Goal: Task Accomplishment & Management: Use online tool/utility

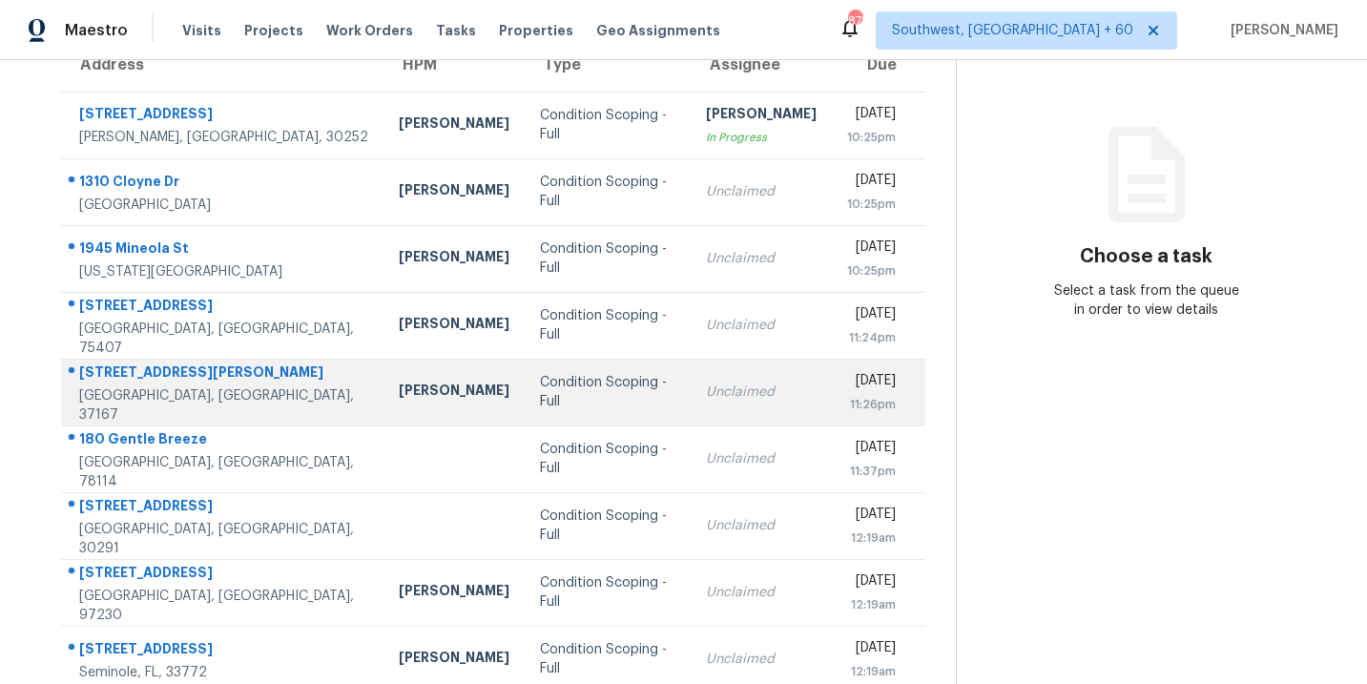
scroll to position [4, 0]
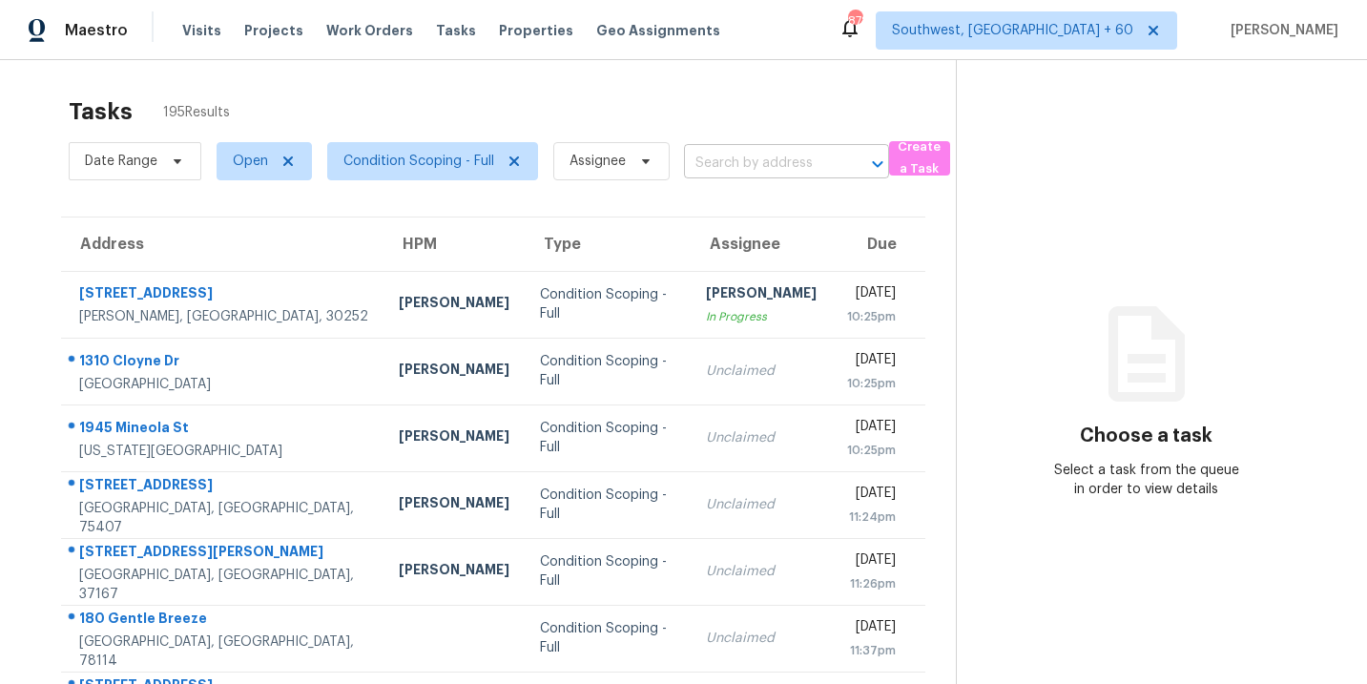
click at [733, 176] on input "text" at bounding box center [760, 164] width 152 height 30
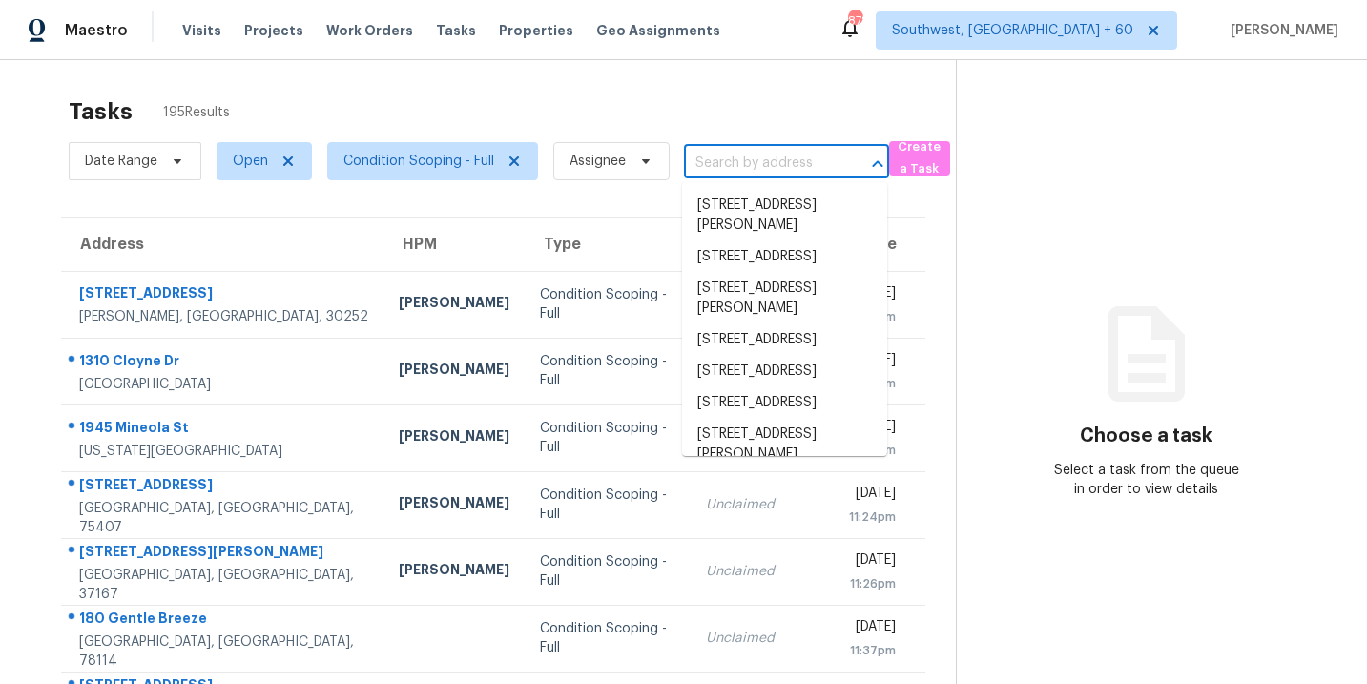
paste input "4105 Ravenwood Ct, Union City, GA, 30291"
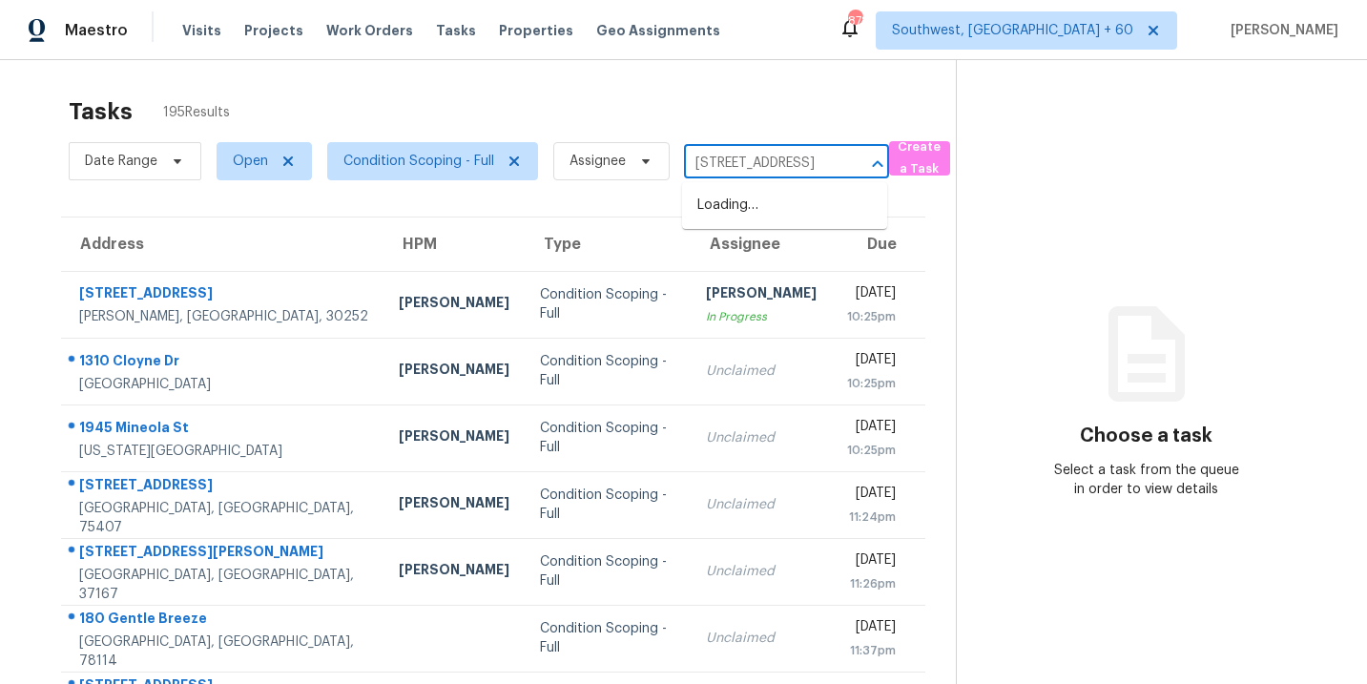
scroll to position [0, 127]
type input "4105 Ravenwood Ct, Union City, GA, 30291"
click at [1029, 256] on section "Choose a task Select a task from the queue in order to view details" at bounding box center [1146, 523] width 381 height 934
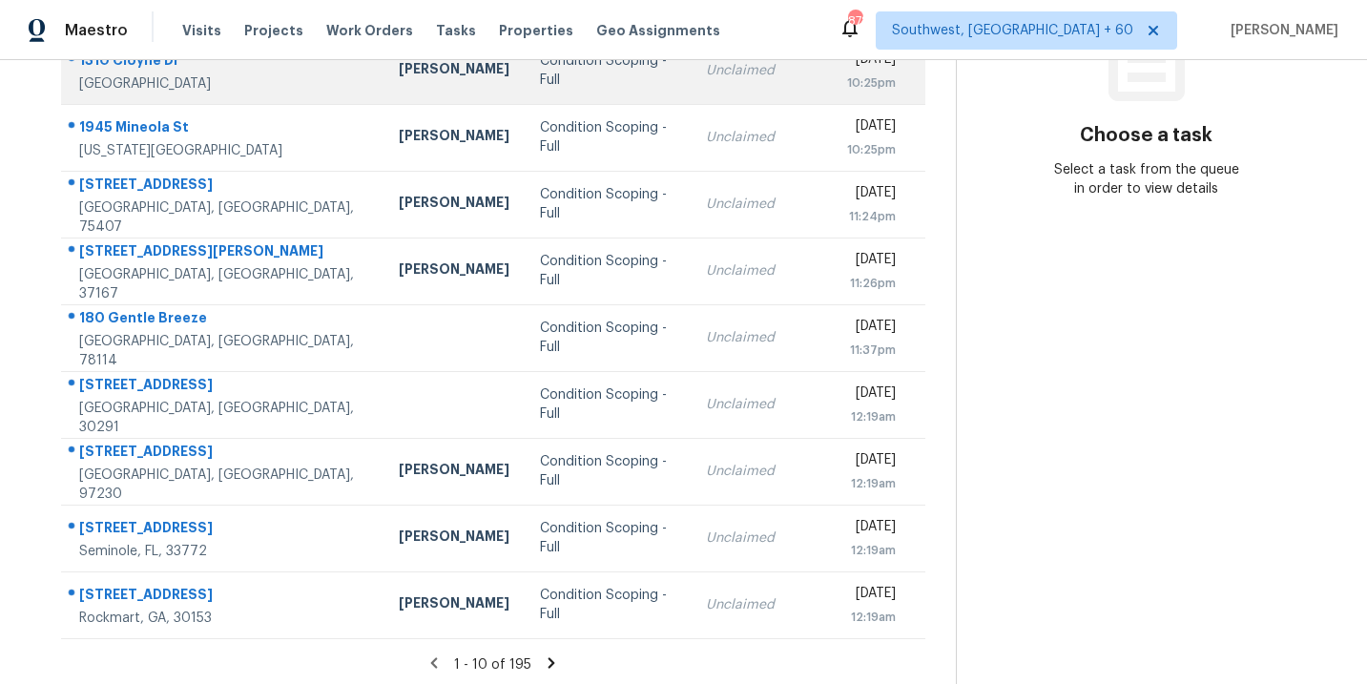
scroll to position [309, 0]
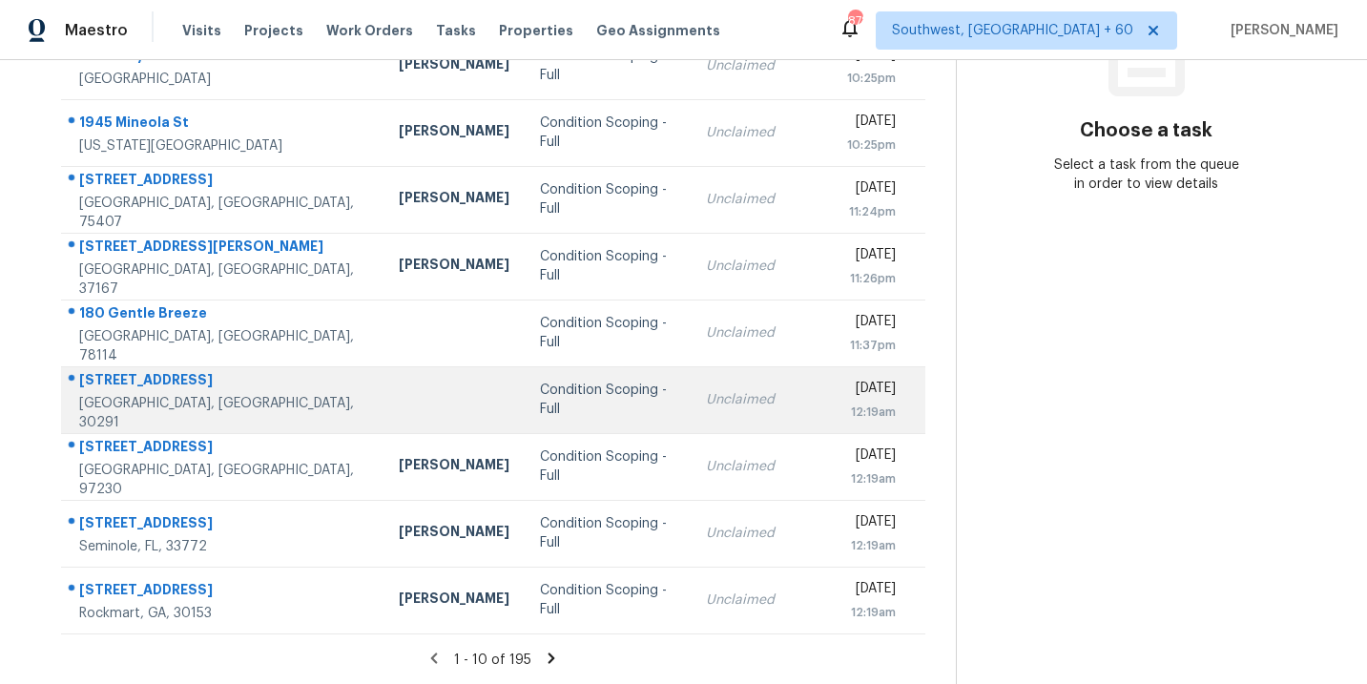
click at [557, 393] on div "Condition Scoping - Full" at bounding box center [607, 400] width 135 height 38
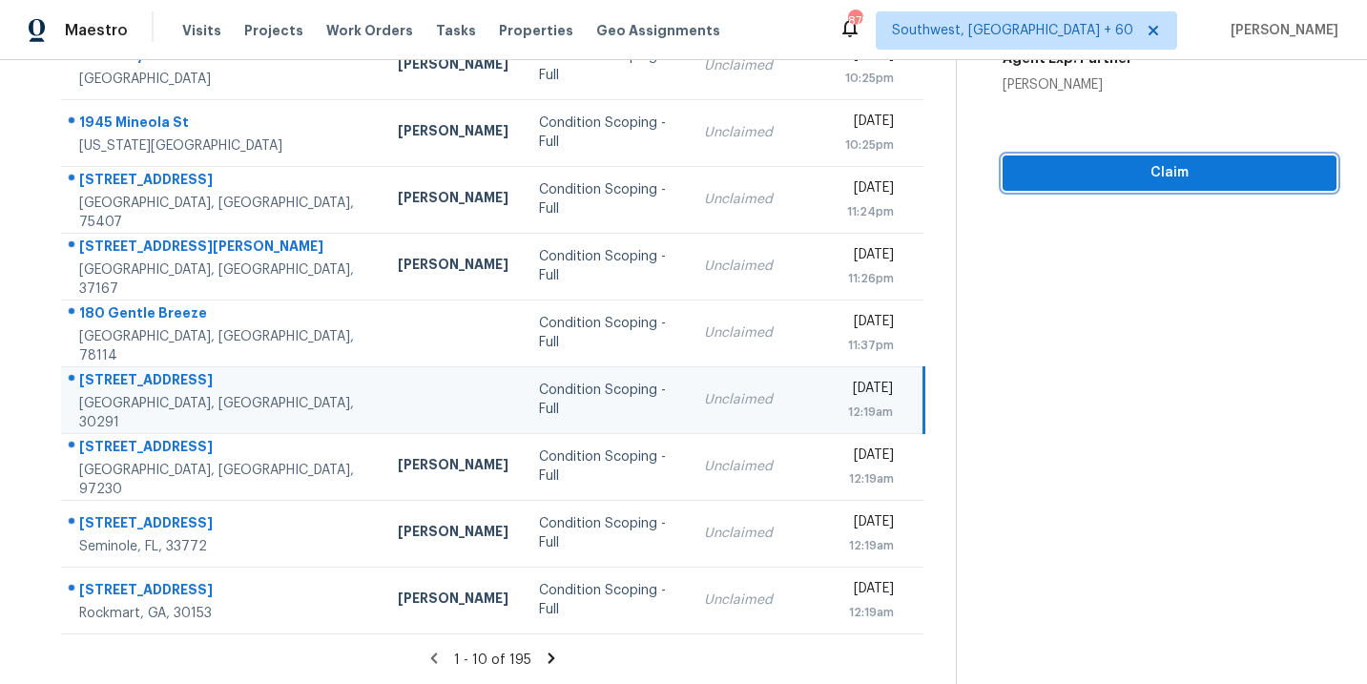
click at [1153, 183] on span "Claim" at bounding box center [1169, 173] width 303 height 24
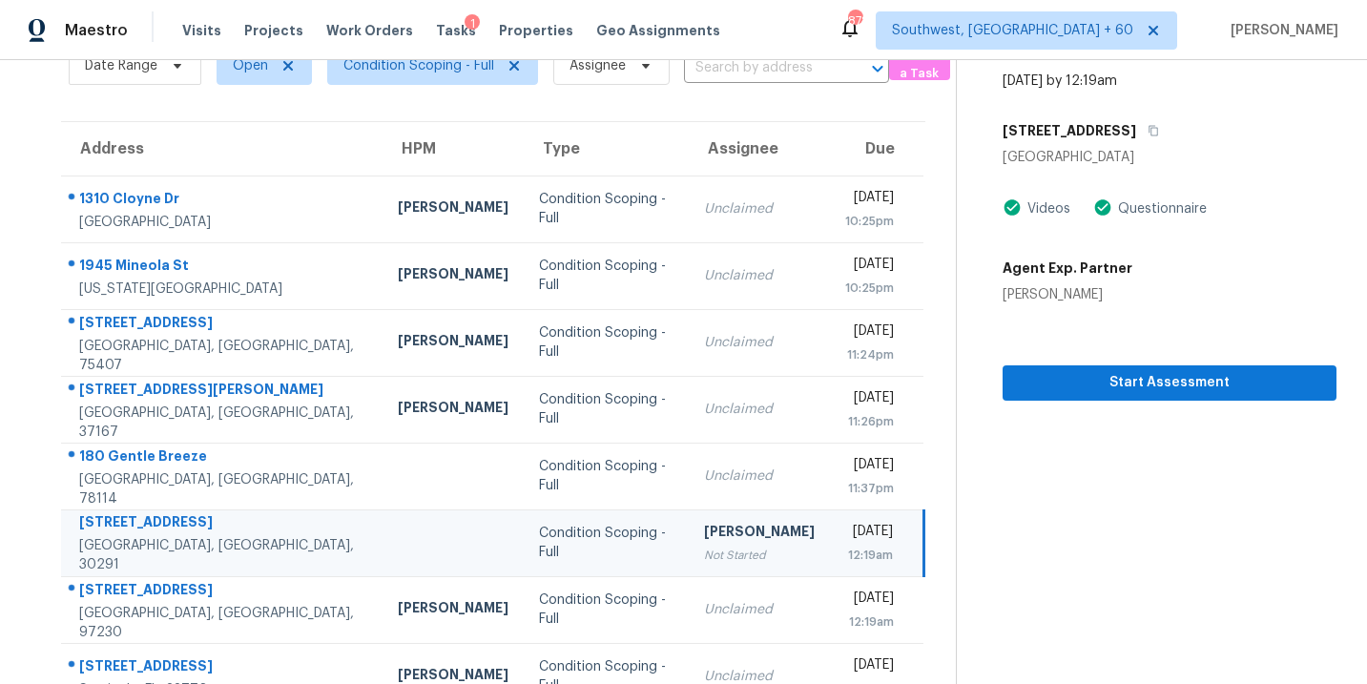
scroll to position [0, 0]
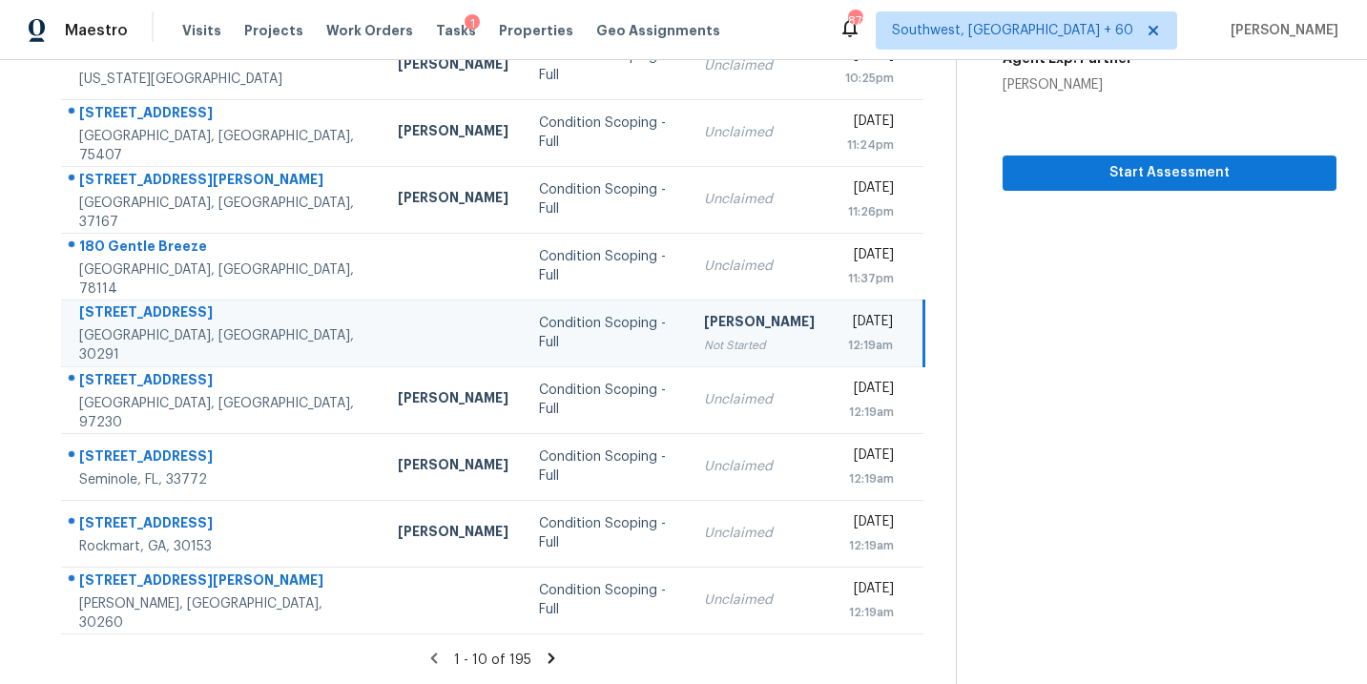
click at [547, 656] on icon at bounding box center [551, 658] width 17 height 17
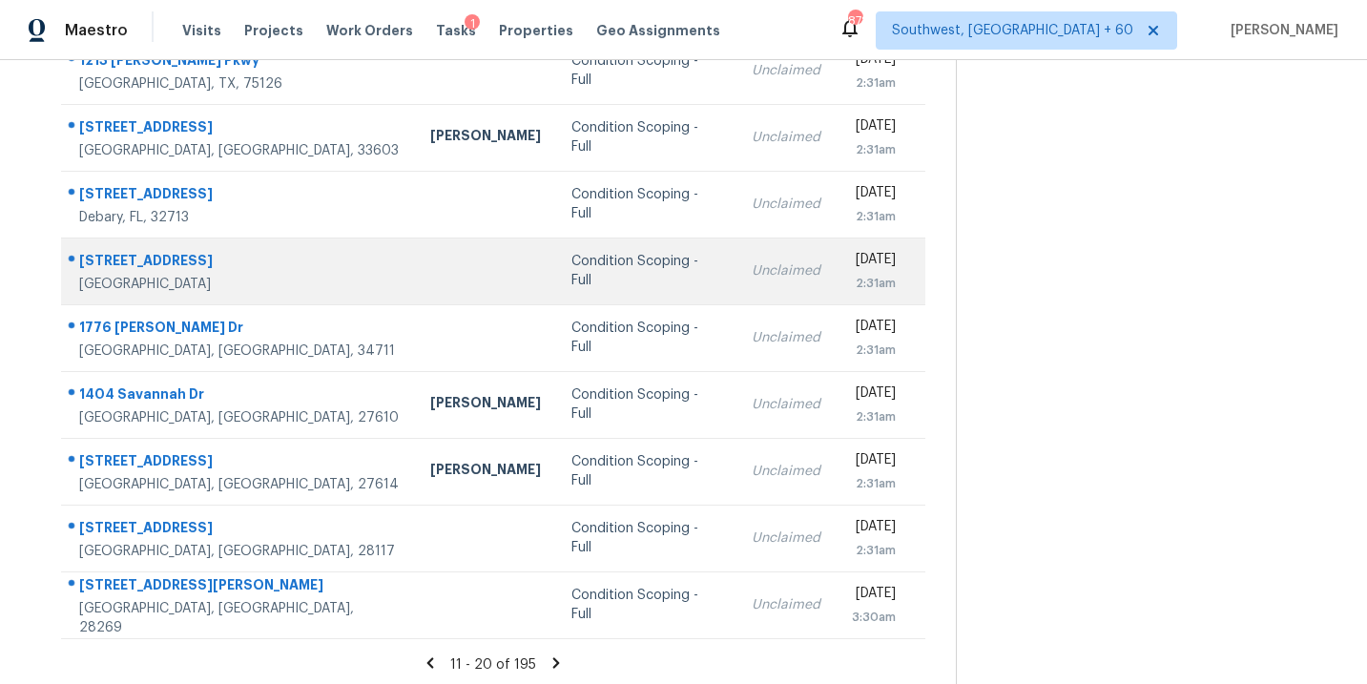
scroll to position [309, 0]
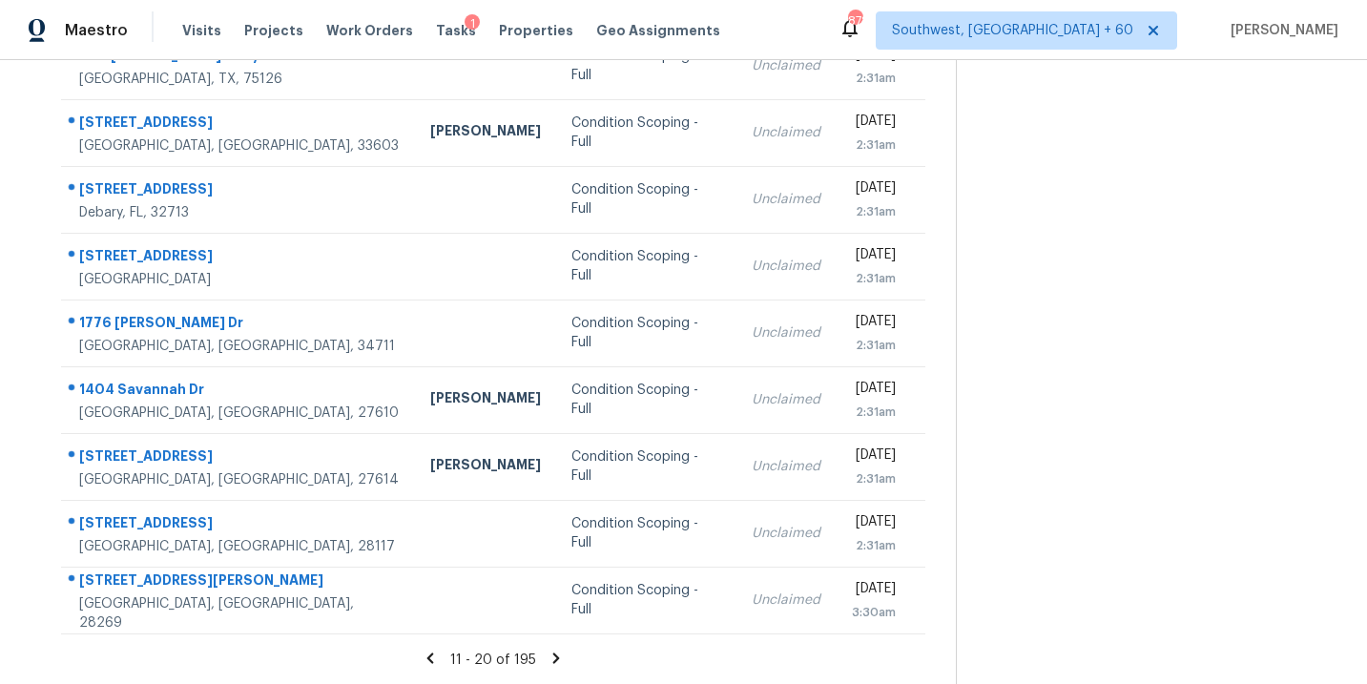
click at [554, 654] on icon at bounding box center [556, 657] width 7 height 10
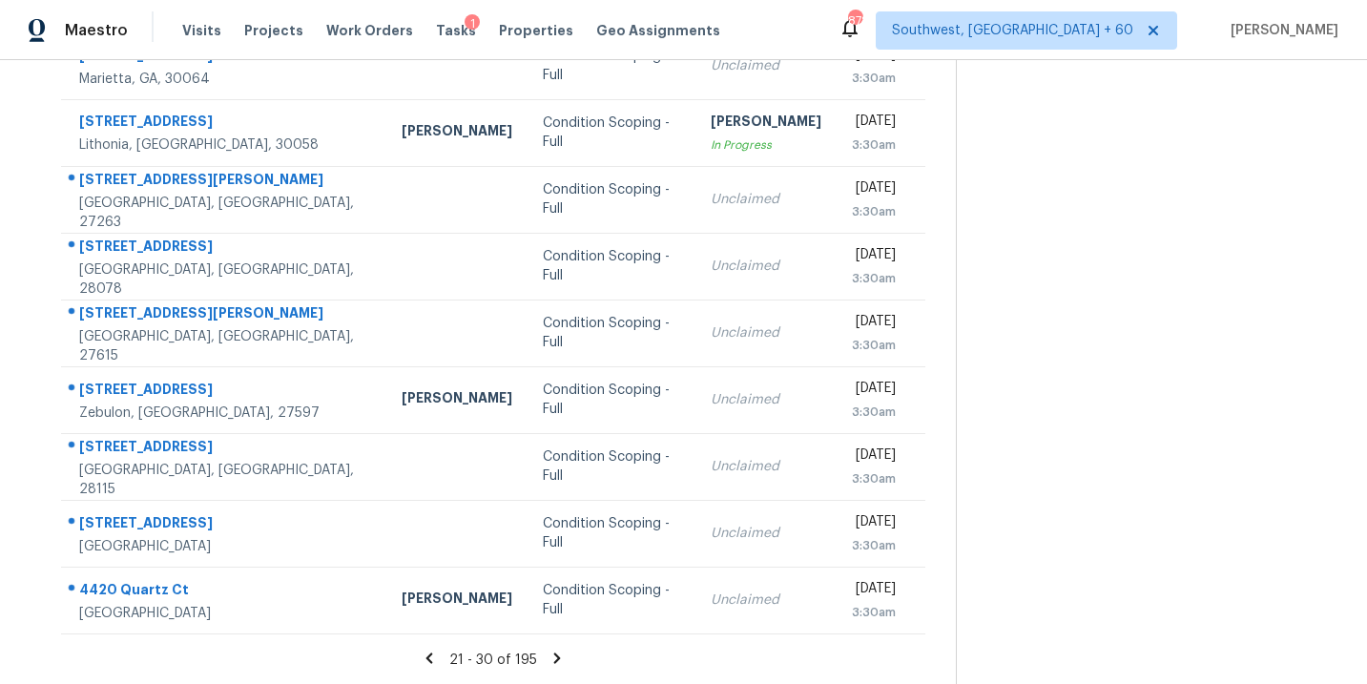
click at [551, 654] on icon at bounding box center [556, 658] width 17 height 17
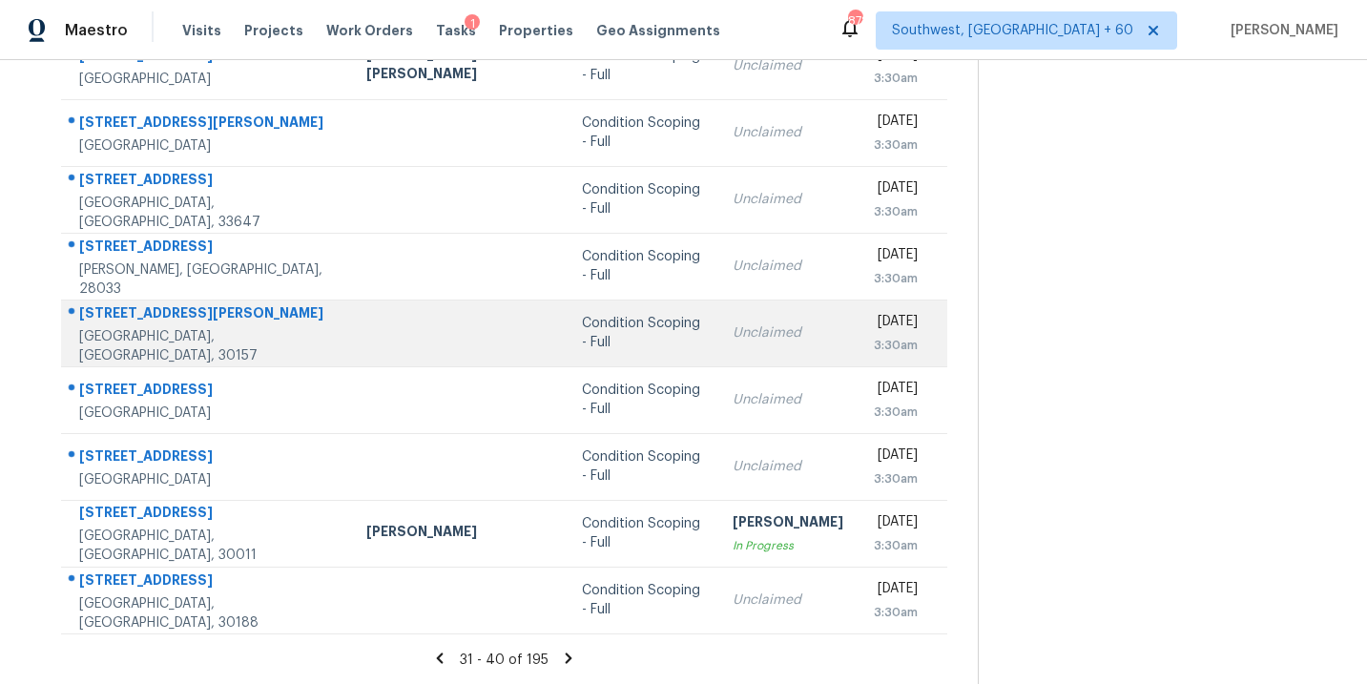
click at [582, 338] on div "Condition Scoping - Full" at bounding box center [642, 333] width 120 height 38
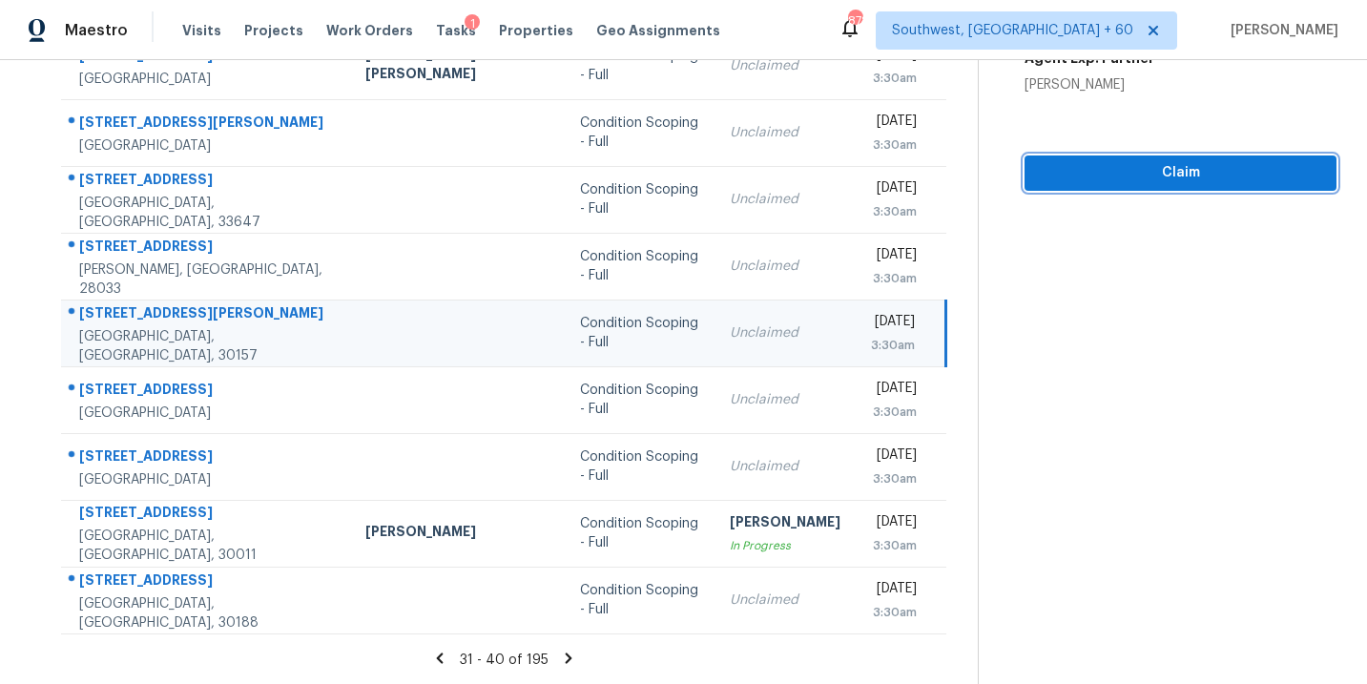
click at [1157, 188] on button "Claim" at bounding box center [1180, 172] width 312 height 35
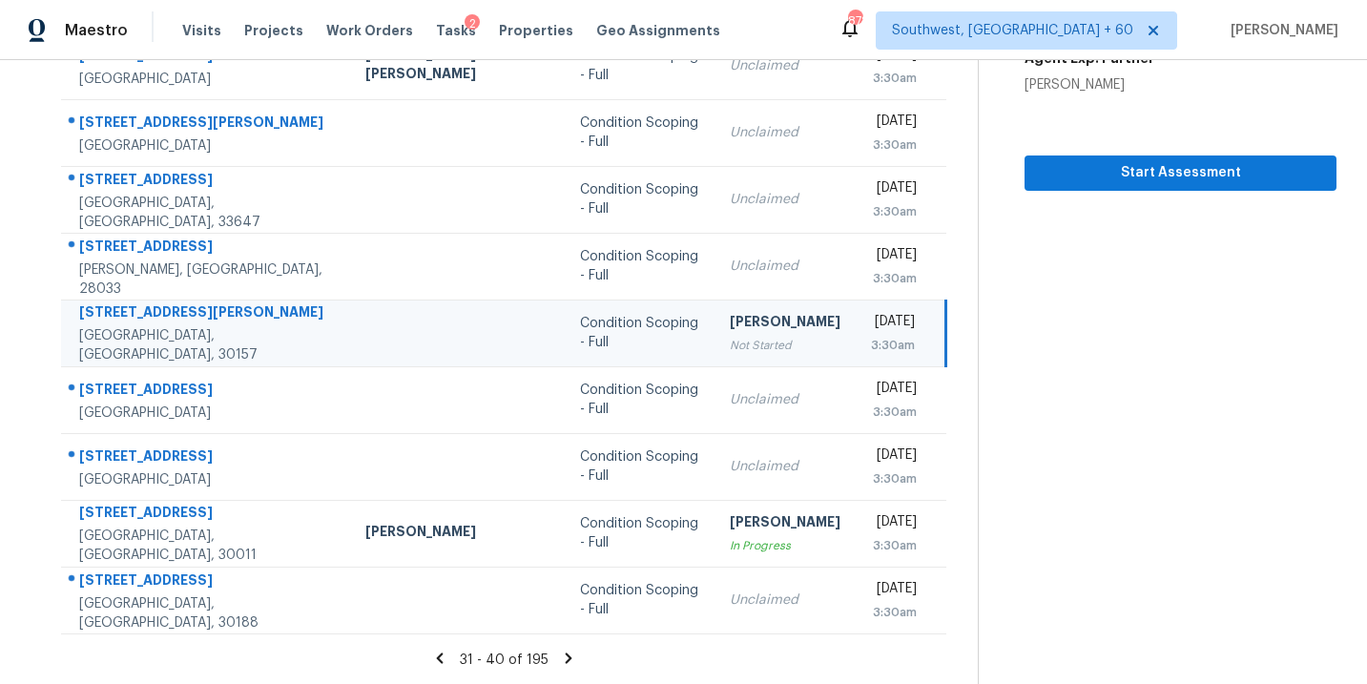
click at [566, 655] on icon at bounding box center [569, 657] width 7 height 10
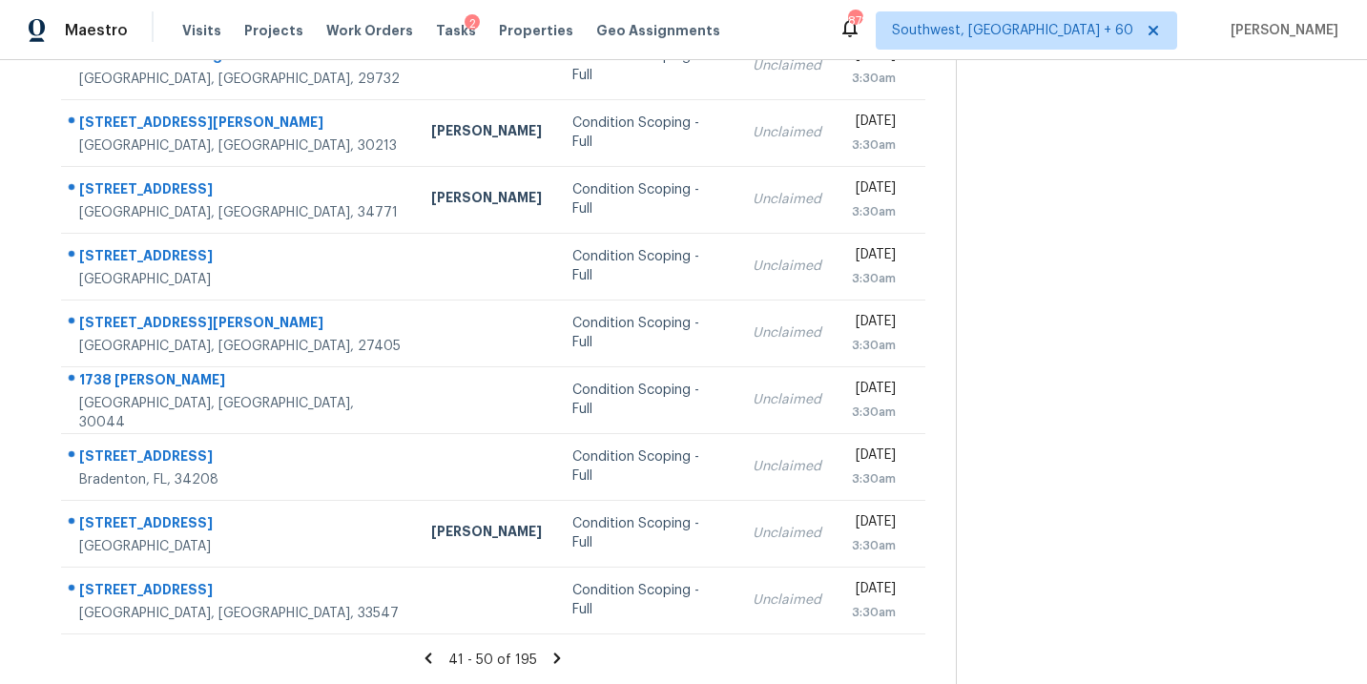
click at [554, 659] on icon at bounding box center [557, 657] width 7 height 10
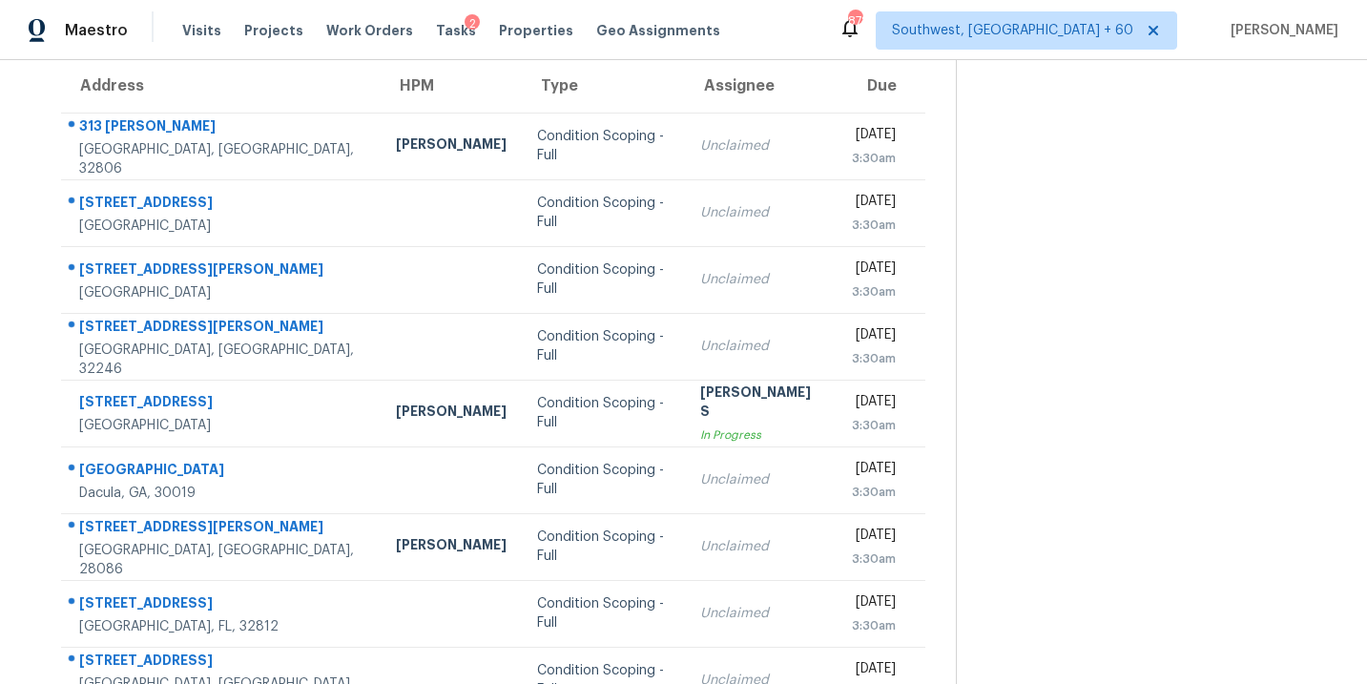
scroll to position [178, 0]
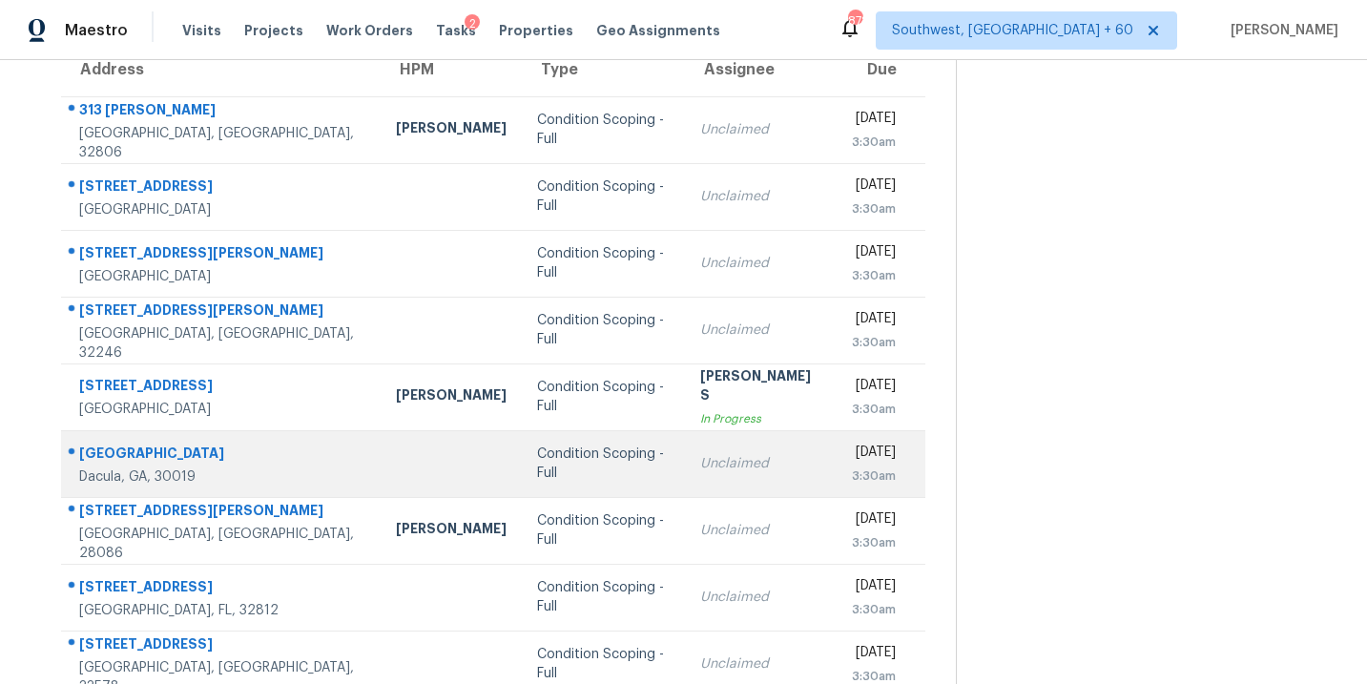
click at [560, 465] on div "Condition Scoping - Full" at bounding box center [603, 463] width 133 height 38
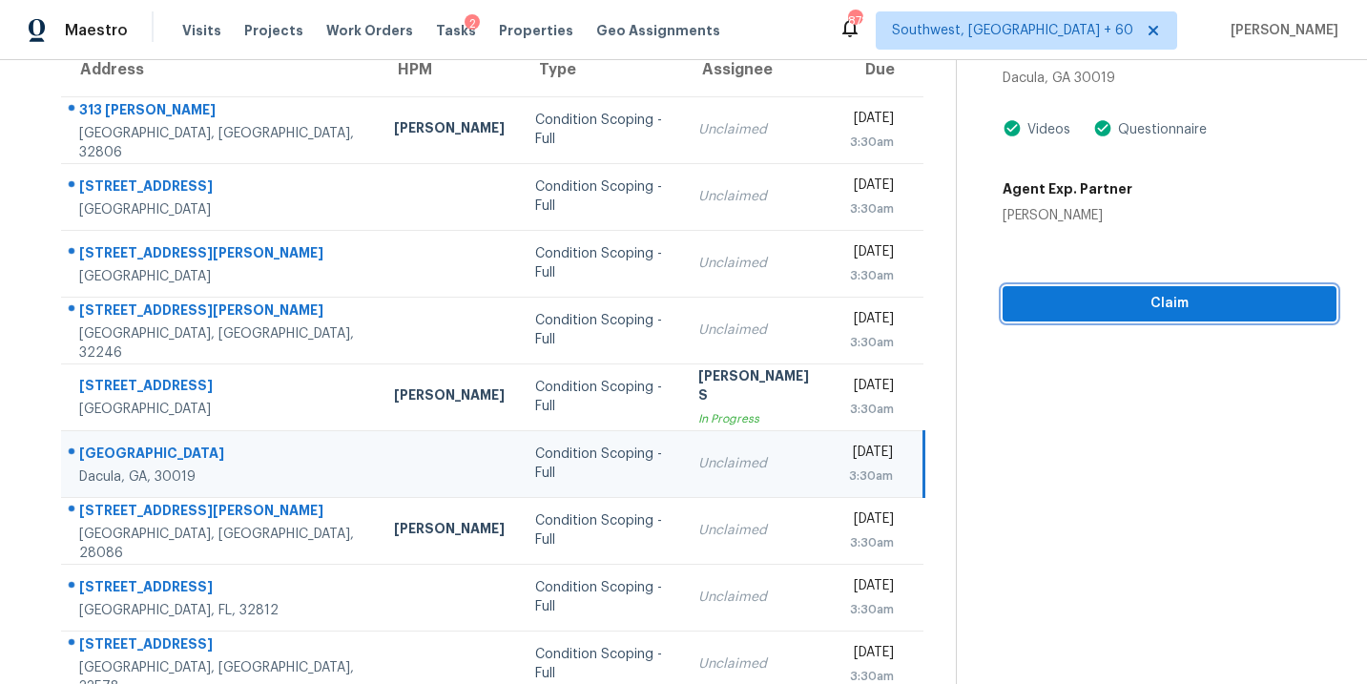
click at [1175, 292] on span "Claim" at bounding box center [1169, 304] width 303 height 24
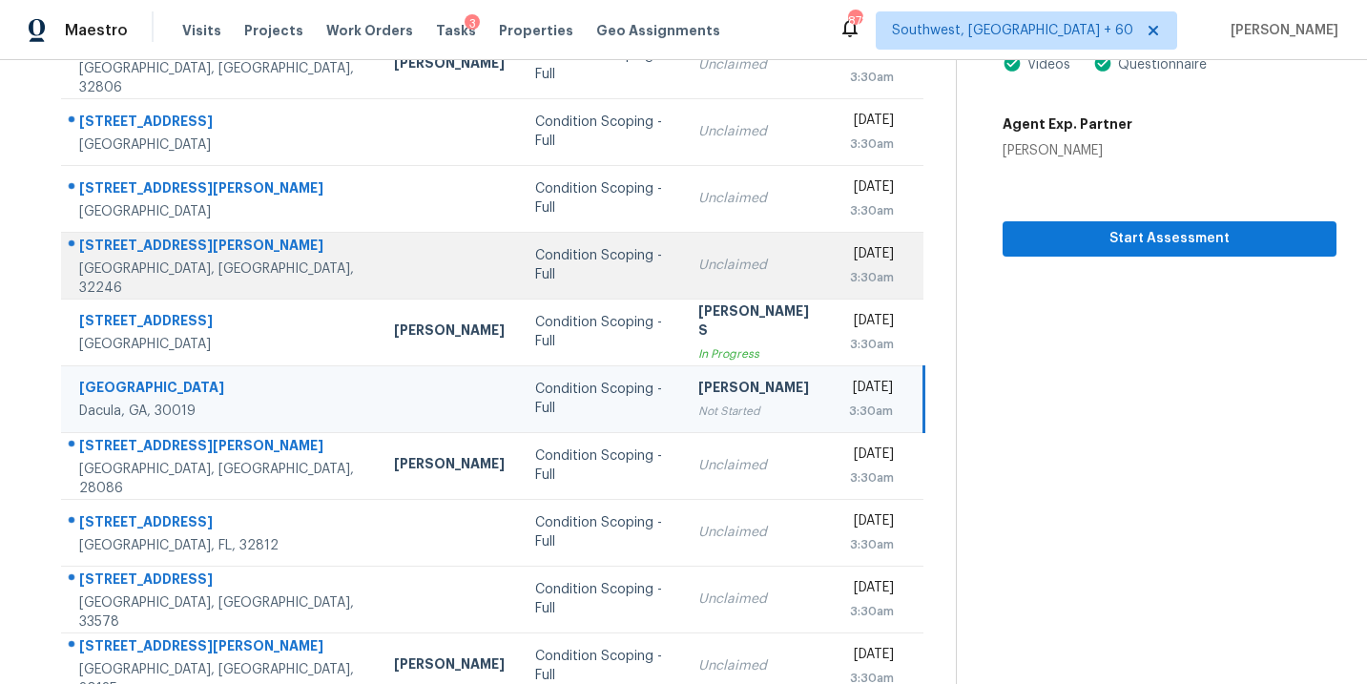
scroll to position [309, 0]
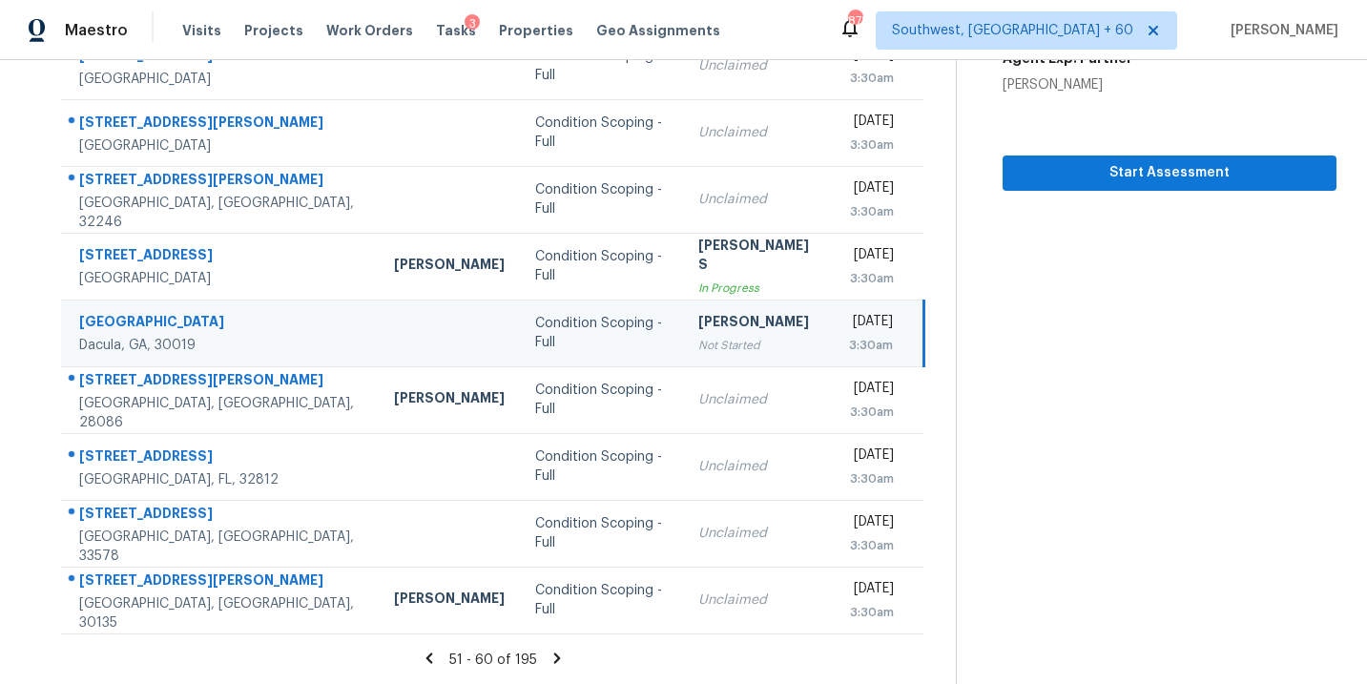
click at [554, 659] on icon at bounding box center [557, 657] width 7 height 10
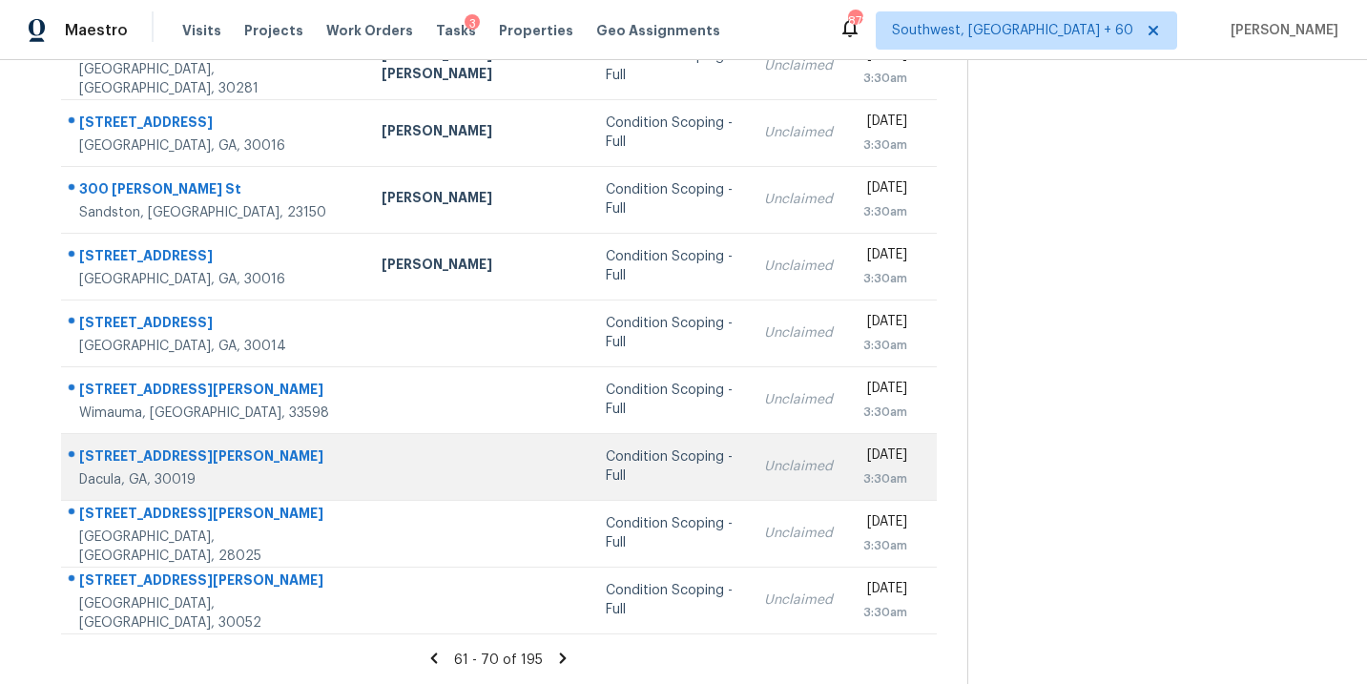
click at [606, 469] on div "Condition Scoping - Full" at bounding box center [669, 466] width 127 height 38
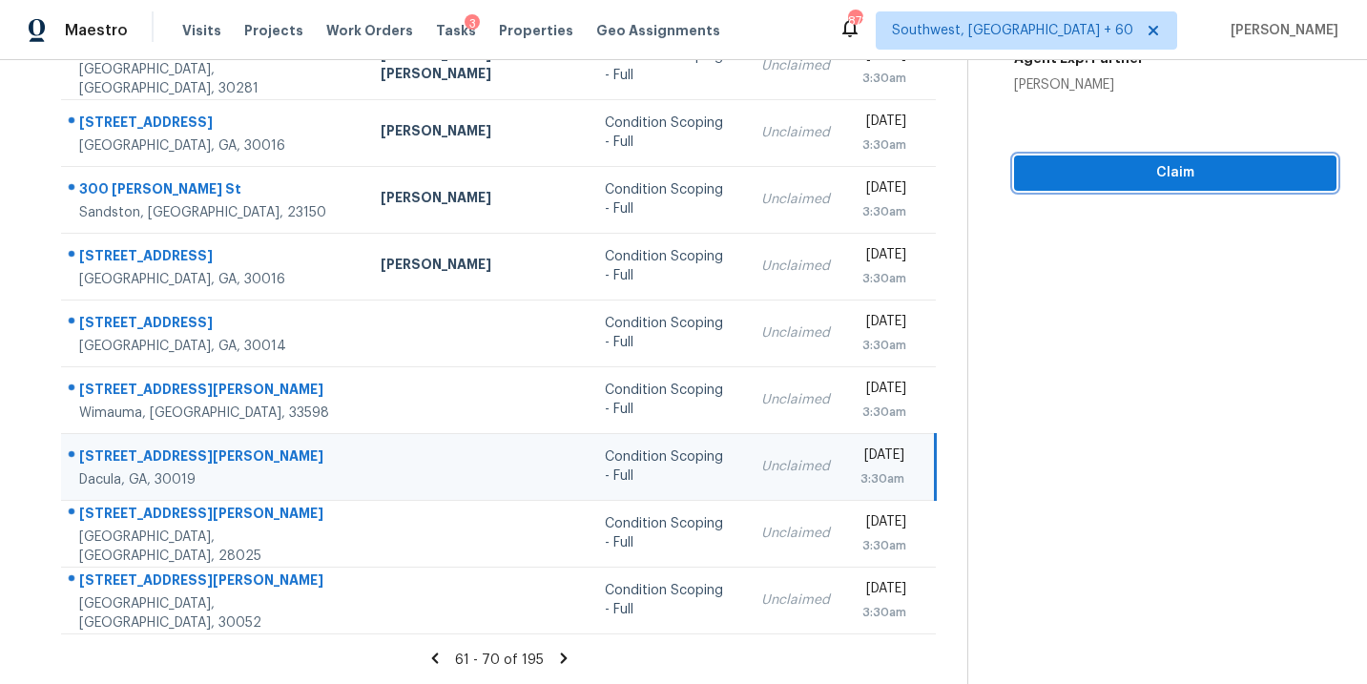
click at [1231, 182] on span "Claim" at bounding box center [1175, 173] width 292 height 24
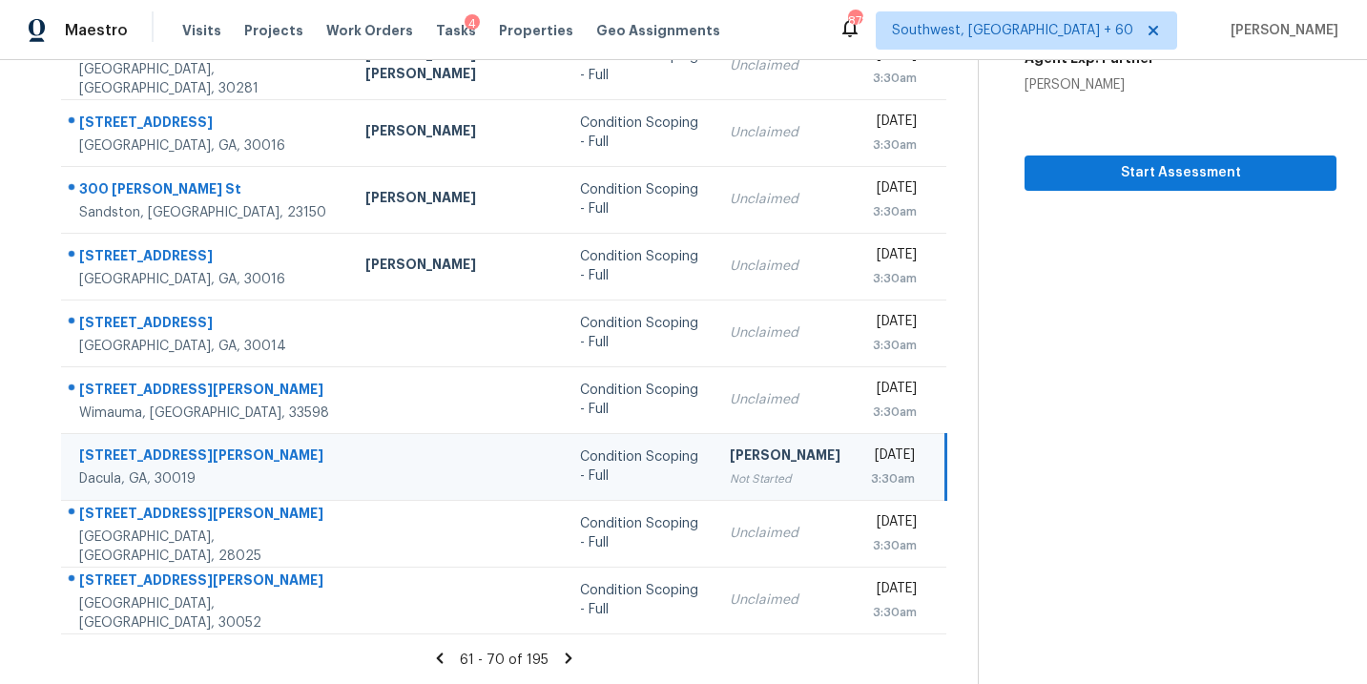
click at [566, 652] on icon at bounding box center [569, 657] width 7 height 10
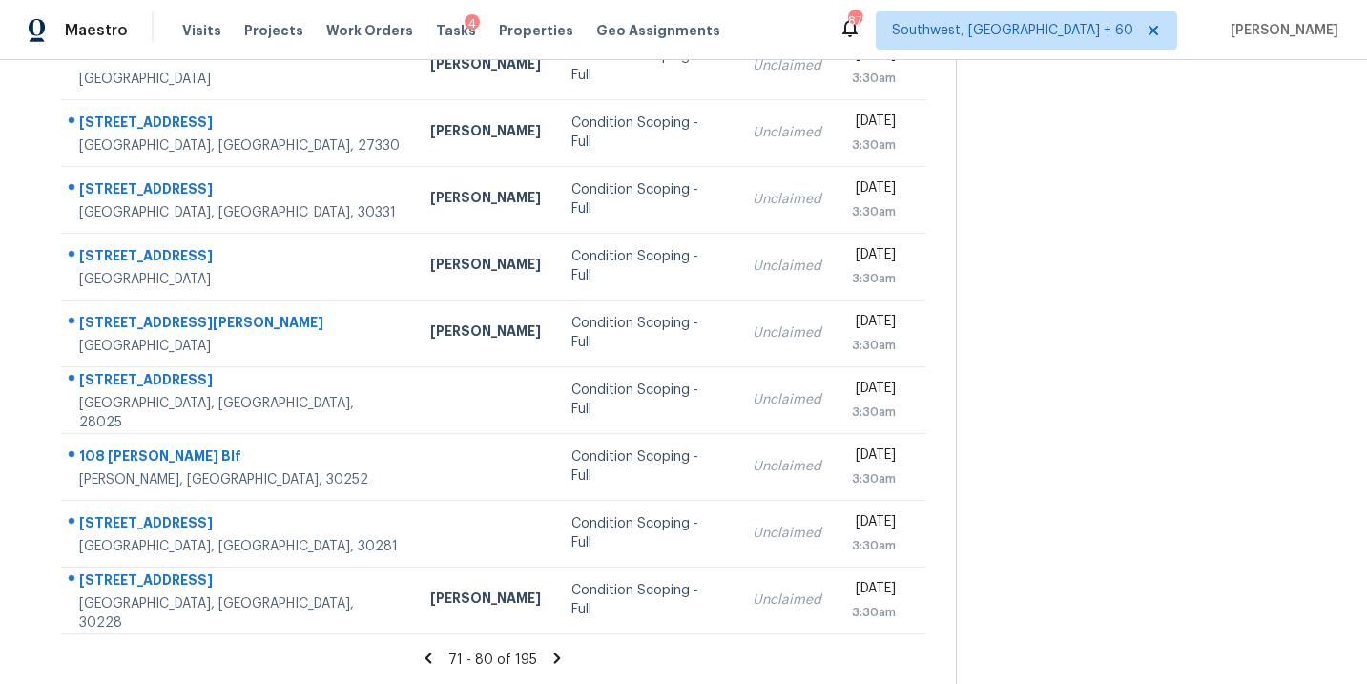
click at [556, 656] on icon at bounding box center [557, 657] width 7 height 10
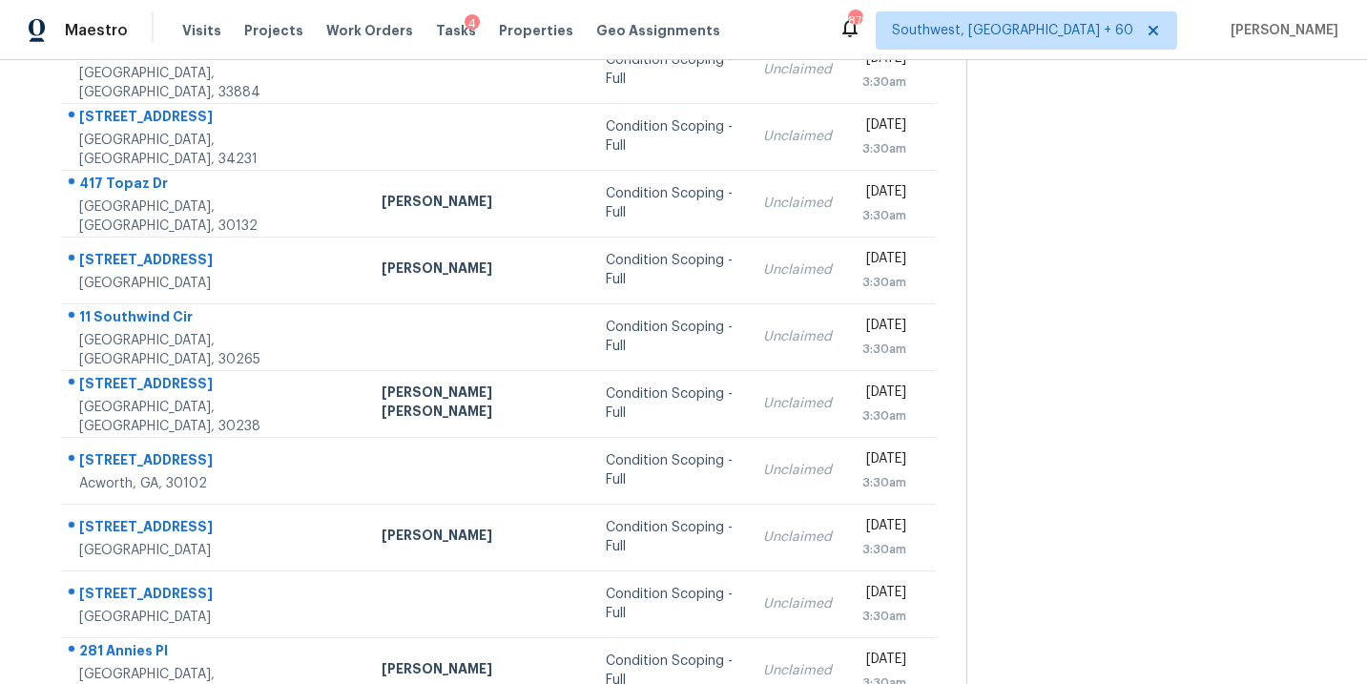
scroll to position [232, 0]
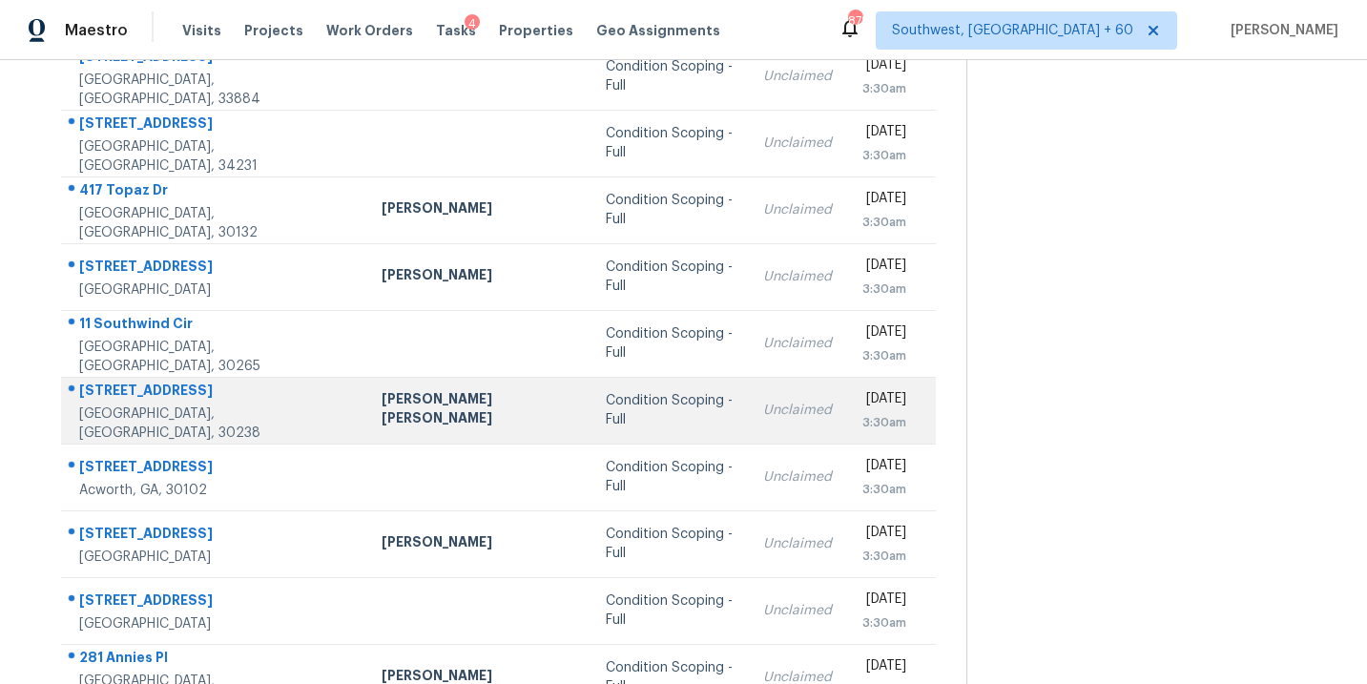
click at [606, 420] on div "Condition Scoping - Full" at bounding box center [669, 410] width 127 height 38
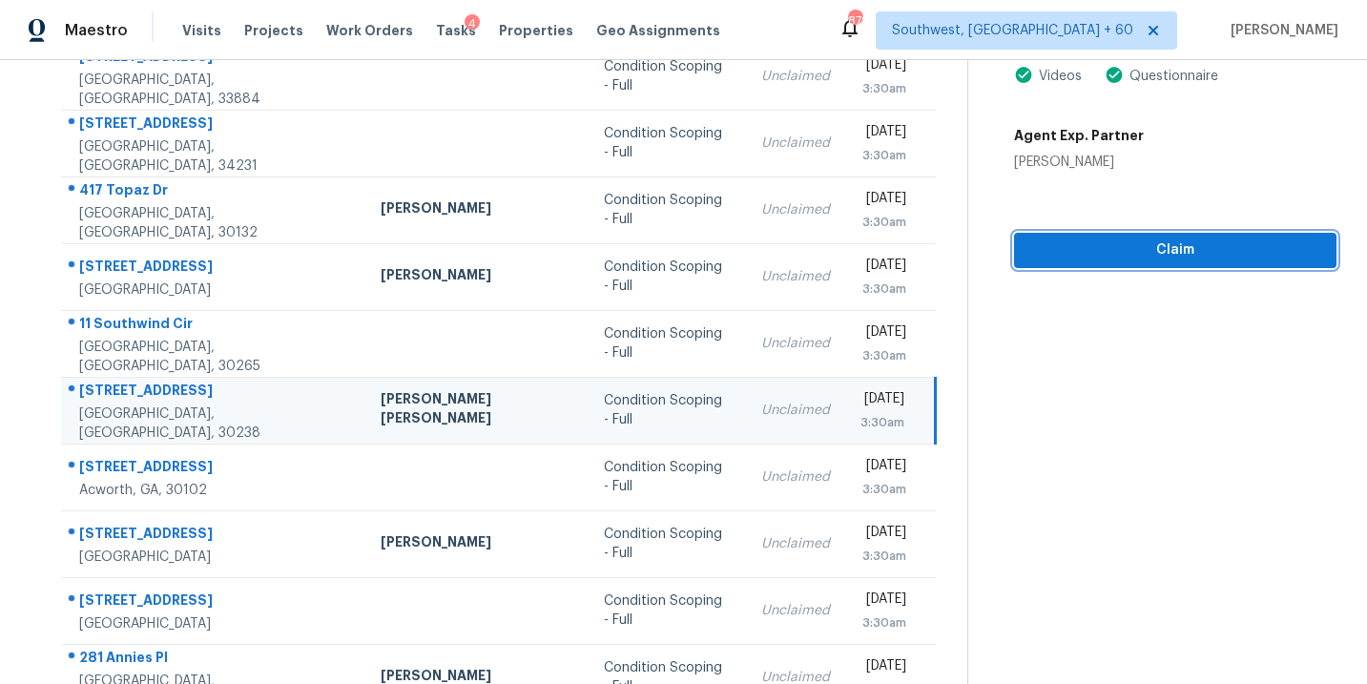
click at [1210, 261] on button "Claim" at bounding box center [1175, 250] width 322 height 35
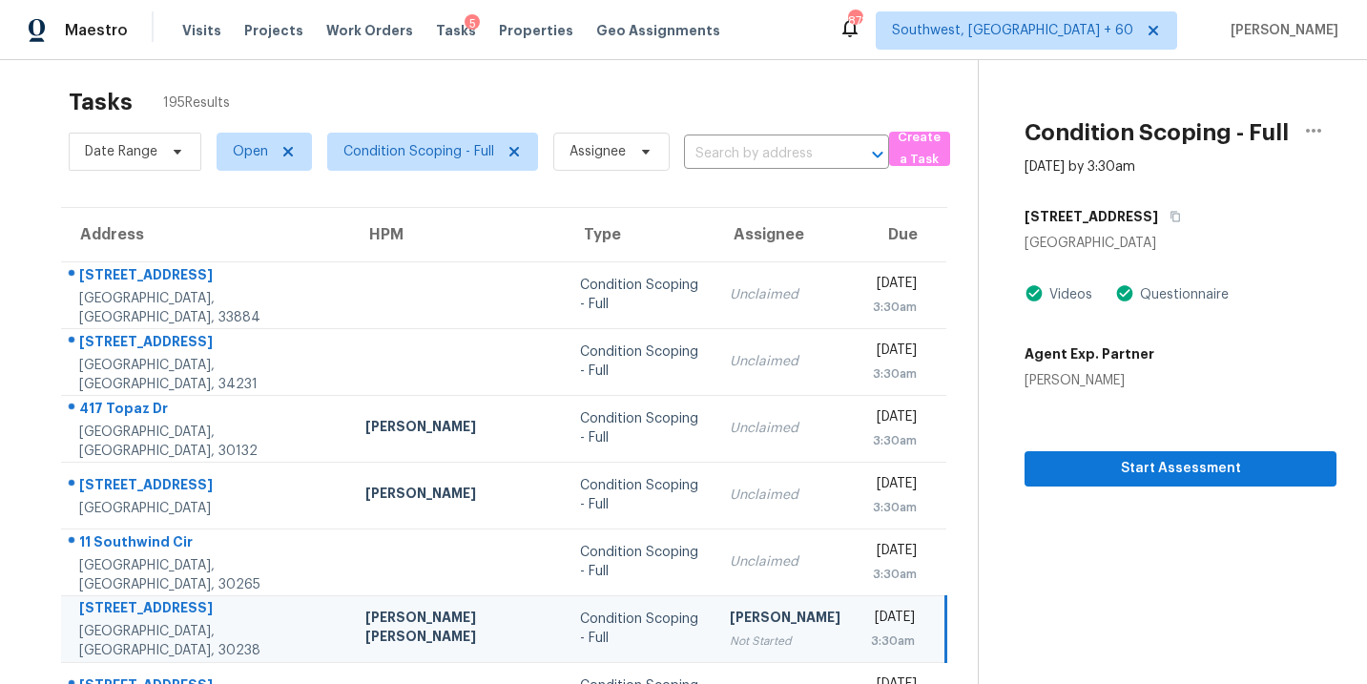
scroll to position [0, 0]
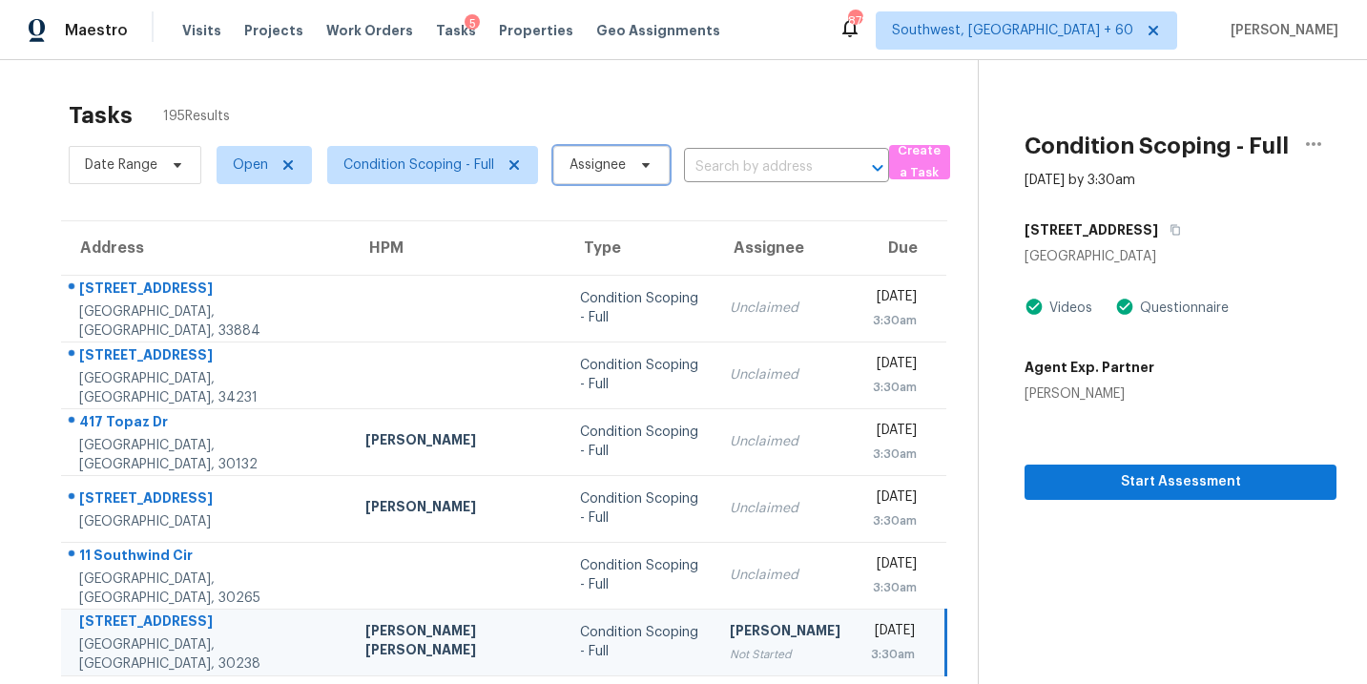
click at [591, 174] on span "Assignee" at bounding box center [597, 164] width 56 height 19
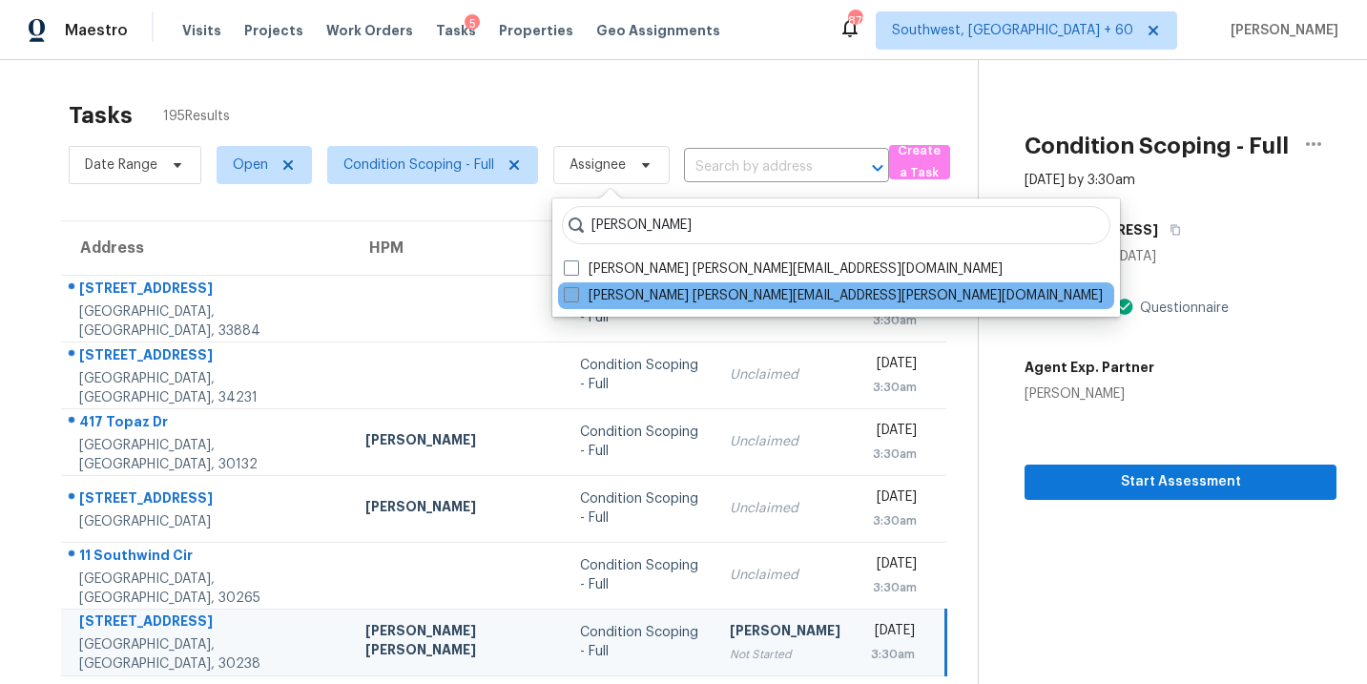
type input "sakthivel"
click at [589, 294] on label "Sakthivel Chandran sakthivel.chandran@opendoor.com" at bounding box center [833, 295] width 539 height 19
click at [576, 294] on input "Sakthivel Chandran sakthivel.chandran@opendoor.com" at bounding box center [570, 292] width 12 height 12
checkbox input "true"
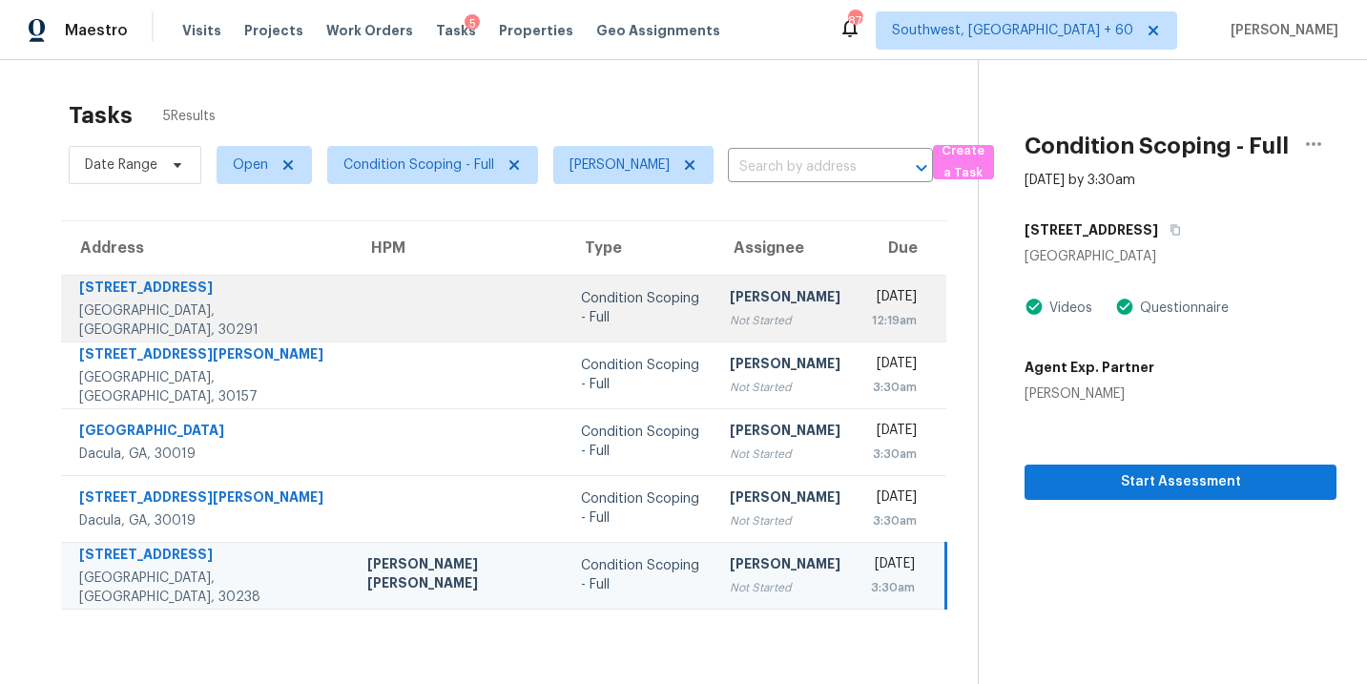
click at [607, 317] on td "Condition Scoping - Full" at bounding box center [640, 308] width 149 height 67
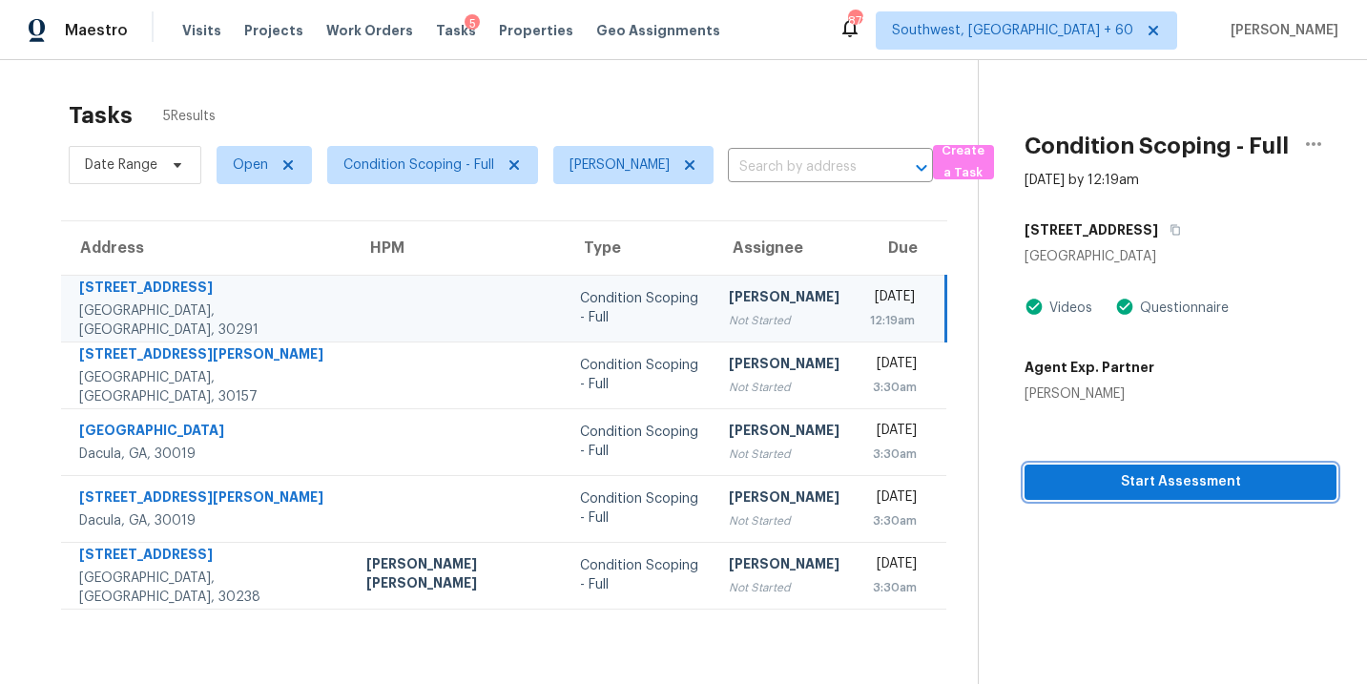
click at [1123, 495] on button "Start Assessment" at bounding box center [1180, 481] width 312 height 35
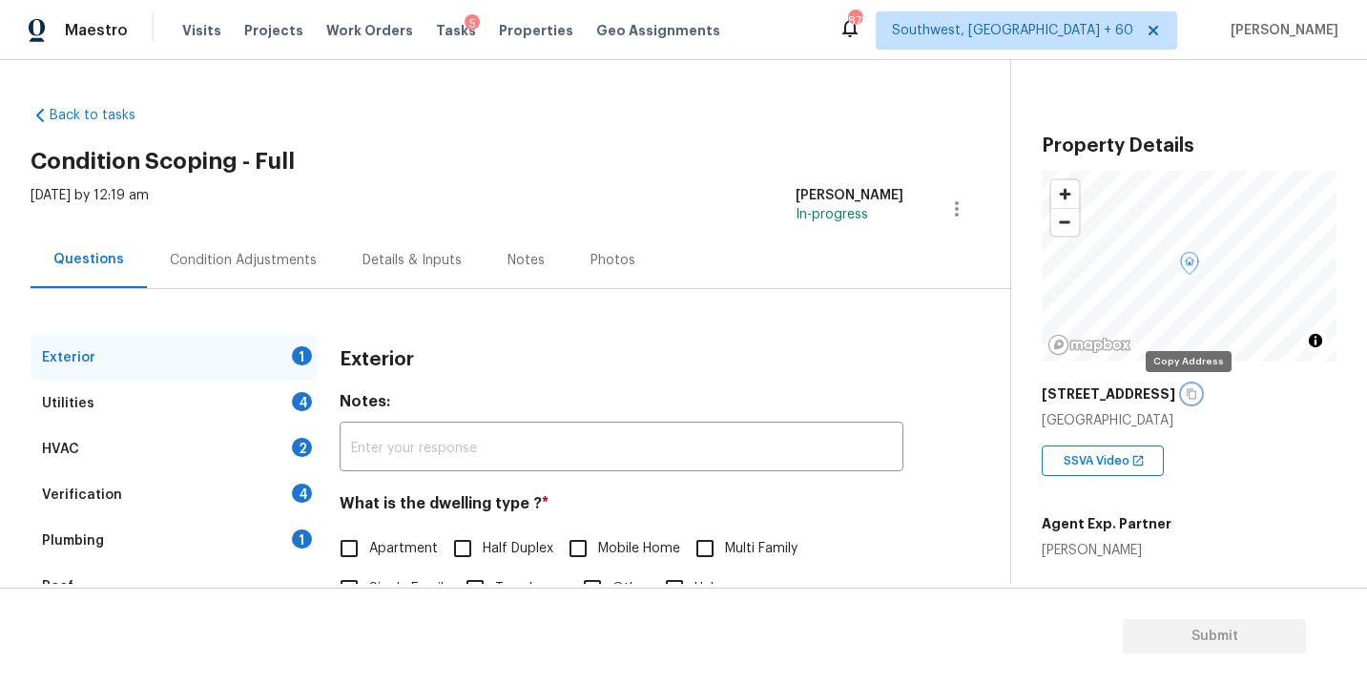
click at [1188, 395] on icon "button" at bounding box center [1191, 393] width 11 height 11
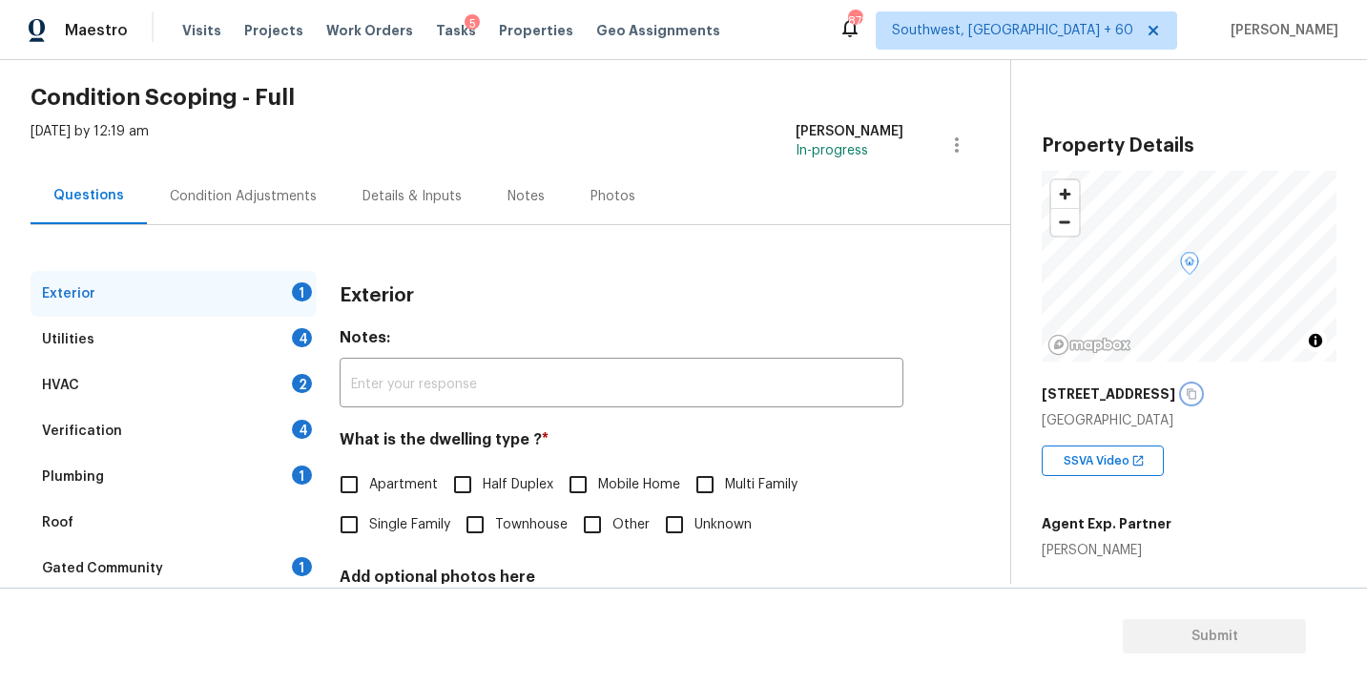
scroll to position [96, 0]
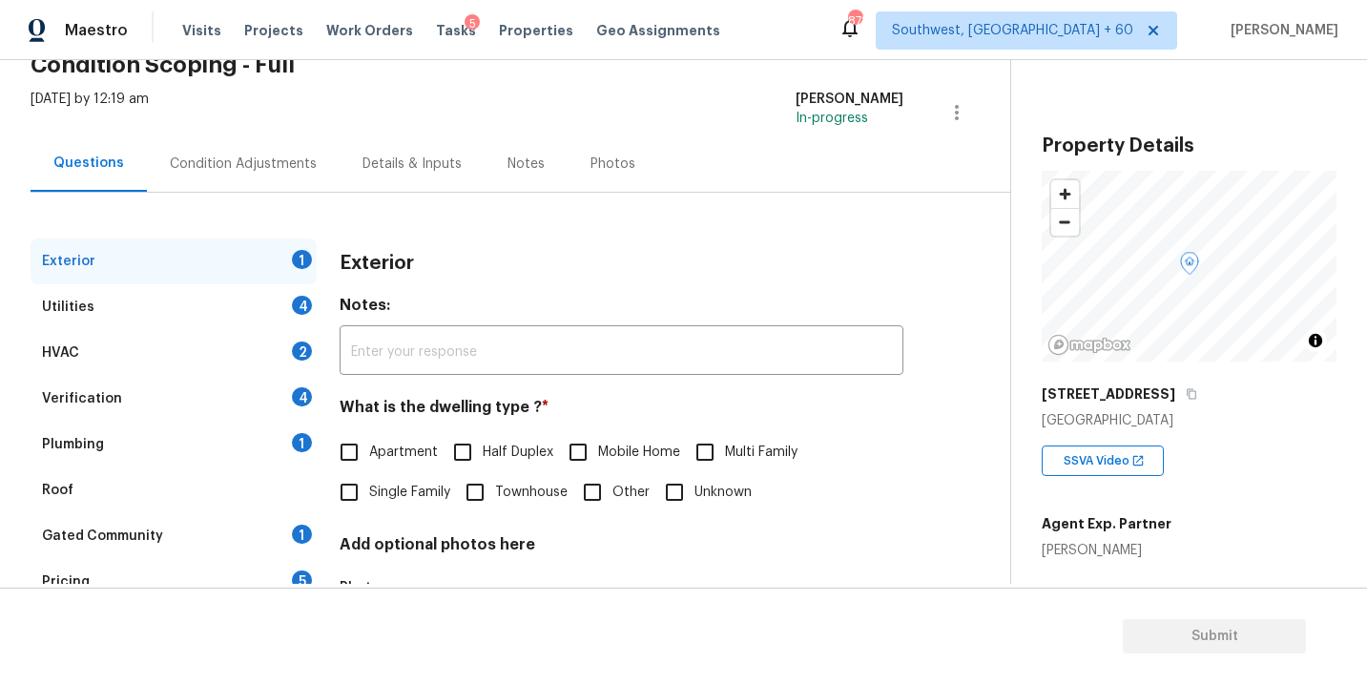
click at [508, 491] on span "Townhouse" at bounding box center [531, 493] width 72 height 20
click at [495, 491] on input "Townhouse" at bounding box center [475, 492] width 40 height 40
checkbox input "true"
click at [213, 312] on div "Utilities 4" at bounding box center [174, 307] width 286 height 46
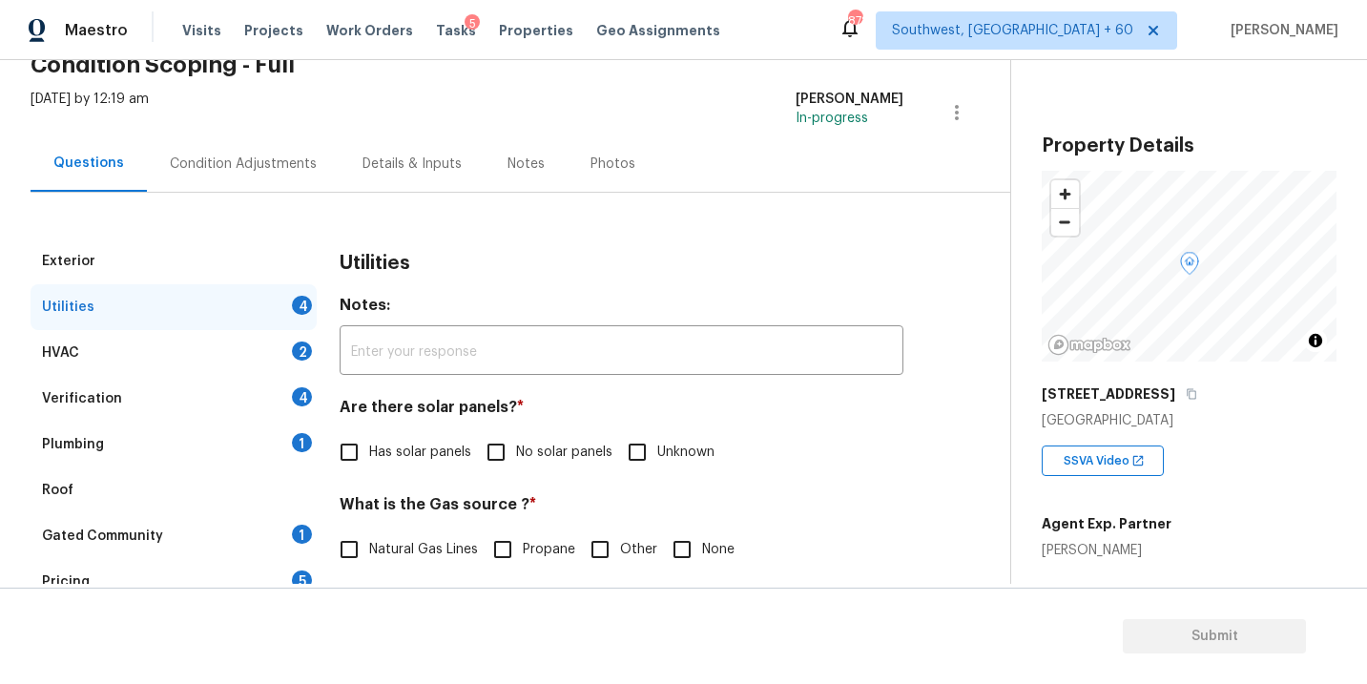
click at [545, 455] on span "No solar panels" at bounding box center [564, 453] width 96 height 20
click at [516, 455] on input "No solar panels" at bounding box center [496, 452] width 40 height 40
checkbox input "true"
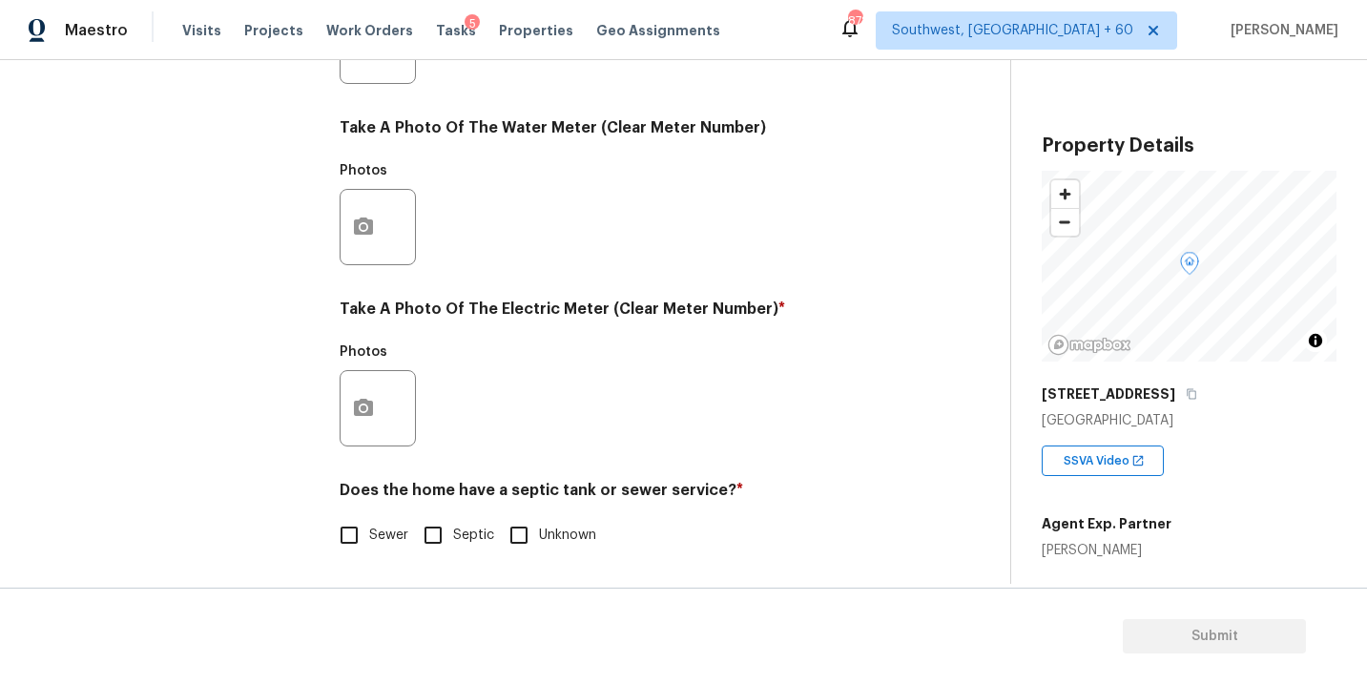
click at [403, 545] on span "Sewer" at bounding box center [388, 536] width 39 height 20
click at [369, 545] on input "Sewer" at bounding box center [349, 535] width 40 height 40
checkbox input "true"
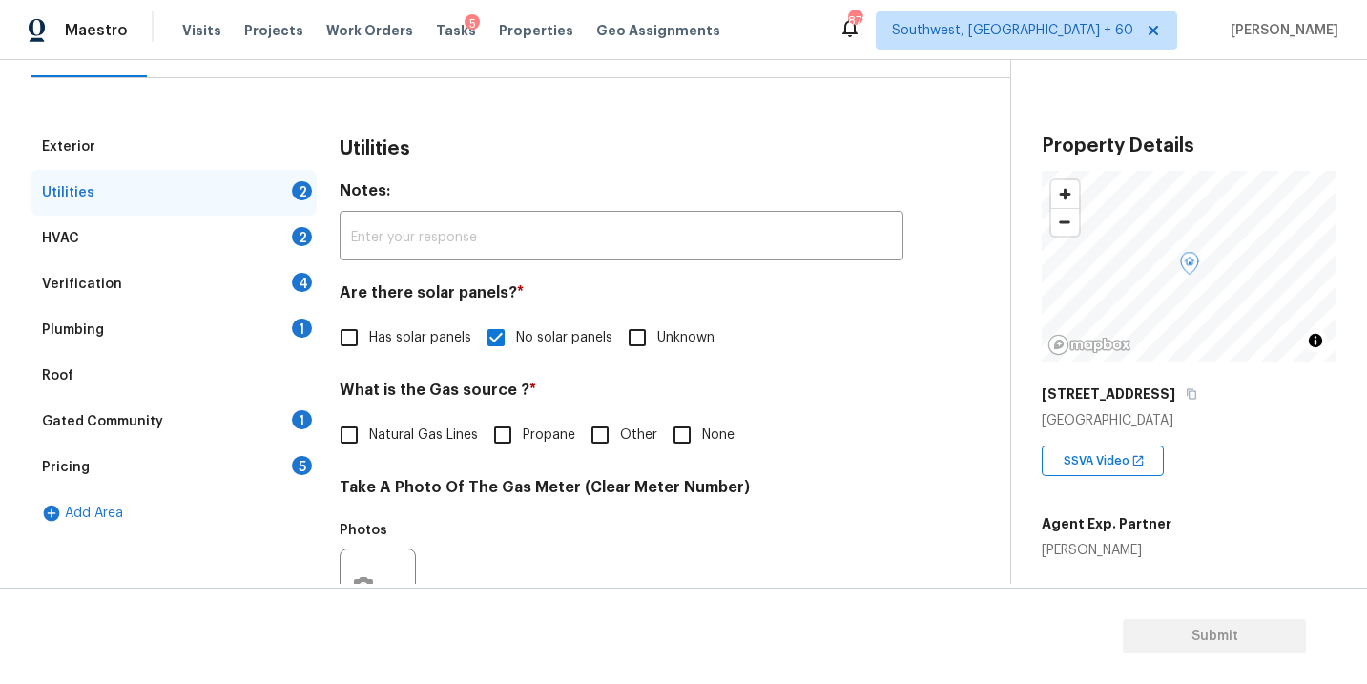
click at [114, 343] on div "Plumbing 1" at bounding box center [174, 330] width 286 height 46
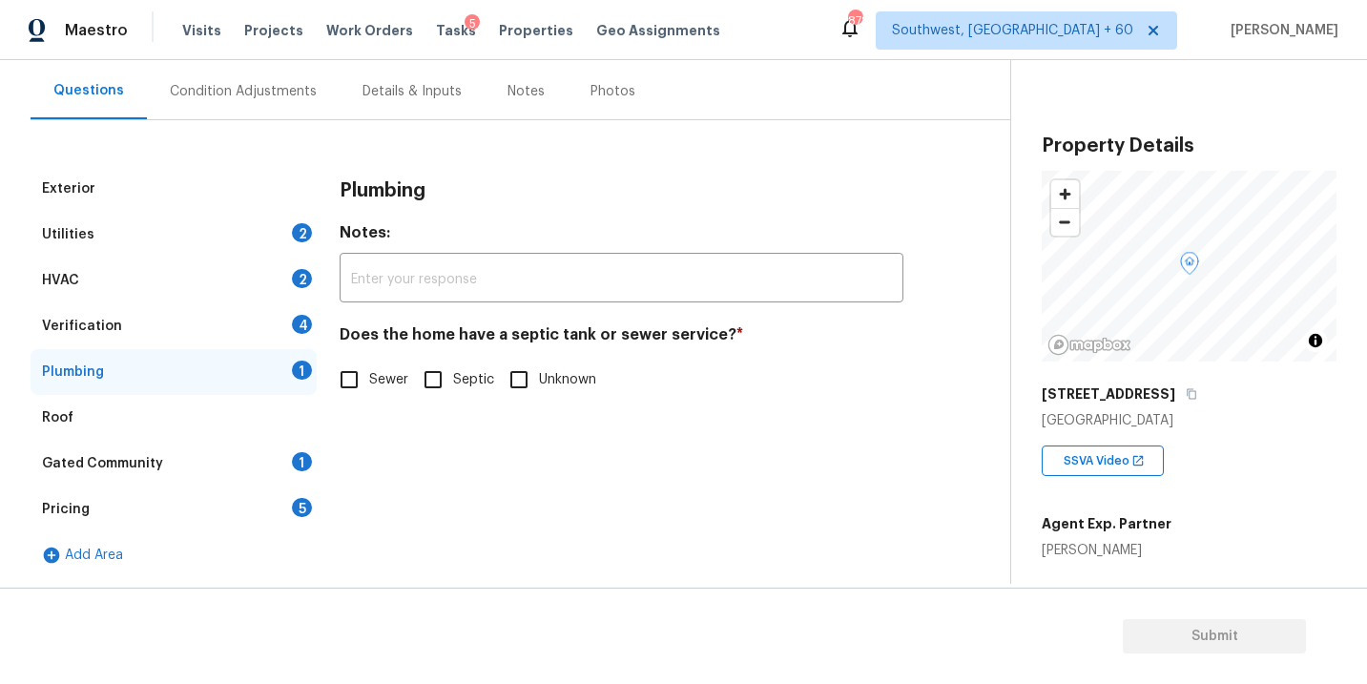
click at [366, 382] on input "Sewer" at bounding box center [349, 380] width 40 height 40
checkbox input "true"
click at [175, 466] on div "Gated Community 1" at bounding box center [174, 464] width 286 height 46
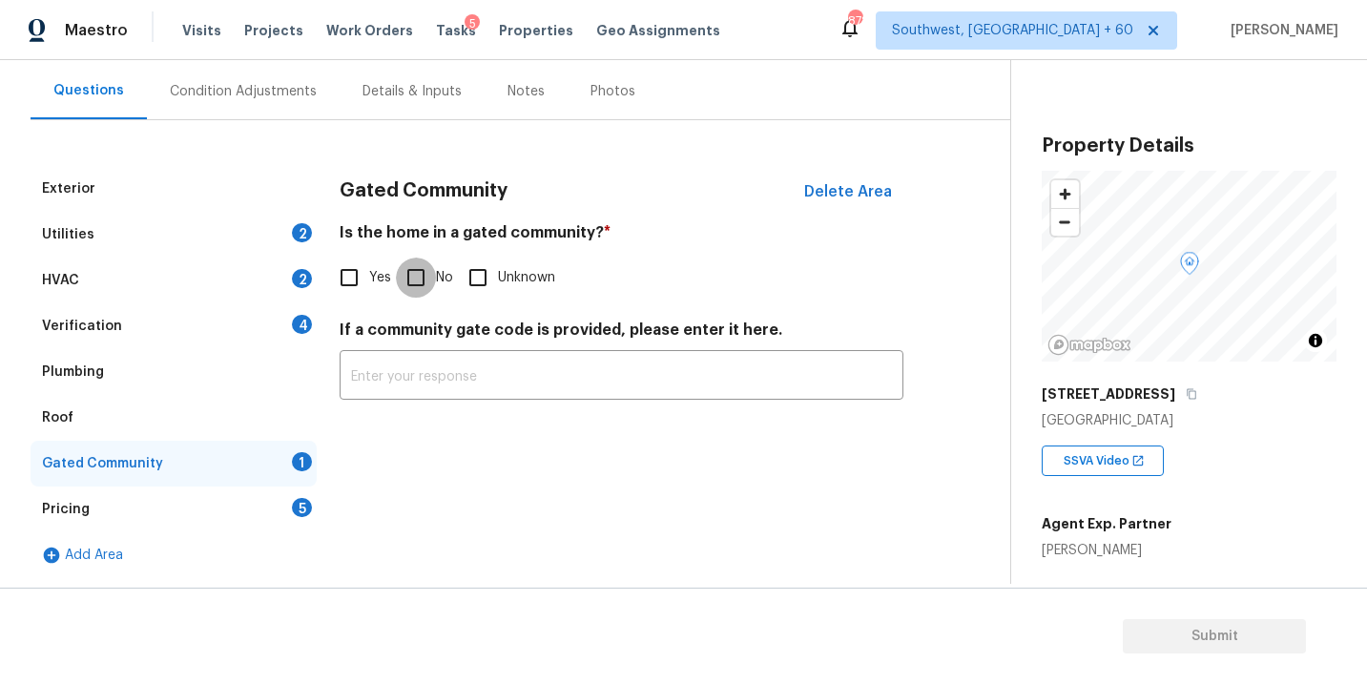
click at [410, 279] on input "No" at bounding box center [416, 278] width 40 height 40
checkbox input "true"
click at [279, 92] on div "Condition Adjustments" at bounding box center [243, 91] width 147 height 19
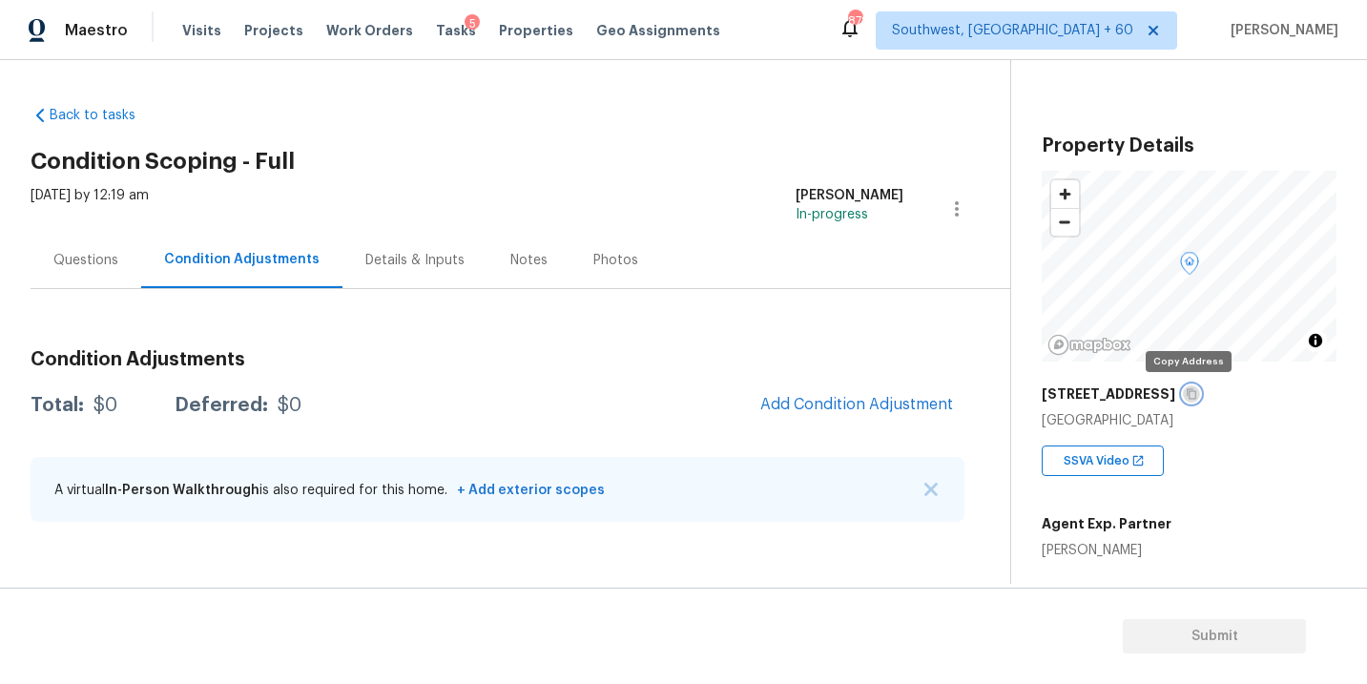
click at [1187, 394] on icon "button" at bounding box center [1191, 393] width 11 height 11
click at [1189, 395] on icon "button" at bounding box center [1192, 394] width 10 height 10
click at [1077, 554] on div "[PERSON_NAME]" at bounding box center [1107, 550] width 130 height 19
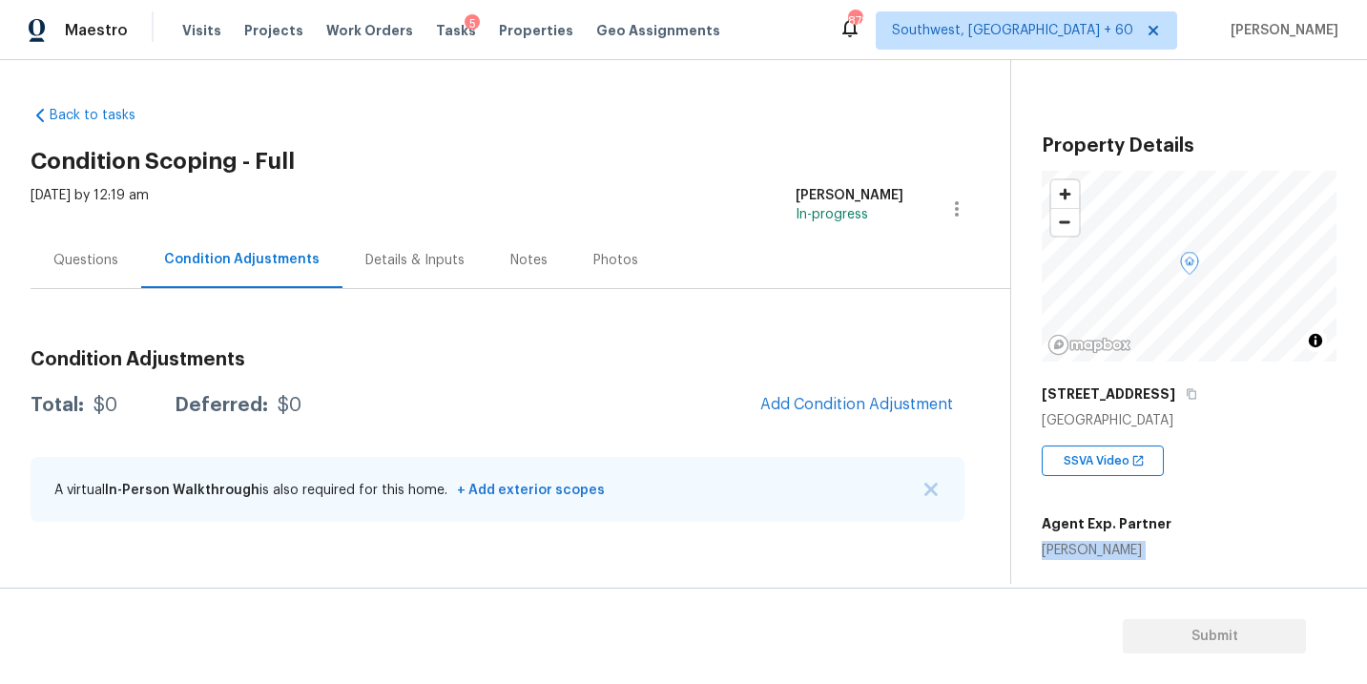
copy div "[PERSON_NAME]"
click at [1187, 388] on icon "button" at bounding box center [1191, 393] width 11 height 11
click at [1187, 397] on icon "button" at bounding box center [1191, 393] width 11 height 11
click at [117, 121] on link "Back to tasks" at bounding box center [122, 115] width 183 height 19
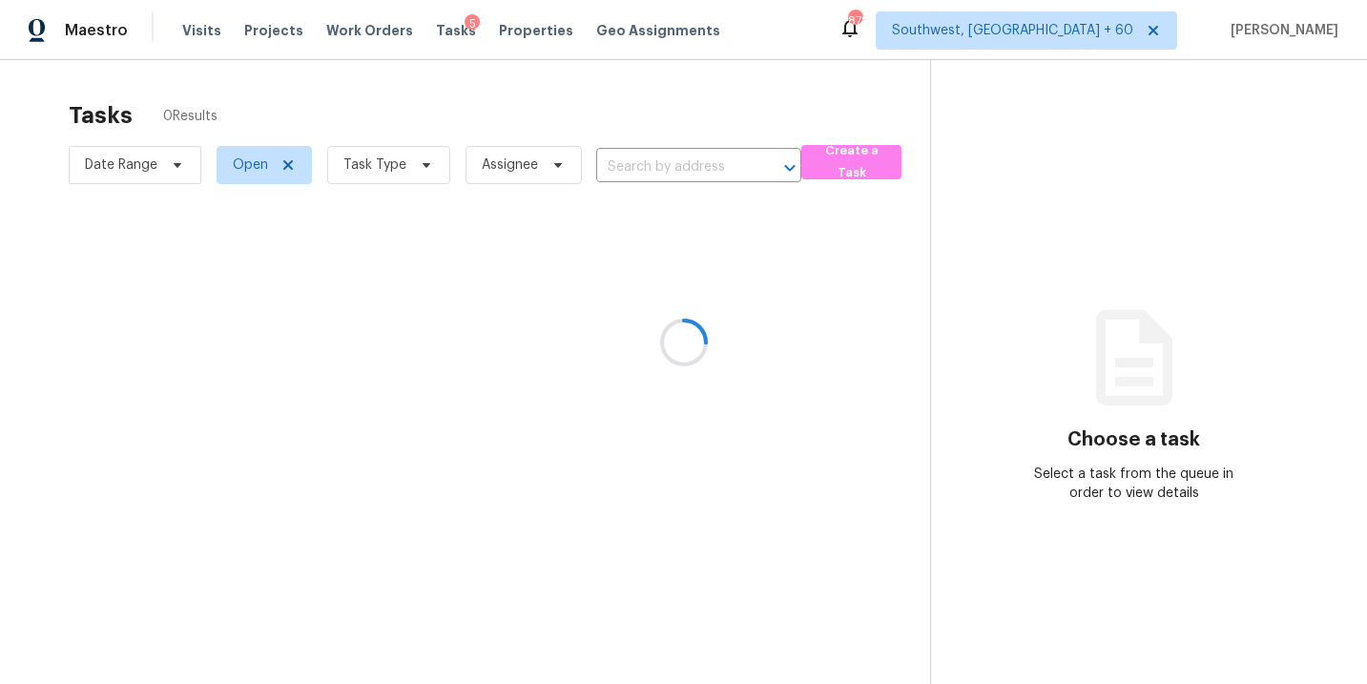
click at [667, 167] on div at bounding box center [683, 342] width 1367 height 684
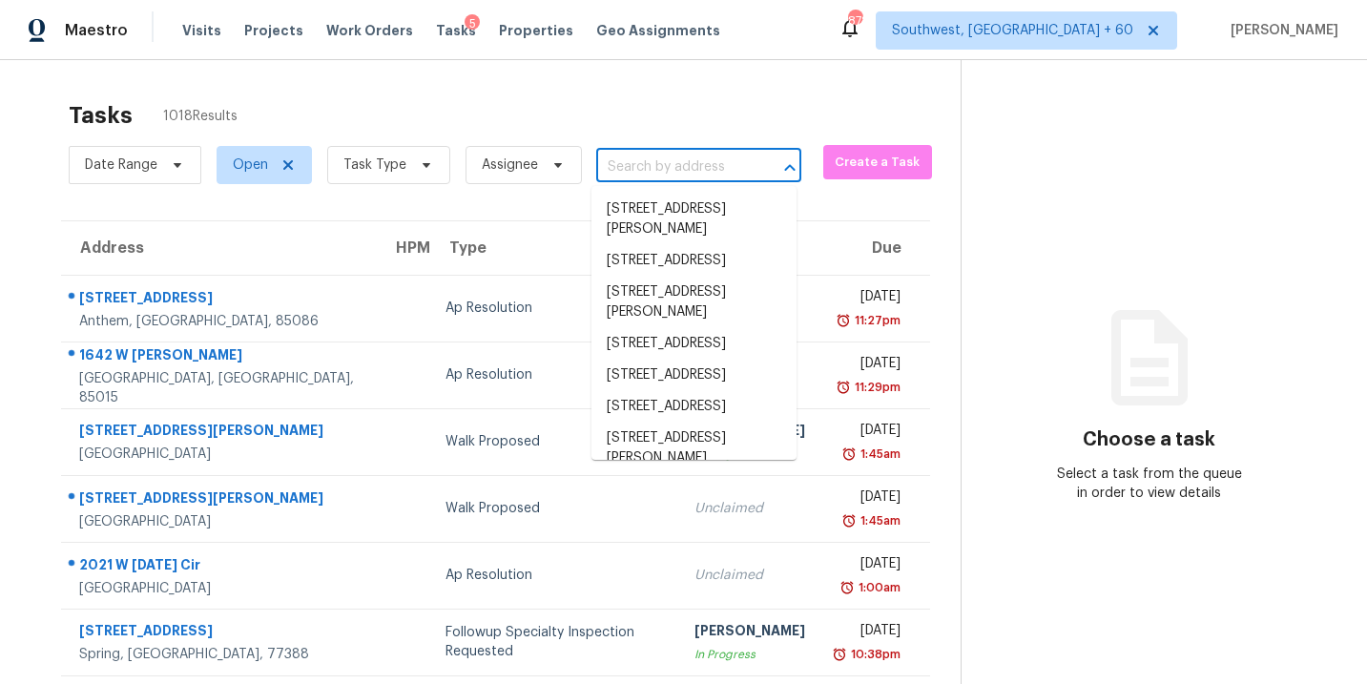
click at [667, 167] on input "text" at bounding box center [672, 168] width 152 height 30
paste input "4105 Ravenwood Ct, Union City, GA 30291"
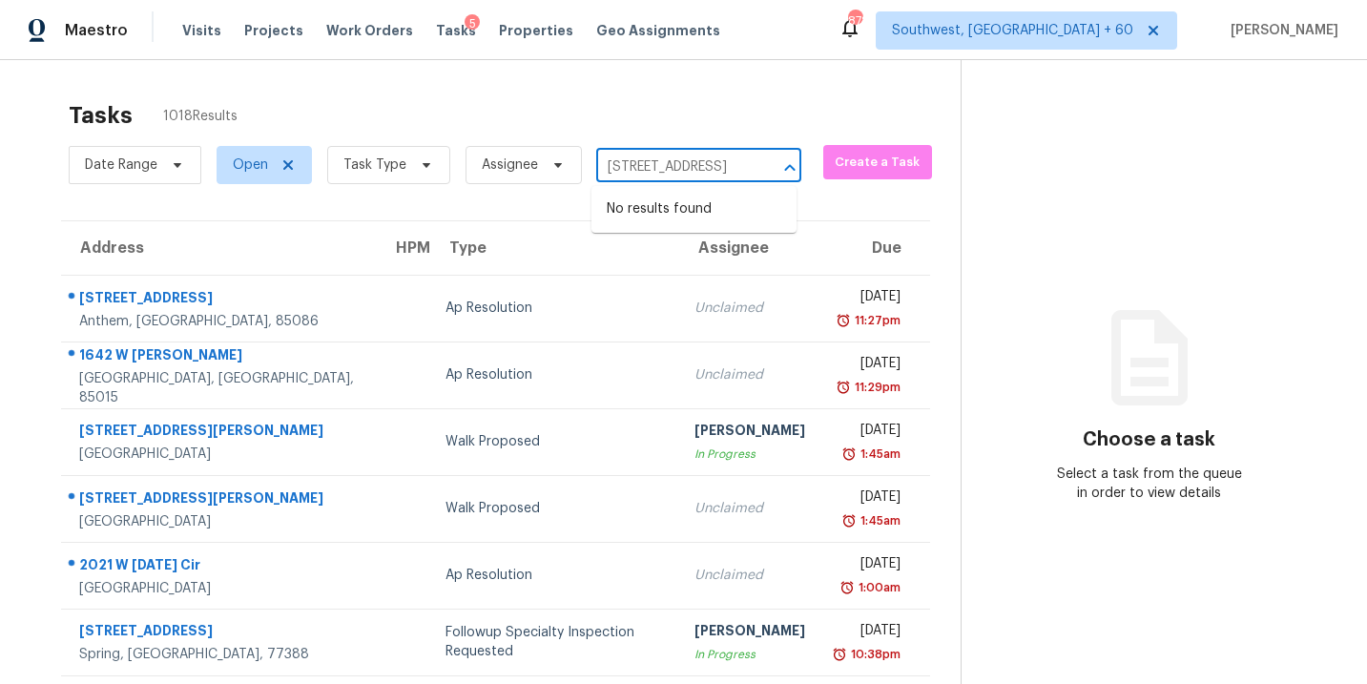
type input "4105 Ravenwood Ct, Union City, GA 30291"
click at [650, 122] on div "Tasks 1018 Results" at bounding box center [515, 116] width 892 height 50
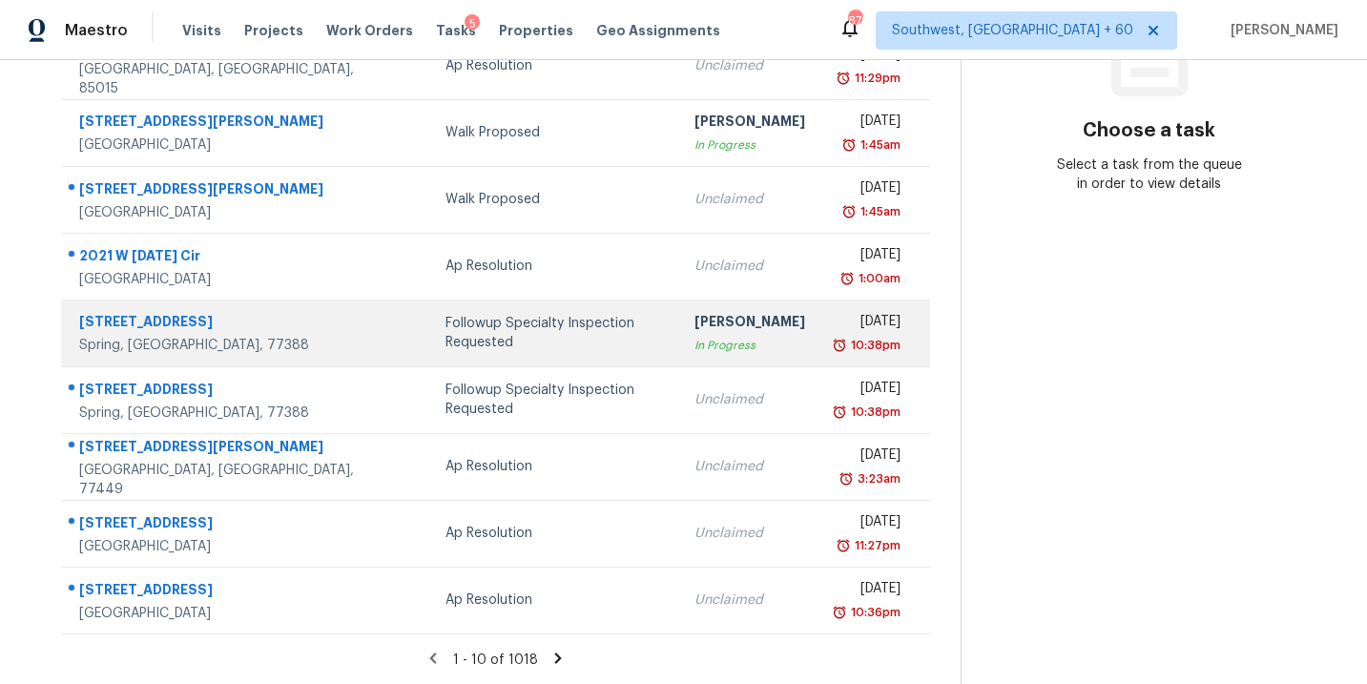
scroll to position [0, 0]
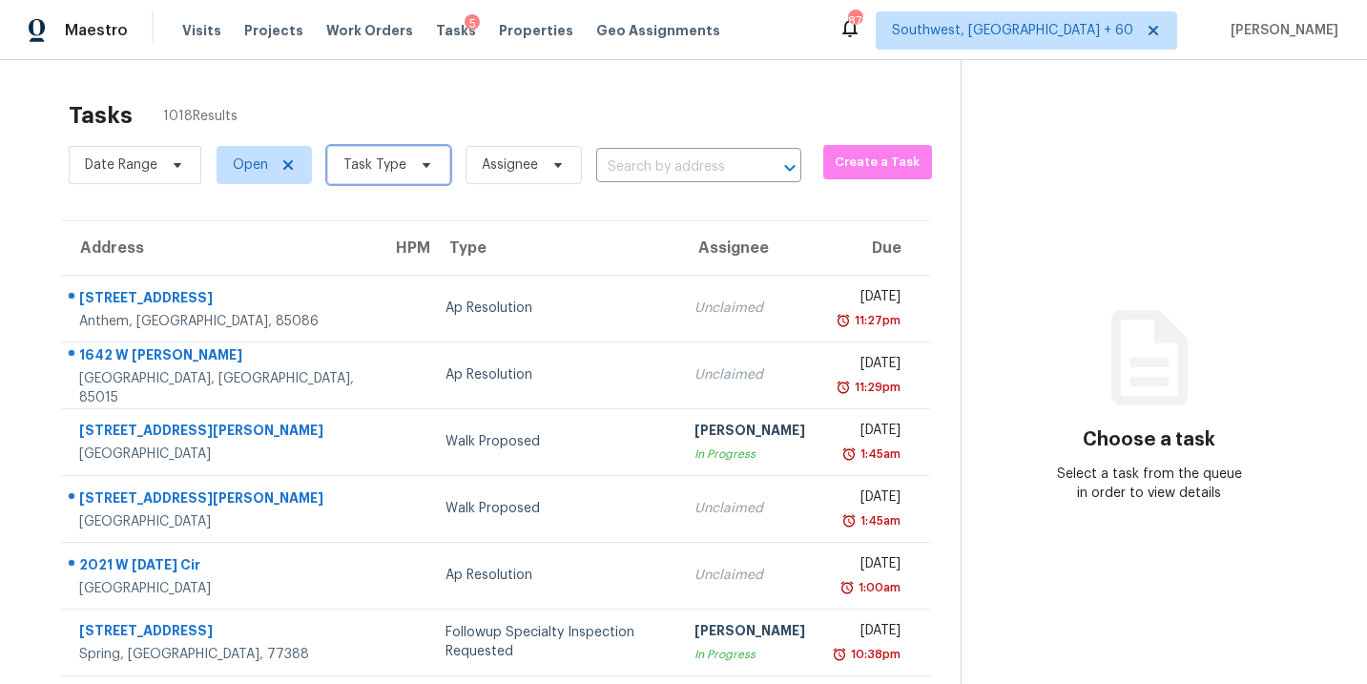
click at [385, 167] on span "Task Type" at bounding box center [374, 164] width 63 height 19
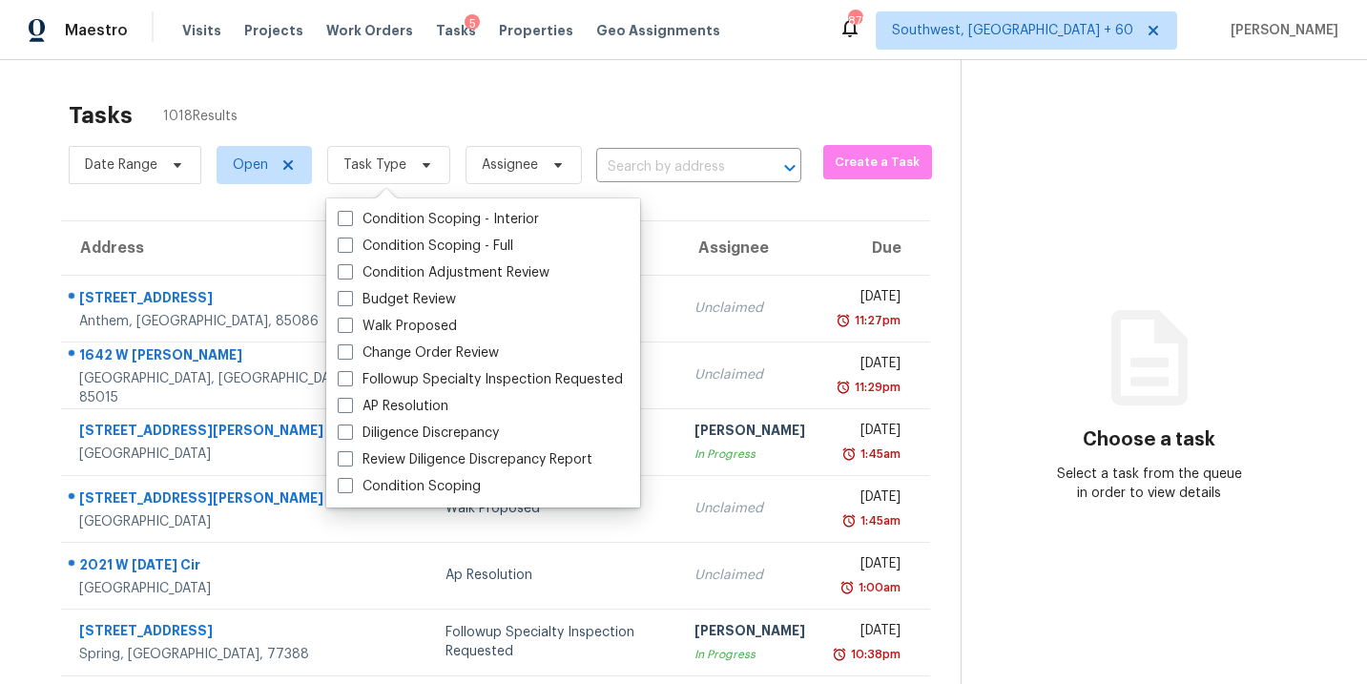
click at [593, 110] on div "Tasks 1018 Results" at bounding box center [515, 116] width 892 height 50
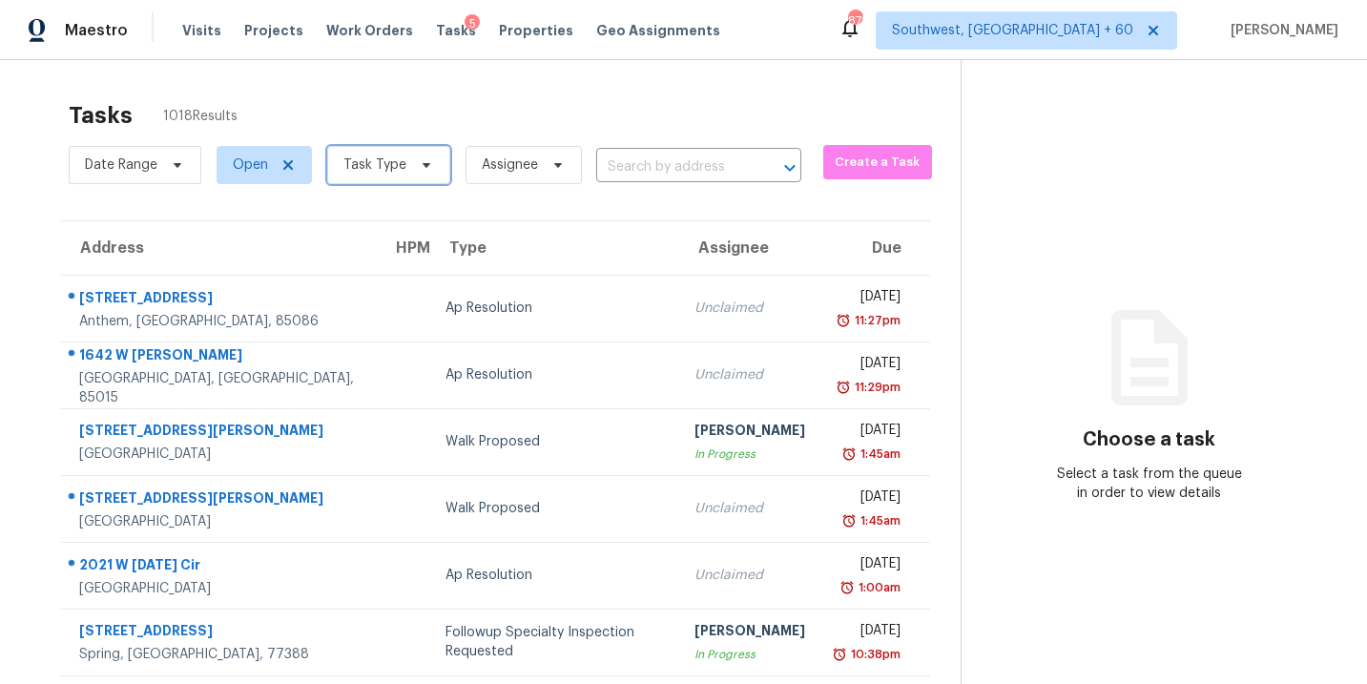
click at [401, 157] on span "Task Type" at bounding box center [374, 164] width 63 height 19
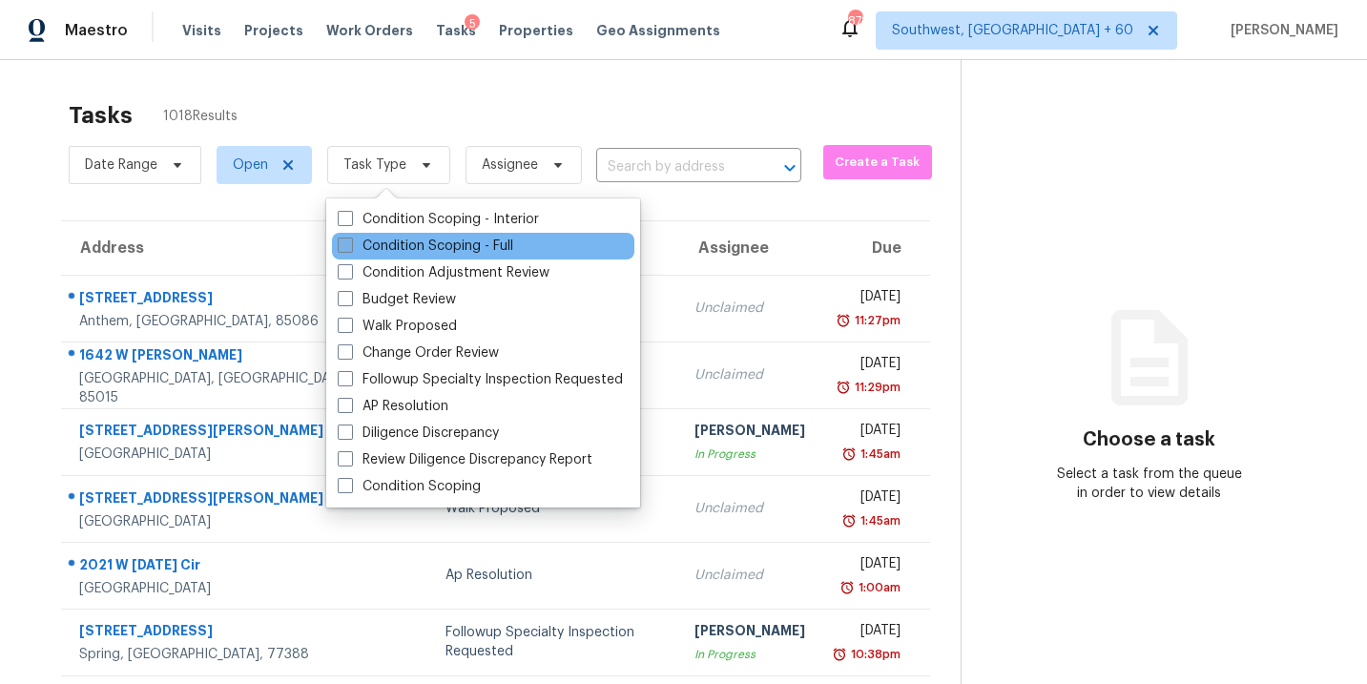
click at [423, 239] on label "Condition Scoping - Full" at bounding box center [425, 246] width 175 height 19
click at [350, 239] on input "Condition Scoping - Full" at bounding box center [344, 243] width 12 height 12
checkbox input "true"
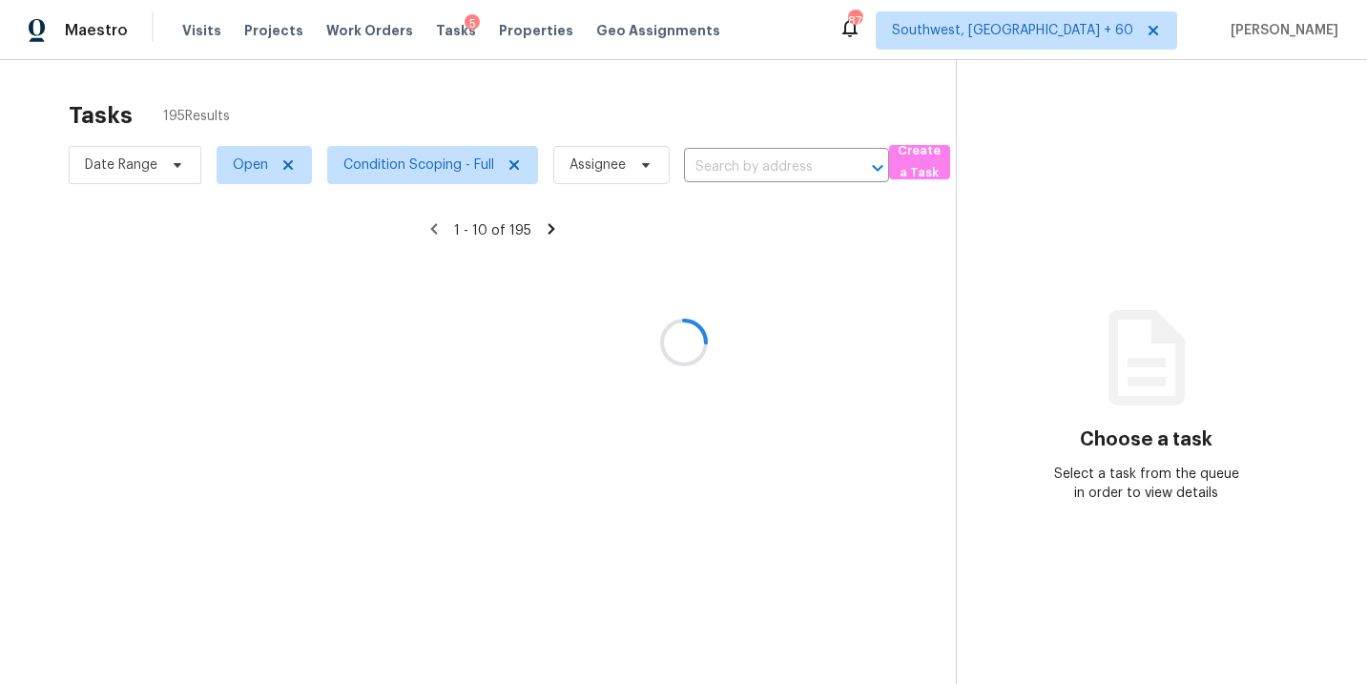
click at [621, 105] on div at bounding box center [683, 342] width 1367 height 684
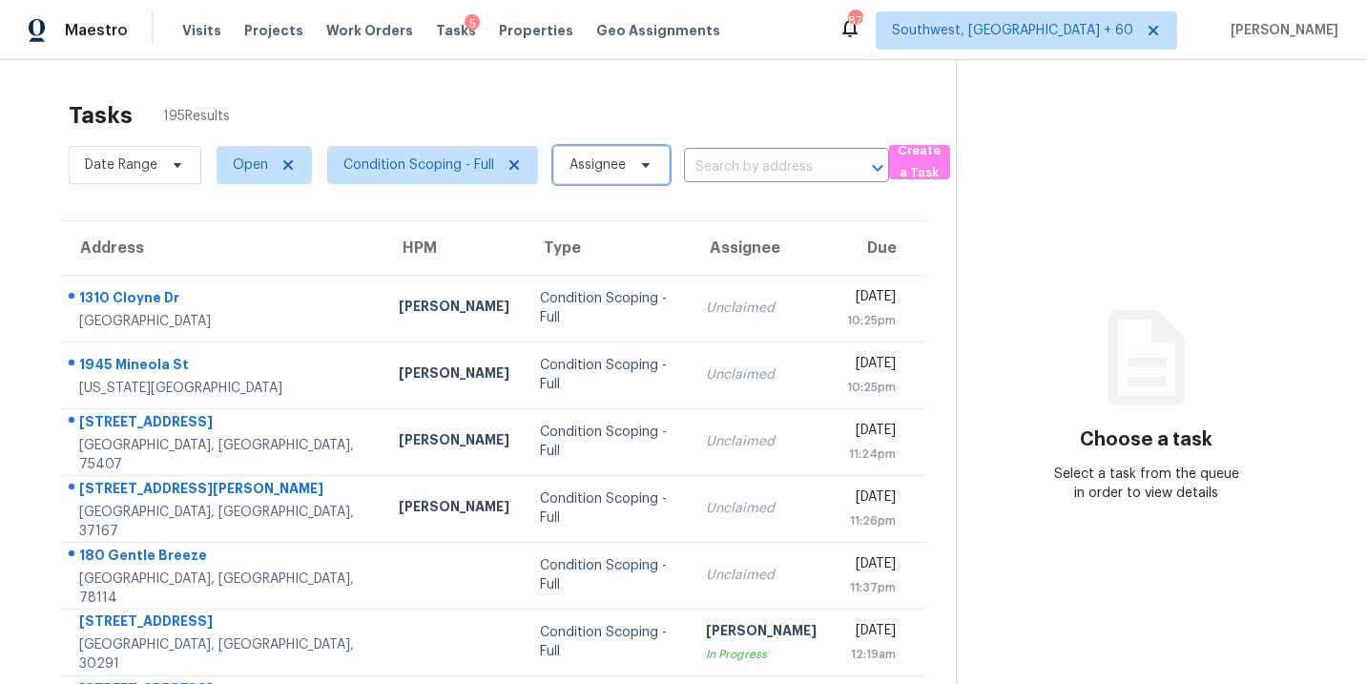
click at [610, 160] on span "Assignee" at bounding box center [597, 164] width 56 height 19
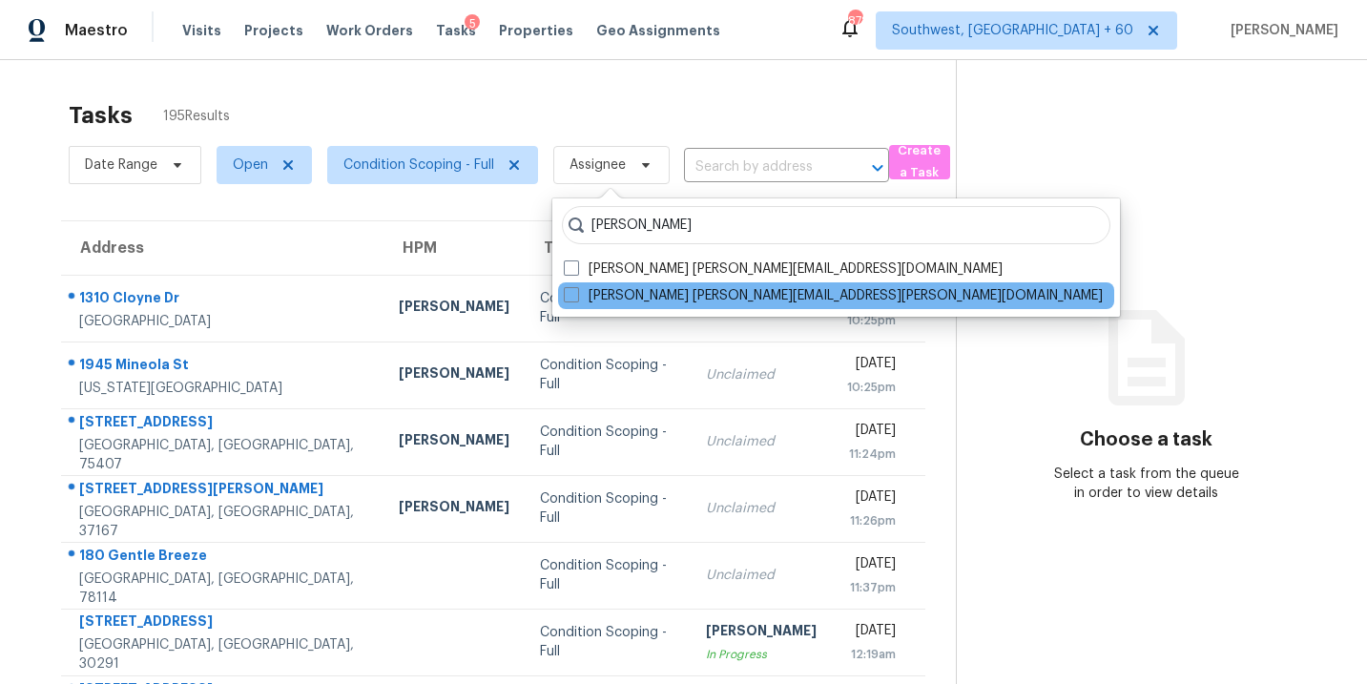
type input "sakthivel"
click at [607, 283] on div "Sakthivel Chandran sakthivel.chandran@opendoor.com" at bounding box center [836, 295] width 556 height 27
click at [625, 304] on label "Sakthivel Chandran sakthivel.chandran@opendoor.com" at bounding box center [833, 295] width 539 height 19
click at [576, 299] on input "Sakthivel Chandran sakthivel.chandran@opendoor.com" at bounding box center [570, 292] width 12 height 12
checkbox input "true"
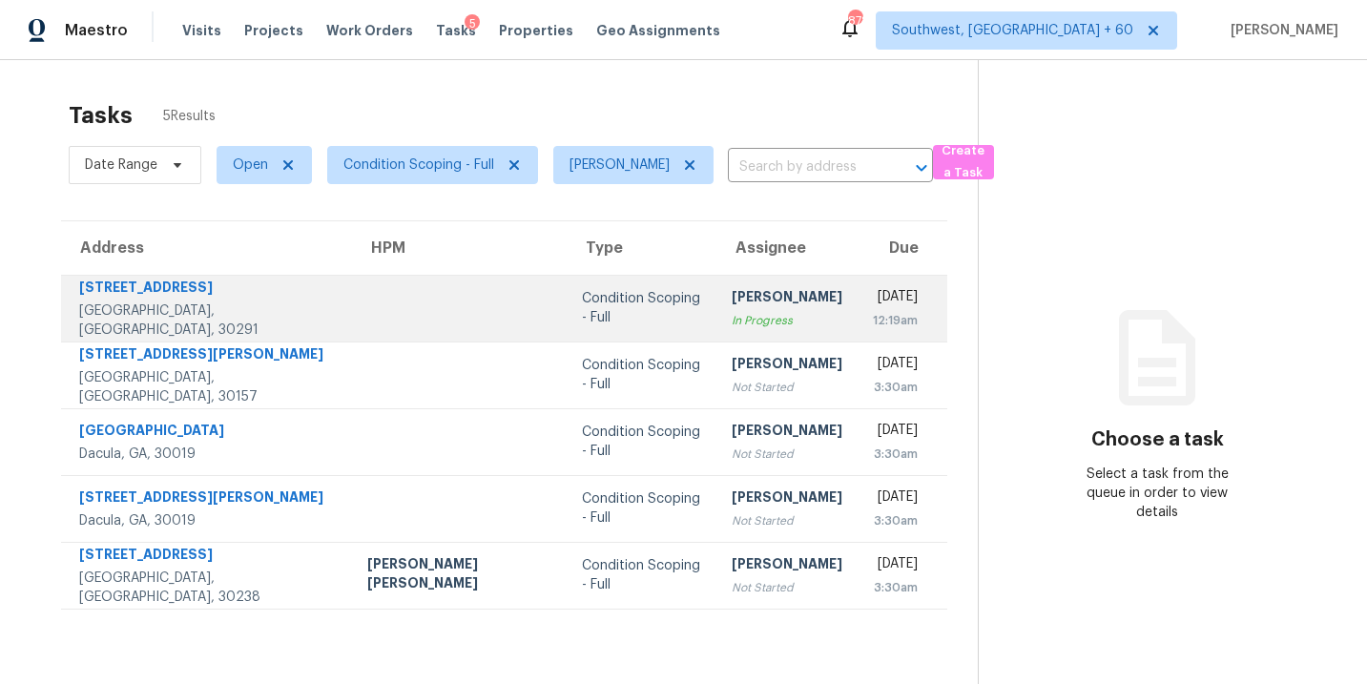
click at [716, 305] on td "Sakthivel Chandran In Progress" at bounding box center [786, 308] width 141 height 67
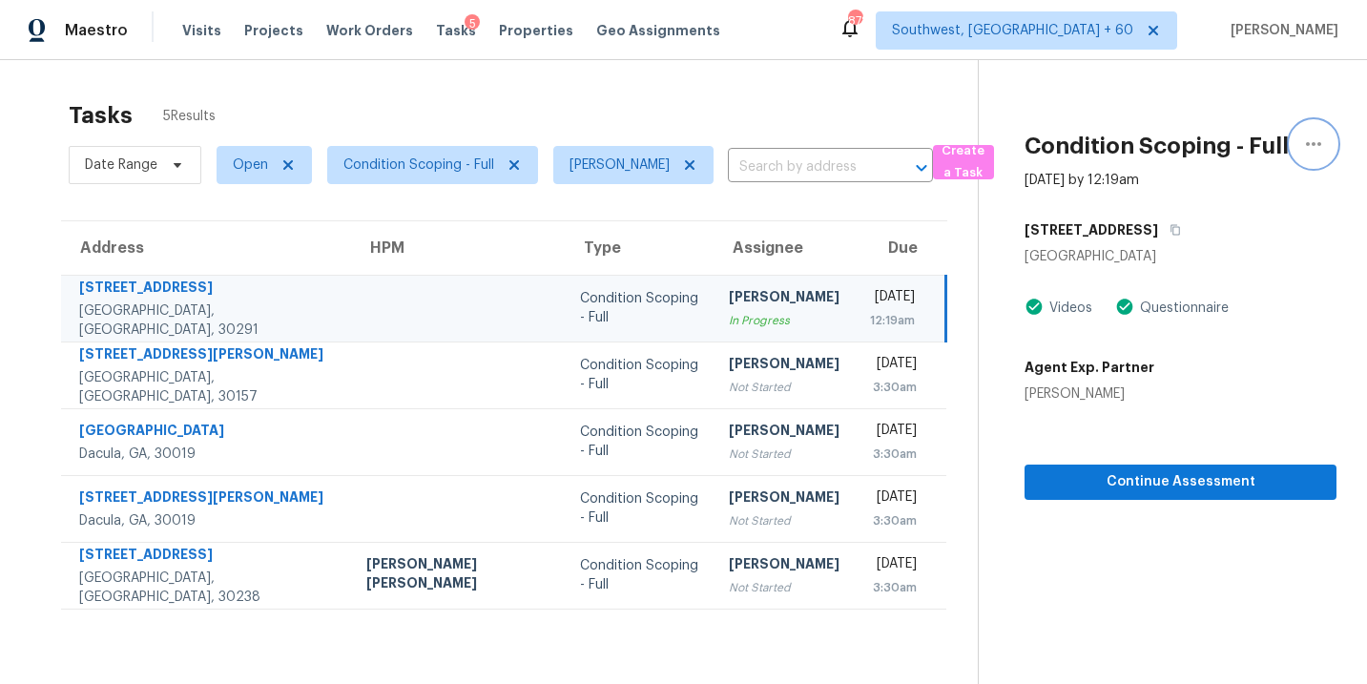
click at [1315, 137] on icon "button" at bounding box center [1313, 144] width 23 height 23
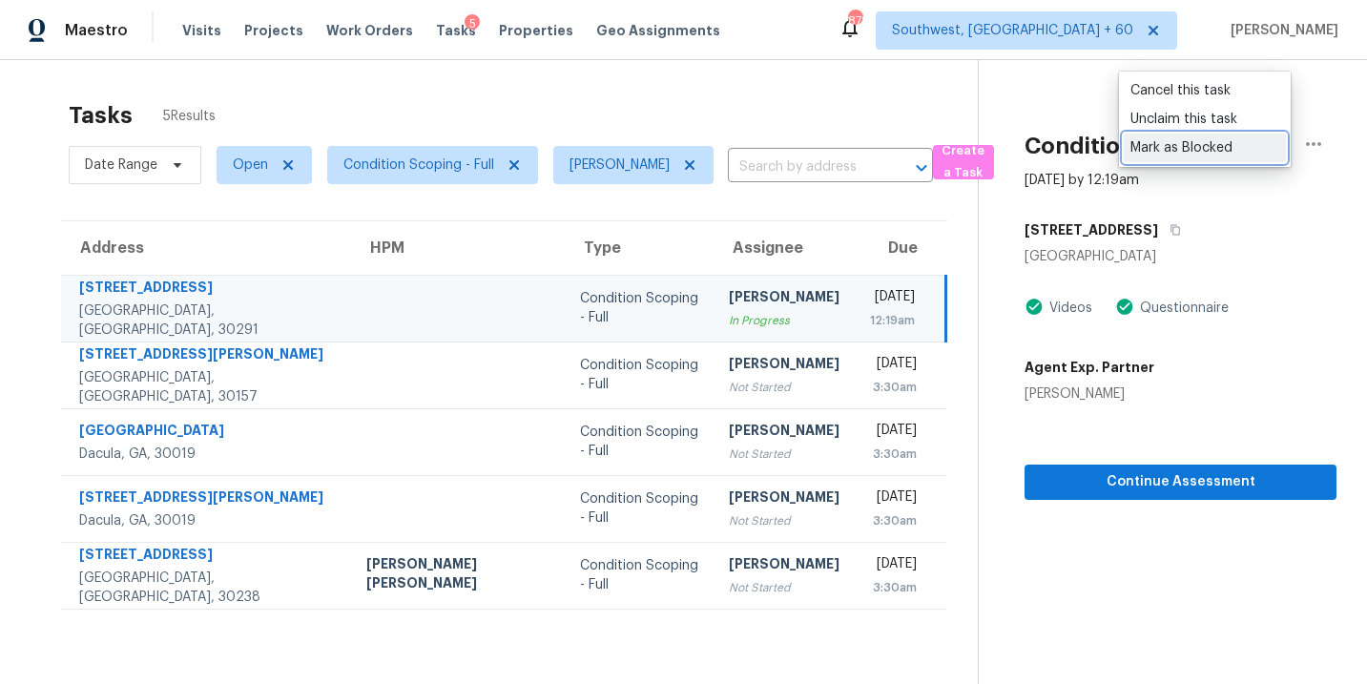
click at [1244, 145] on div "Mark as Blocked" at bounding box center [1204, 147] width 149 height 19
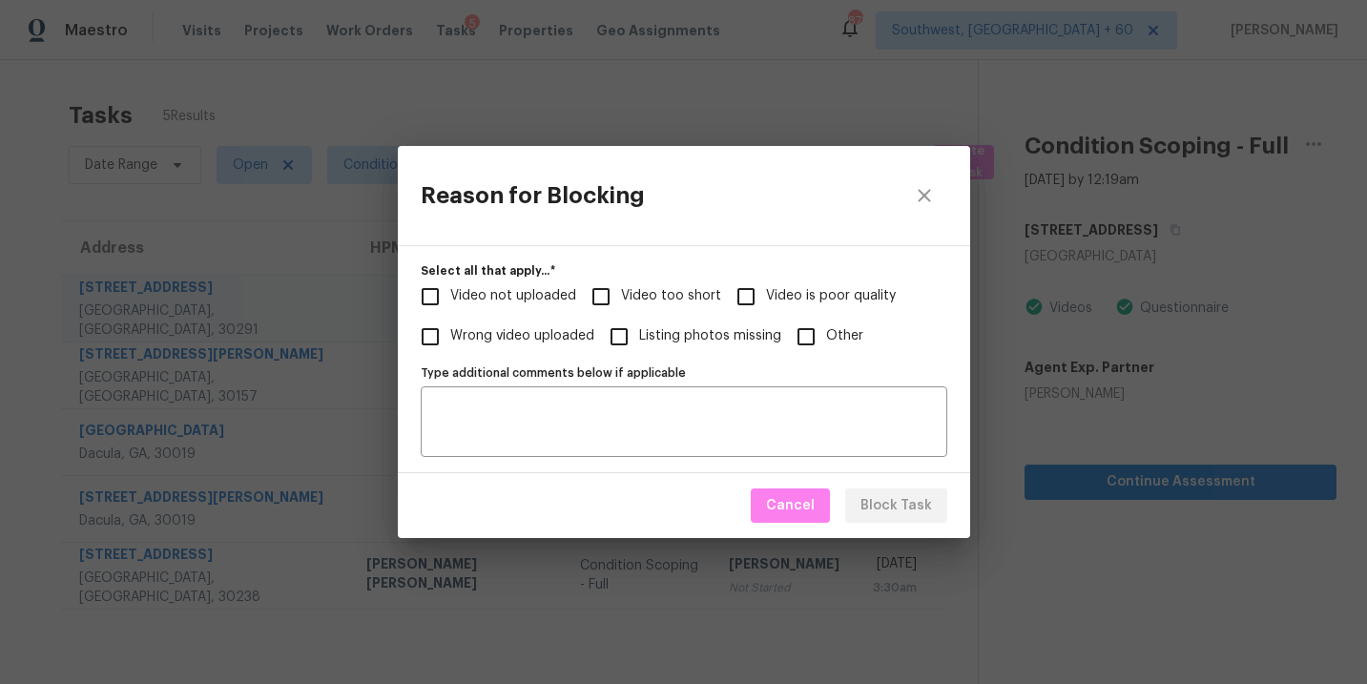
click at [660, 301] on span "Video too short" at bounding box center [671, 296] width 100 height 20
click at [621, 301] on input "Video too short" at bounding box center [601, 297] width 40 height 40
checkbox input "true"
click at [885, 505] on span "Block Task" at bounding box center [896, 506] width 72 height 24
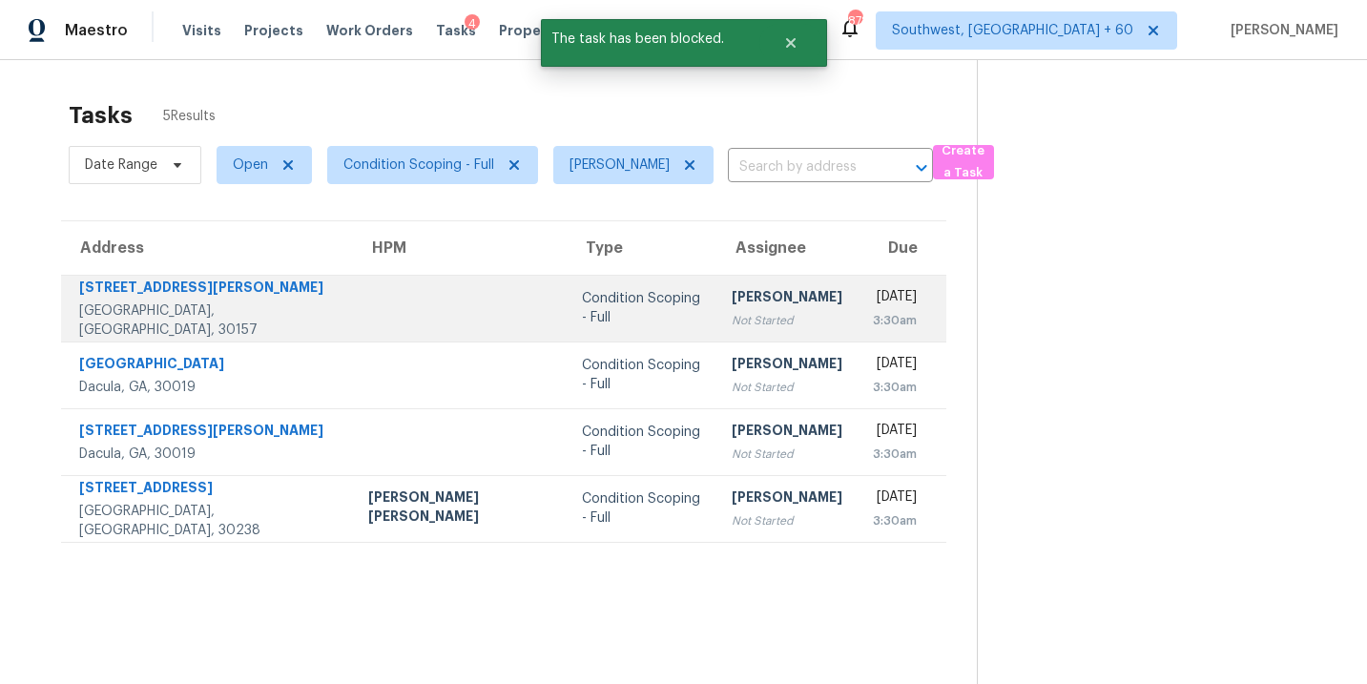
click at [734, 311] on div "Not Started" at bounding box center [787, 320] width 111 height 19
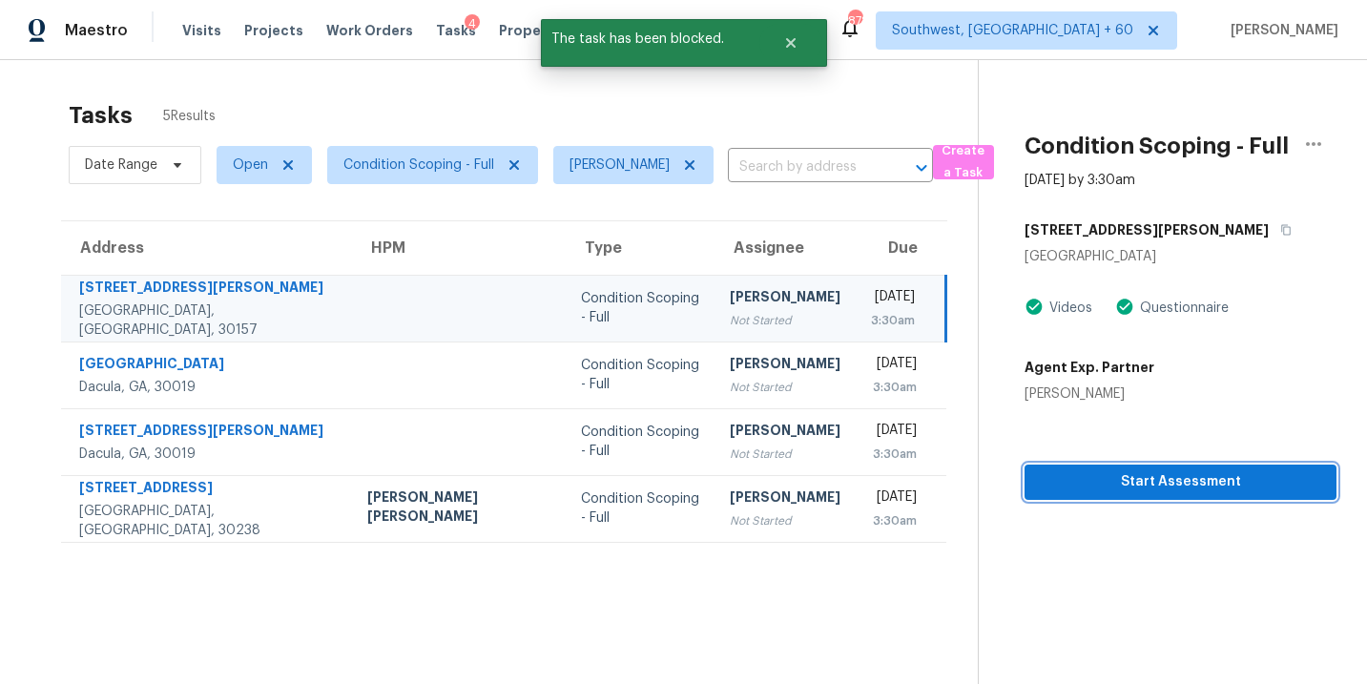
click at [1180, 486] on span "Start Assessment" at bounding box center [1180, 482] width 281 height 24
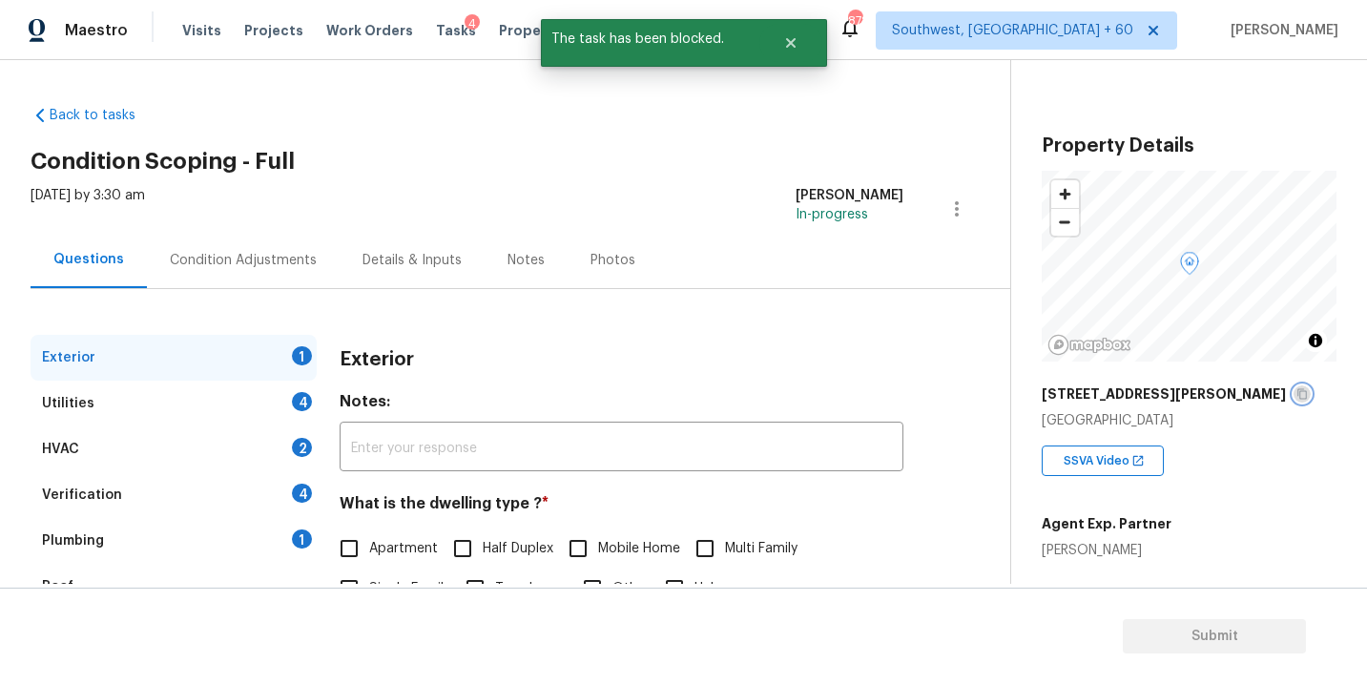
click at [1296, 388] on icon "button" at bounding box center [1301, 393] width 11 height 11
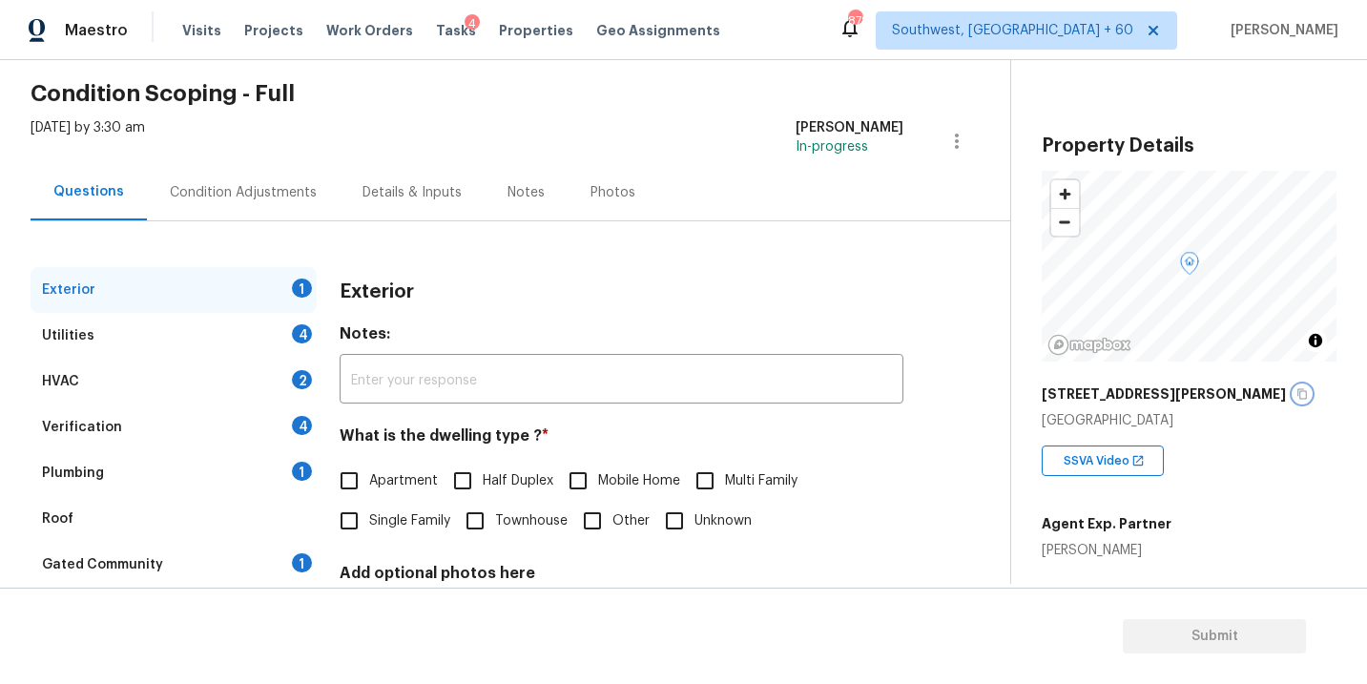
scroll to position [93, 0]
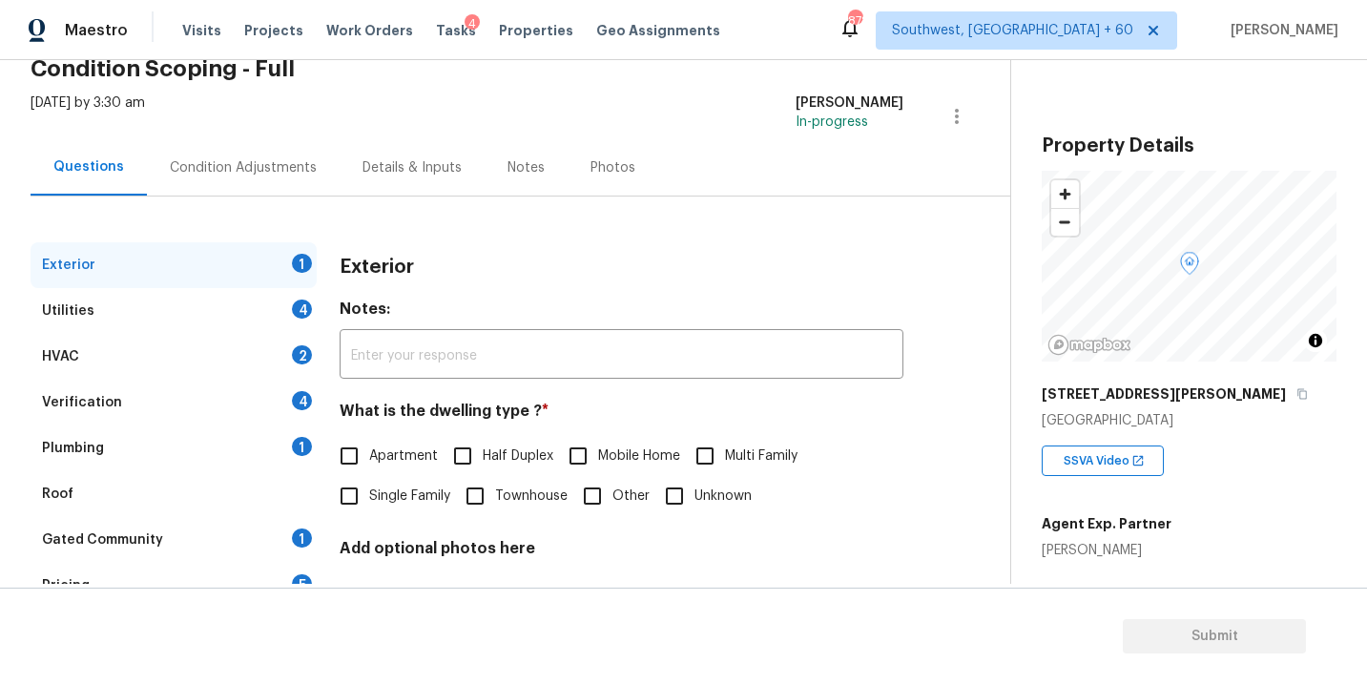
click at [402, 503] on span "Single Family" at bounding box center [409, 496] width 81 height 20
click at [369, 503] on input "Single Family" at bounding box center [349, 496] width 40 height 40
checkbox input "true"
click at [205, 309] on div "Utilities 4" at bounding box center [174, 311] width 286 height 46
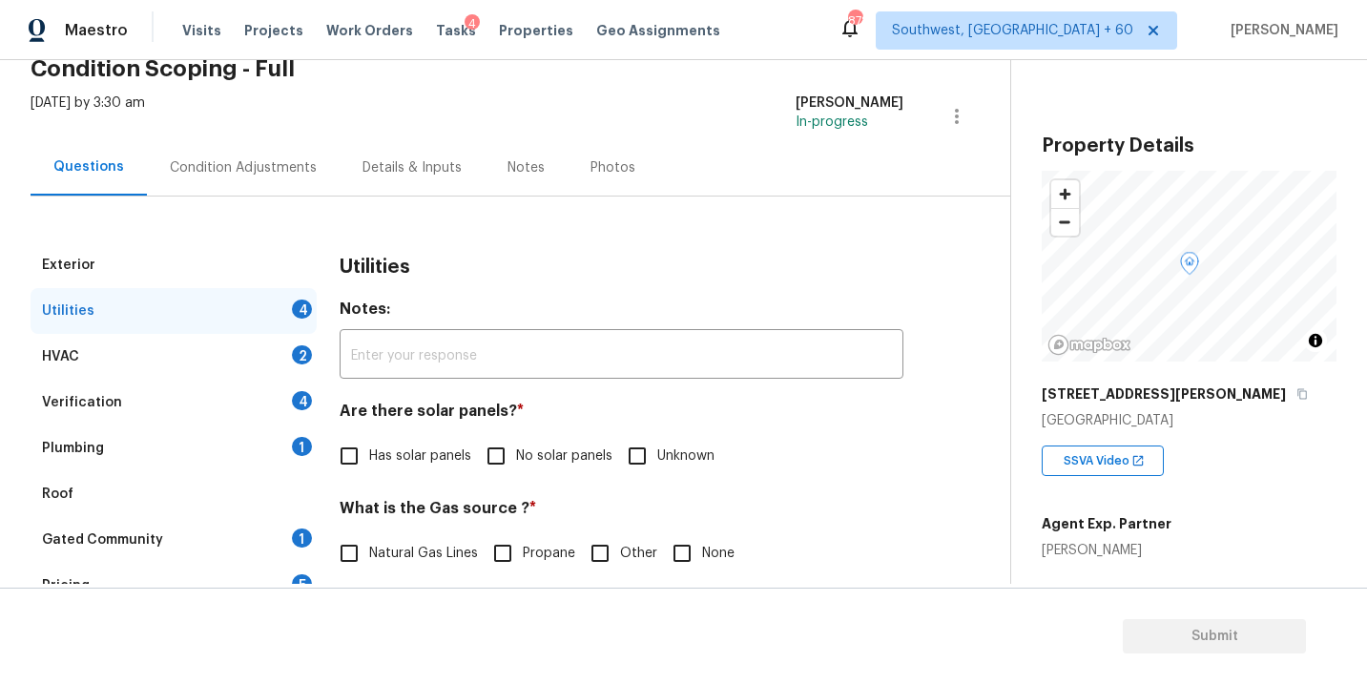
click at [539, 473] on label "No solar panels" at bounding box center [544, 456] width 136 height 40
click at [516, 473] on input "No solar panels" at bounding box center [496, 456] width 40 height 40
checkbox input "true"
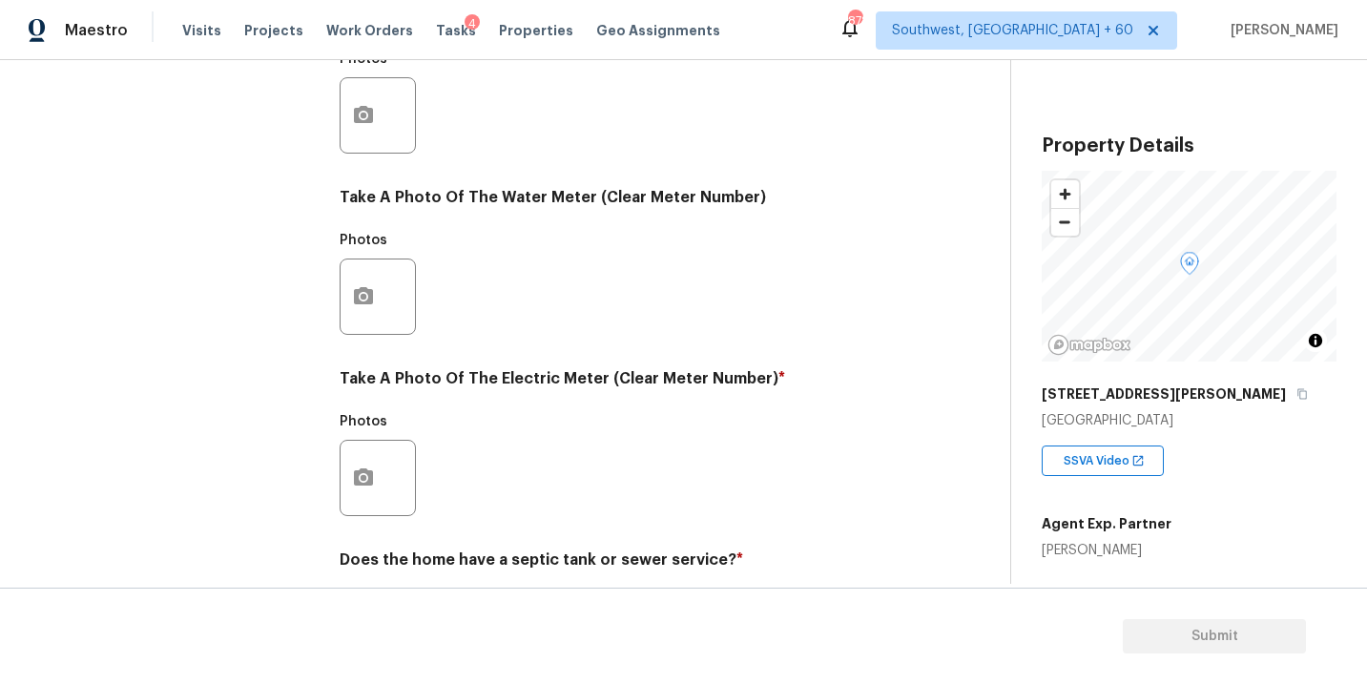
scroll to position [752, 0]
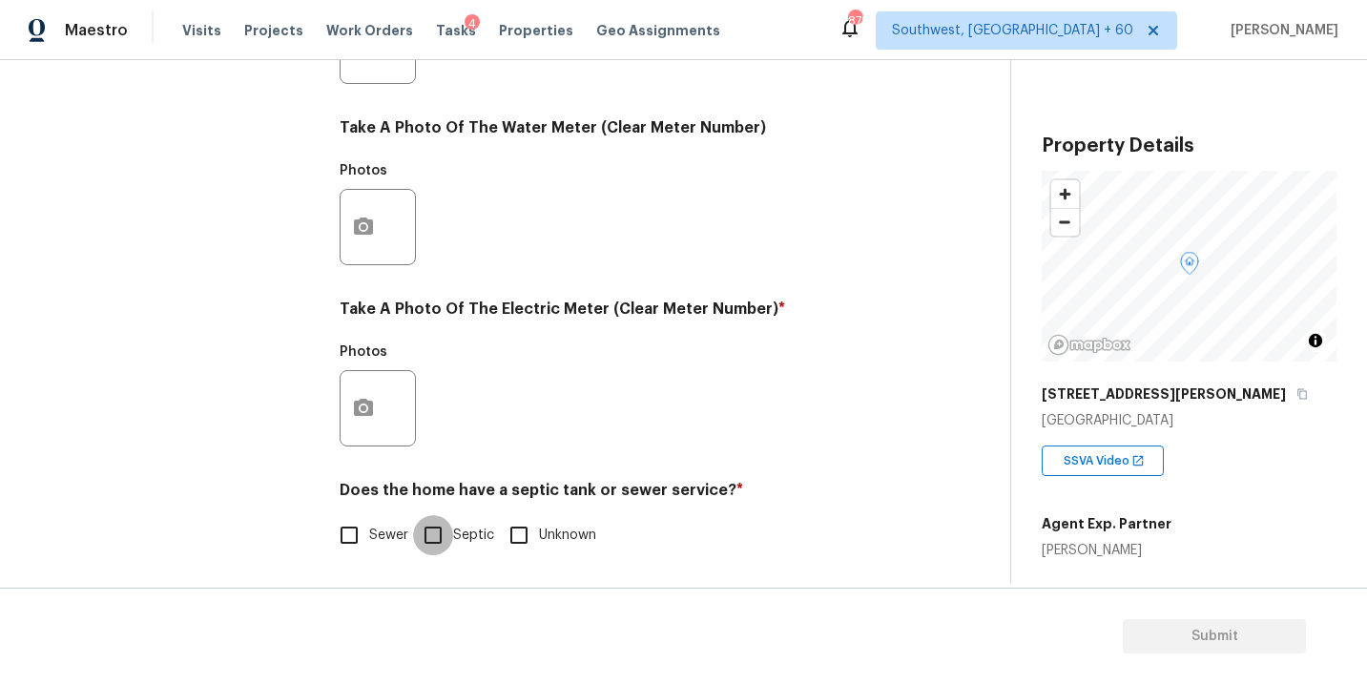
click at [444, 527] on input "Septic" at bounding box center [433, 535] width 40 height 40
checkbox input "true"
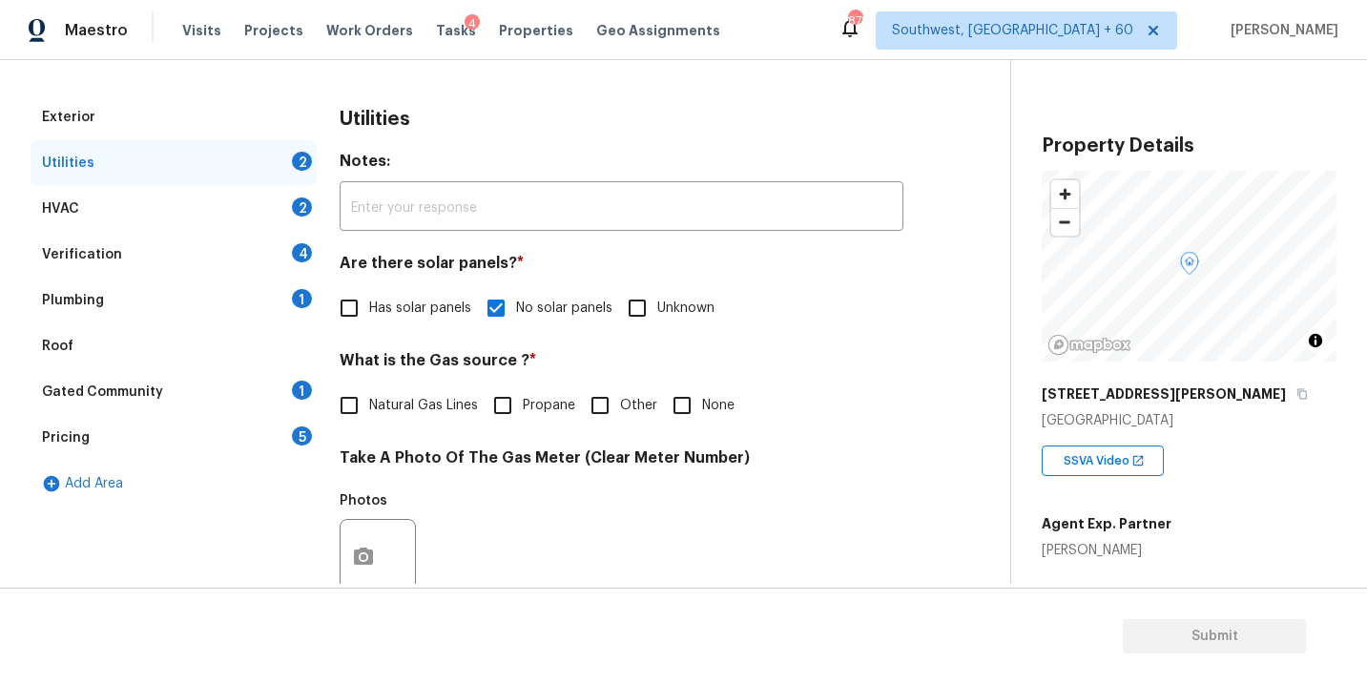
scroll to position [153, 0]
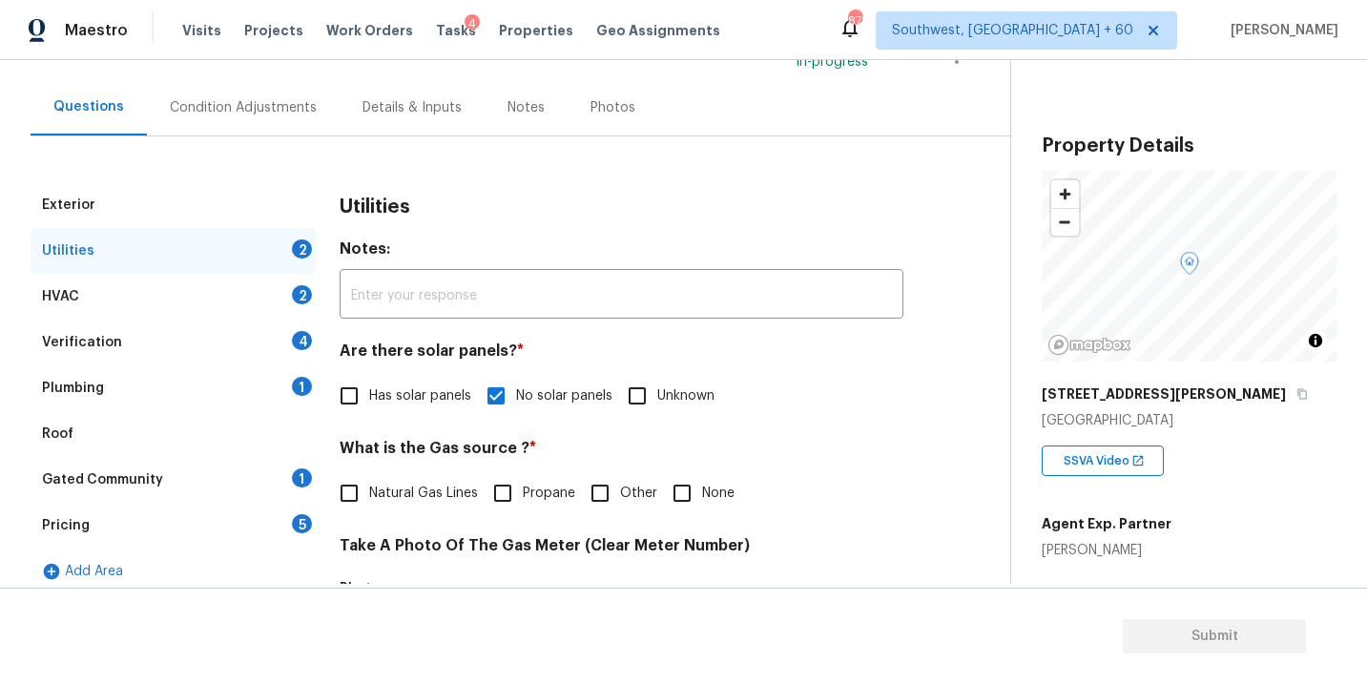
click at [105, 395] on div "Plumbing 1" at bounding box center [174, 388] width 286 height 46
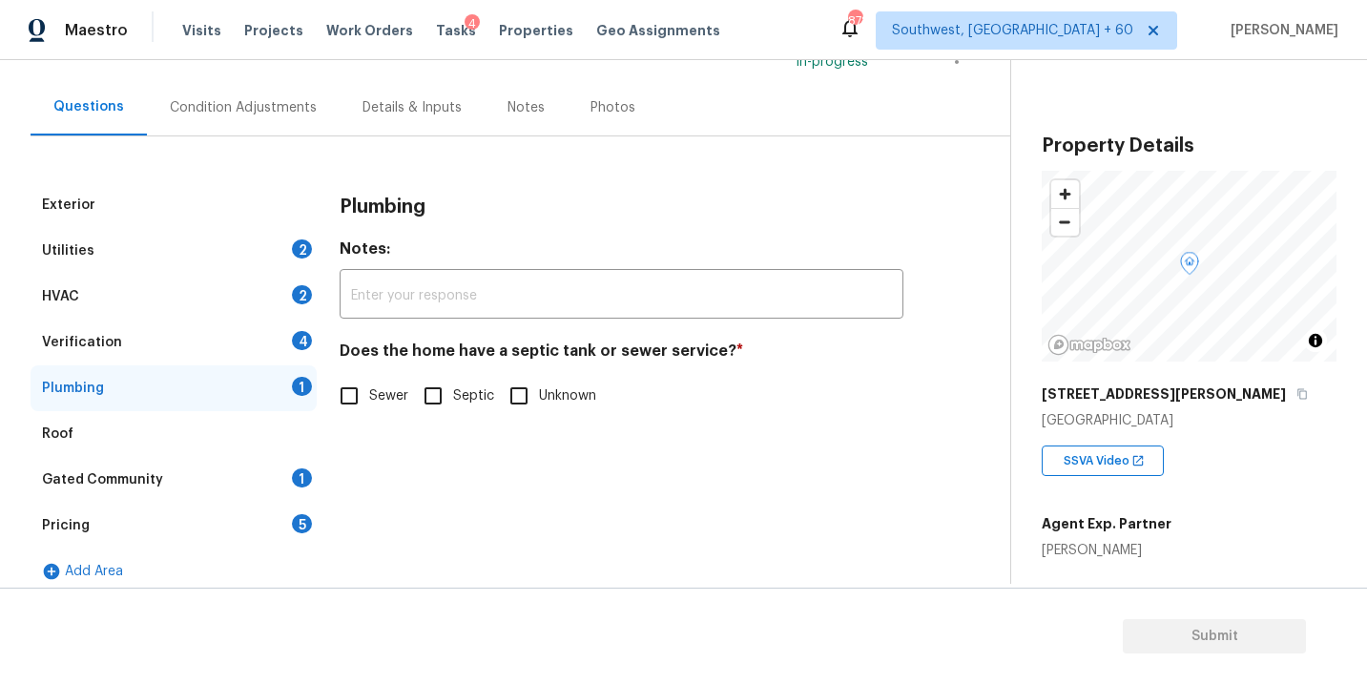
click at [463, 402] on span "Septic" at bounding box center [473, 396] width 41 height 20
click at [453, 402] on input "Septic" at bounding box center [433, 396] width 40 height 40
checkbox input "true"
click at [172, 484] on div "Gated Community 1" at bounding box center [174, 480] width 286 height 46
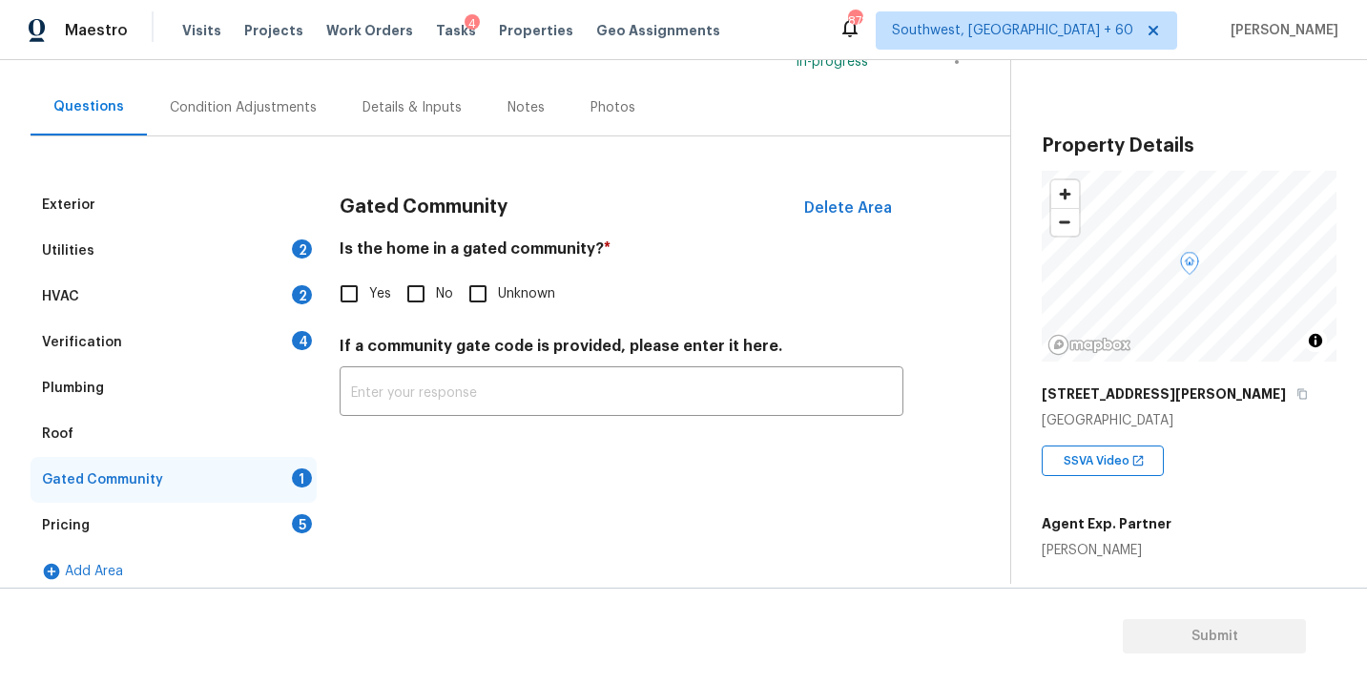
click at [426, 307] on input "No" at bounding box center [416, 294] width 40 height 40
checkbox input "true"
click at [240, 116] on div "Condition Adjustments" at bounding box center [243, 107] width 193 height 56
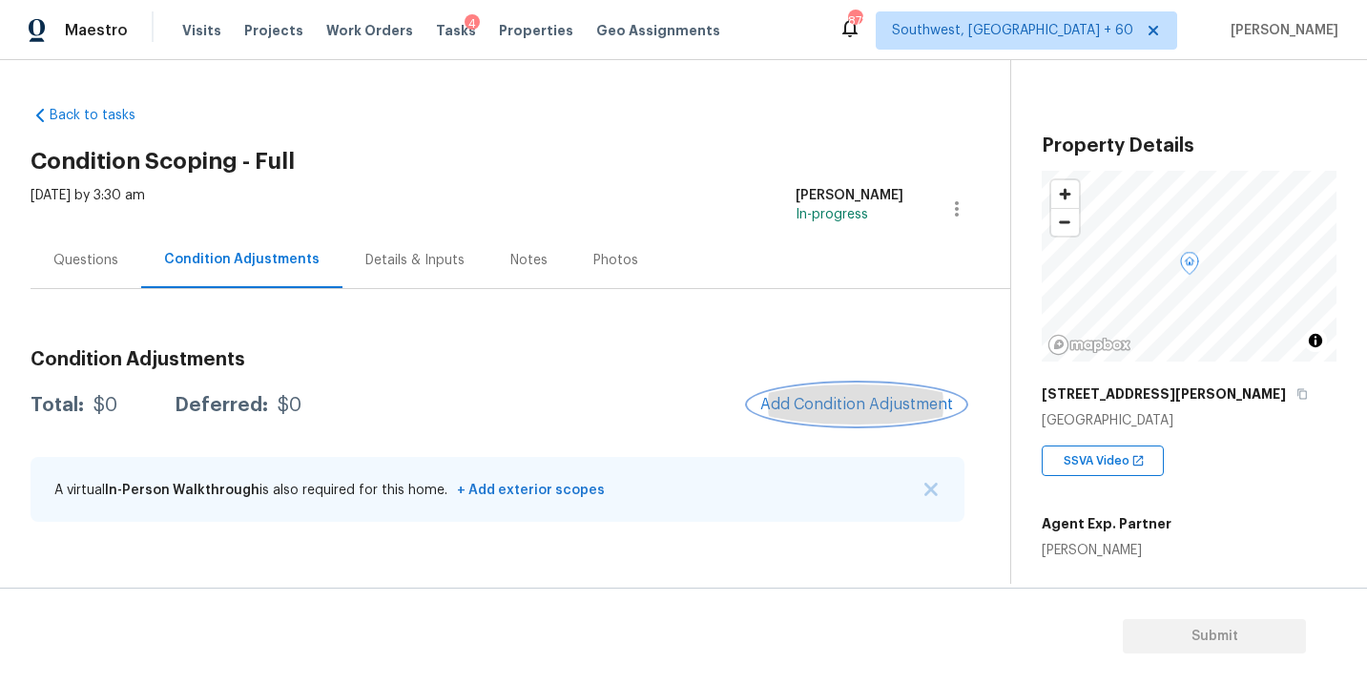
click at [878, 413] on span "Add Condition Adjustment" at bounding box center [856, 404] width 193 height 17
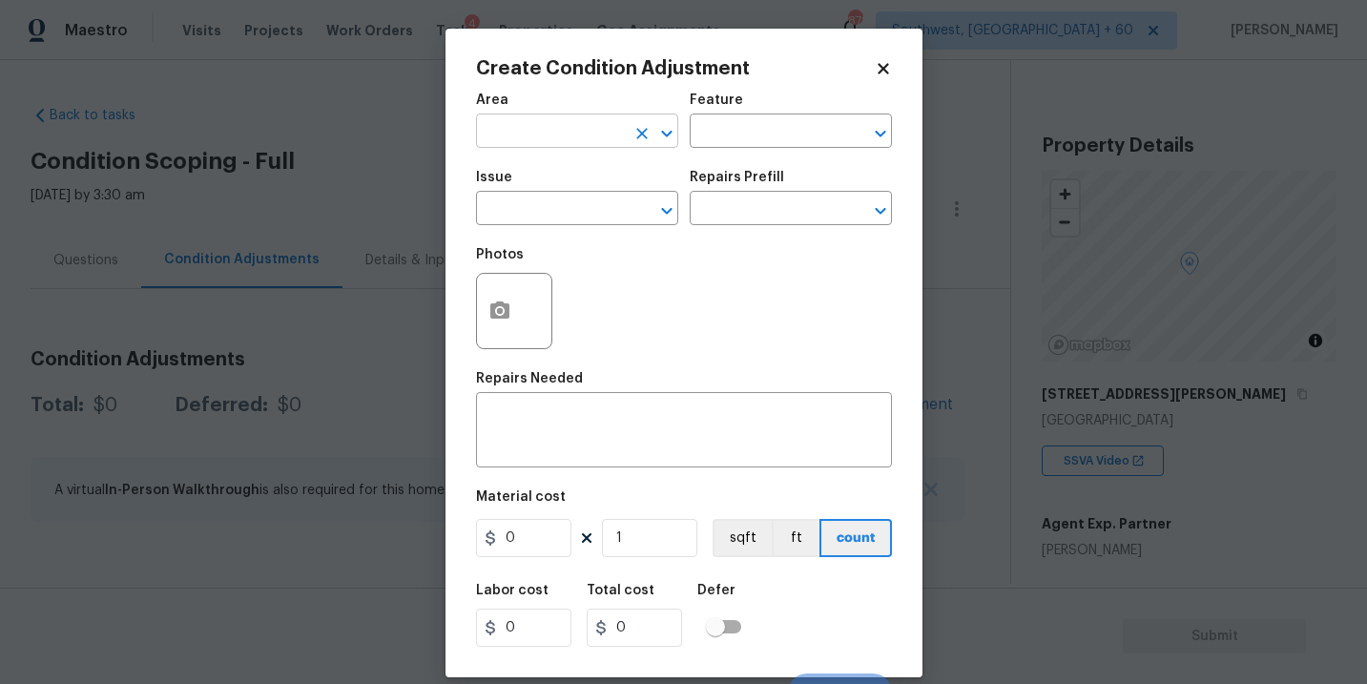
click at [568, 144] on input "text" at bounding box center [550, 133] width 149 height 30
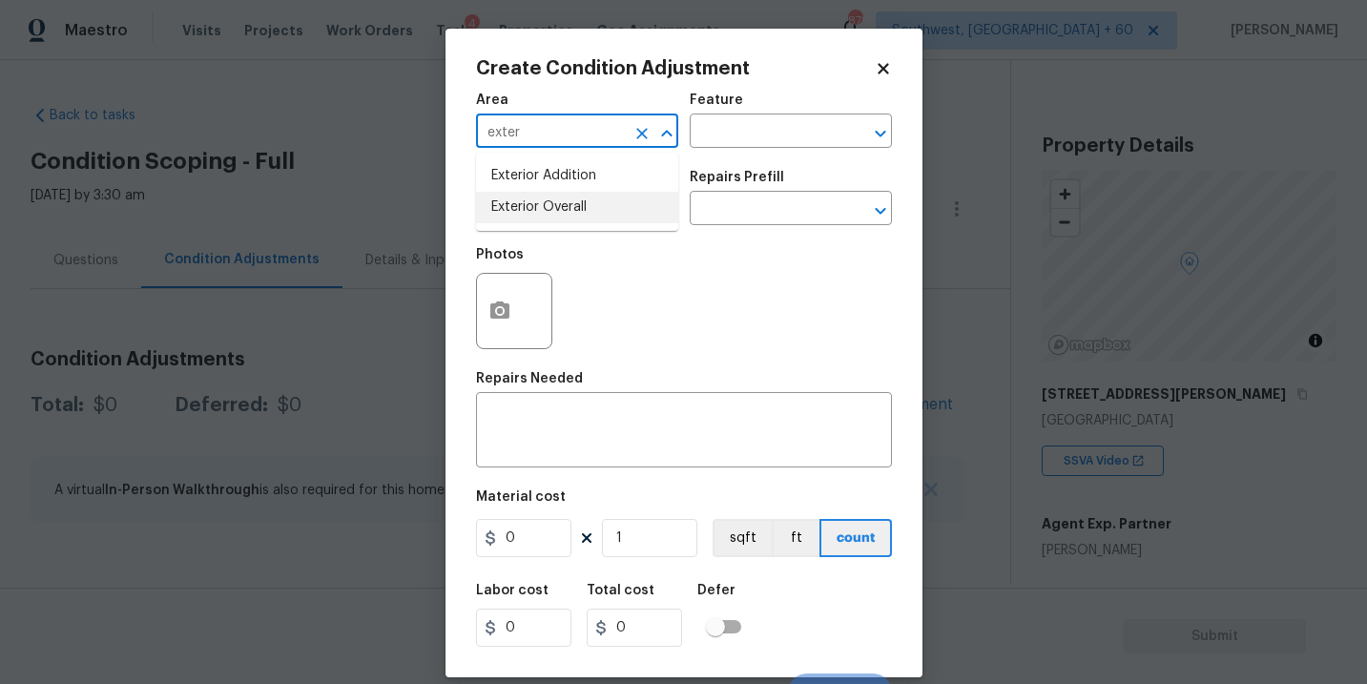
click at [576, 203] on li "Exterior Overall" at bounding box center [577, 207] width 202 height 31
type input "Exterior Overall"
click at [709, 162] on div "Issue ​ Repairs Prefill ​" at bounding box center [684, 197] width 416 height 77
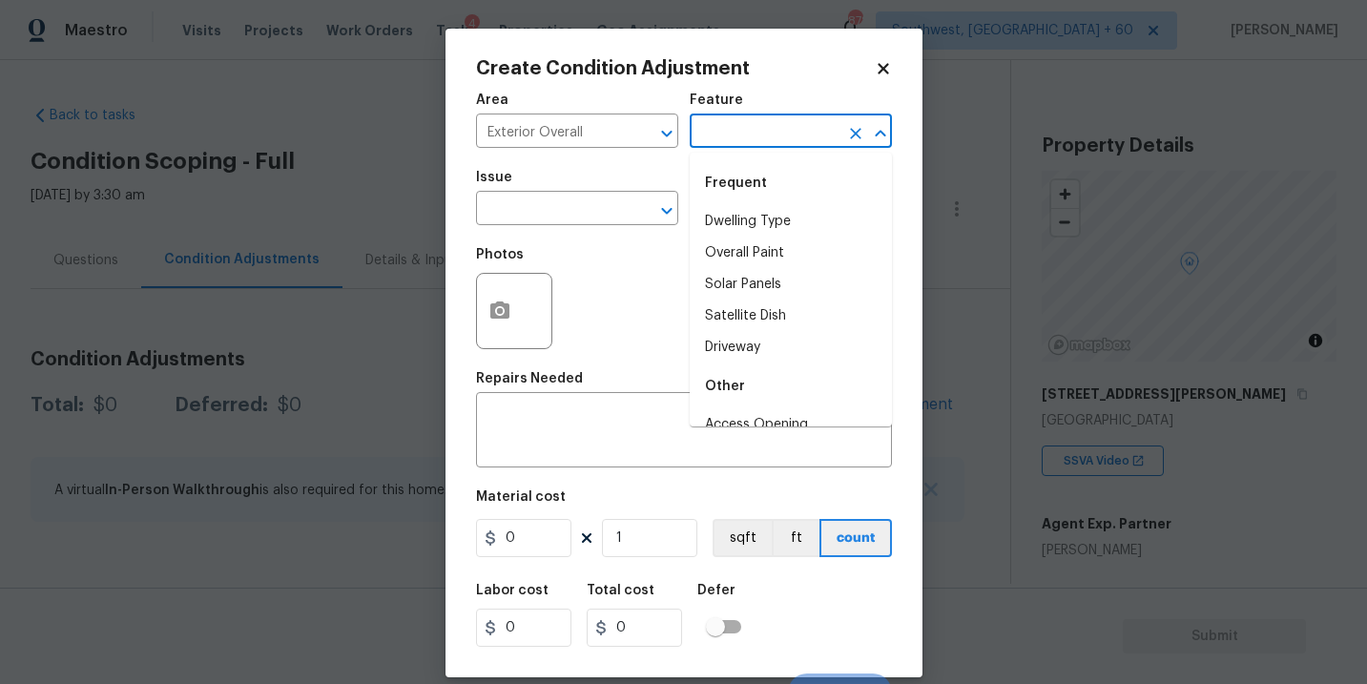
click at [751, 132] on input "text" at bounding box center [764, 133] width 149 height 30
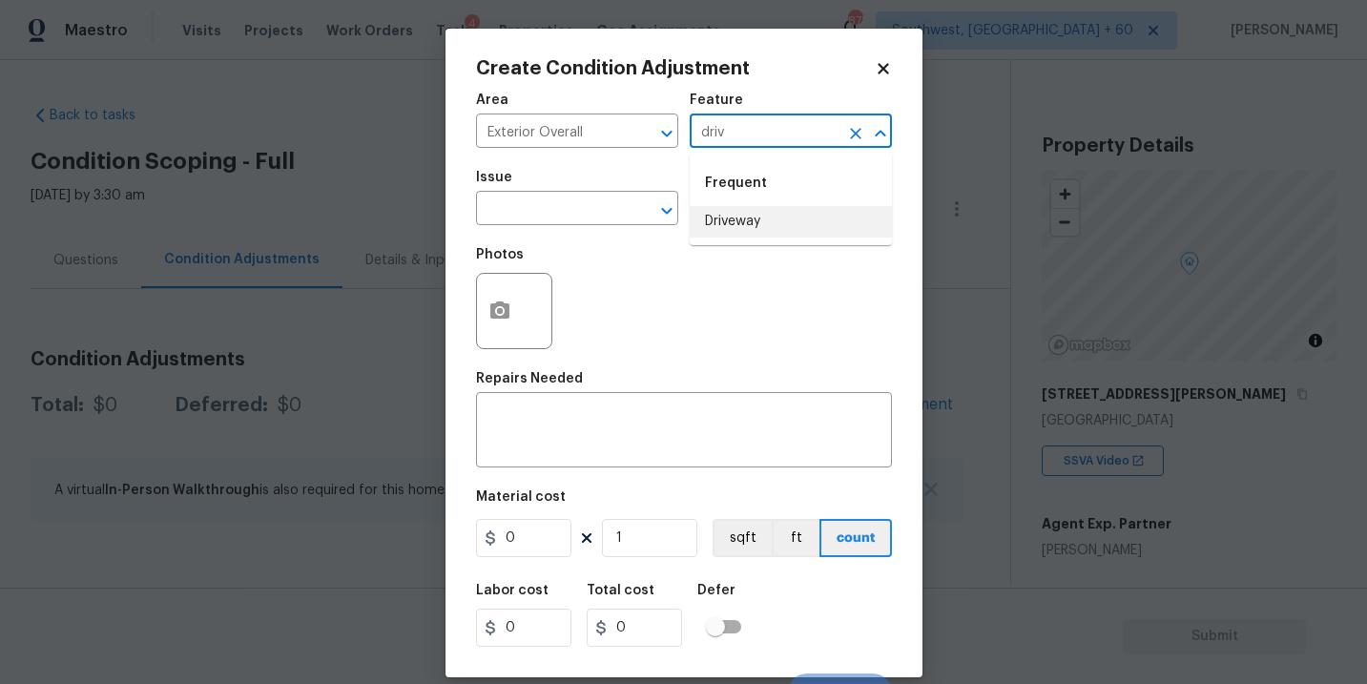
click at [751, 218] on li "Driveway" at bounding box center [791, 221] width 202 height 31
type input "Driveway"
click at [559, 459] on div "x ​" at bounding box center [684, 432] width 416 height 71
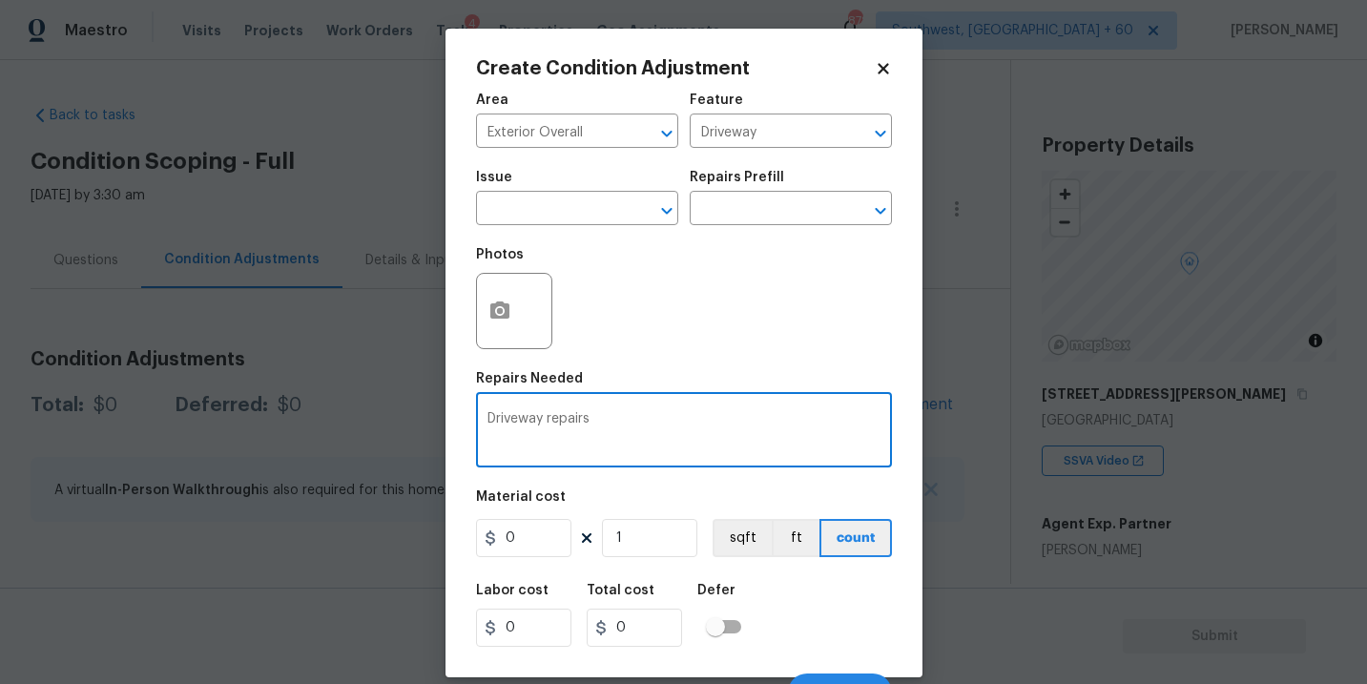
type textarea "Driveway repairs"
drag, startPoint x: 539, startPoint y: 529, endPoint x: 371, endPoint y: 510, distance: 168.9
click at [371, 510] on div "Create Condition Adjustment Area Exterior Overall ​ Feature Driveway ​ Issue ​ …" at bounding box center [683, 342] width 1367 height 684
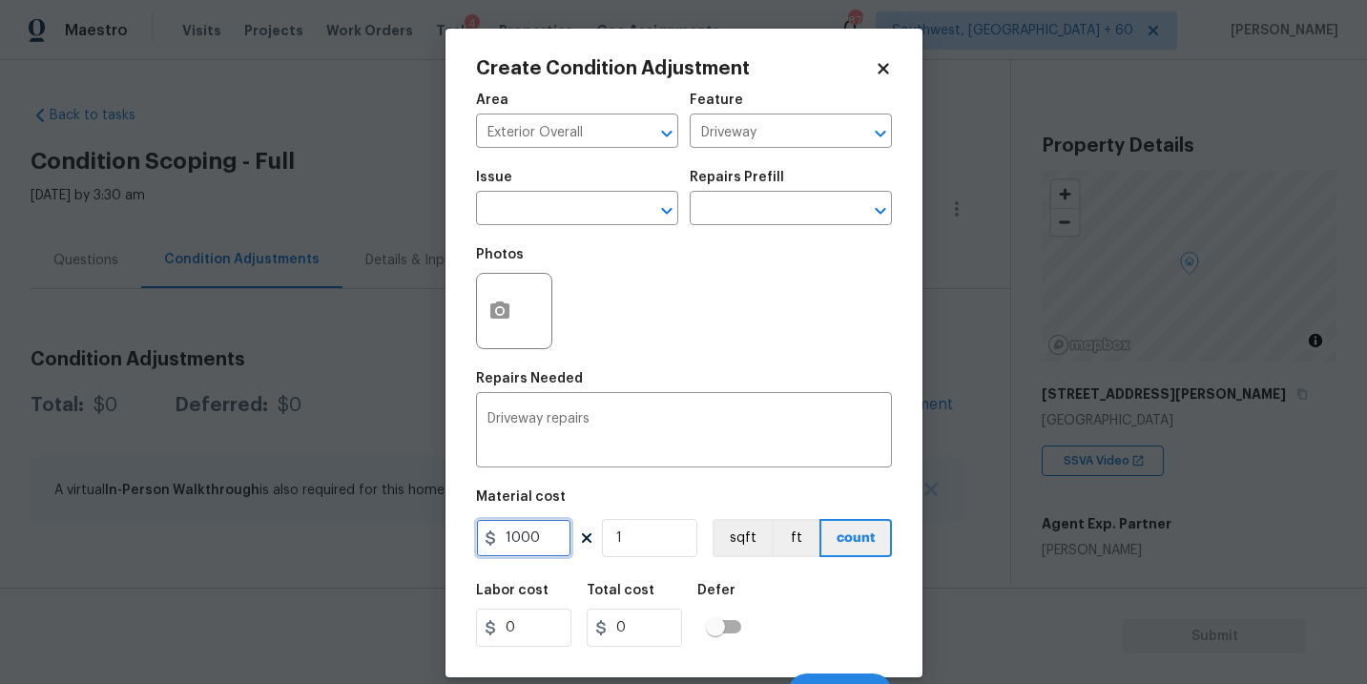
type input "1000"
click at [518, 319] on button "button" at bounding box center [500, 311] width 46 height 74
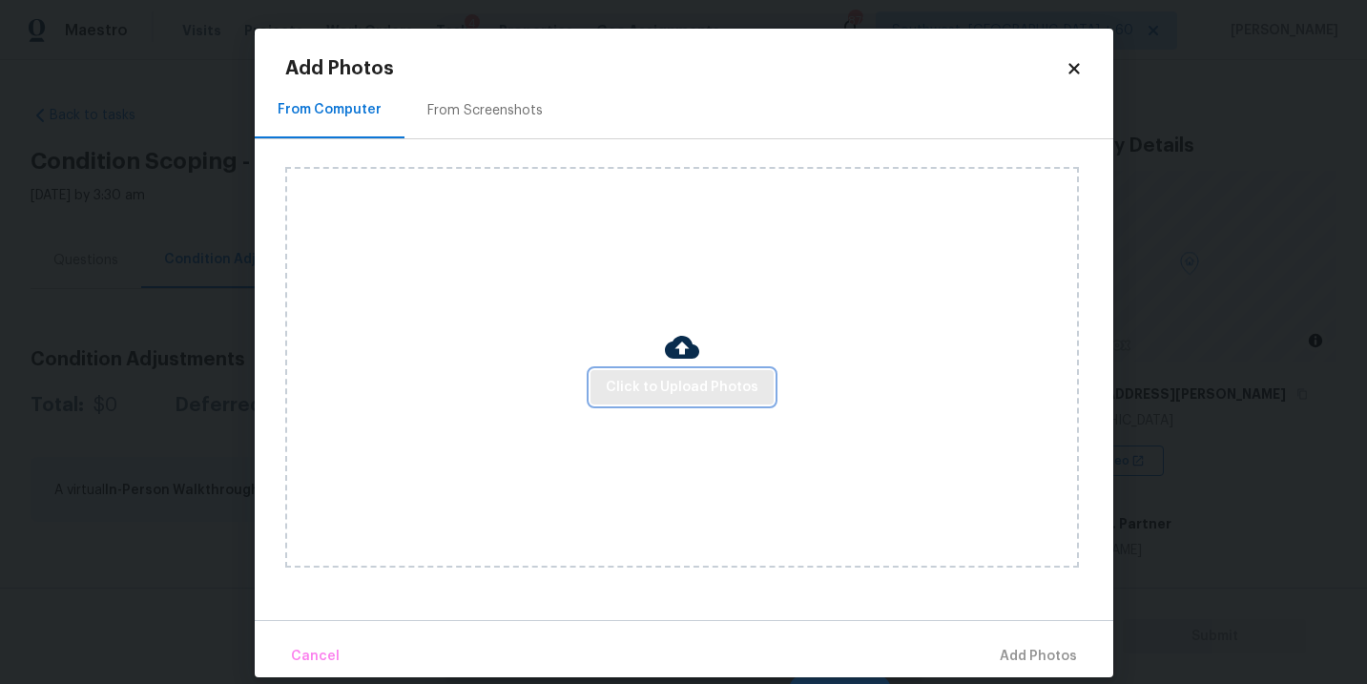
click at [685, 389] on span "Click to Upload Photos" at bounding box center [682, 388] width 153 height 24
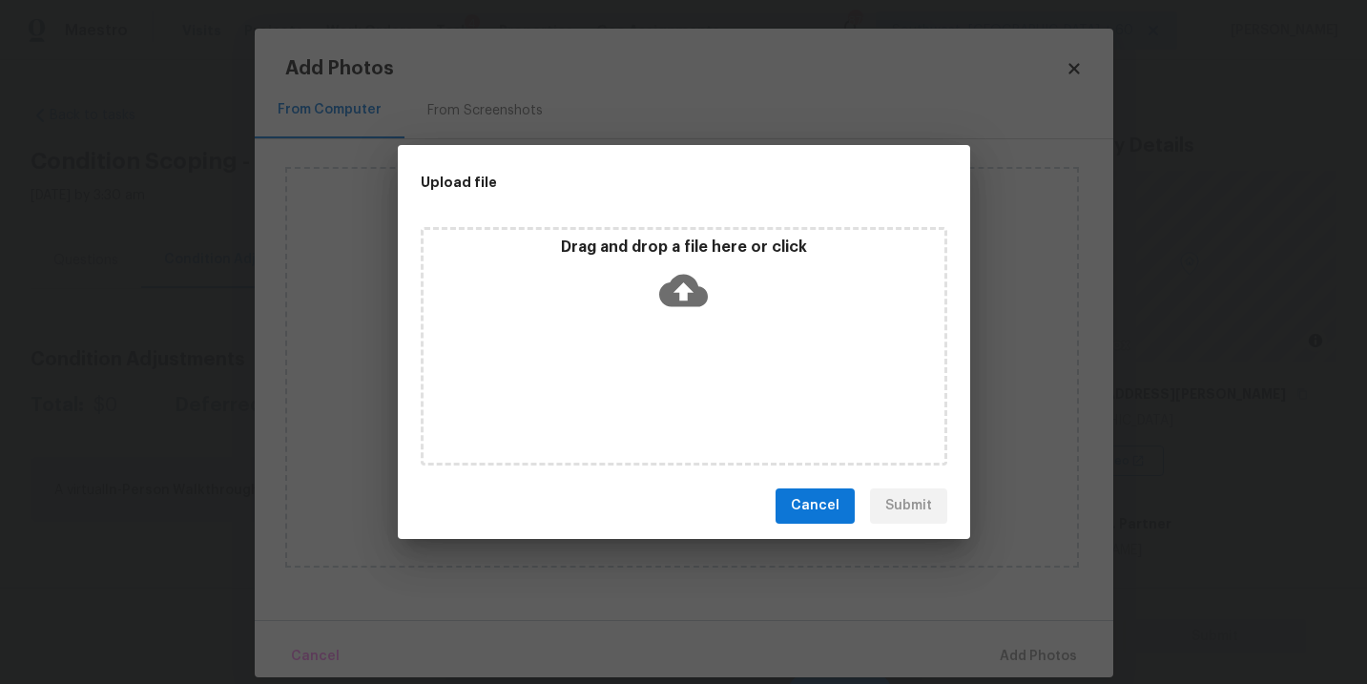
click at [692, 337] on div "Drag and drop a file here or click" at bounding box center [684, 346] width 526 height 238
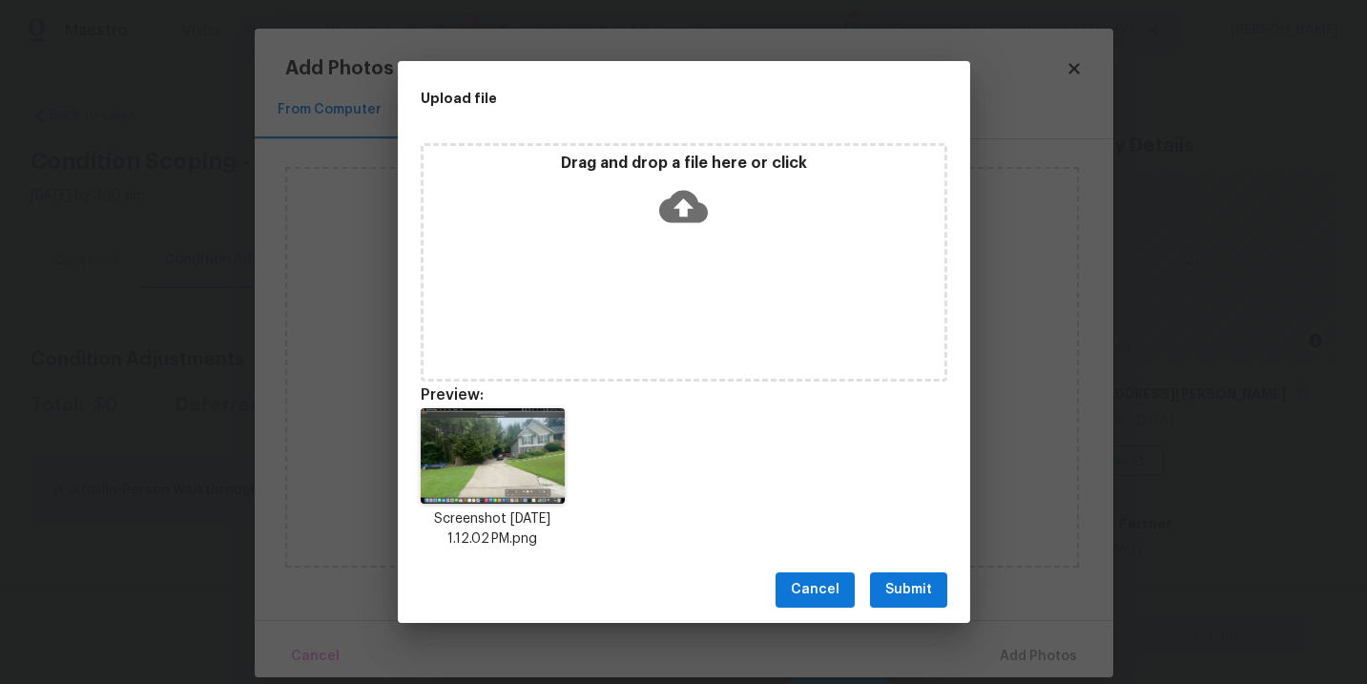
click at [885, 597] on span "Submit" at bounding box center [908, 590] width 47 height 24
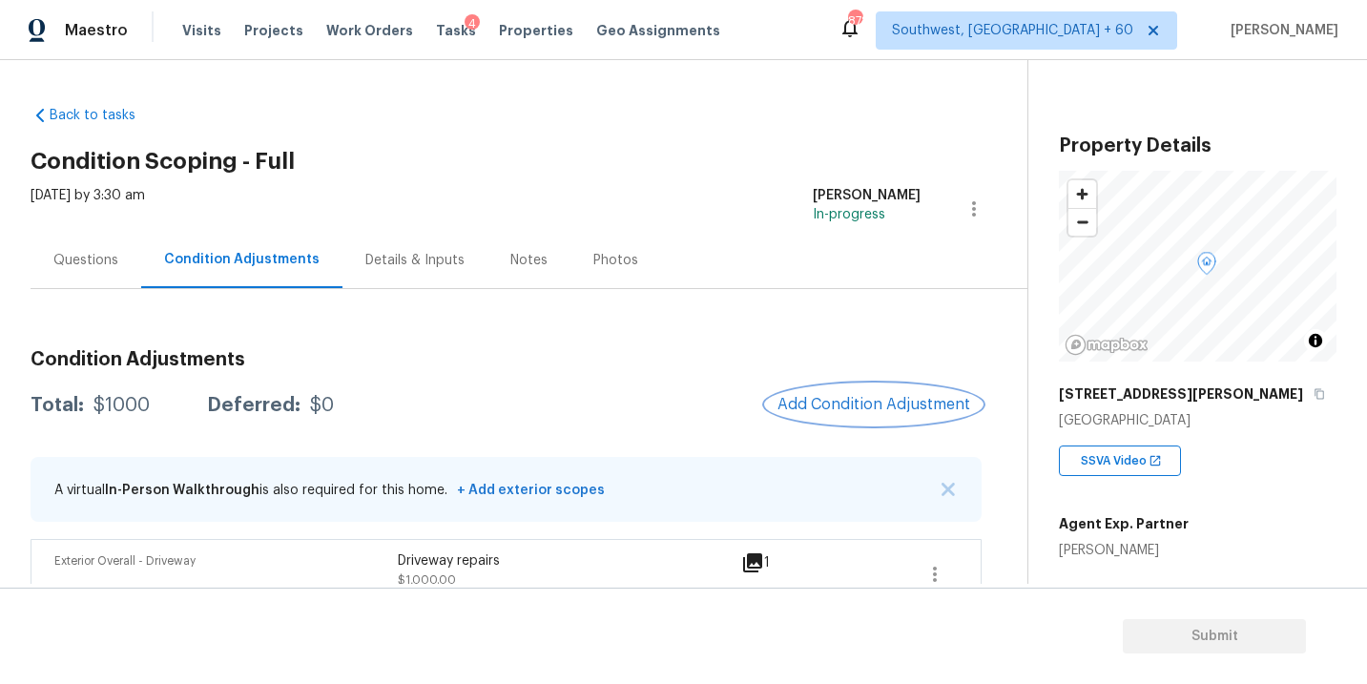
scroll to position [31, 0]
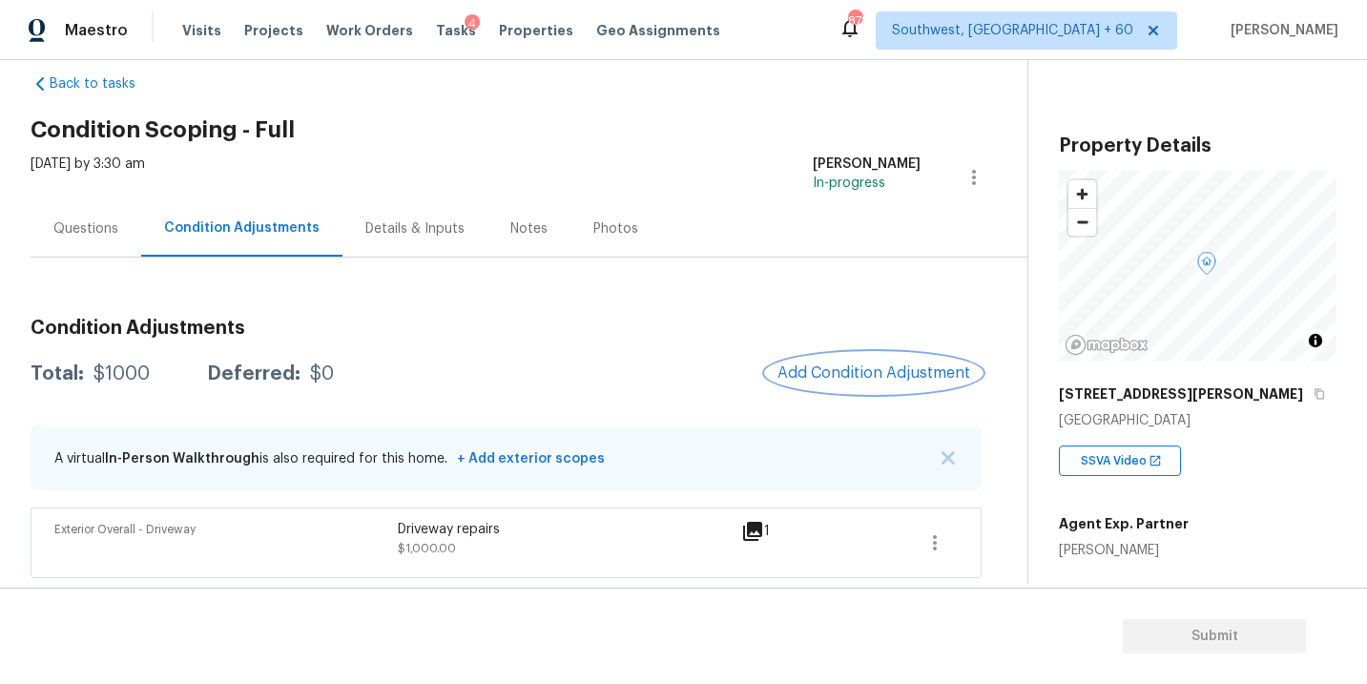
click at [859, 382] on button "Add Condition Adjustment" at bounding box center [874, 373] width 216 height 40
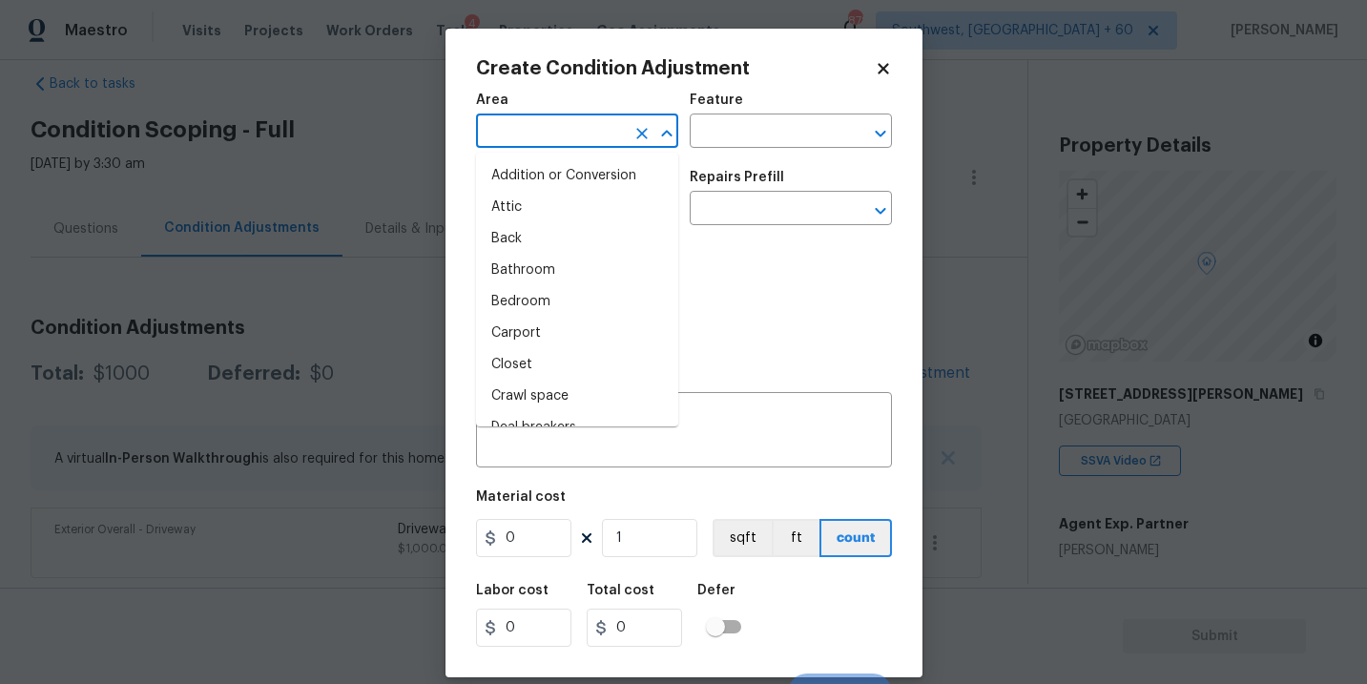
click at [566, 119] on input "text" at bounding box center [550, 133] width 149 height 30
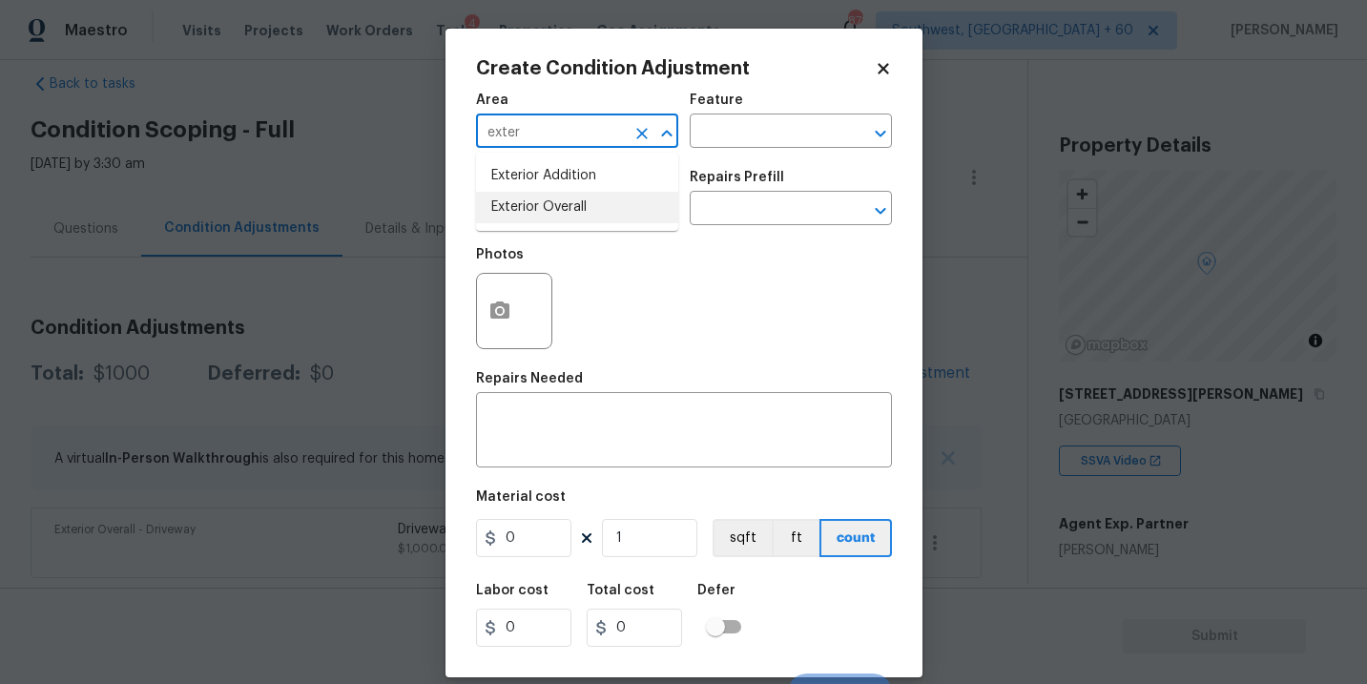
click at [570, 201] on li "Exterior Overall" at bounding box center [577, 207] width 202 height 31
type input "Exterior Overall"
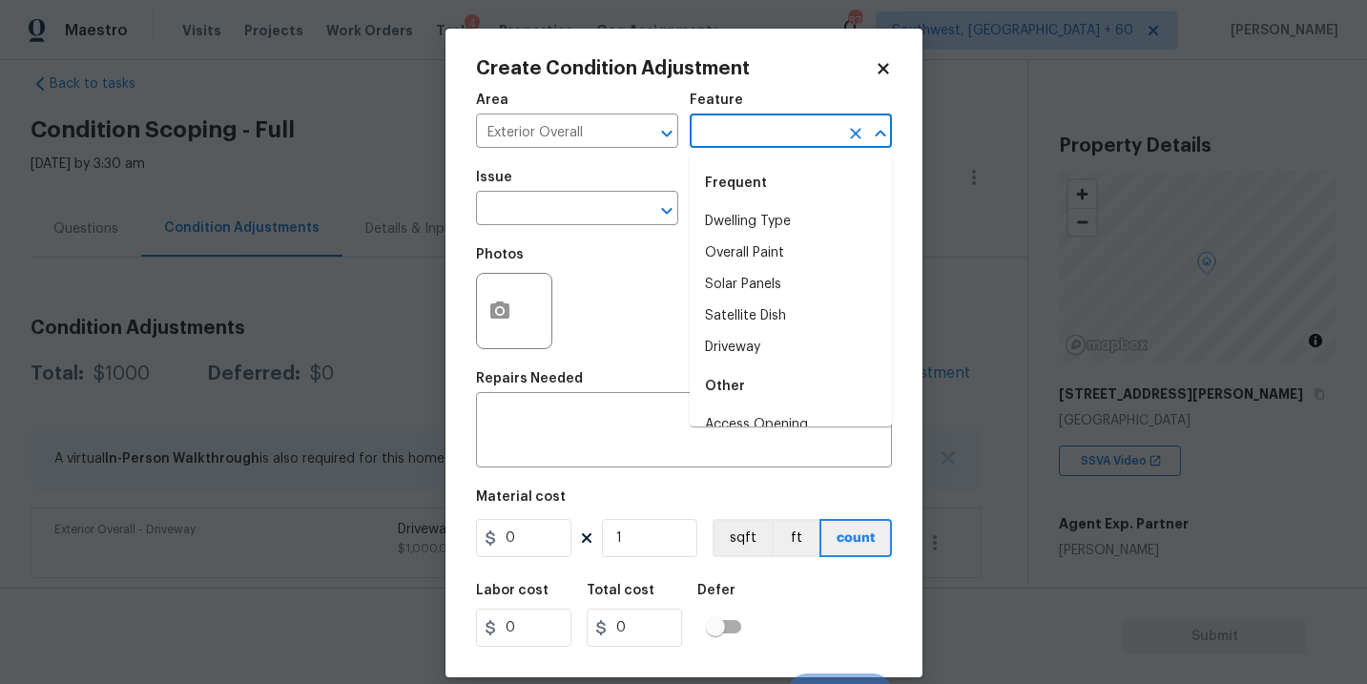
click at [722, 140] on input "text" at bounding box center [764, 133] width 149 height 30
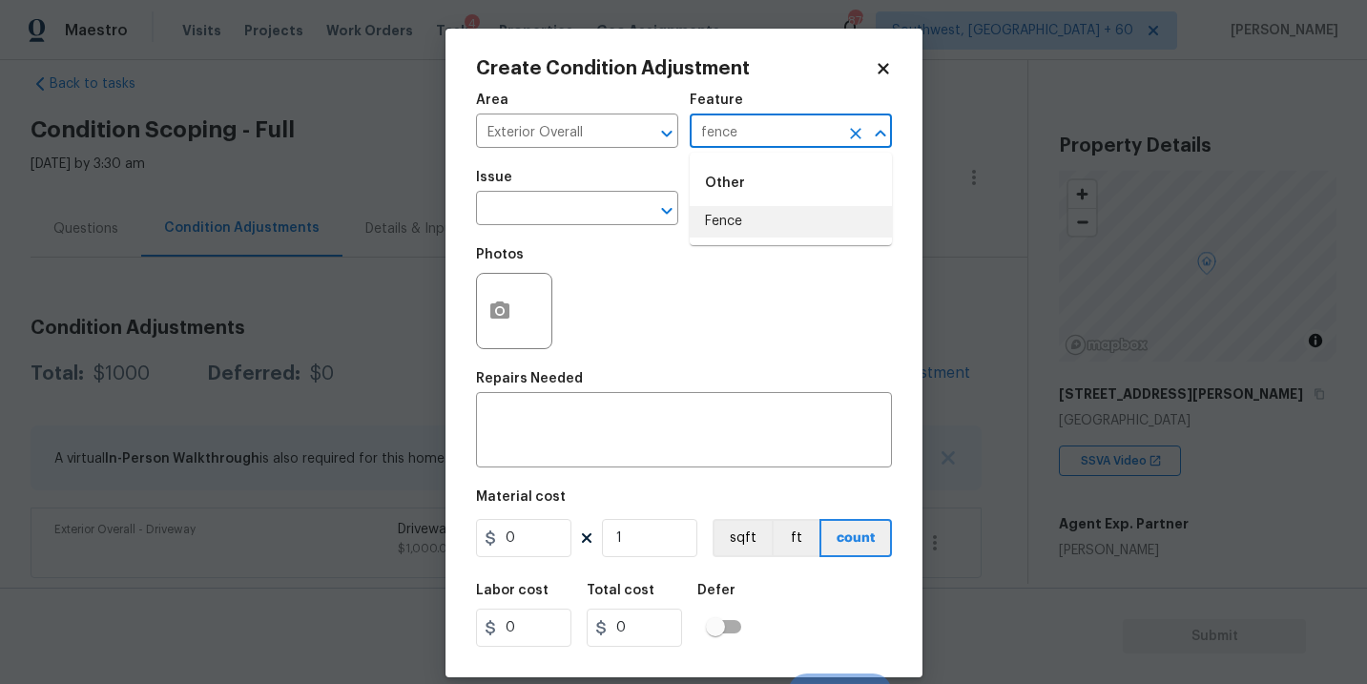
click at [718, 212] on li "Fence" at bounding box center [791, 221] width 202 height 31
type input "Fence"
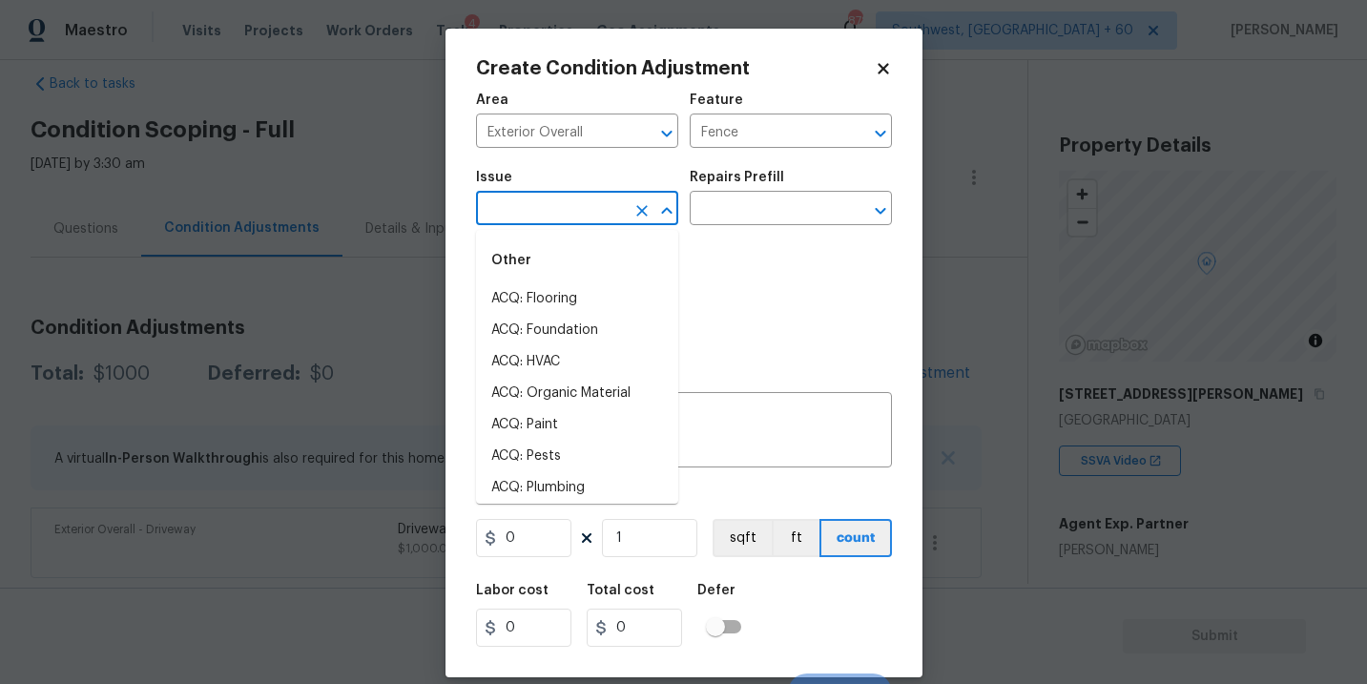
click at [561, 214] on input "text" at bounding box center [550, 211] width 149 height 30
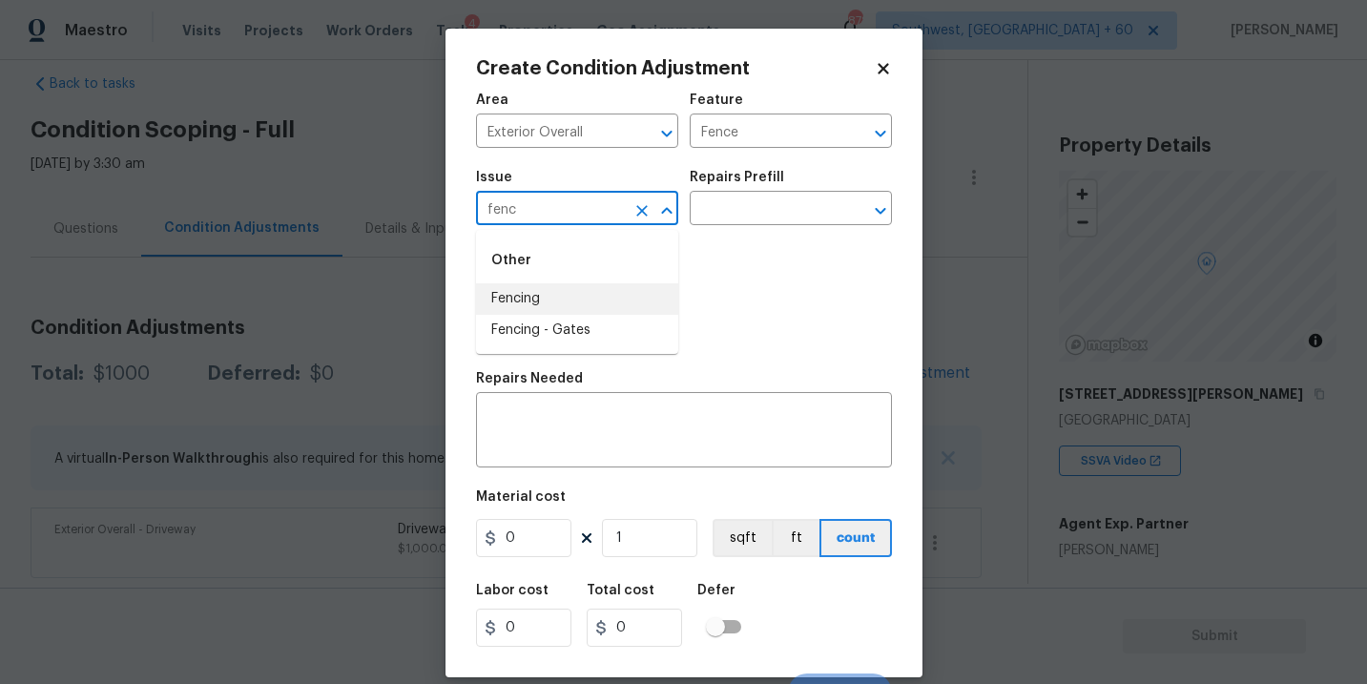
click at [602, 306] on li "Fencing" at bounding box center [577, 298] width 202 height 31
type input "Fencing"
click at [586, 418] on textarea at bounding box center [683, 432] width 393 height 40
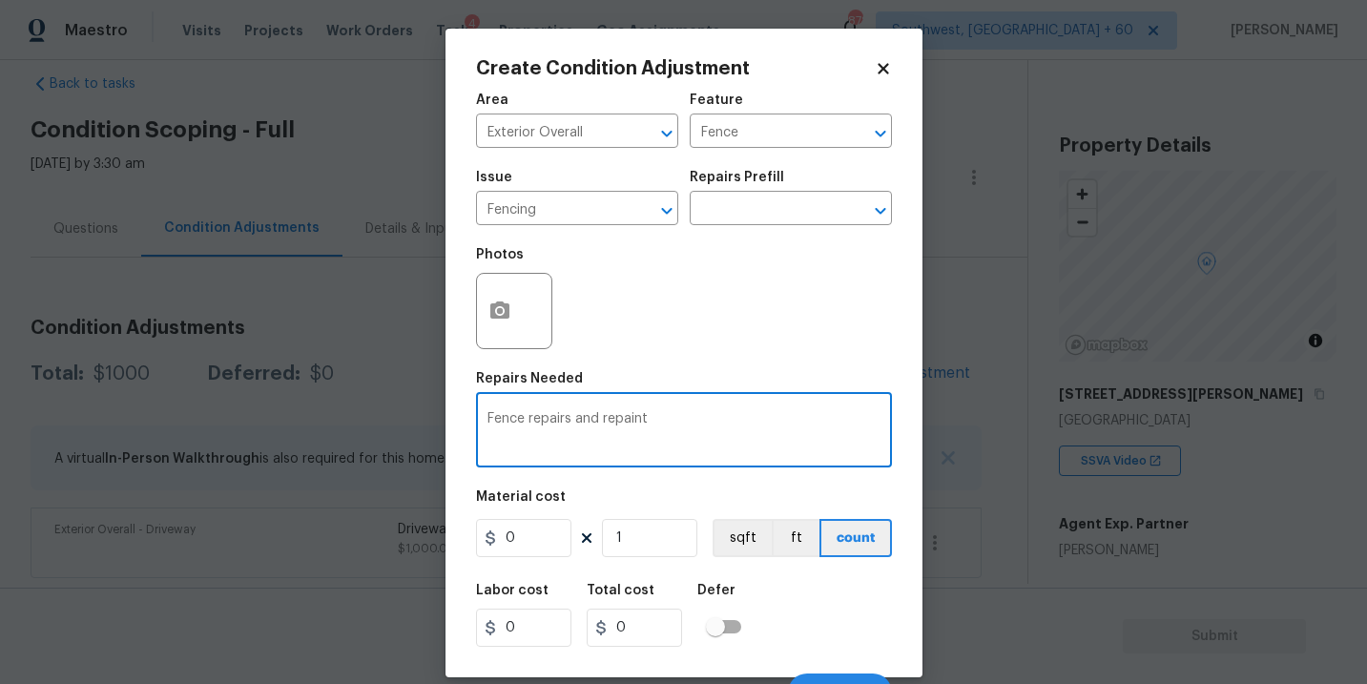
type textarea "Fence repairs and repaint"
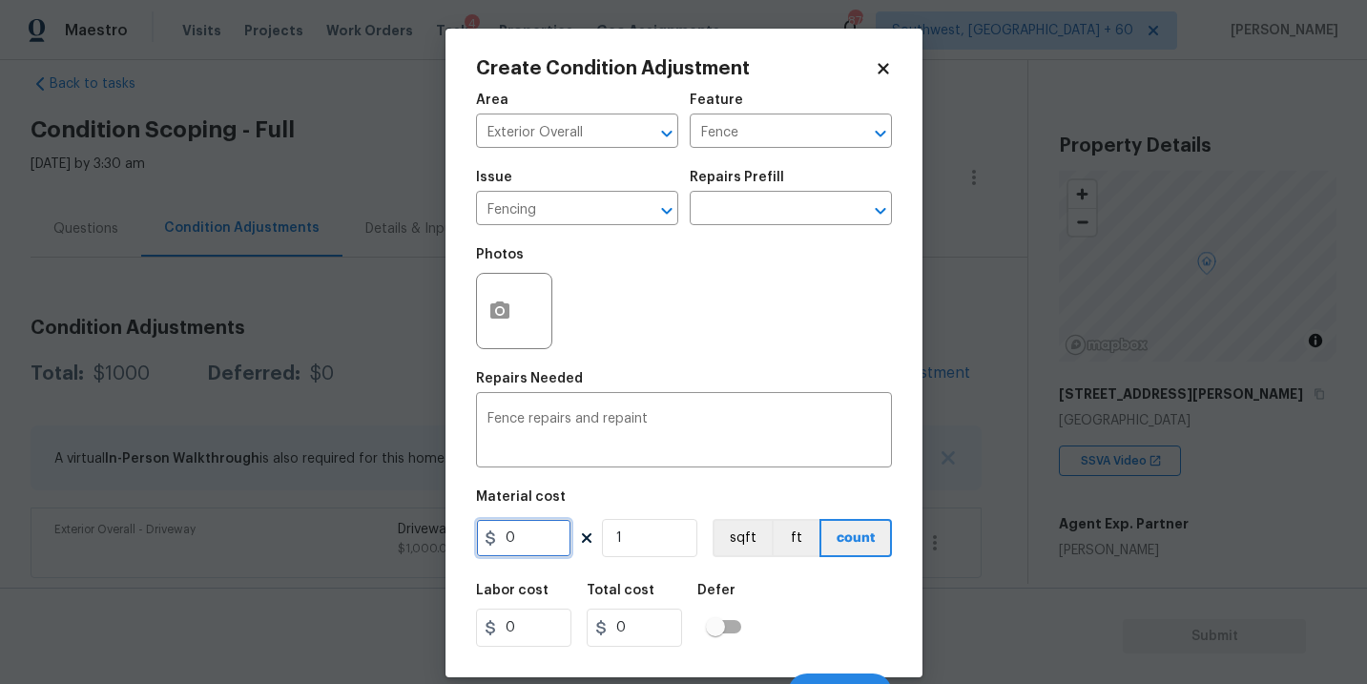
drag, startPoint x: 539, startPoint y: 531, endPoint x: 359, endPoint y: 531, distance: 180.3
click at [359, 531] on div "Create Condition Adjustment Area Exterior Overall ​ Feature Fence ​ Issue Fenci…" at bounding box center [683, 342] width 1367 height 684
type input "1375"
click at [676, 299] on div "Photos" at bounding box center [684, 299] width 416 height 124
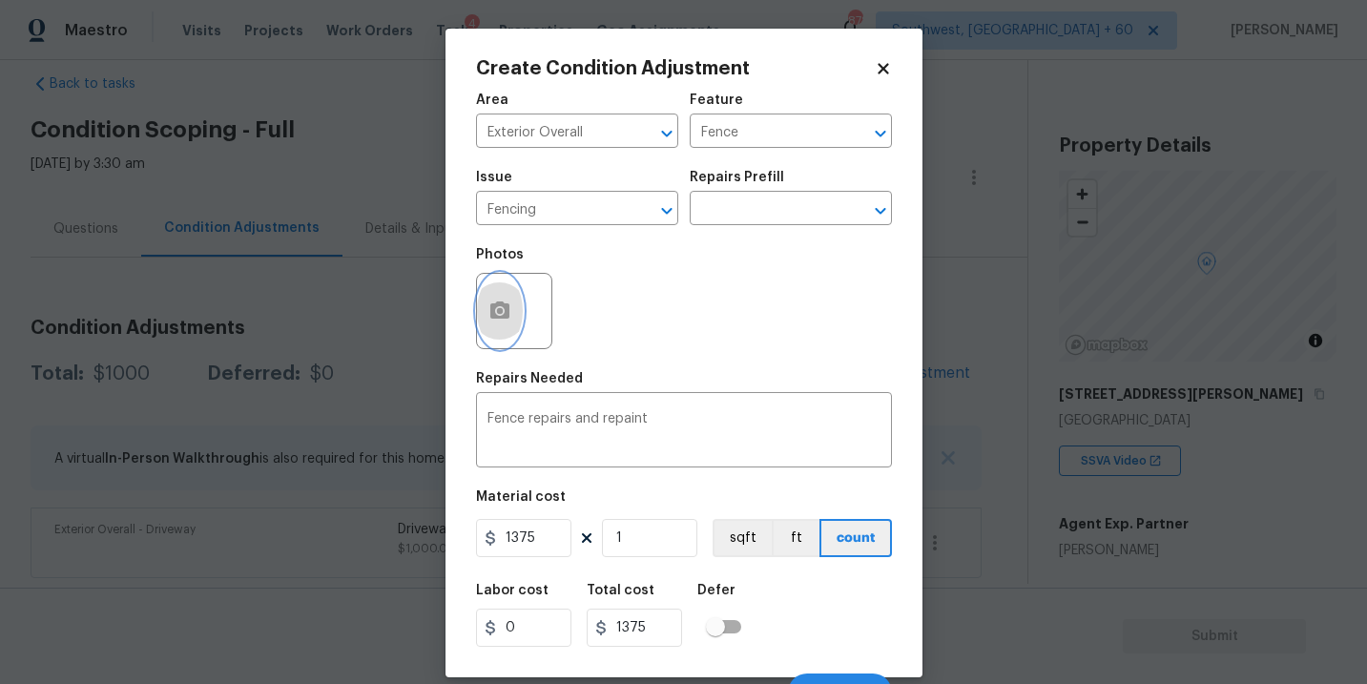
click at [512, 320] on button "button" at bounding box center [500, 311] width 46 height 74
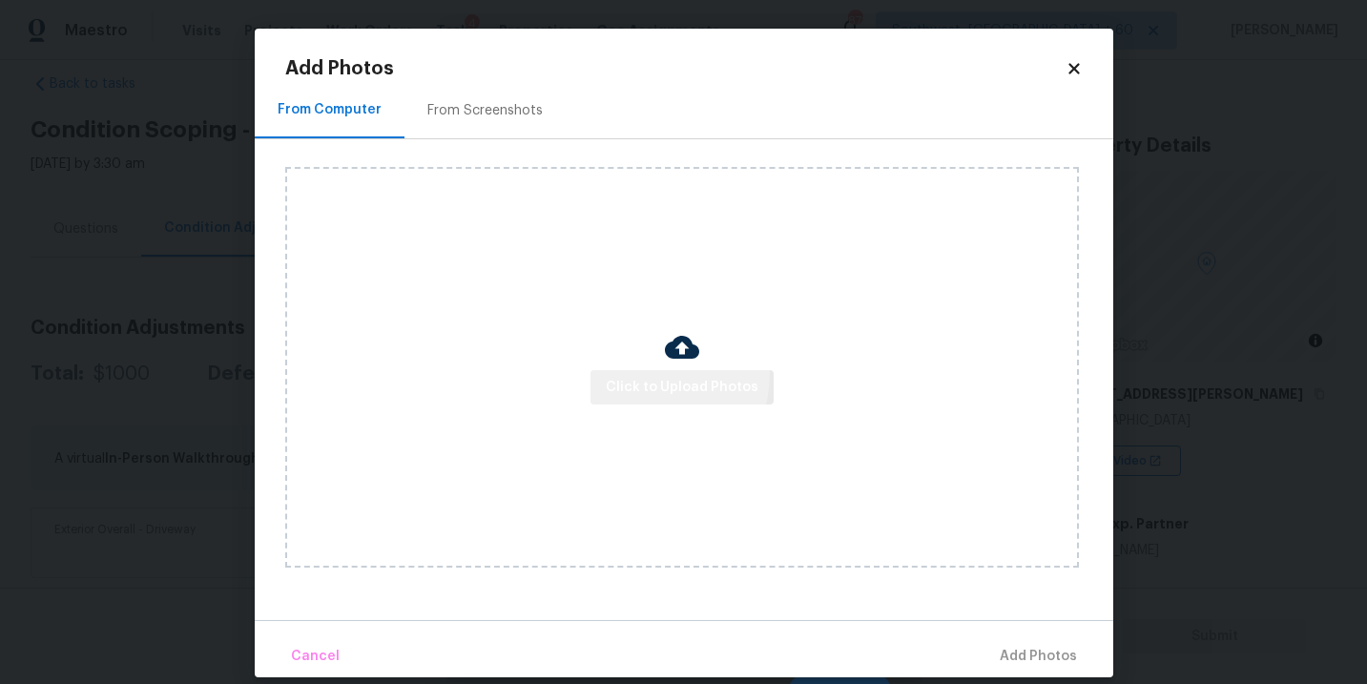
click at [651, 376] on span "Click to Upload Photos" at bounding box center [682, 388] width 153 height 24
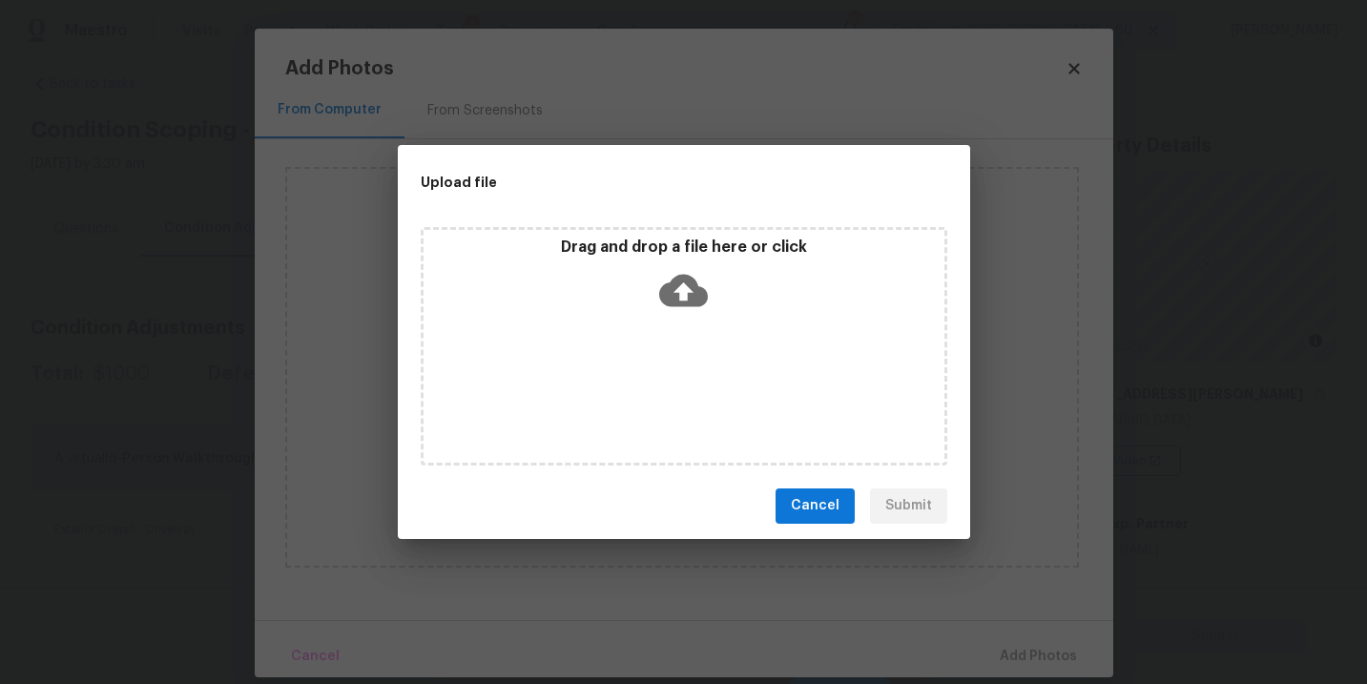
click at [677, 323] on div "Drag and drop a file here or click" at bounding box center [684, 346] width 526 height 238
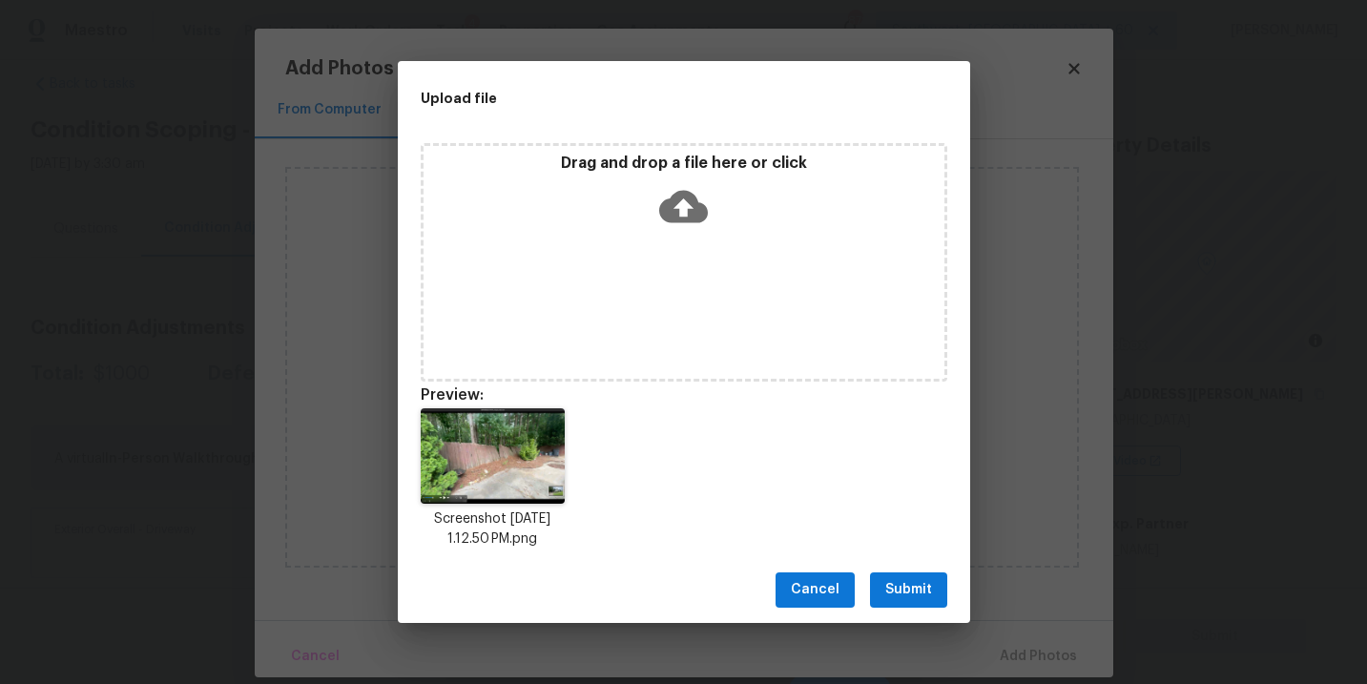
click at [924, 590] on span "Submit" at bounding box center [908, 590] width 47 height 24
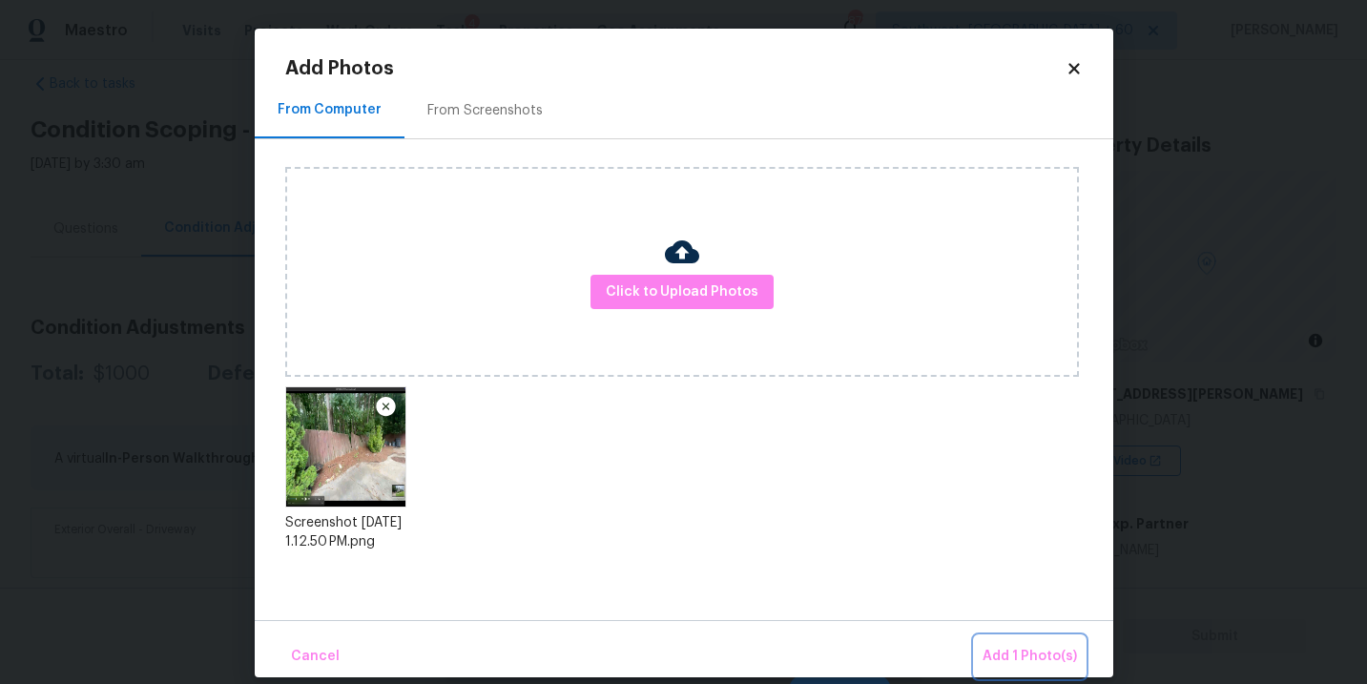
click at [997, 650] on span "Add 1 Photo(s)" at bounding box center [1029, 657] width 94 height 24
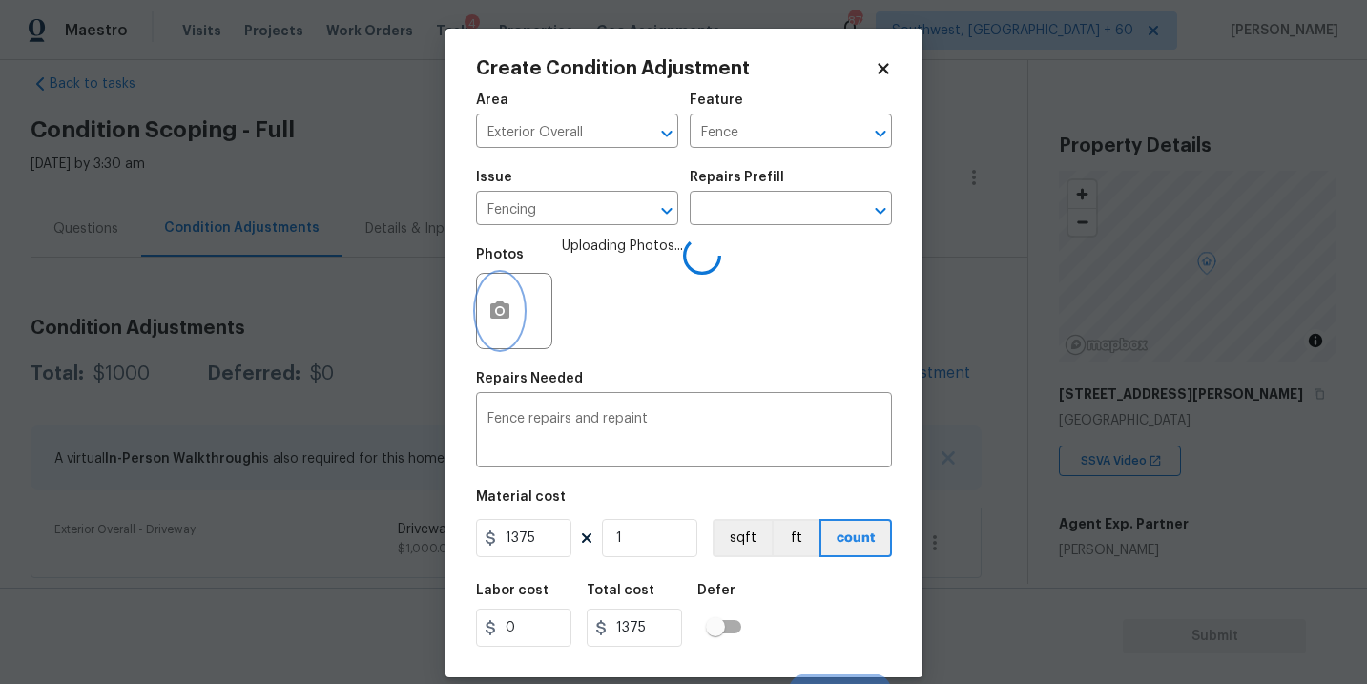
scroll to position [29, 0]
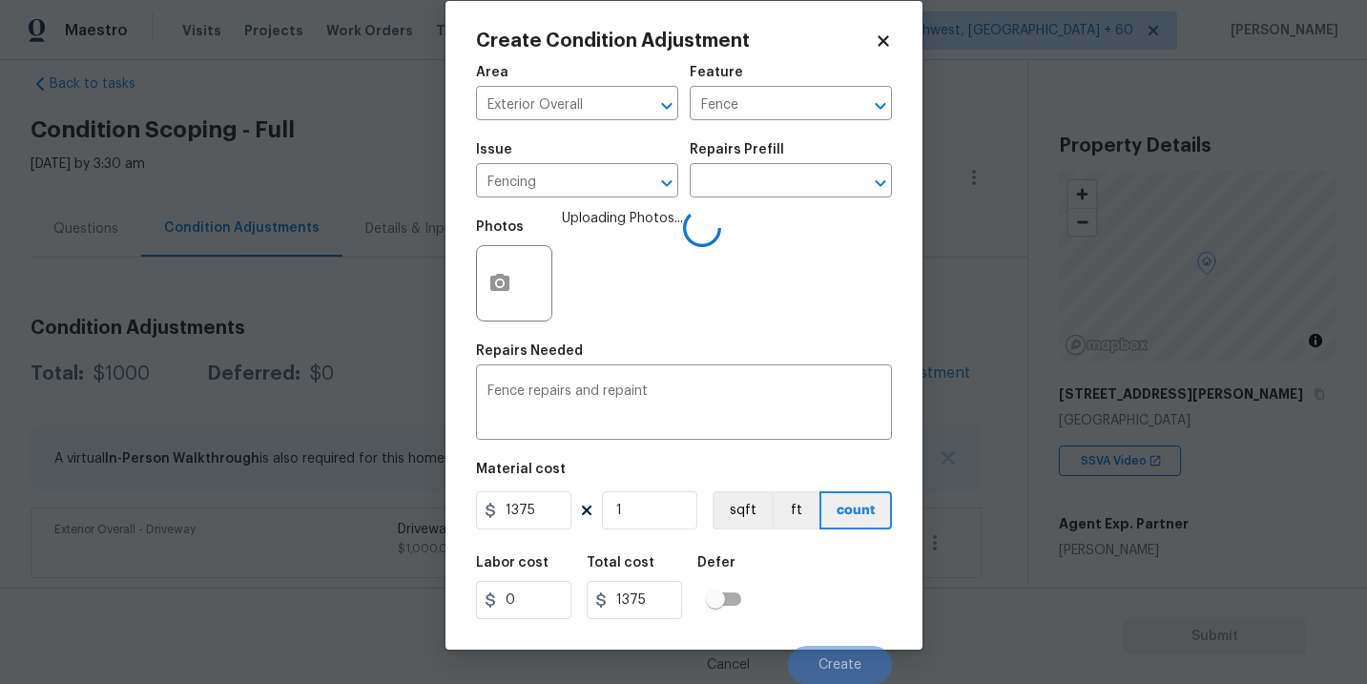
click at [850, 580] on div "Labor cost 0 Total cost 1375 Defer" at bounding box center [684, 588] width 416 height 86
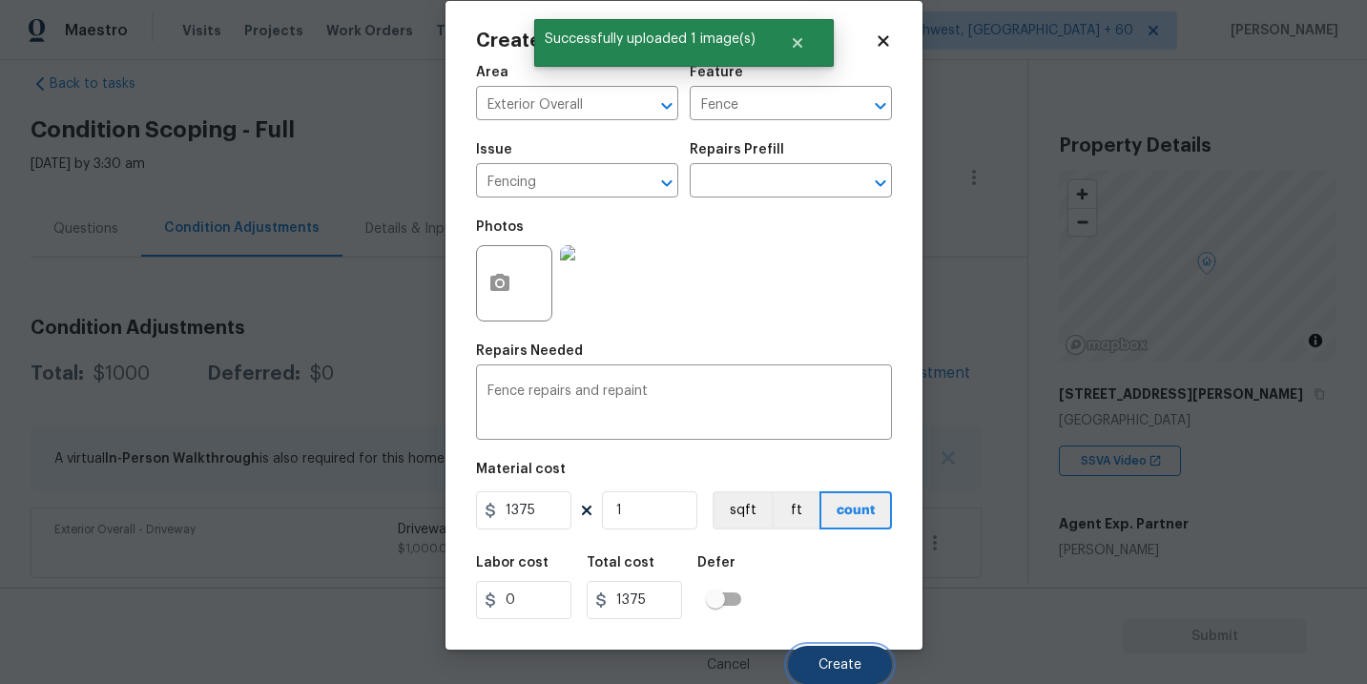
click at [839, 659] on span "Create" at bounding box center [839, 665] width 43 height 14
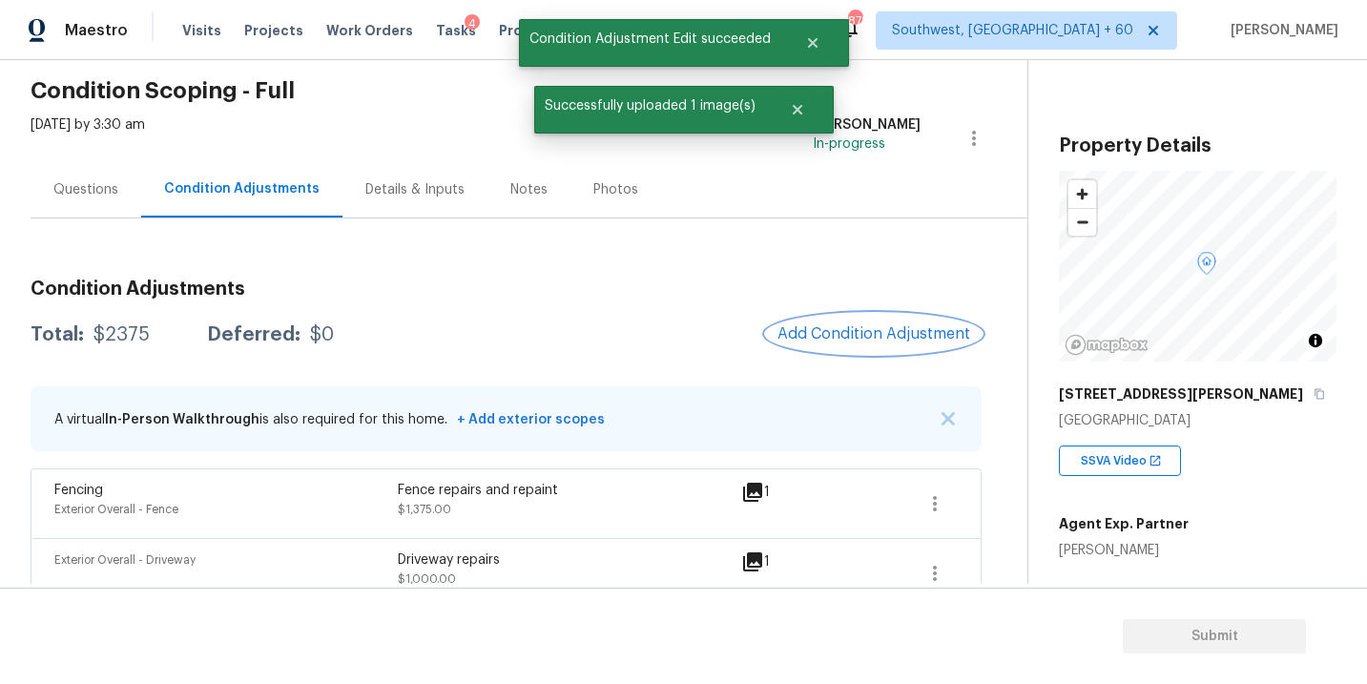
scroll to position [101, 0]
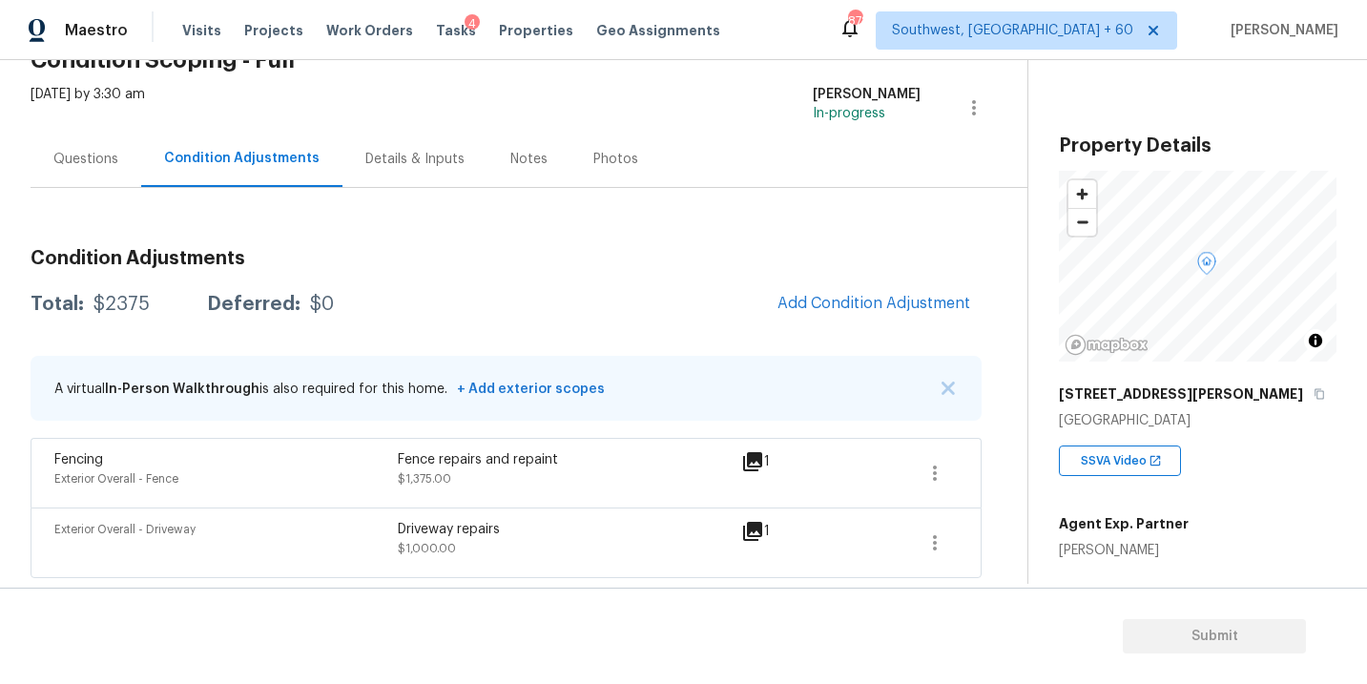
click at [92, 165] on div "Questions" at bounding box center [85, 159] width 65 height 19
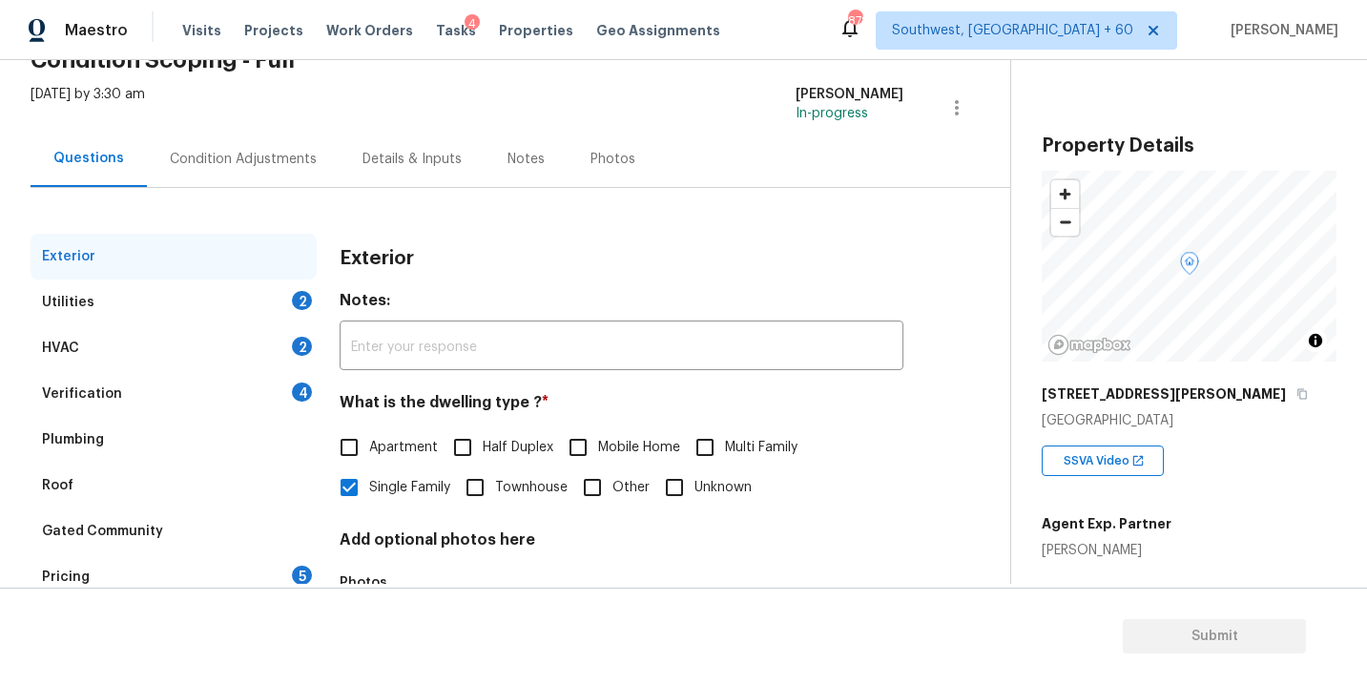
click at [227, 163] on div "Condition Adjustments" at bounding box center [243, 159] width 147 height 19
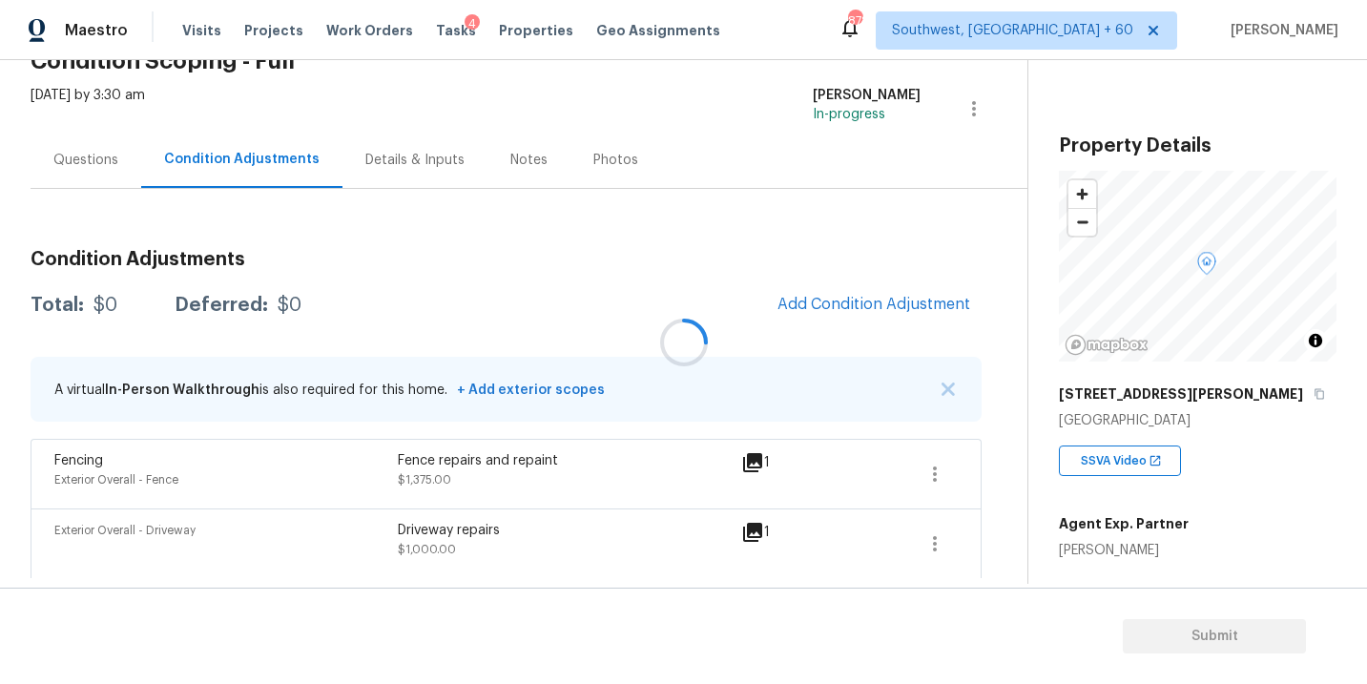
scroll to position [101, 0]
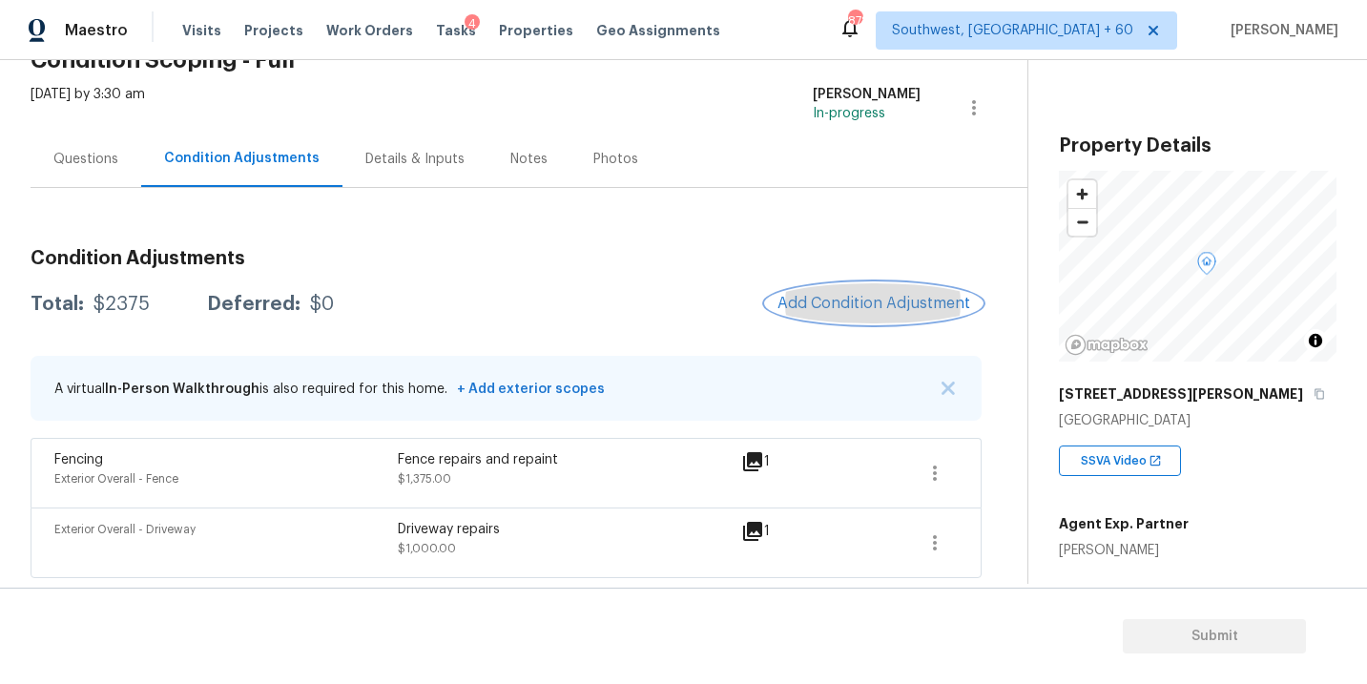
click at [911, 307] on span "Add Condition Adjustment" at bounding box center [873, 303] width 193 height 17
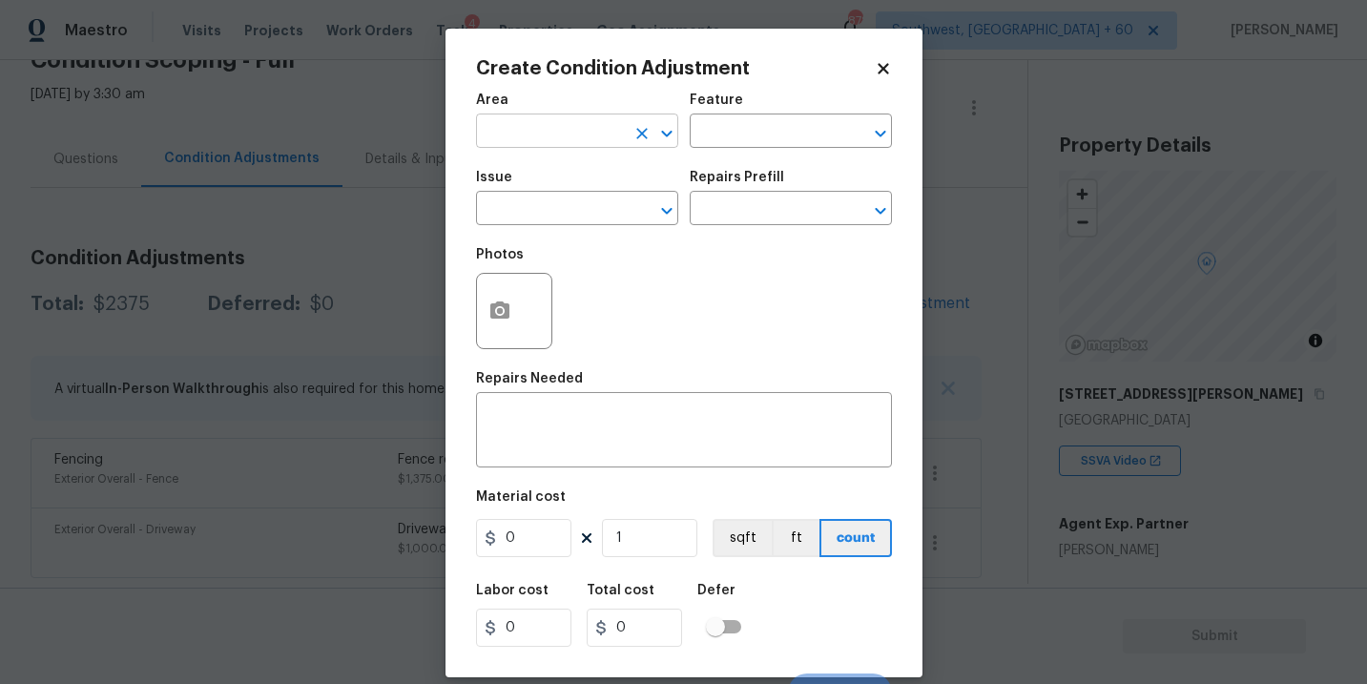
click at [549, 129] on input "text" at bounding box center [550, 133] width 149 height 30
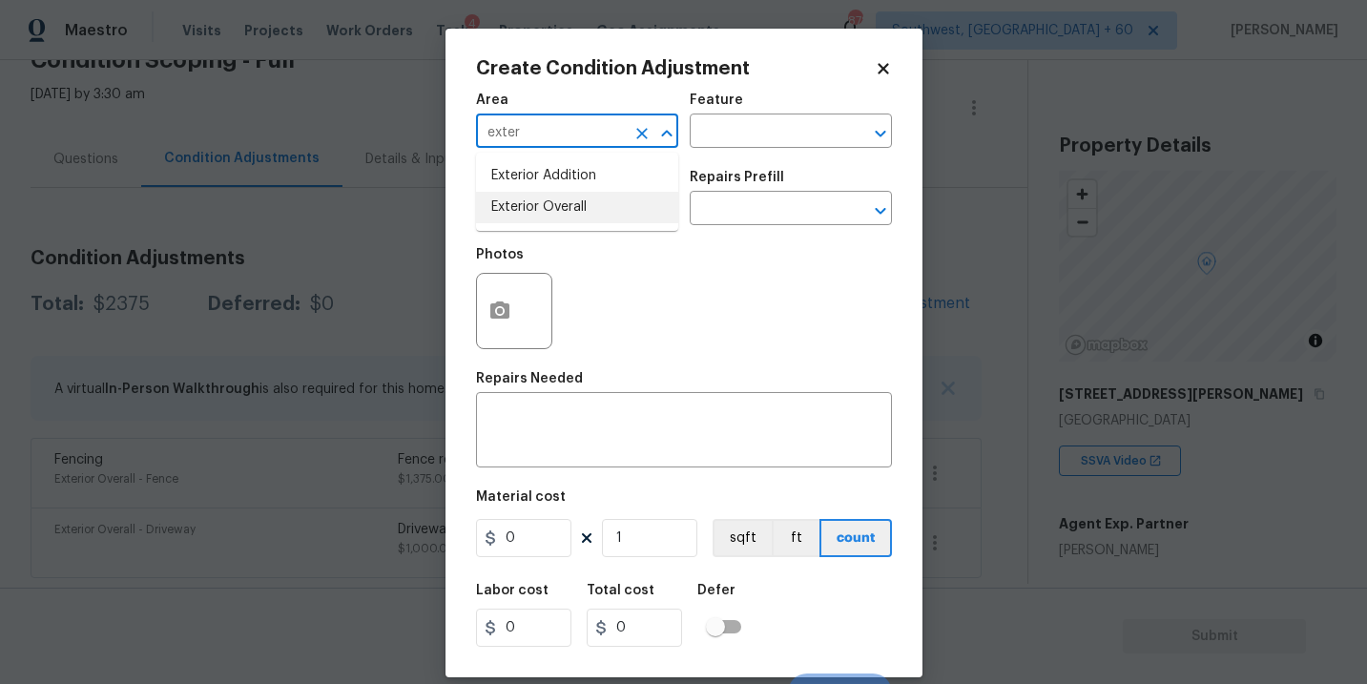
click at [560, 214] on li "Exterior Overall" at bounding box center [577, 207] width 202 height 31
type input "Exterior Overall"
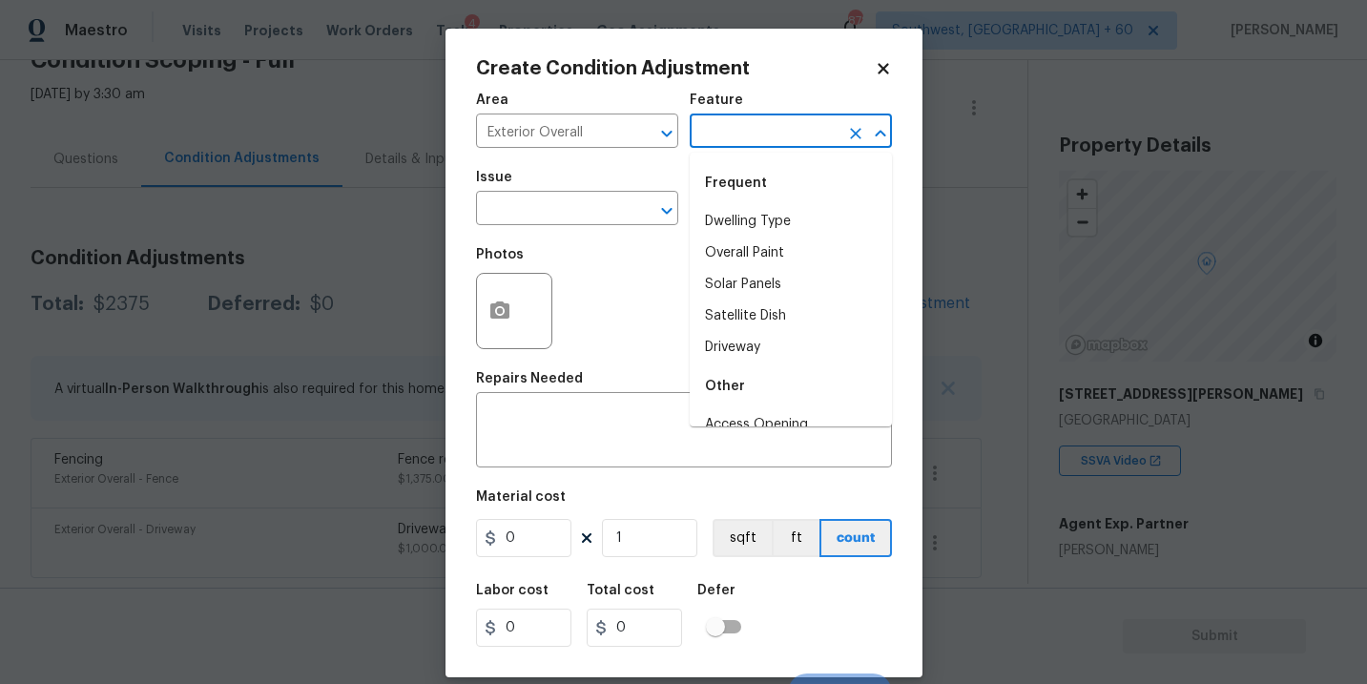
click at [776, 137] on input "text" at bounding box center [764, 133] width 149 height 30
click at [774, 219] on li "Deck" at bounding box center [791, 221] width 202 height 31
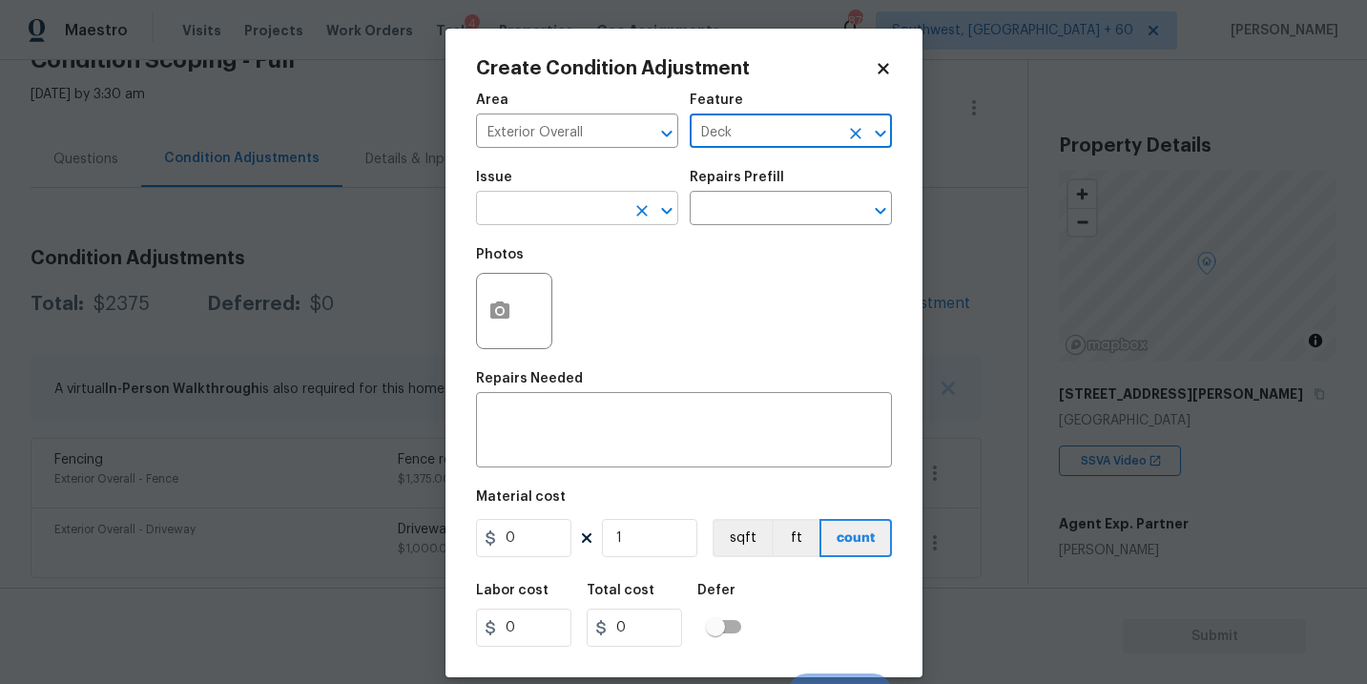
type input "Deck"
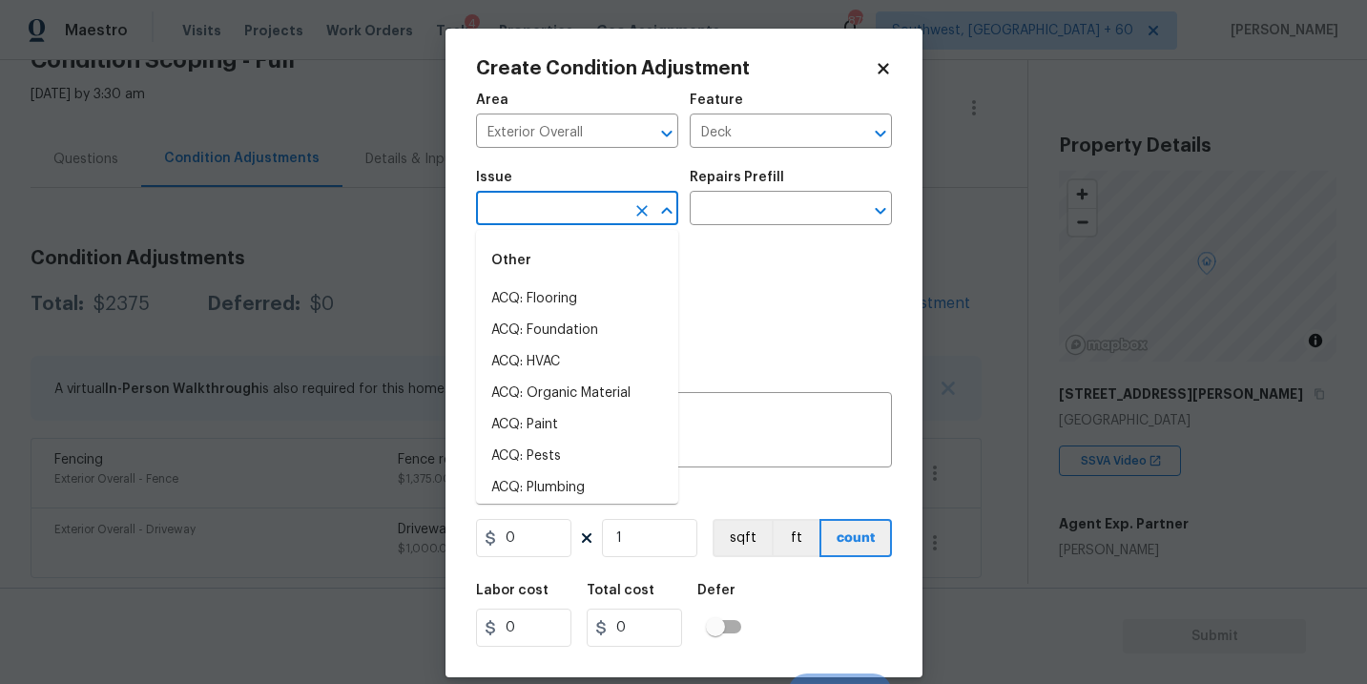
click at [566, 219] on input "text" at bounding box center [550, 211] width 149 height 30
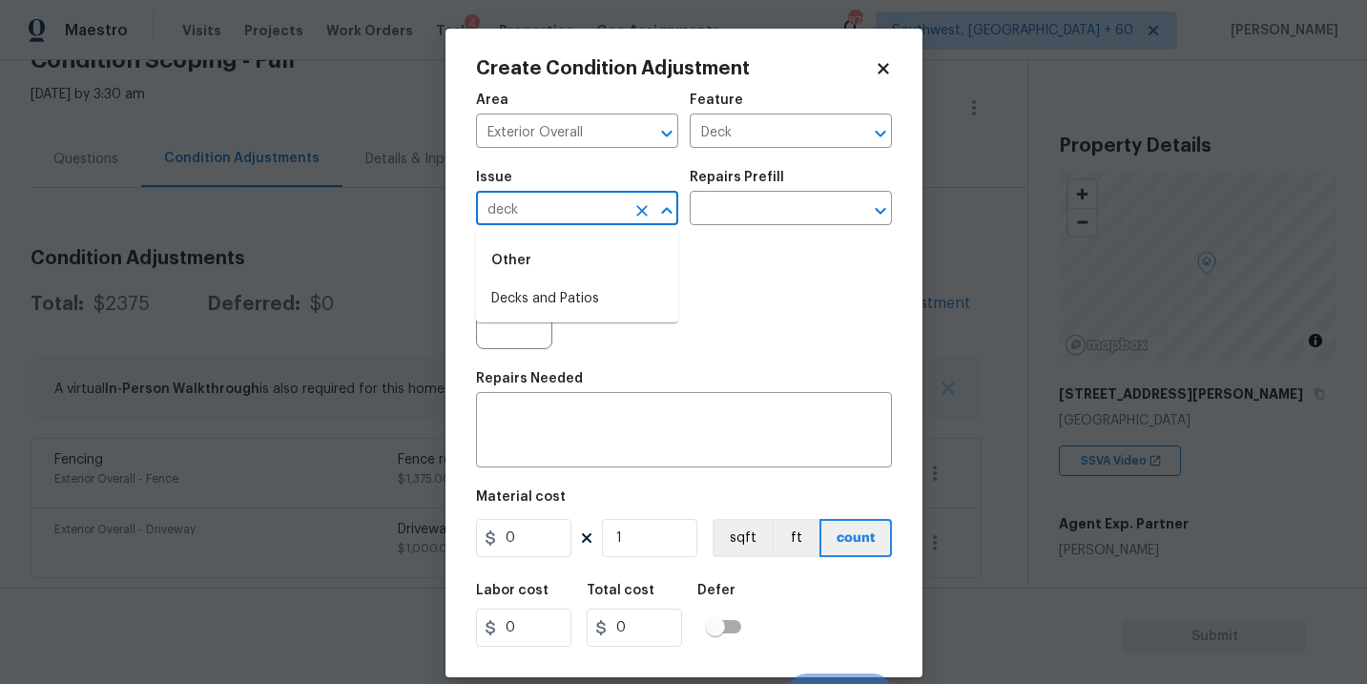
click at [560, 287] on li "Decks and Patios" at bounding box center [577, 298] width 202 height 31
type input "Decks and Patios"
click at [545, 400] on div "x ​" at bounding box center [684, 432] width 416 height 71
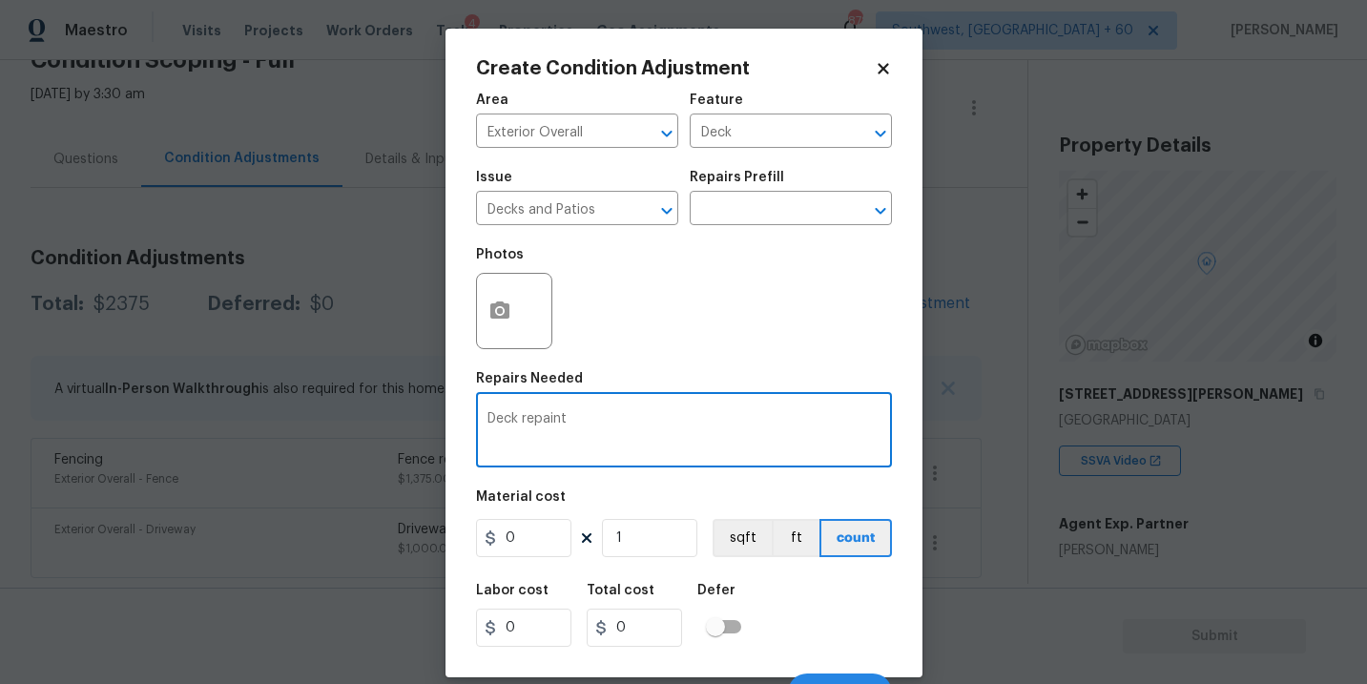
type textarea "Deck repaint"
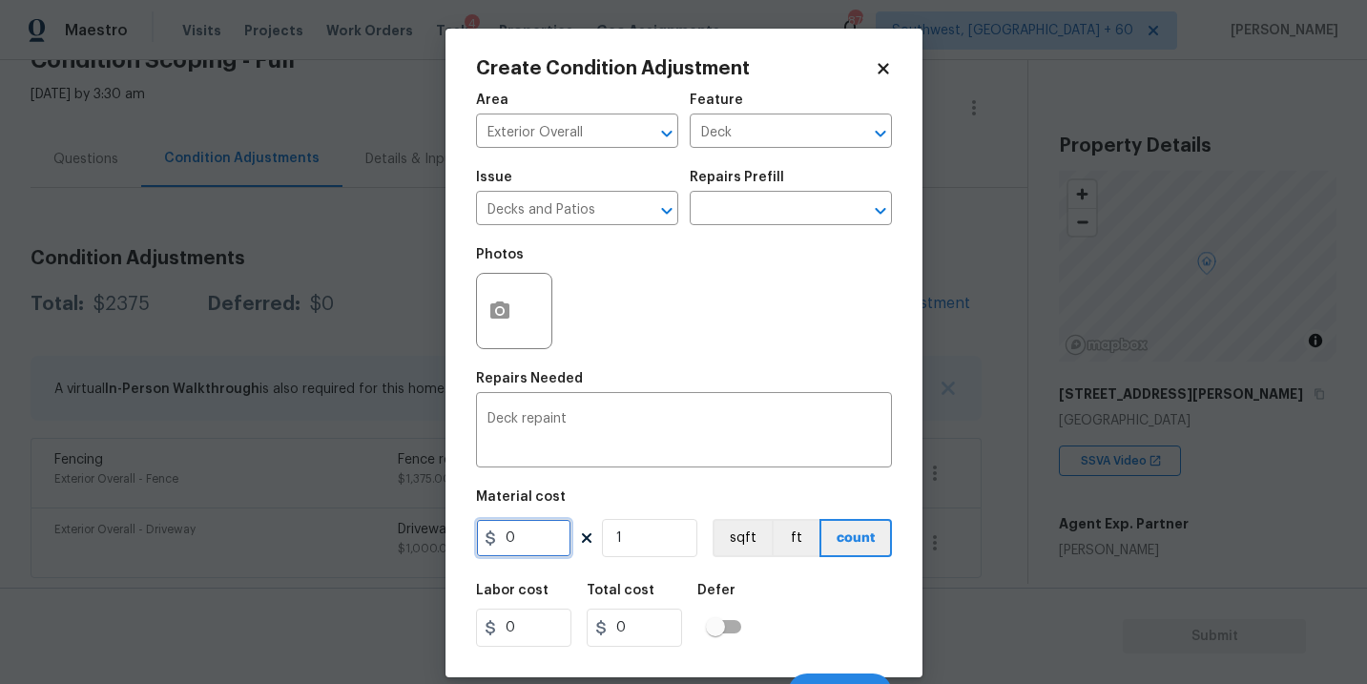
drag, startPoint x: 533, startPoint y: 540, endPoint x: 398, endPoint y: 538, distance: 135.5
click at [398, 538] on div "Create Condition Adjustment Area Exterior Overall ​ Feature Deck ​ Issue Decks …" at bounding box center [683, 342] width 1367 height 684
type input "800"
click at [516, 308] on button "button" at bounding box center [500, 311] width 46 height 74
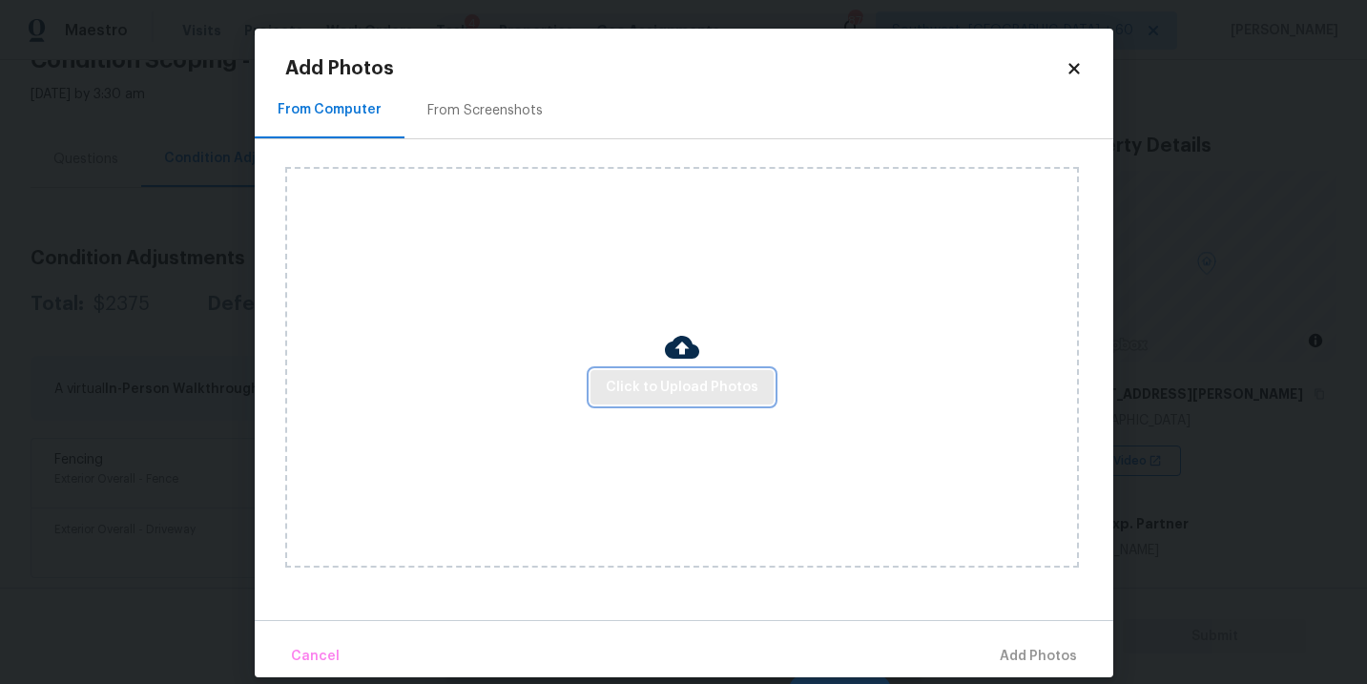
click at [658, 401] on button "Click to Upload Photos" at bounding box center [681, 387] width 183 height 35
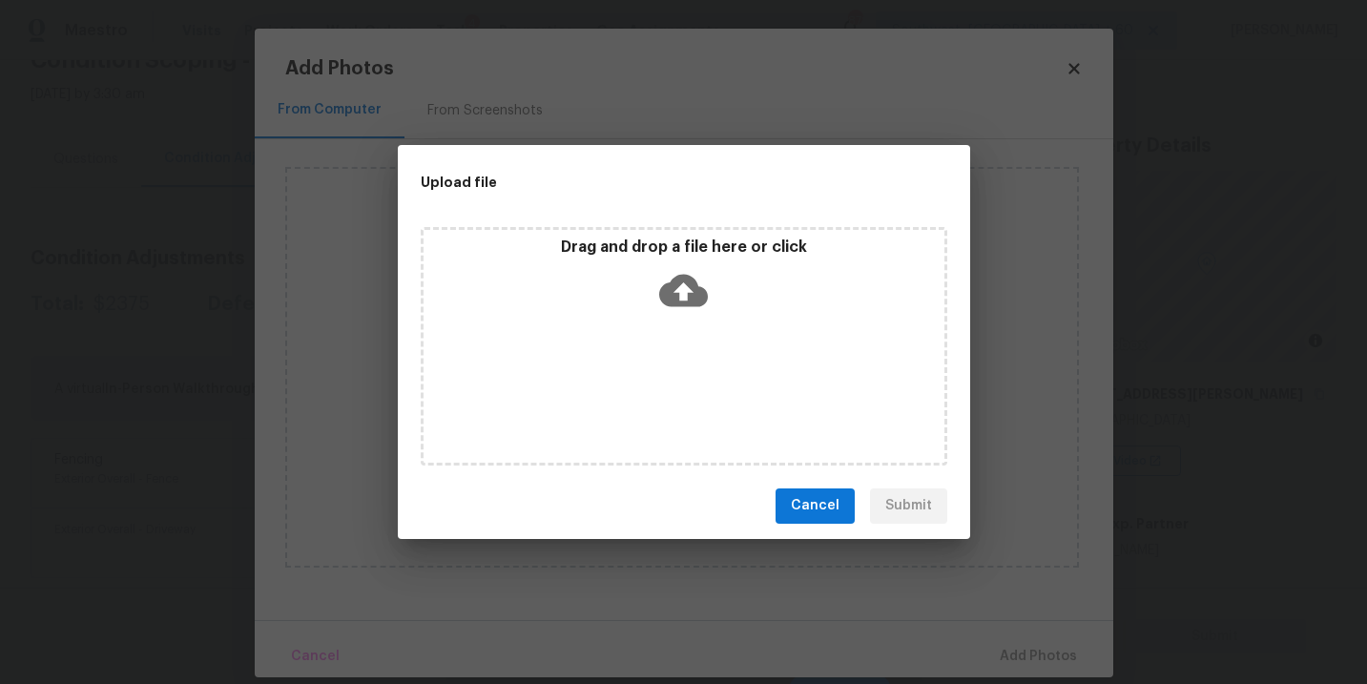
click at [677, 321] on div "Drag and drop a file here or click" at bounding box center [684, 346] width 526 height 238
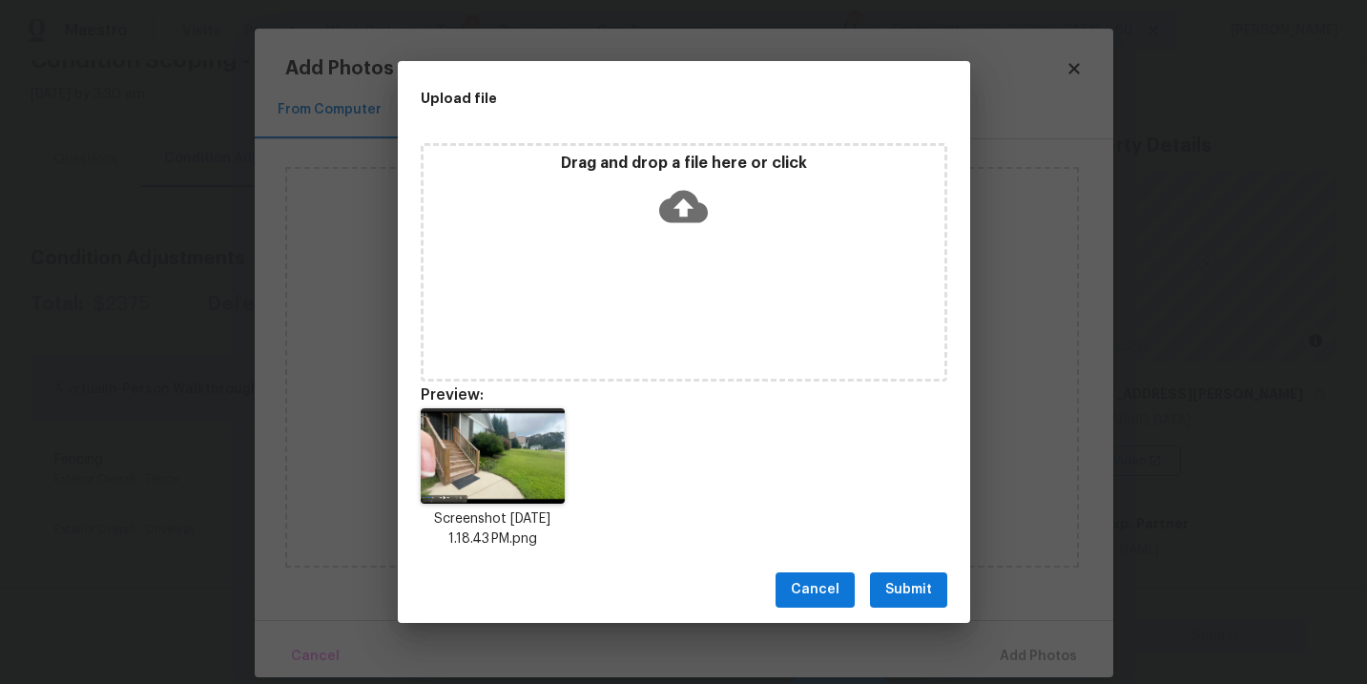
click at [907, 586] on span "Submit" at bounding box center [908, 590] width 47 height 24
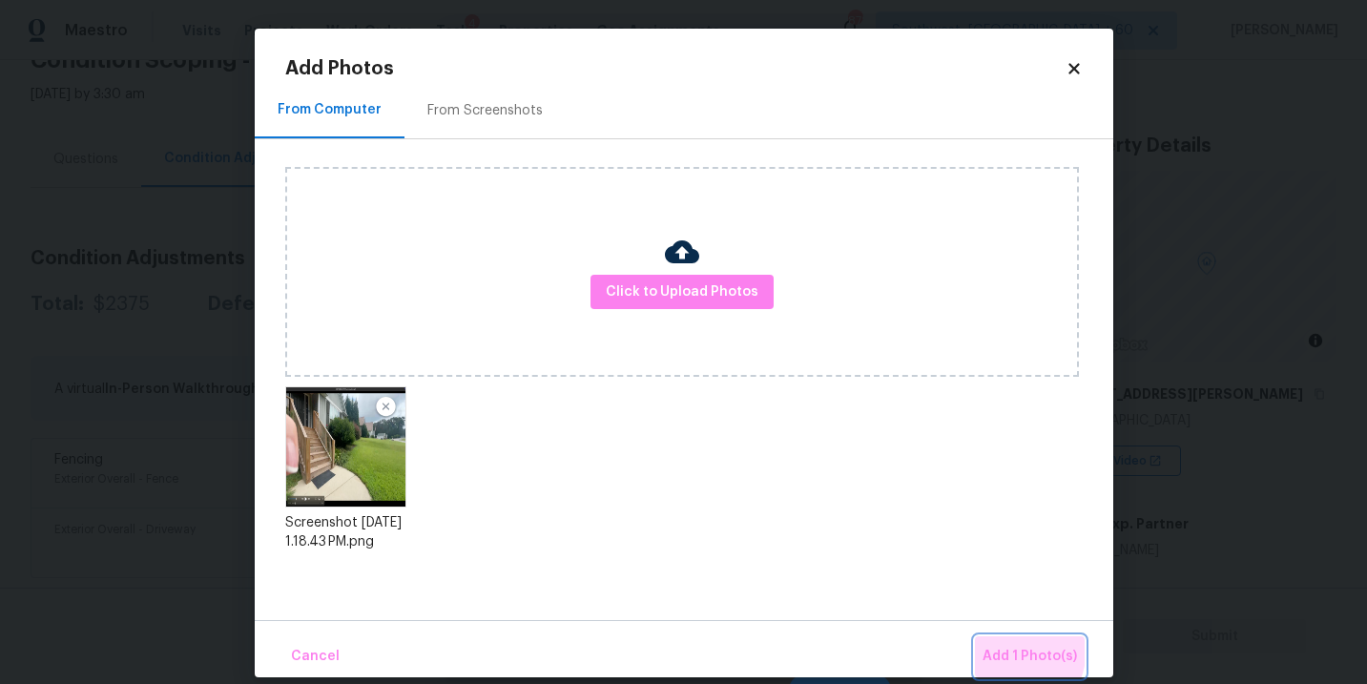
click at [999, 647] on span "Add 1 Photo(s)" at bounding box center [1029, 657] width 94 height 24
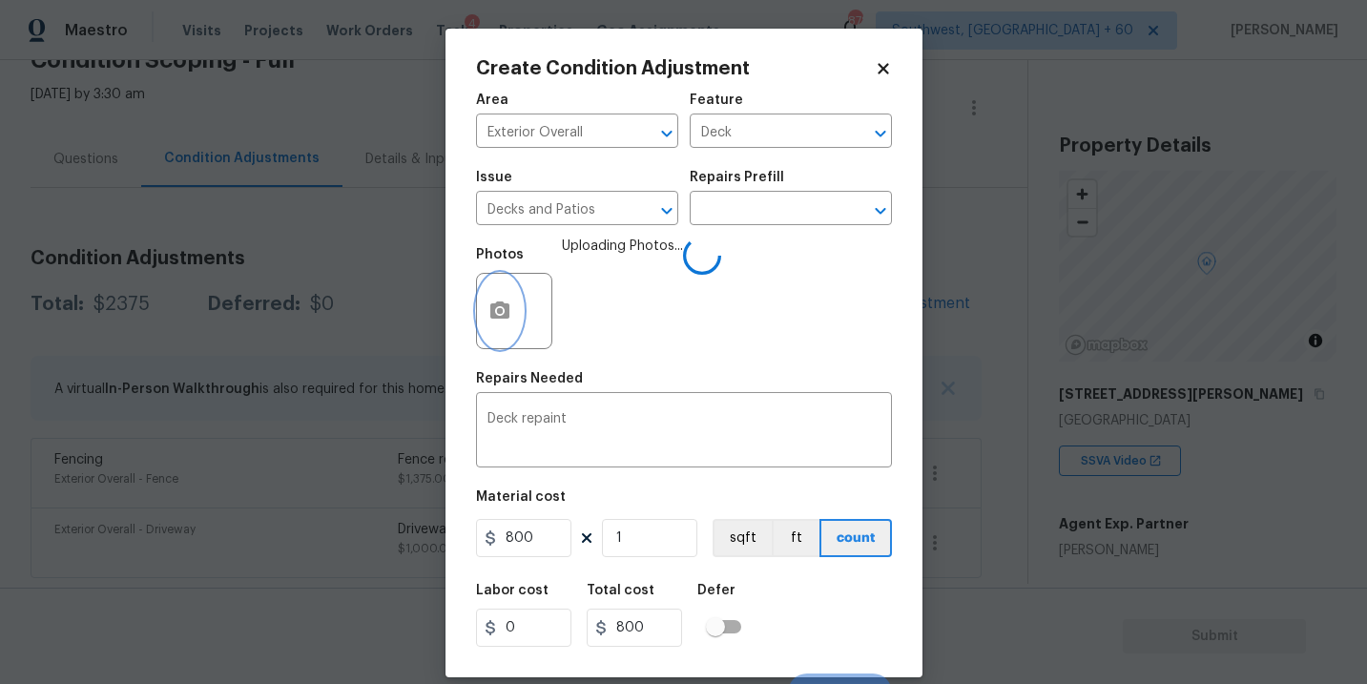
scroll to position [29, 0]
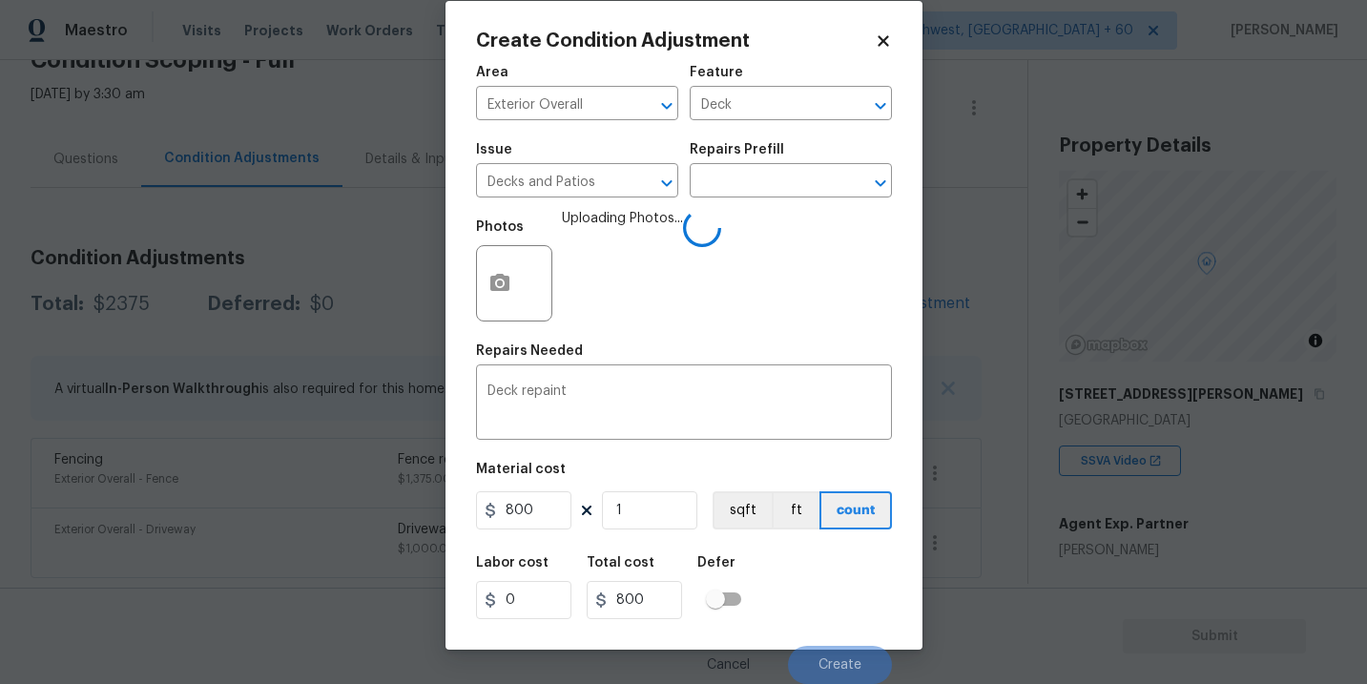
click at [835, 600] on div "Labor cost 0 Total cost 800 Defer" at bounding box center [684, 588] width 416 height 86
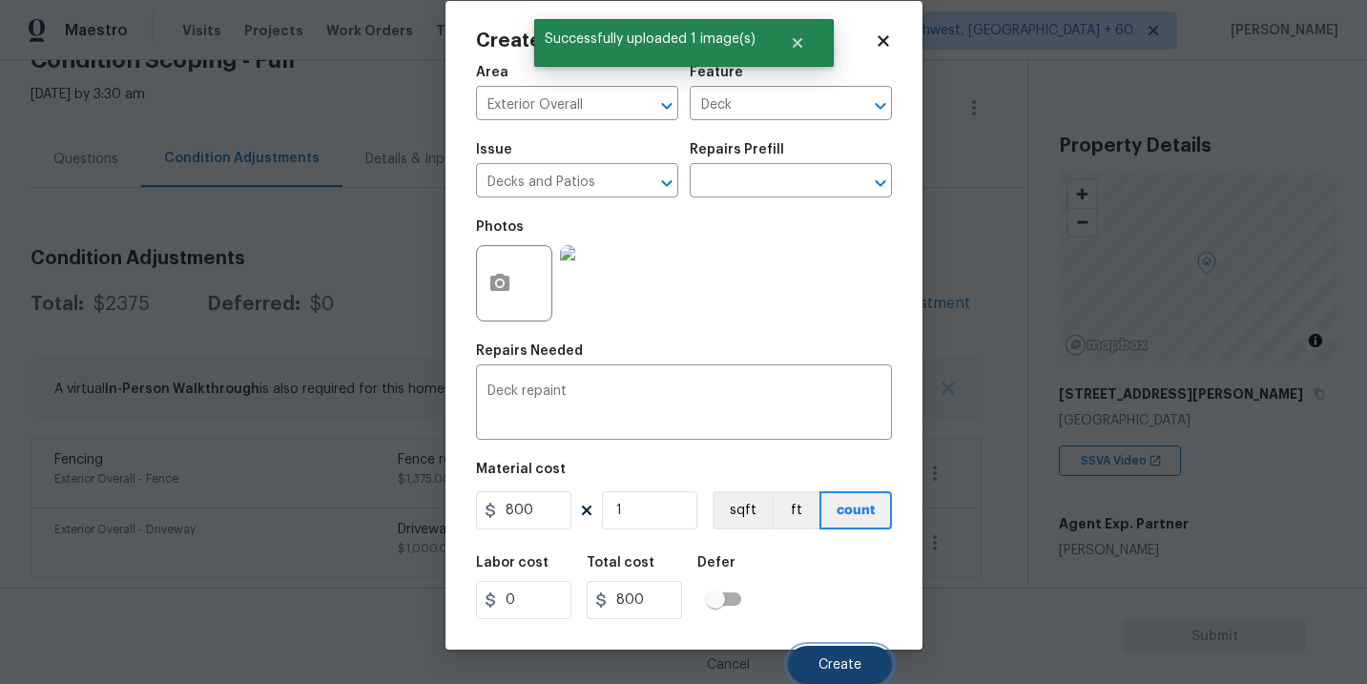
click at [837, 653] on button "Create" at bounding box center [840, 665] width 104 height 38
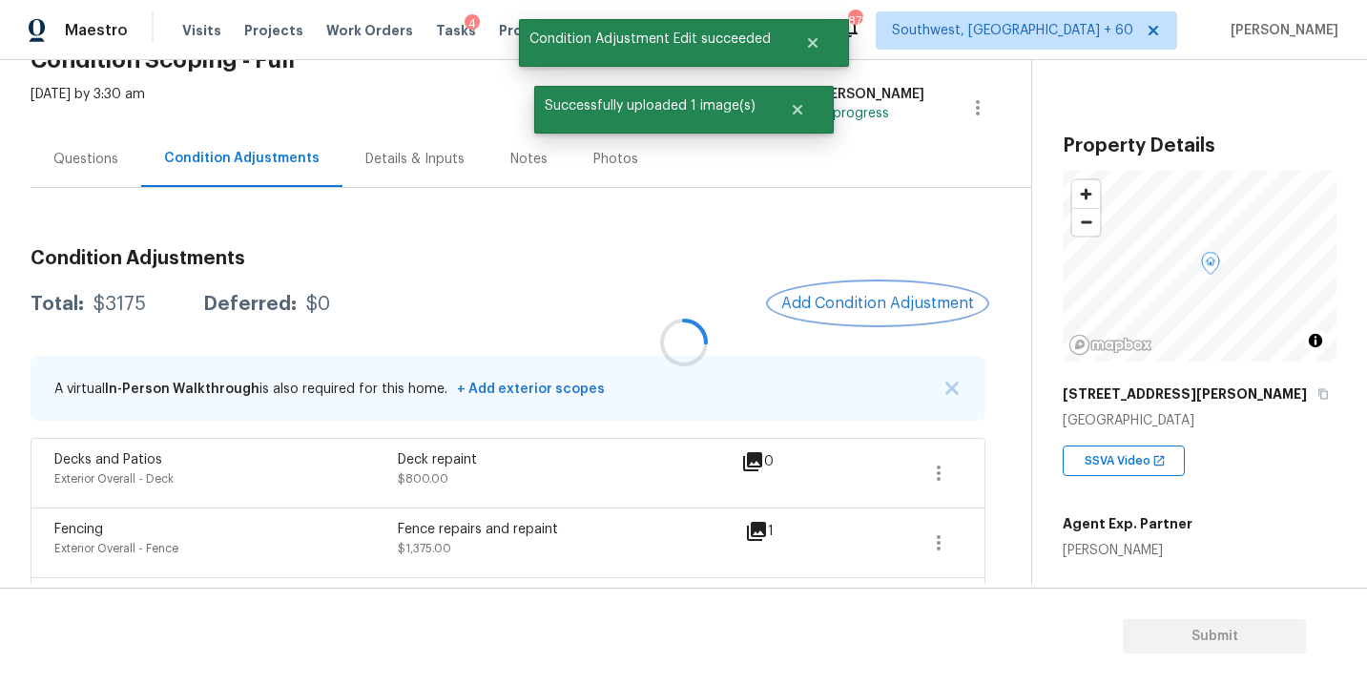
scroll to position [0, 0]
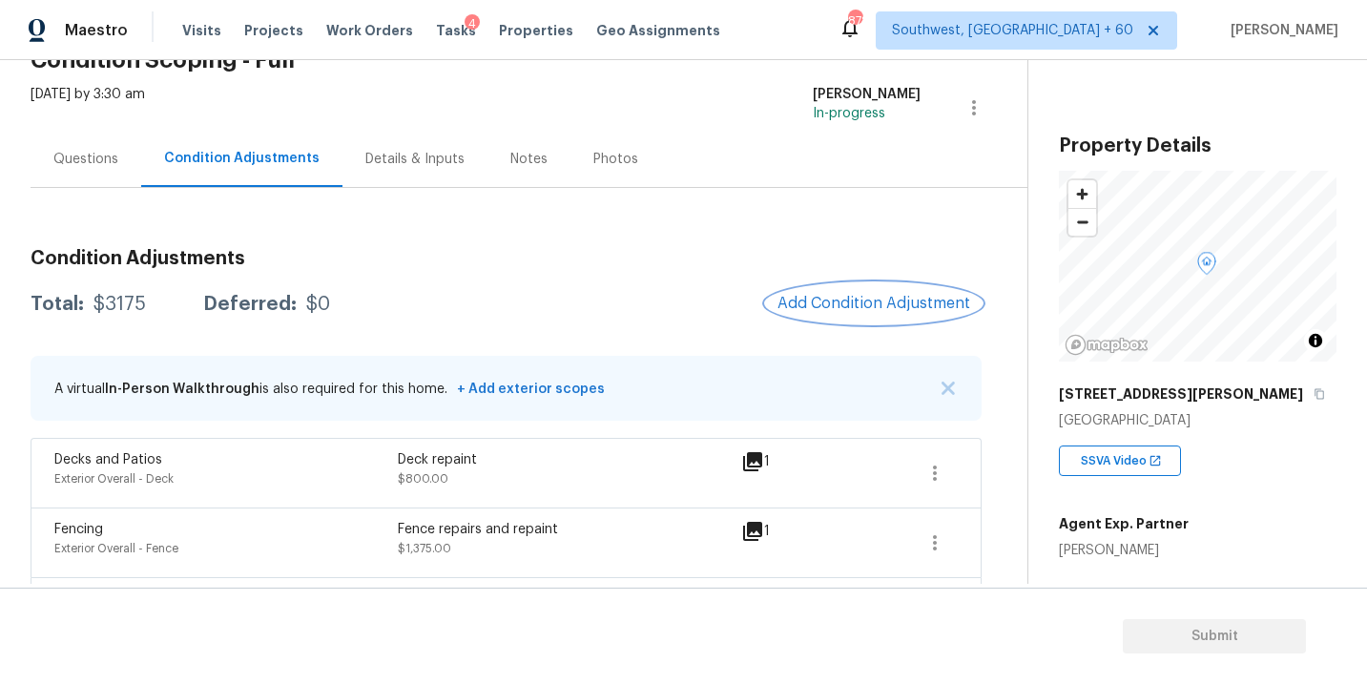
scroll to position [171, 0]
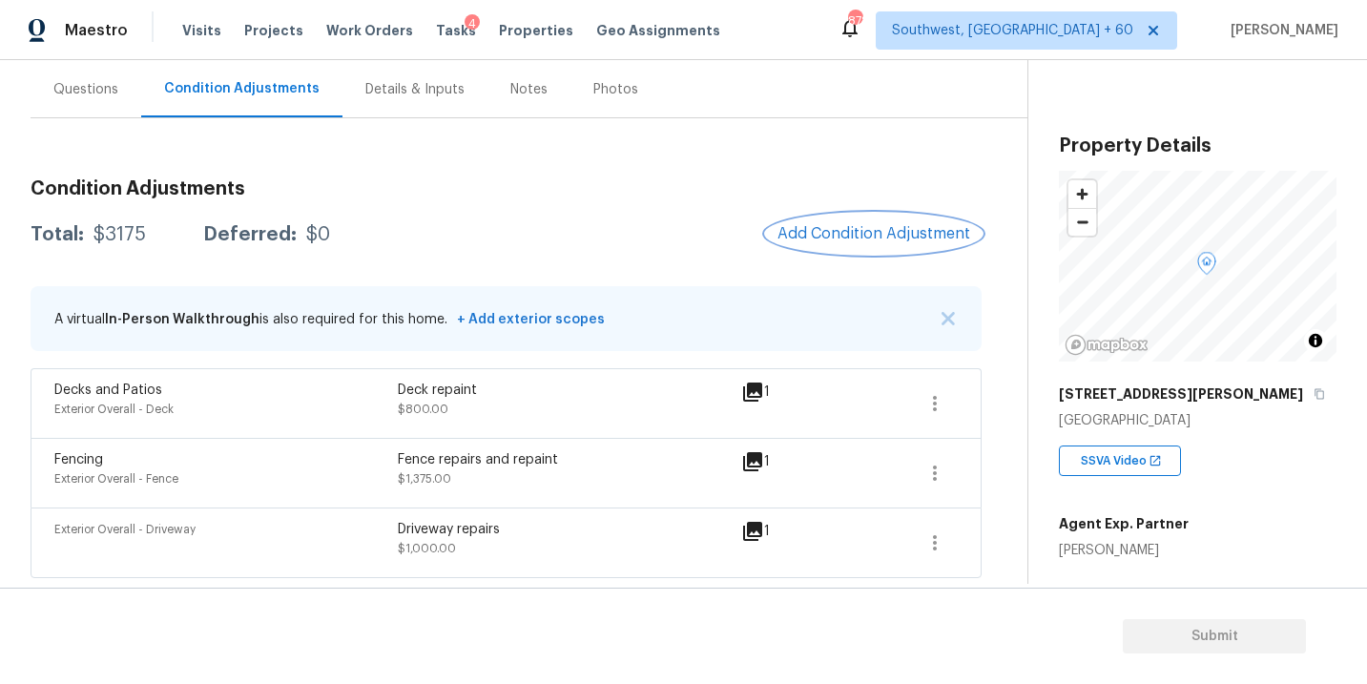
click at [811, 236] on span "Add Condition Adjustment" at bounding box center [873, 233] width 193 height 17
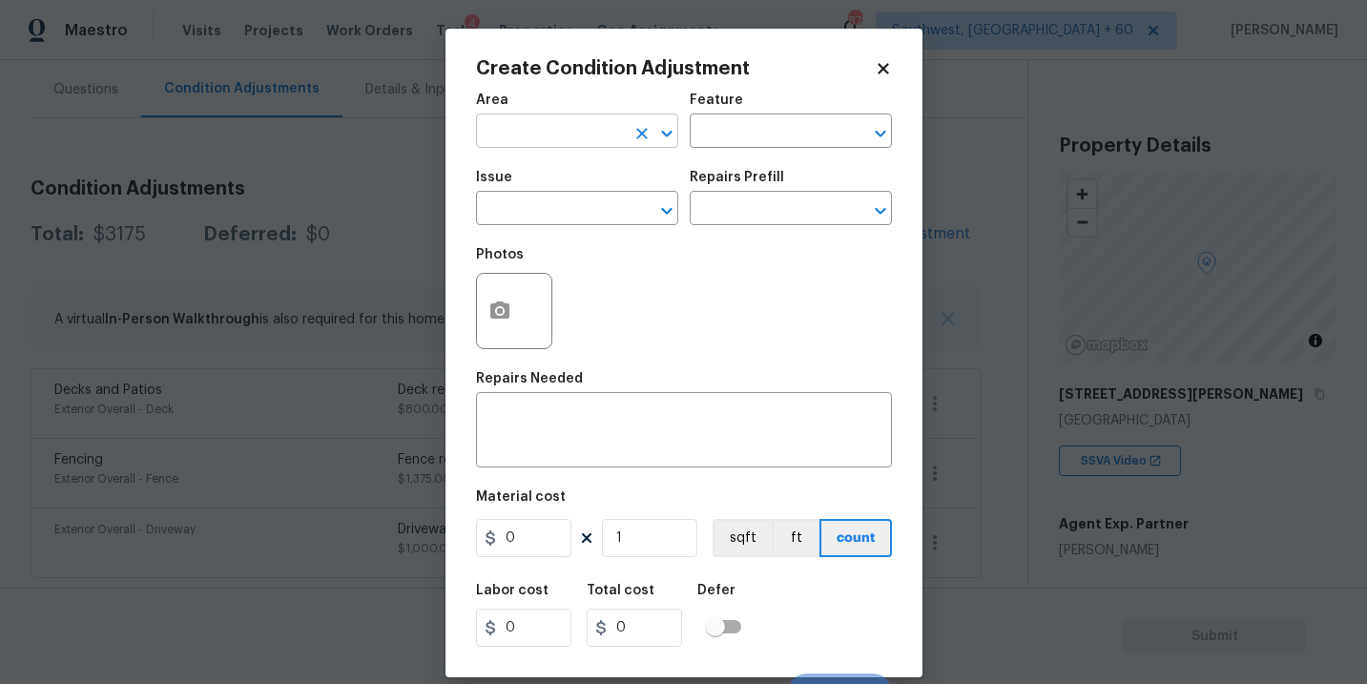
click at [523, 138] on input "text" at bounding box center [550, 133] width 149 height 30
click at [525, 153] on ul "Kitchen" at bounding box center [577, 176] width 202 height 47
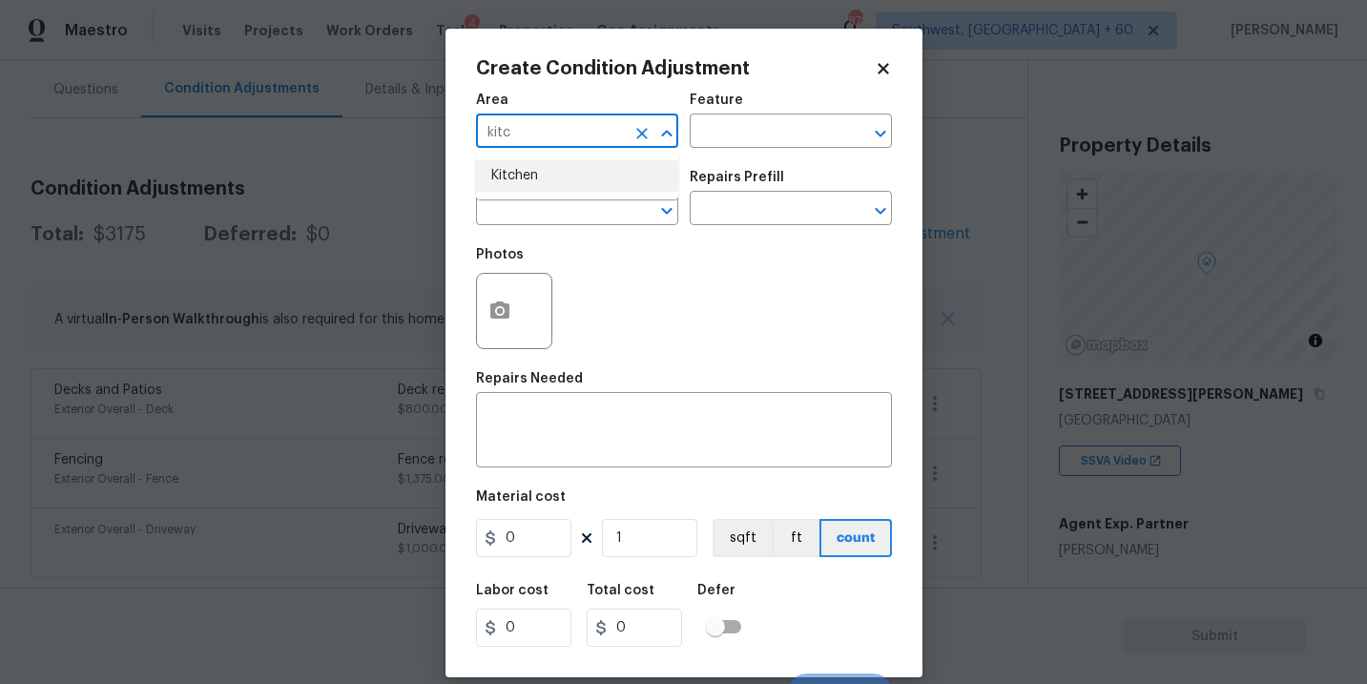
click at [526, 182] on li "Kitchen" at bounding box center [577, 175] width 202 height 31
type input "Kitchen"
click at [699, 141] on input "text" at bounding box center [764, 133] width 149 height 30
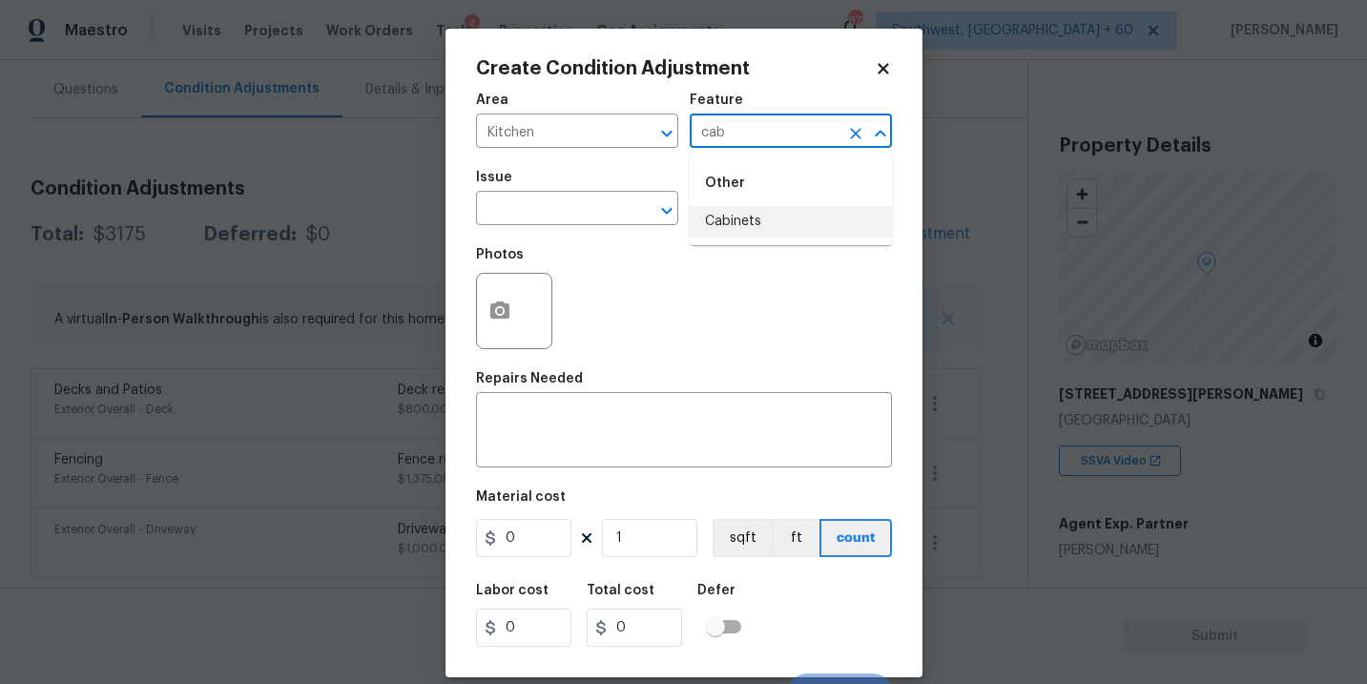
click at [706, 217] on li "Cabinets" at bounding box center [791, 221] width 202 height 31
type input "Cabinets"
click at [549, 219] on input "text" at bounding box center [550, 211] width 149 height 30
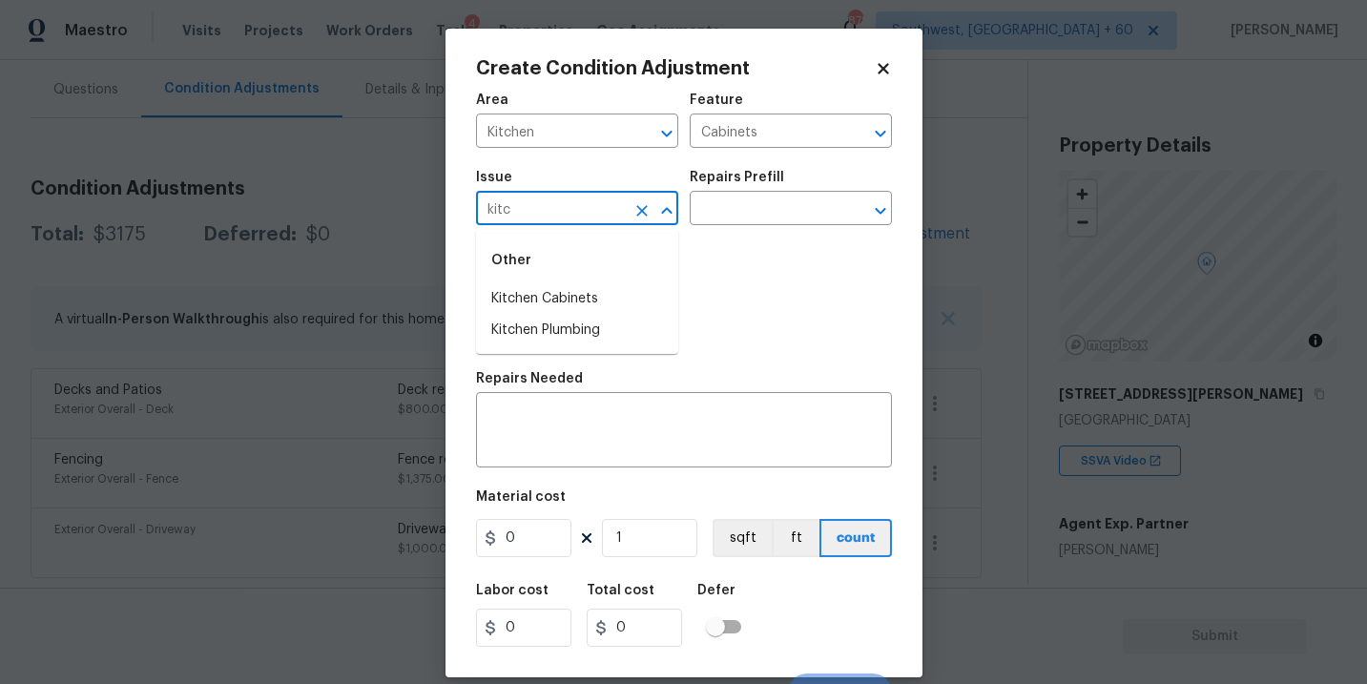
click at [566, 301] on li "Kitchen Cabinets" at bounding box center [577, 298] width 202 height 31
type input "Kitchen Cabinets"
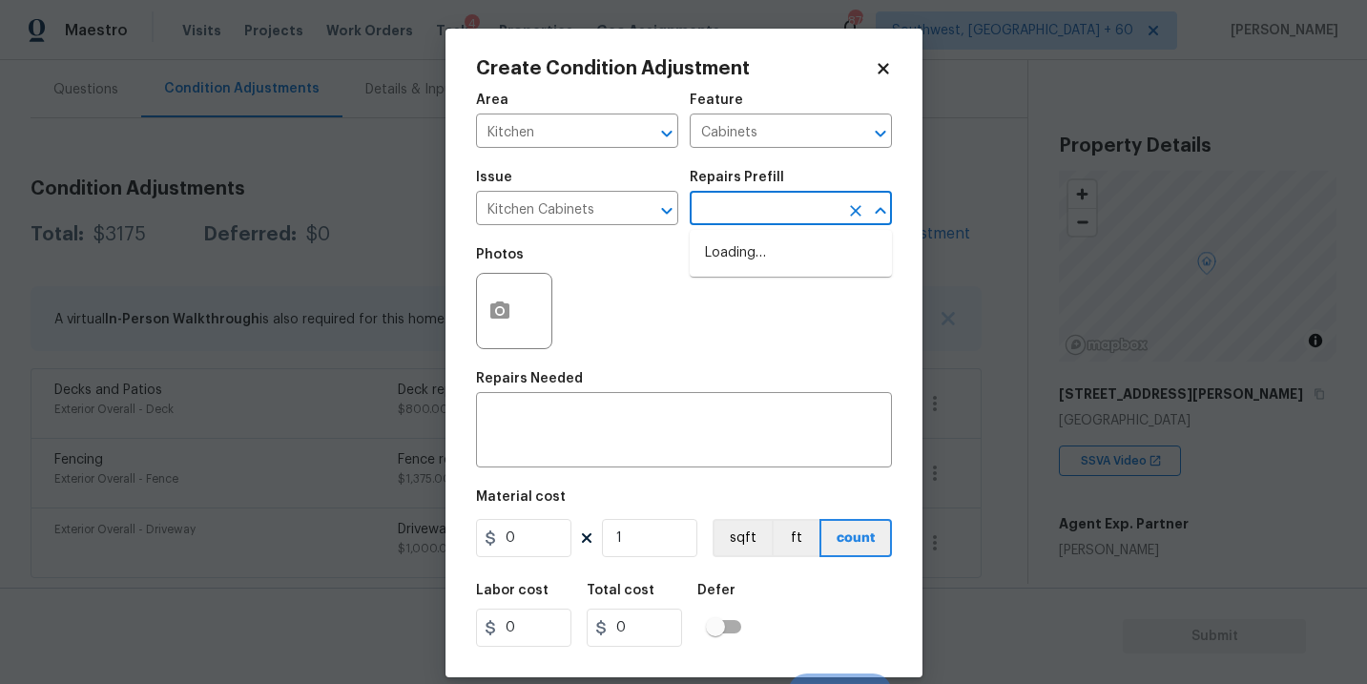
click at [766, 215] on input "text" at bounding box center [764, 211] width 149 height 30
type input "pai"
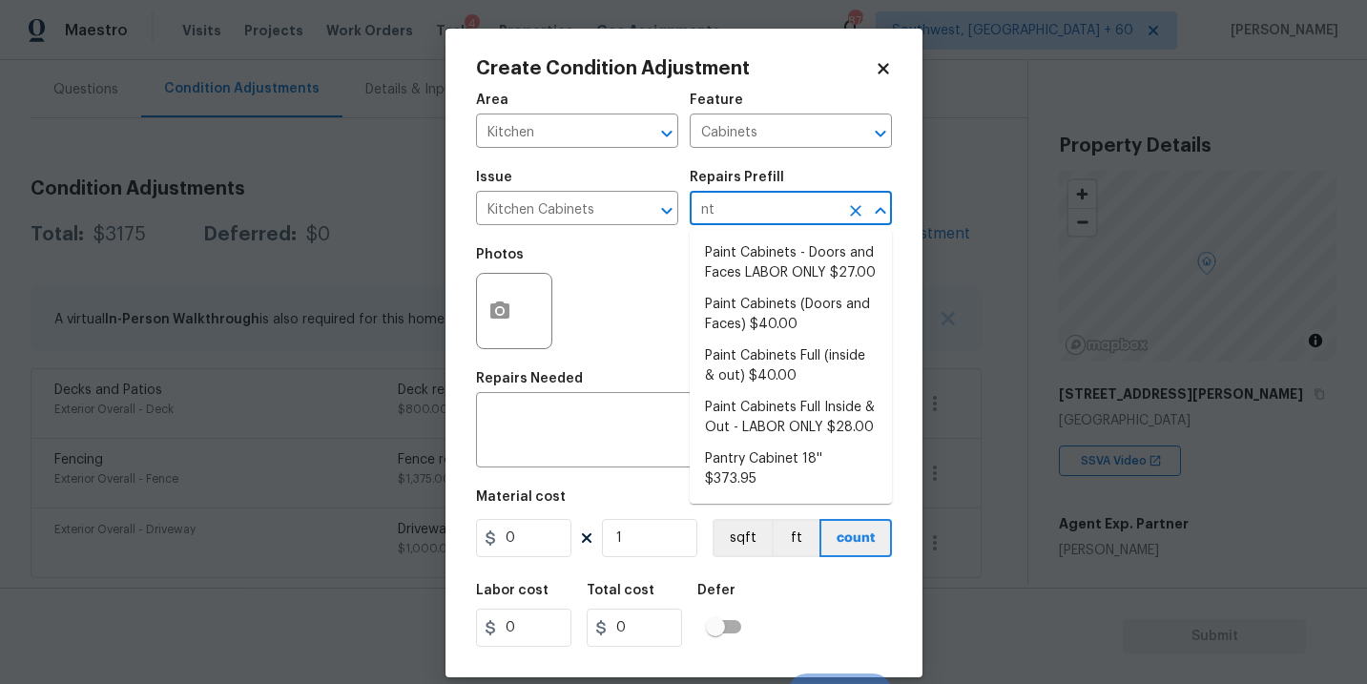
type input "n"
type input "paint"
click at [780, 362] on li "Paint Cabinets Full (inside & out) $40.00" at bounding box center [791, 367] width 202 height 52
type textarea "Prep, sand, mask and apply 2 coats of paint to the kitchen cabinet doors, inter…"
type input "40"
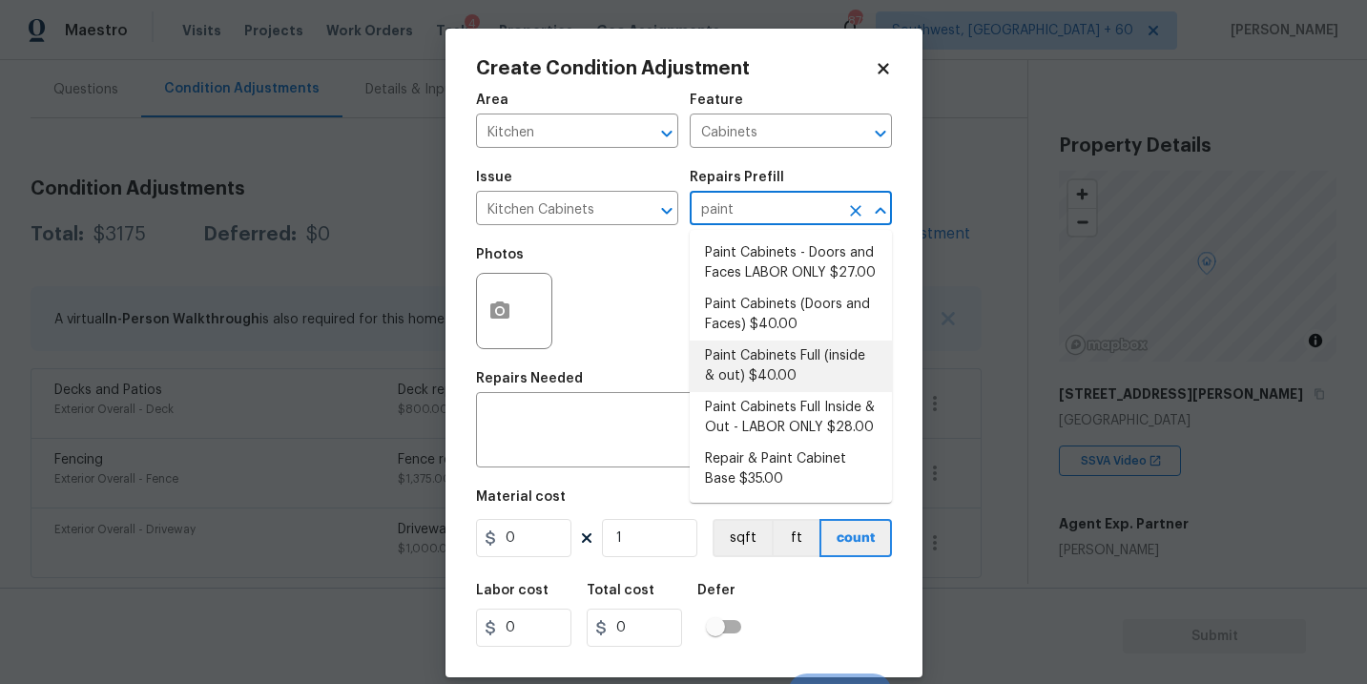
type input "40"
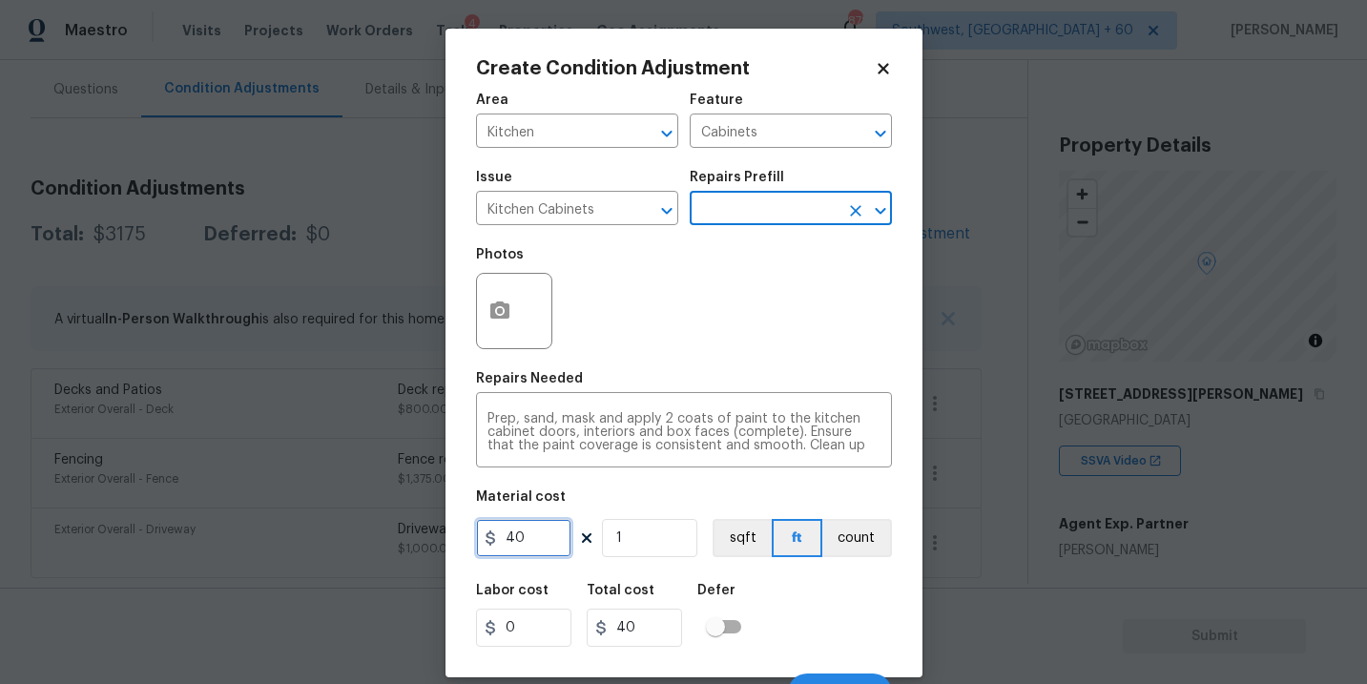
drag, startPoint x: 485, startPoint y: 534, endPoint x: 303, endPoint y: 534, distance: 181.2
click at [303, 534] on div "Create Condition Adjustment Area Kitchen ​ Feature Cabinets ​ Issue Kitchen Cab…" at bounding box center [683, 342] width 1367 height 684
type input "1200"
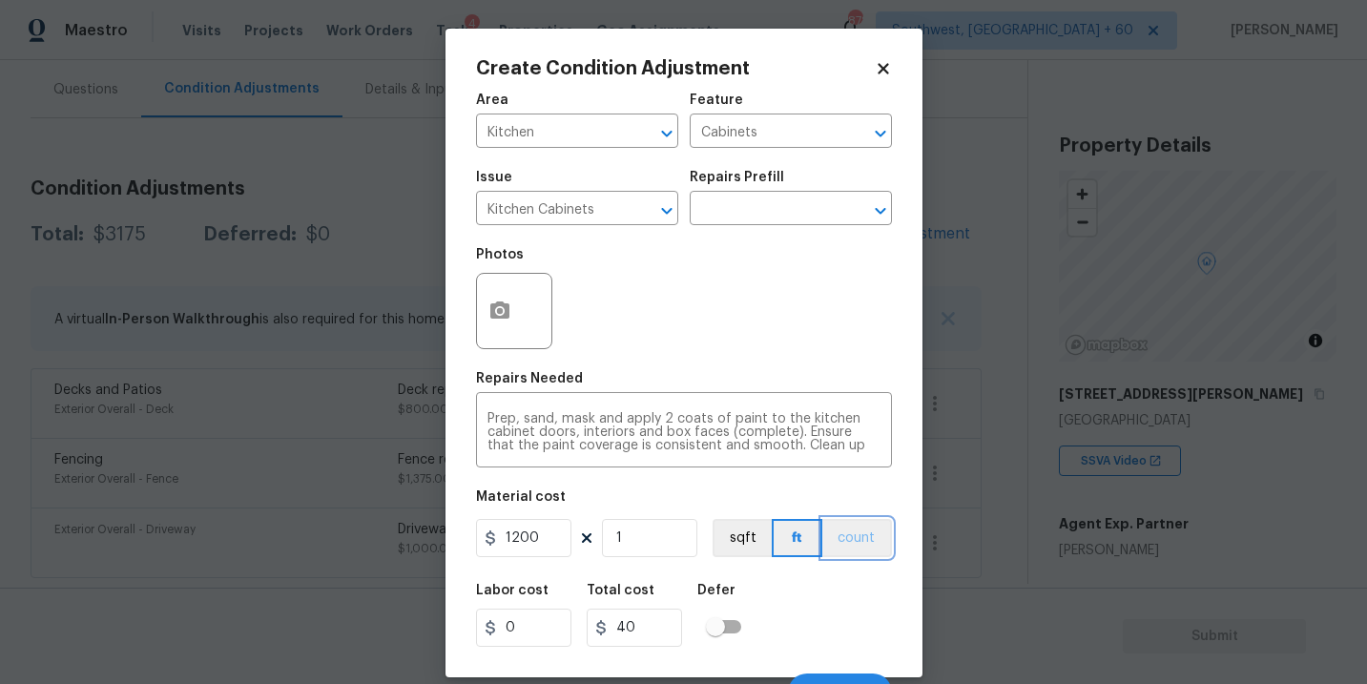
type input "1200"
click at [866, 556] on button "count" at bounding box center [857, 538] width 70 height 38
click at [486, 330] on button "button" at bounding box center [500, 311] width 46 height 74
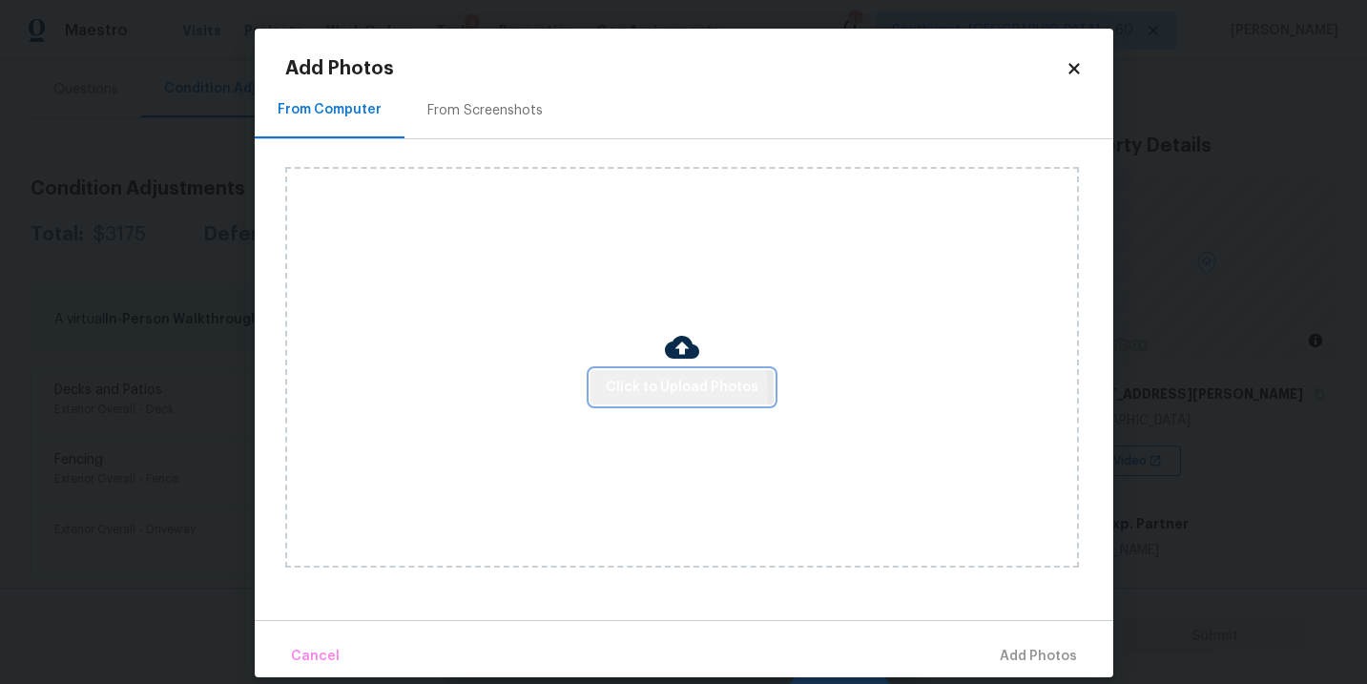
click at [643, 394] on span "Click to Upload Photos" at bounding box center [682, 388] width 153 height 24
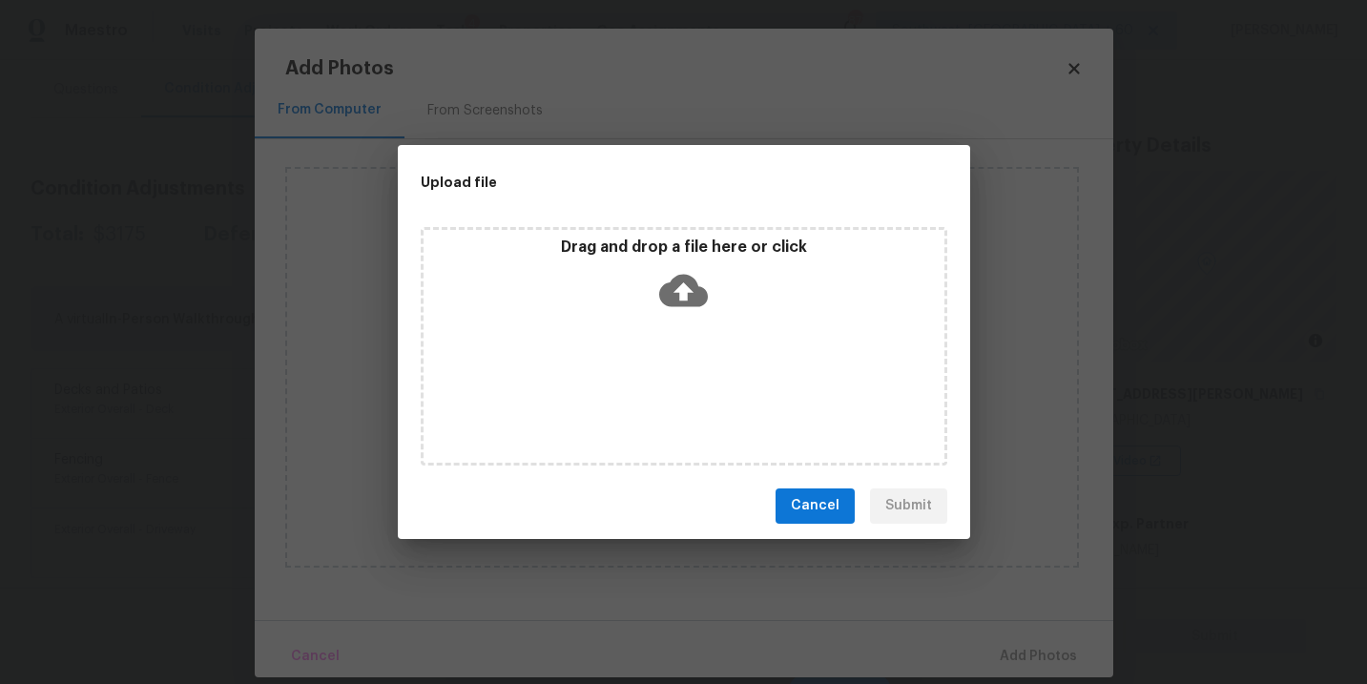
click at [667, 361] on div "Drag and drop a file here or click" at bounding box center [684, 346] width 526 height 238
click at [890, 539] on div "Cancel Submit" at bounding box center [684, 506] width 572 height 66
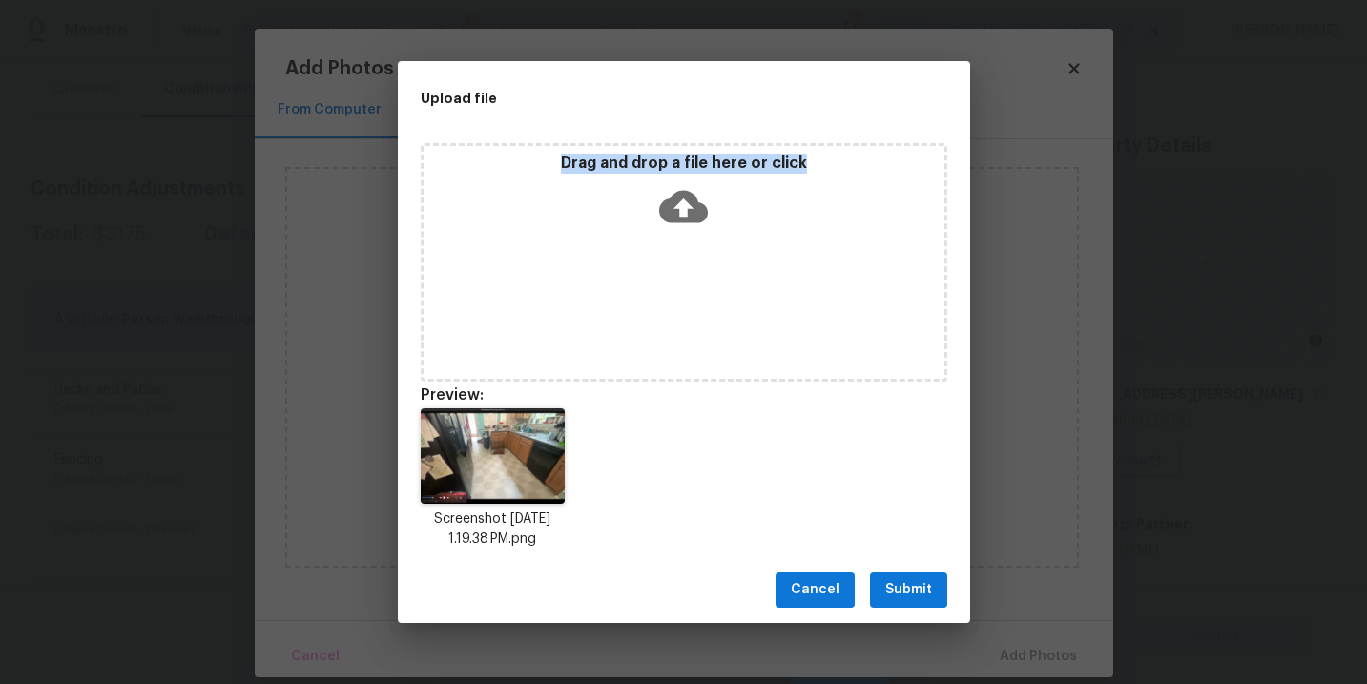
click at [917, 595] on span "Submit" at bounding box center [908, 590] width 47 height 24
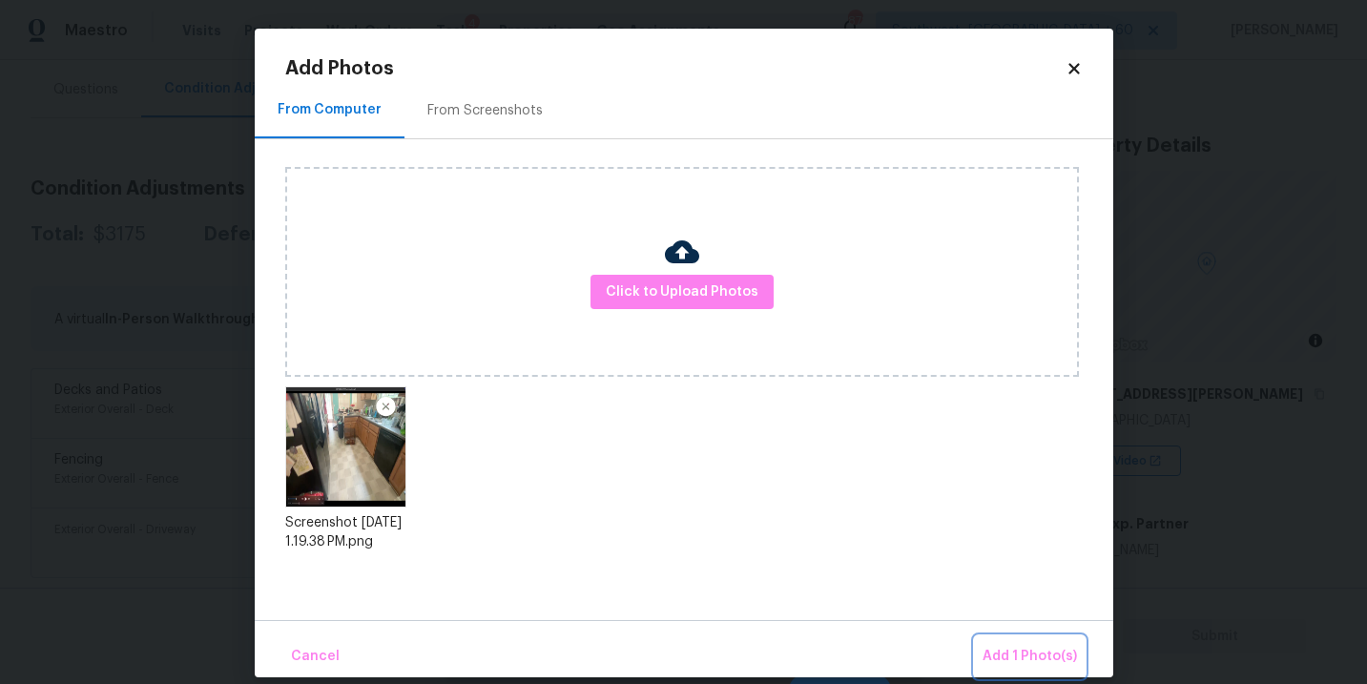
click at [1027, 664] on span "Add 1 Photo(s)" at bounding box center [1029, 657] width 94 height 24
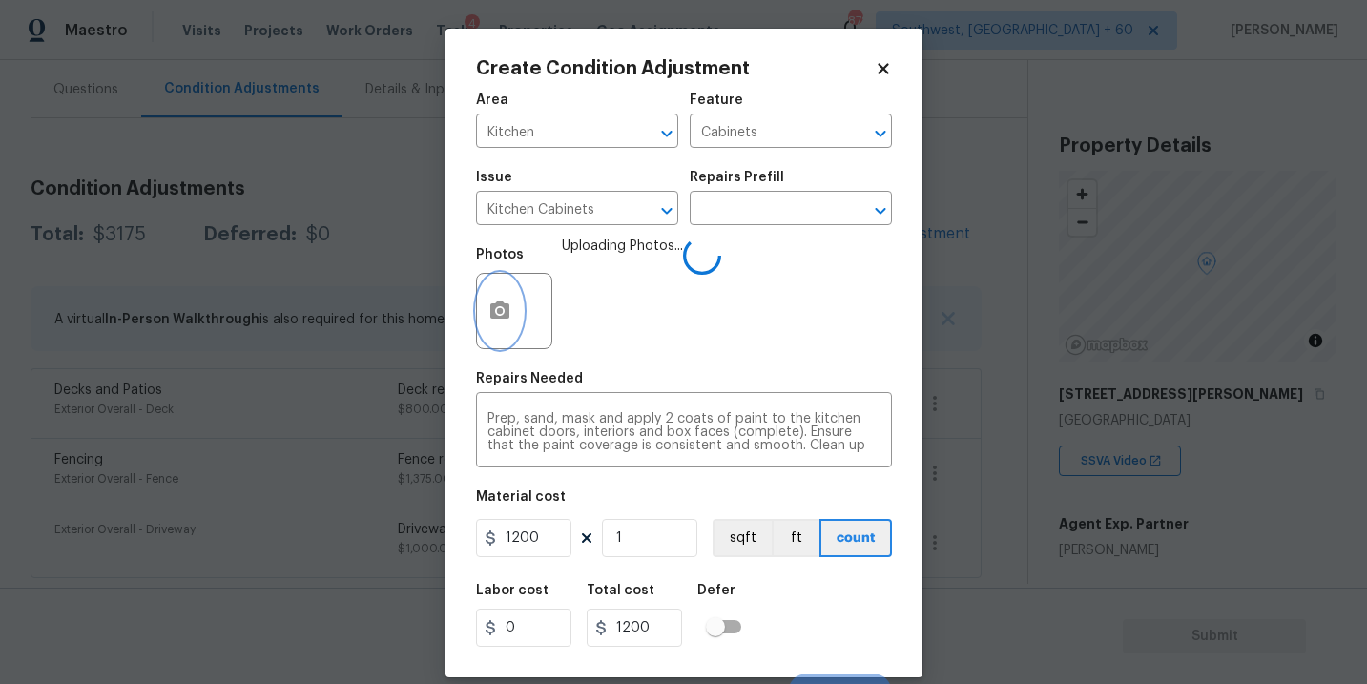
scroll to position [29, 0]
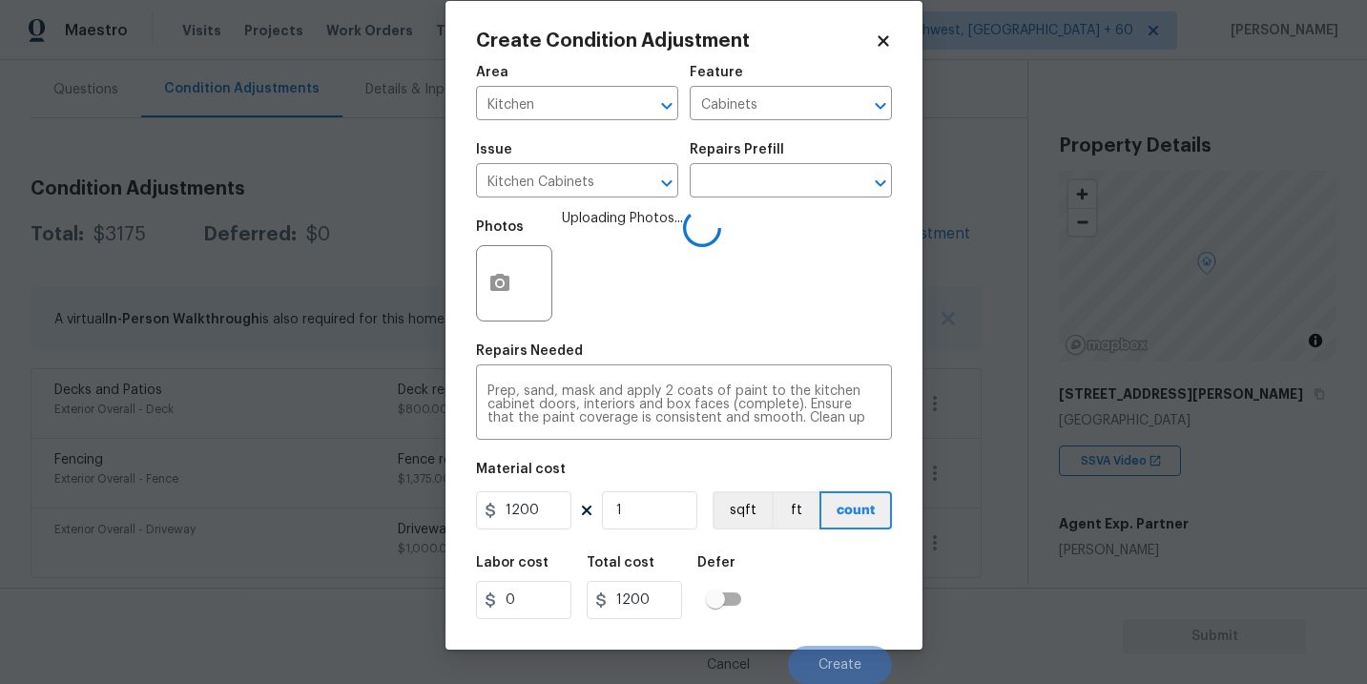
click at [799, 582] on div "Labor cost 0 Total cost 1200 Defer" at bounding box center [684, 588] width 416 height 86
click at [836, 584] on div "Labor cost 0 Total cost 1200 Defer" at bounding box center [684, 588] width 416 height 86
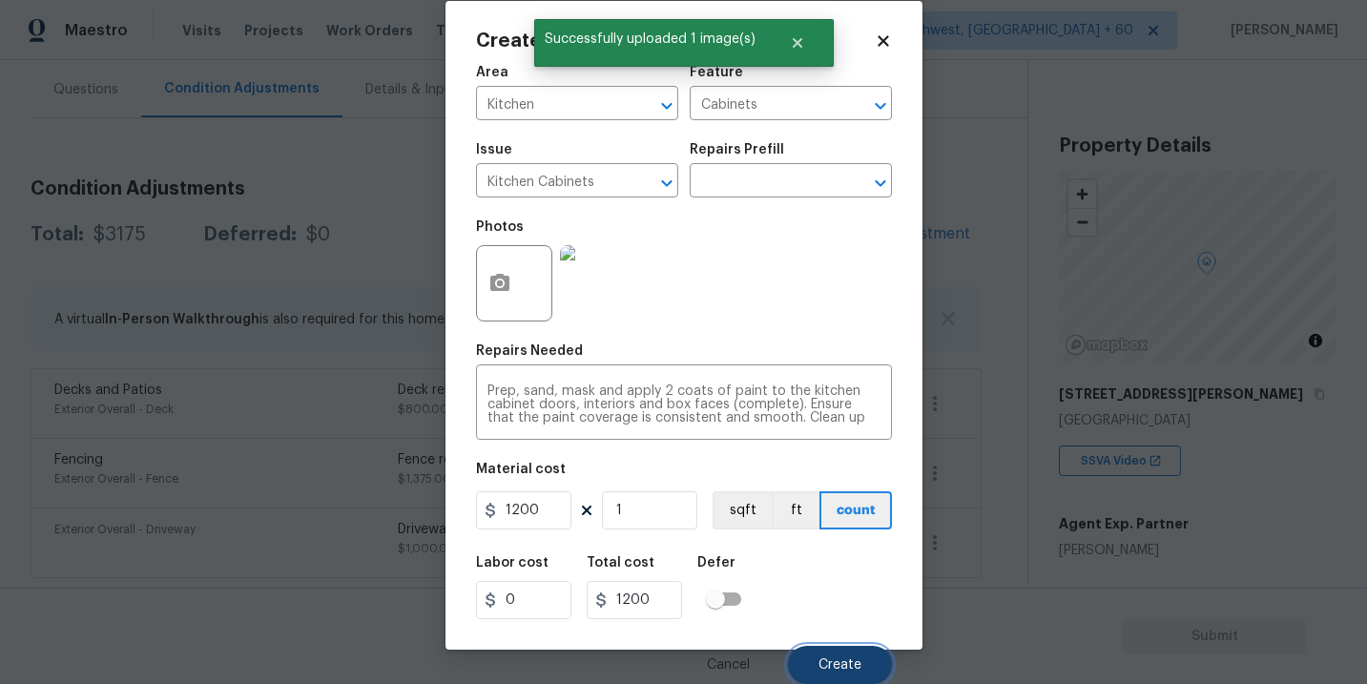
click at [843, 668] on span "Create" at bounding box center [839, 665] width 43 height 14
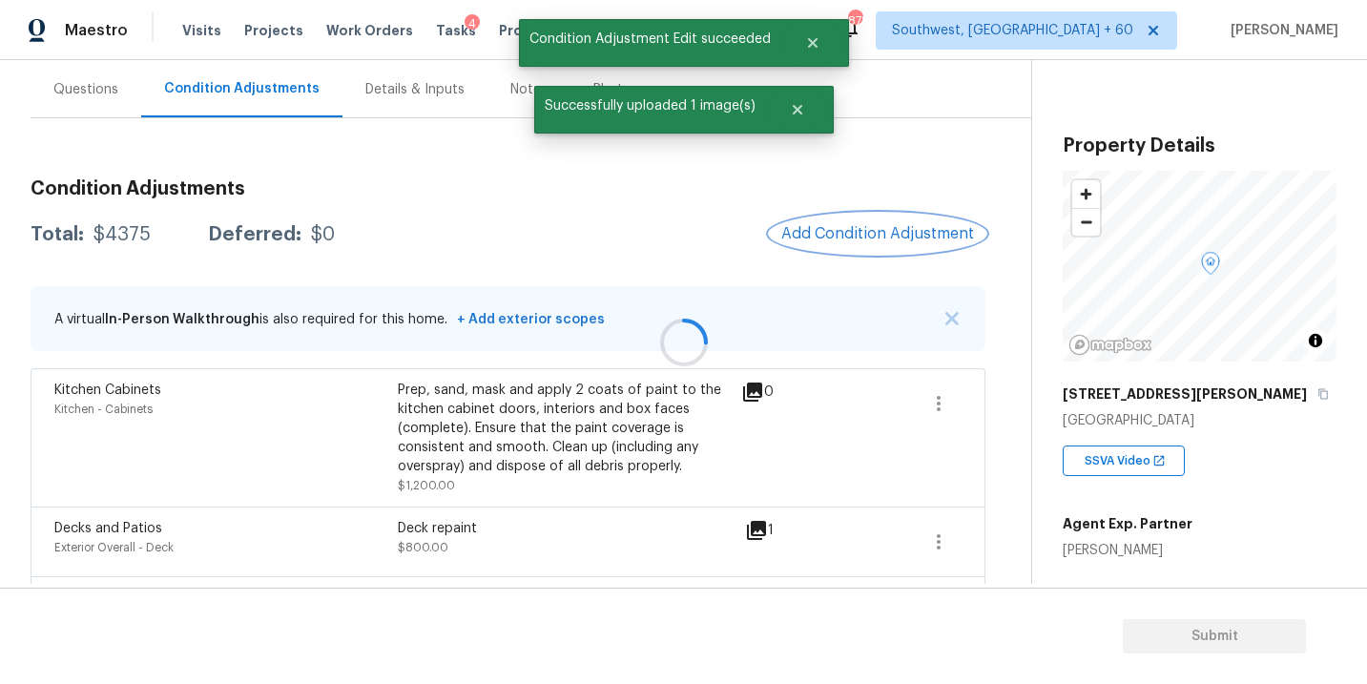
scroll to position [0, 0]
click at [894, 246] on div at bounding box center [683, 342] width 1367 height 684
click at [888, 232] on span "Add Condition Adjustment" at bounding box center [873, 233] width 193 height 17
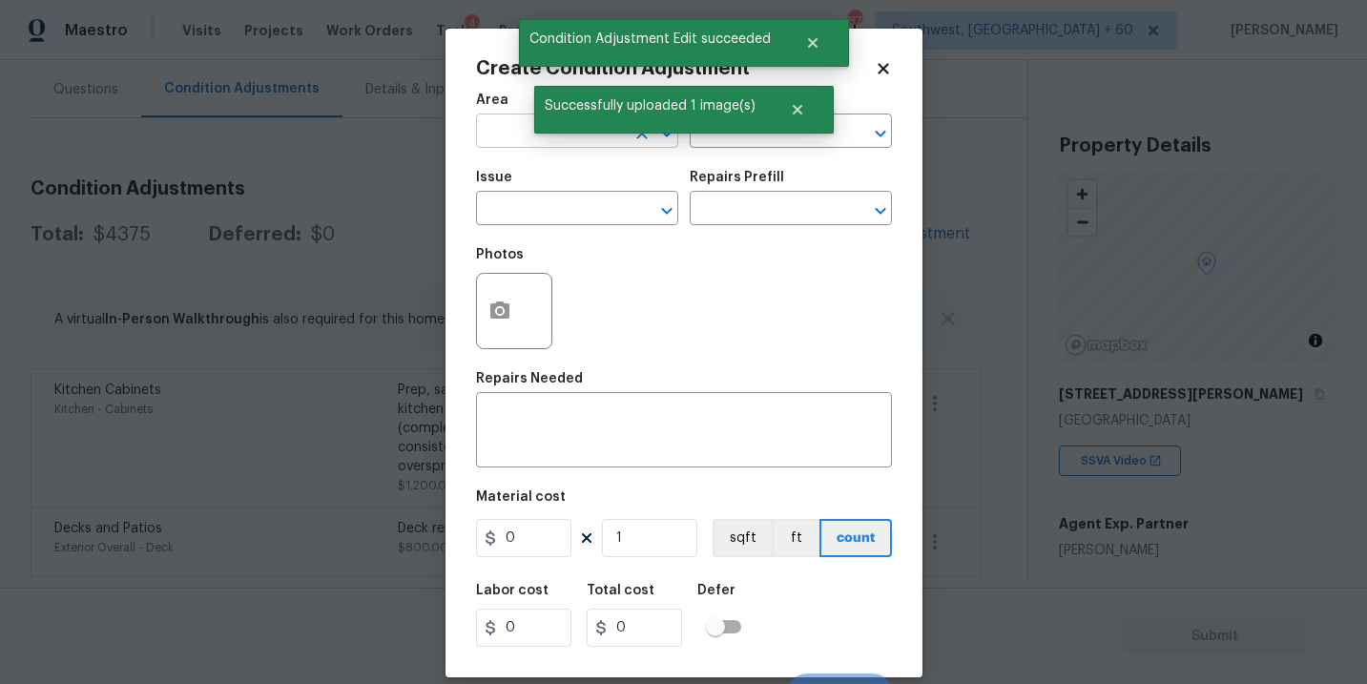
click at [483, 126] on input "text" at bounding box center [550, 133] width 149 height 30
click at [527, 205] on li "Interior Overall" at bounding box center [577, 207] width 202 height 31
type input "Interior Overall"
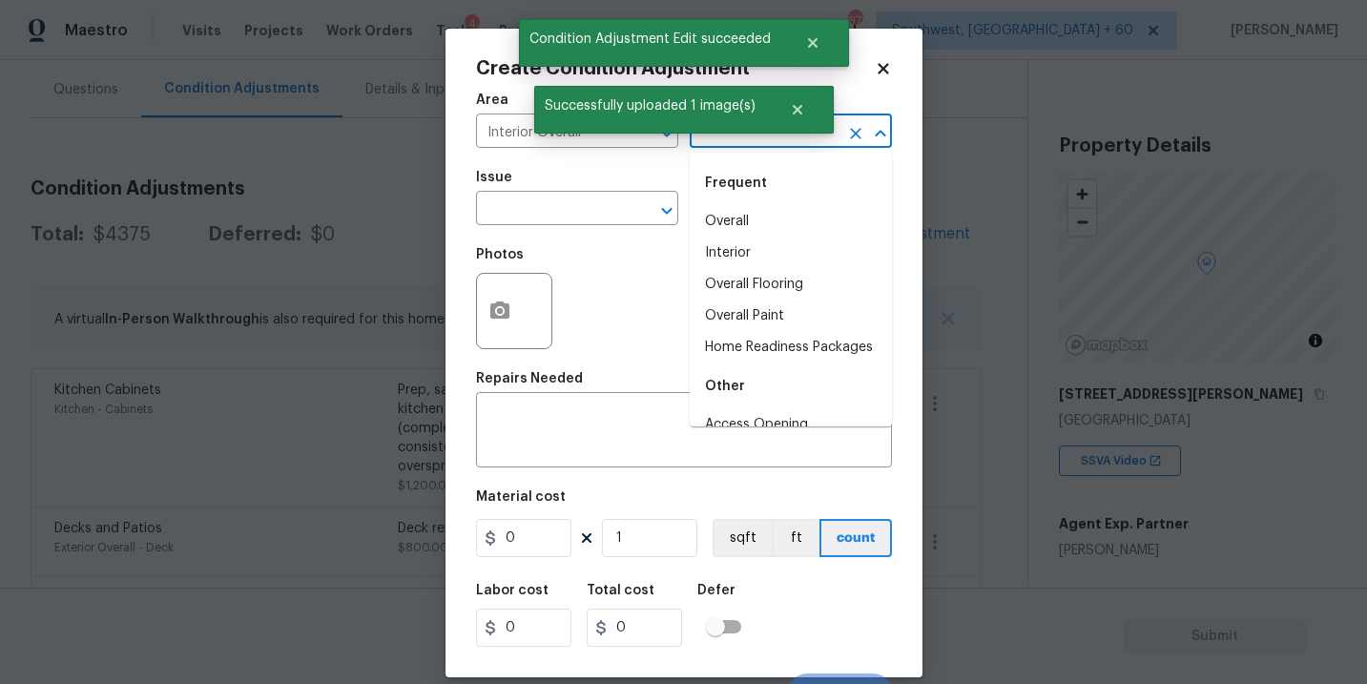
click at [733, 138] on input "text" at bounding box center [764, 133] width 149 height 30
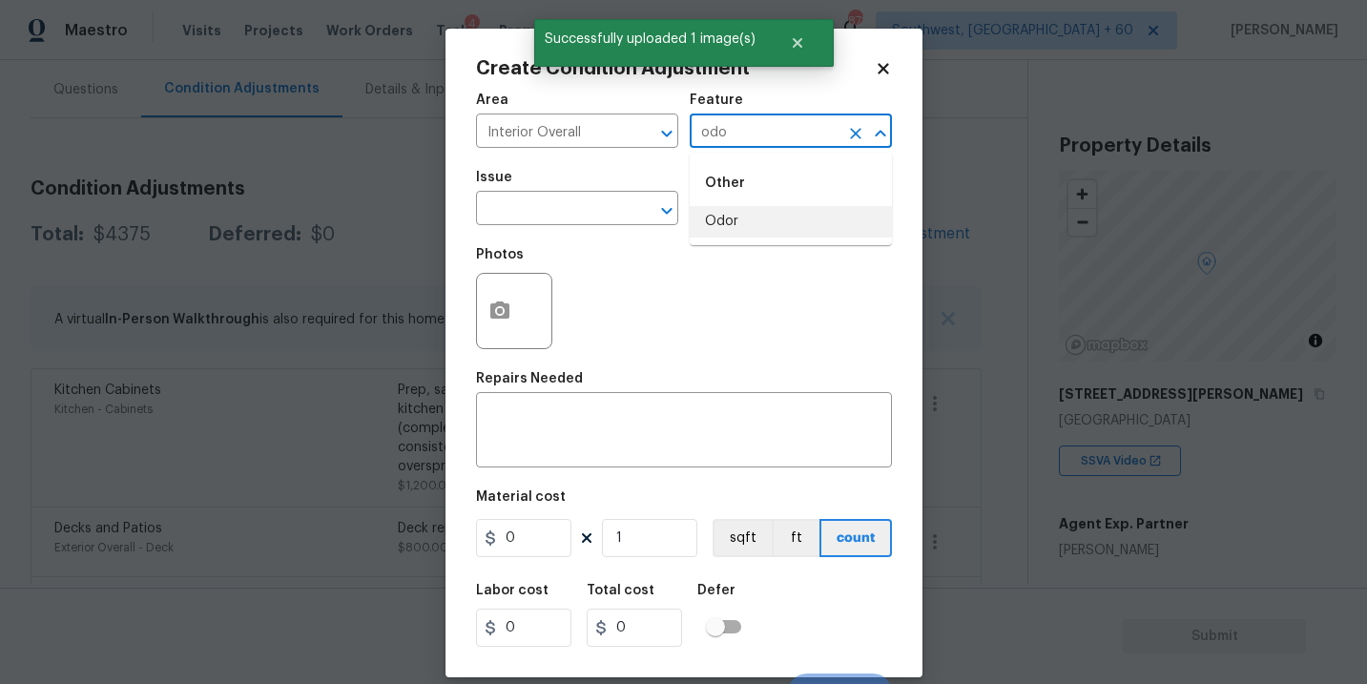
click at [731, 231] on li "Odor" at bounding box center [791, 221] width 202 height 31
type input "Odor"
click at [580, 229] on span "Issue ​" at bounding box center [577, 197] width 202 height 77
click at [590, 211] on input "text" at bounding box center [550, 211] width 149 height 30
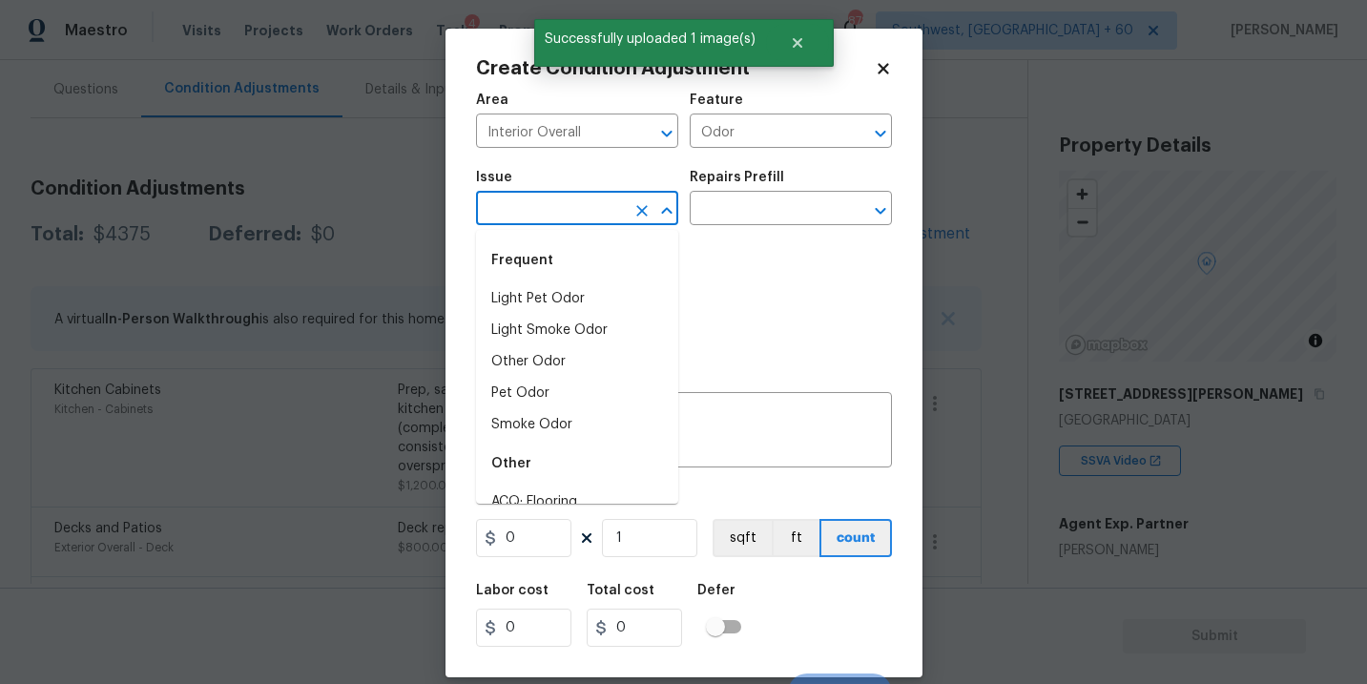
click at [571, 276] on div "Frequent" at bounding box center [577, 260] width 202 height 46
click at [570, 297] on li "Light Pet Odor" at bounding box center [577, 298] width 202 height 31
type input "Light Pet Odor"
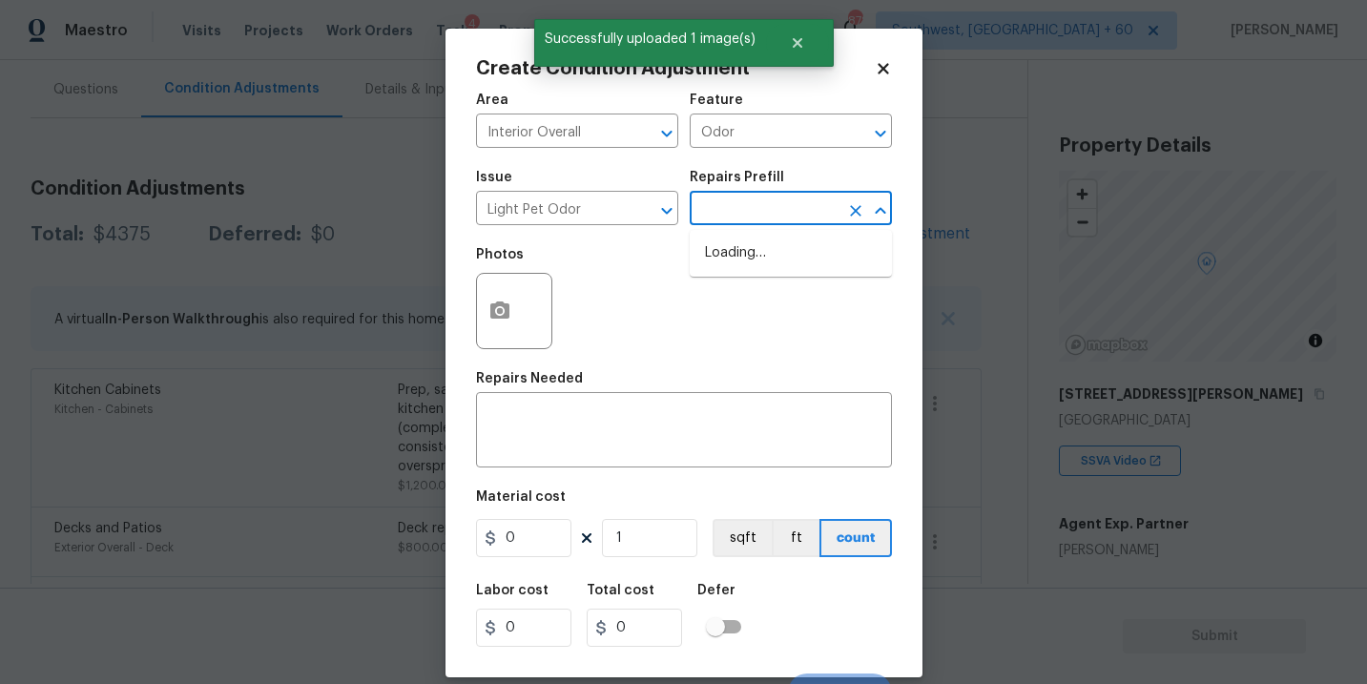
click at [775, 221] on input "text" at bounding box center [764, 211] width 149 height 30
click at [775, 262] on li "Acquisition Scope: 1-2 pets present $575.00" at bounding box center [791, 263] width 202 height 52
type textarea "Acquisition Scope: 1-2 pets present"
type input "575"
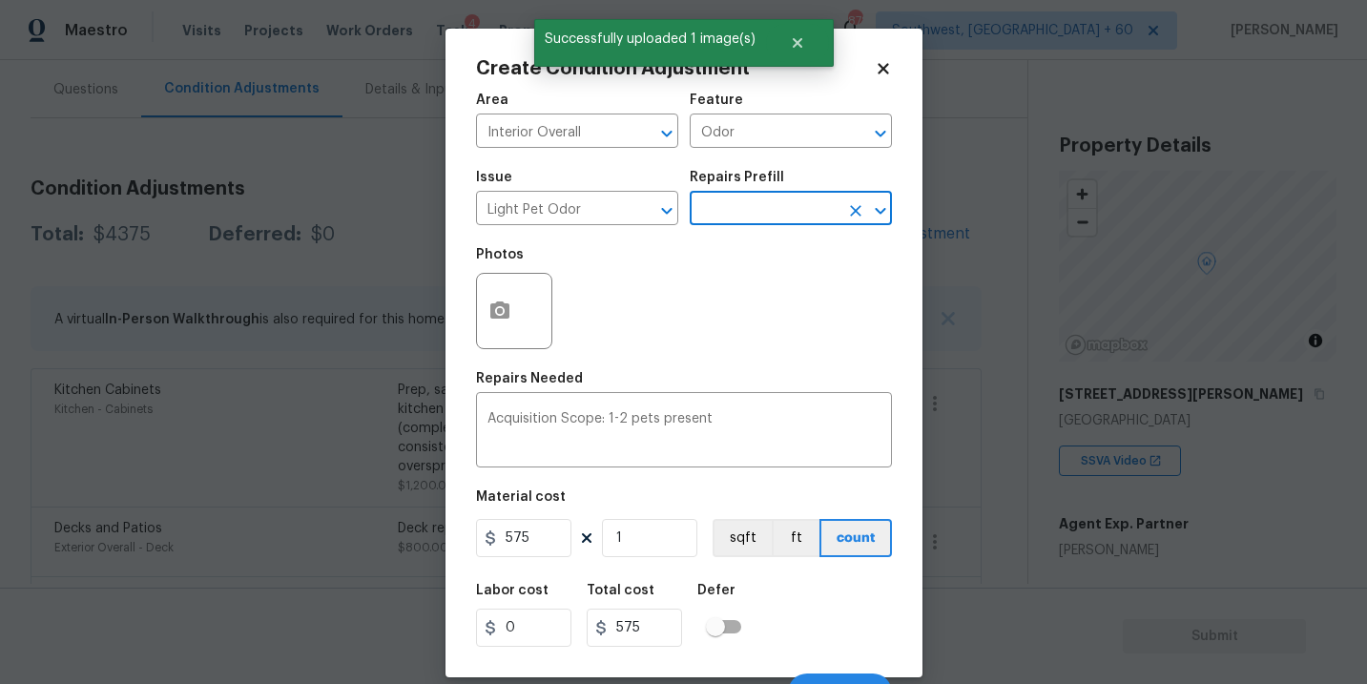
scroll to position [29, 0]
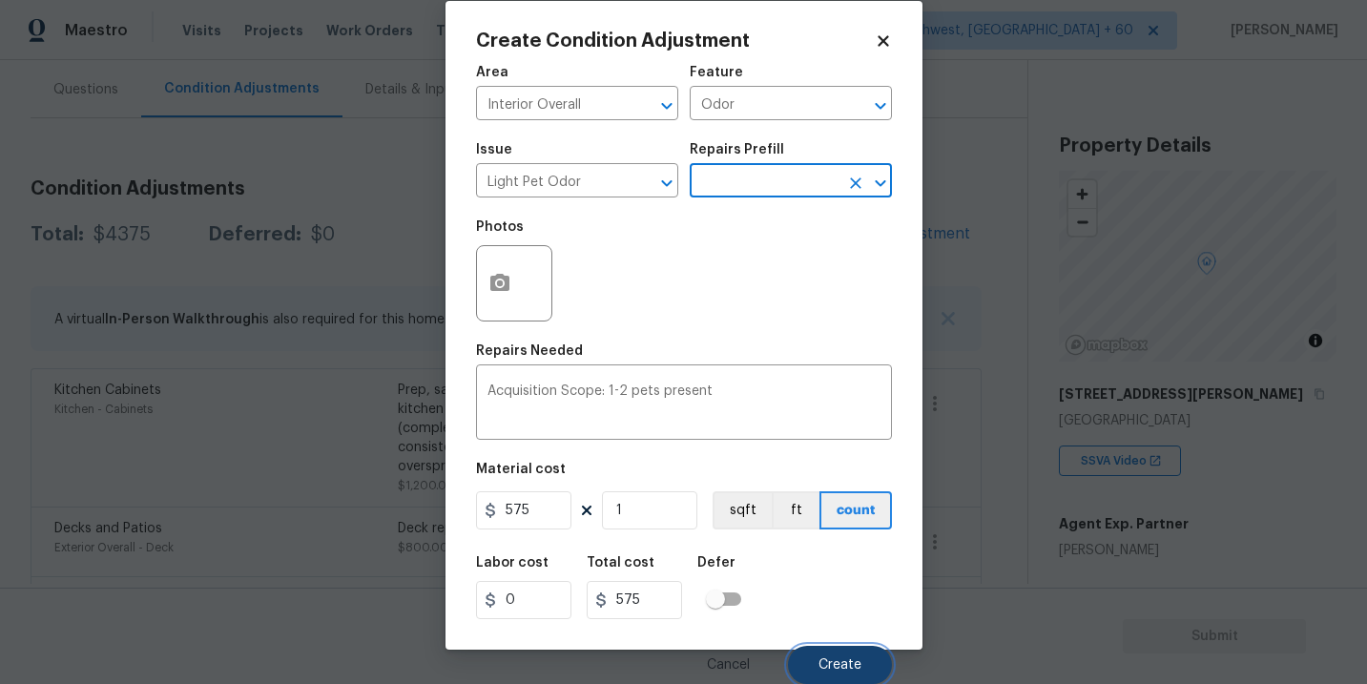
click at [820, 661] on span "Create" at bounding box center [839, 665] width 43 height 14
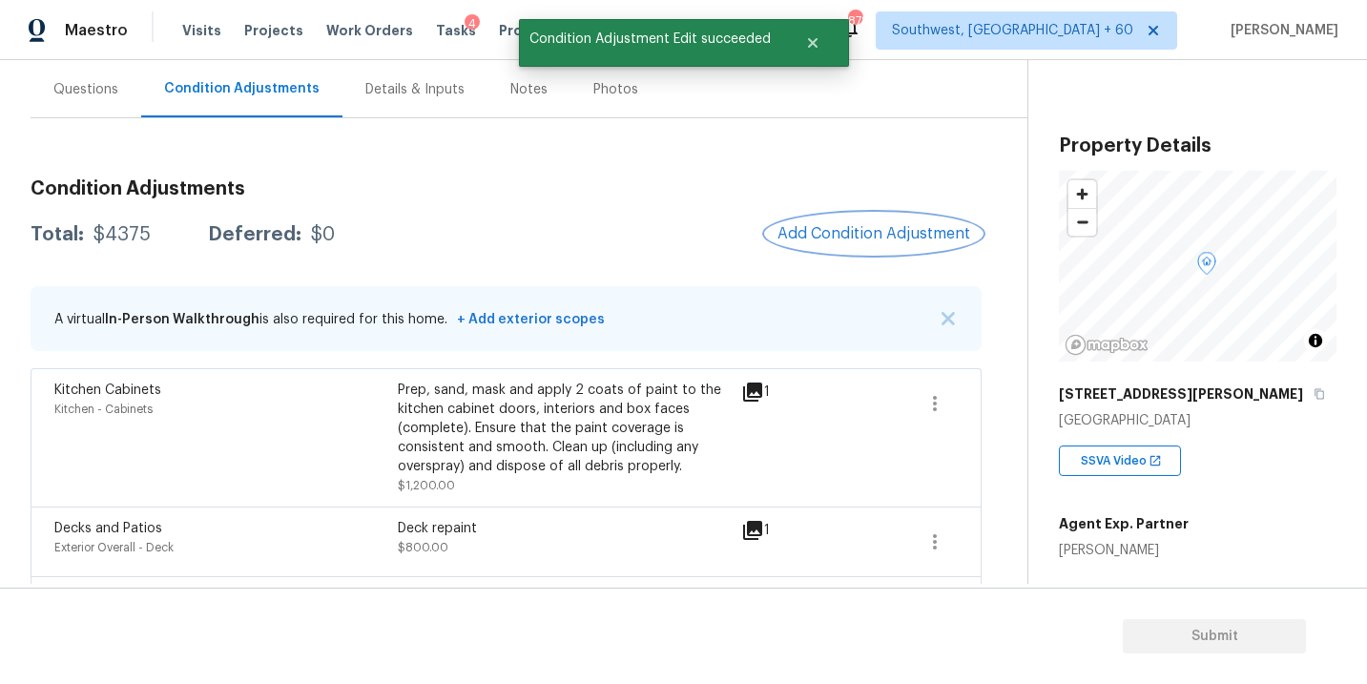
scroll to position [0, 0]
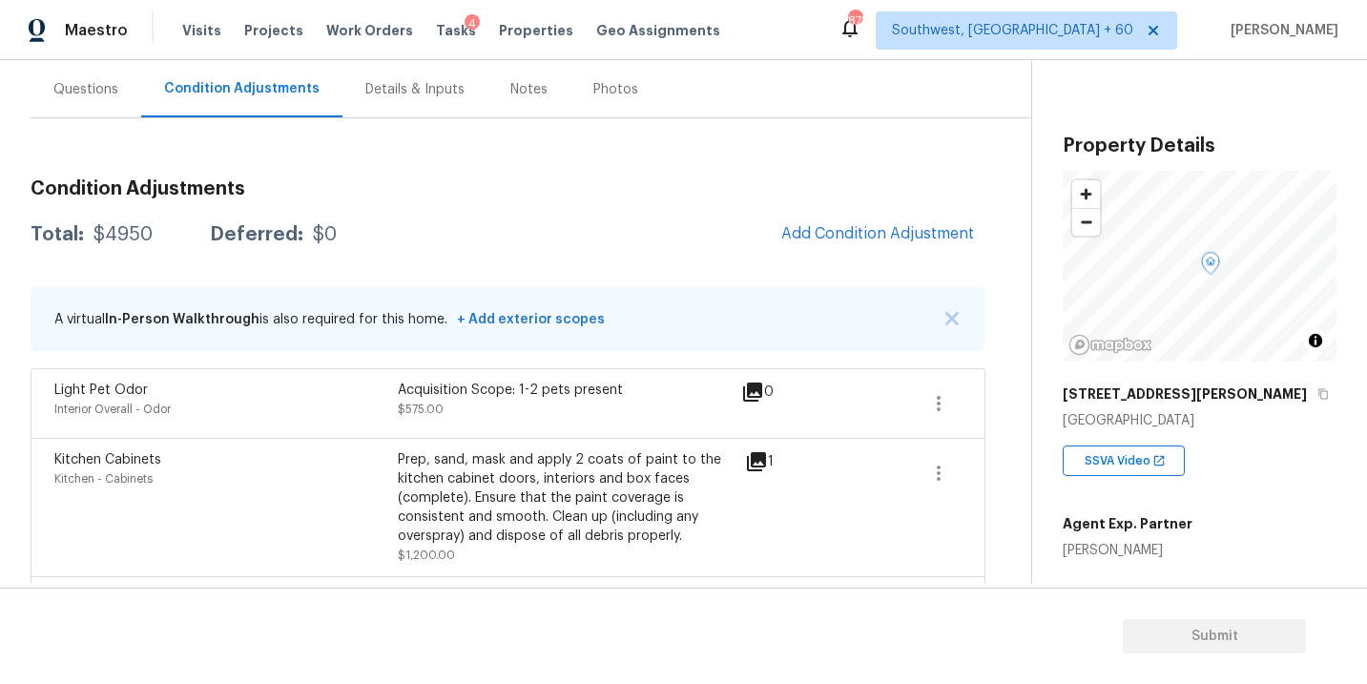
click at [832, 257] on div "Condition Adjustments Total: $4950 Deferred: $0 Add Condition Adjustment A virt…" at bounding box center [508, 475] width 955 height 622
click at [842, 237] on span "Add Condition Adjustment" at bounding box center [877, 233] width 193 height 17
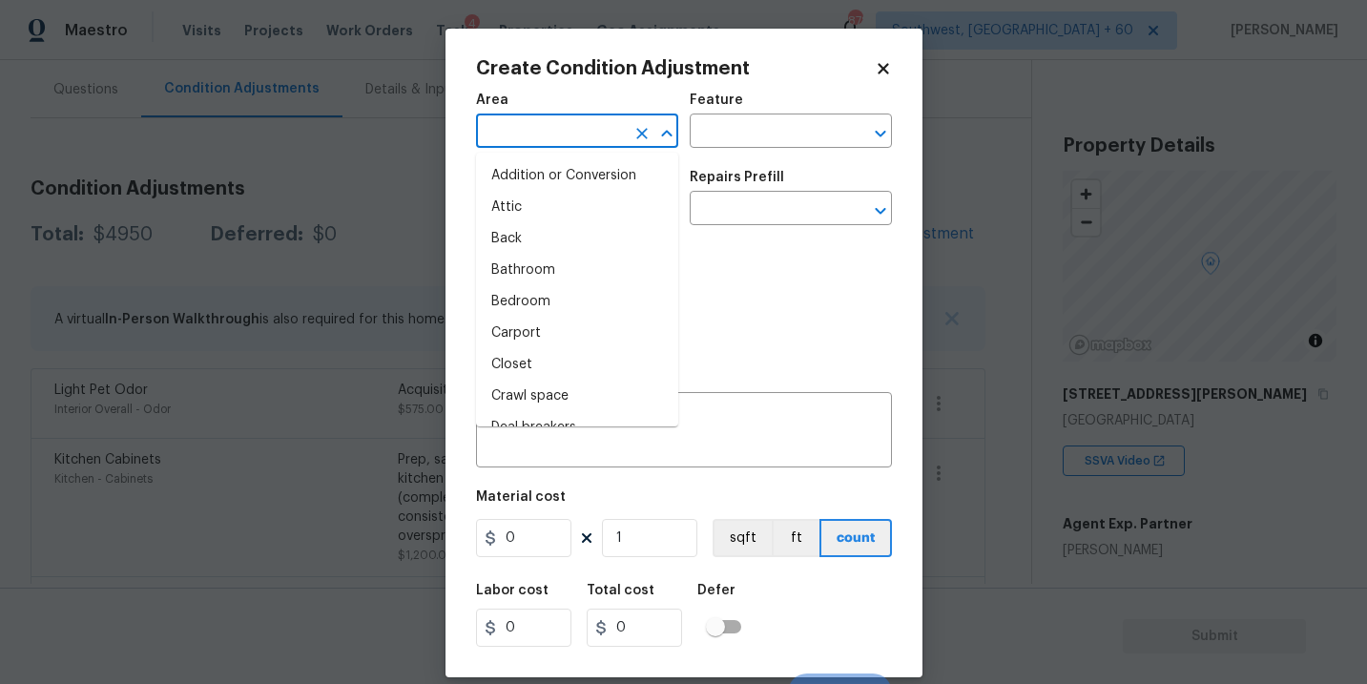
click at [574, 130] on input "text" at bounding box center [550, 133] width 149 height 30
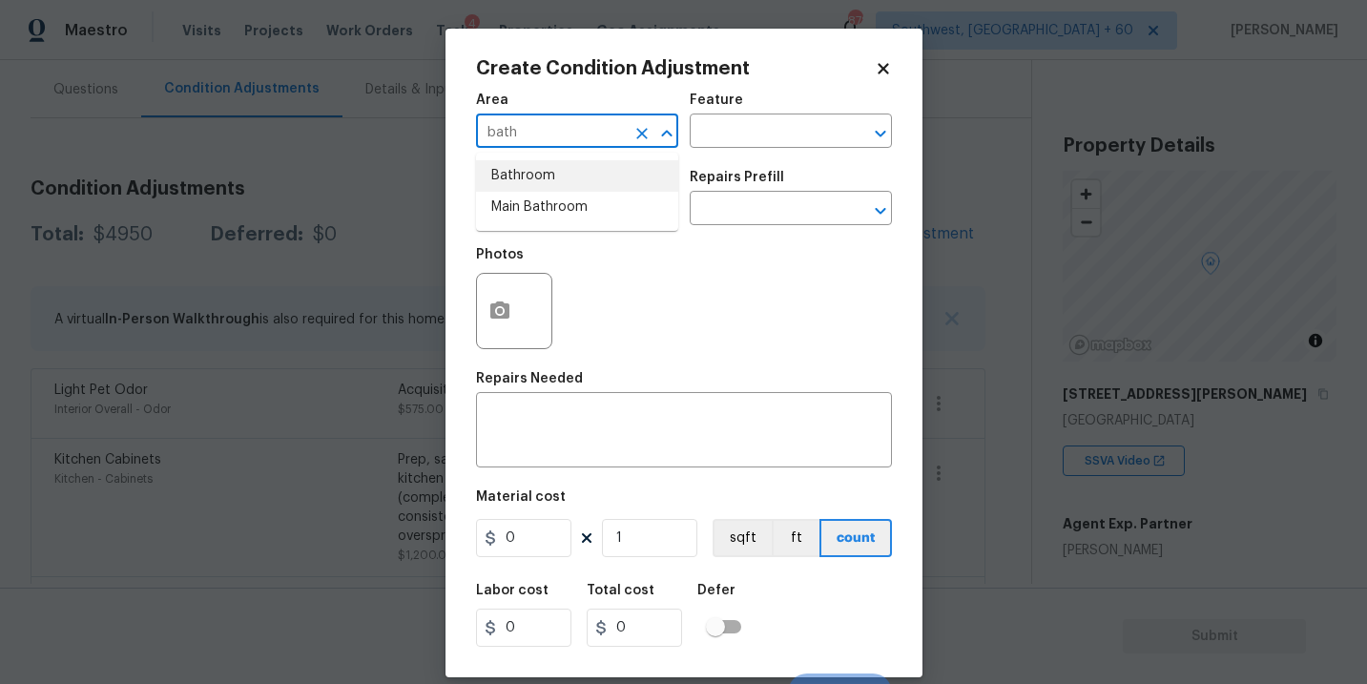
click at [578, 162] on li "Bathroom" at bounding box center [577, 175] width 202 height 31
type input "Bathroom"
click at [746, 145] on input "text" at bounding box center [764, 133] width 149 height 30
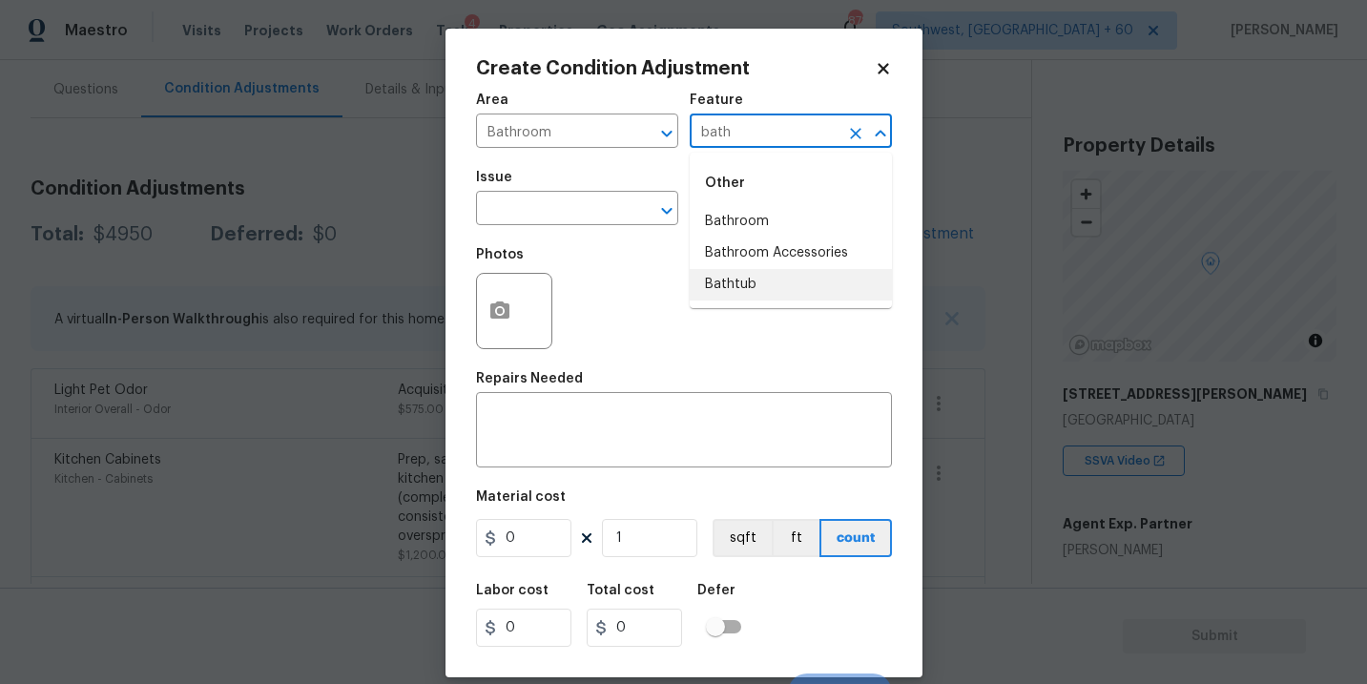
click at [792, 287] on li "Bathtub" at bounding box center [791, 284] width 202 height 31
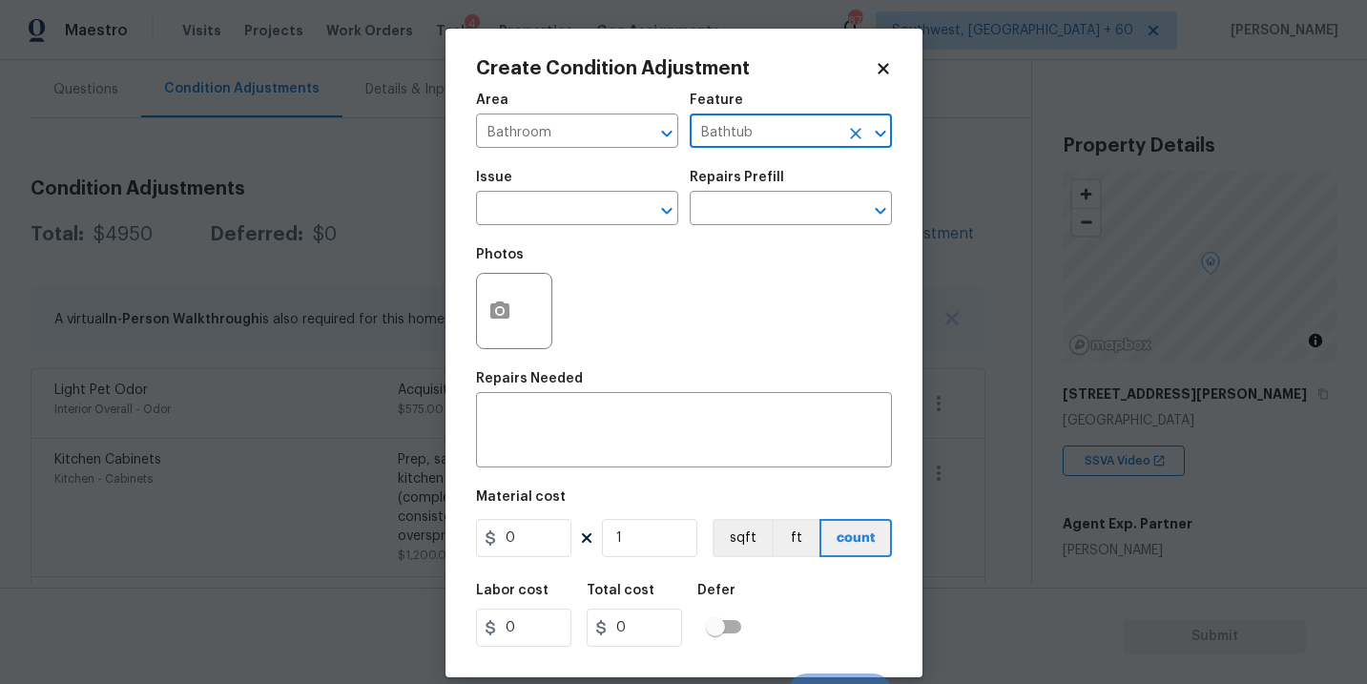
type input "Bathtub"
click at [561, 241] on div "Photos" at bounding box center [684, 299] width 416 height 124
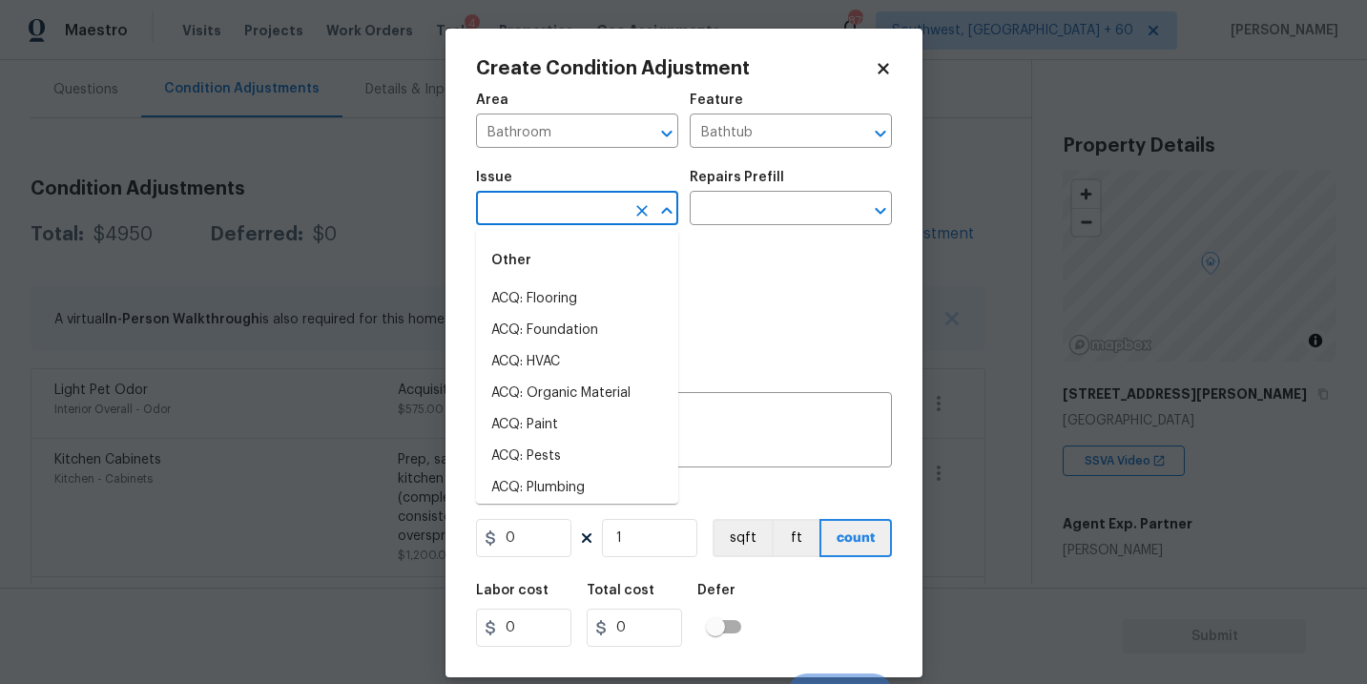
click at [546, 203] on input "text" at bounding box center [550, 211] width 149 height 30
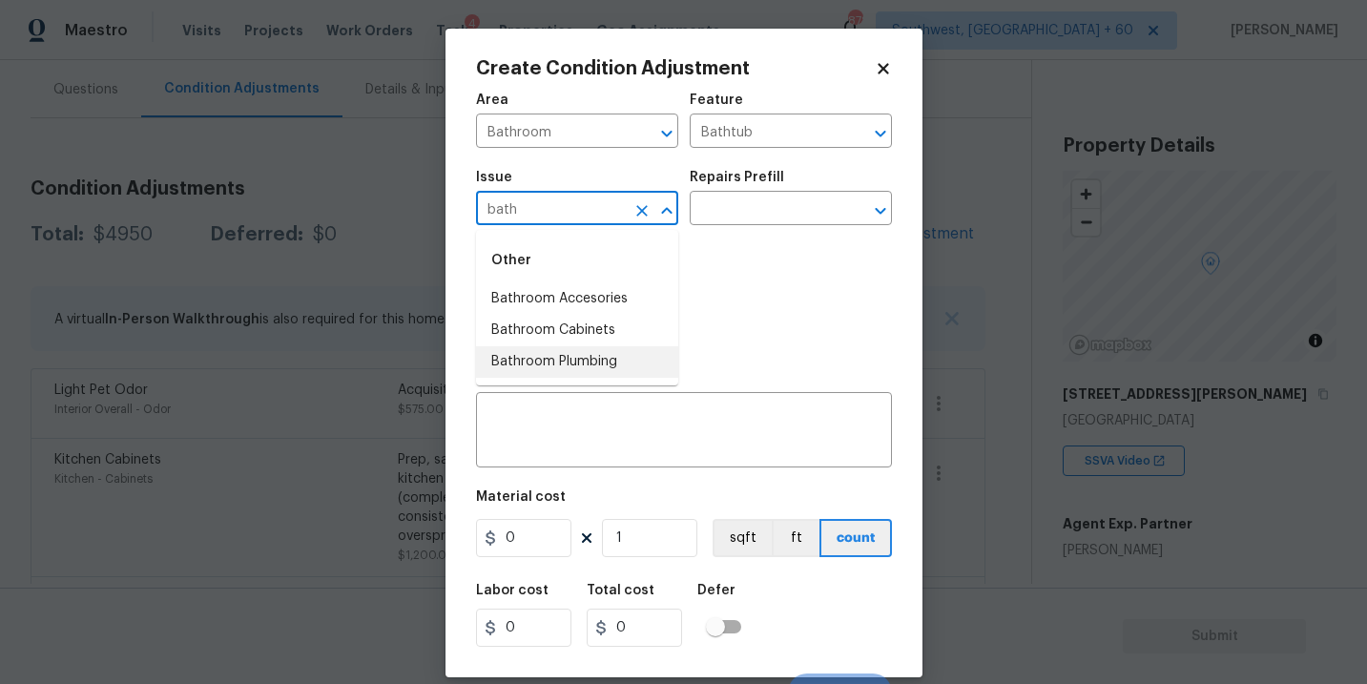
click at [598, 367] on li "Bathroom Plumbing" at bounding box center [577, 361] width 202 height 31
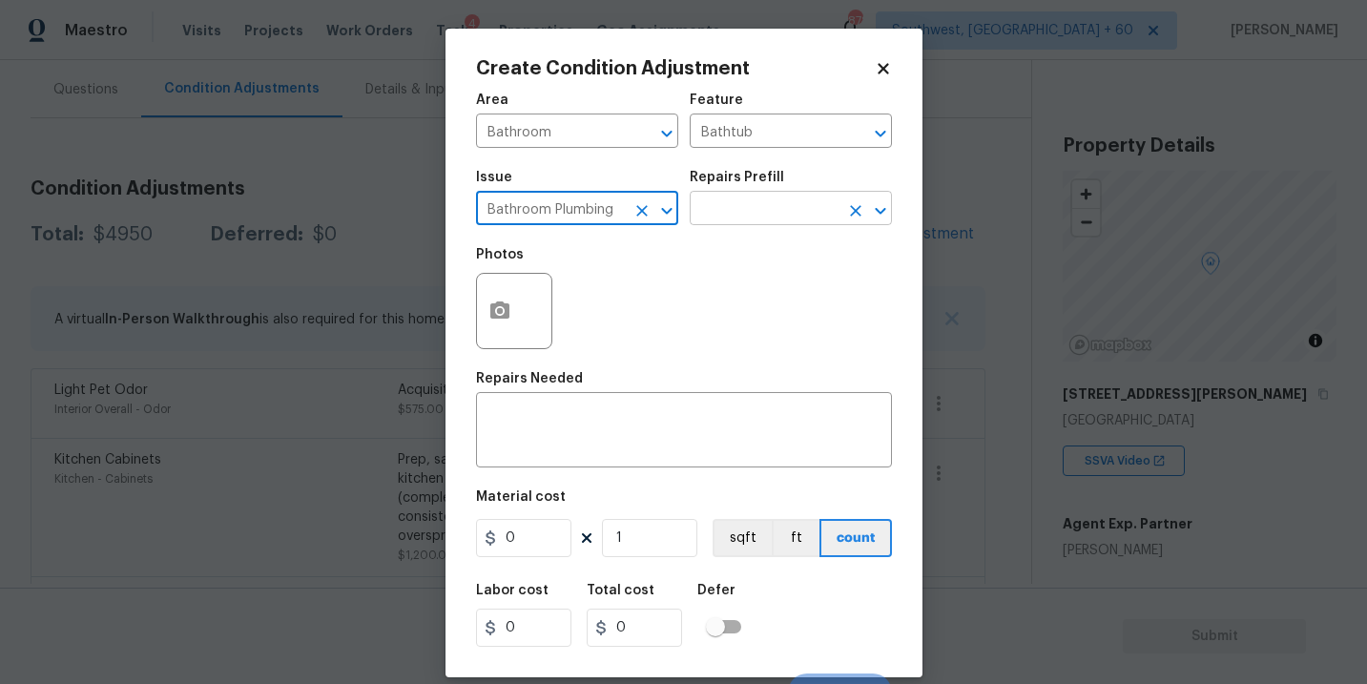
type input "Bathroom Plumbing"
click at [742, 205] on input "text" at bounding box center [764, 211] width 149 height 30
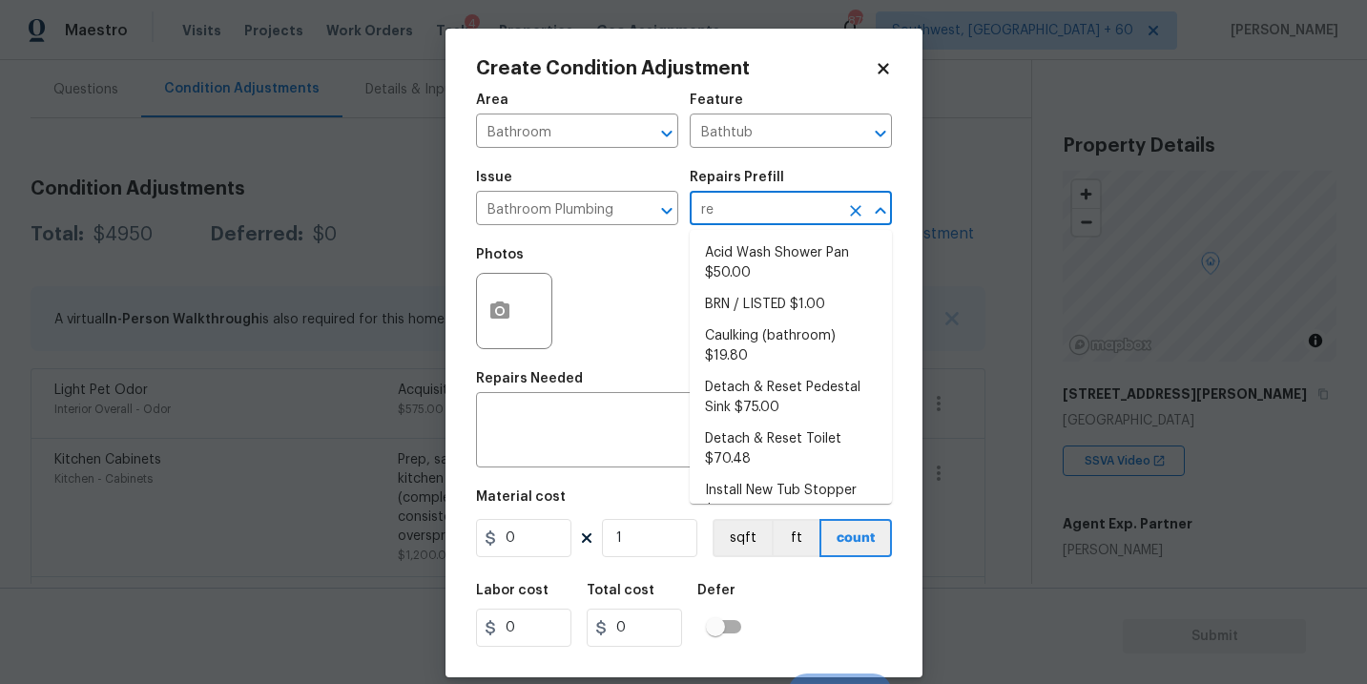
type input "ref"
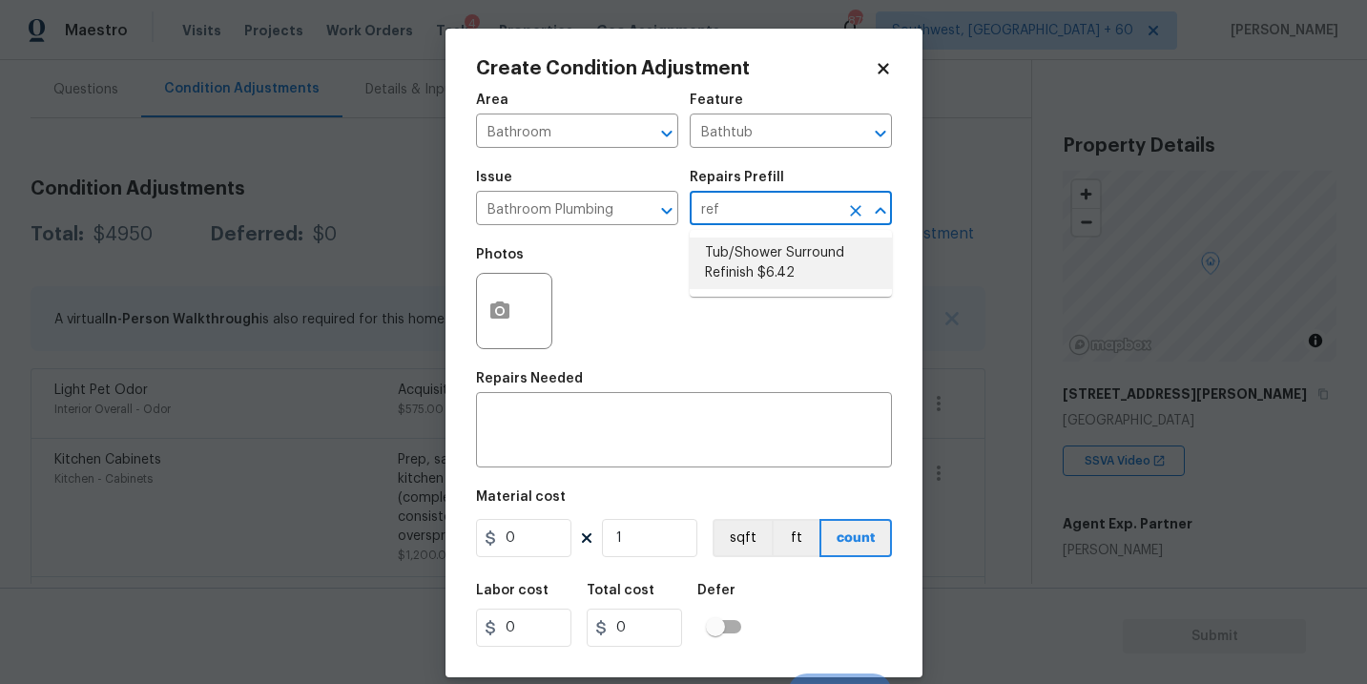
click at [746, 252] on li "Tub/Shower Surround Refinish $6.42" at bounding box center [791, 263] width 202 height 52
type input "Plumbing"
type textarea "Prep, mask, clean and refinish the tub/shower tile surround both all sides ensu…"
type input "6.42"
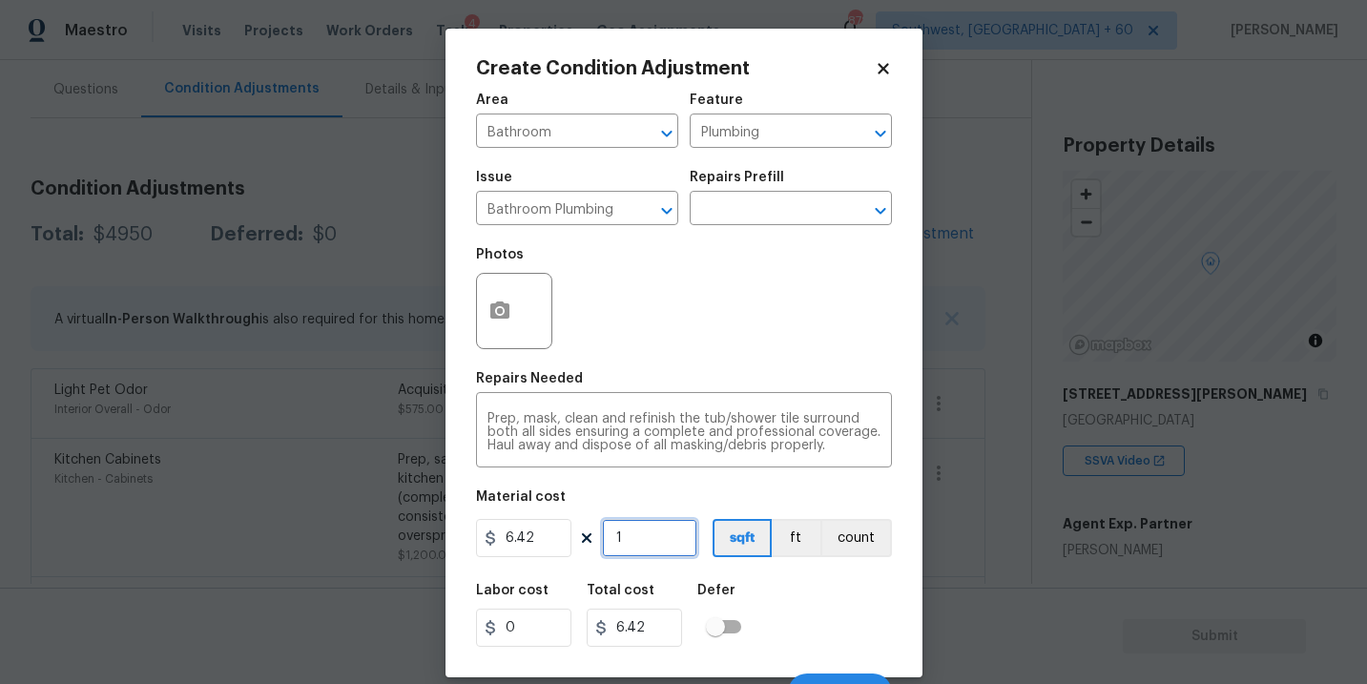
click at [650, 543] on input "1" at bounding box center [649, 538] width 95 height 38
type input "0"
type input "5"
type input "32.1"
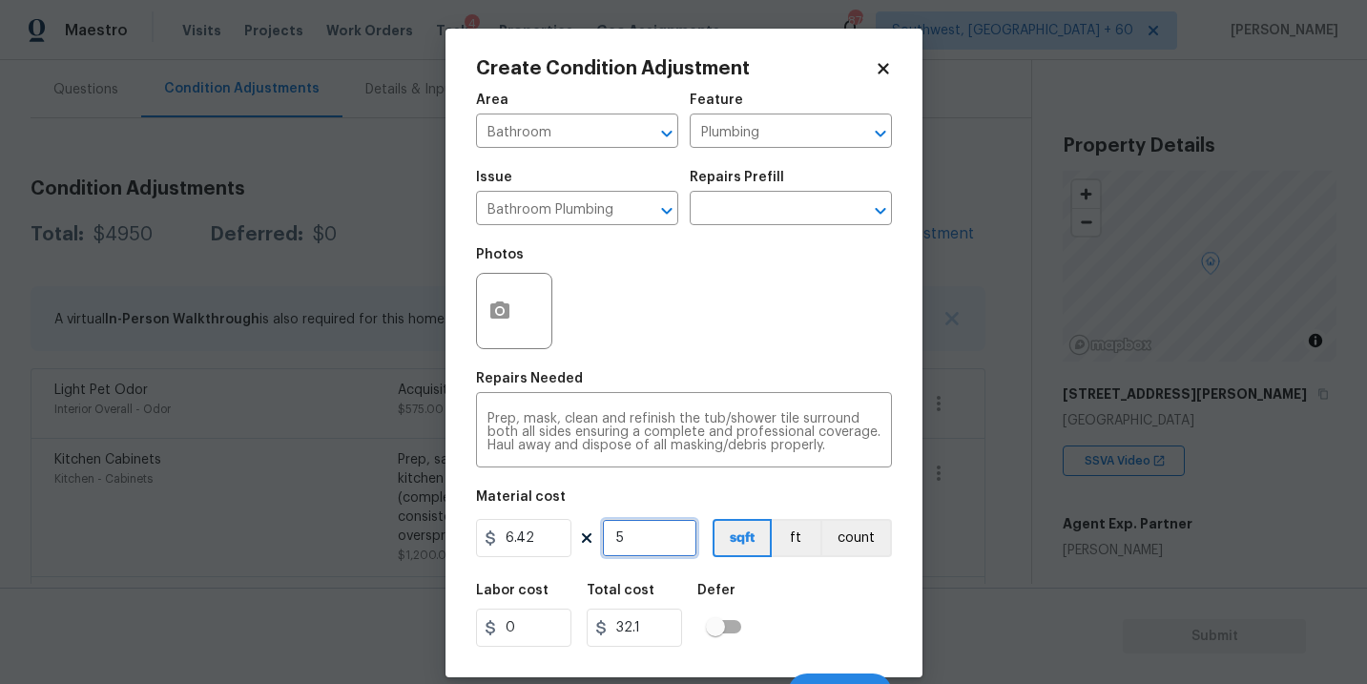
type input "56"
type input "359.52"
type input "56"
click at [494, 326] on button "button" at bounding box center [500, 311] width 46 height 74
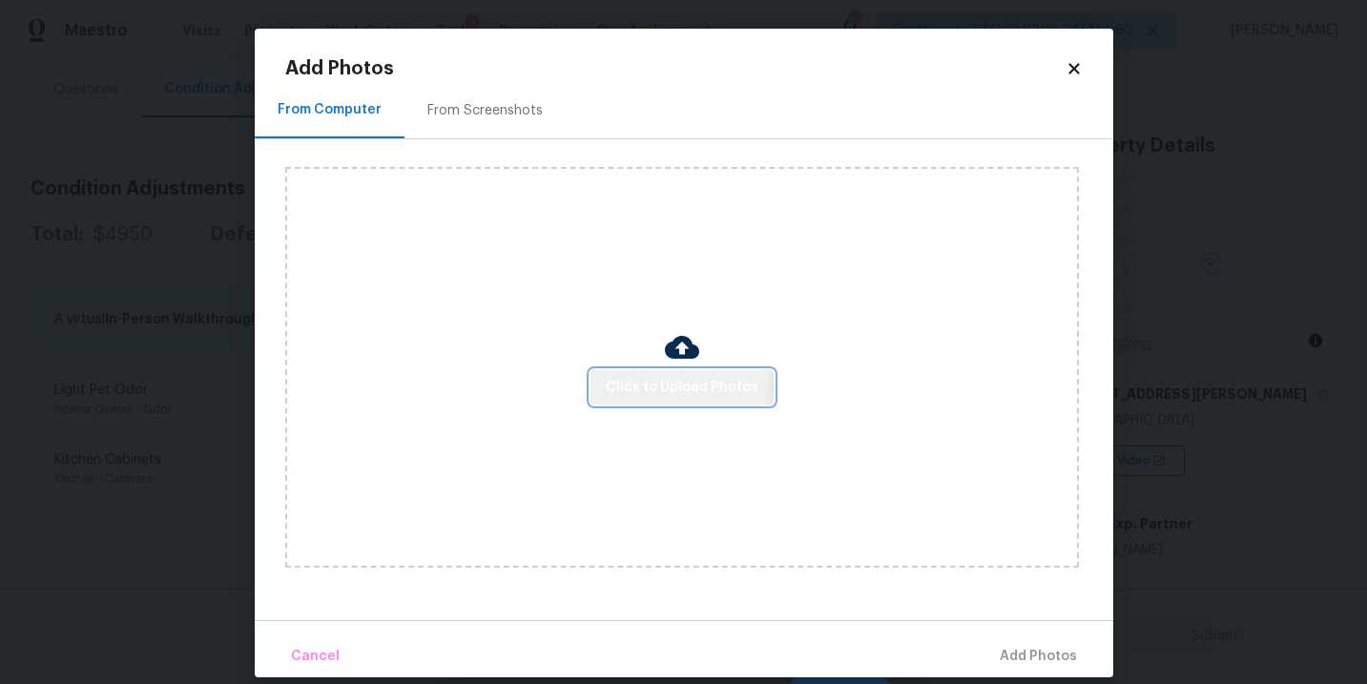
click at [621, 373] on button "Click to Upload Photos" at bounding box center [681, 387] width 183 height 35
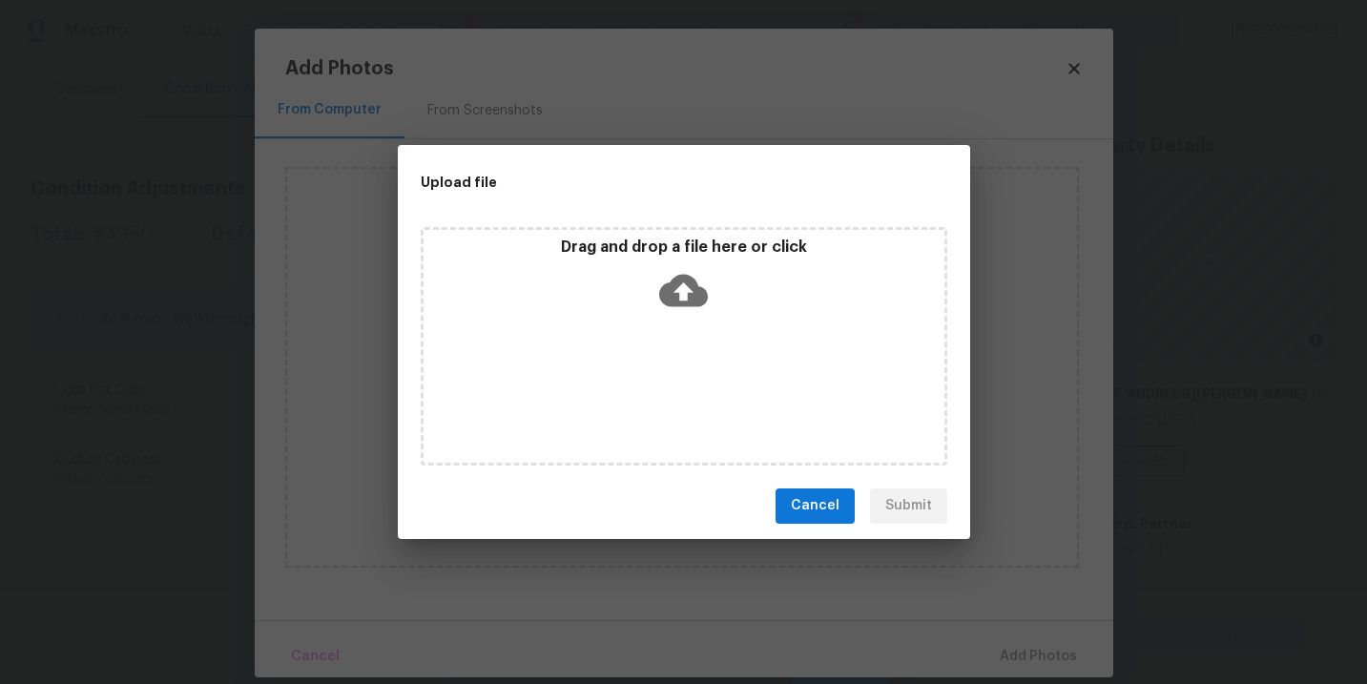
click at [689, 316] on div "Drag and drop a file here or click" at bounding box center [683, 278] width 521 height 82
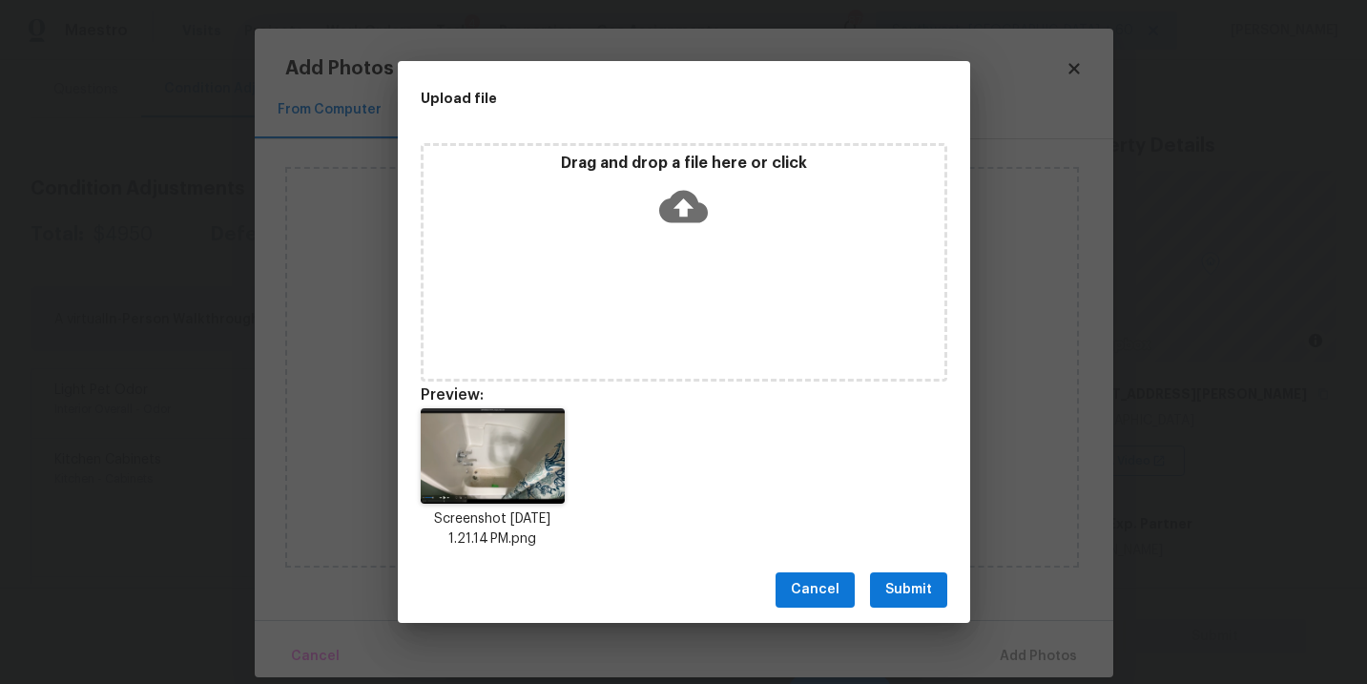
click at [898, 578] on span "Submit" at bounding box center [908, 590] width 47 height 24
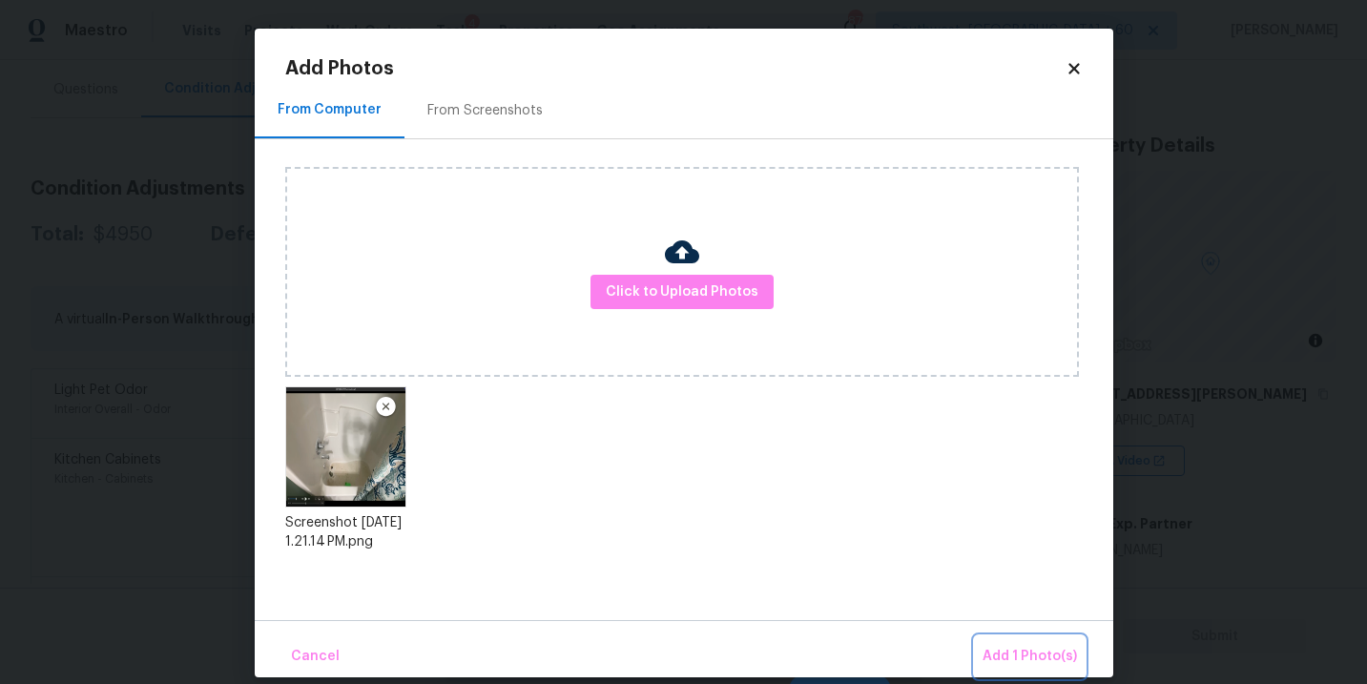
click at [1007, 662] on span "Add 1 Photo(s)" at bounding box center [1029, 657] width 94 height 24
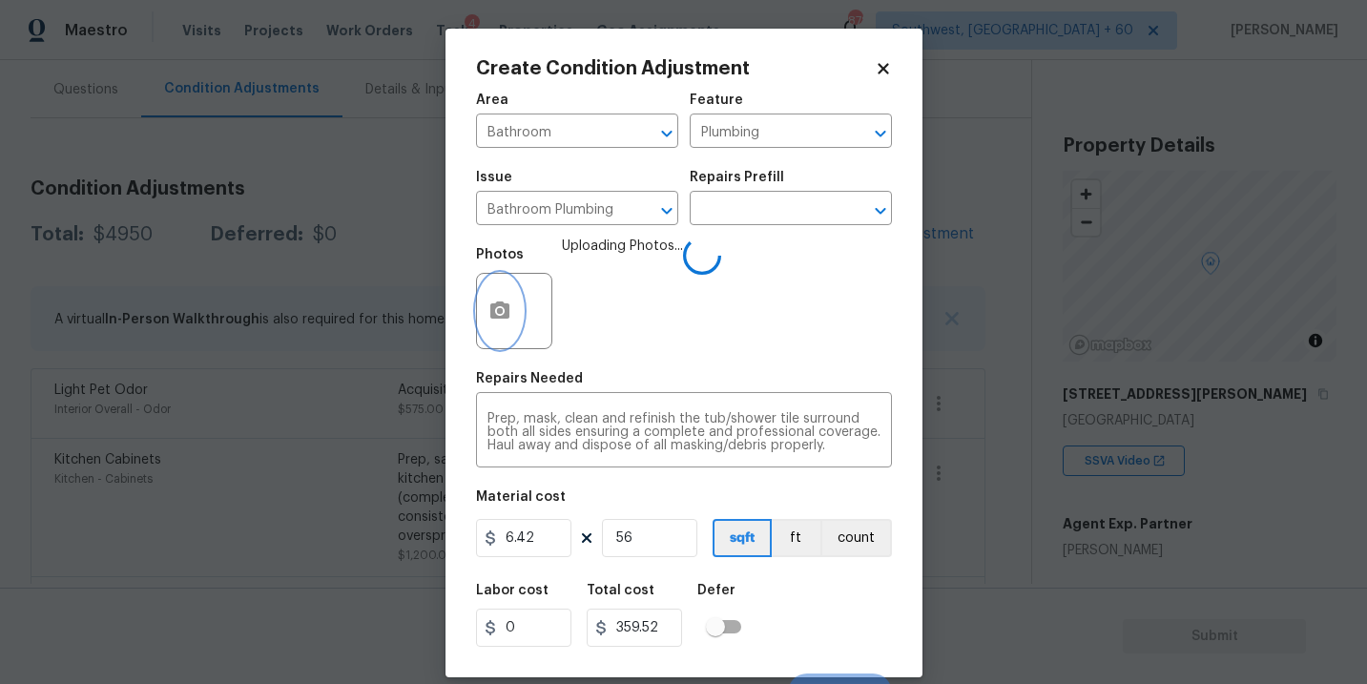
scroll to position [29, 0]
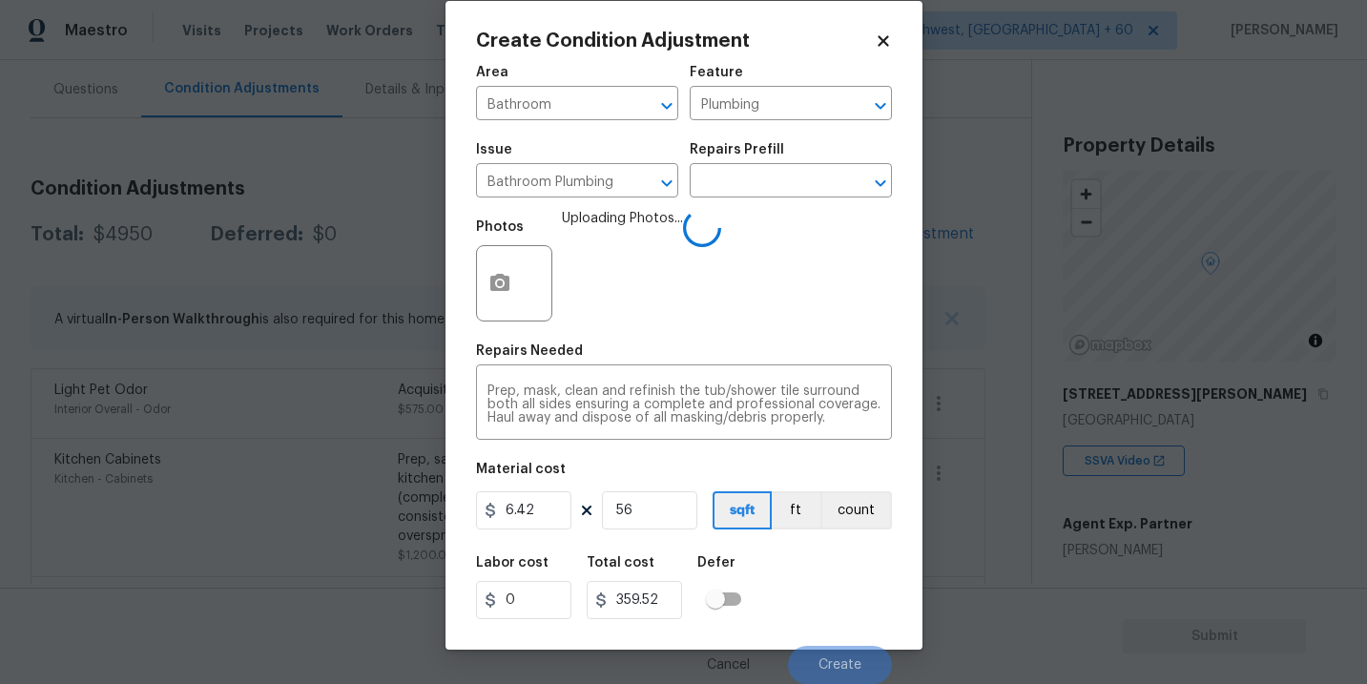
click at [815, 568] on div "Labor cost 0 Total cost 359.52 Defer" at bounding box center [684, 588] width 416 height 86
click at [816, 568] on div "Labor cost 0 Total cost 359.52 Defer" at bounding box center [684, 588] width 416 height 86
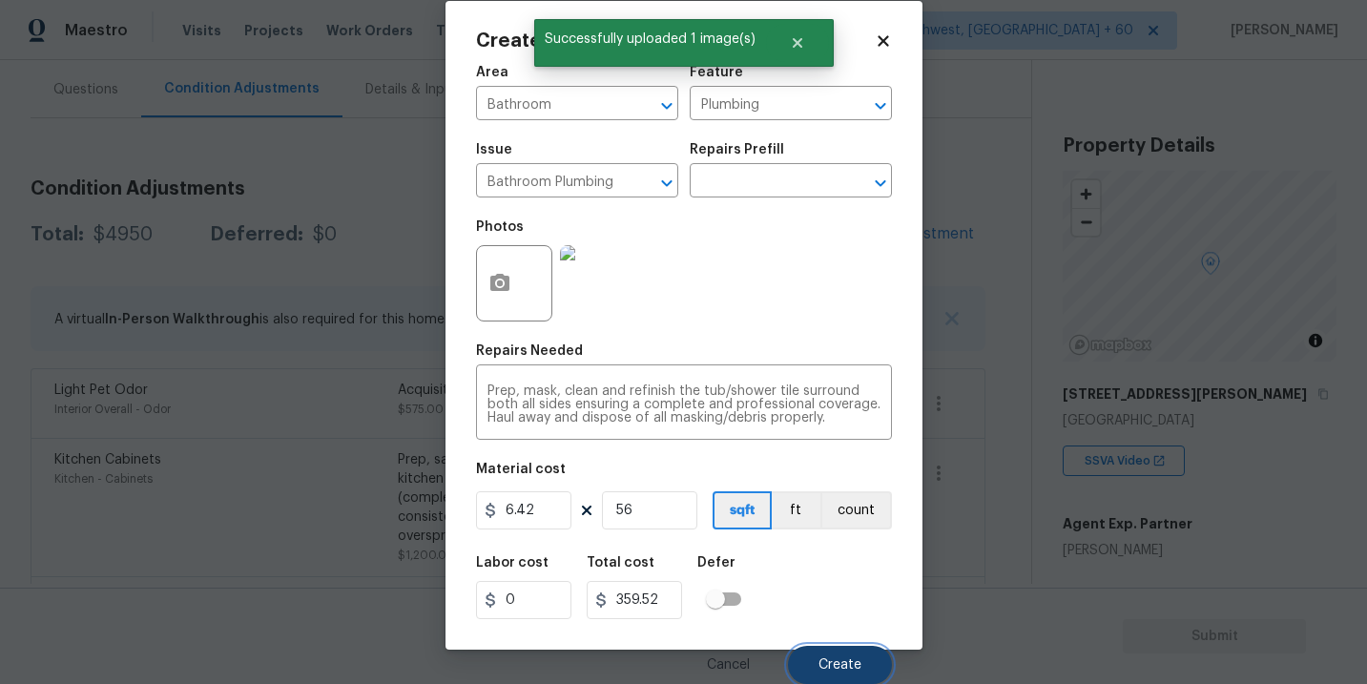
click at [835, 648] on button "Create" at bounding box center [840, 665] width 104 height 38
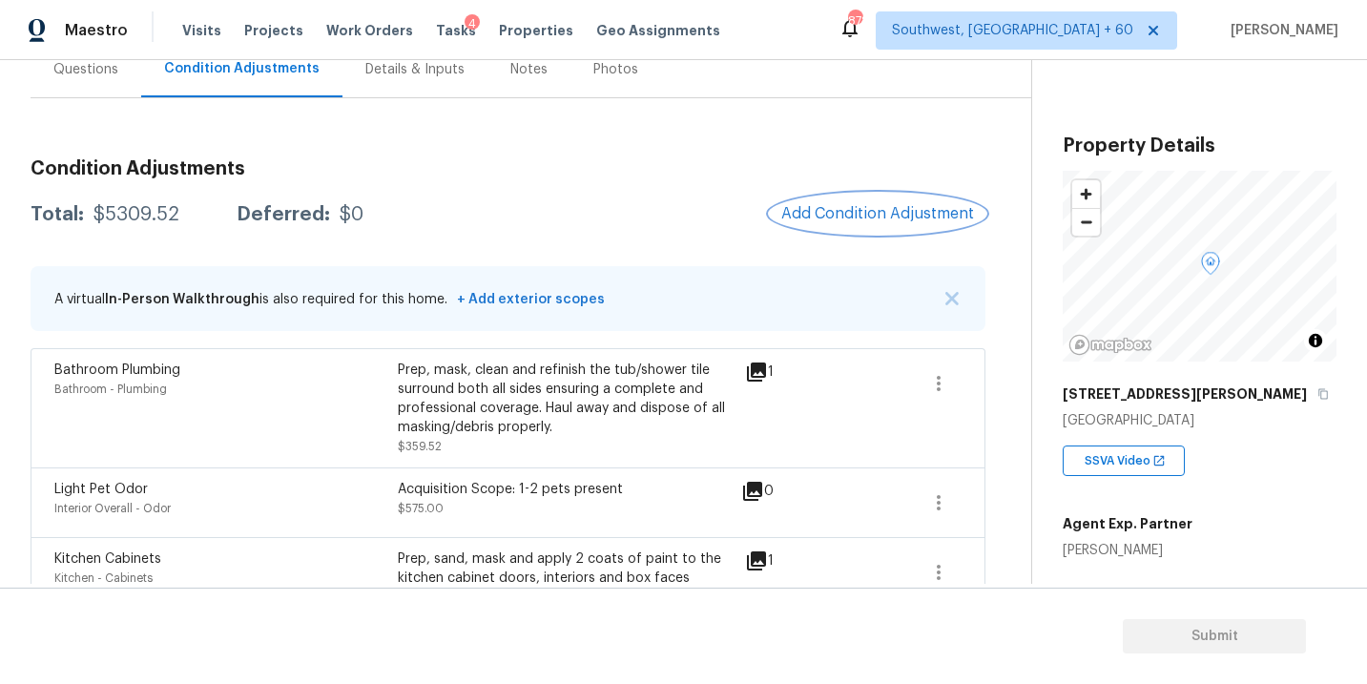
scroll to position [192, 0]
click at [856, 215] on span "Add Condition Adjustment" at bounding box center [877, 212] width 193 height 17
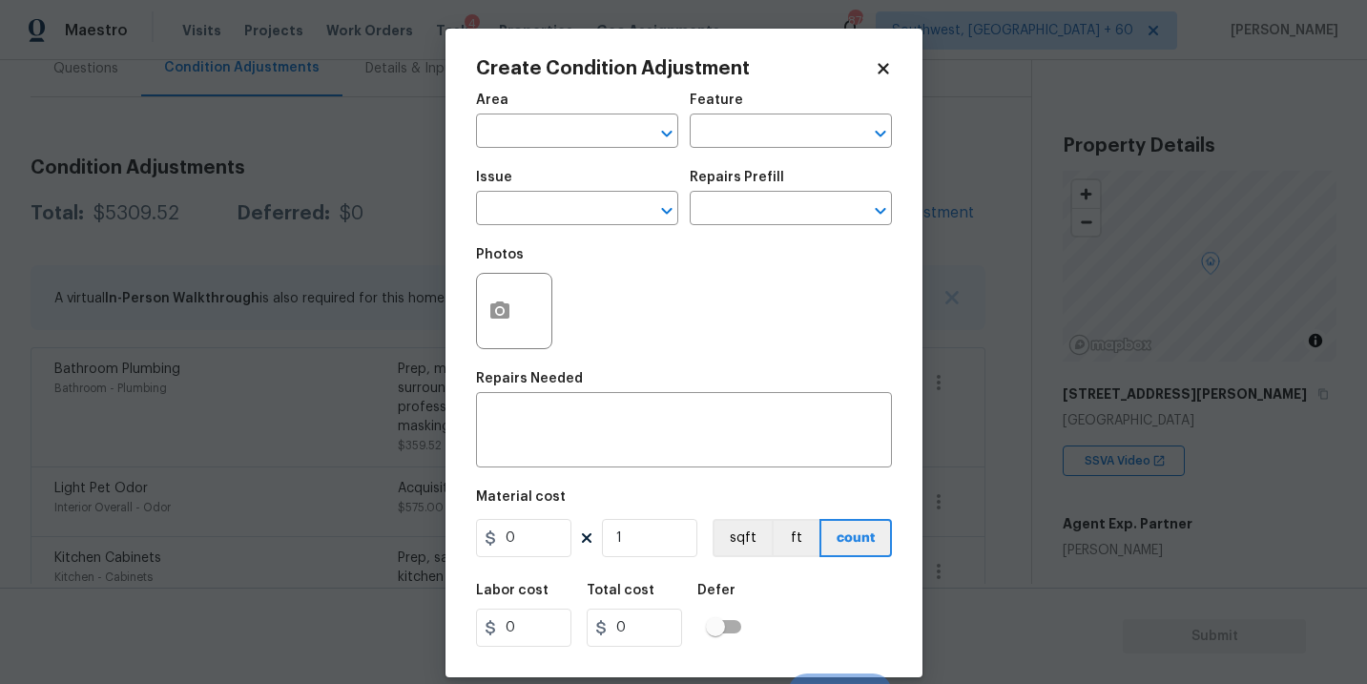
click at [326, 272] on body "Maestro Visits Projects Work Orders Tasks 4 Properties Geo Assignments 878 Sout…" at bounding box center [683, 342] width 1367 height 684
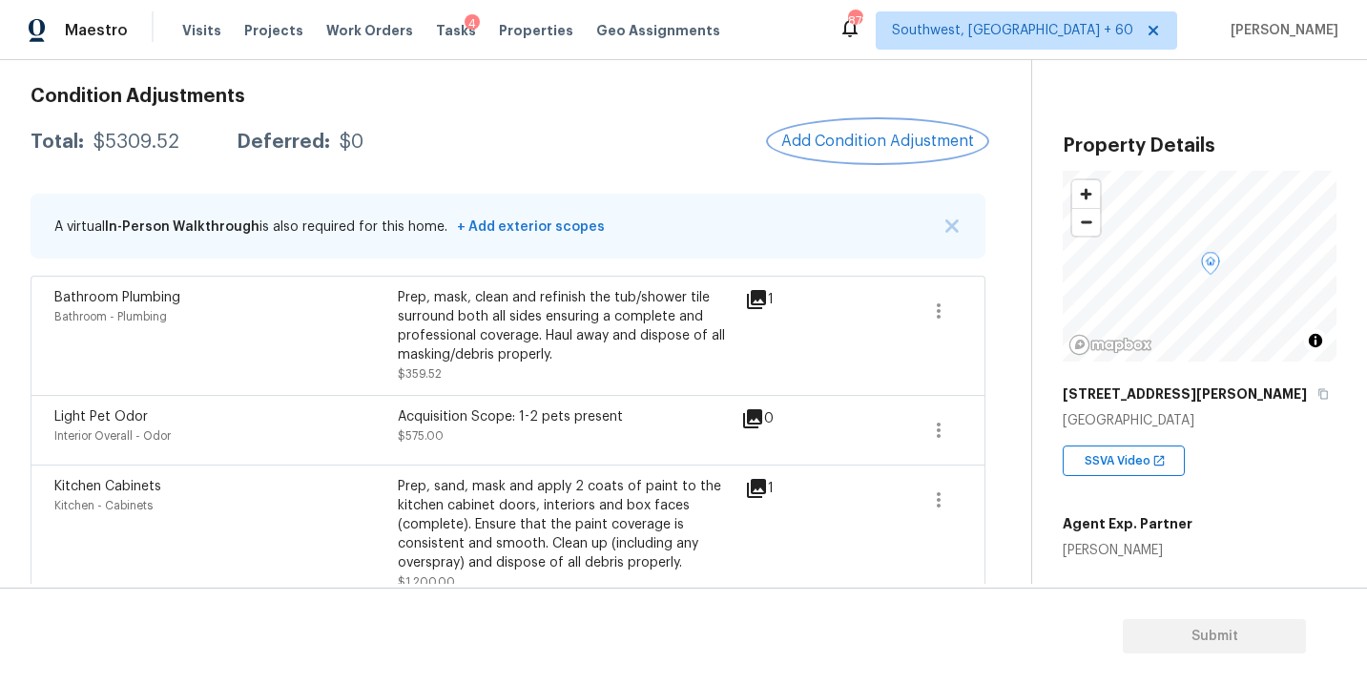
scroll to position [302, 0]
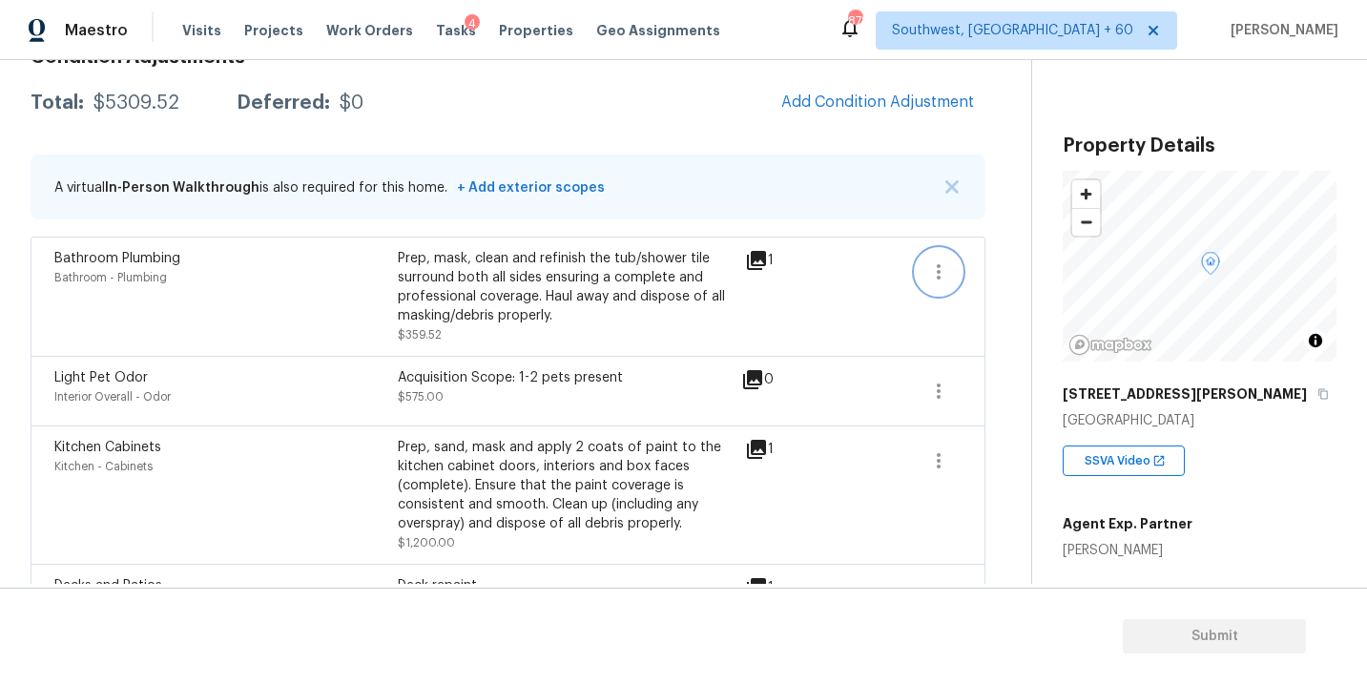
click at [938, 276] on icon "button" at bounding box center [938, 271] width 23 height 23
click at [994, 276] on div "Edit" at bounding box center [1047, 267] width 149 height 19
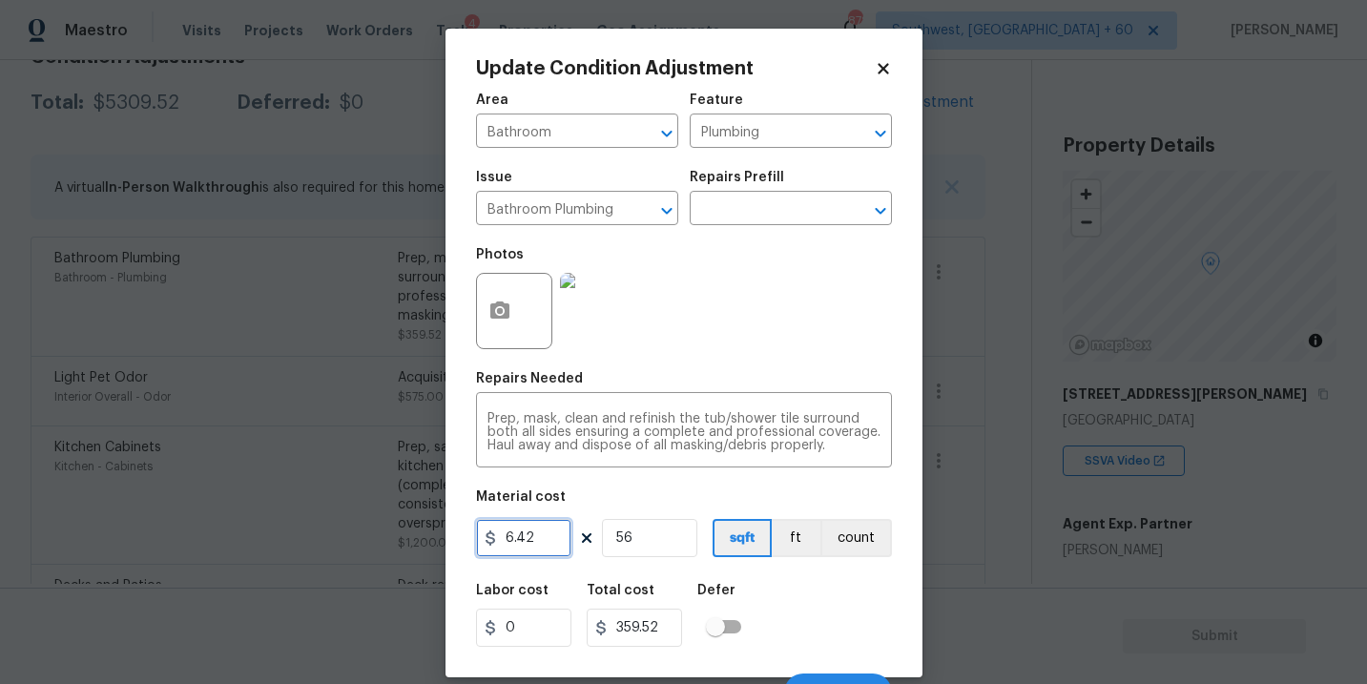
drag, startPoint x: 535, startPoint y: 540, endPoint x: 380, endPoint y: 539, distance: 155.5
click at [380, 539] on div "Update Condition Adjustment Area Bathroom ​ Feature Plumbing ​ Issue Bathroom P…" at bounding box center [683, 342] width 1367 height 684
type input "359"
type input "20104"
drag, startPoint x: 646, startPoint y: 538, endPoint x: 440, endPoint y: 547, distance: 206.2
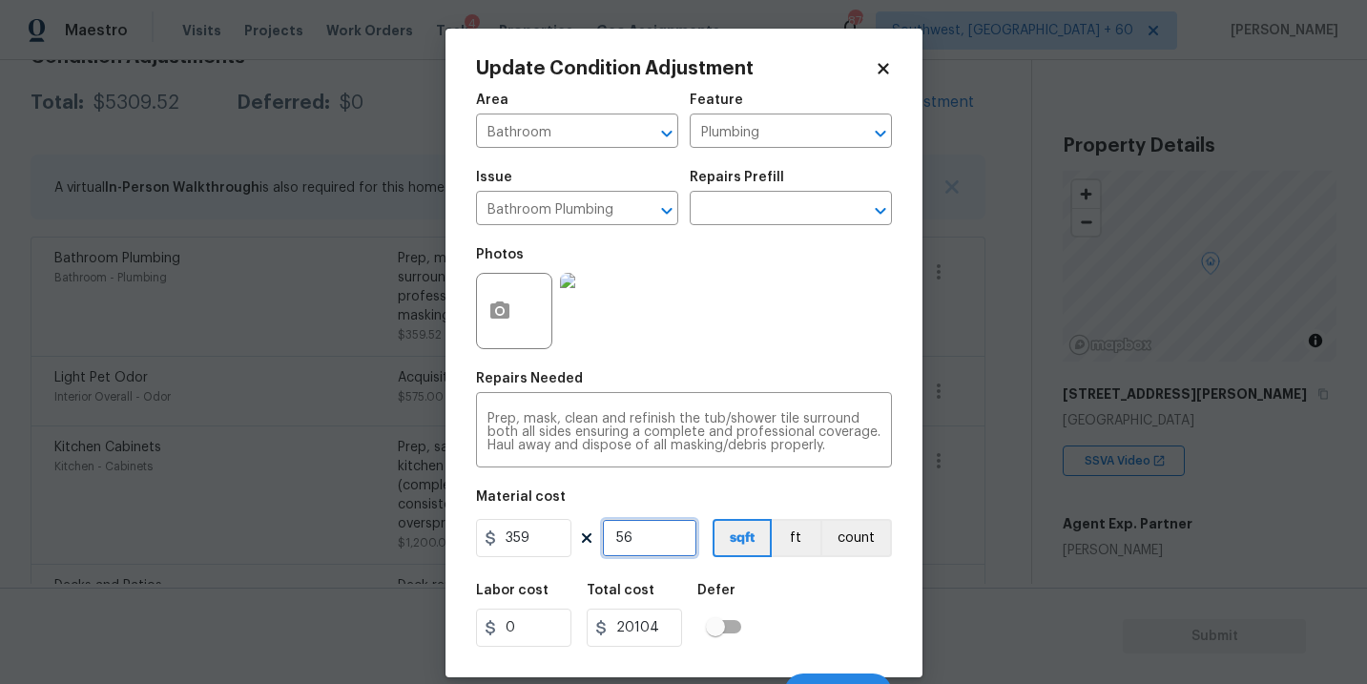
click at [440, 547] on div "Update Condition Adjustment Area Bathroom ​ Feature Plumbing ​ Issue Bathroom P…" at bounding box center [683, 342] width 1367 height 684
type input "2"
type input "718"
type input "2"
click at [713, 368] on div "Area Bathroom ​ Feature Plumbing ​ Issue Bathroom Plumbing ​ Repairs Prefill ​ …" at bounding box center [684, 396] width 416 height 629
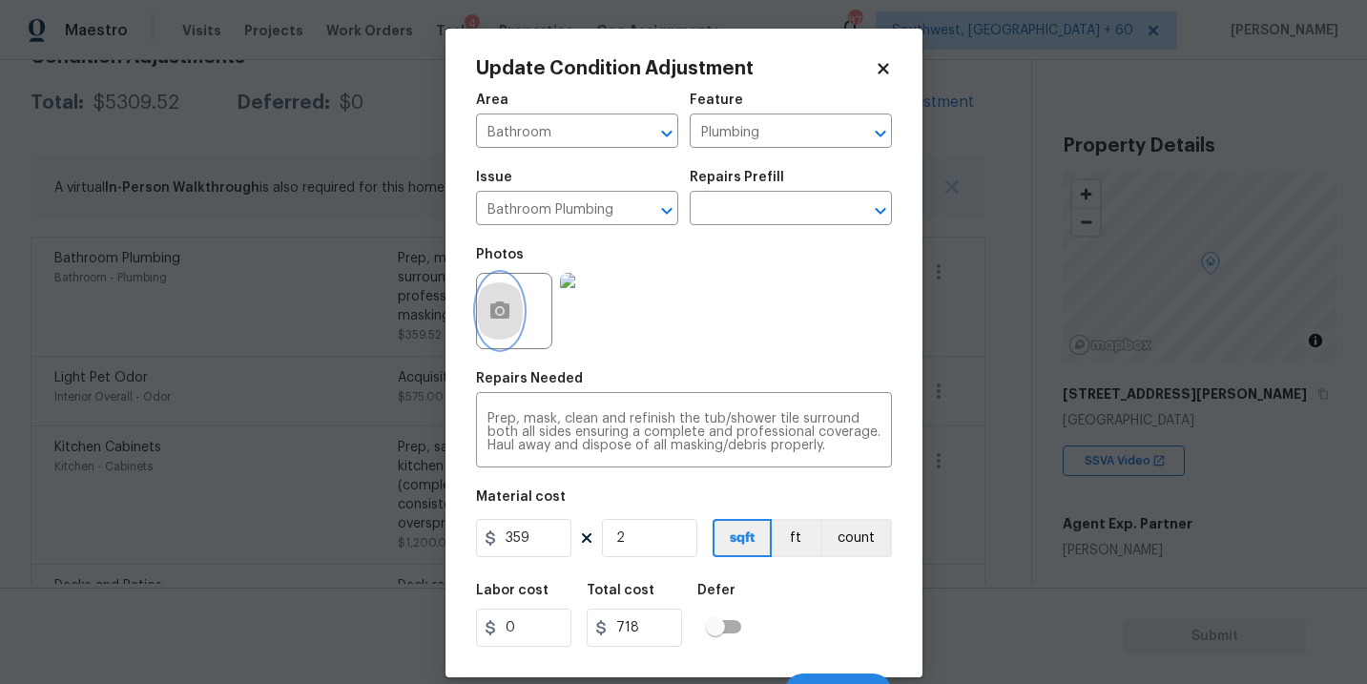
click at [516, 322] on button "button" at bounding box center [500, 311] width 46 height 74
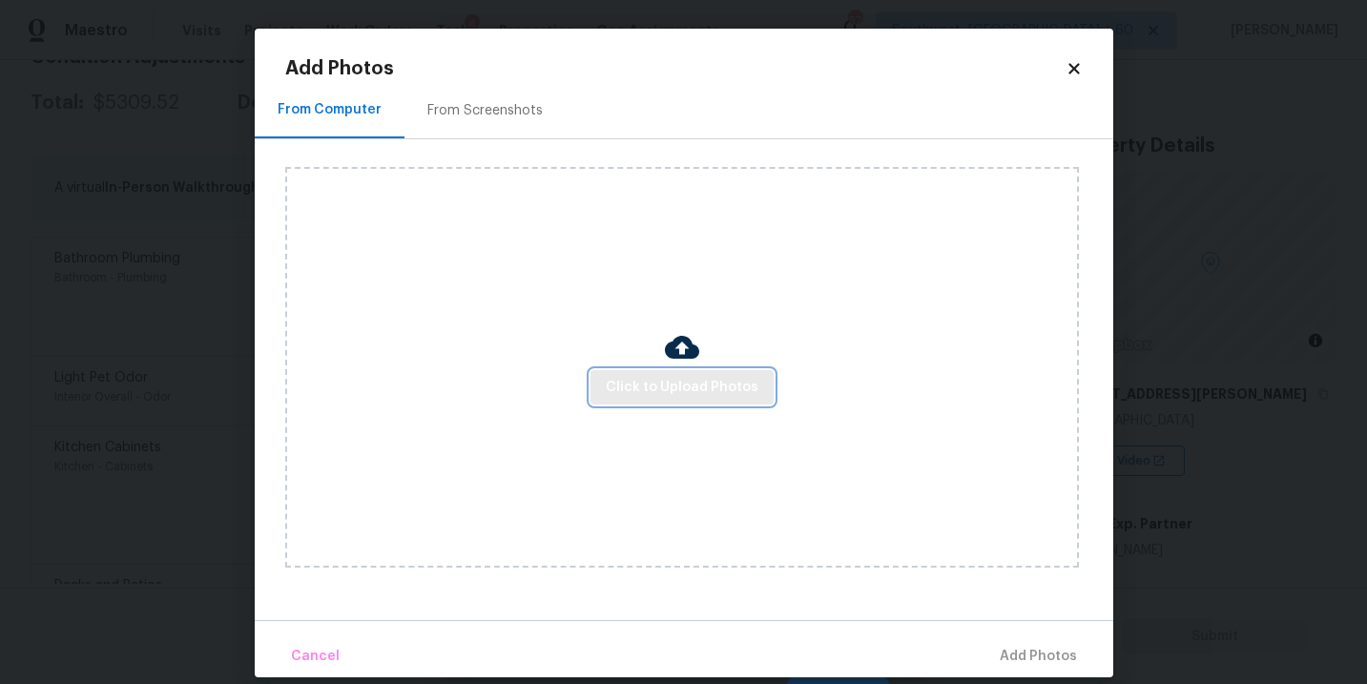
click at [670, 377] on span "Click to Upload Photos" at bounding box center [682, 388] width 153 height 24
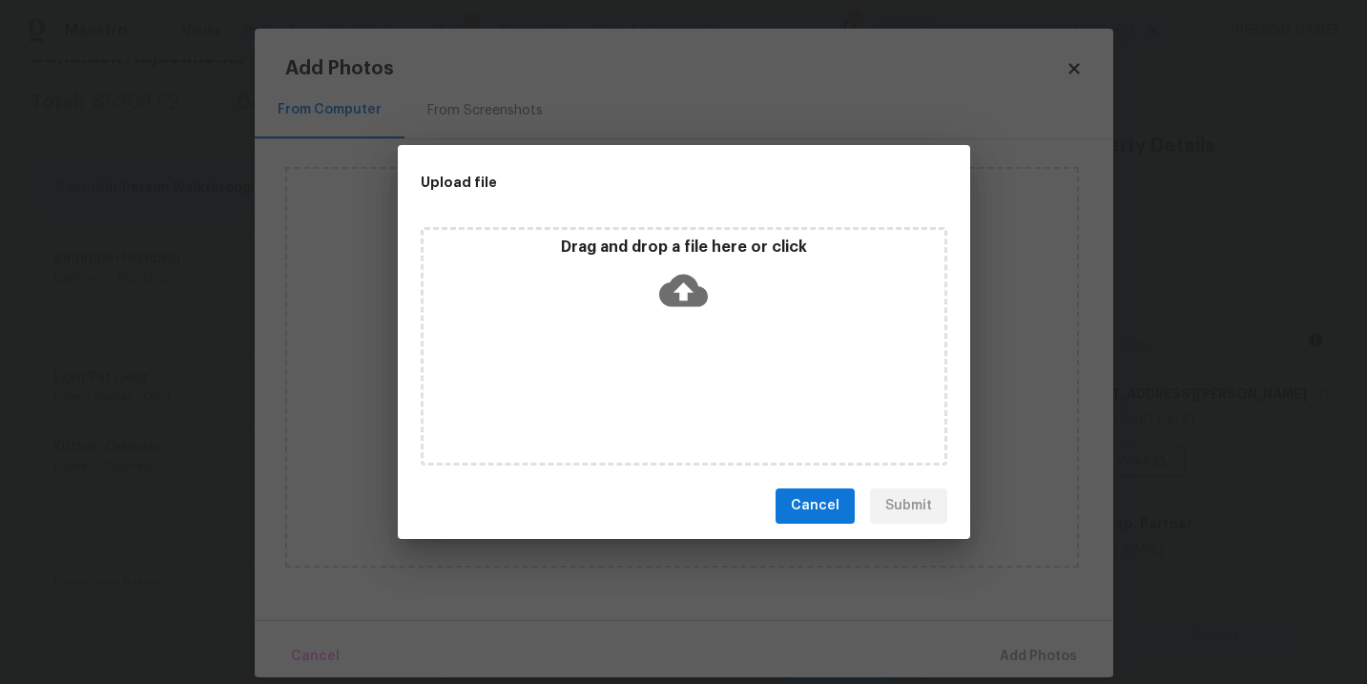
click at [676, 345] on div "Drag and drop a file here or click" at bounding box center [684, 346] width 526 height 238
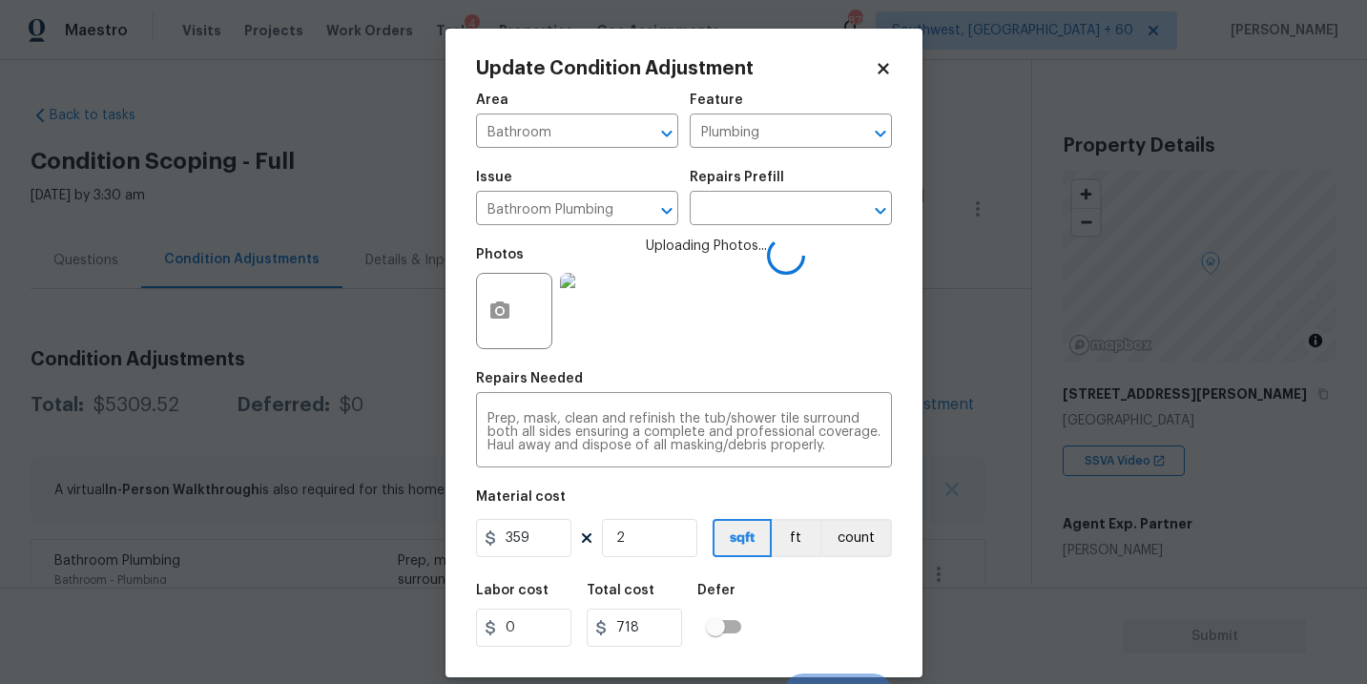
scroll to position [29, 0]
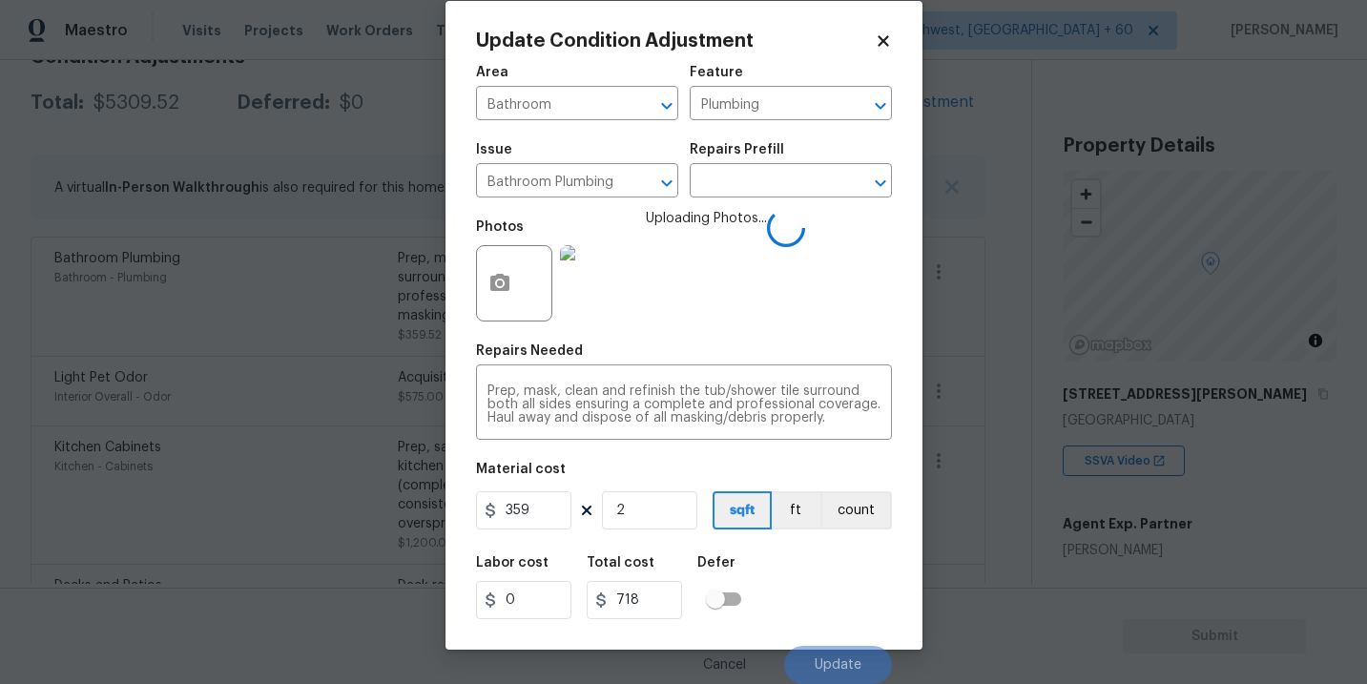
click at [836, 587] on div "Labor cost 0 Total cost 718 Defer" at bounding box center [684, 588] width 416 height 86
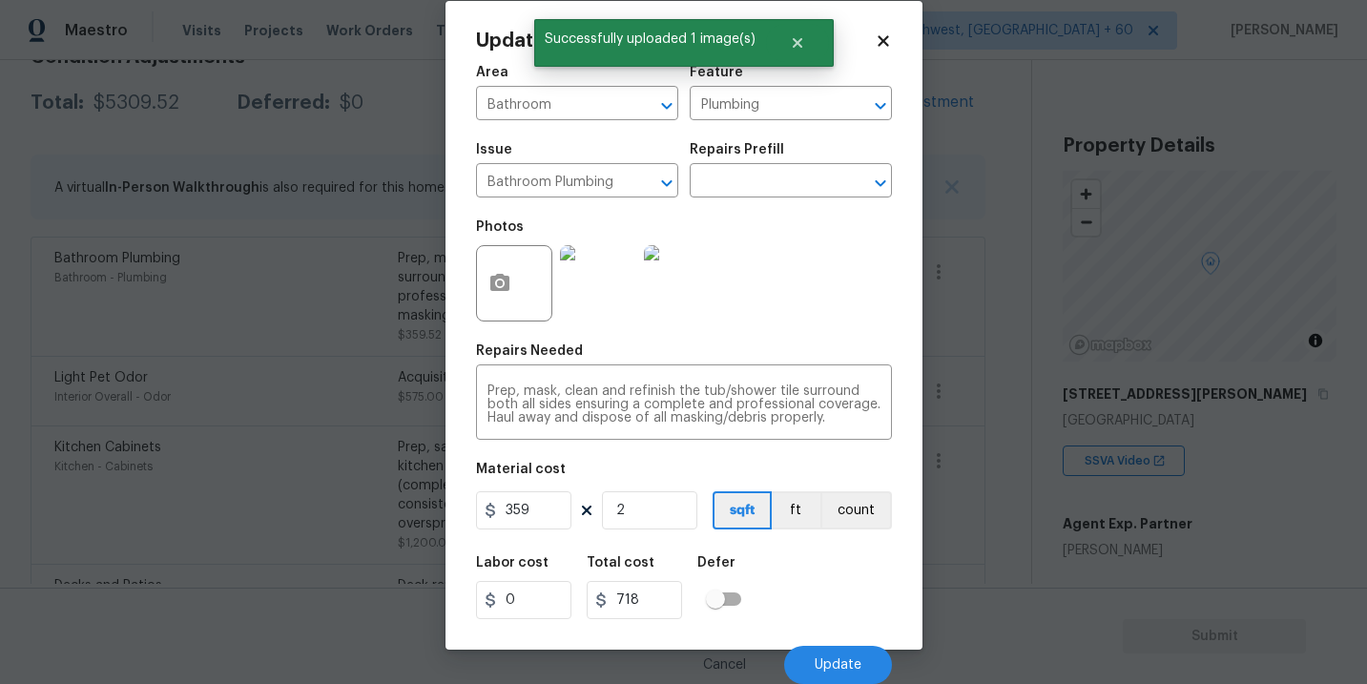
click at [840, 612] on div "Labor cost 0 Total cost 718 Defer" at bounding box center [684, 588] width 416 height 86
click at [839, 645] on div "Cancel Update" at bounding box center [684, 656] width 416 height 53
click at [839, 652] on button "Update" at bounding box center [838, 665] width 108 height 38
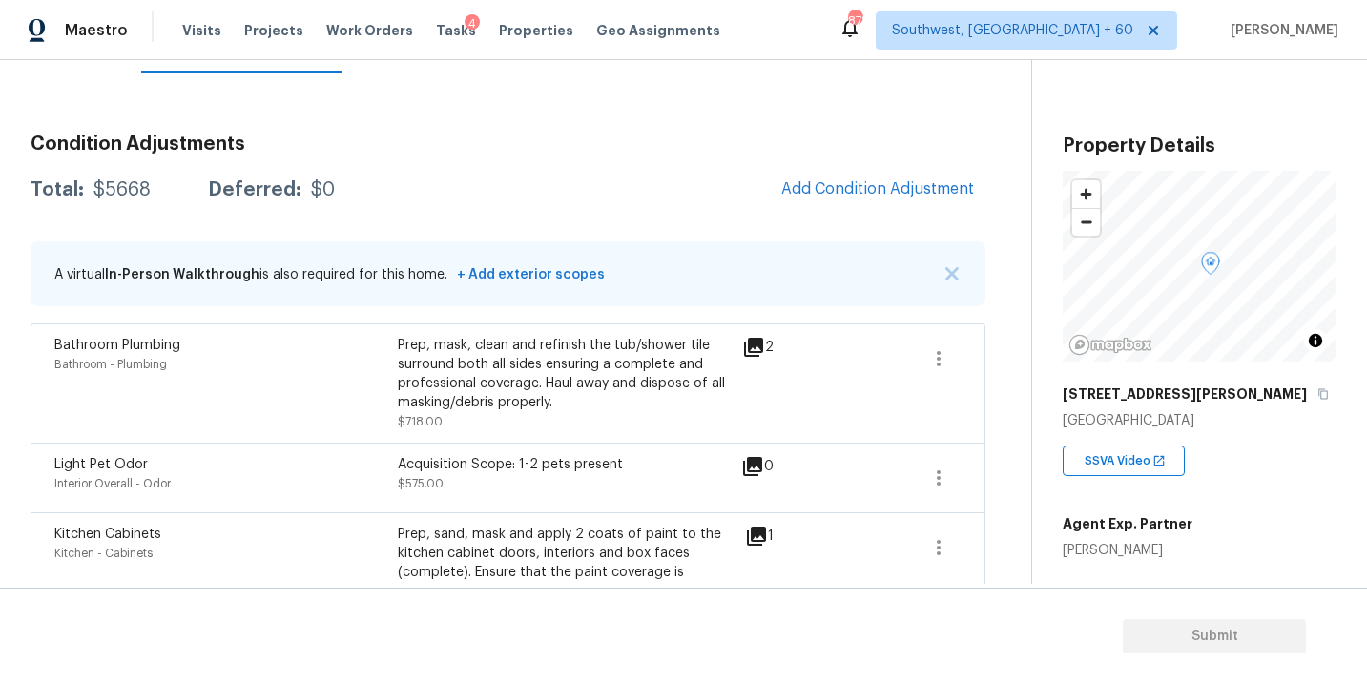
scroll to position [173, 0]
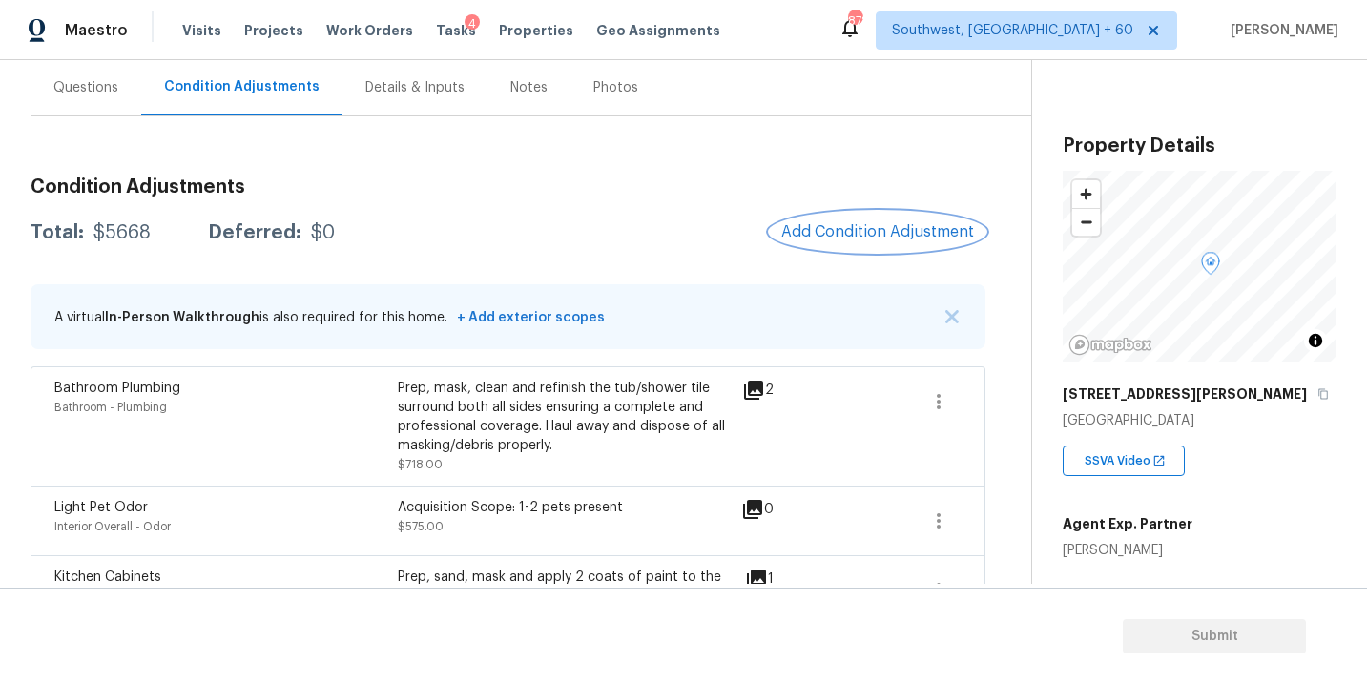
click at [814, 217] on button "Add Condition Adjustment" at bounding box center [878, 232] width 216 height 40
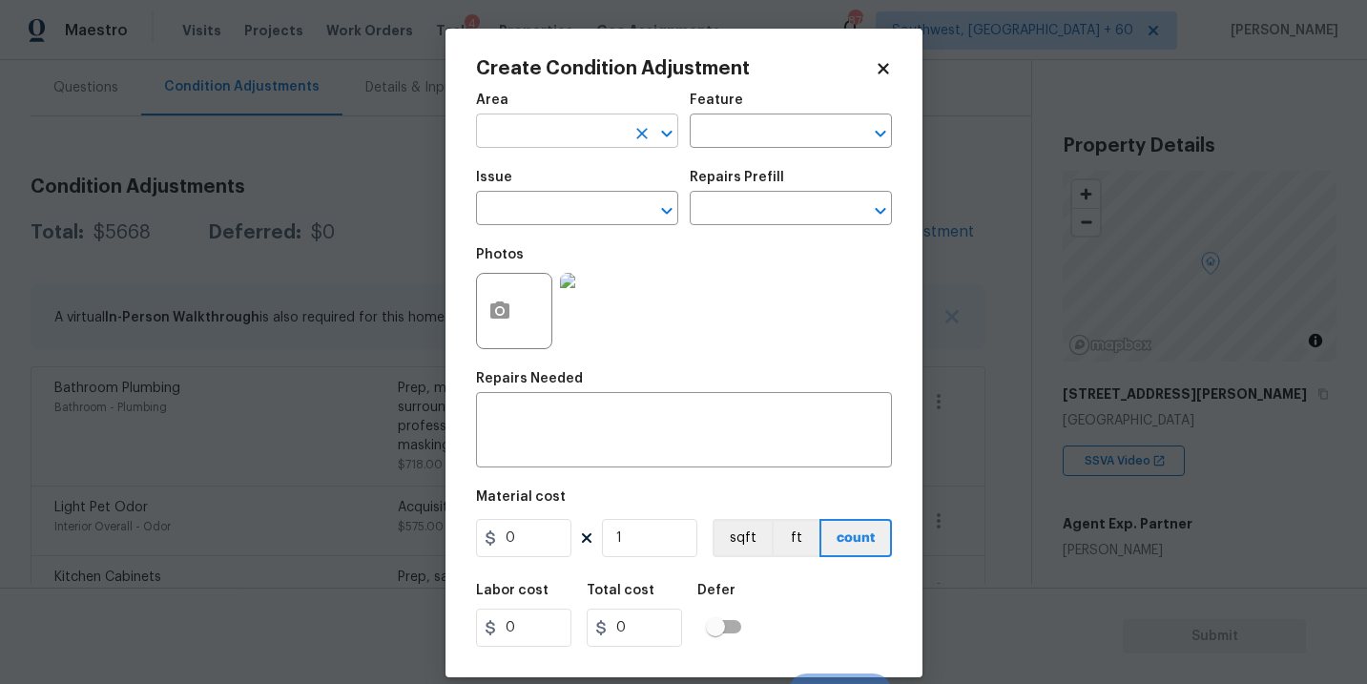
click at [566, 140] on input "text" at bounding box center [550, 133] width 149 height 30
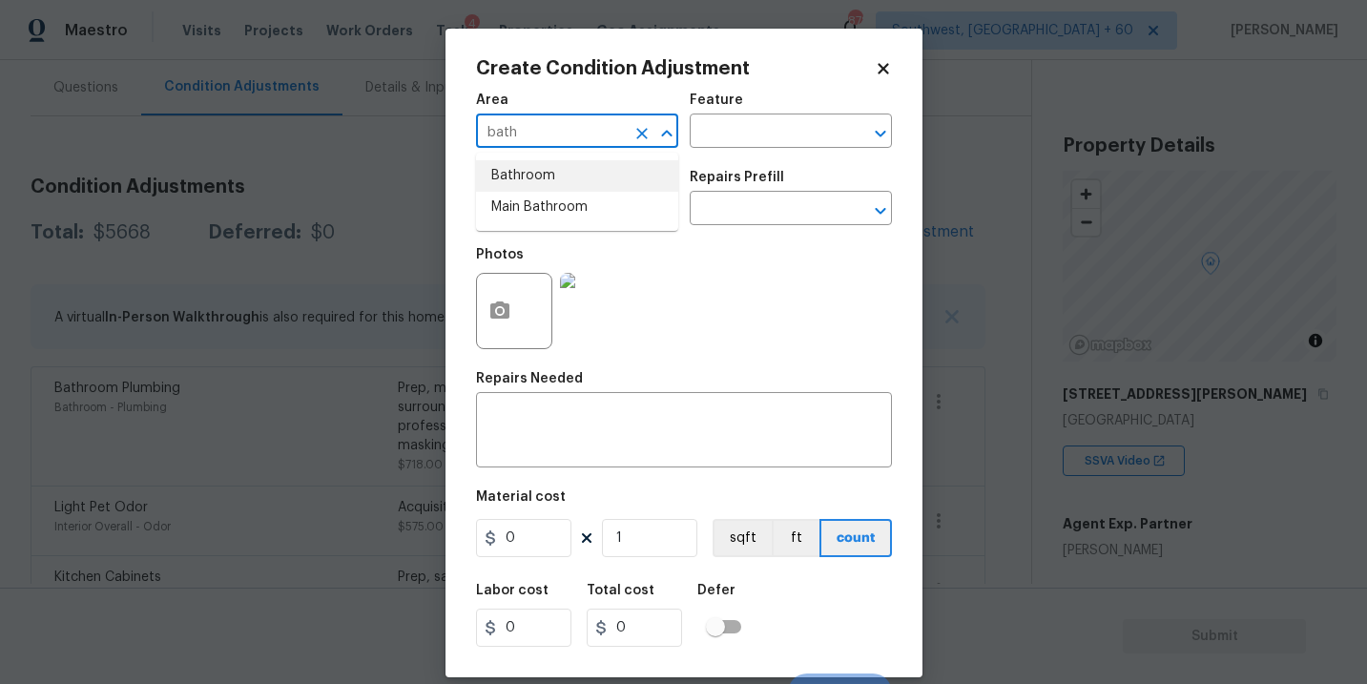
click at [601, 174] on li "Bathroom" at bounding box center [577, 175] width 202 height 31
type input "Bathroom"
click at [736, 119] on input "text" at bounding box center [764, 133] width 149 height 30
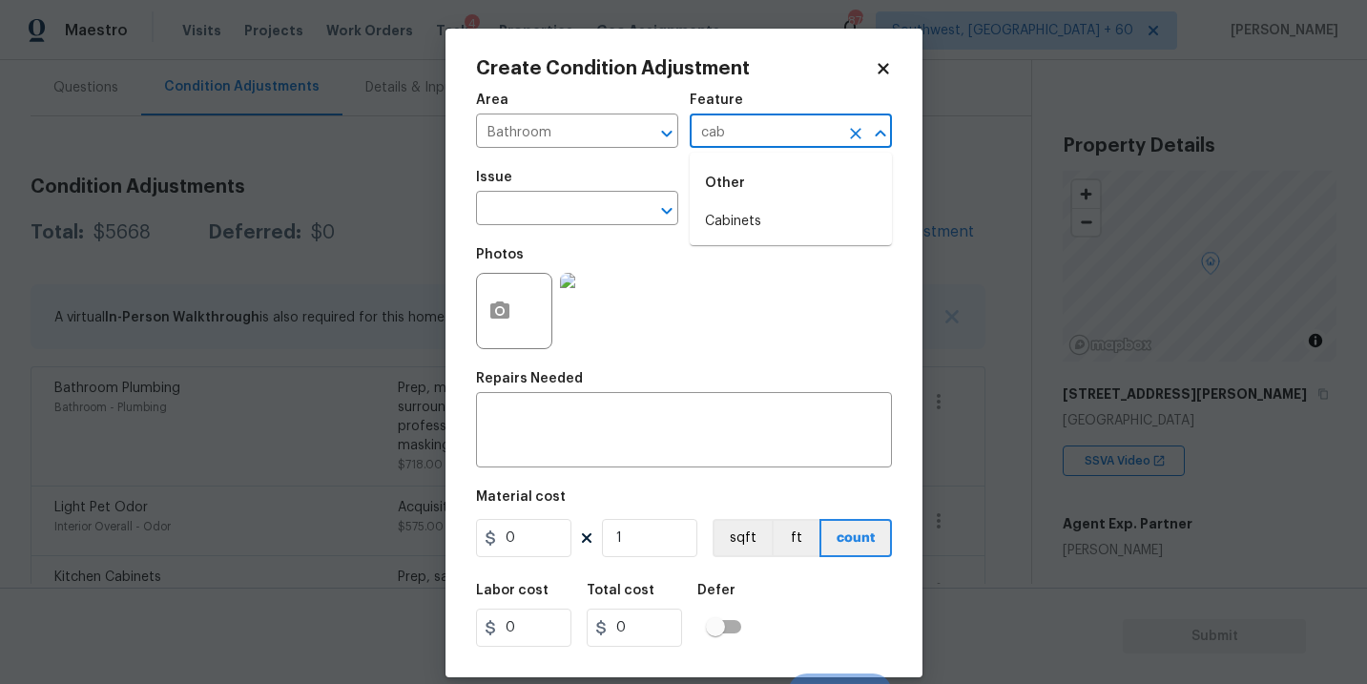
drag, startPoint x: 736, startPoint y: 119, endPoint x: 737, endPoint y: 152, distance: 32.4
click at [736, 124] on input "cab" at bounding box center [764, 133] width 149 height 30
click at [737, 207] on li "Cabinets" at bounding box center [791, 221] width 202 height 31
type input "Cabinets"
click at [598, 212] on input "text" at bounding box center [550, 211] width 149 height 30
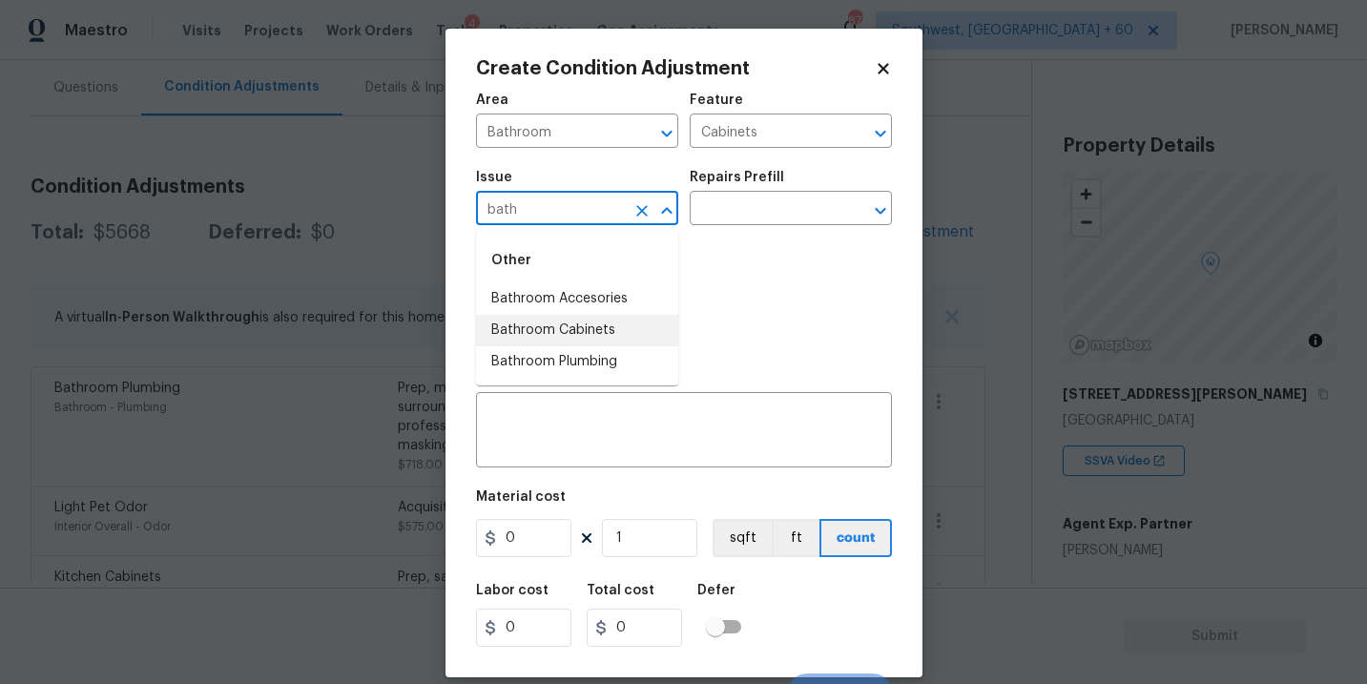
click at [608, 326] on li "Bathroom Cabinets" at bounding box center [577, 330] width 202 height 31
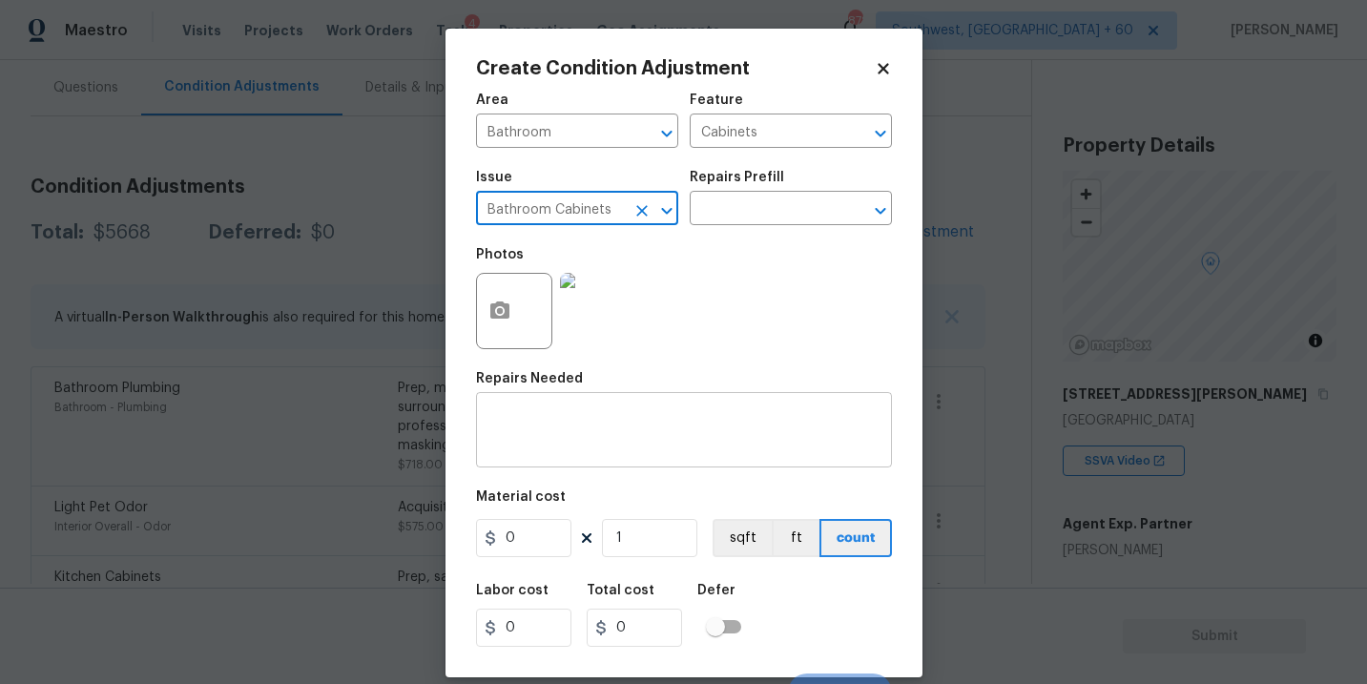
type input "Bathroom Cabinets"
click at [599, 431] on textarea at bounding box center [683, 432] width 393 height 40
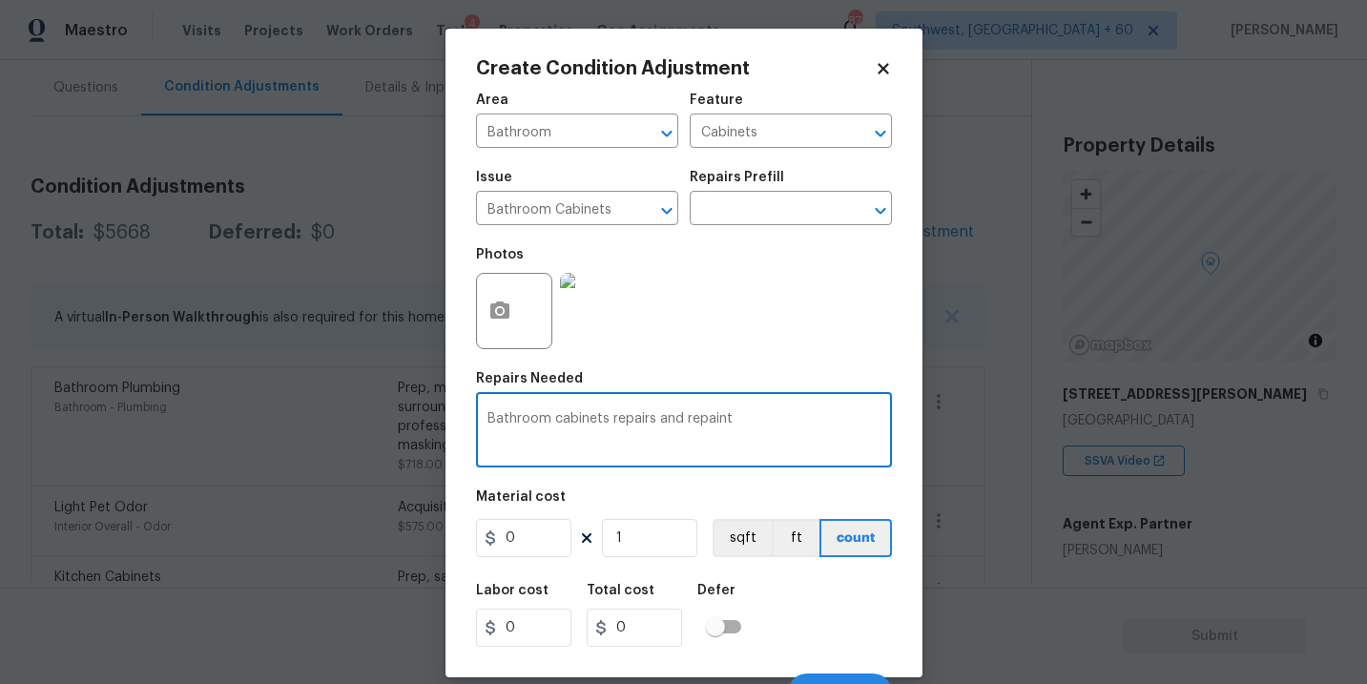
type textarea "Bathroom cabinets repairs and repaint"
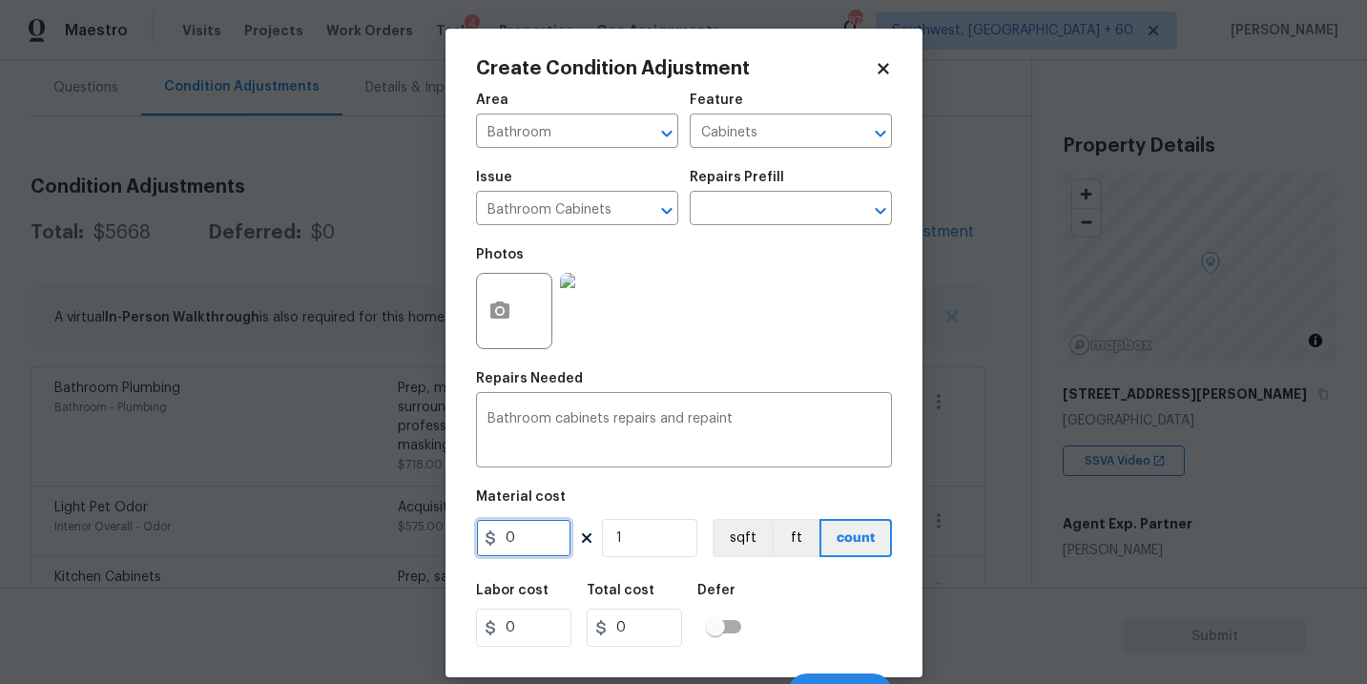
drag, startPoint x: 558, startPoint y: 545, endPoint x: 385, endPoint y: 544, distance: 172.6
click at [385, 544] on div "Create Condition Adjustment Area Bathroom ​ Feature Cabinets ​ Issue Bathroom C…" at bounding box center [683, 342] width 1367 height 684
type input "1200"
click at [492, 311] on icon "button" at bounding box center [499, 309] width 19 height 17
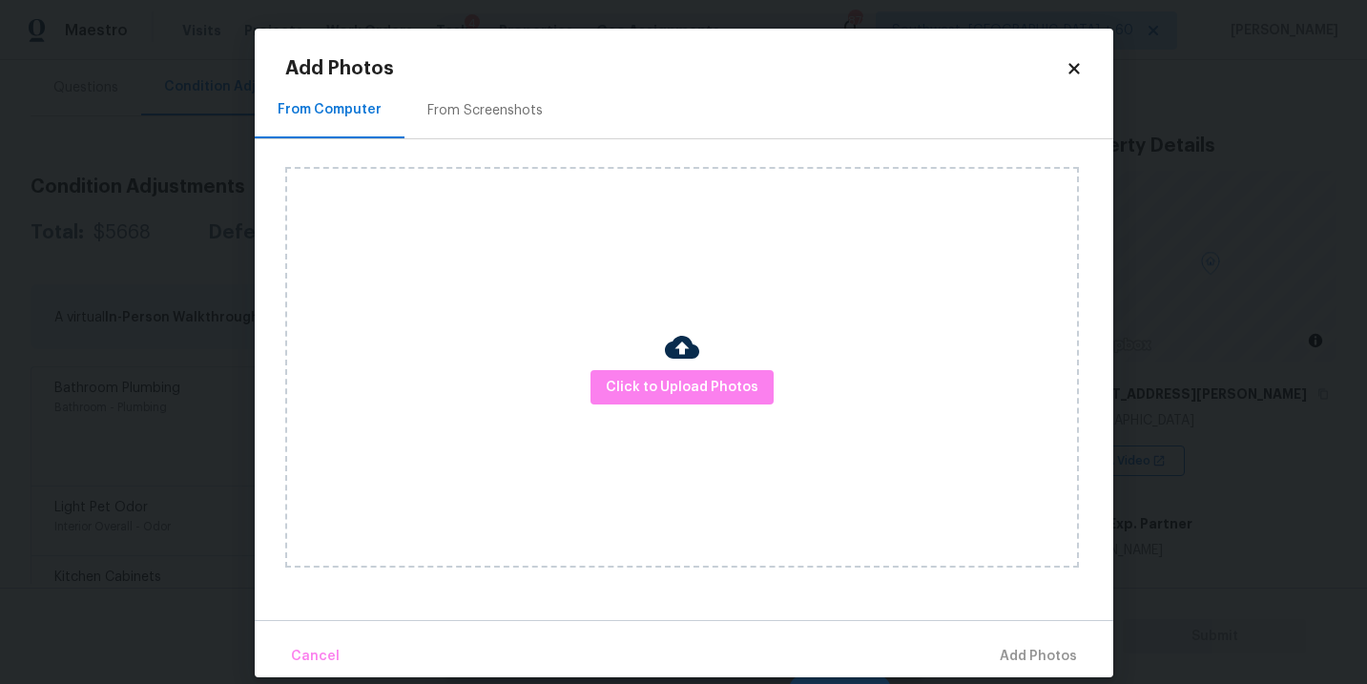
click at [655, 405] on div "Click to Upload Photos" at bounding box center [682, 367] width 794 height 401
click at [663, 402] on button "Click to Upload Photos" at bounding box center [681, 387] width 183 height 35
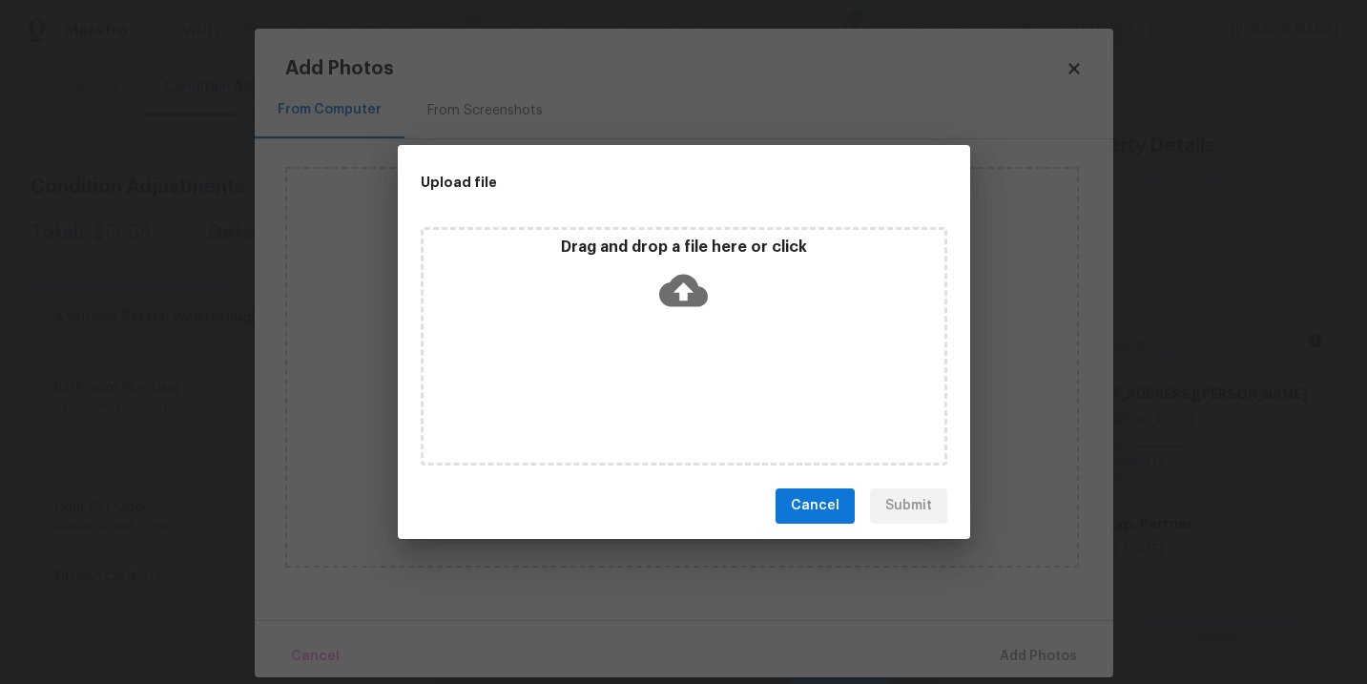
click at [683, 358] on div "Drag and drop a file here or click" at bounding box center [684, 346] width 526 height 238
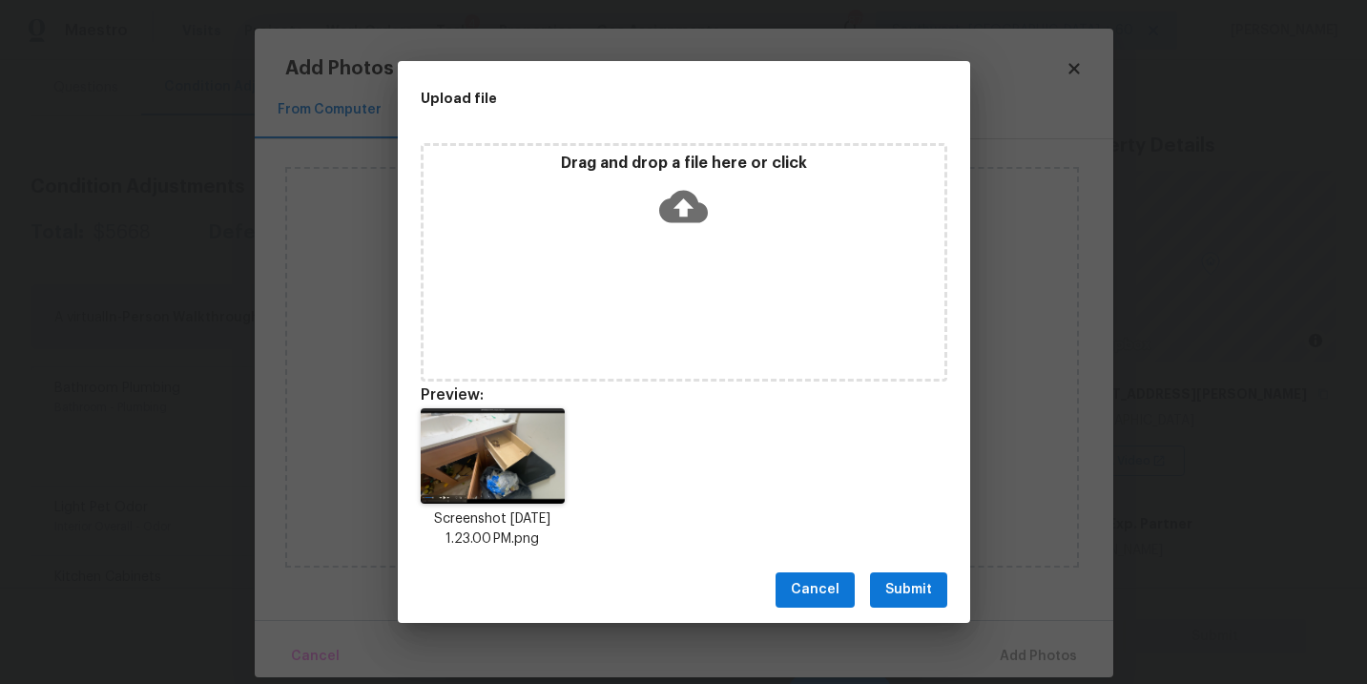
click at [905, 597] on span "Submit" at bounding box center [908, 590] width 47 height 24
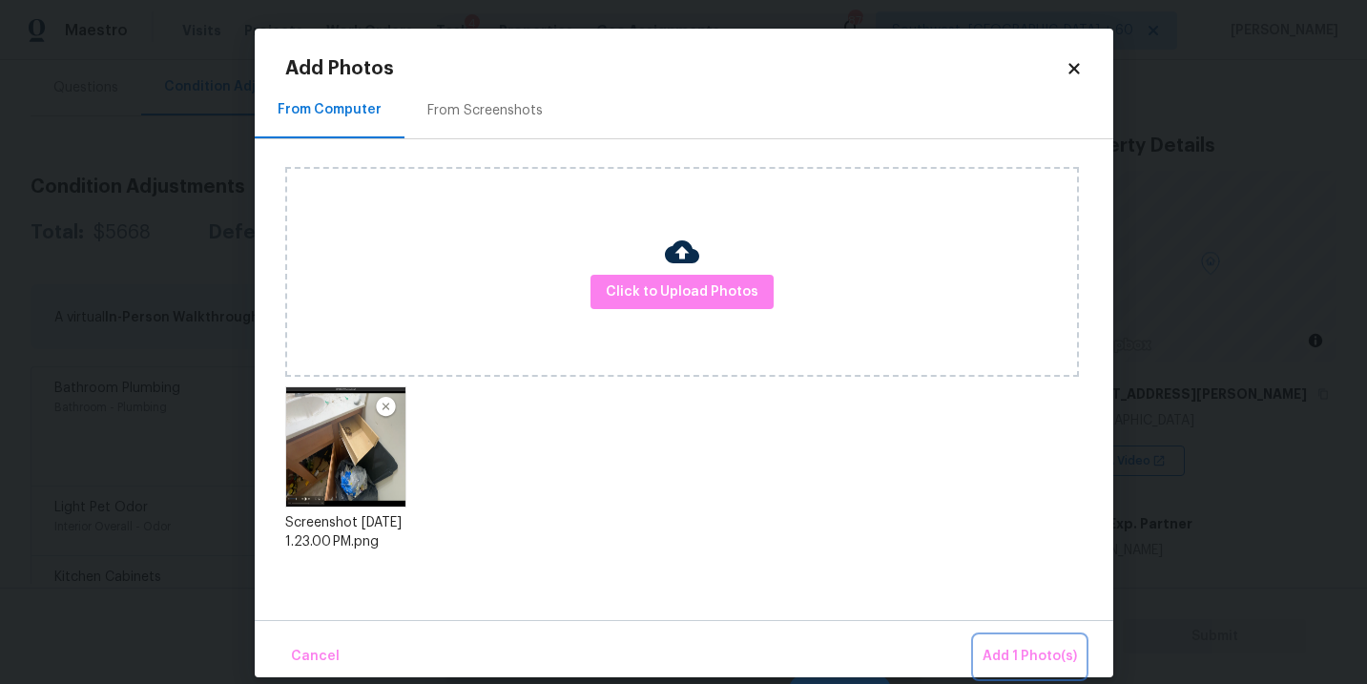
click at [1014, 654] on span "Add 1 Photo(s)" at bounding box center [1029, 657] width 94 height 24
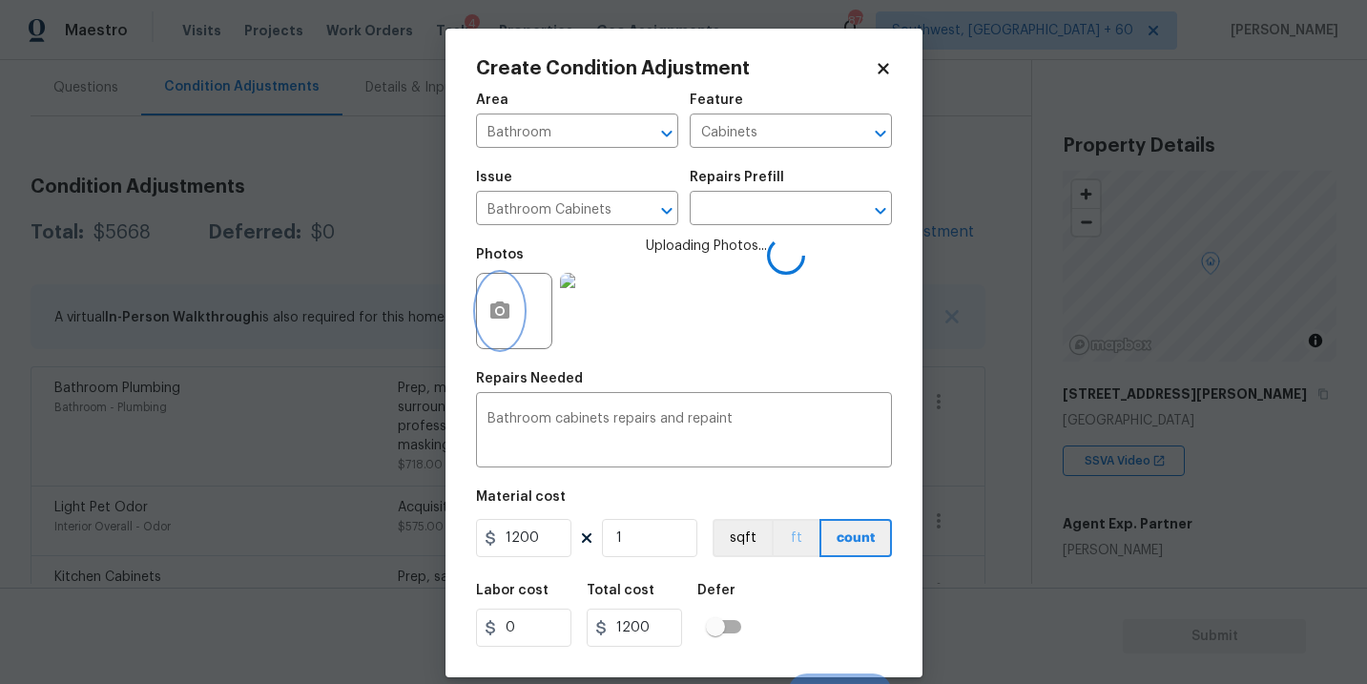
scroll to position [29, 0]
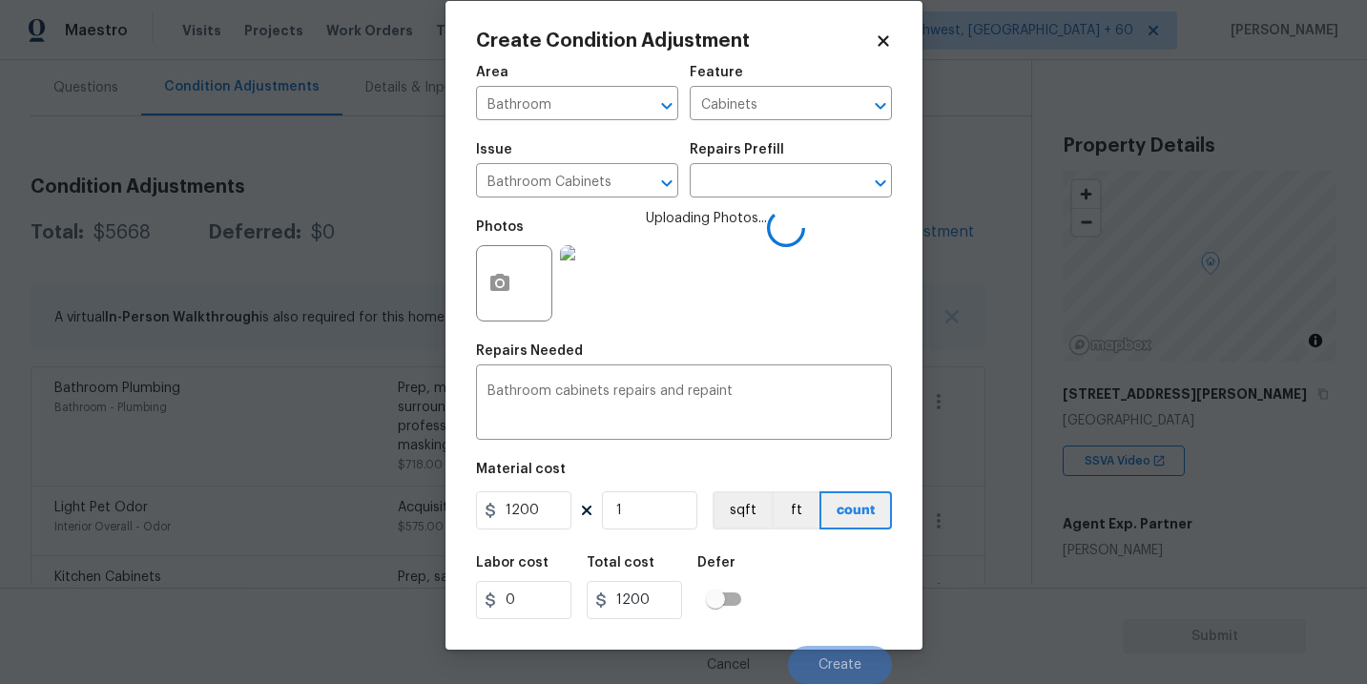
click at [811, 571] on div "Labor cost 0 Total cost 1200 Defer" at bounding box center [684, 588] width 416 height 86
click at [822, 570] on div "Labor cost 0 Total cost 1200 Defer" at bounding box center [684, 588] width 416 height 86
click at [826, 587] on div "Labor cost 0 Total cost 1200 Defer" at bounding box center [684, 588] width 416 height 86
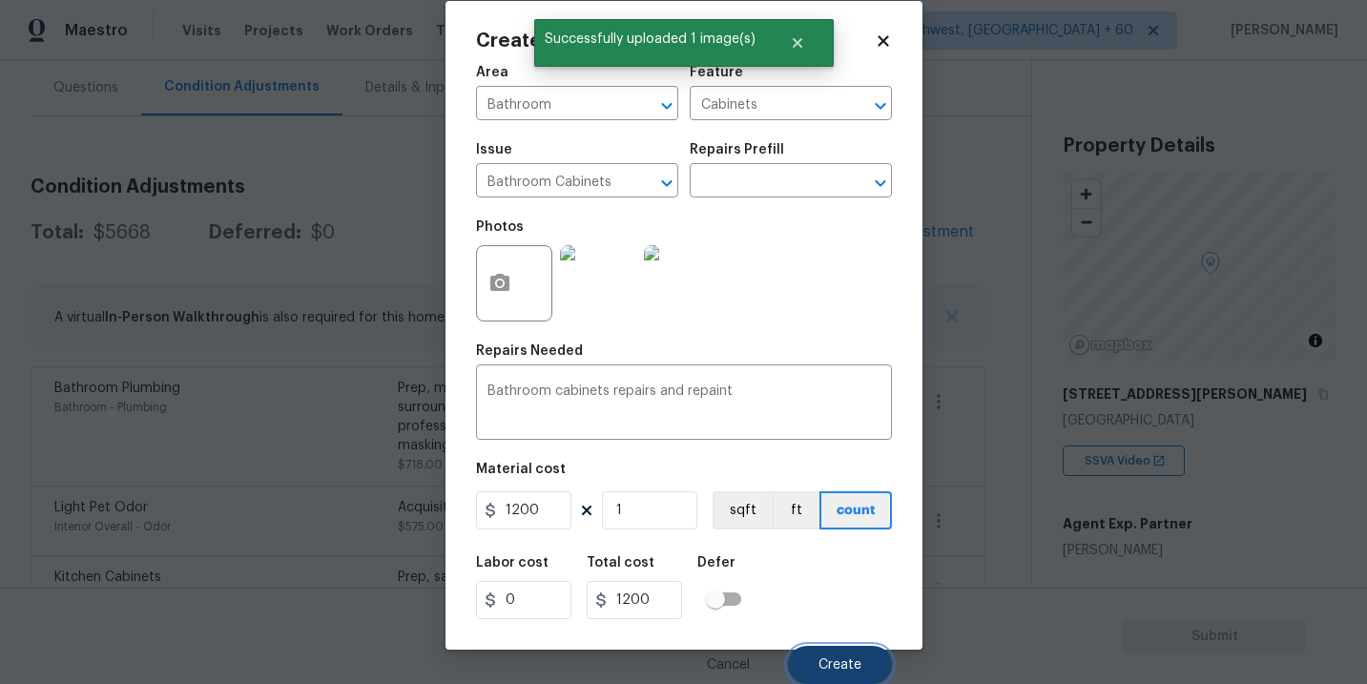
click at [826, 671] on span "Create" at bounding box center [839, 665] width 43 height 14
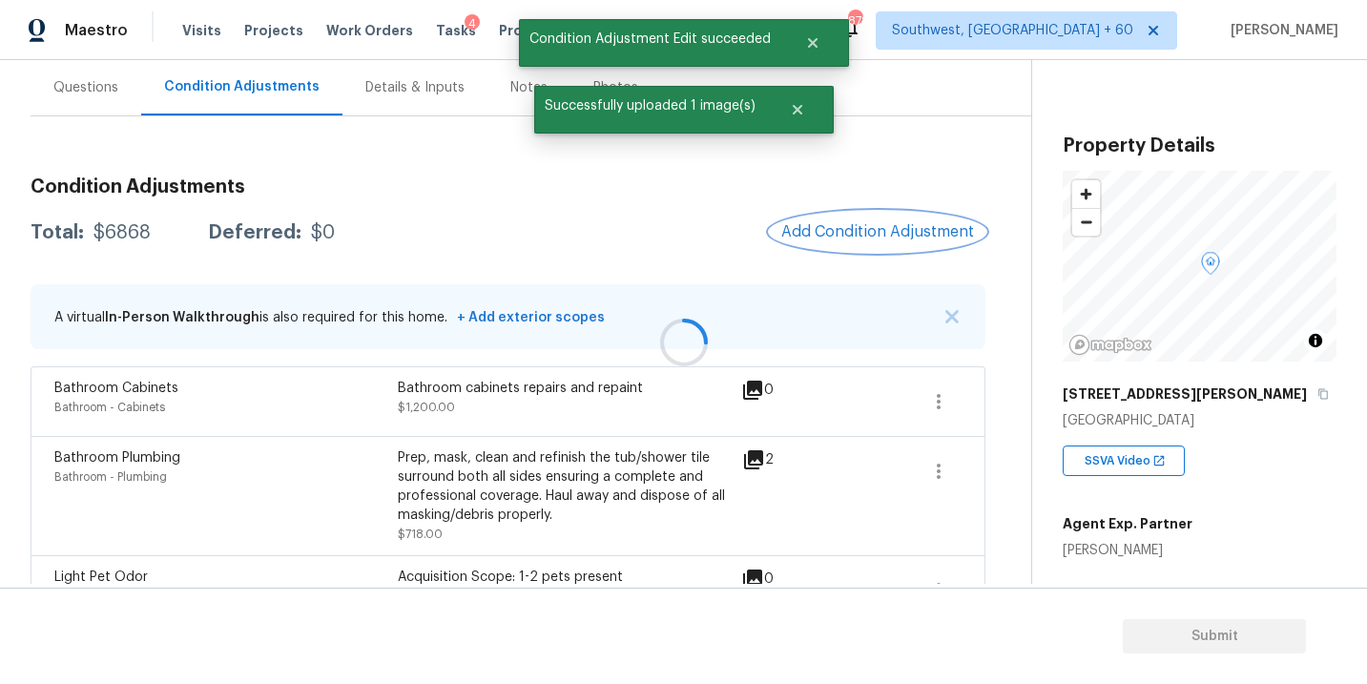
scroll to position [0, 0]
click at [827, 235] on span "Add Condition Adjustment" at bounding box center [877, 231] width 193 height 17
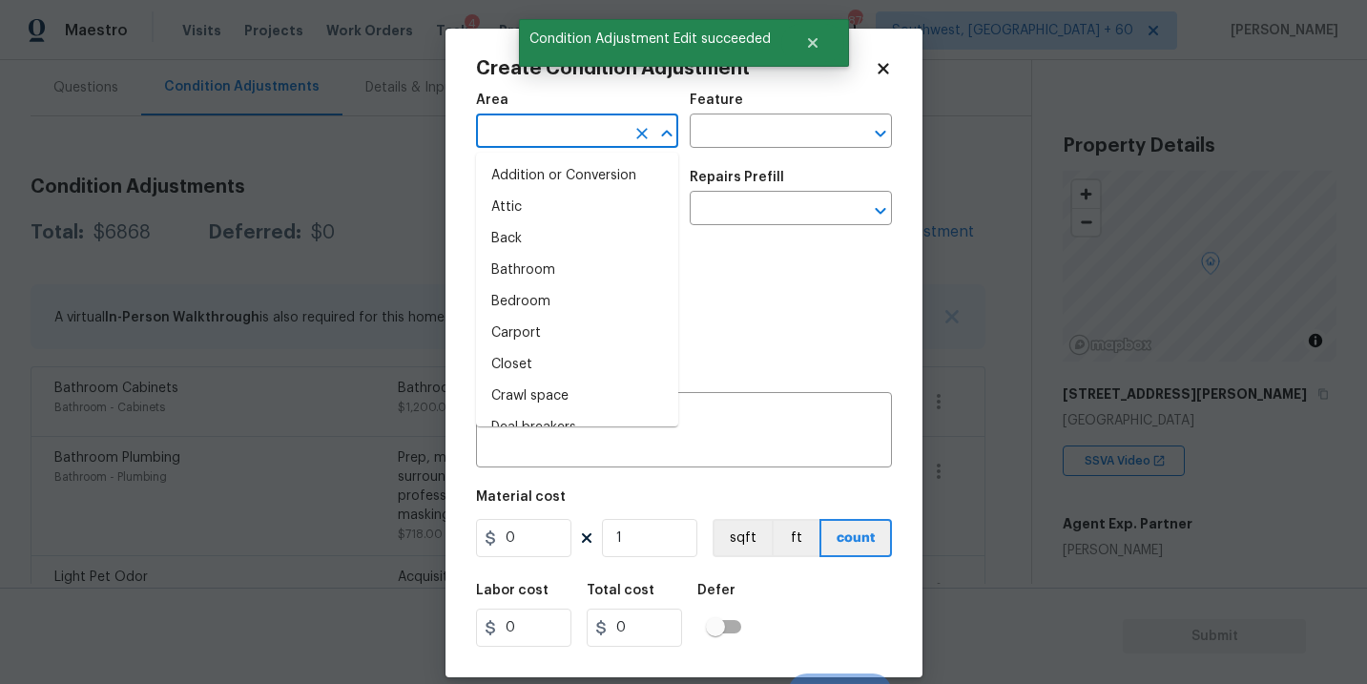
click at [499, 135] on input "text" at bounding box center [550, 133] width 149 height 30
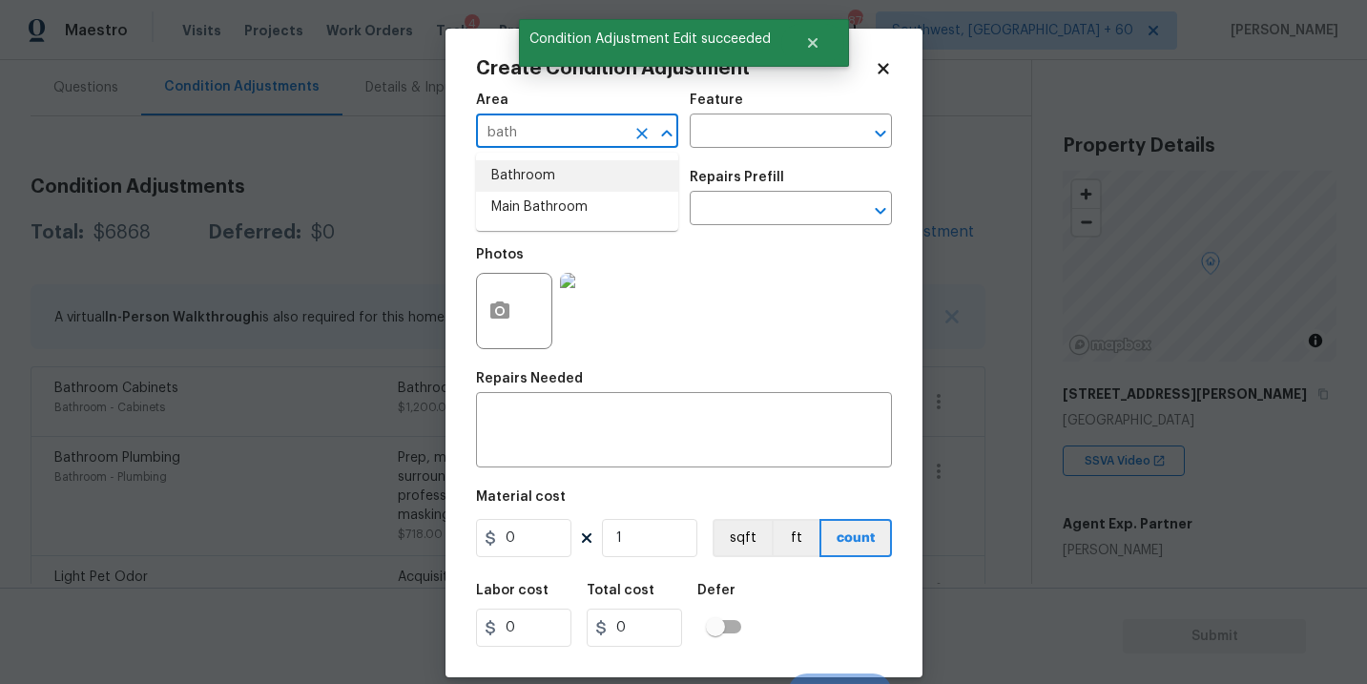
click at [525, 181] on li "Bathroom" at bounding box center [577, 175] width 202 height 31
type input "Bathroom"
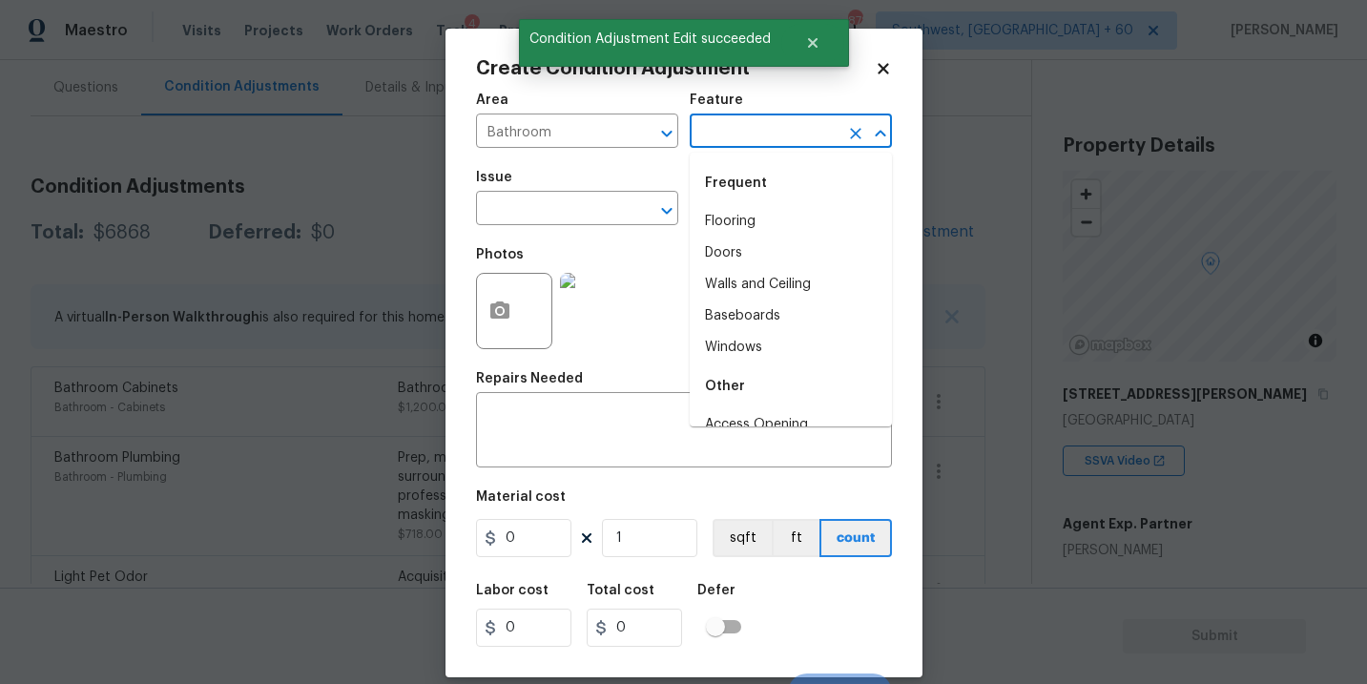
click at [714, 126] on input "text" at bounding box center [764, 133] width 149 height 30
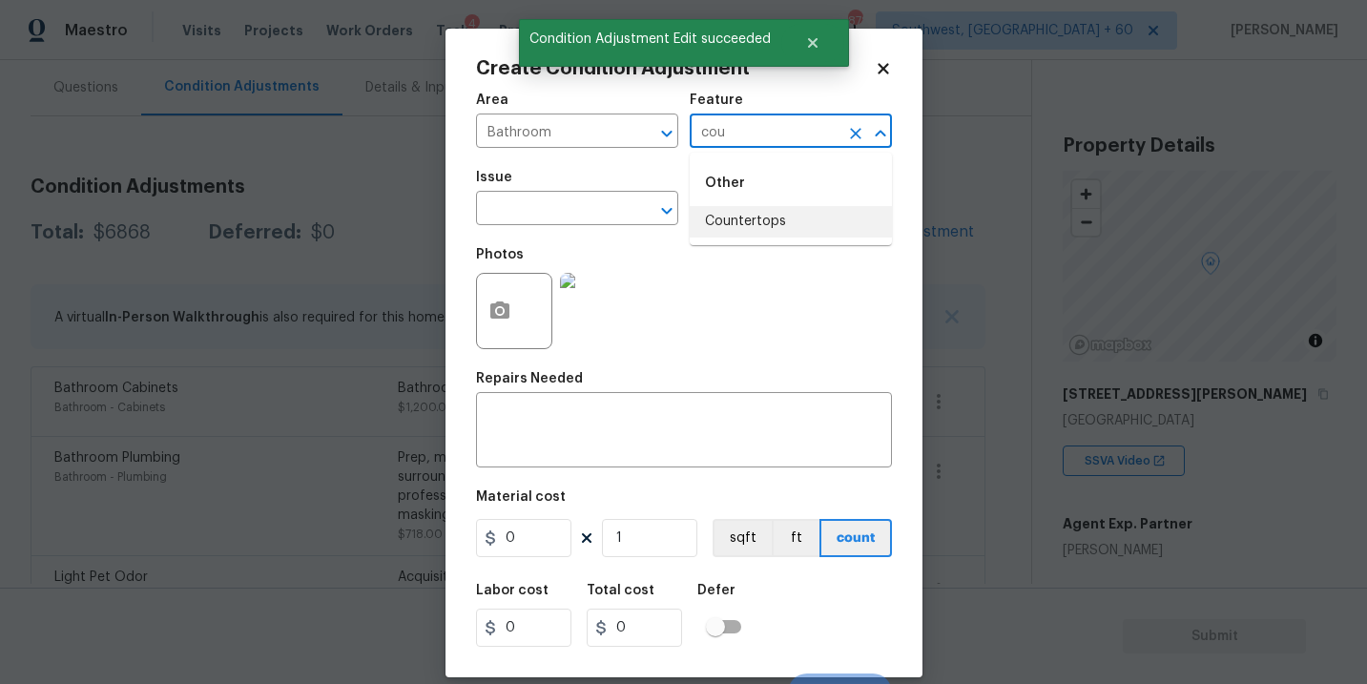
click at [733, 225] on li "Countertops" at bounding box center [791, 221] width 202 height 31
click at [626, 225] on div "​" at bounding box center [577, 211] width 202 height 30
type input "Countertops"
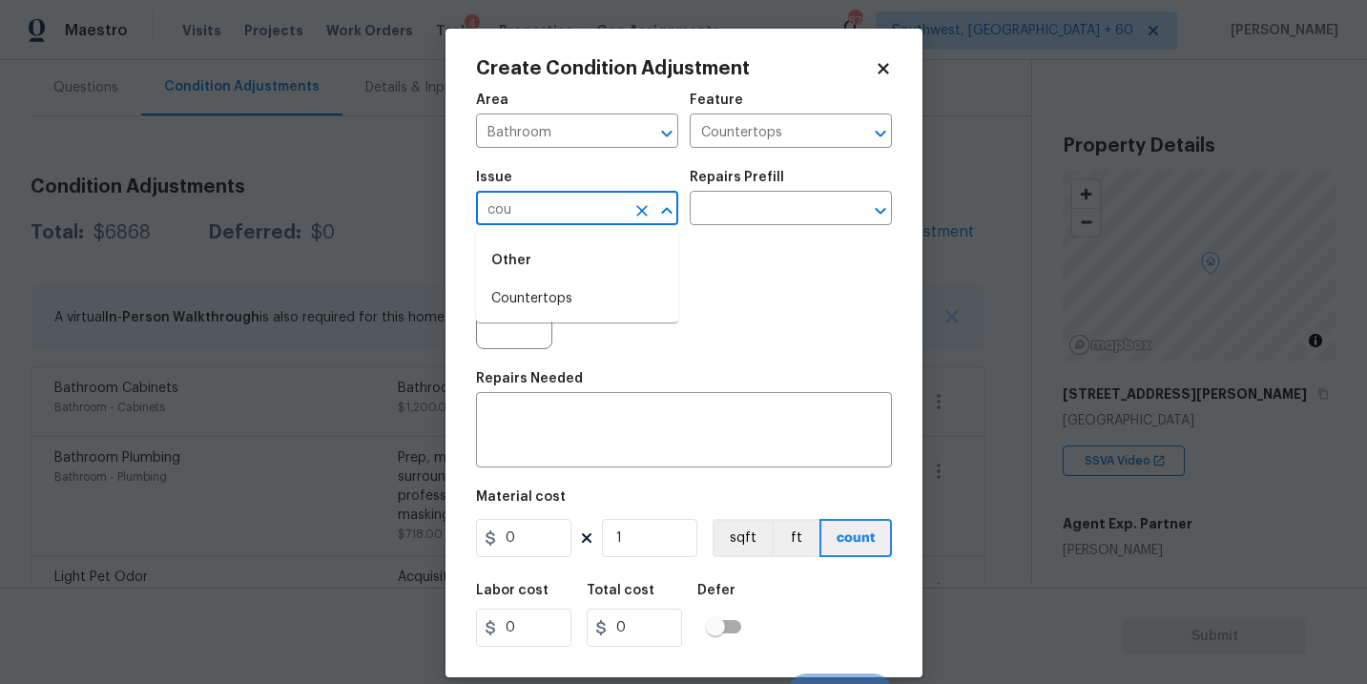
click at [599, 288] on li "Countertops" at bounding box center [577, 298] width 202 height 31
type input "Countertops"
click at [639, 431] on textarea at bounding box center [683, 432] width 393 height 40
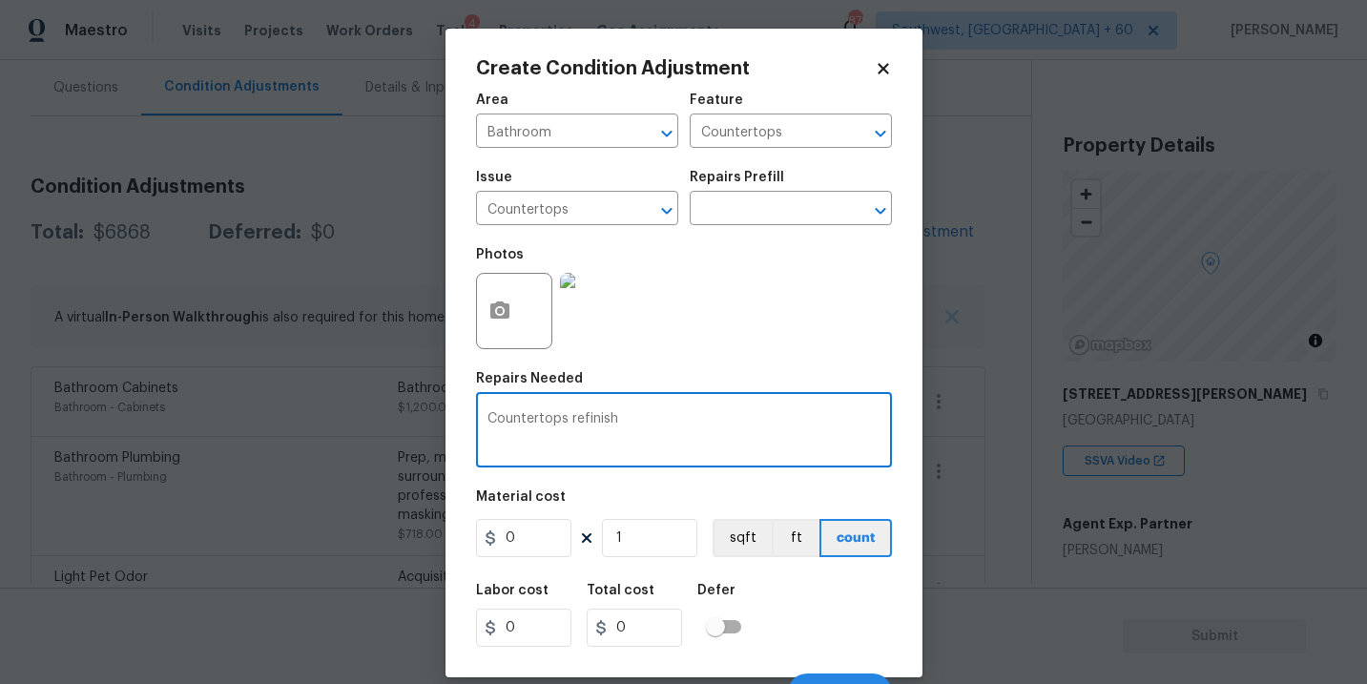
type textarea "Countertops refinish"
drag, startPoint x: 548, startPoint y: 533, endPoint x: 430, endPoint y: 533, distance: 118.3
click at [430, 533] on div "Create Condition Adjustment Area Bathroom ​ Feature Countertops ​ Issue Counter…" at bounding box center [683, 342] width 1367 height 684
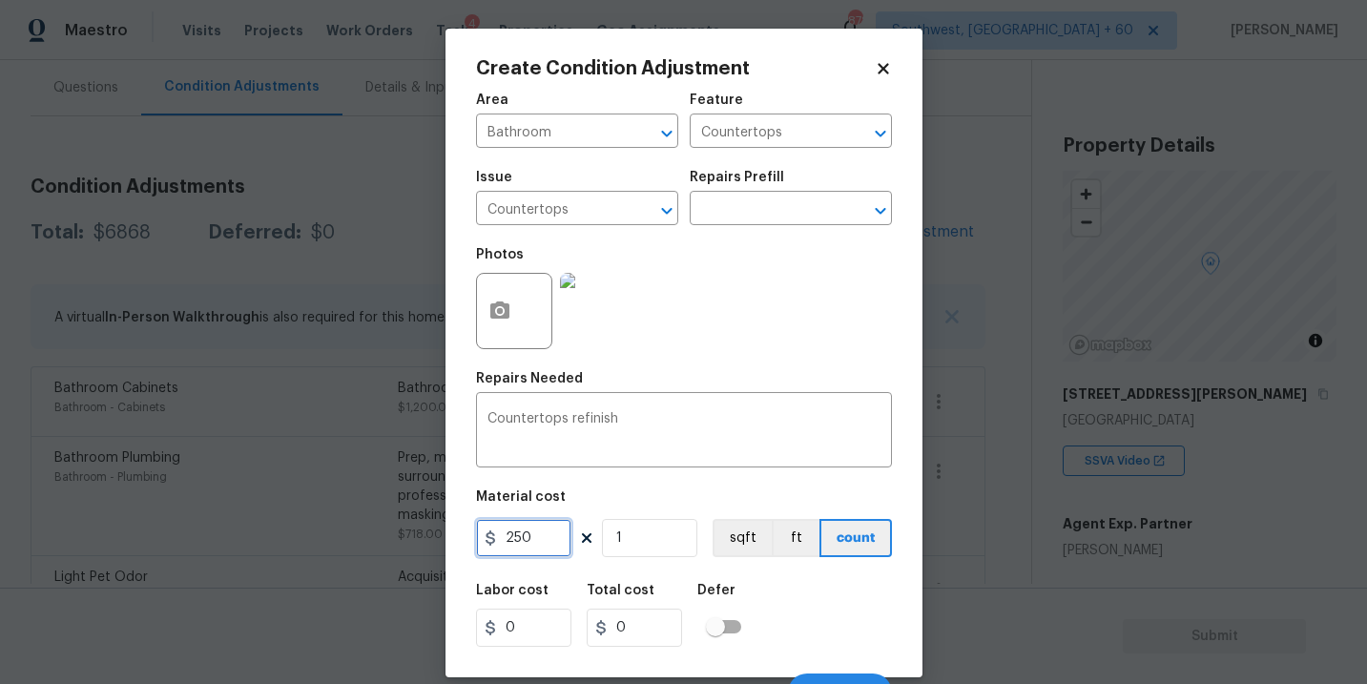
type input "250"
click at [510, 312] on button "button" at bounding box center [500, 311] width 46 height 74
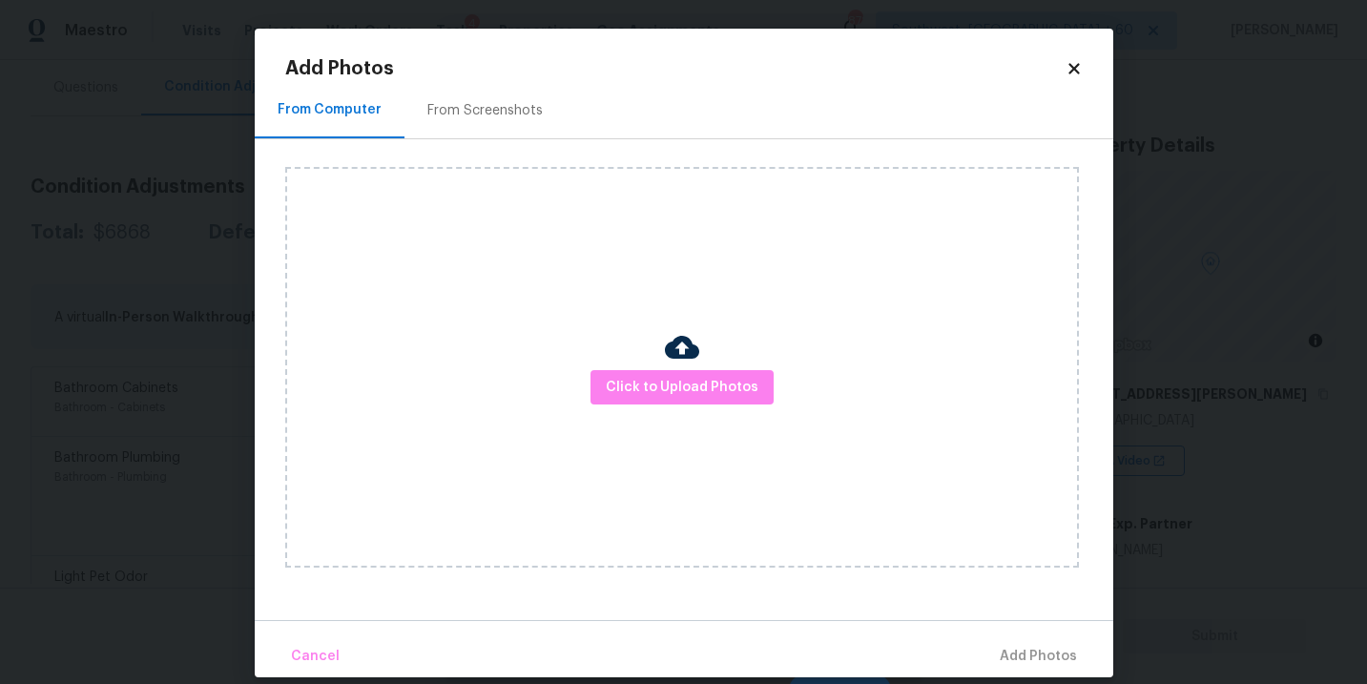
click at [705, 407] on div "Click to Upload Photos" at bounding box center [682, 367] width 794 height 401
click at [708, 388] on span "Click to Upload Photos" at bounding box center [682, 388] width 153 height 24
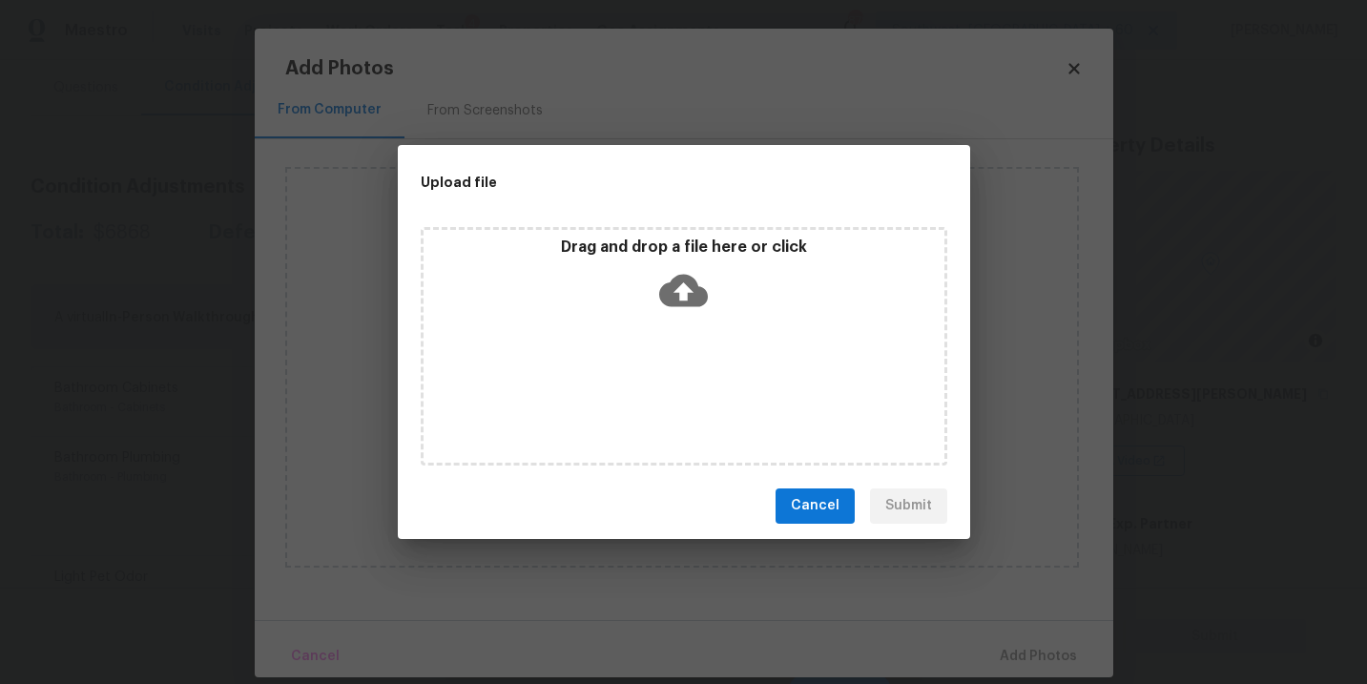
click at [708, 284] on div "Drag and drop a file here or click" at bounding box center [683, 278] width 521 height 82
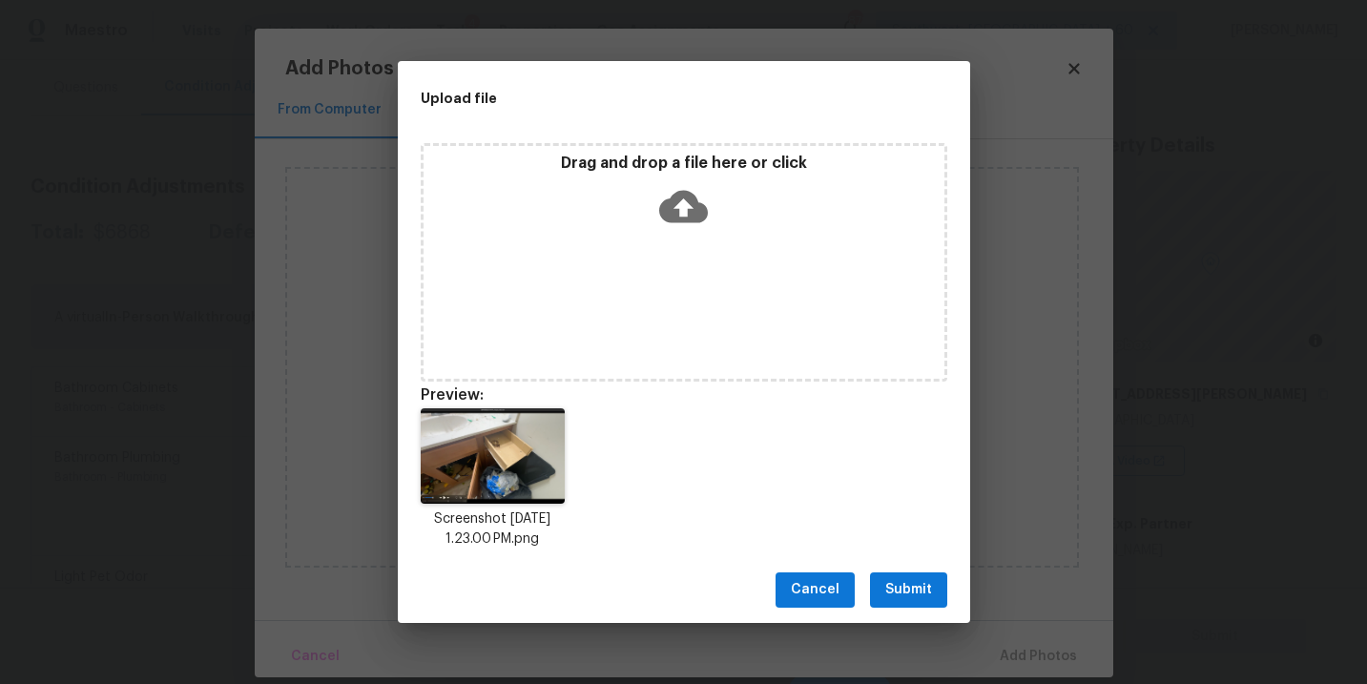
click at [894, 606] on button "Submit" at bounding box center [908, 589] width 77 height 35
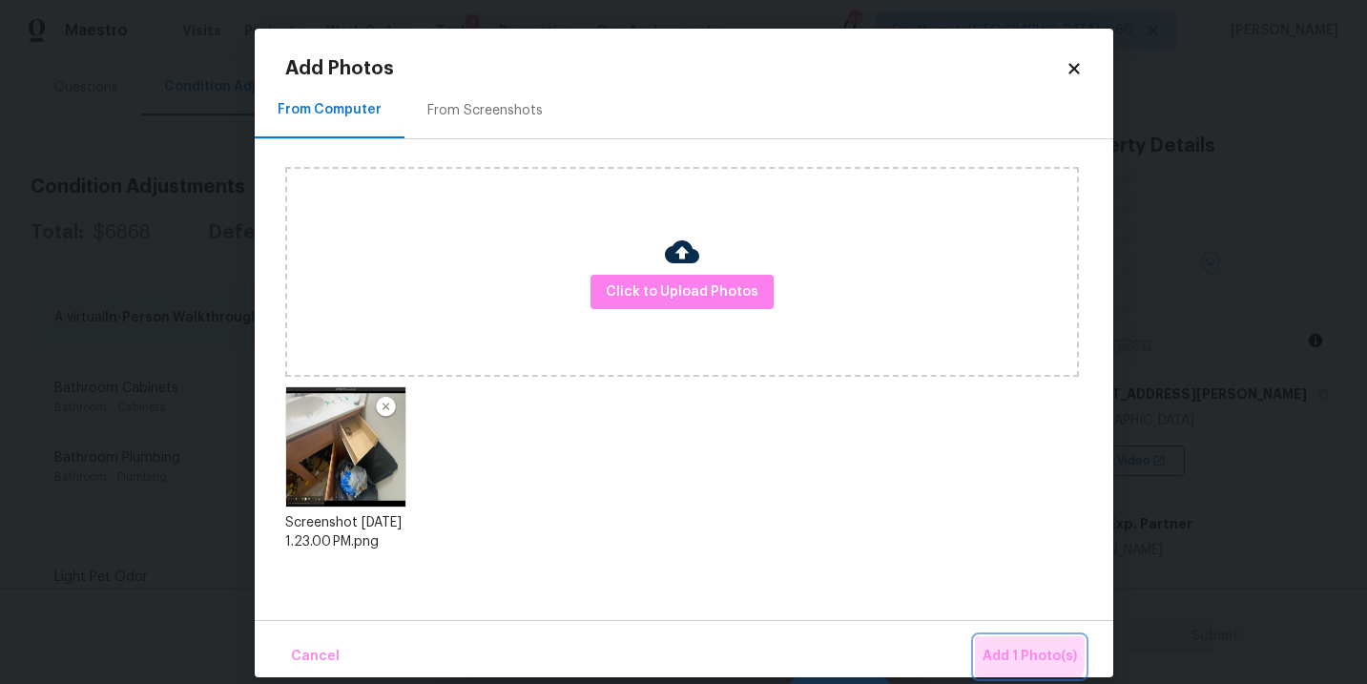
click at [980, 642] on button "Add 1 Photo(s)" at bounding box center [1030, 656] width 110 height 41
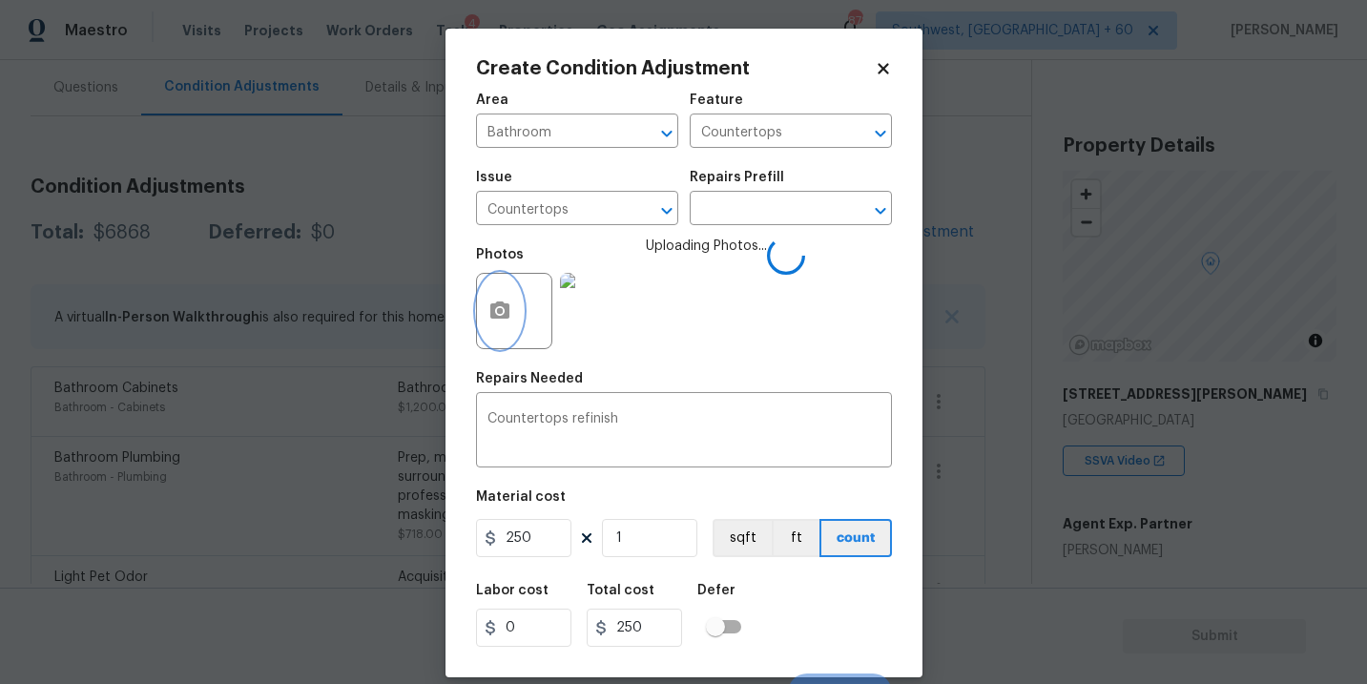
scroll to position [29, 0]
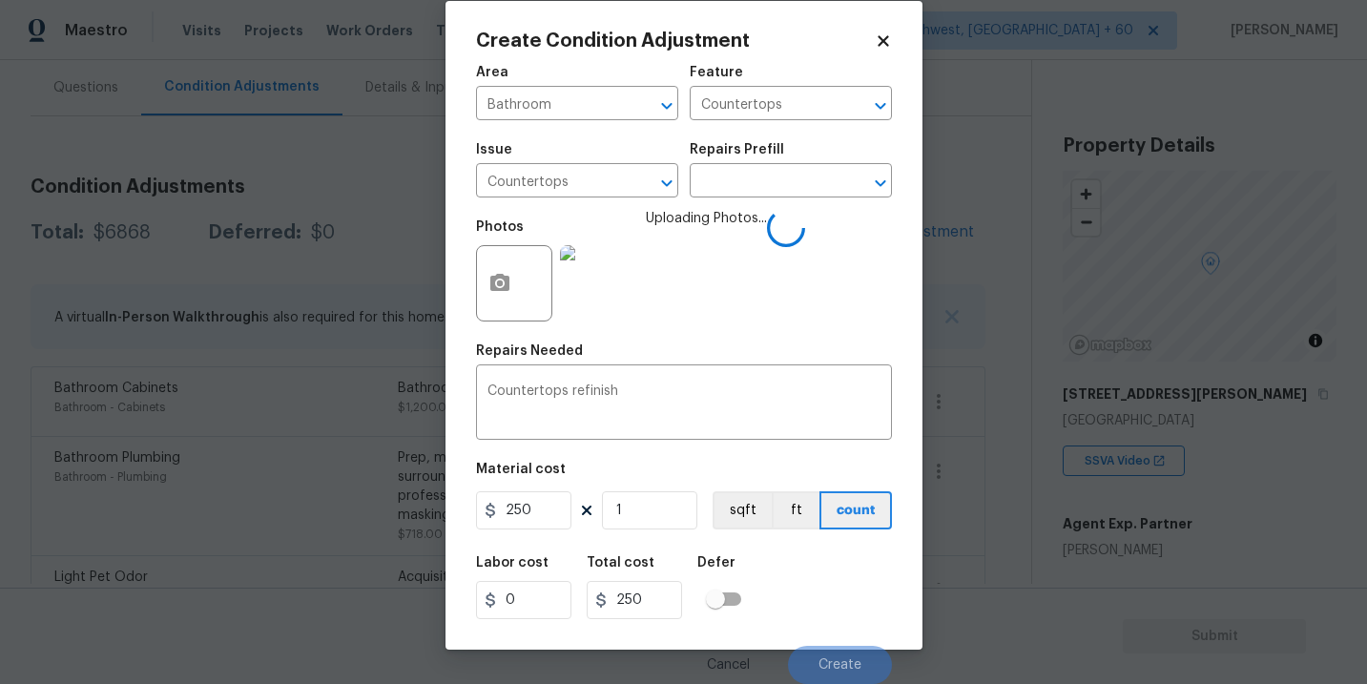
click at [831, 593] on div "Labor cost 0 Total cost 250 Defer" at bounding box center [684, 588] width 416 height 86
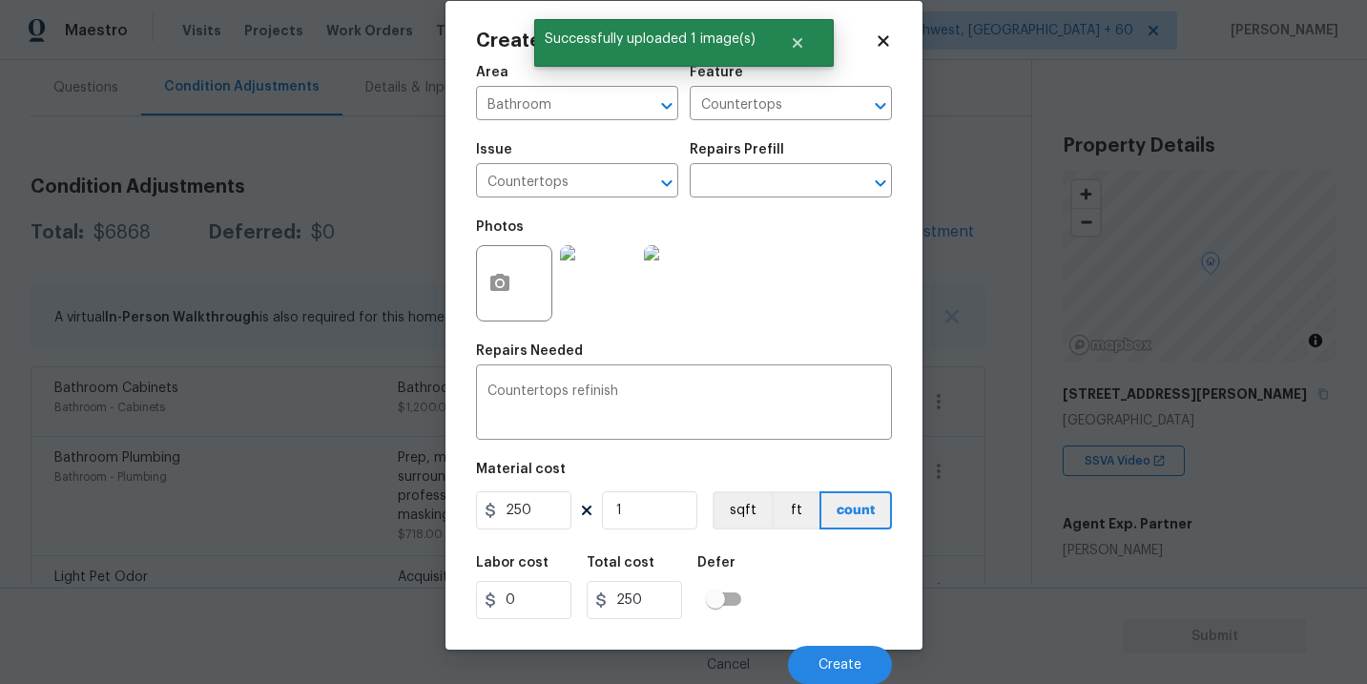
click at [842, 600] on div "Labor cost 0 Total cost 250 Defer" at bounding box center [684, 588] width 416 height 86
click at [840, 648] on button "Create" at bounding box center [840, 665] width 104 height 38
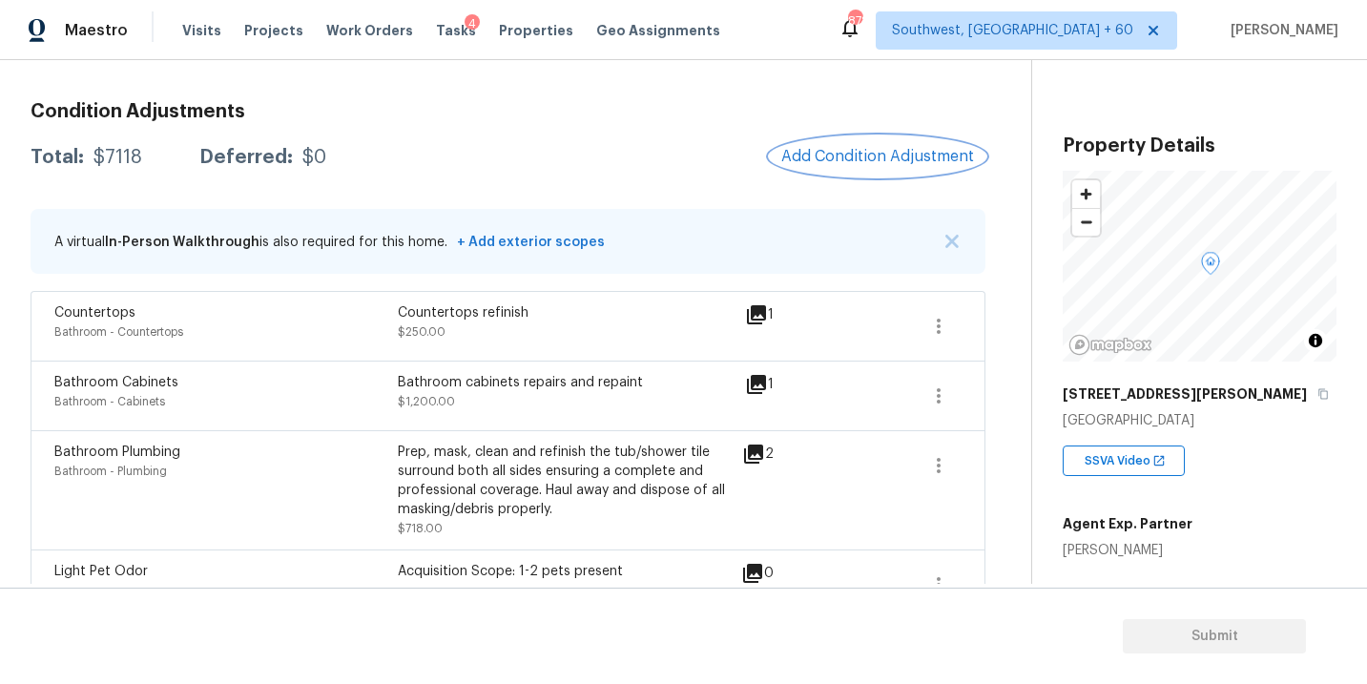
scroll to position [638, 0]
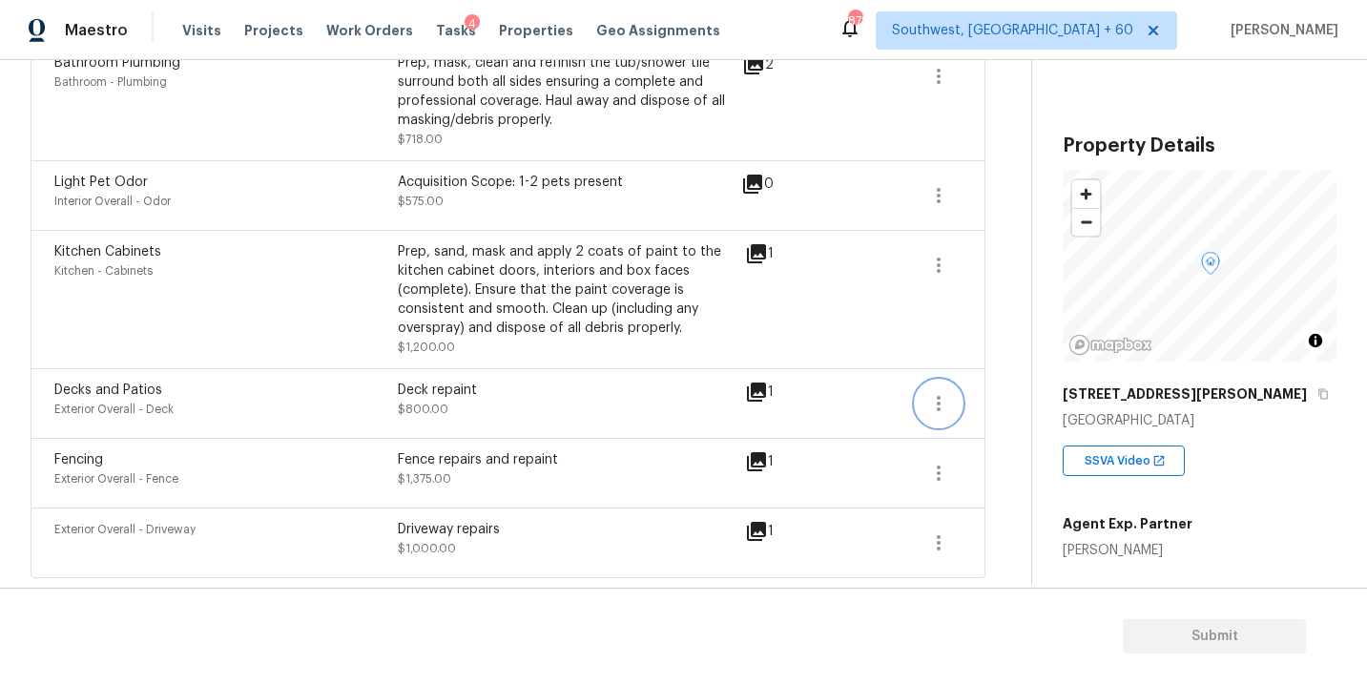
click at [930, 410] on icon "button" at bounding box center [938, 403] width 23 height 23
click at [1020, 402] on div "Edit" at bounding box center [1047, 399] width 149 height 19
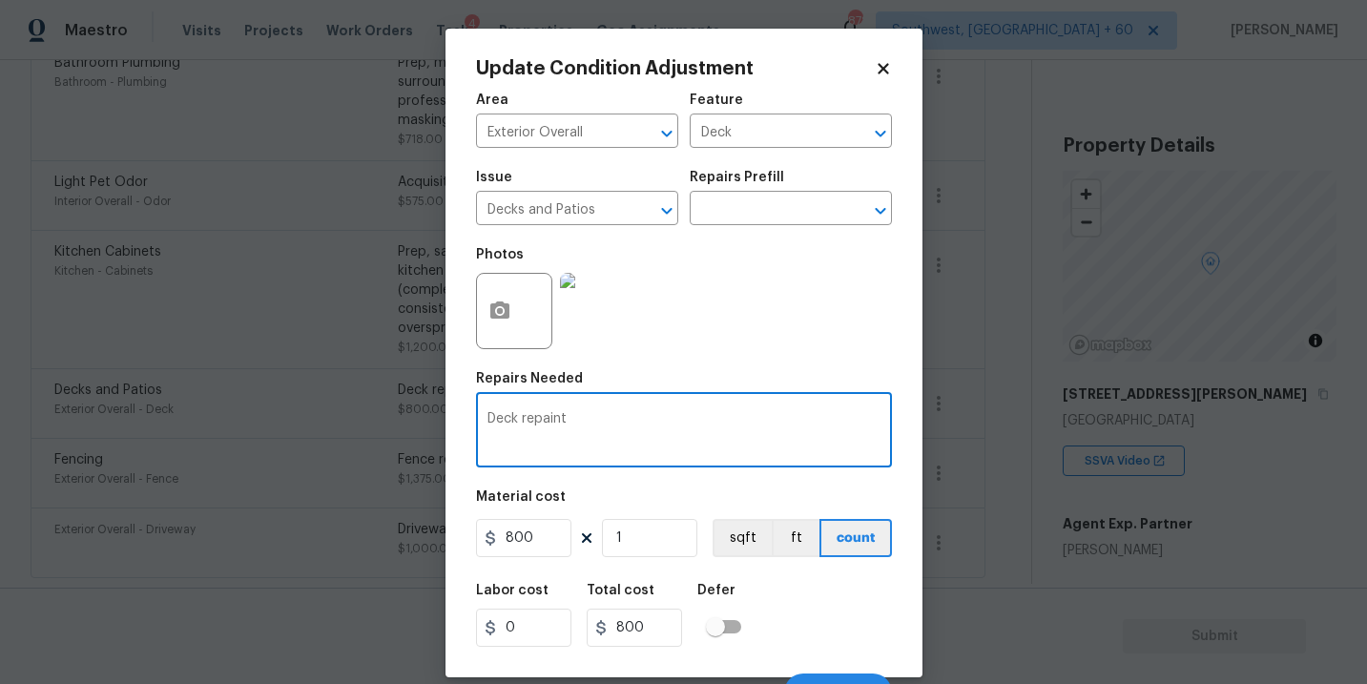
drag, startPoint x: 556, startPoint y: 420, endPoint x: 613, endPoint y: 420, distance: 57.2
click at [612, 420] on textarea "Deck repaint" at bounding box center [683, 432] width 393 height 40
type textarea "Deck repairs and repaint"
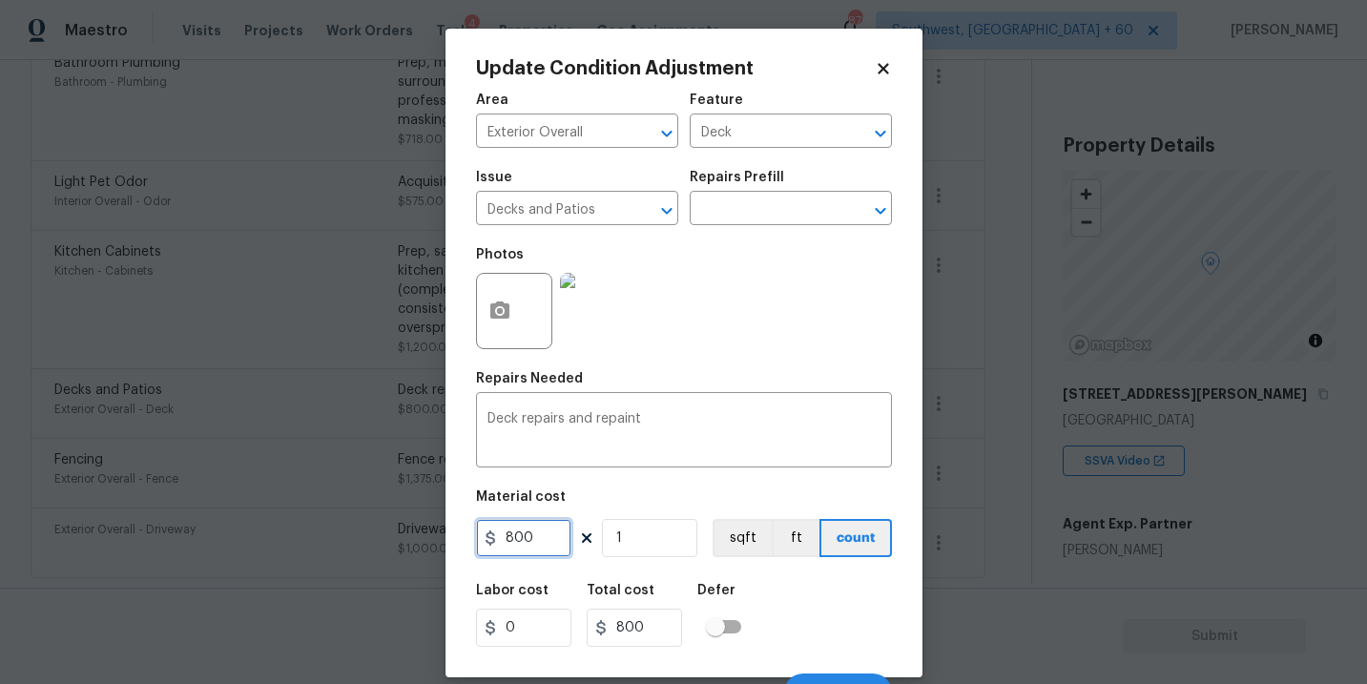
drag, startPoint x: 547, startPoint y: 539, endPoint x: 269, endPoint y: 547, distance: 278.6
click at [269, 547] on div "Update Condition Adjustment Area Exterior Overall ​ Feature Deck ​ Issue Decks …" at bounding box center [683, 342] width 1367 height 684
type input "3000"
click at [504, 326] on button "button" at bounding box center [500, 311] width 46 height 74
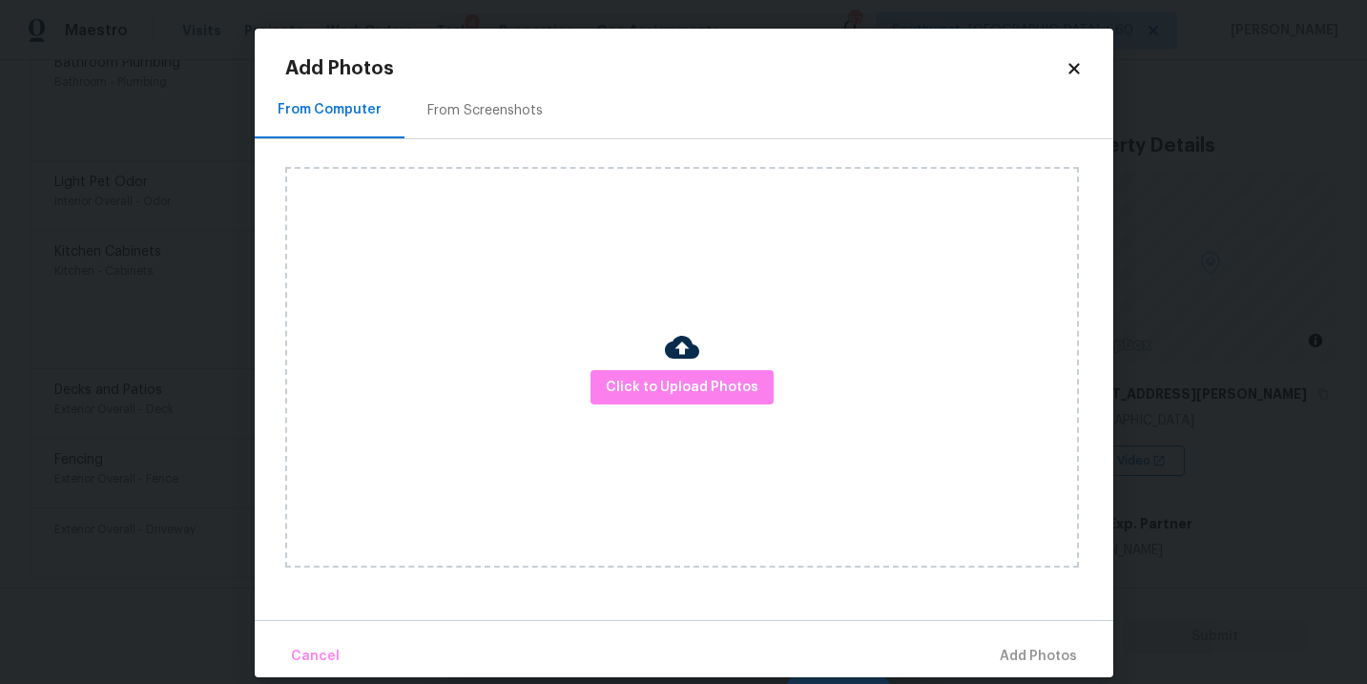
click at [653, 367] on div "Click to Upload Photos" at bounding box center [682, 367] width 794 height 401
click at [678, 387] on span "Click to Upload Photos" at bounding box center [682, 388] width 153 height 24
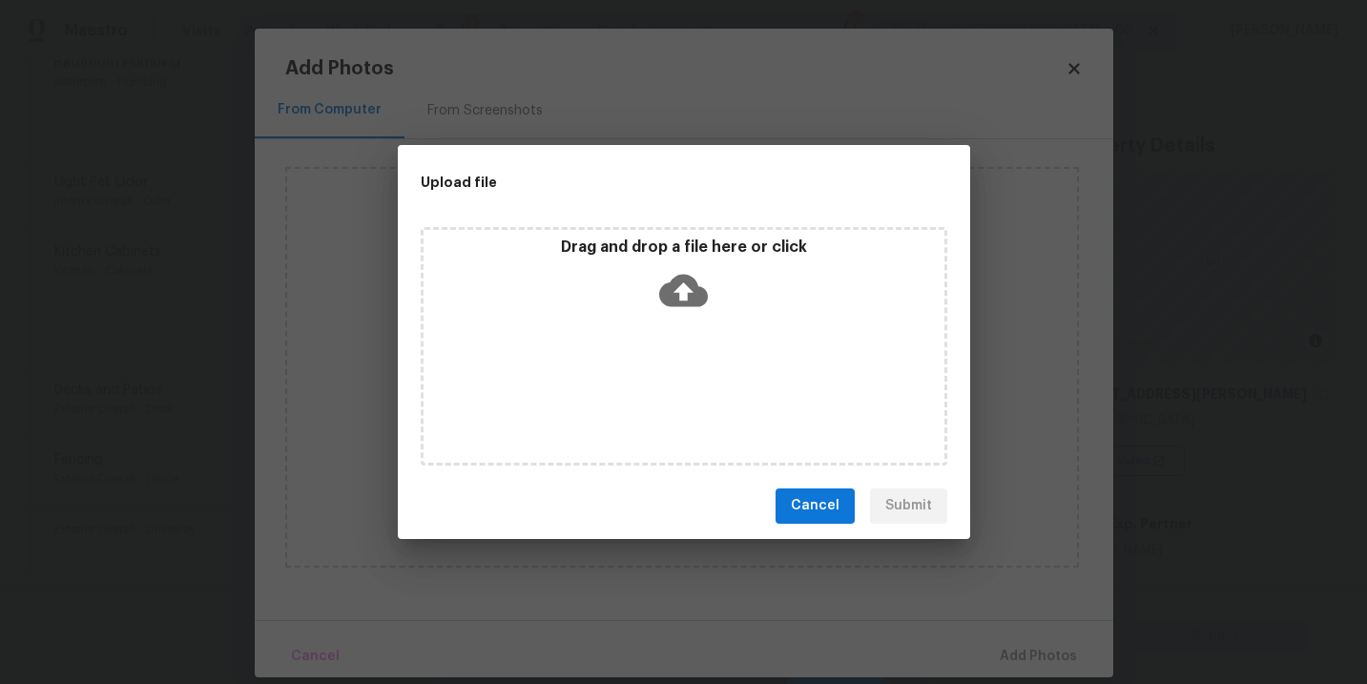
click at [697, 310] on icon at bounding box center [683, 290] width 49 height 49
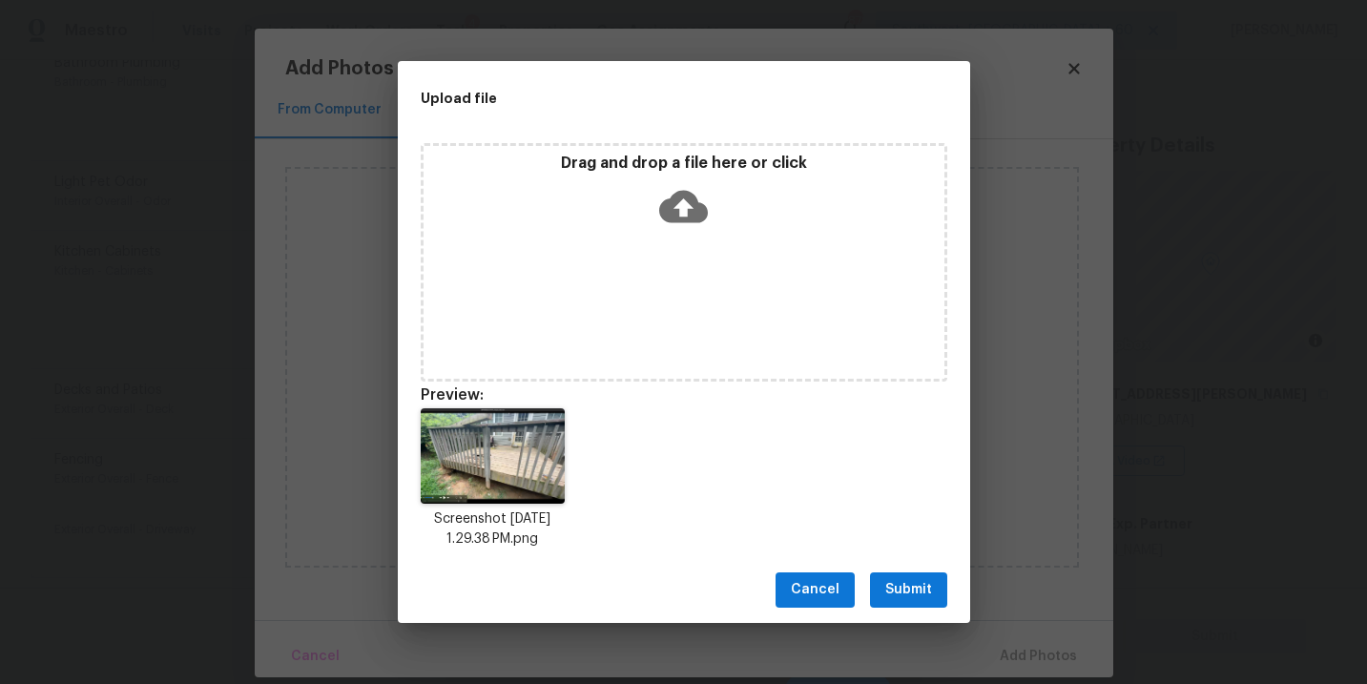
click at [899, 608] on div "Cancel Submit" at bounding box center [684, 590] width 572 height 66
click at [930, 580] on span "Submit" at bounding box center [908, 590] width 47 height 24
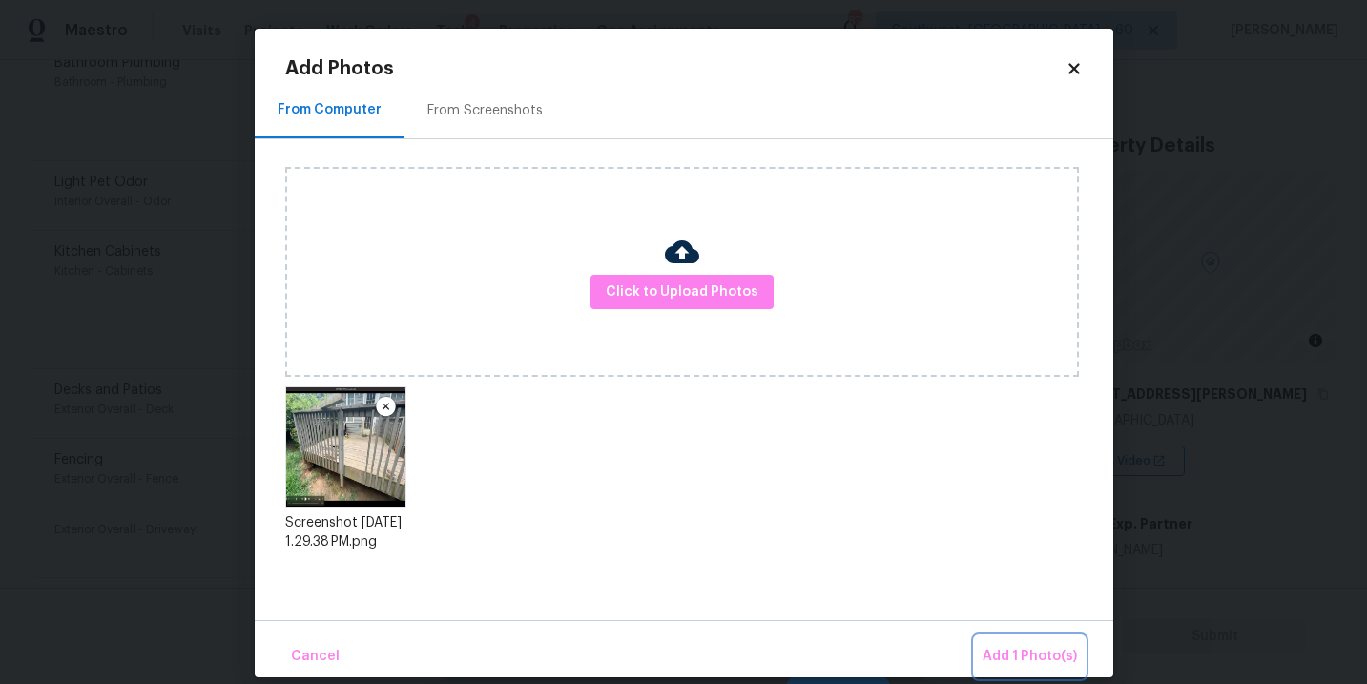
click at [1020, 653] on span "Add 1 Photo(s)" at bounding box center [1029, 657] width 94 height 24
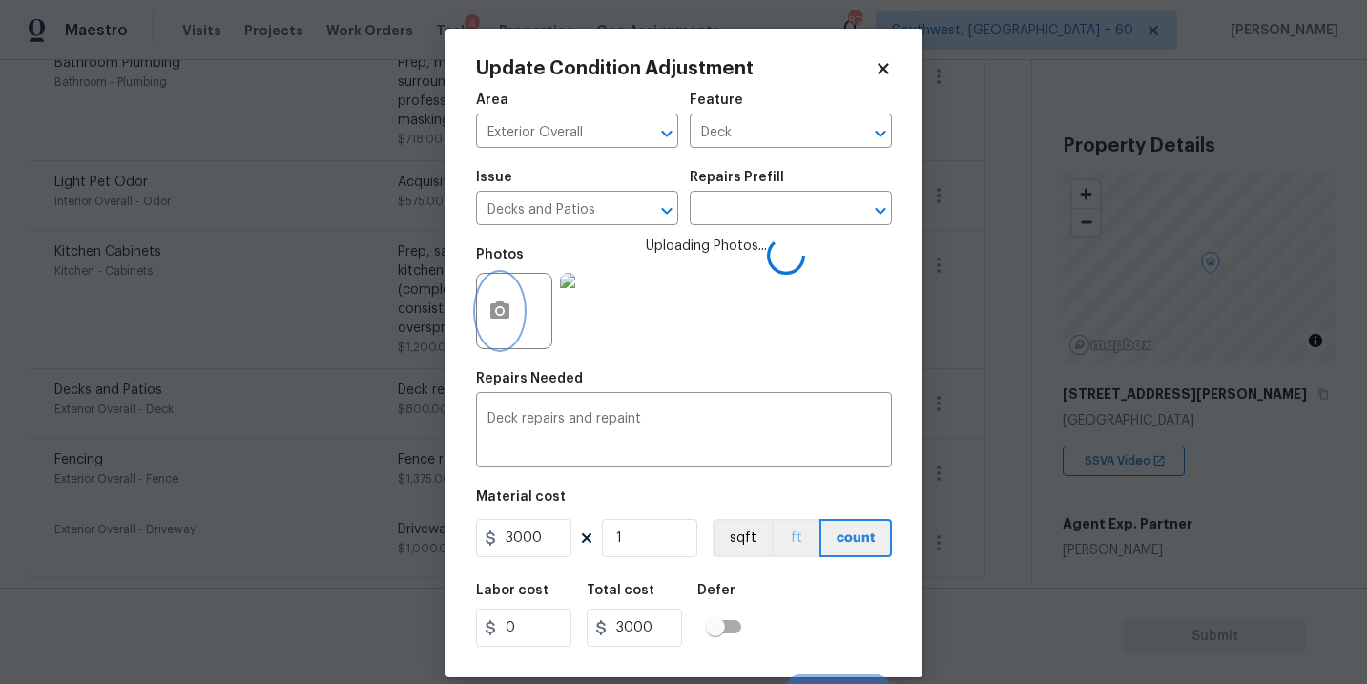
scroll to position [29, 0]
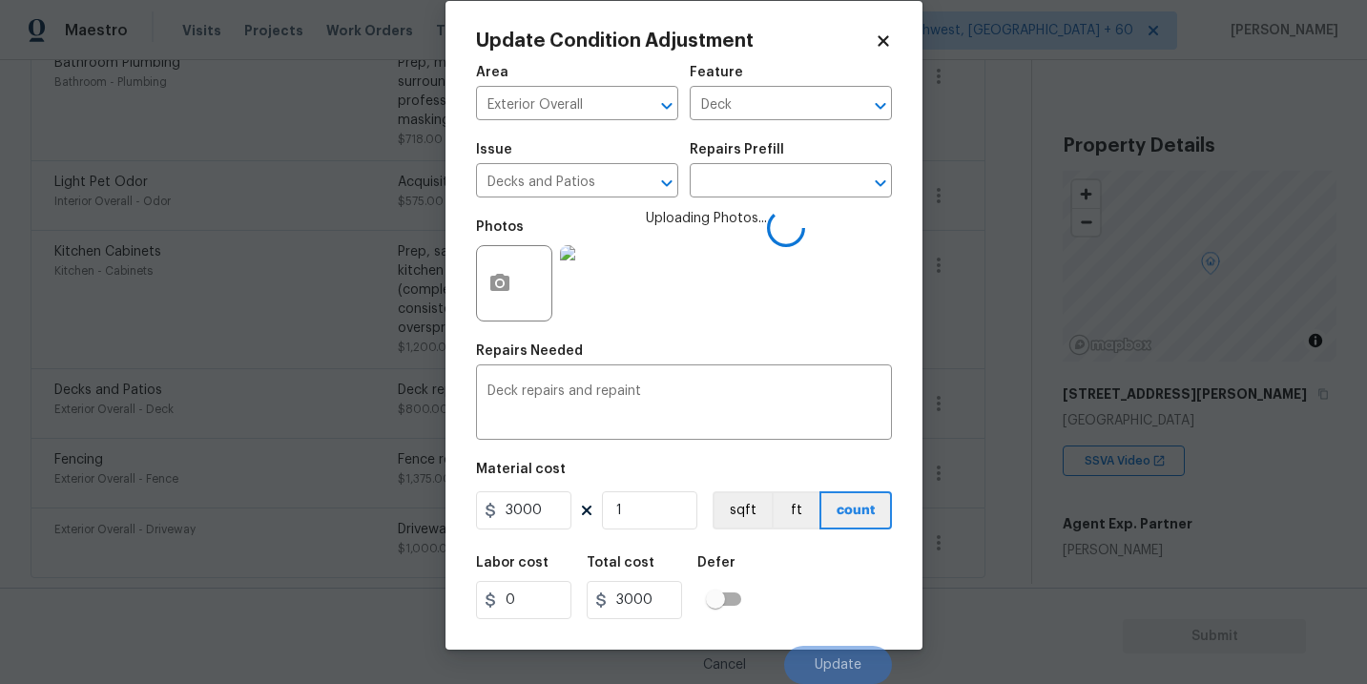
click at [814, 568] on div "Labor cost 0 Total cost 3000 Defer" at bounding box center [684, 588] width 416 height 86
click at [819, 569] on div "Labor cost 0 Total cost 3000 Defer" at bounding box center [684, 588] width 416 height 86
click at [832, 598] on div "Labor cost 0 Total cost 3000 Defer" at bounding box center [684, 588] width 416 height 86
click at [824, 607] on div "Labor cost 0 Total cost 3000 Defer" at bounding box center [684, 588] width 416 height 86
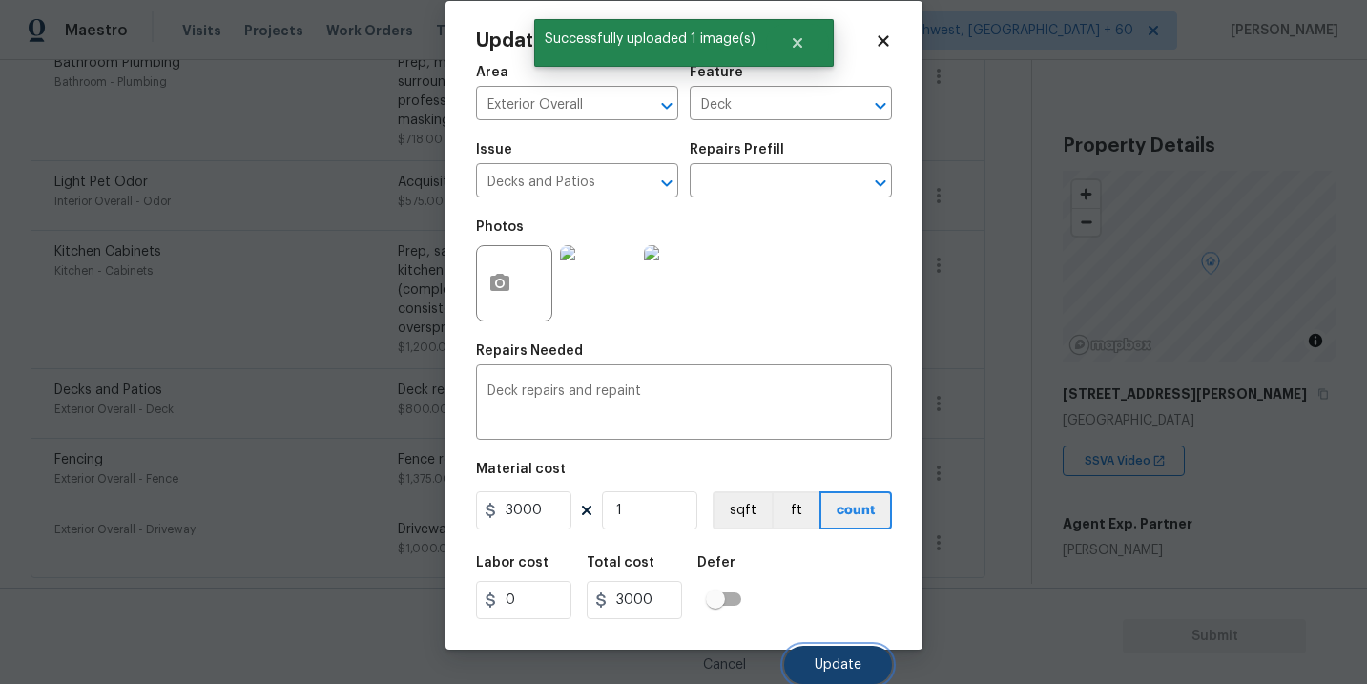
click at [840, 660] on span "Update" at bounding box center [838, 665] width 47 height 14
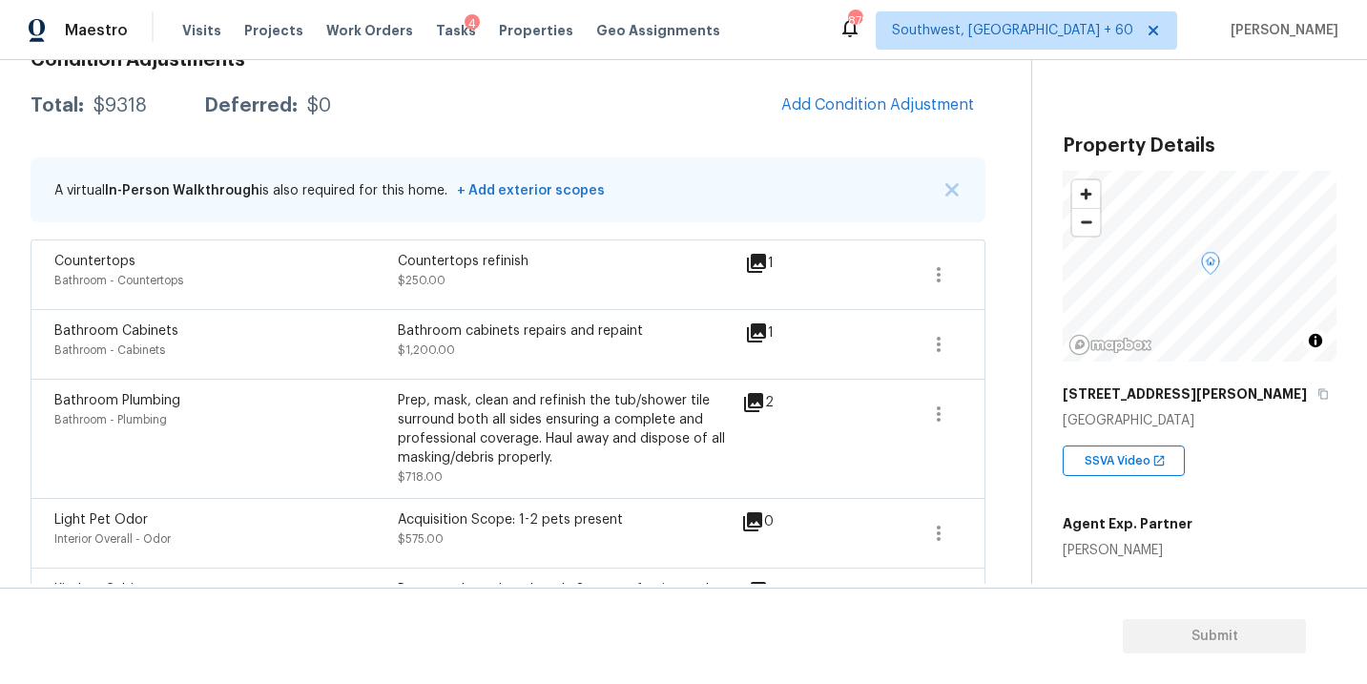
scroll to position [175, 0]
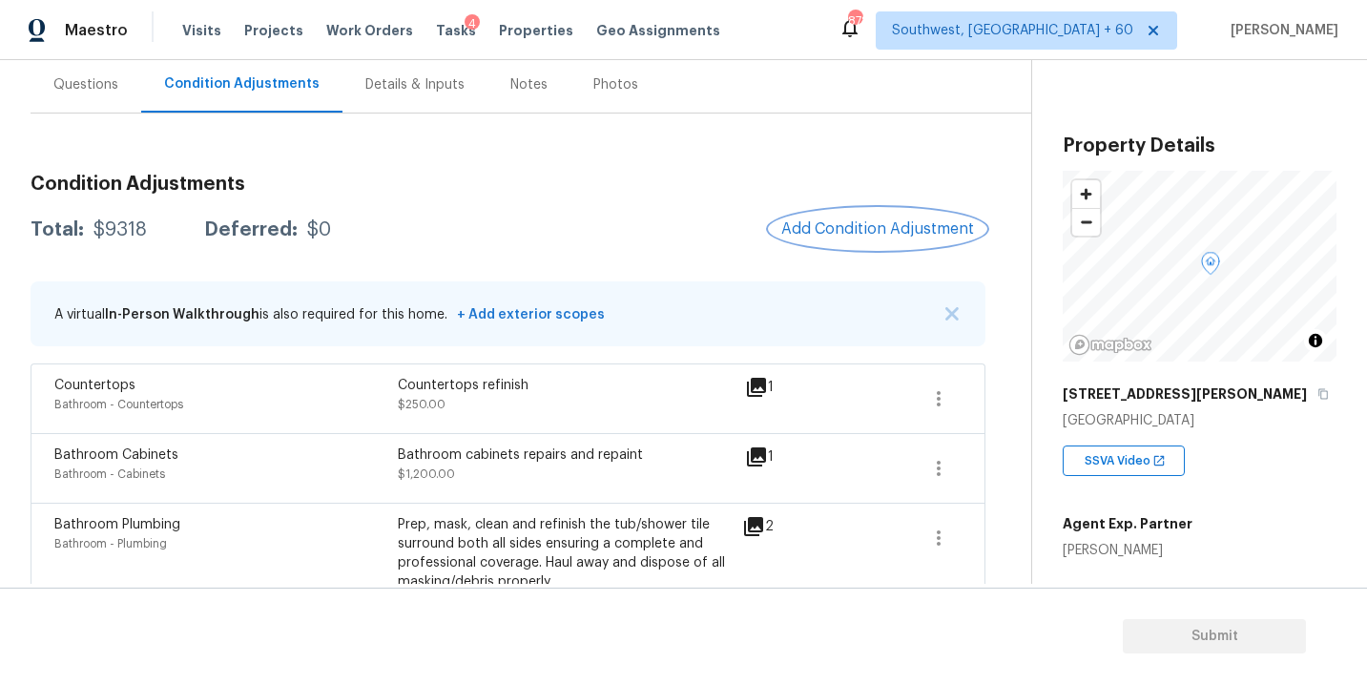
click at [824, 218] on button "Add Condition Adjustment" at bounding box center [878, 229] width 216 height 40
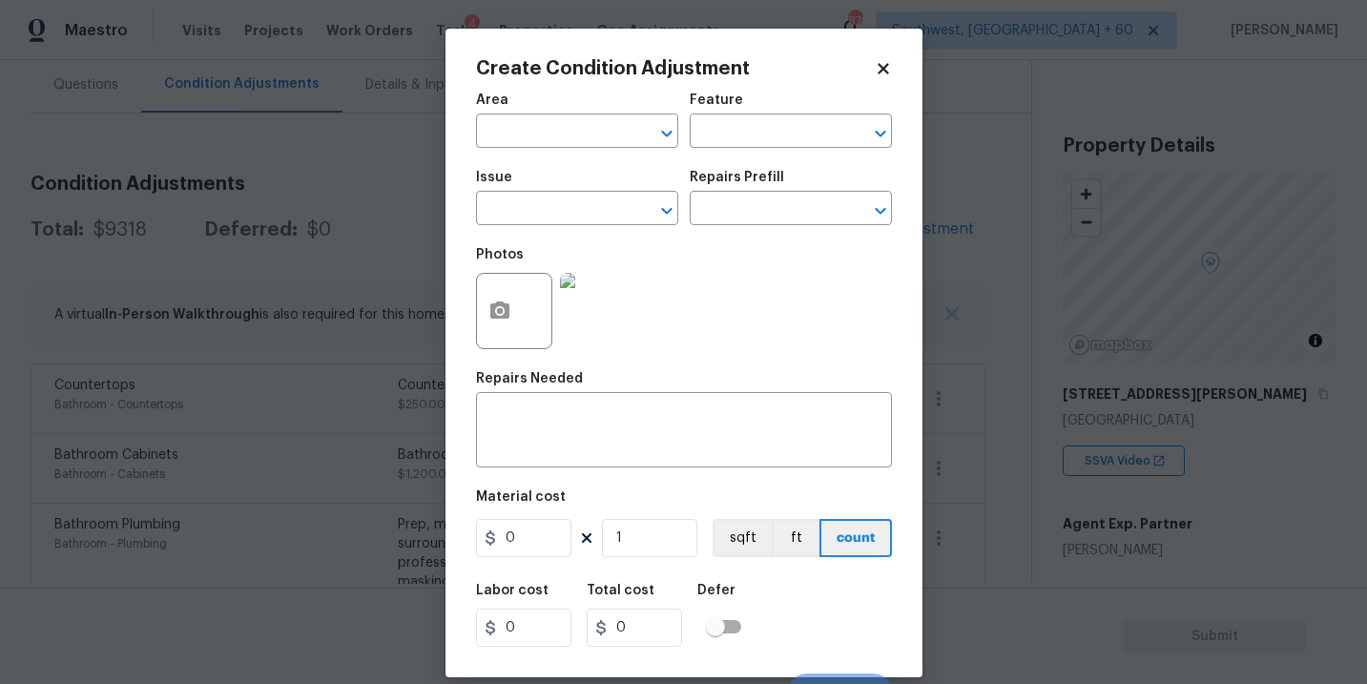
click at [524, 117] on div "Area" at bounding box center [577, 105] width 202 height 25
click at [509, 131] on input "text" at bounding box center [550, 133] width 149 height 30
click at [518, 203] on li "Exterior Overall" at bounding box center [577, 207] width 202 height 31
type input "Exterior Overall"
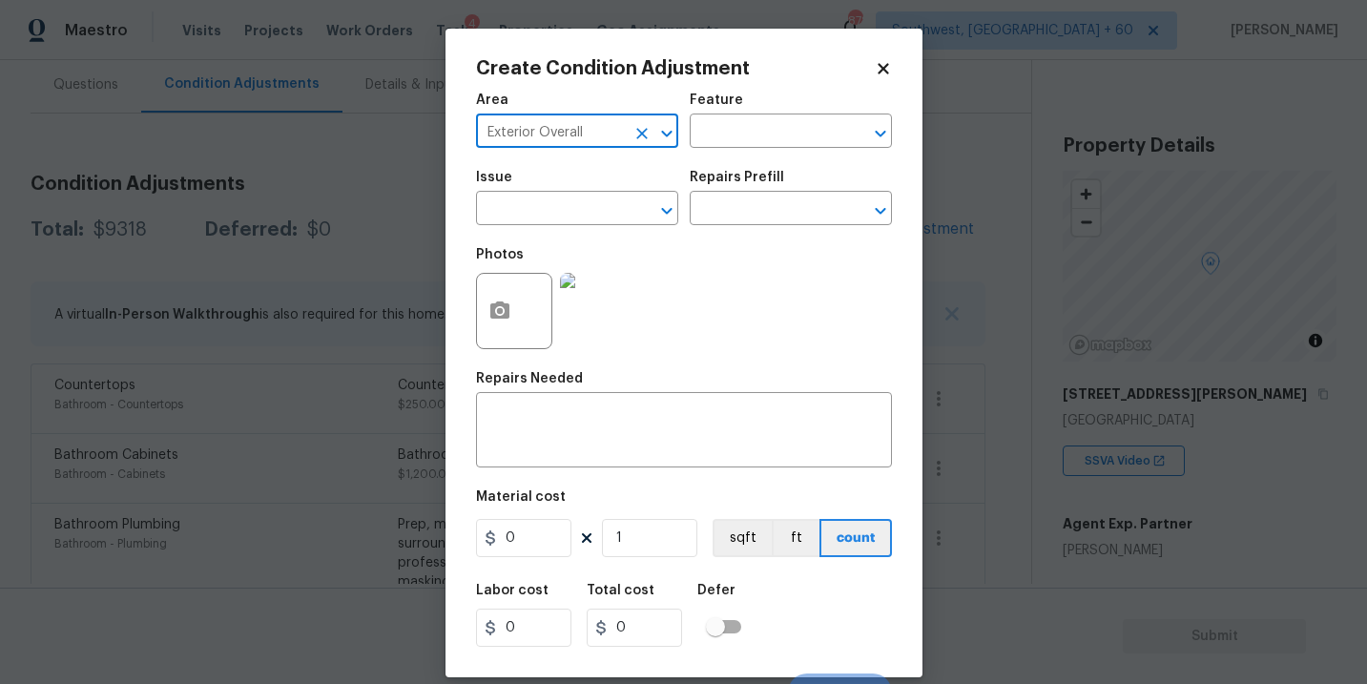
click at [722, 114] on div "Feature" at bounding box center [791, 105] width 202 height 25
click at [714, 126] on input "text" at bounding box center [764, 133] width 149 height 30
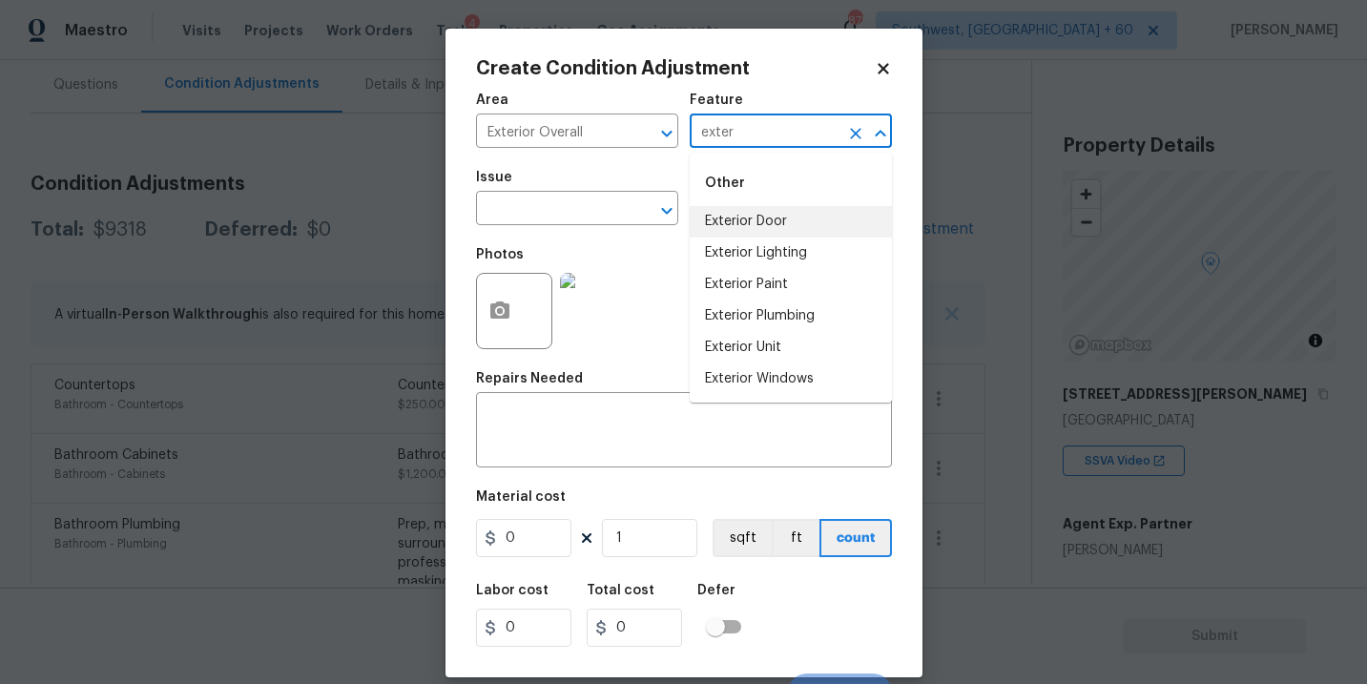
click at [759, 230] on li "Exterior Door" at bounding box center [791, 221] width 202 height 31
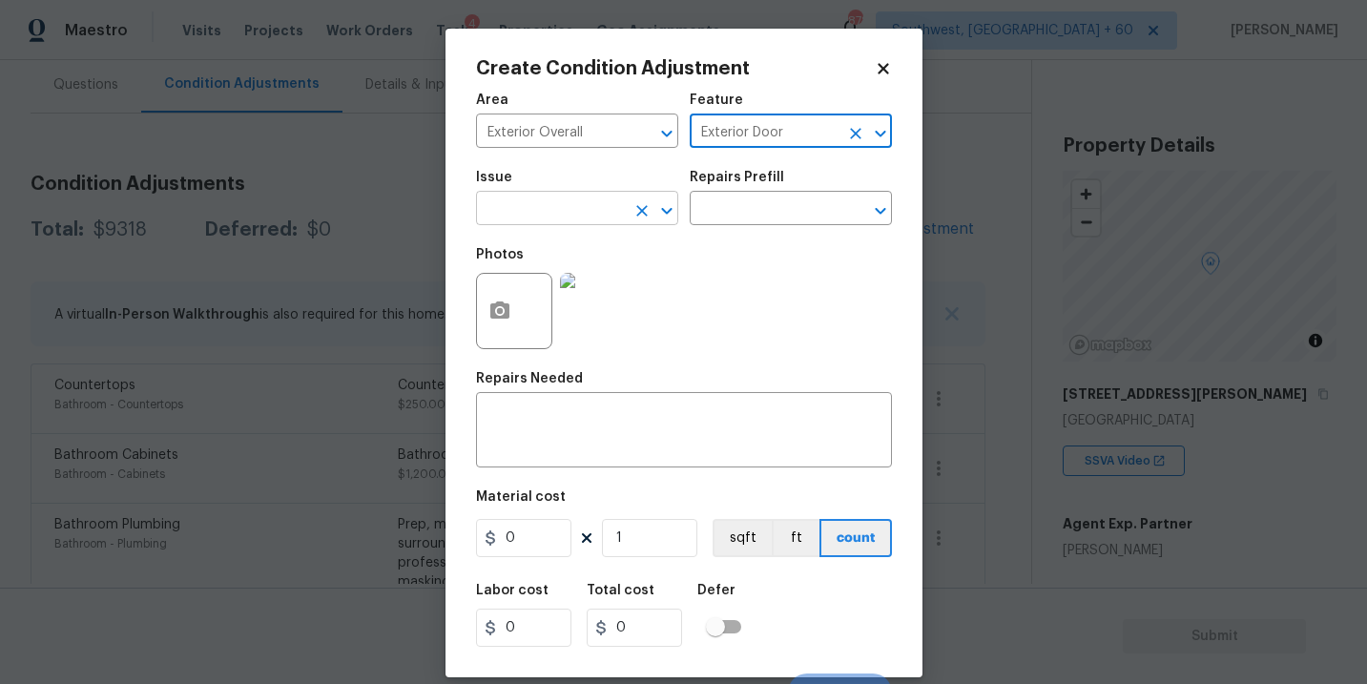
type input "Exterior Door"
click at [617, 211] on input "text" at bounding box center [550, 211] width 149 height 30
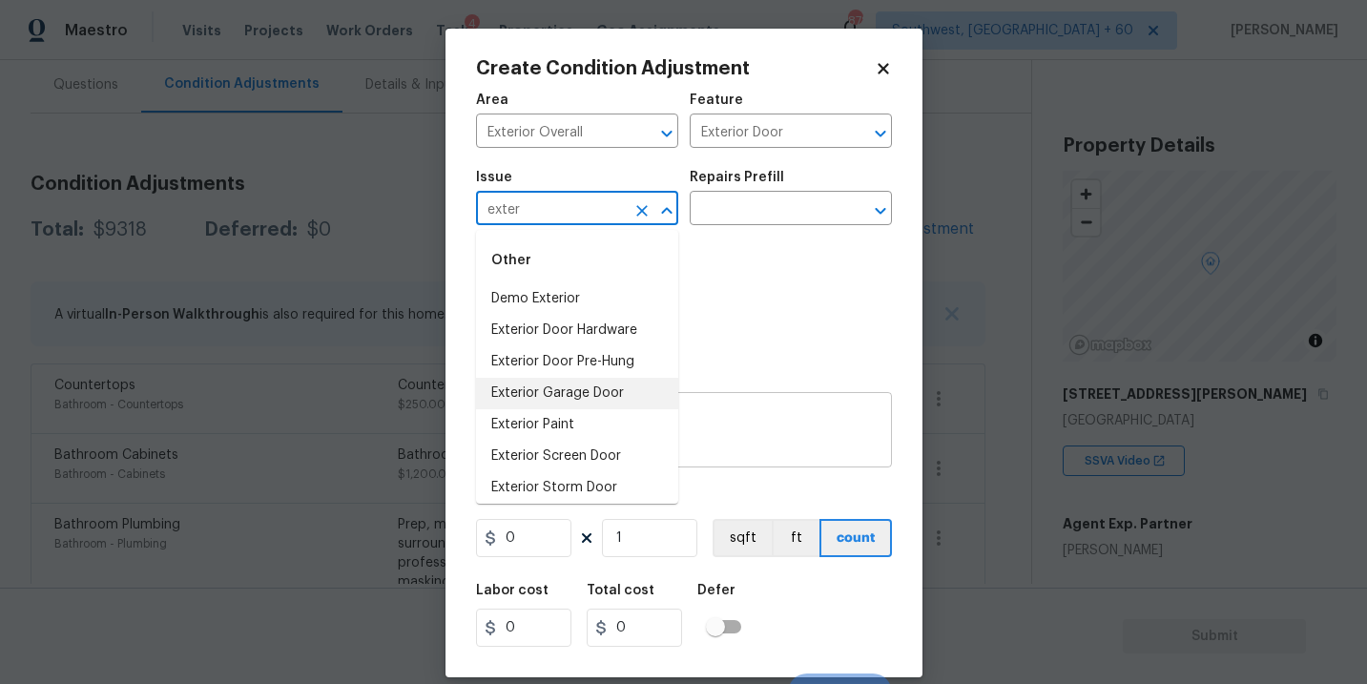
type input "exter"
click at [763, 414] on textarea at bounding box center [683, 432] width 393 height 40
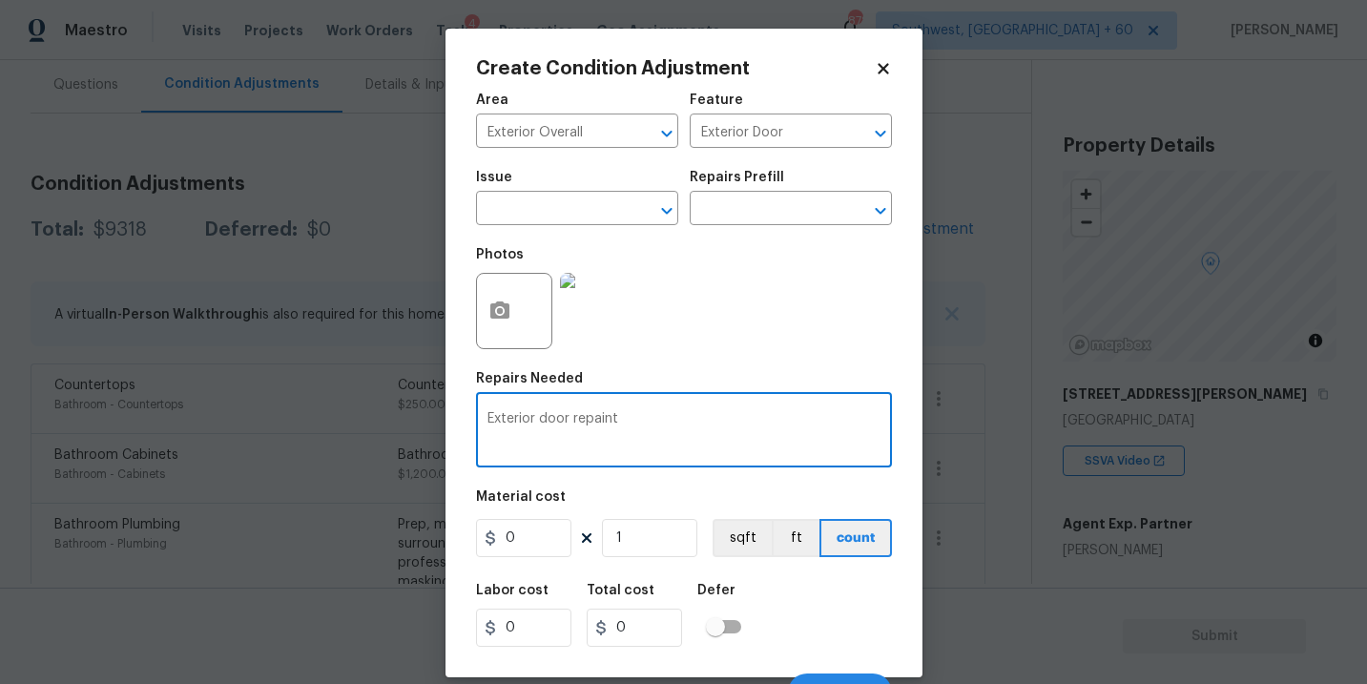
type textarea "Exterior door repaint"
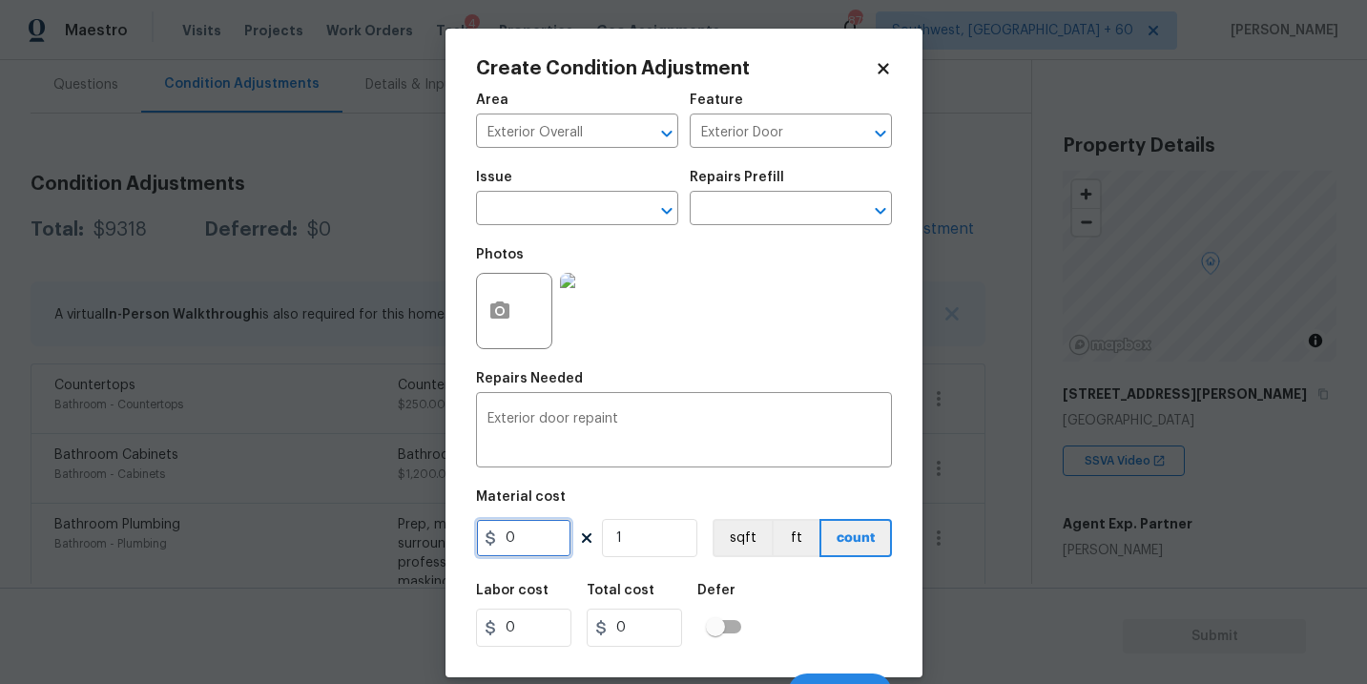
drag, startPoint x: 549, startPoint y: 537, endPoint x: 414, endPoint y: 538, distance: 135.4
click at [414, 538] on div "Create Condition Adjustment Area Exterior Overall ​ Feature Exterior Door ​ Iss…" at bounding box center [683, 342] width 1367 height 684
type input "95"
click at [486, 334] on button "button" at bounding box center [500, 311] width 46 height 74
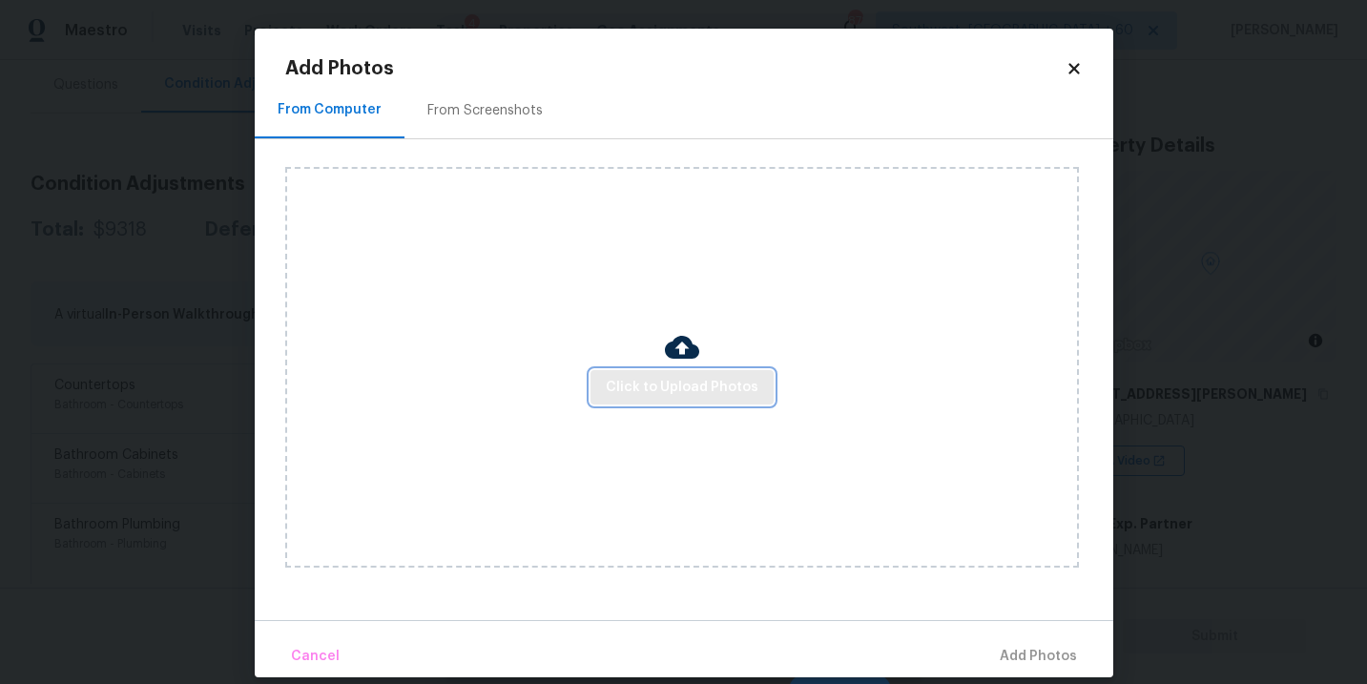
click at [640, 385] on span "Click to Upload Photos" at bounding box center [682, 388] width 153 height 24
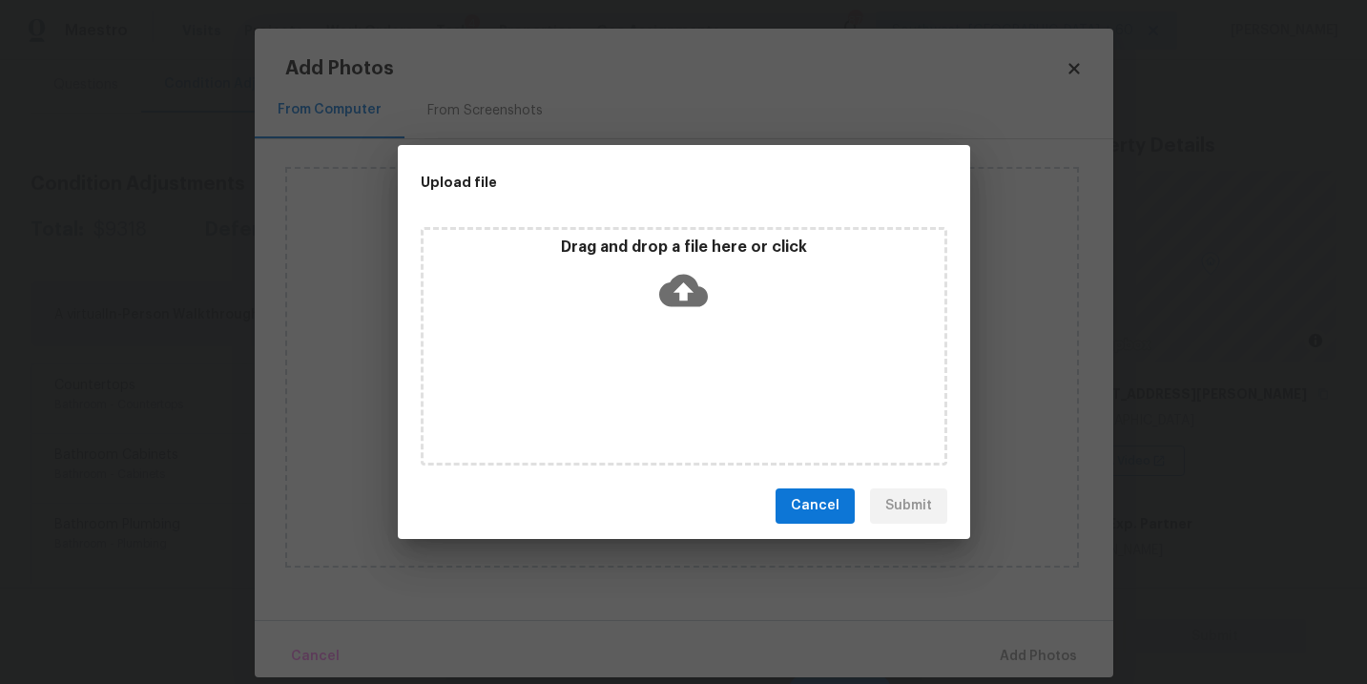
click at [685, 319] on div "Drag and drop a file here or click" at bounding box center [684, 346] width 526 height 238
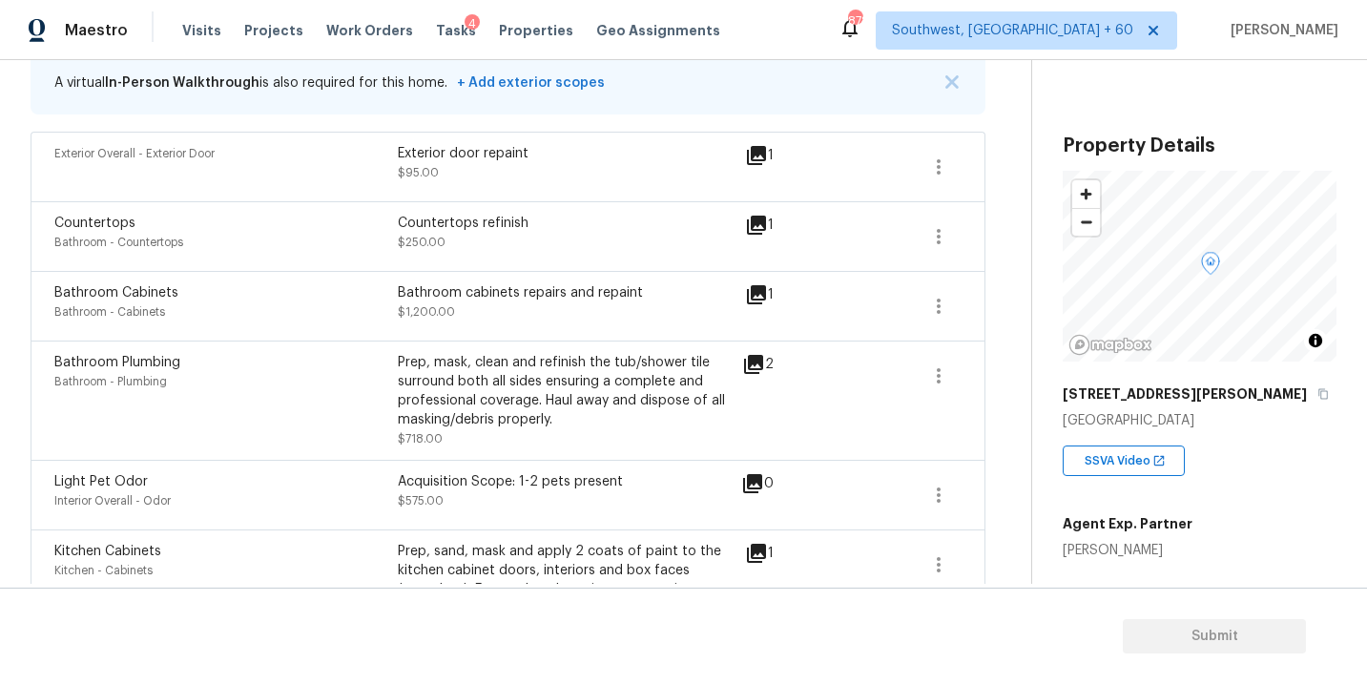
scroll to position [157, 0]
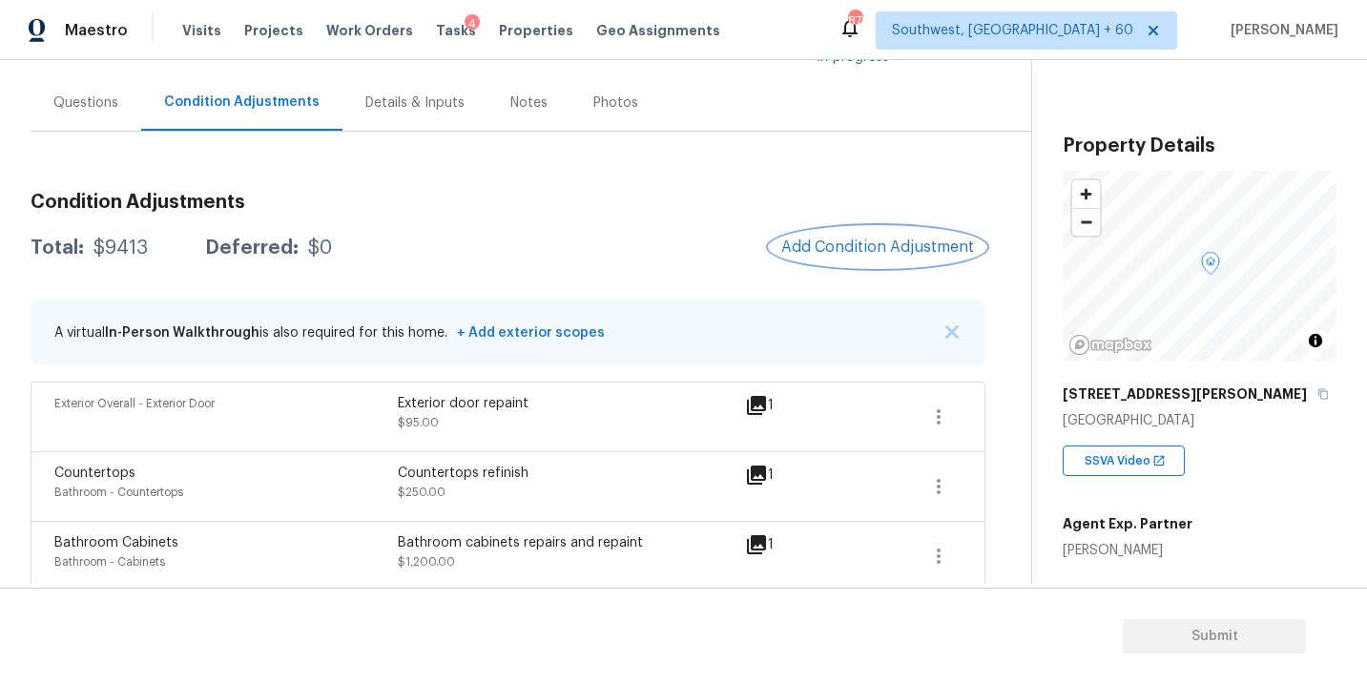
click at [907, 239] on span "Add Condition Adjustment" at bounding box center [877, 246] width 193 height 17
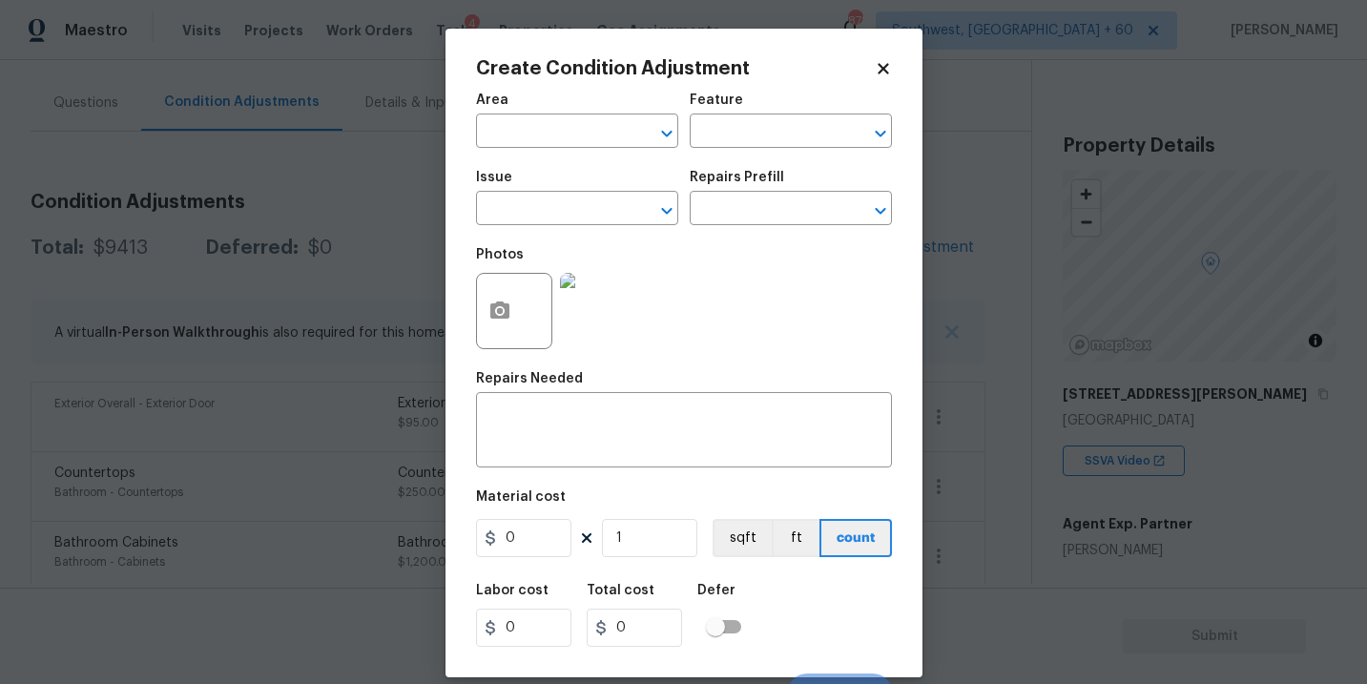
click at [554, 108] on div "Area" at bounding box center [577, 105] width 202 height 25
click at [548, 120] on input "text" at bounding box center [550, 133] width 149 height 30
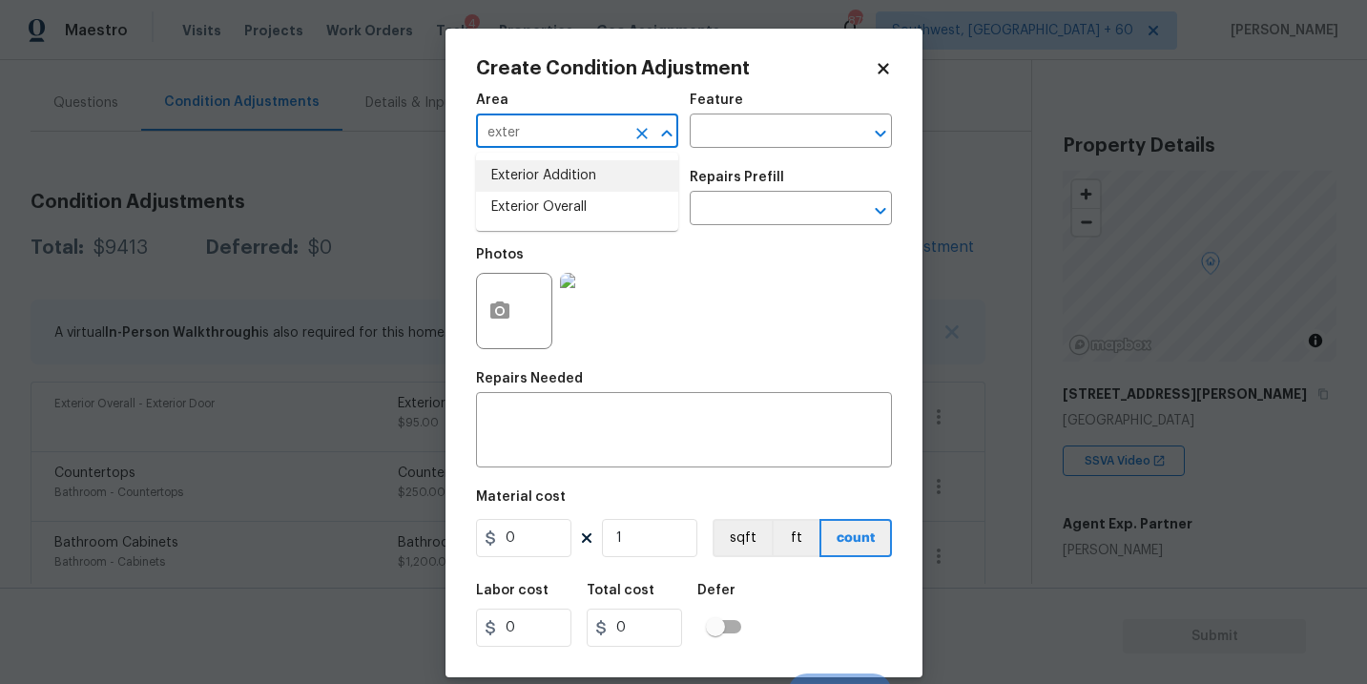
click at [581, 184] on li "Exterior Addition" at bounding box center [577, 175] width 202 height 31
type input "Exterior Addition"
click at [640, 139] on icon "Clear" at bounding box center [641, 133] width 19 height 19
click at [600, 214] on li "Exterior Overall" at bounding box center [577, 207] width 202 height 31
type input "Exterior Overall"
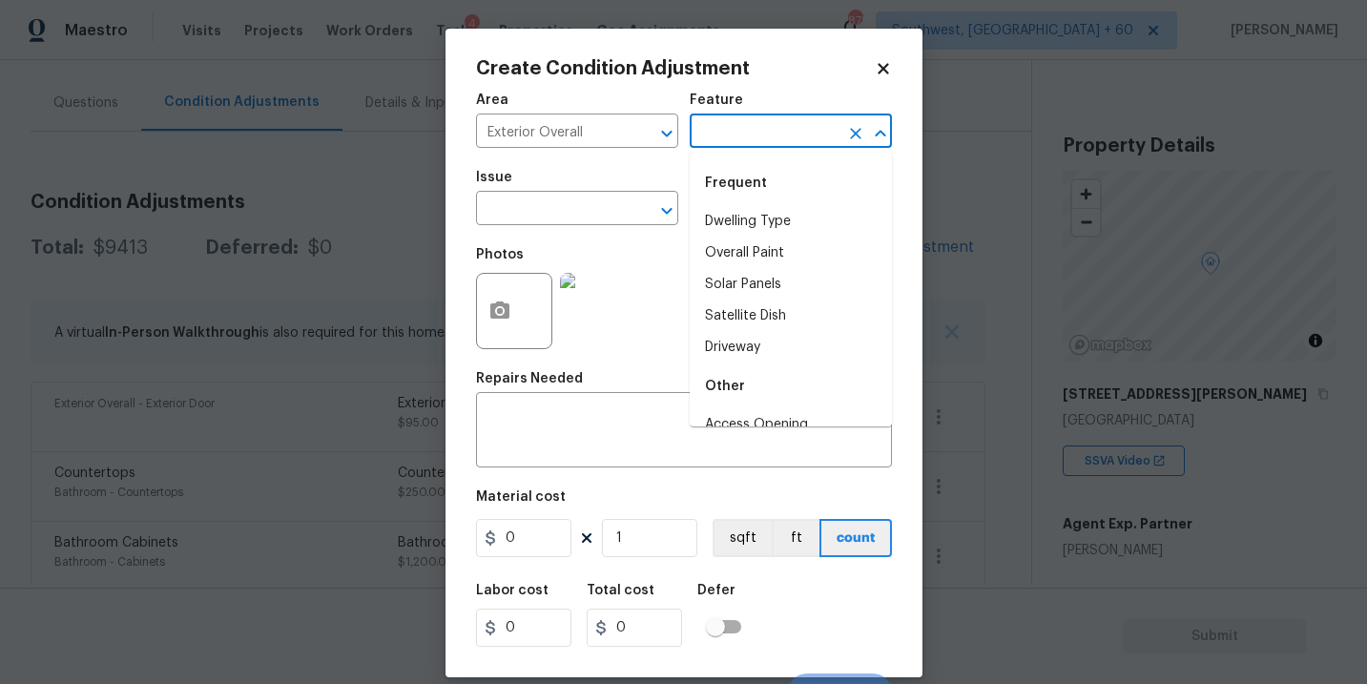
click at [738, 145] on input "text" at bounding box center [764, 133] width 149 height 30
click at [739, 276] on li "Exterior Paint" at bounding box center [791, 284] width 202 height 31
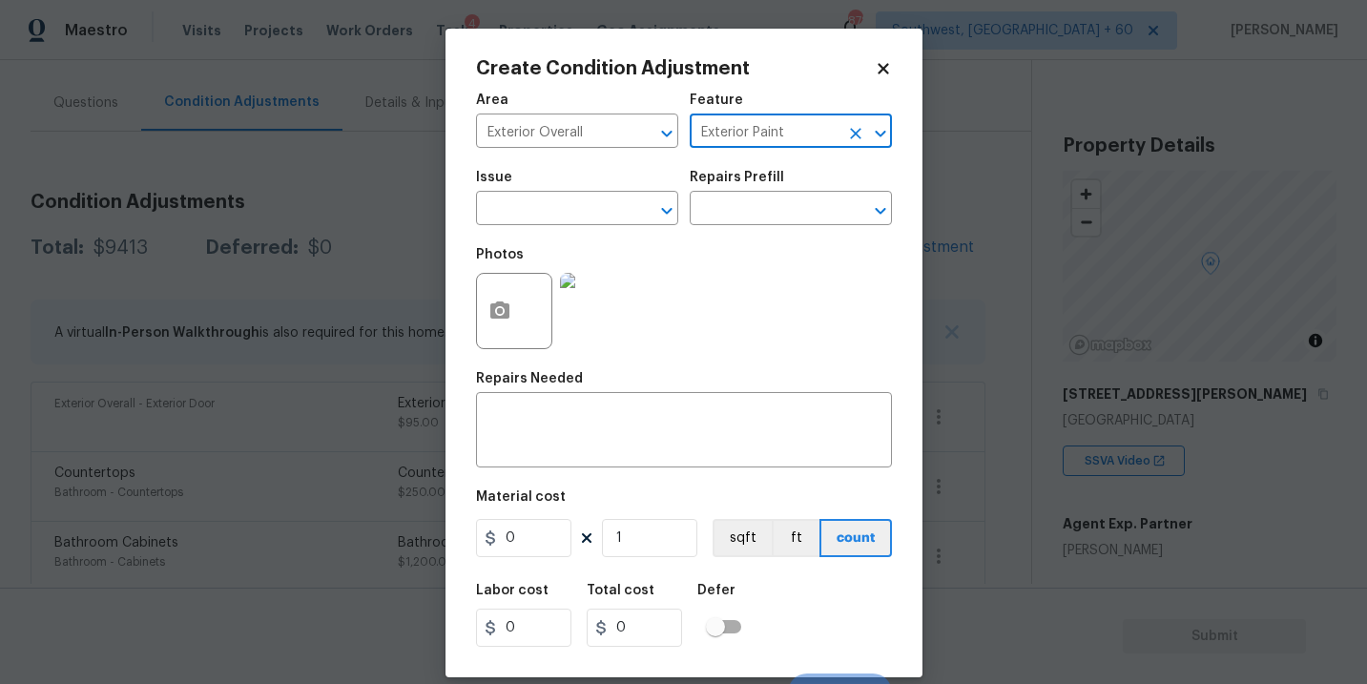
type input "Exterior Paint"
click at [597, 226] on span "Issue ​" at bounding box center [577, 197] width 202 height 77
click at [558, 213] on input "text" at bounding box center [550, 211] width 149 height 30
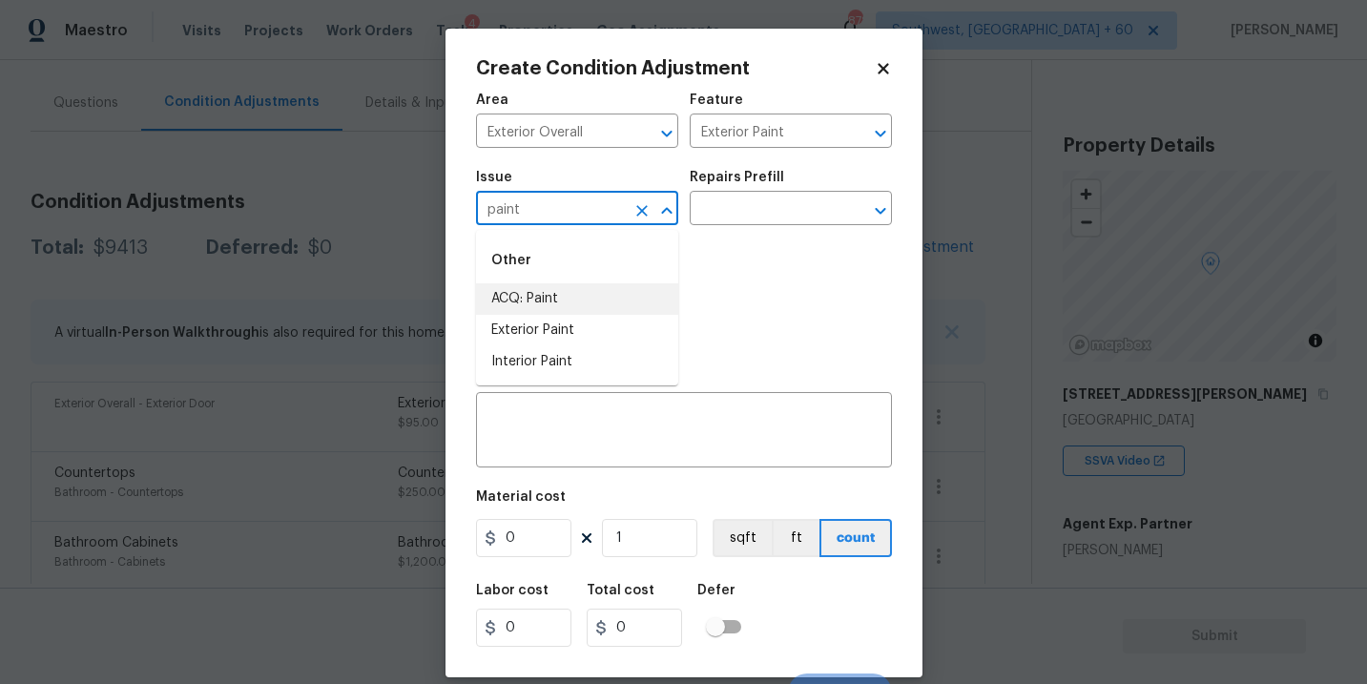
click at [559, 311] on li "ACQ: Paint" at bounding box center [577, 298] width 202 height 31
type input "ACQ: Paint"
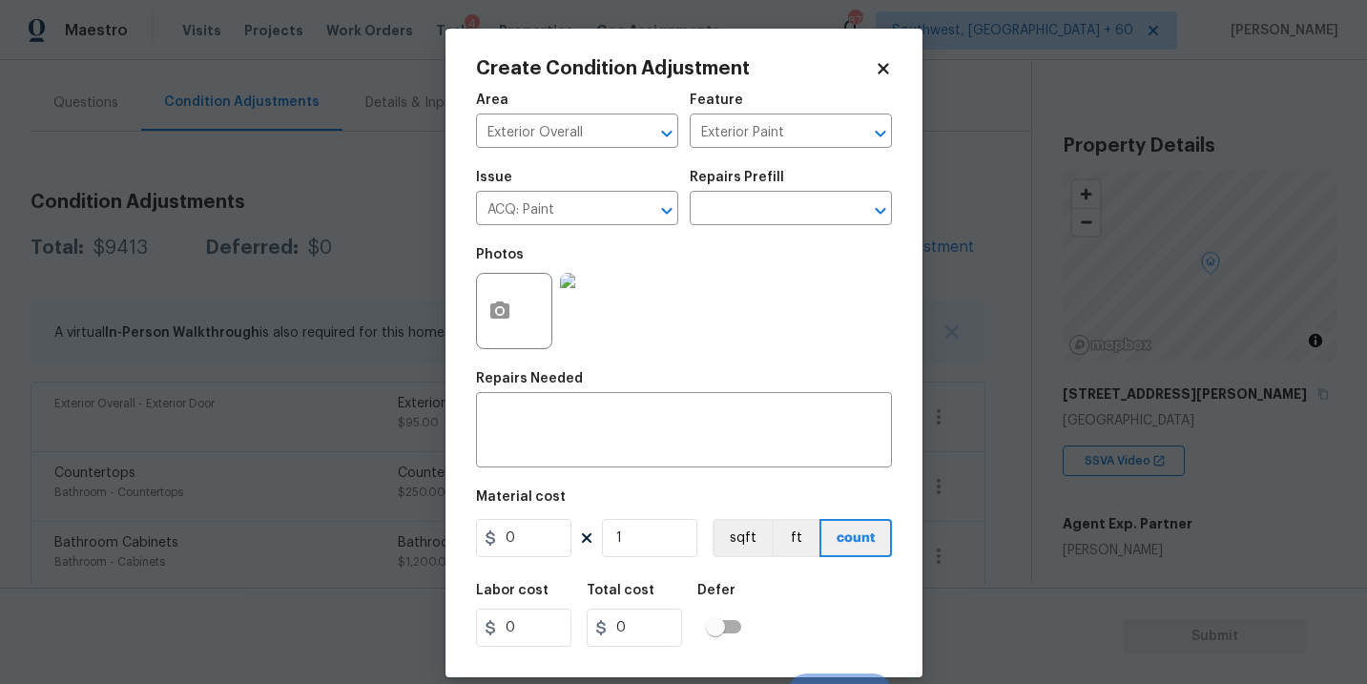
click at [746, 246] on div "Photos" at bounding box center [684, 299] width 416 height 124
click at [760, 223] on input "text" at bounding box center [764, 211] width 149 height 30
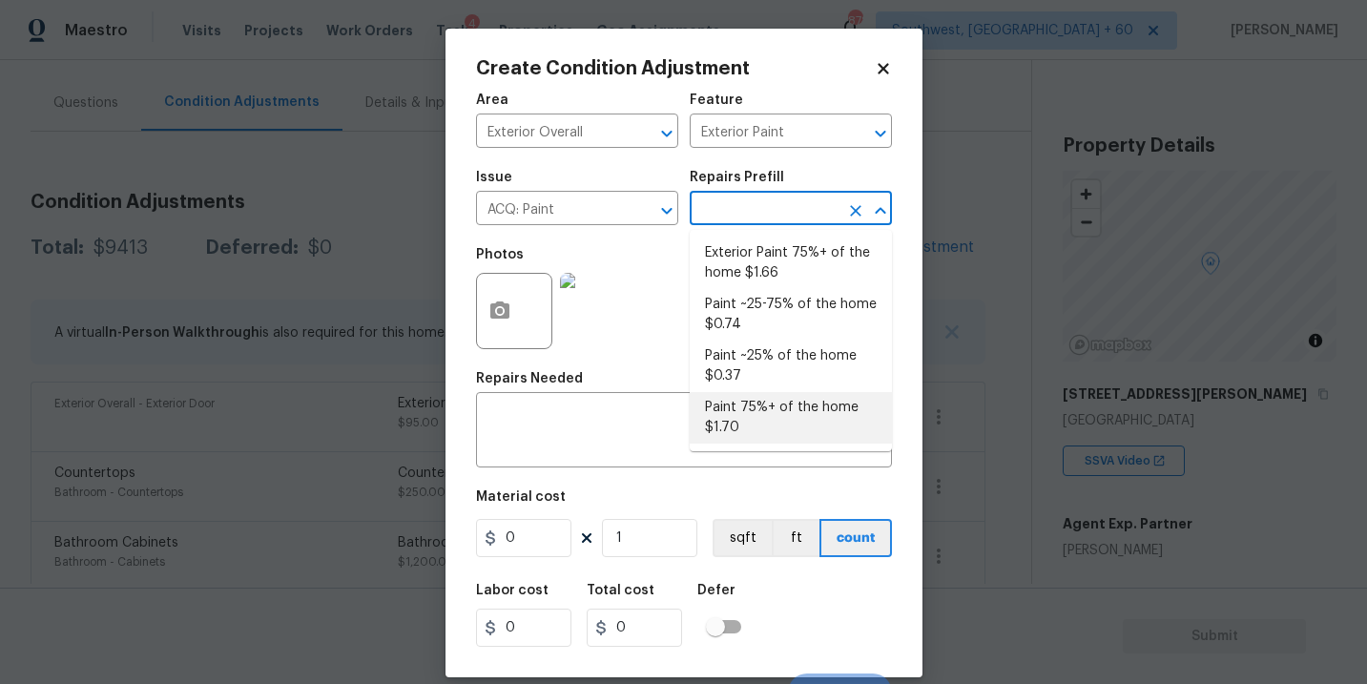
click at [773, 429] on li "Paint 75%+ of the home $1.70" at bounding box center [791, 418] width 202 height 52
type input "Acquisition"
type textarea "Acquisition Scope: 75%+ of the home will likely require interior paint"
type input "1.7"
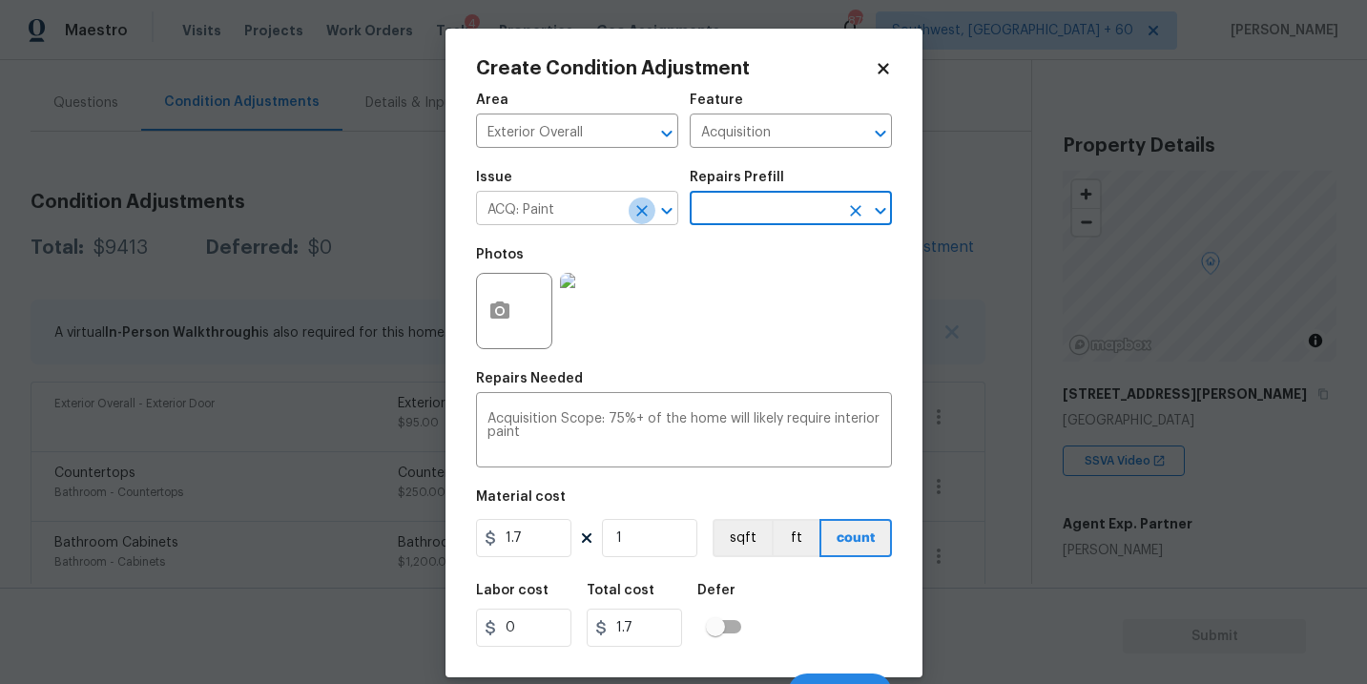
click at [638, 212] on icon "Clear" at bounding box center [641, 210] width 19 height 19
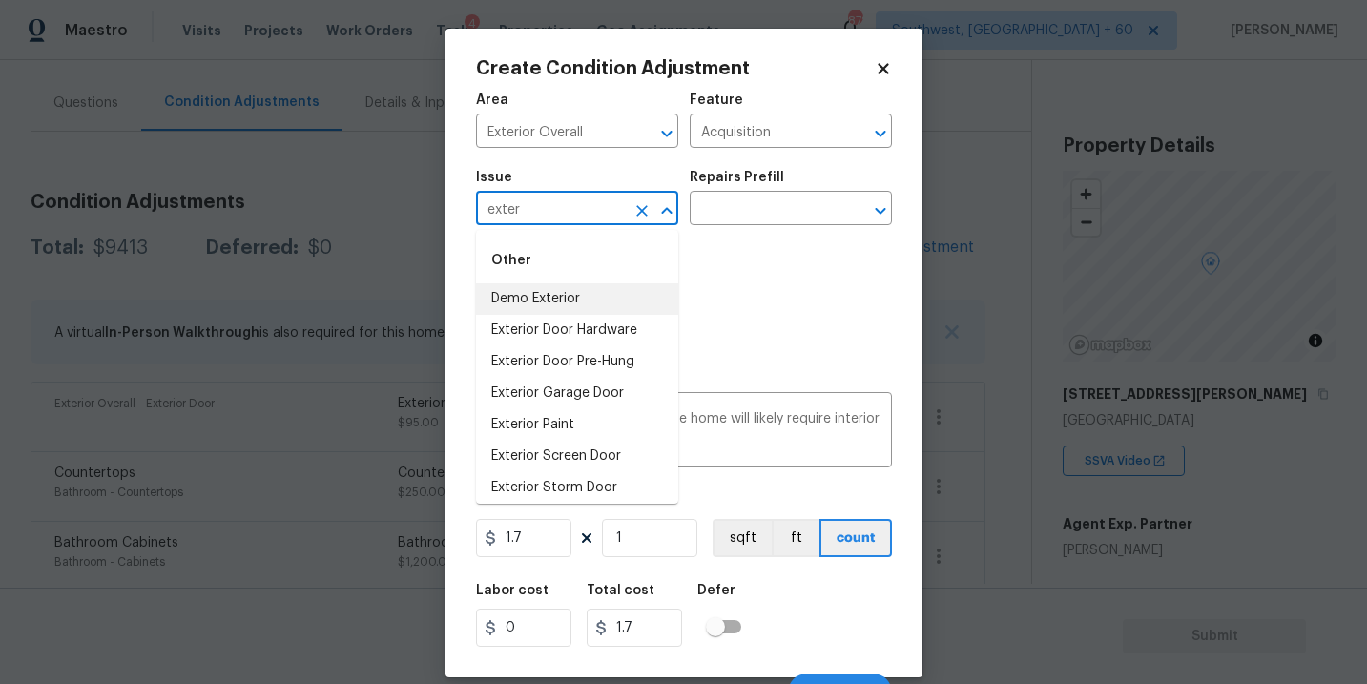
type input "exter"
click at [746, 257] on div "Photos" at bounding box center [684, 299] width 416 height 124
click at [585, 210] on input "text" at bounding box center [550, 211] width 149 height 30
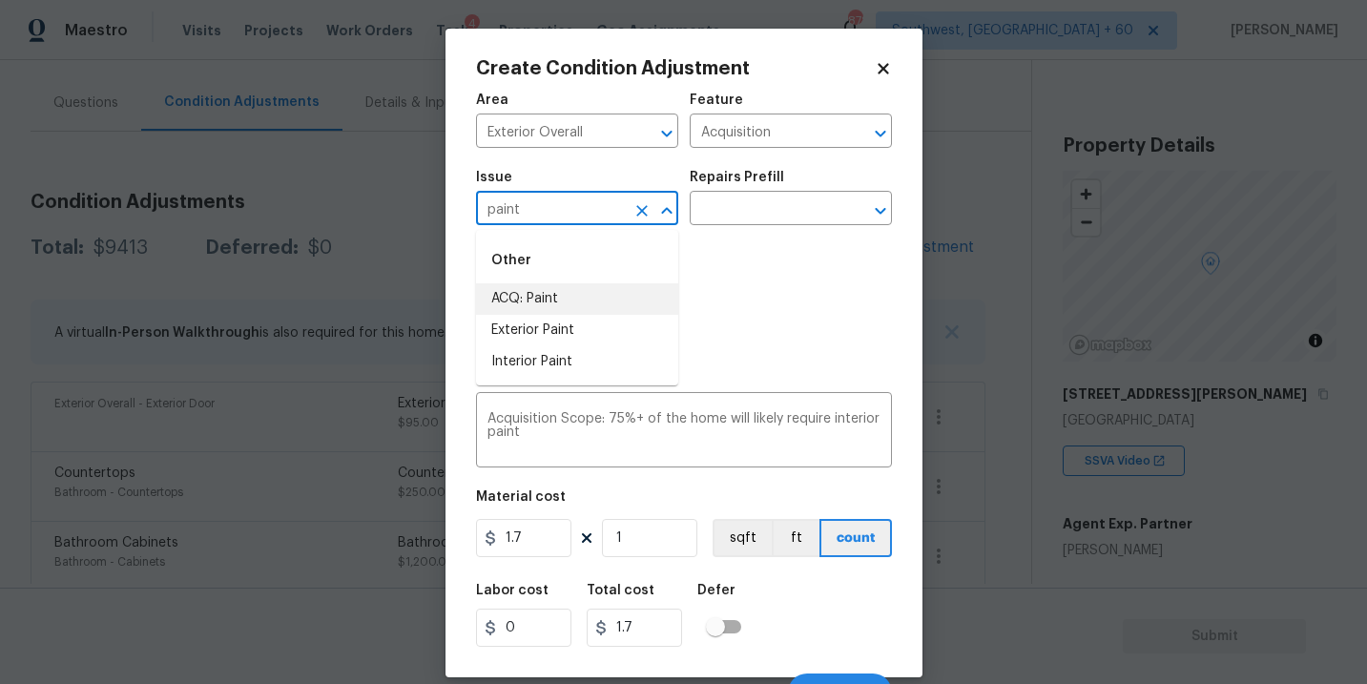
click at [578, 284] on li "ACQ: Paint" at bounding box center [577, 298] width 202 height 31
type input "ACQ: Paint"
click at [748, 220] on input "text" at bounding box center [764, 211] width 149 height 30
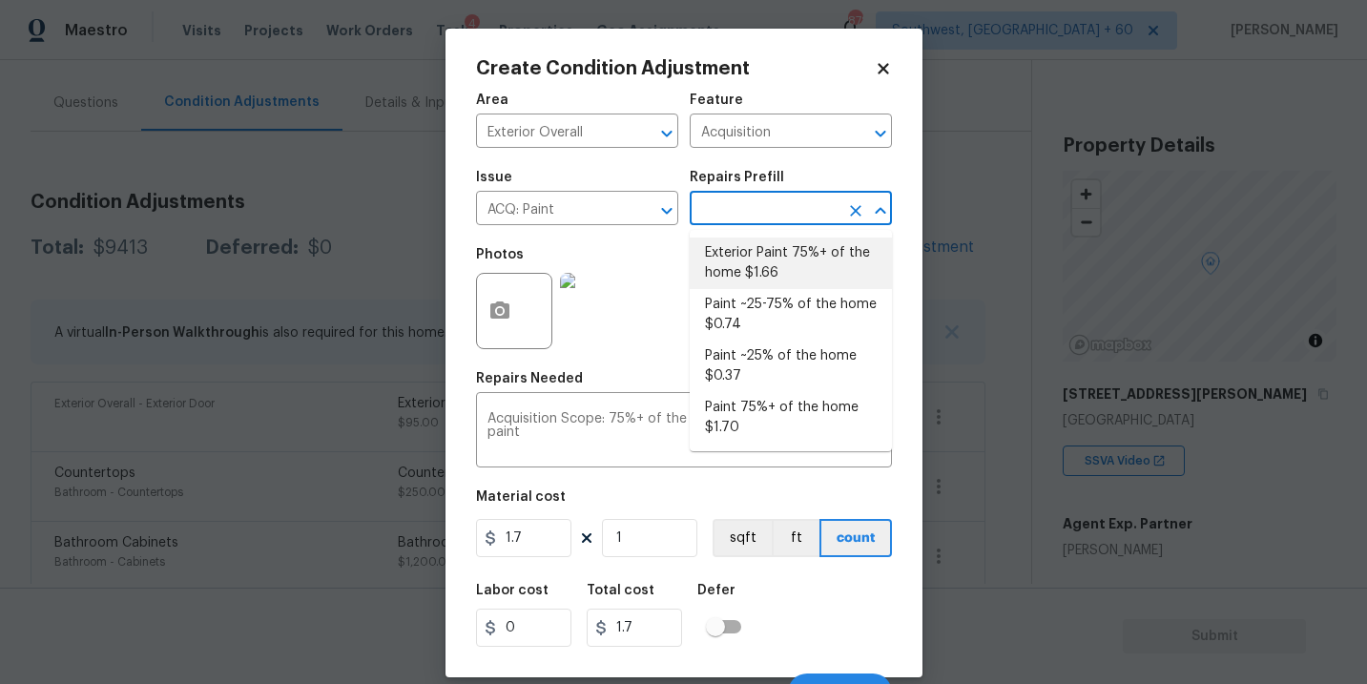
click at [752, 258] on li "Exterior Paint 75%+ of the home $1.66" at bounding box center [791, 263] width 202 height 52
type textarea "Acquisition Scope: 75%+ of the home exterior will likely require paint"
type input "1.66"
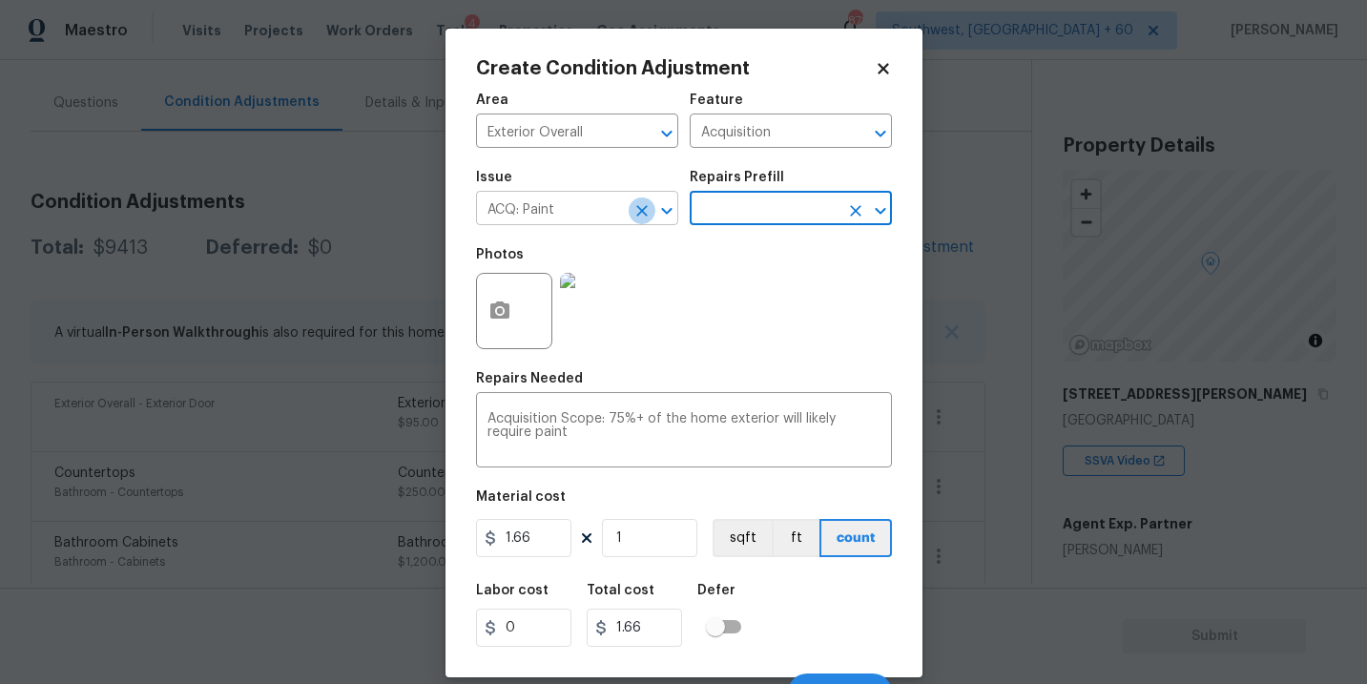
click at [638, 215] on icon "Clear" at bounding box center [641, 210] width 11 height 11
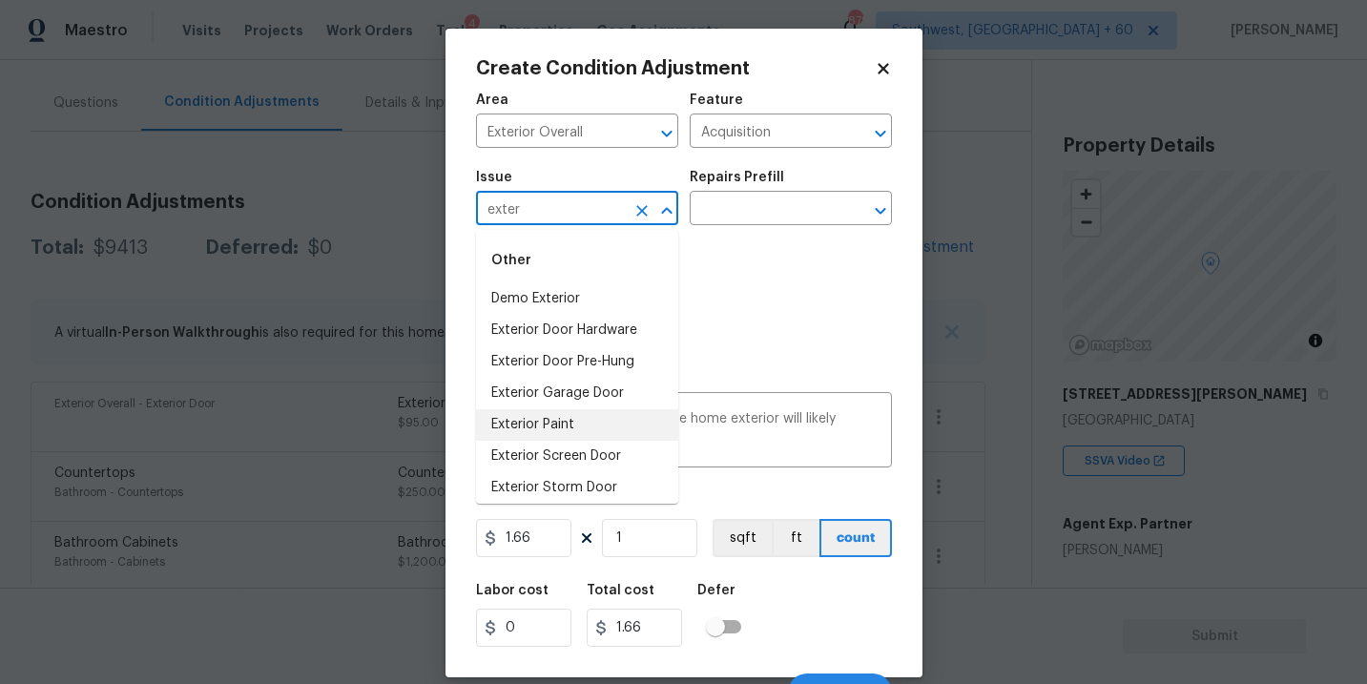
click at [609, 410] on li "Exterior Paint" at bounding box center [577, 424] width 202 height 31
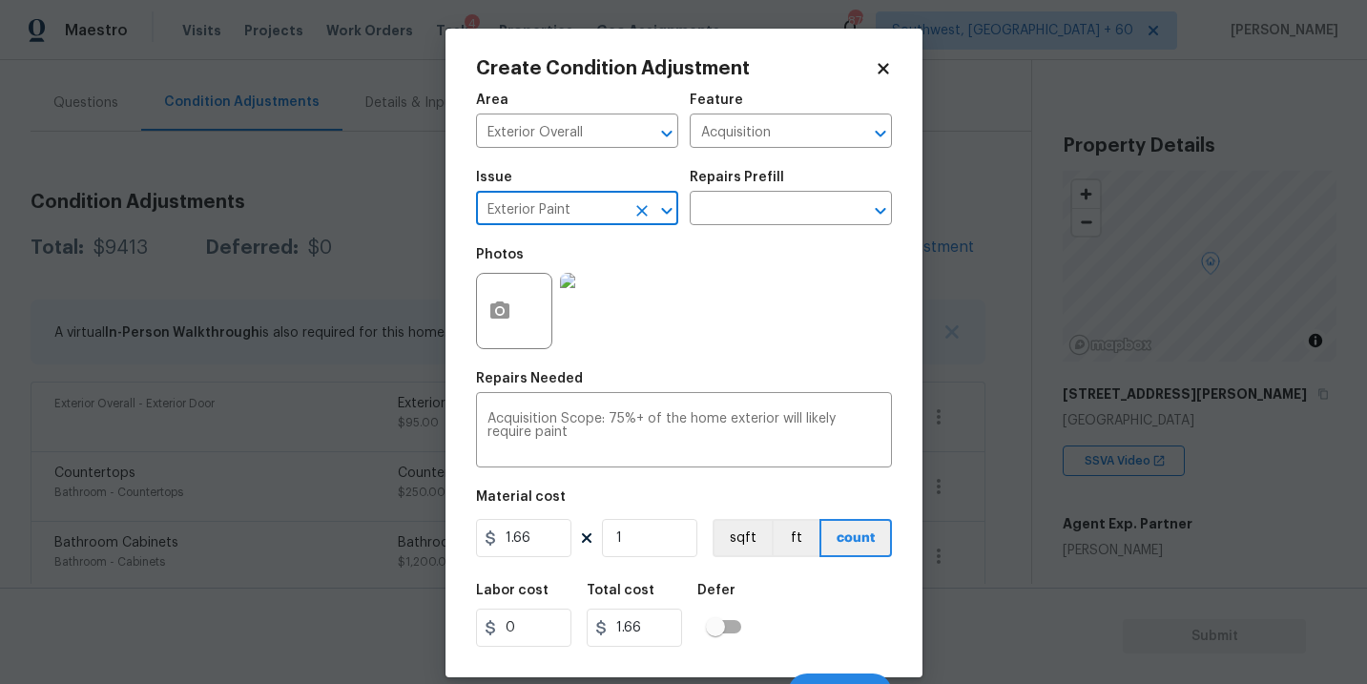
type input "Exterior Paint"
click at [500, 318] on icon "button" at bounding box center [499, 309] width 19 height 17
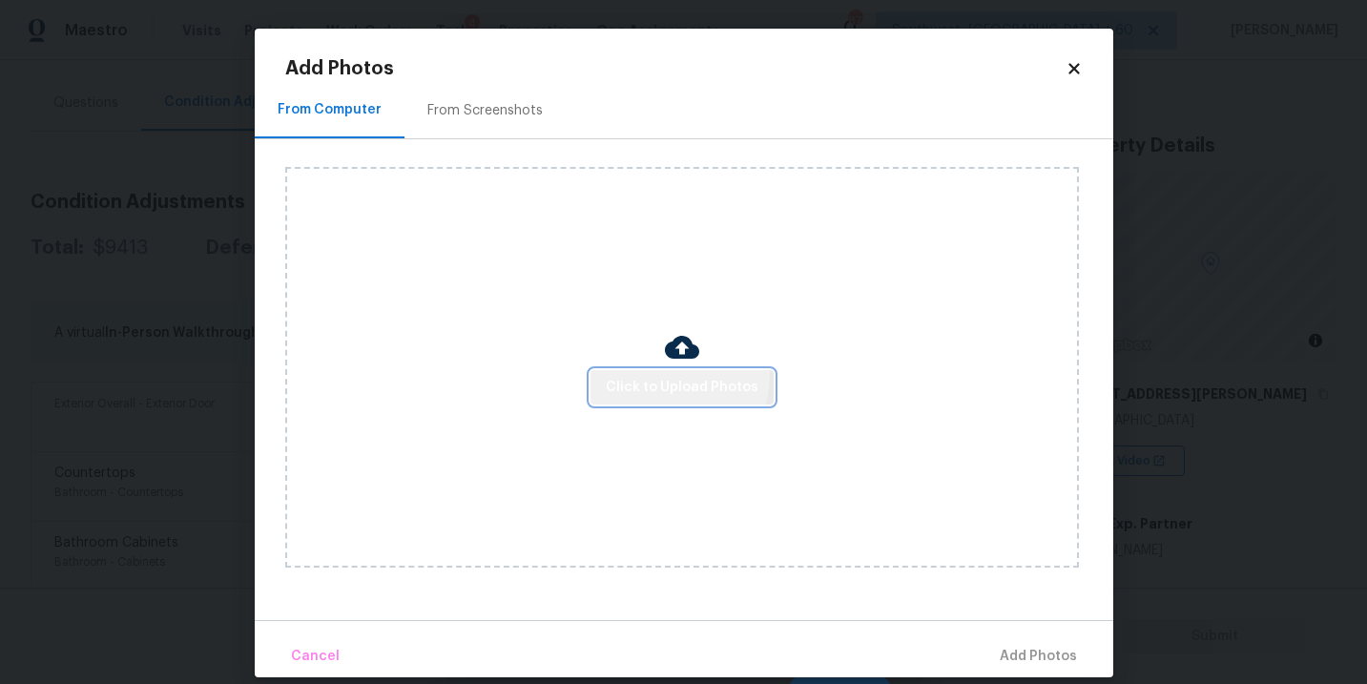
click at [650, 374] on button "Click to Upload Photos" at bounding box center [681, 387] width 183 height 35
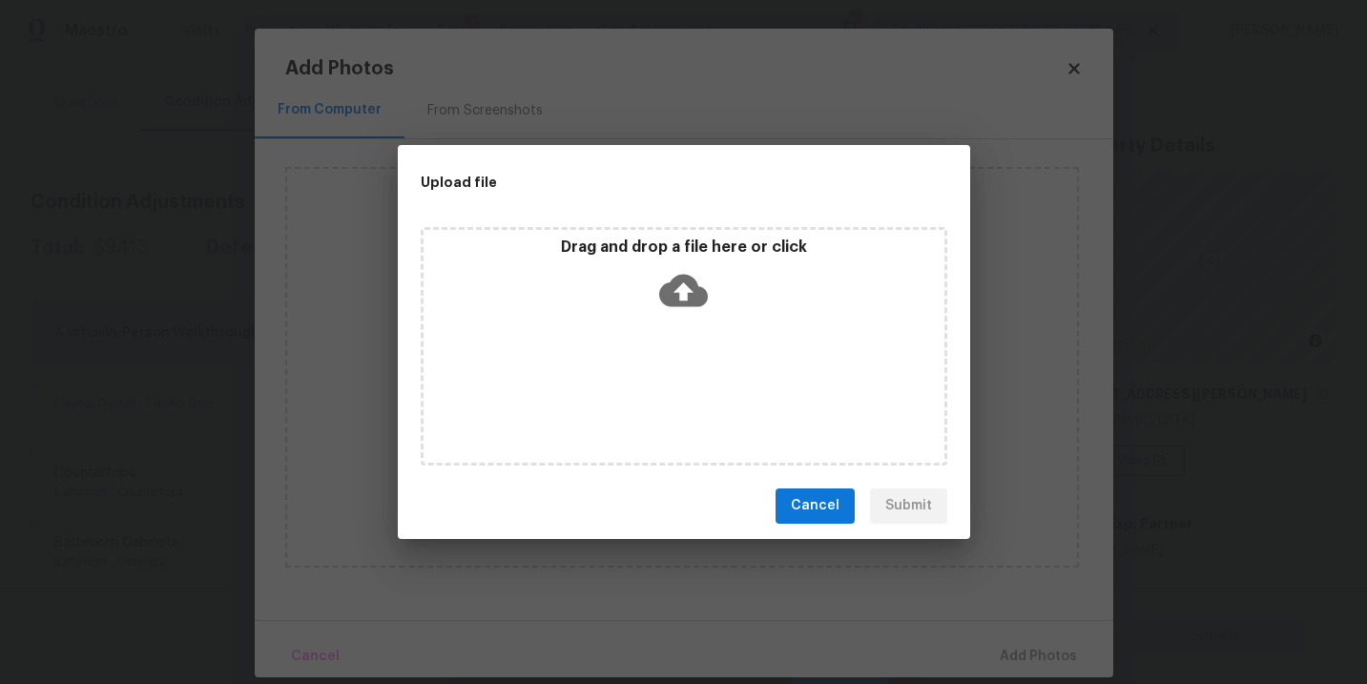
drag, startPoint x: 650, startPoint y: 374, endPoint x: 678, endPoint y: 301, distance: 77.6
click at [678, 301] on icon at bounding box center [683, 290] width 49 height 32
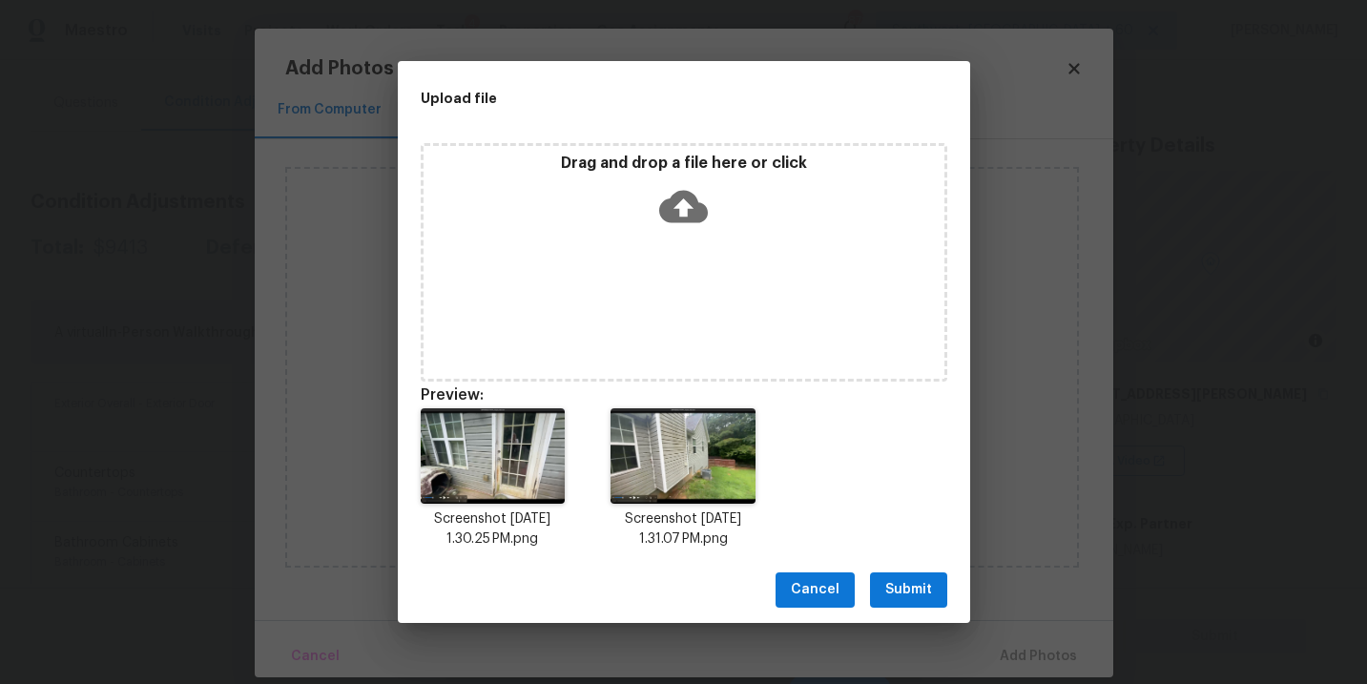
click at [916, 601] on span "Submit" at bounding box center [908, 590] width 47 height 24
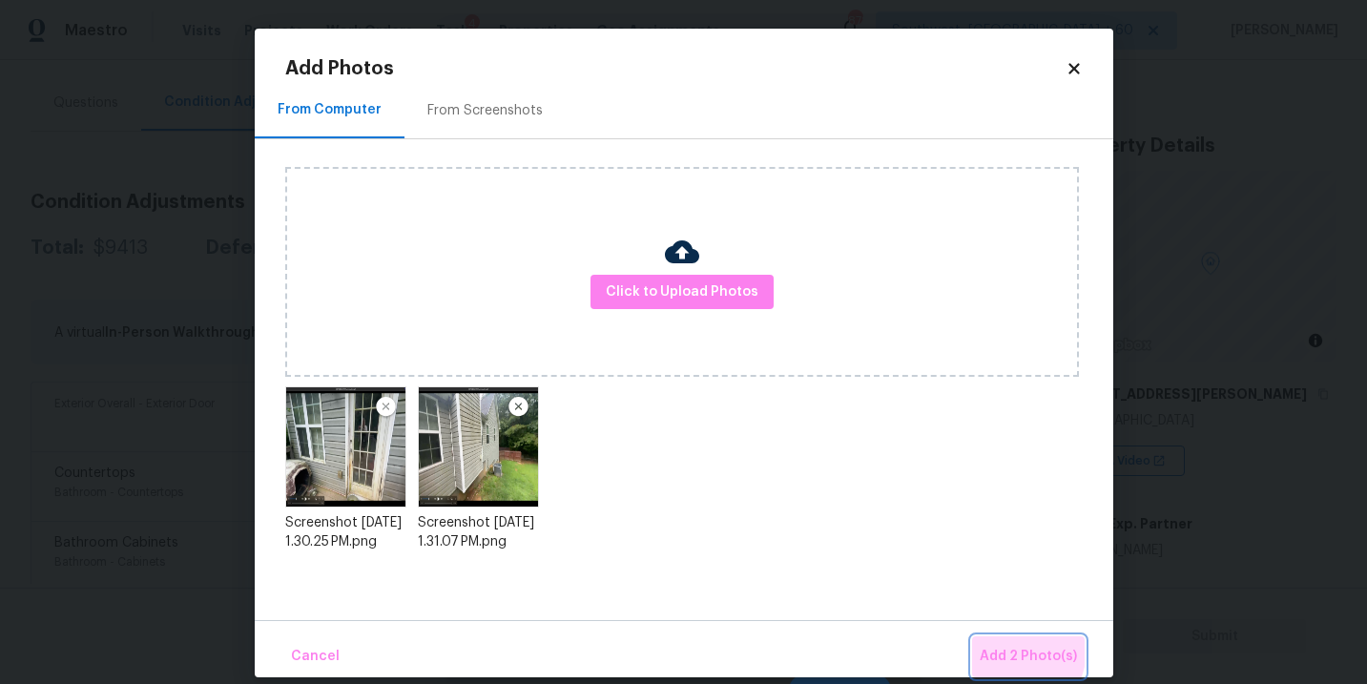
click at [1010, 649] on span "Add 2 Photo(s)" at bounding box center [1028, 657] width 97 height 24
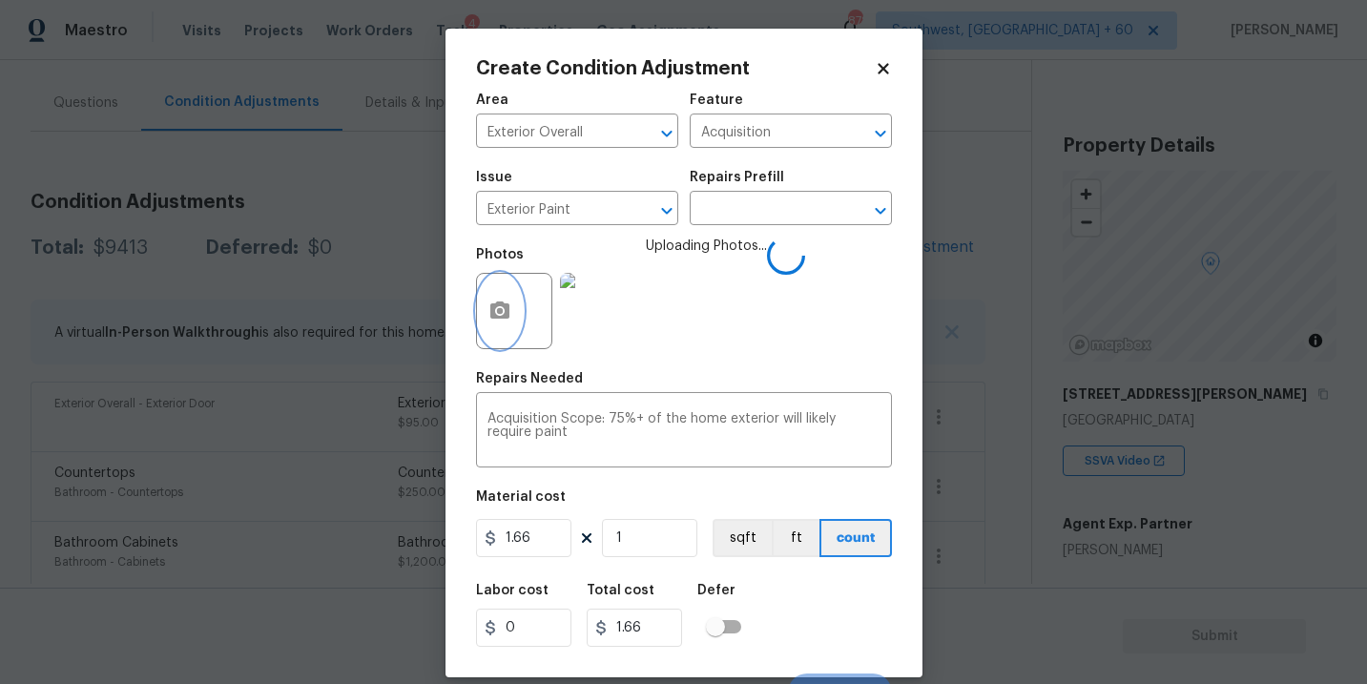
scroll to position [29, 0]
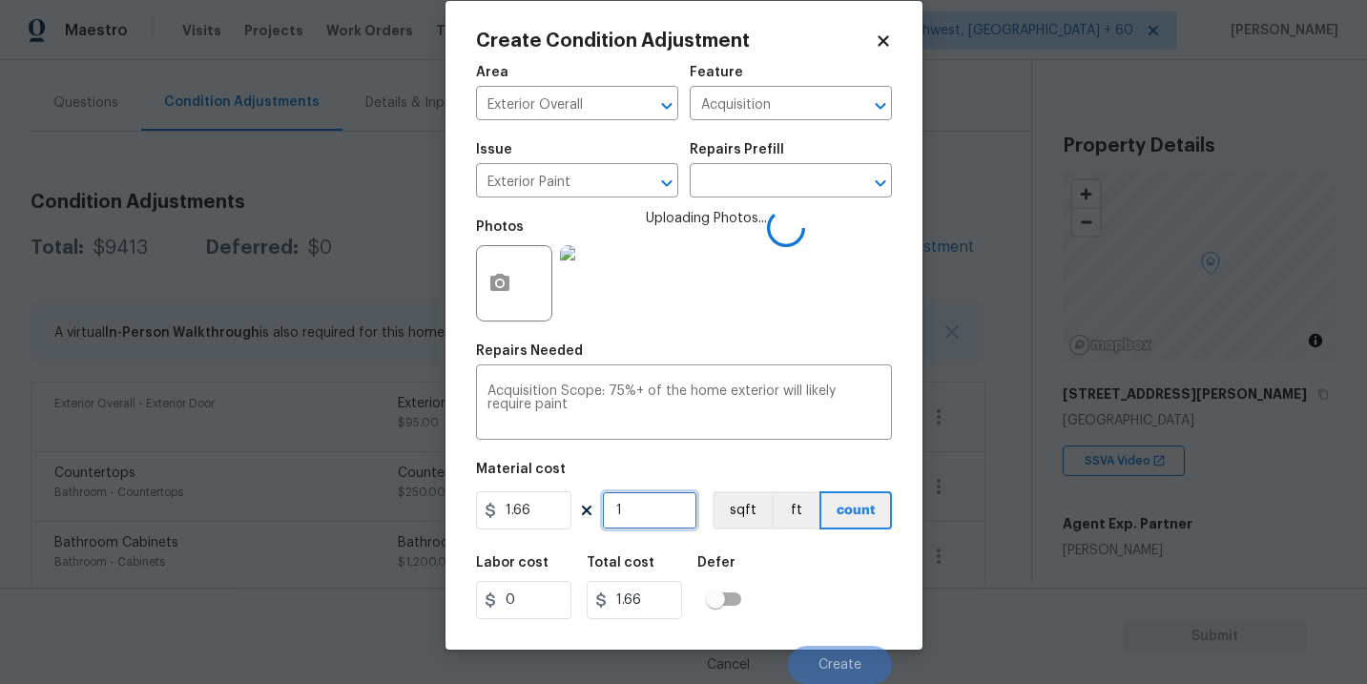
click at [637, 505] on input "1" at bounding box center [649, 510] width 95 height 38
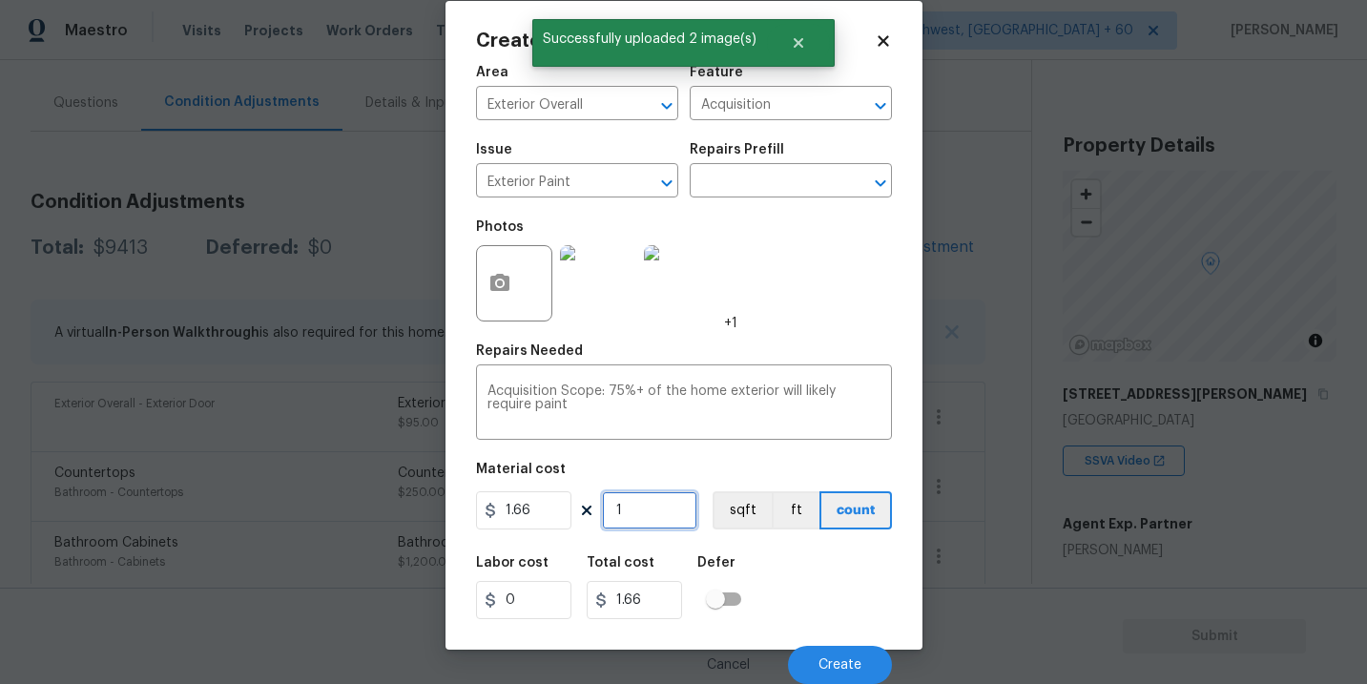
type input "19"
type input "31.54"
type input "190"
type input "315.4"
type input "1900"
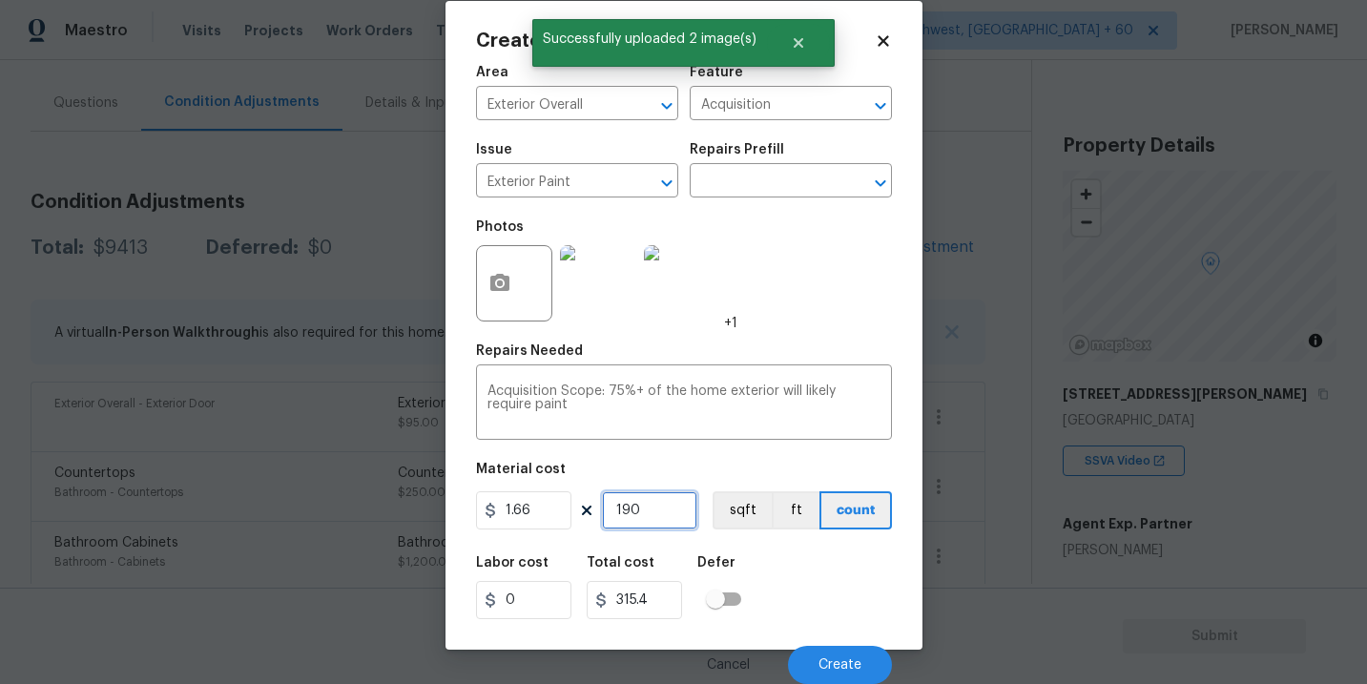
type input "3154"
type input "1900"
click at [737, 512] on button "sqft" at bounding box center [741, 510] width 59 height 38
click at [807, 583] on div "Labor cost 0 Total cost 3154 Defer" at bounding box center [684, 588] width 416 height 86
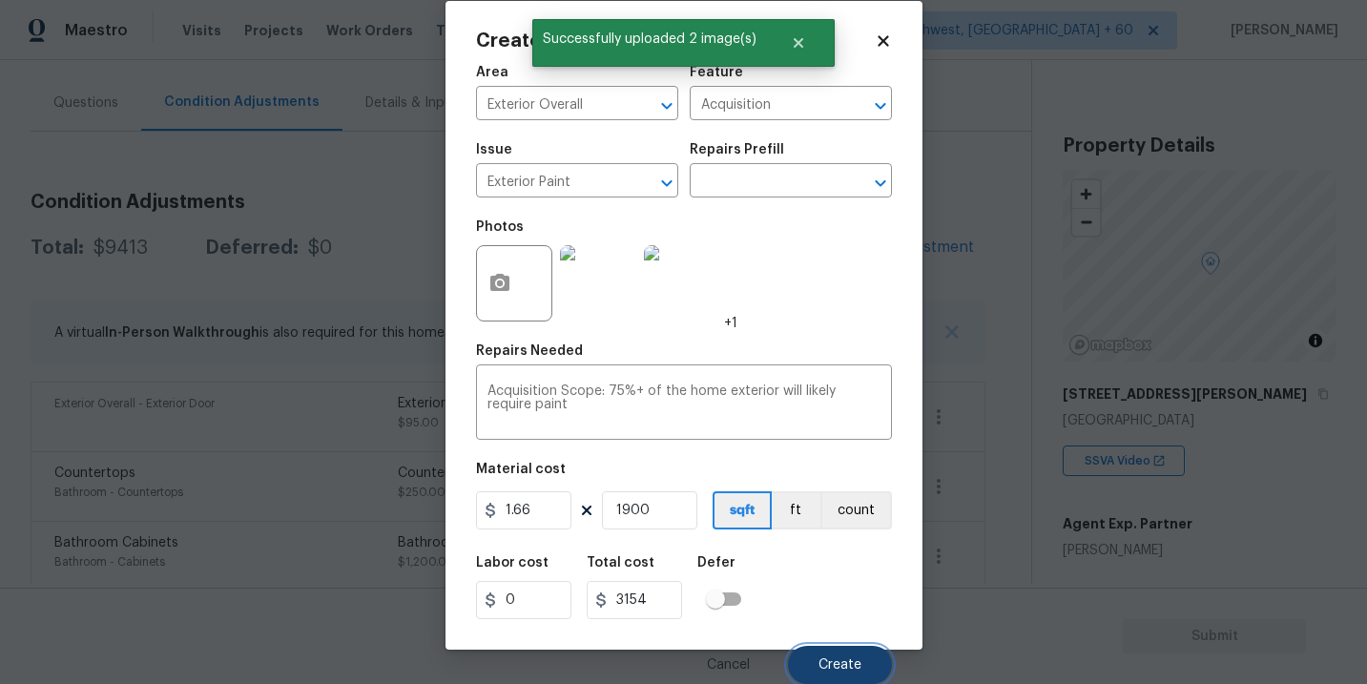
click at [820, 652] on button "Create" at bounding box center [840, 665] width 104 height 38
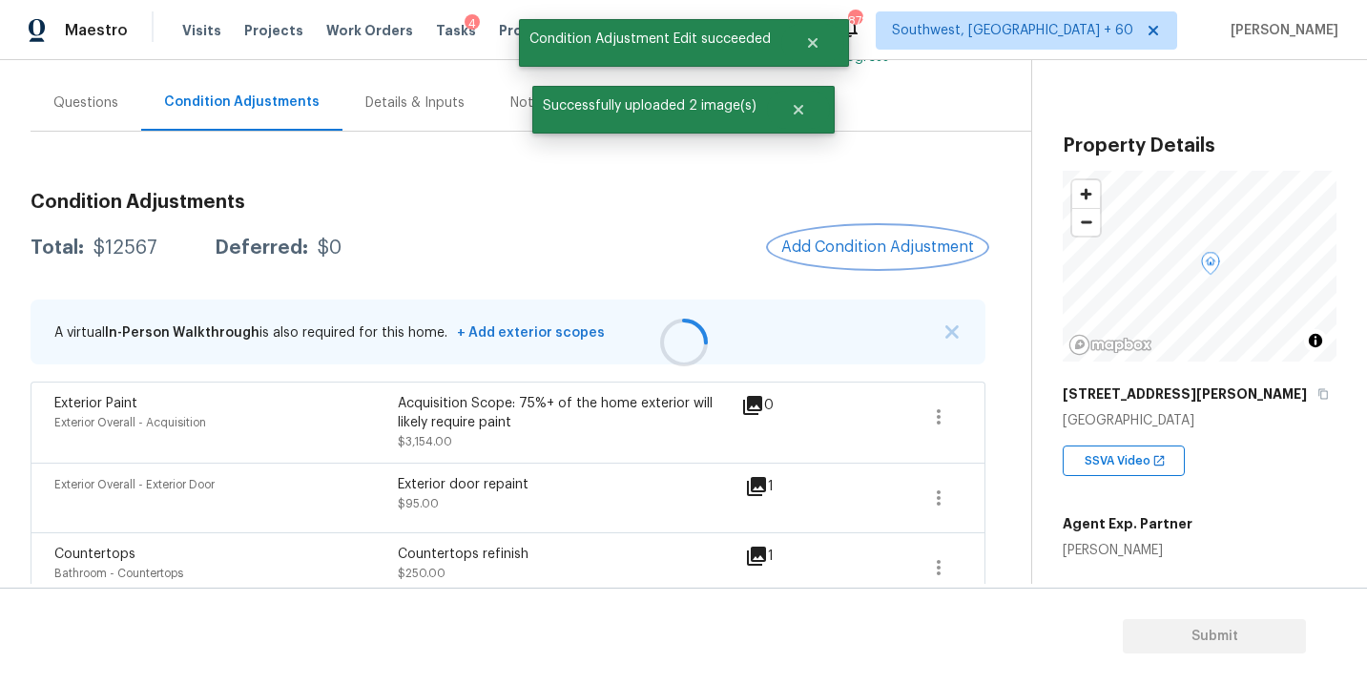
scroll to position [0, 0]
click at [885, 253] on span "Add Condition Adjustment" at bounding box center [877, 246] width 193 height 17
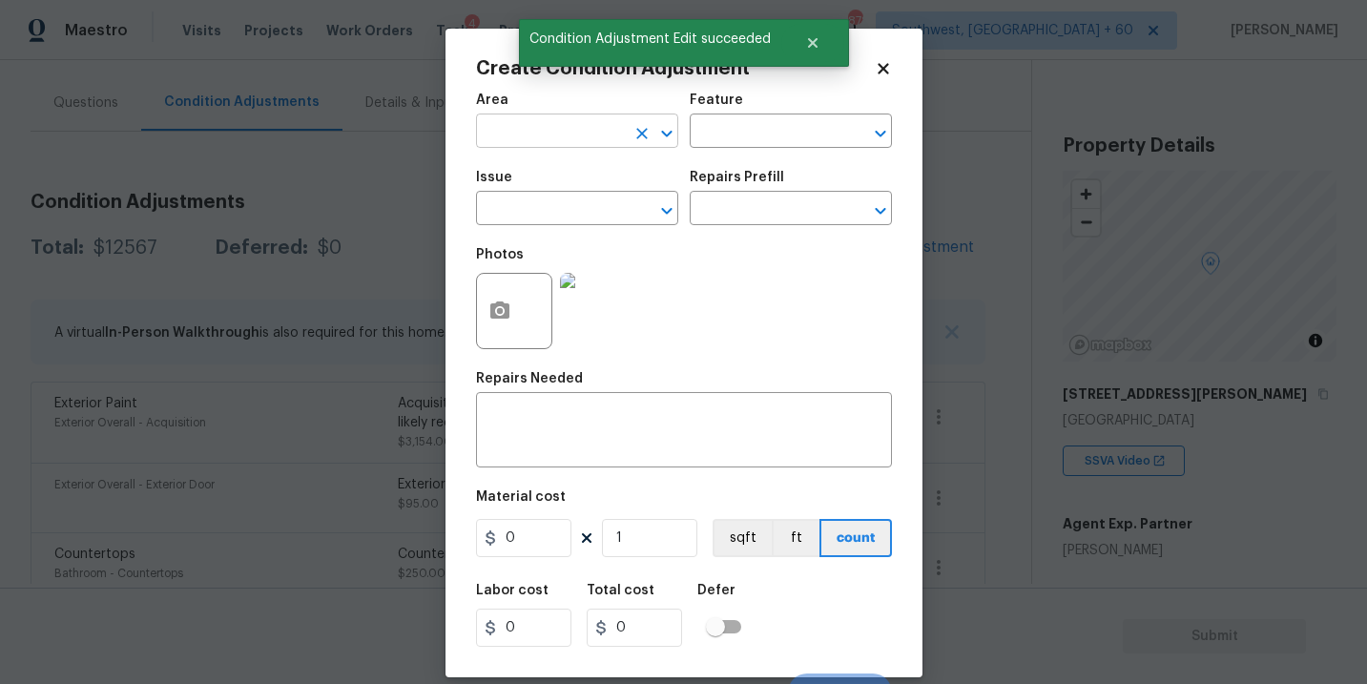
click at [573, 143] on input "text" at bounding box center [550, 133] width 149 height 30
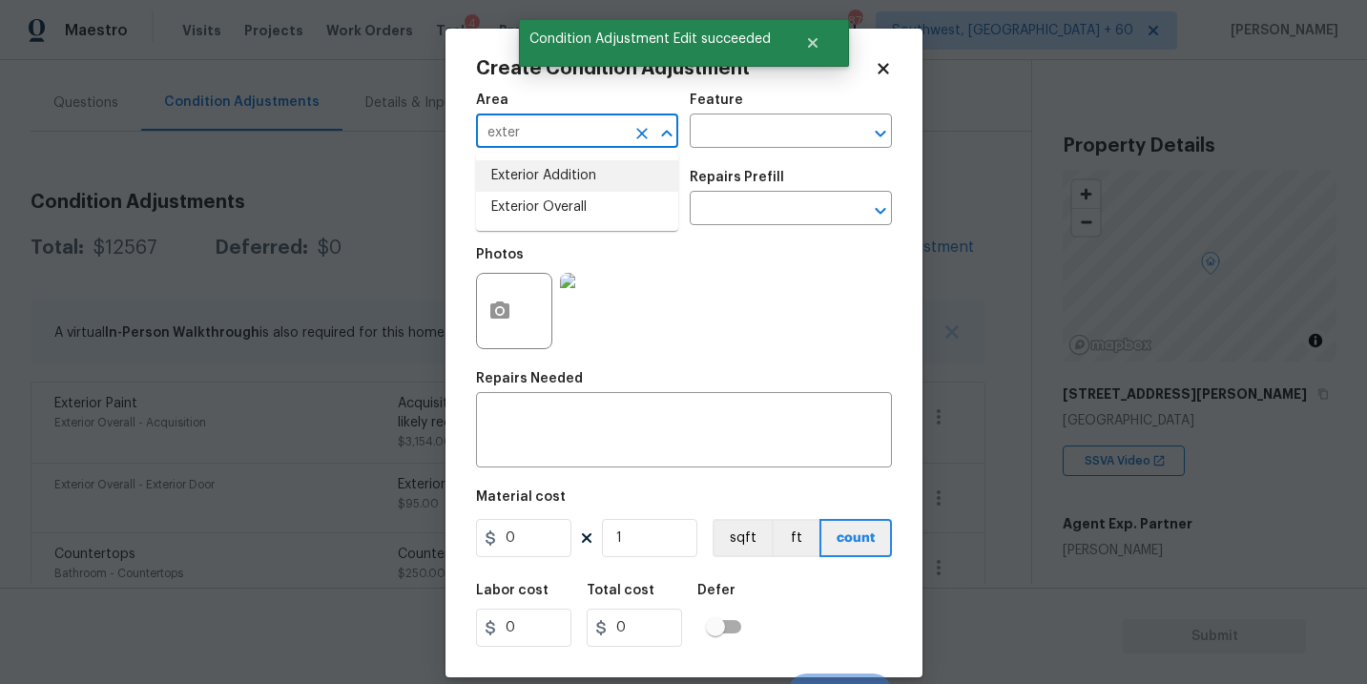
click at [576, 199] on li "Exterior Overall" at bounding box center [577, 207] width 202 height 31
type input "Exterior Overall"
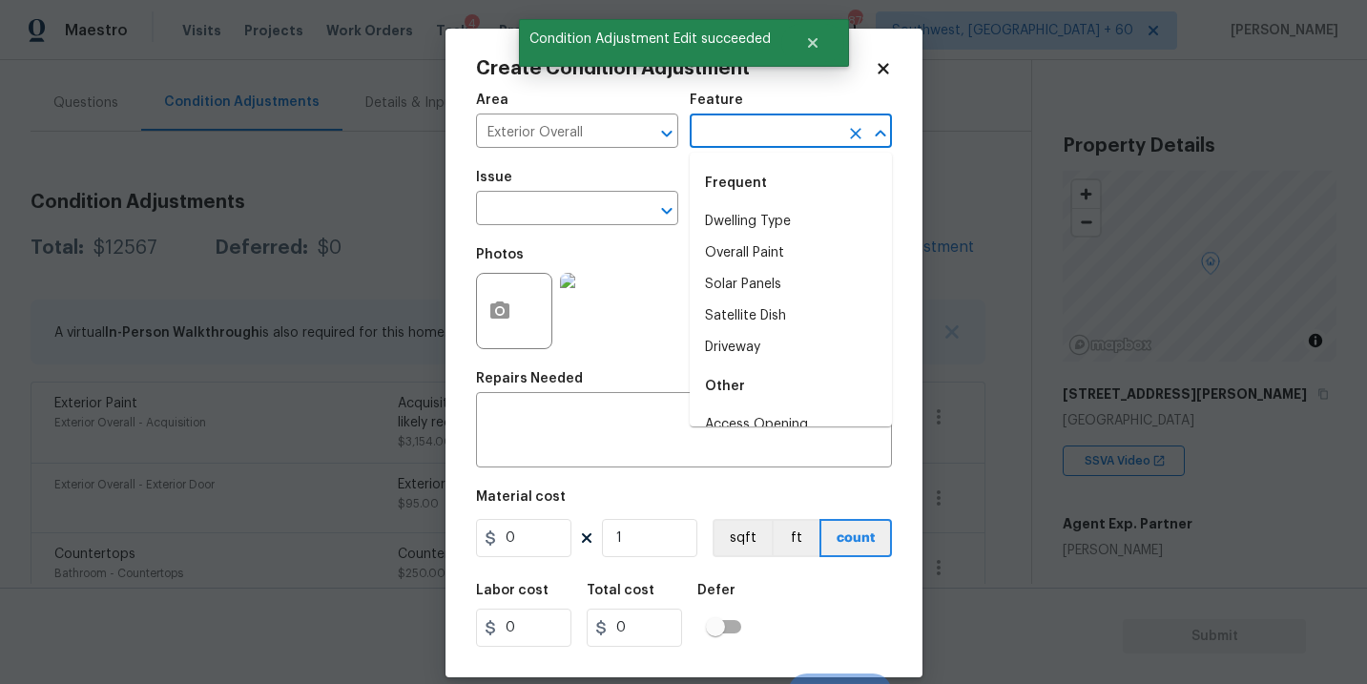
click at [718, 145] on input "text" at bounding box center [764, 133] width 149 height 30
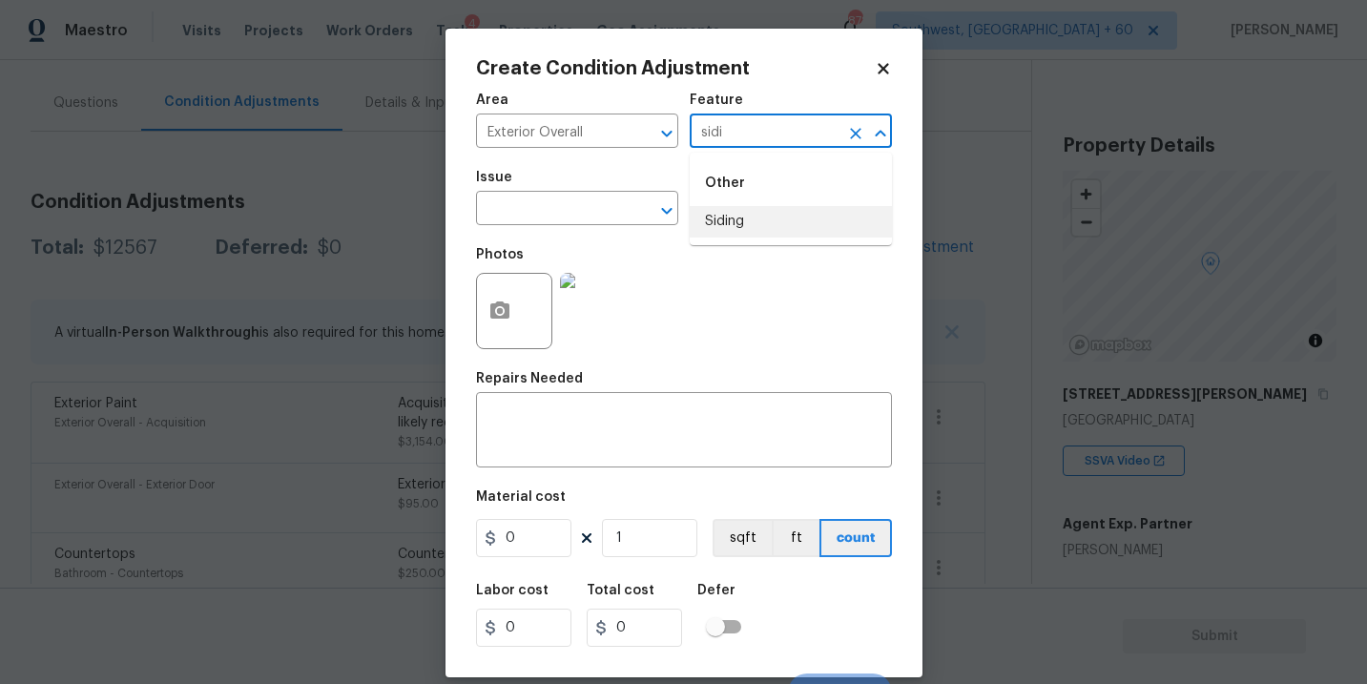
click at [724, 209] on li "Siding" at bounding box center [791, 221] width 202 height 31
type input "Siding"
click at [565, 212] on input "text" at bounding box center [550, 211] width 149 height 30
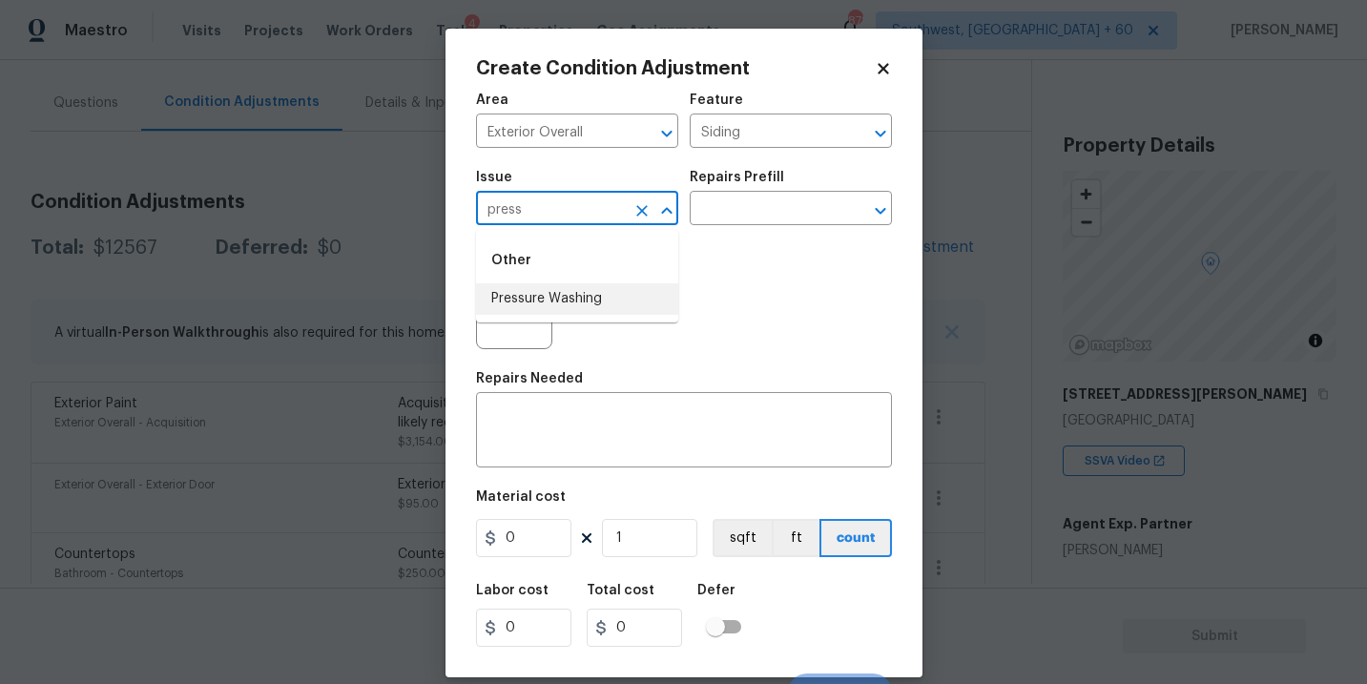
click at [555, 299] on li "Pressure Washing" at bounding box center [577, 298] width 202 height 31
type input "Pressure Washing"
click at [748, 210] on input "text" at bounding box center [764, 211] width 149 height 30
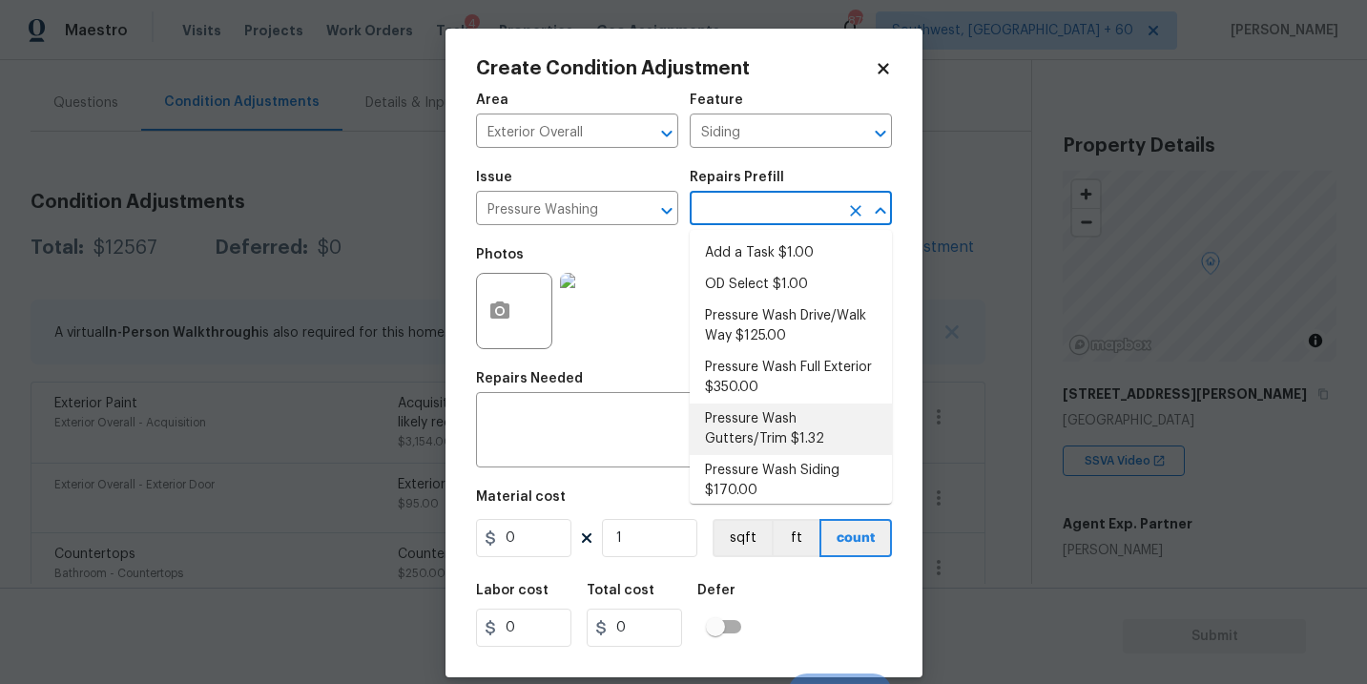
scroll to position [10, 0]
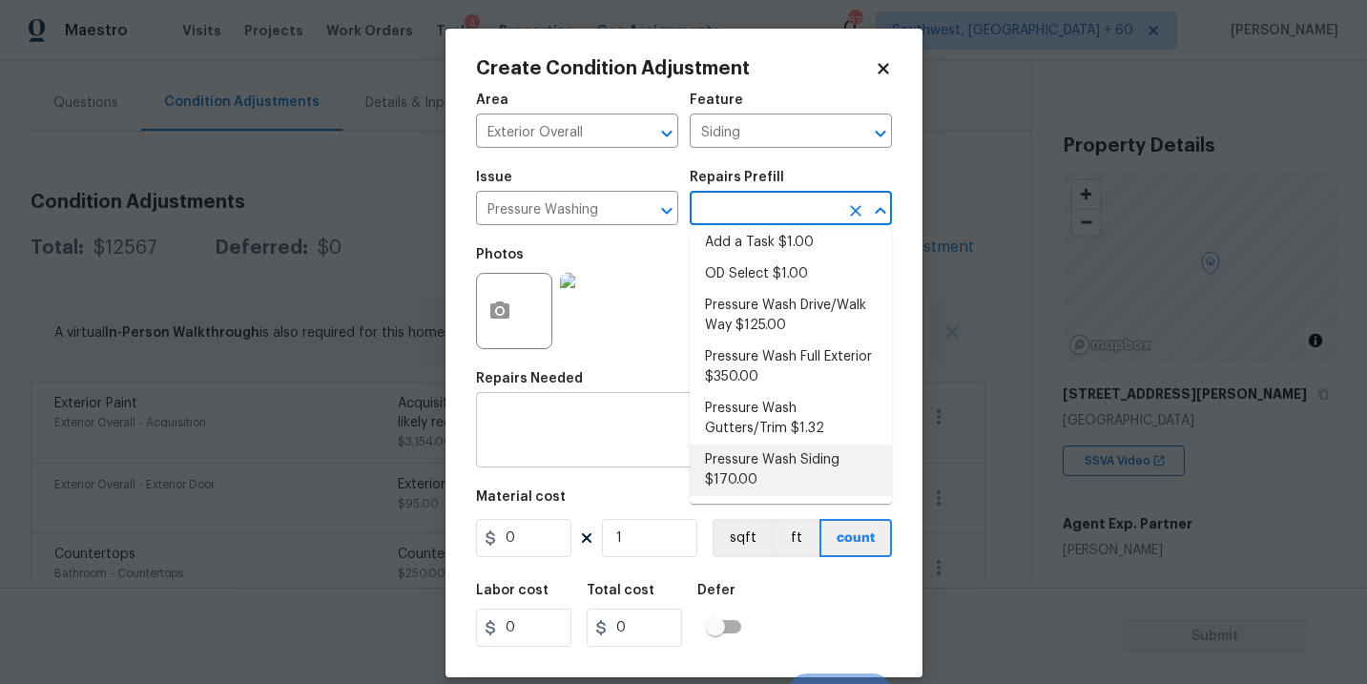
click at [751, 463] on li "Pressure Wash Siding $170.00" at bounding box center [791, 470] width 202 height 52
type textarea "Protect areas as needed for pressure washing. Pressure wash the siding on the h…"
type input "170"
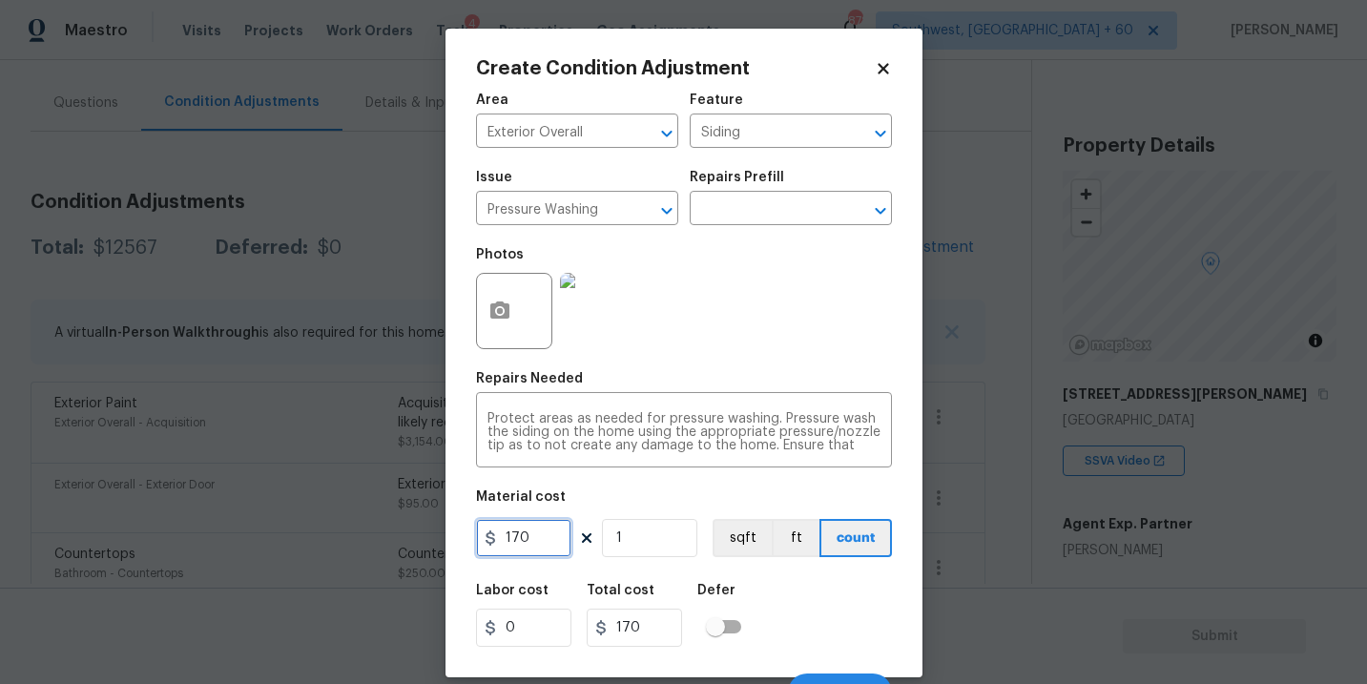
drag, startPoint x: 551, startPoint y: 541, endPoint x: 320, endPoint y: 527, distance: 232.2
click at [320, 527] on div "Create Condition Adjustment Area Exterior Overall ​ Feature Siding ​ Issue Pres…" at bounding box center [683, 342] width 1367 height 684
type input "200"
click at [497, 313] on circle "button" at bounding box center [499, 311] width 6 height 6
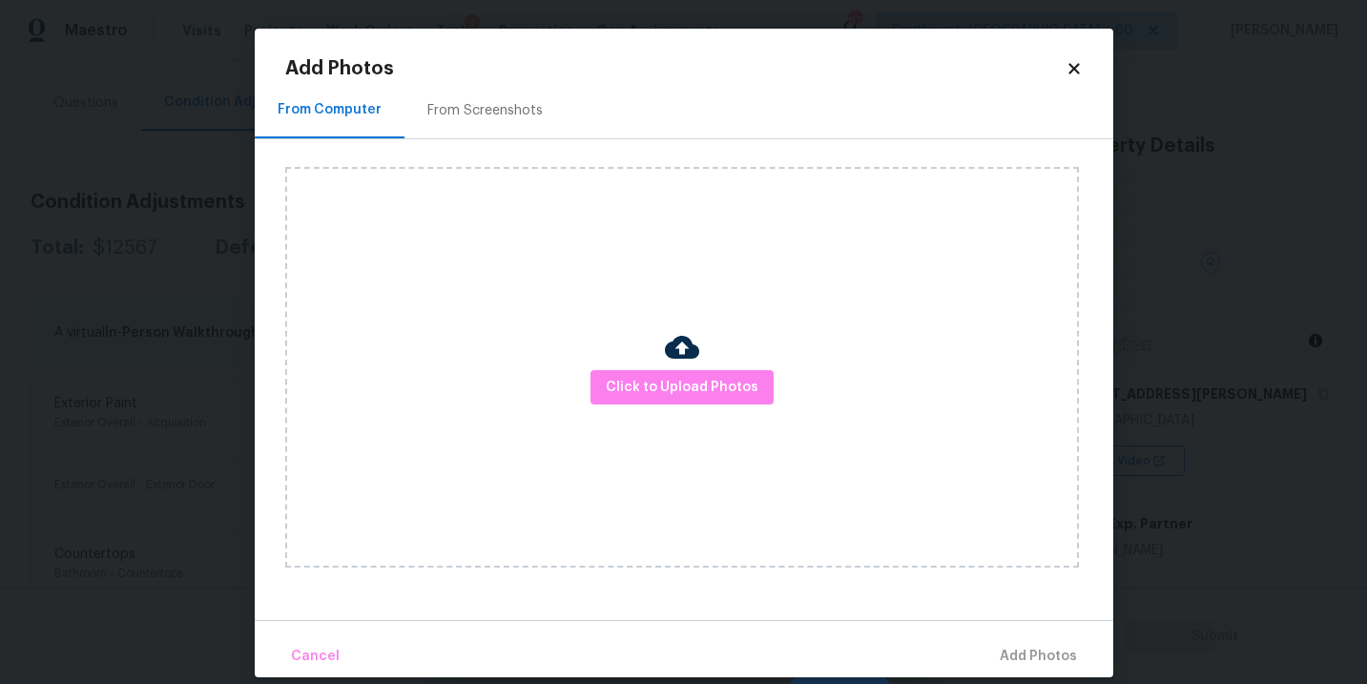
click at [609, 345] on div "Click to Upload Photos" at bounding box center [682, 367] width 794 height 401
click at [654, 370] on button "Click to Upload Photos" at bounding box center [681, 387] width 183 height 35
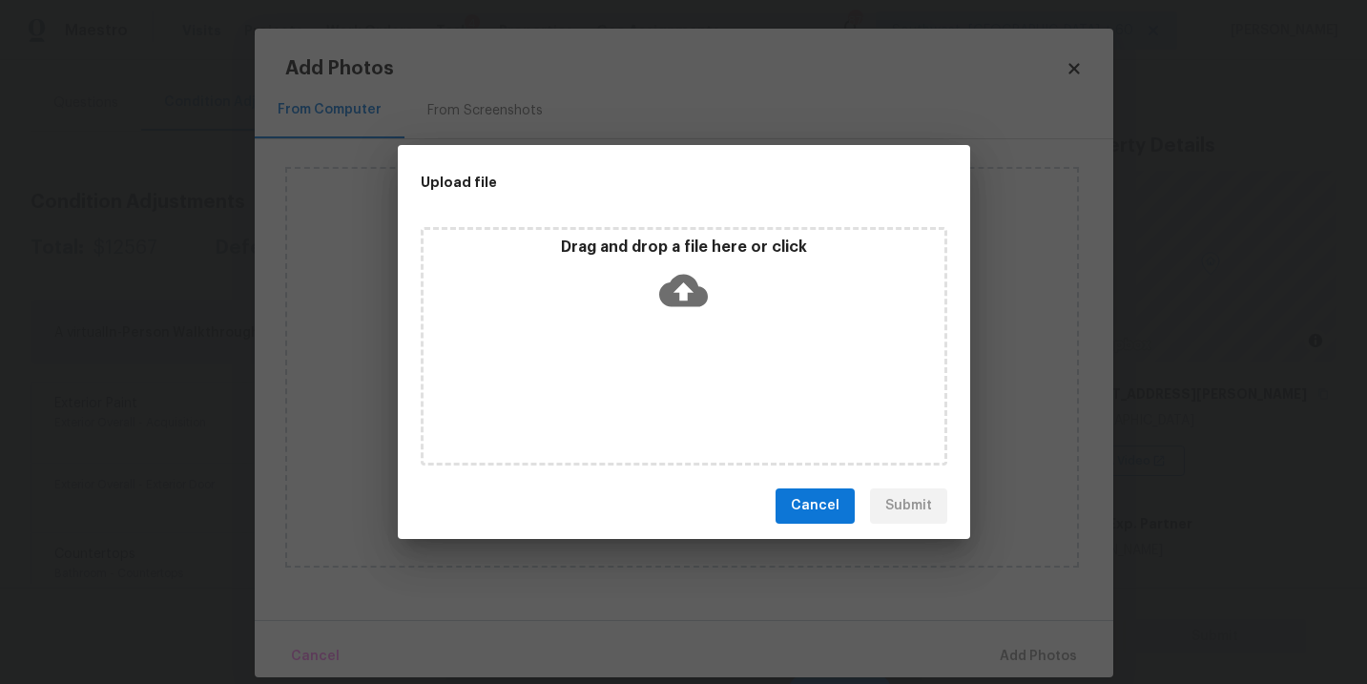
click at [672, 320] on div "Drag and drop a file here or click" at bounding box center [684, 346] width 526 height 238
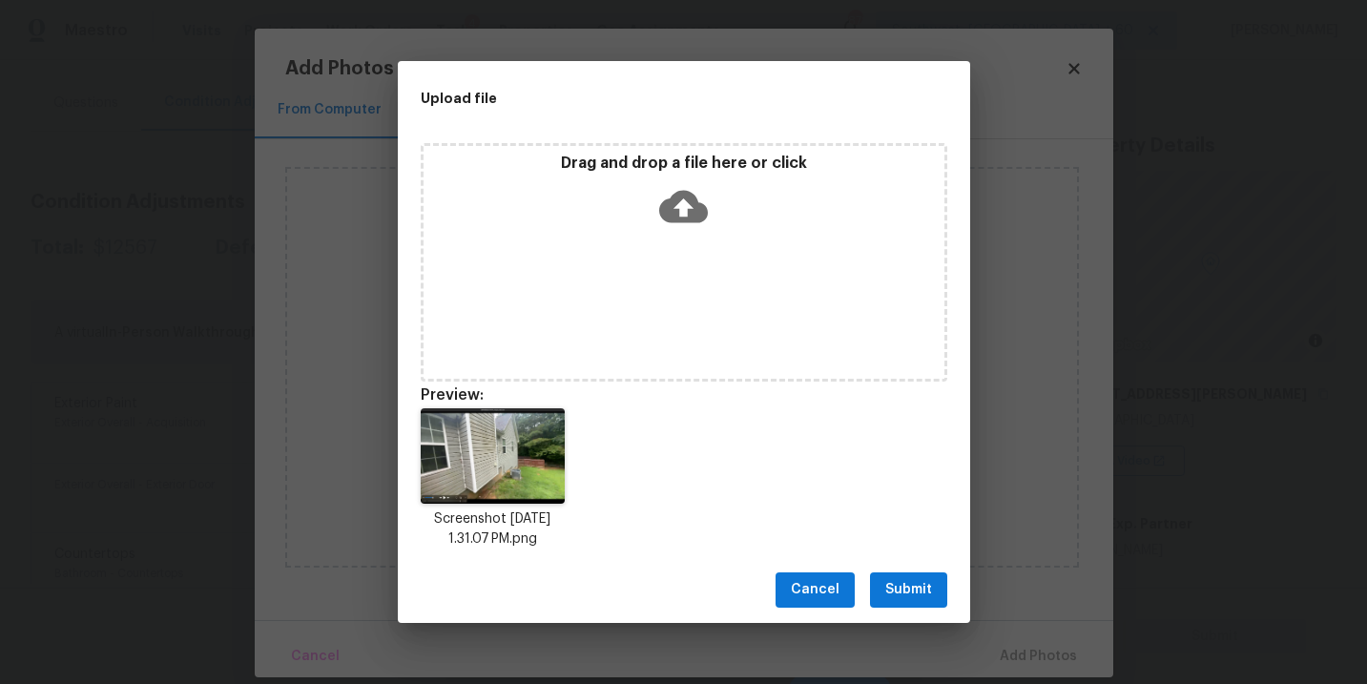
click at [889, 579] on span "Submit" at bounding box center [908, 590] width 47 height 24
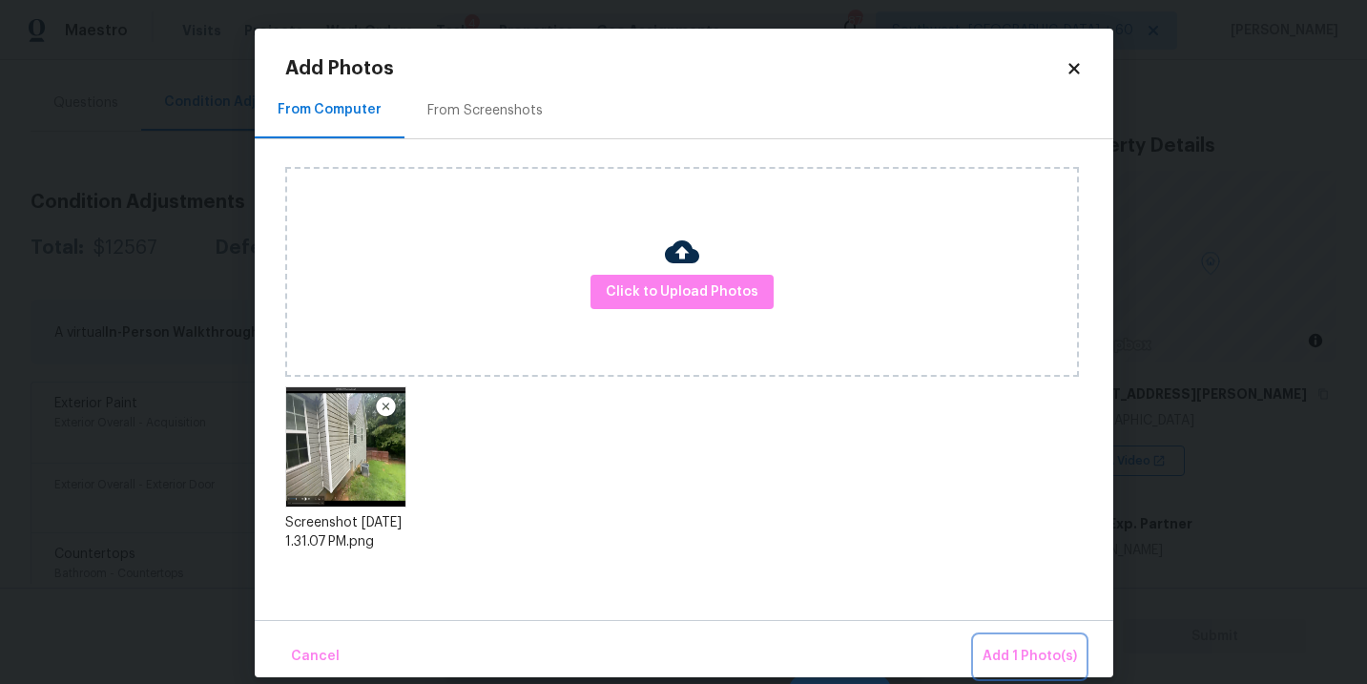
click at [993, 640] on button "Add 1 Photo(s)" at bounding box center [1030, 656] width 110 height 41
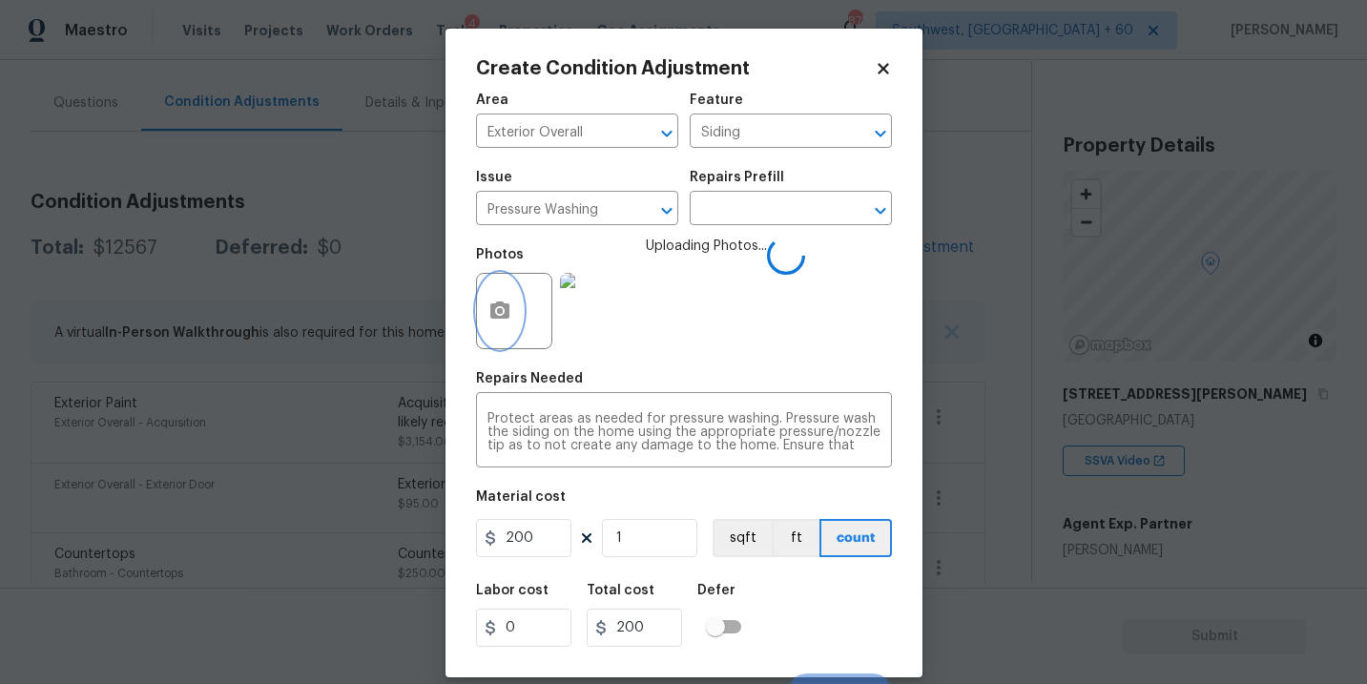
scroll to position [29, 0]
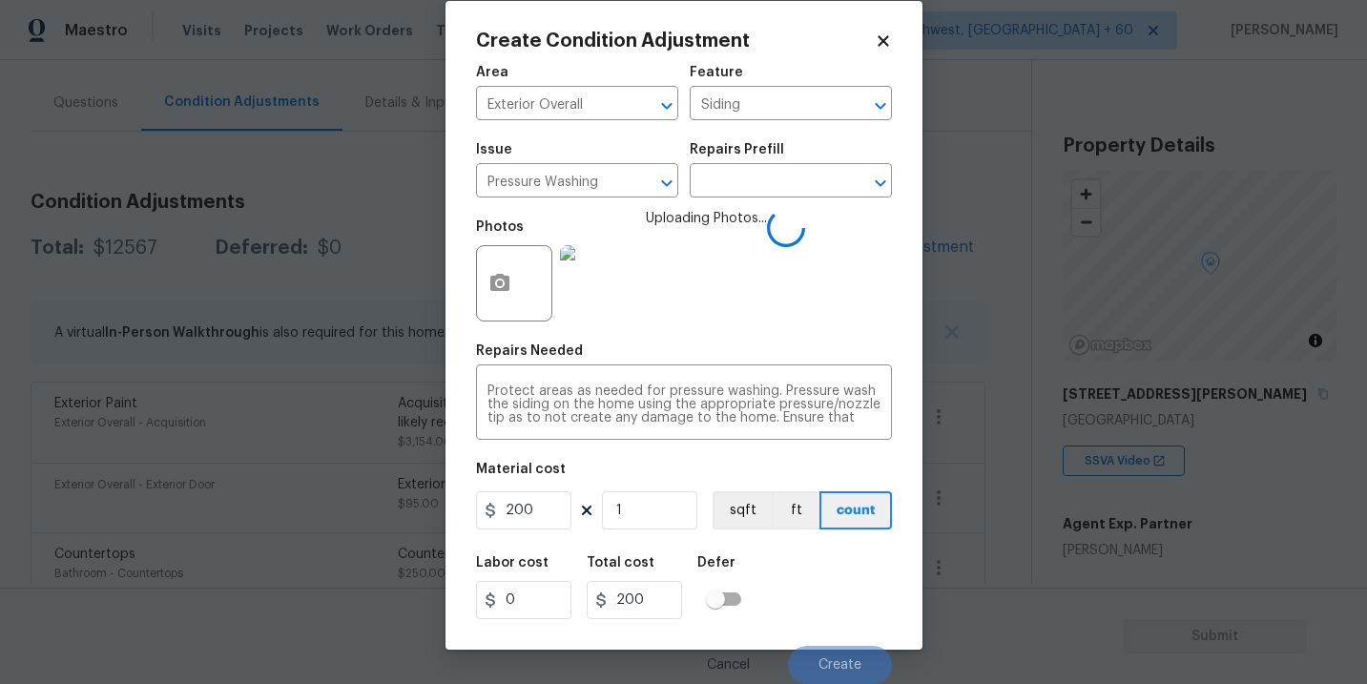
click at [823, 541] on div "Area Exterior Overall ​ Feature Siding ​ Issue Pressure Washing ​ Repairs Prefi…" at bounding box center [684, 368] width 416 height 629
click at [835, 555] on div "Labor cost 0 Total cost 200 Defer" at bounding box center [684, 588] width 416 height 86
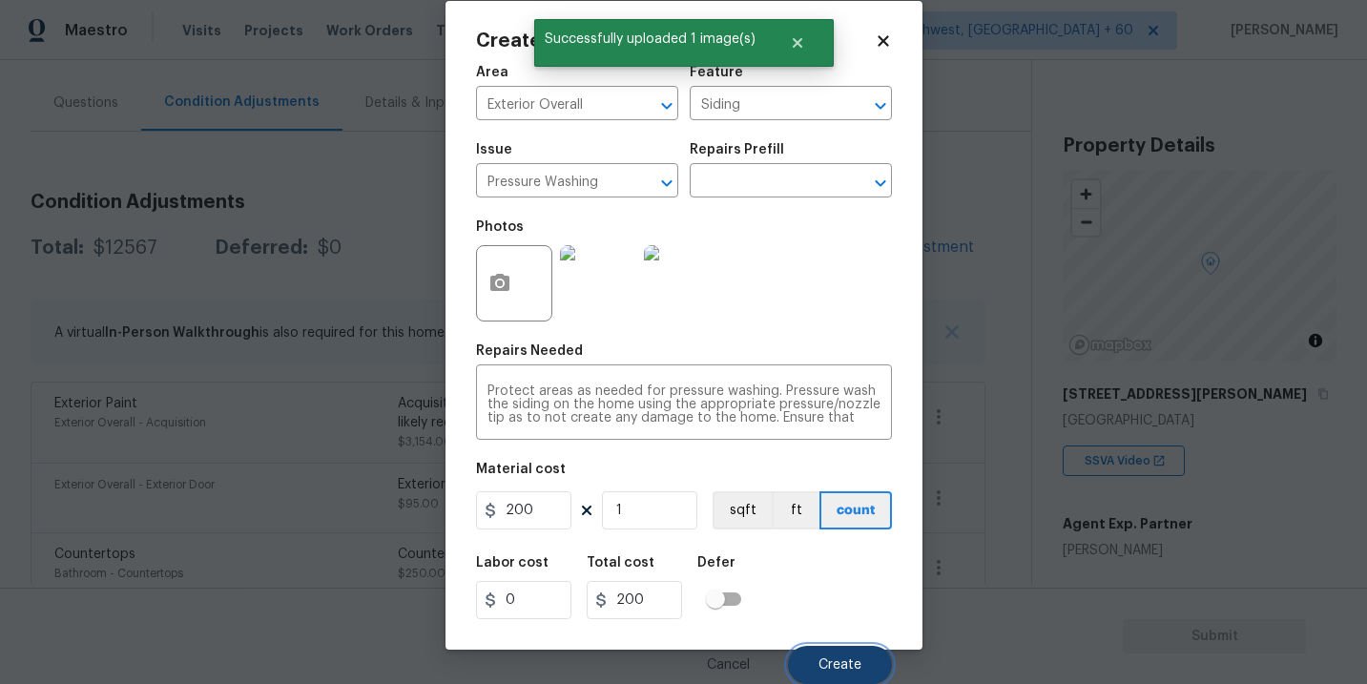
click at [833, 663] on span "Create" at bounding box center [839, 665] width 43 height 14
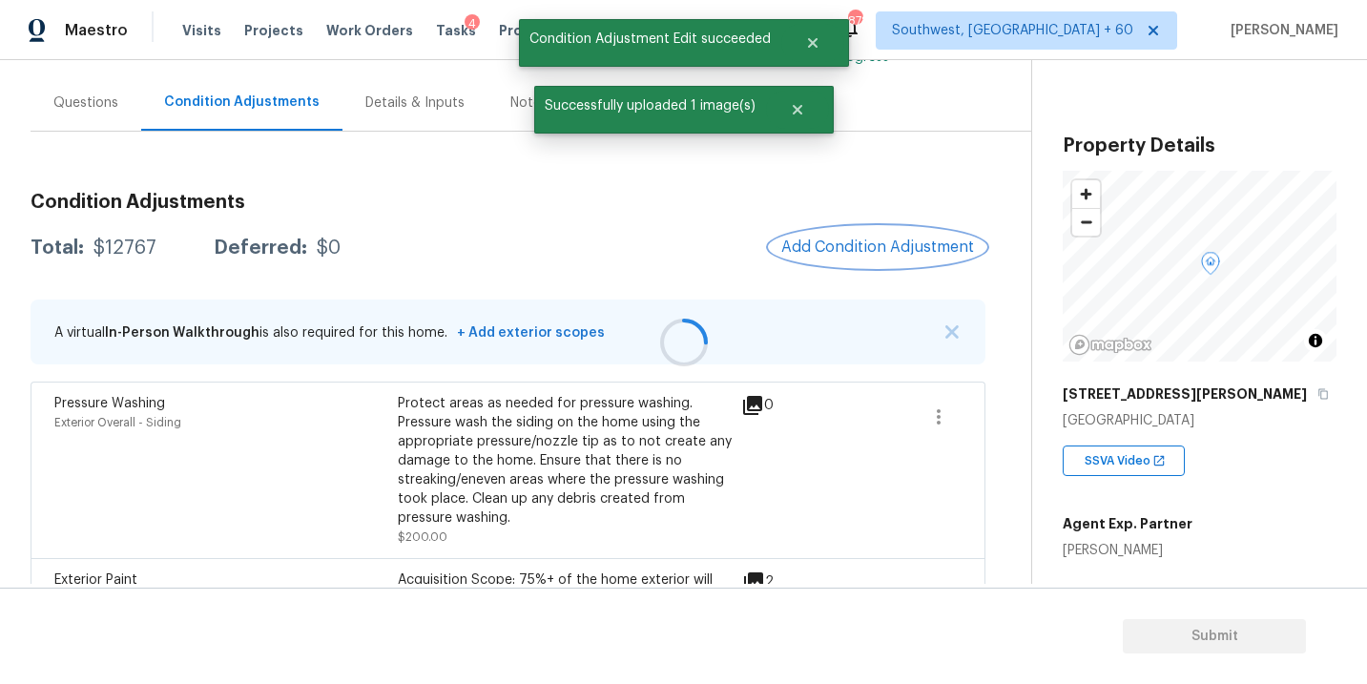
scroll to position [0, 0]
click at [835, 238] on span "Add Condition Adjustment" at bounding box center [877, 246] width 193 height 17
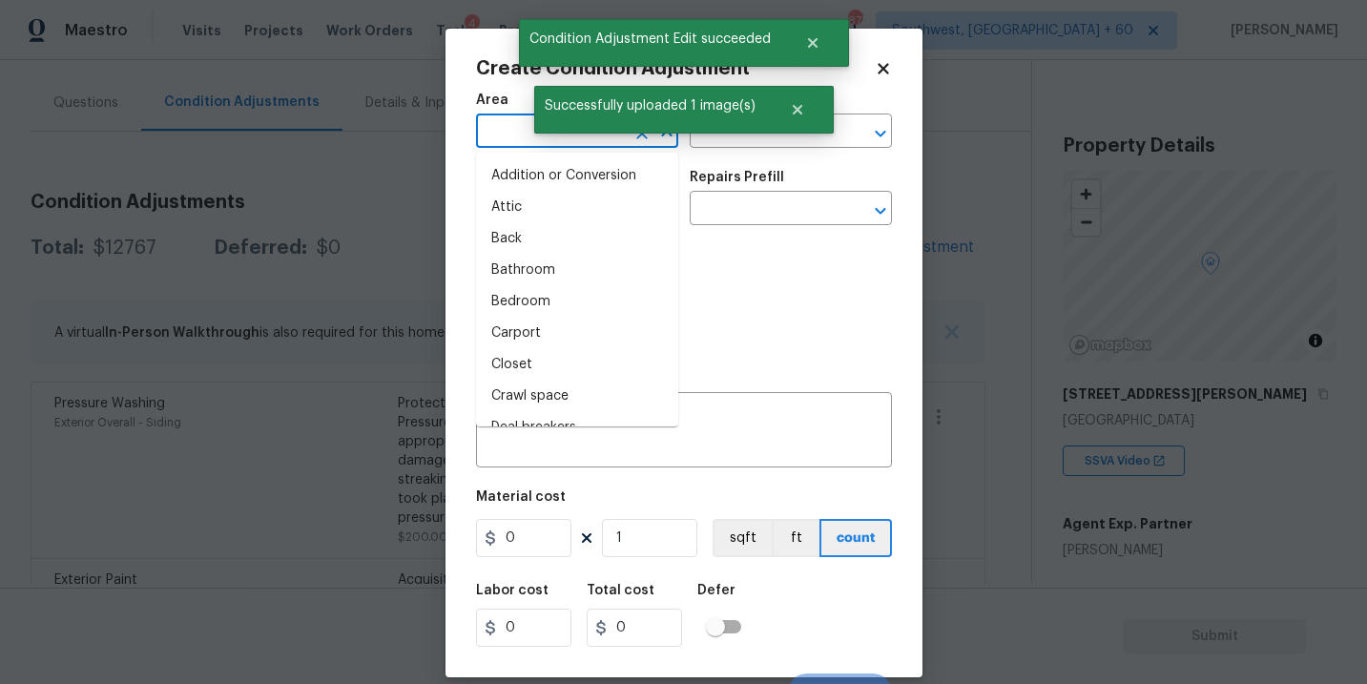
click at [498, 128] on input "text" at bounding box center [550, 133] width 149 height 30
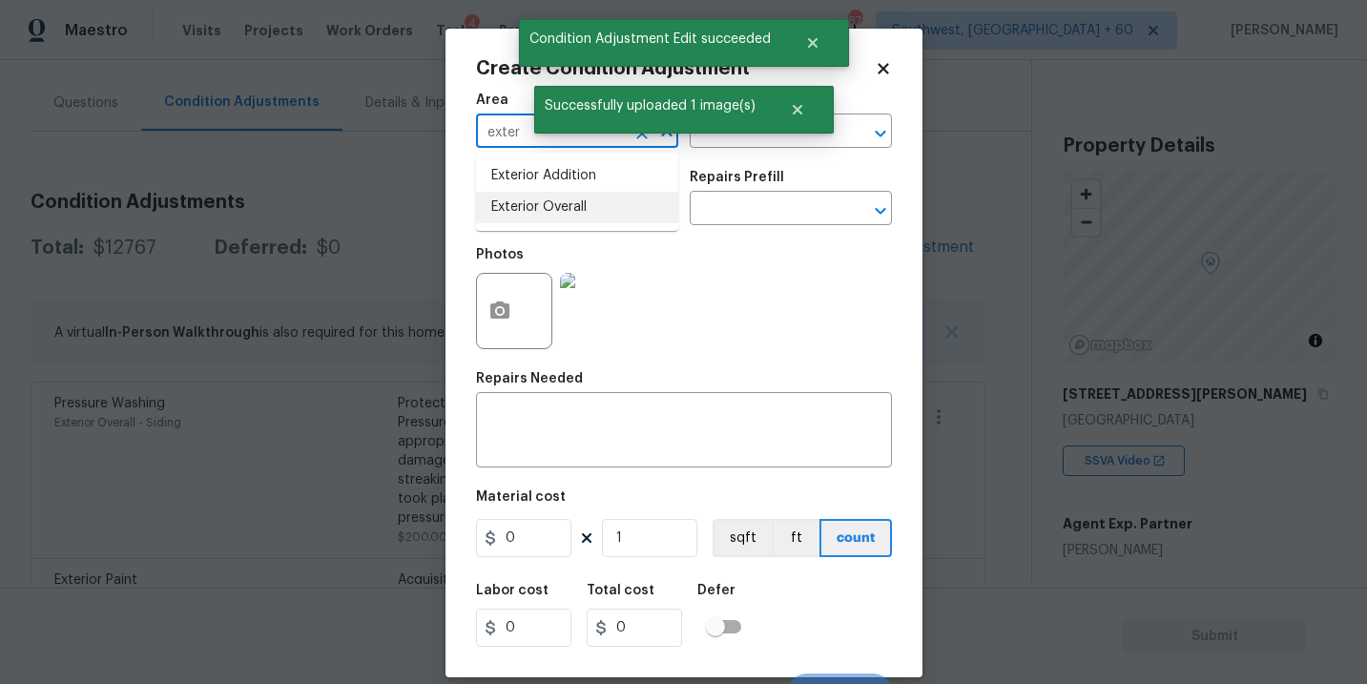
click at [544, 217] on li "Exterior Overall" at bounding box center [577, 207] width 202 height 31
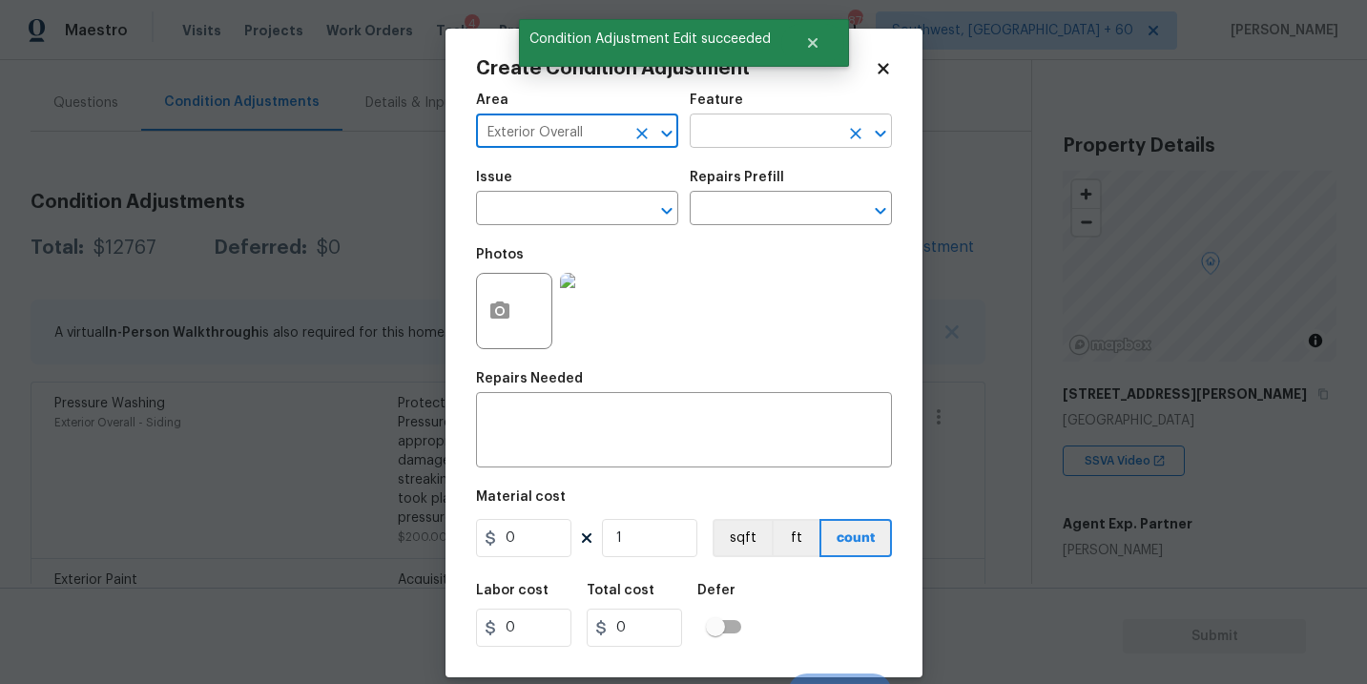
type input "Exterior Overall"
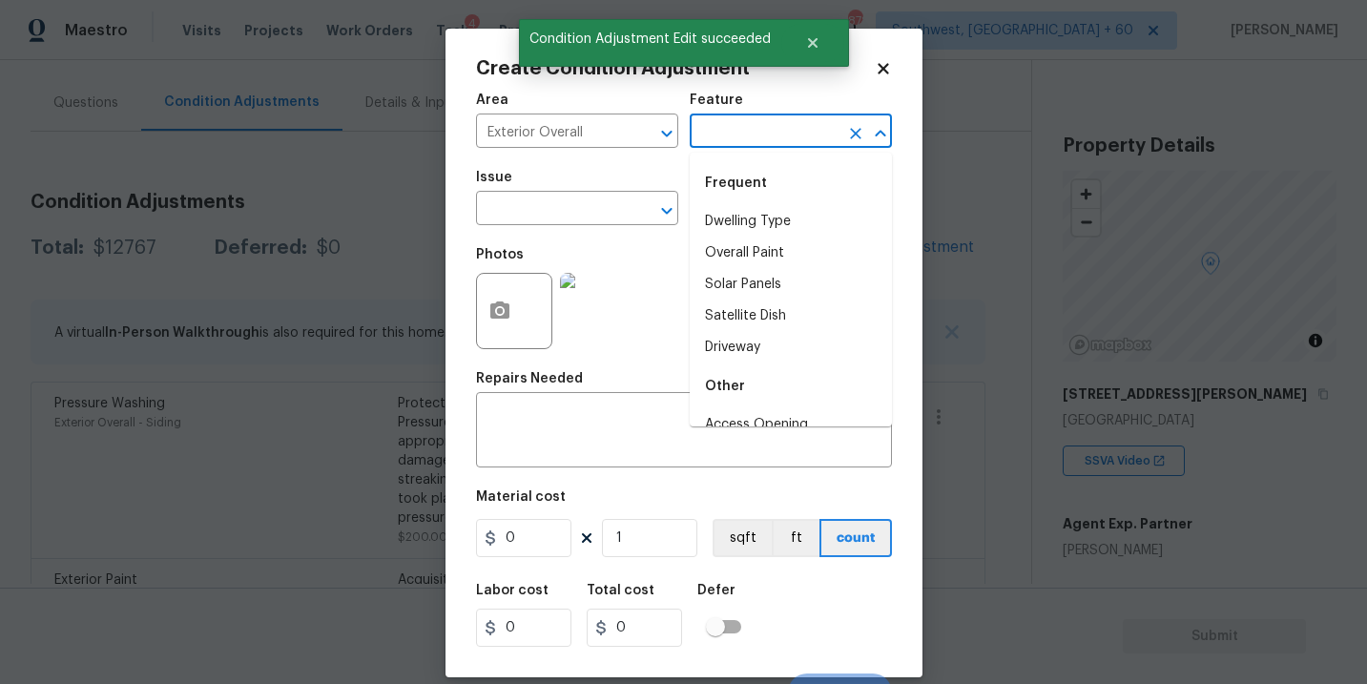
click at [737, 135] on input "text" at bounding box center [764, 133] width 149 height 30
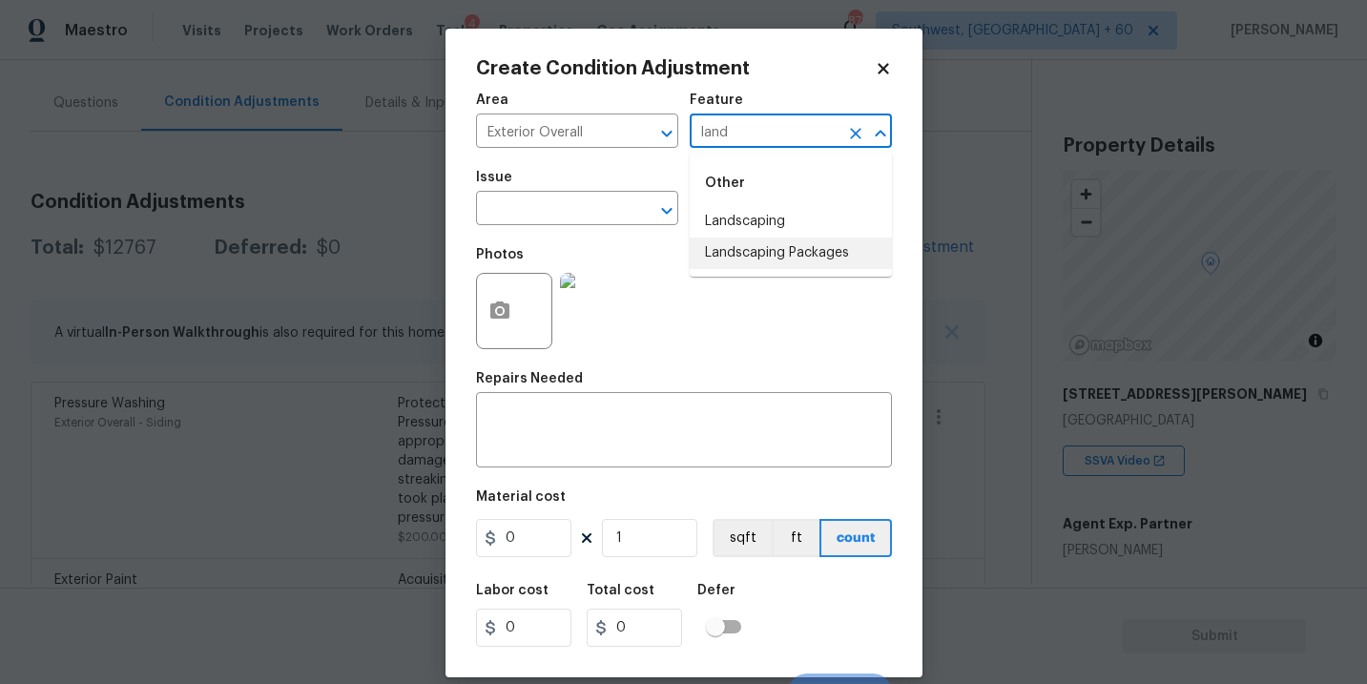
click at [740, 242] on li "Landscaping Packages" at bounding box center [791, 252] width 202 height 31
type input "Landscaping Packages"
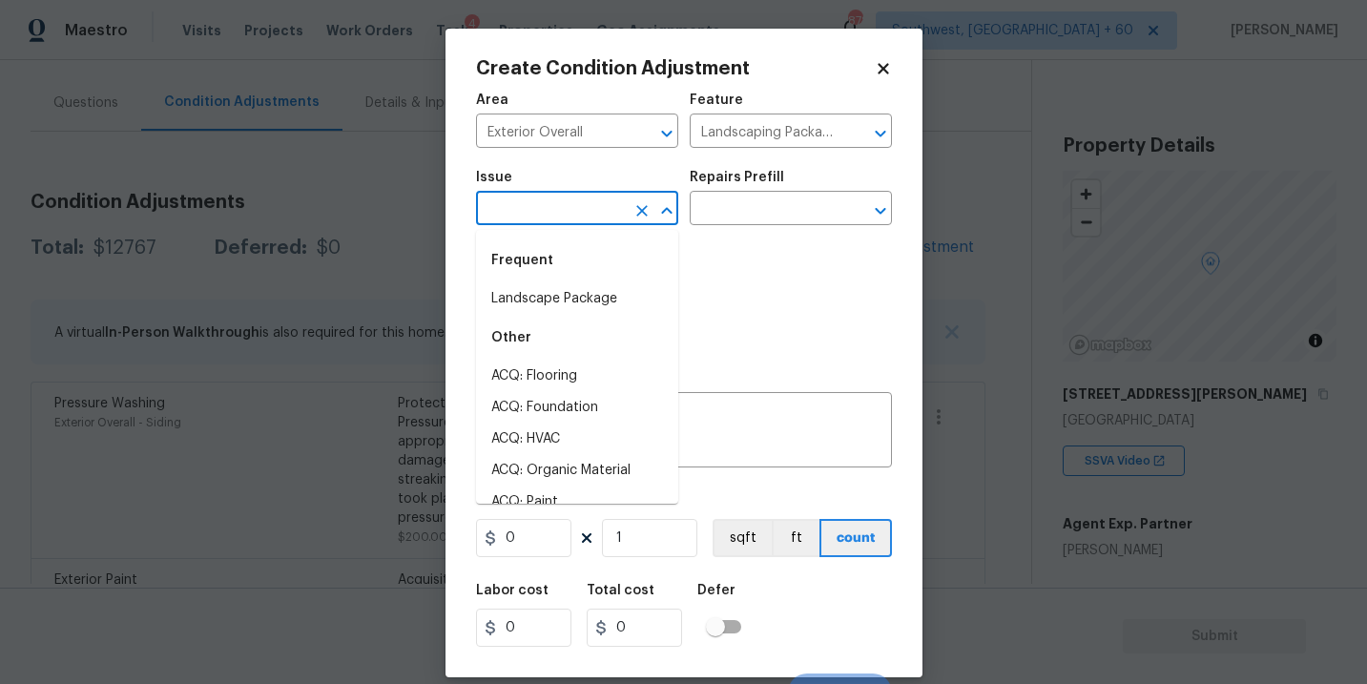
click at [588, 204] on input "text" at bounding box center [550, 211] width 149 height 30
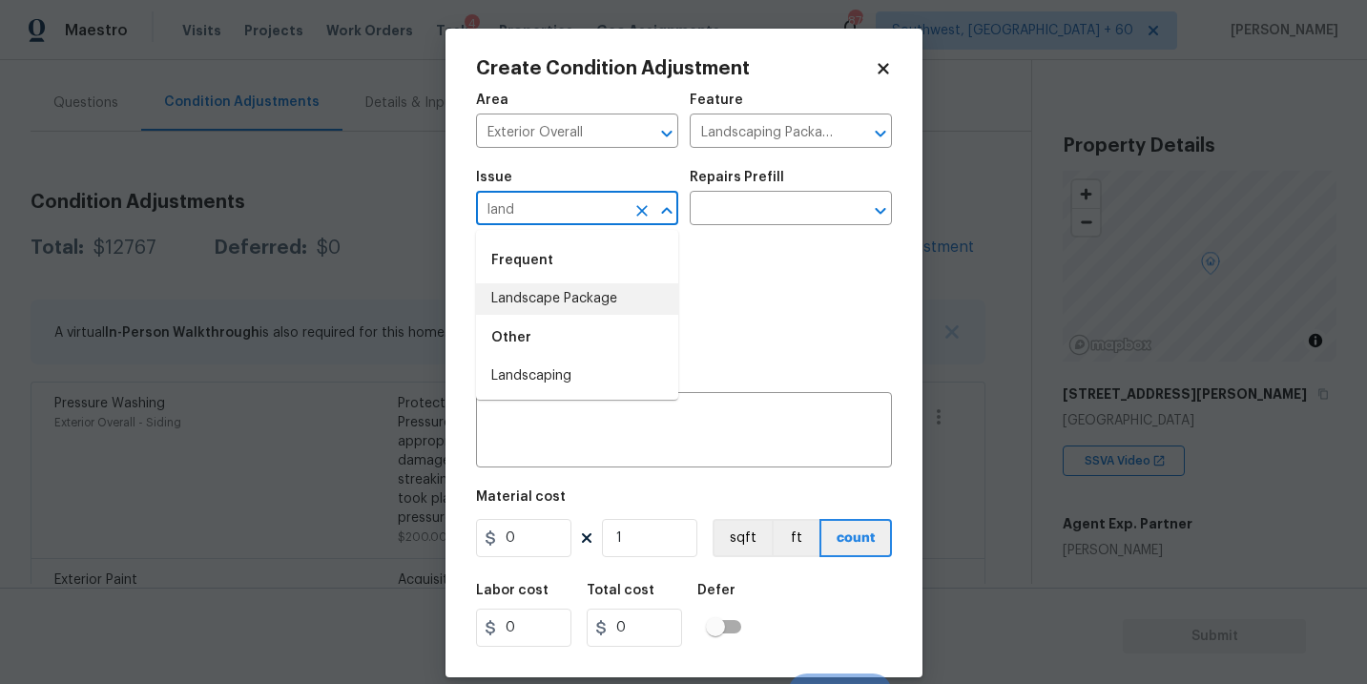
click at [592, 289] on li "Landscape Package" at bounding box center [577, 298] width 202 height 31
type input "Landscape Package"
click at [717, 219] on input "text" at bounding box center [764, 211] width 149 height 30
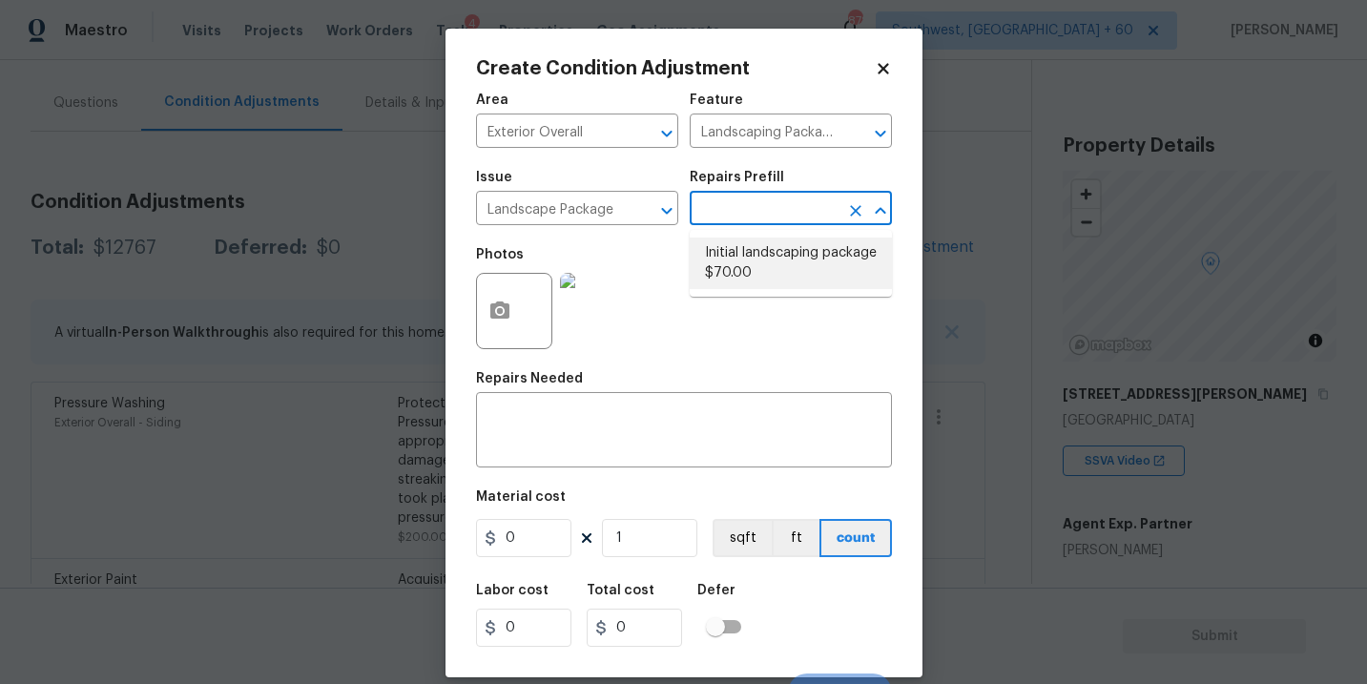
click at [737, 277] on li "Initial landscaping package $70.00" at bounding box center [791, 263] width 202 height 52
type input "Home Readiness Packages"
type textarea "Mowing of grass up to 6" in height. Mow, edge along driveways & sidewalks, trim…"
type input "70"
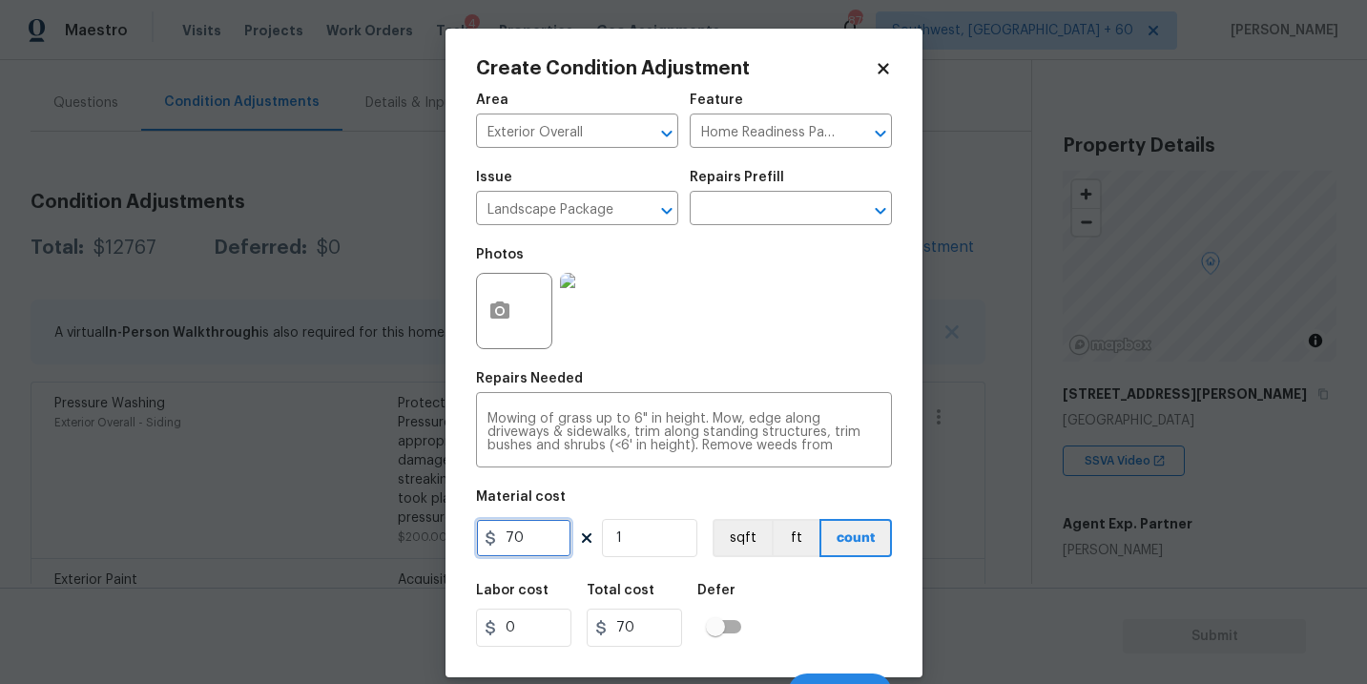
drag, startPoint x: 508, startPoint y: 540, endPoint x: 388, endPoint y: 536, distance: 120.2
click at [388, 536] on div "Create Condition Adjustment Area Exterior Overall ​ Feature Home Readiness Pack…" at bounding box center [683, 342] width 1367 height 684
type input "300"
click at [514, 317] on button "button" at bounding box center [500, 311] width 46 height 74
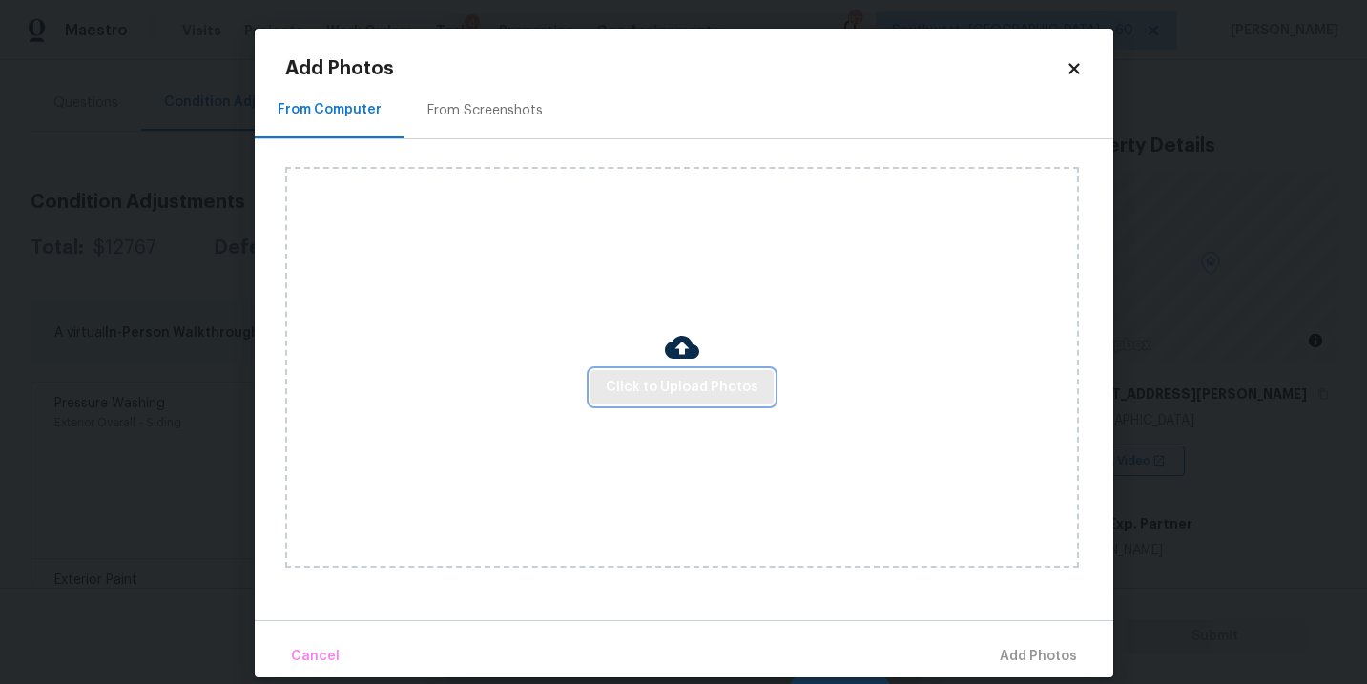
click at [659, 386] on span "Click to Upload Photos" at bounding box center [682, 388] width 153 height 24
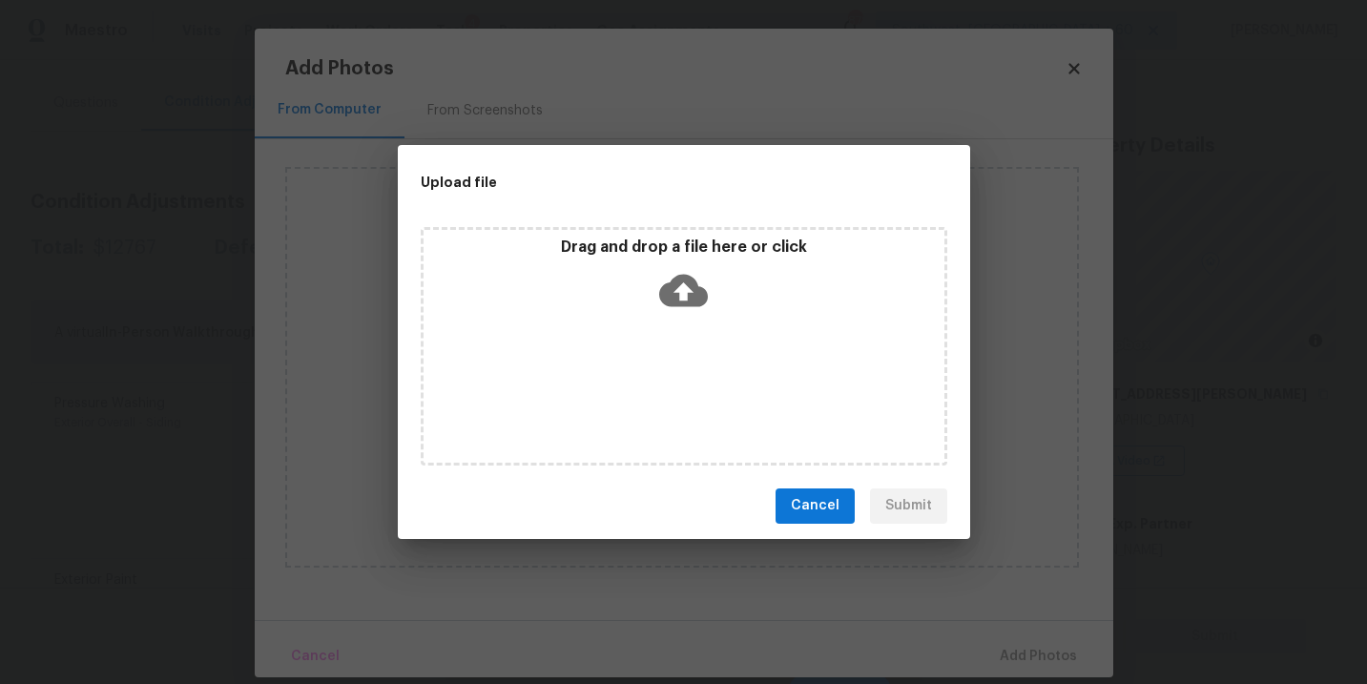
click at [679, 289] on icon at bounding box center [683, 290] width 49 height 49
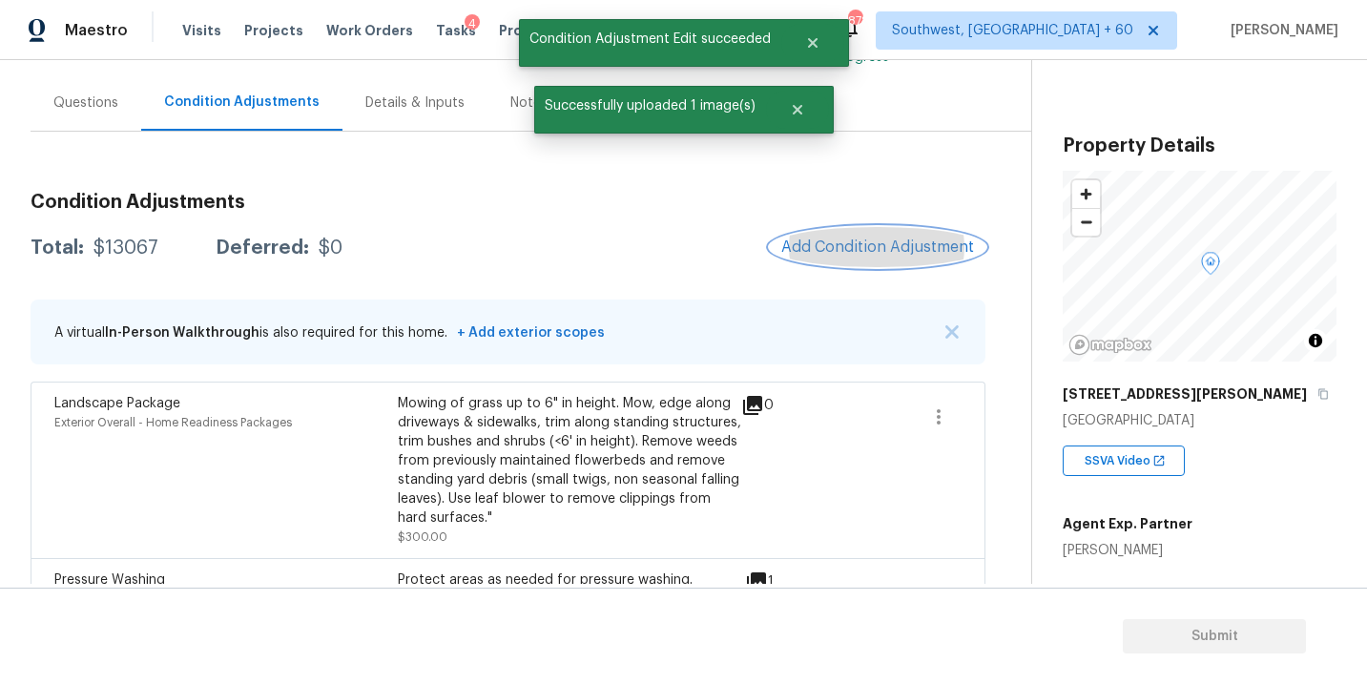
click at [867, 246] on span "Add Condition Adjustment" at bounding box center [877, 246] width 193 height 17
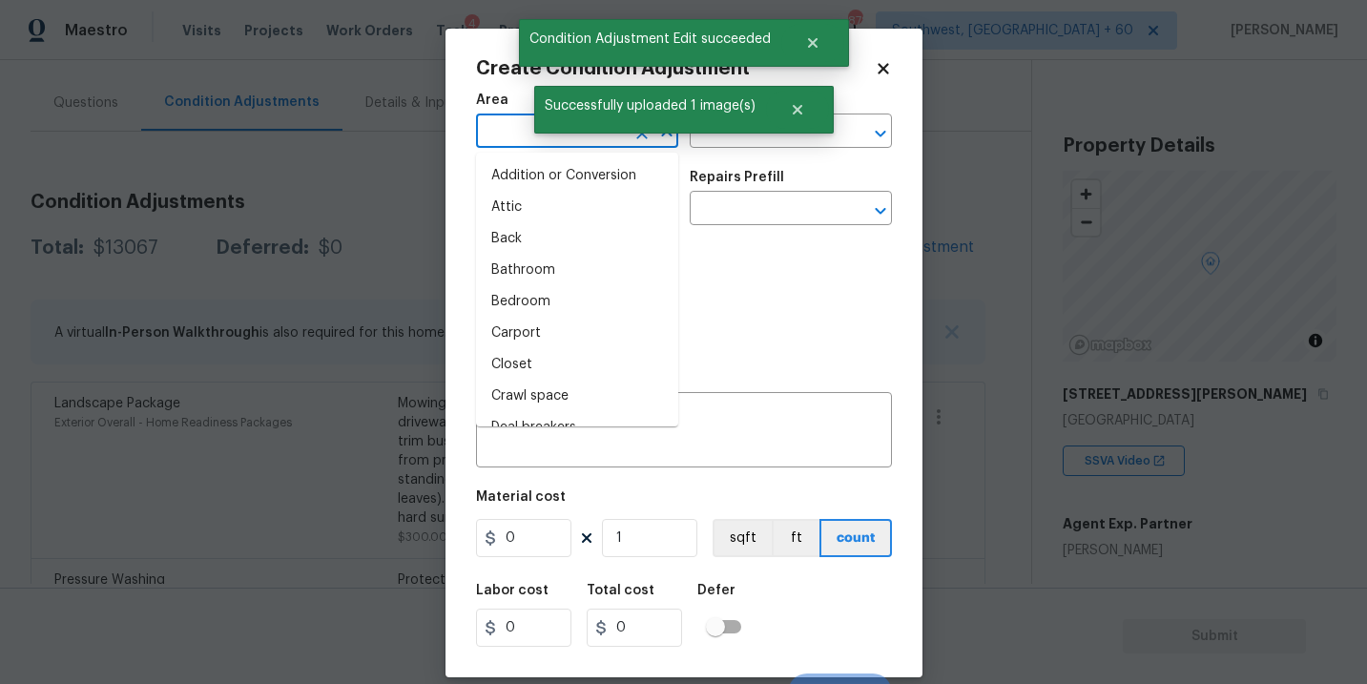
click at [523, 129] on input "text" at bounding box center [550, 133] width 149 height 30
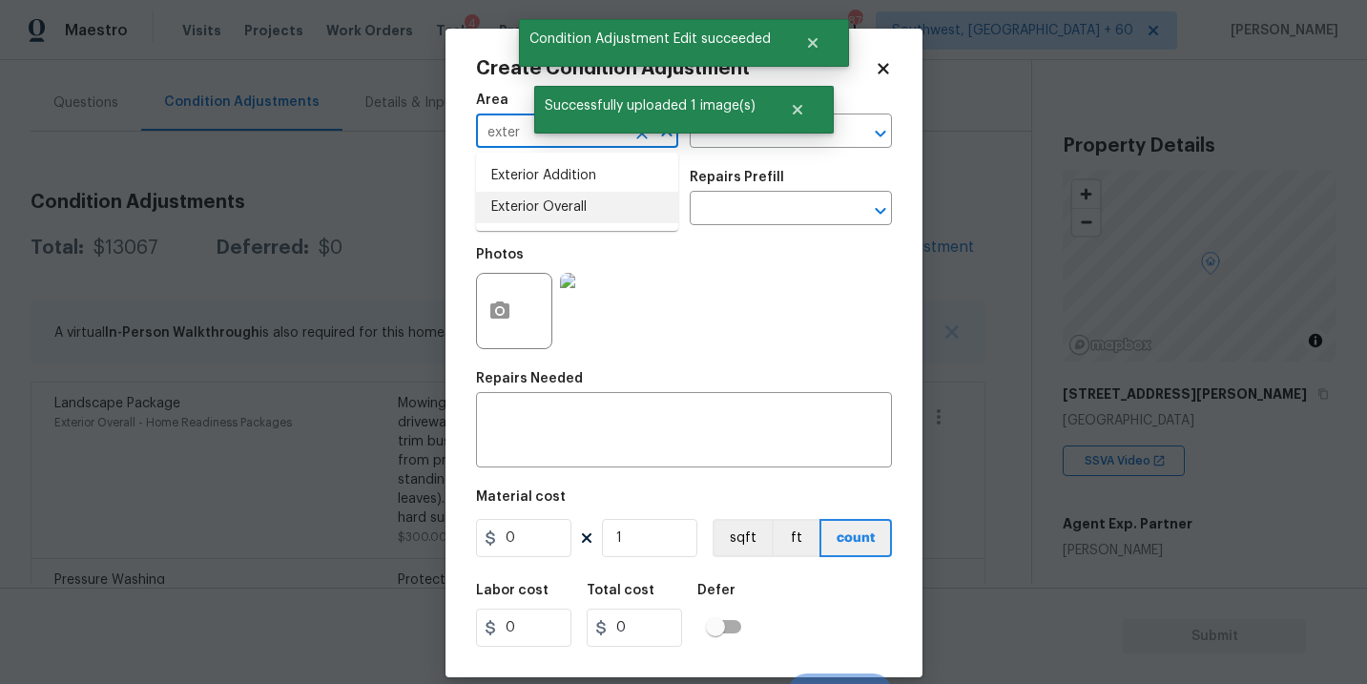
click at [568, 206] on li "Exterior Overall" at bounding box center [577, 207] width 202 height 31
type input "Exterior Overall"
click at [568, 206] on input "text" at bounding box center [550, 211] width 149 height 30
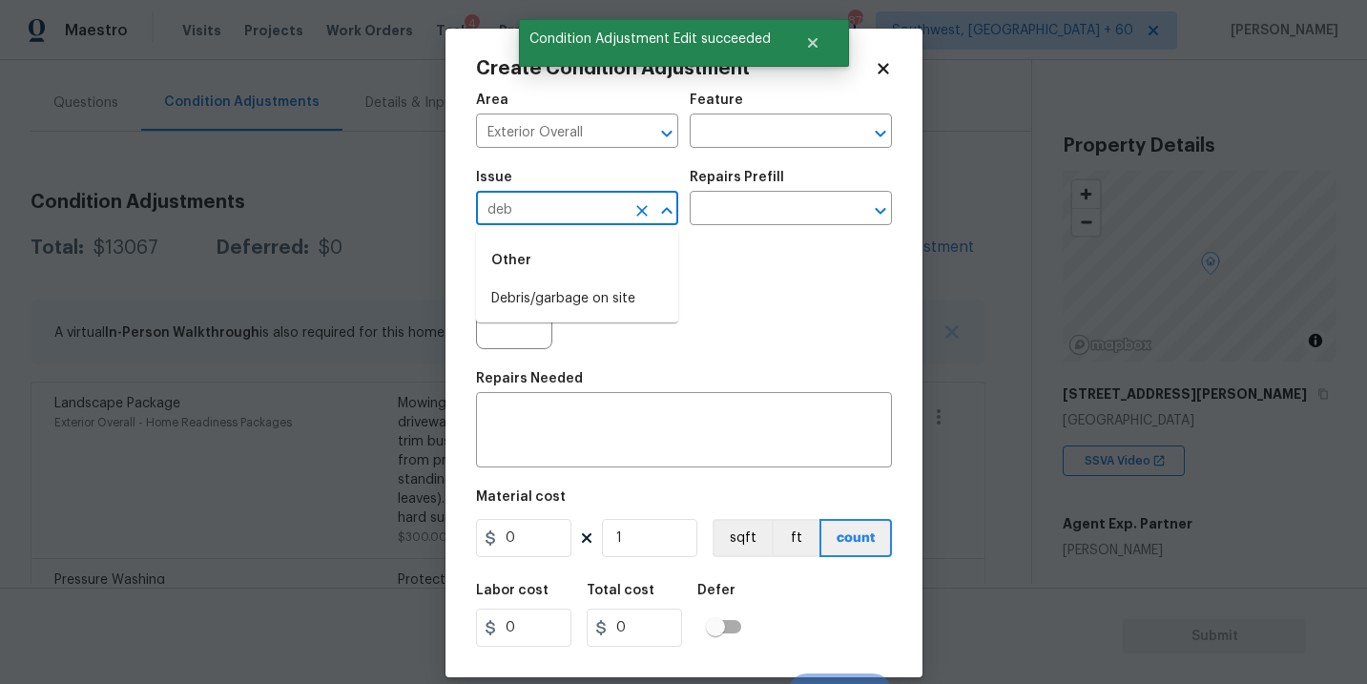
click at [569, 293] on li "Debris/garbage on site" at bounding box center [577, 298] width 202 height 31
type input "Debris/garbage on site"
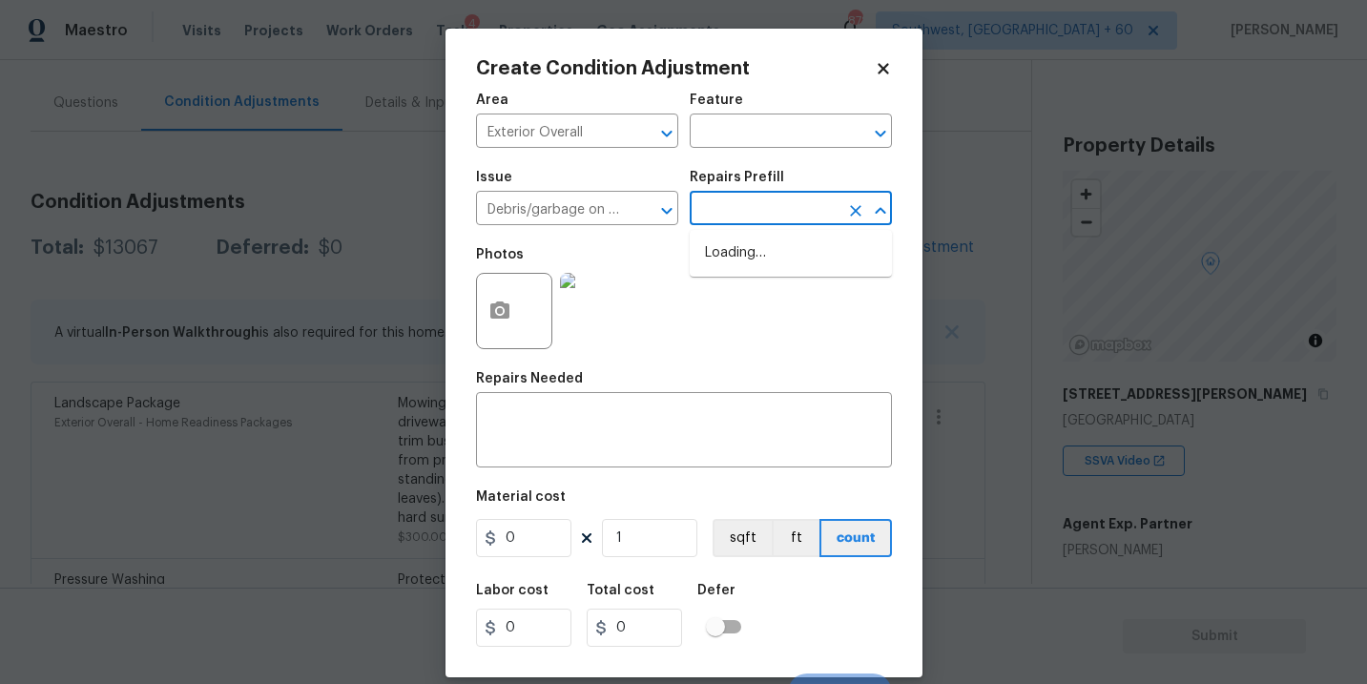
click at [708, 216] on input "text" at bounding box center [764, 211] width 149 height 30
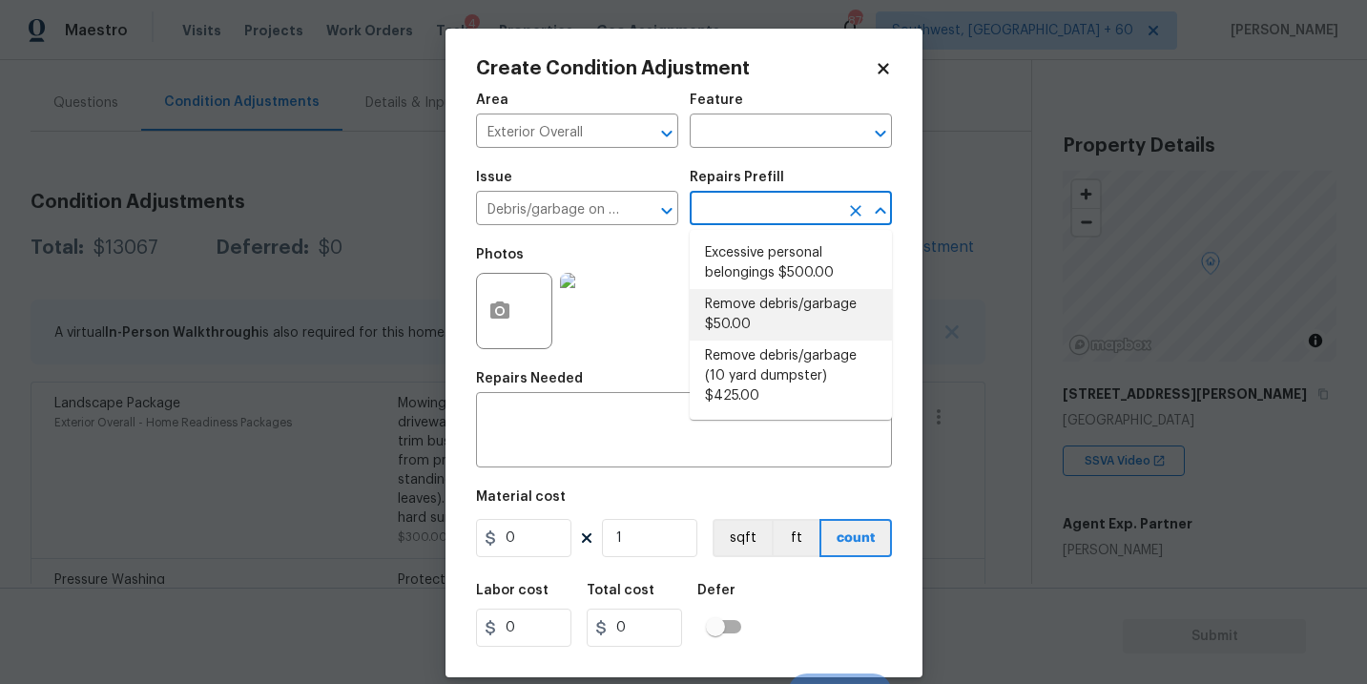
click at [733, 319] on li "Remove debris/garbage $50.00" at bounding box center [791, 315] width 202 height 52
type textarea "Remove, haul off, and properly dispose of any debris left by seller to offsite …"
type input "50"
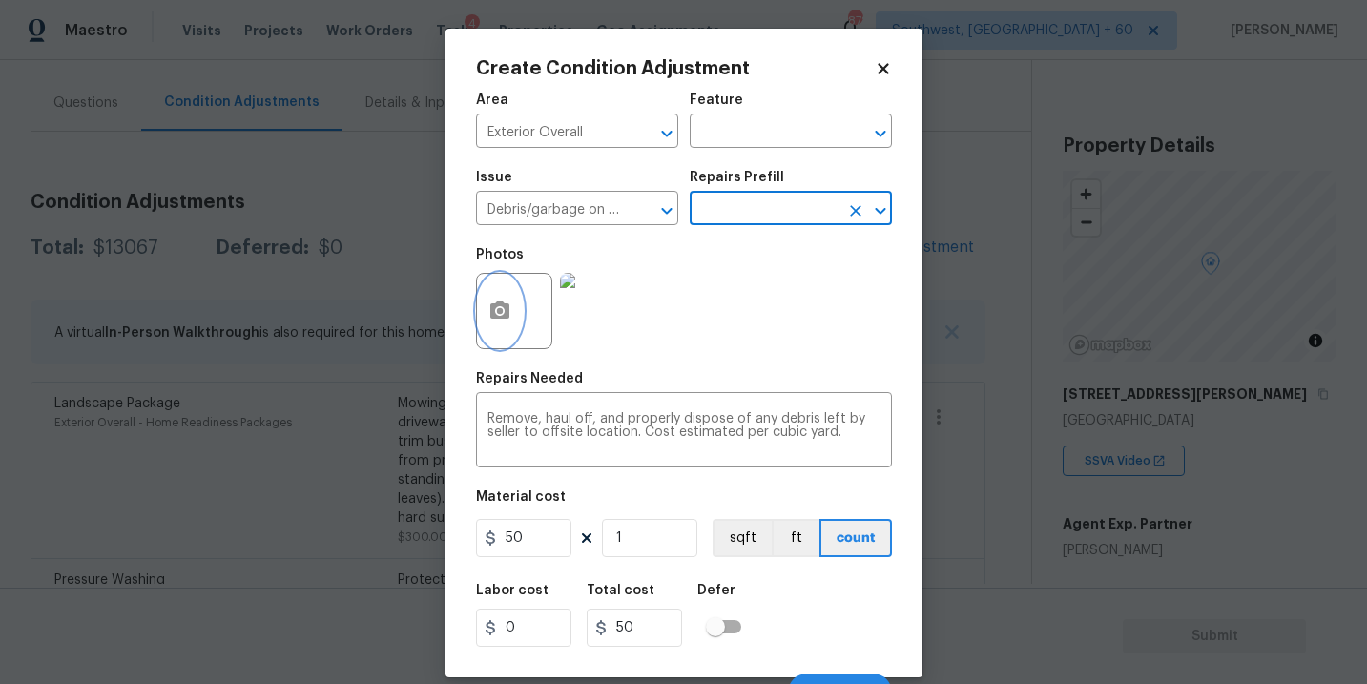
click at [482, 311] on button "button" at bounding box center [500, 311] width 46 height 74
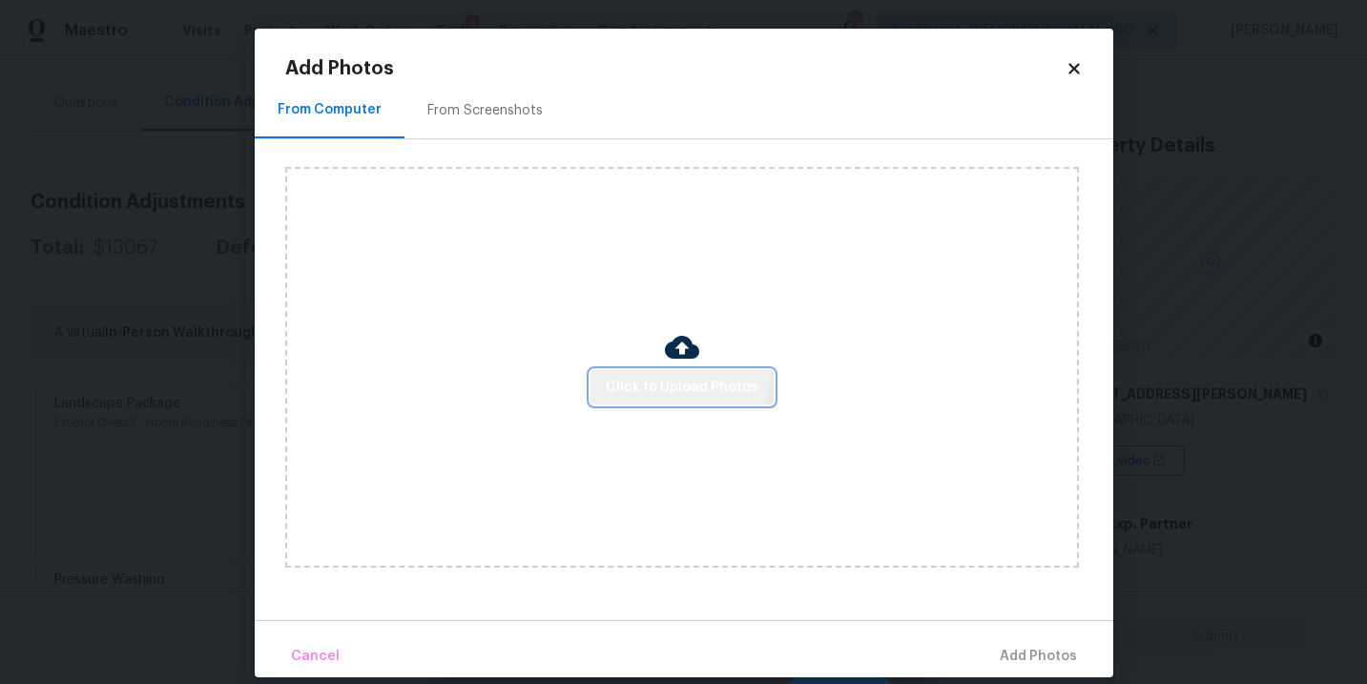
click at [658, 377] on span "Click to Upload Photos" at bounding box center [682, 388] width 153 height 24
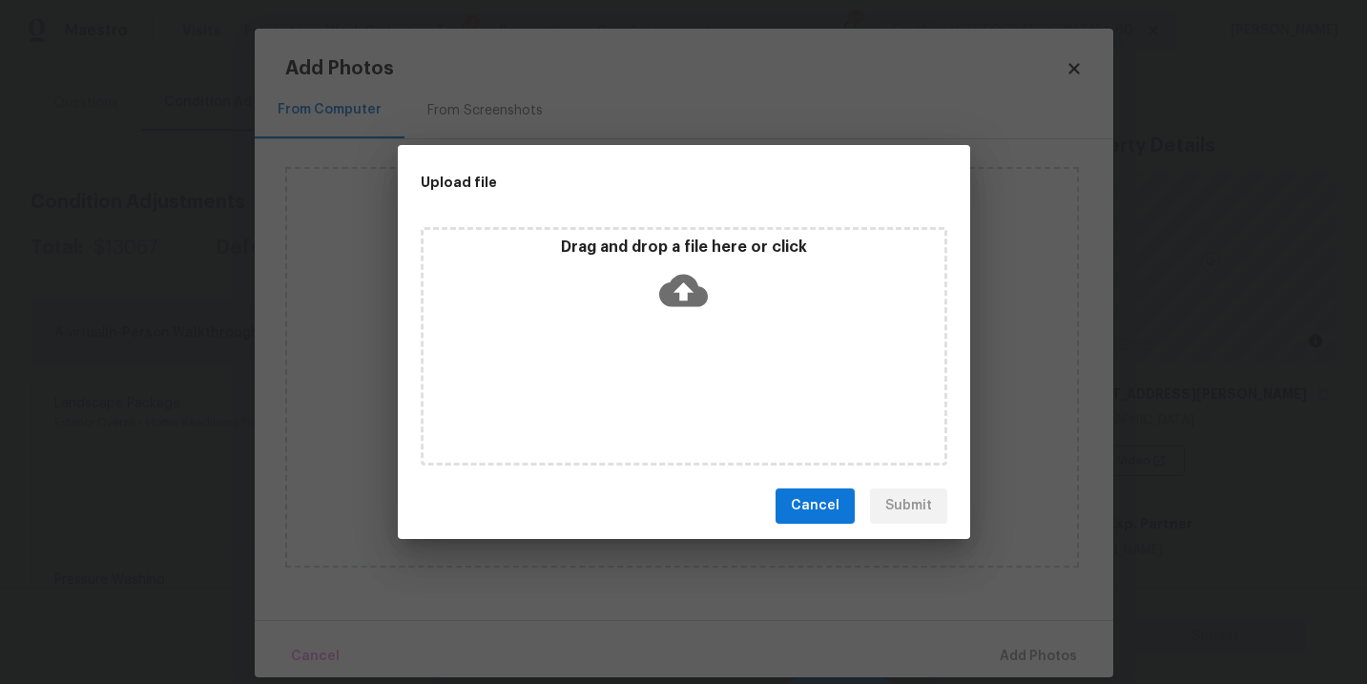
click at [666, 295] on icon at bounding box center [683, 290] width 49 height 32
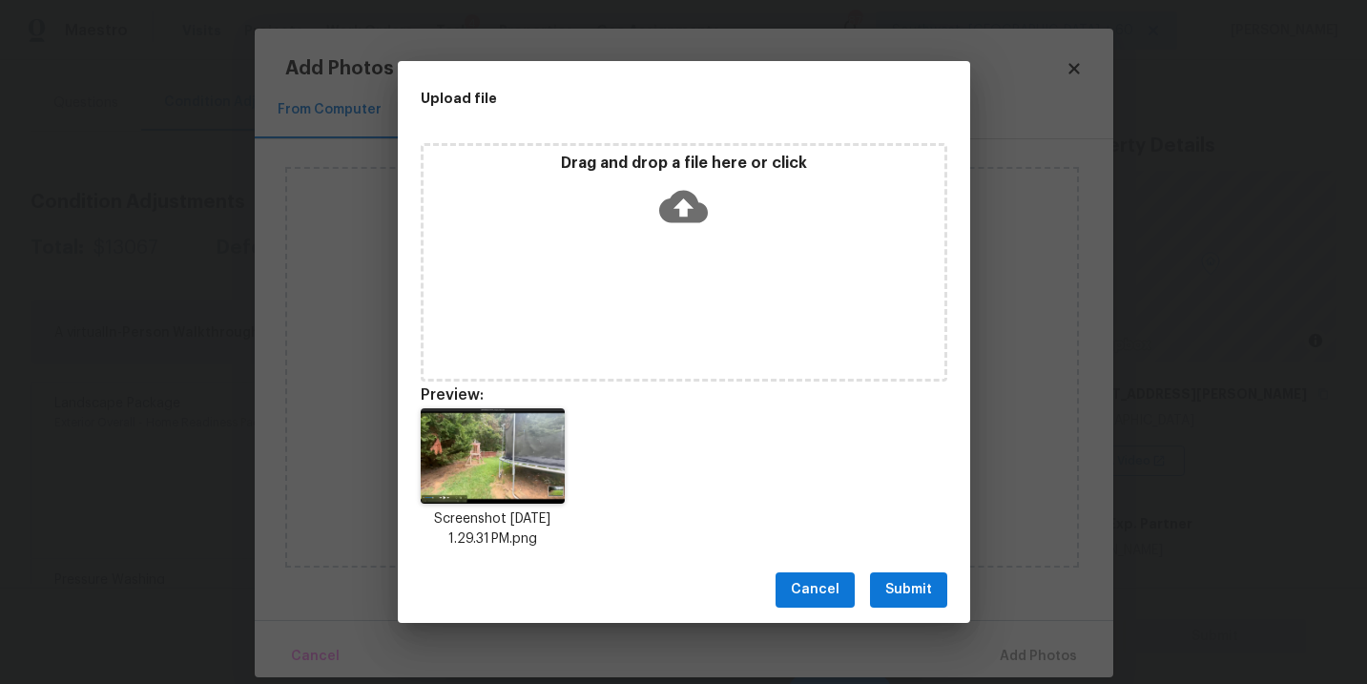
click at [908, 599] on span "Submit" at bounding box center [908, 590] width 47 height 24
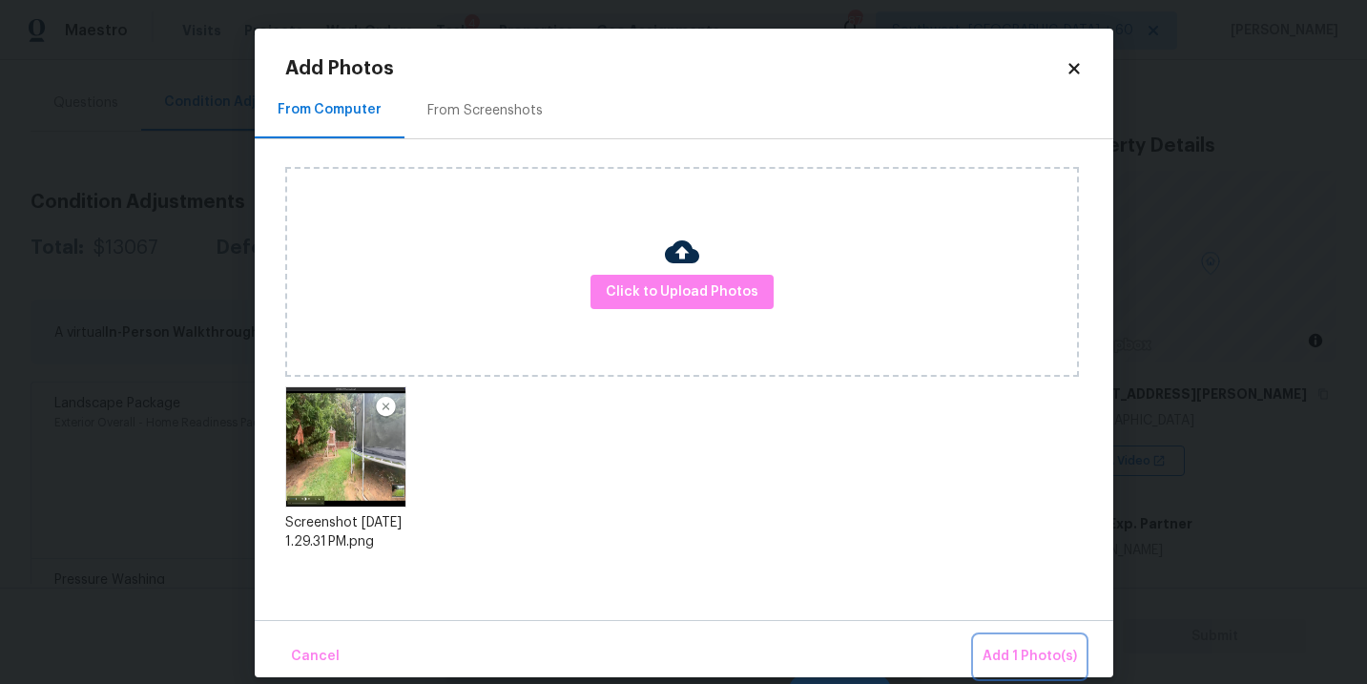
click at [995, 644] on button "Add 1 Photo(s)" at bounding box center [1030, 656] width 110 height 41
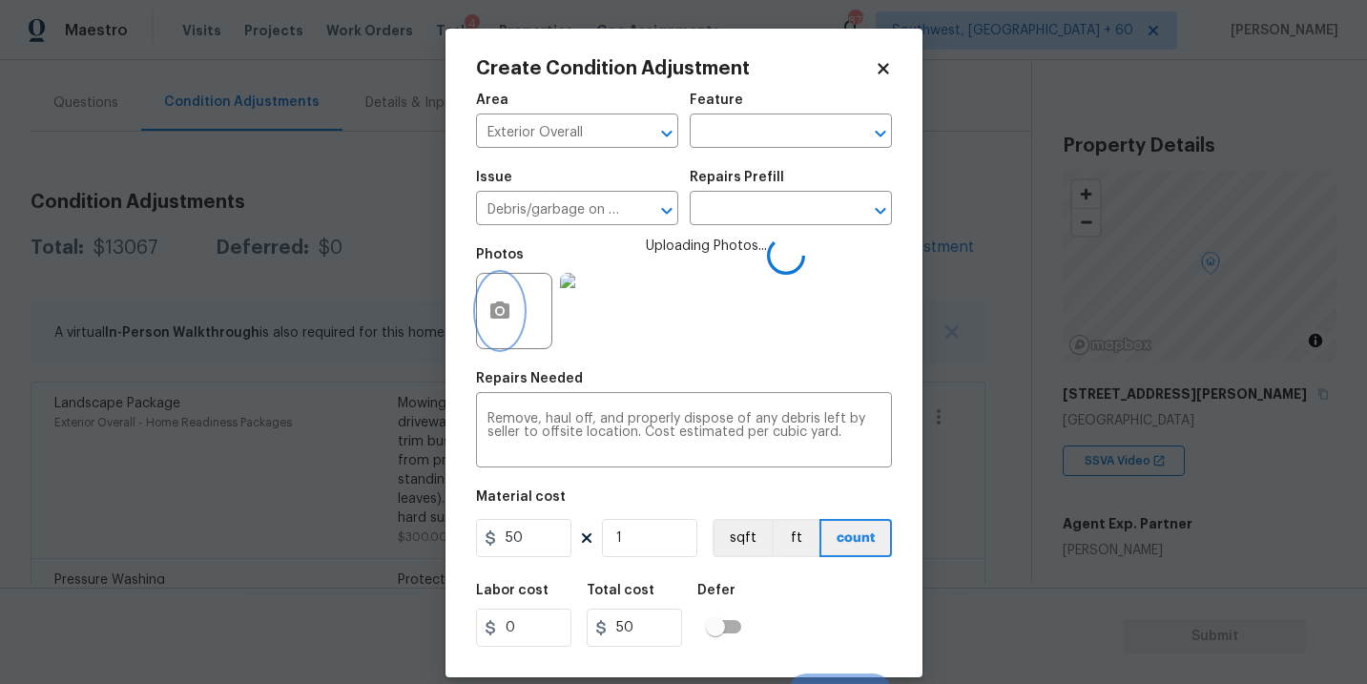
scroll to position [29, 0]
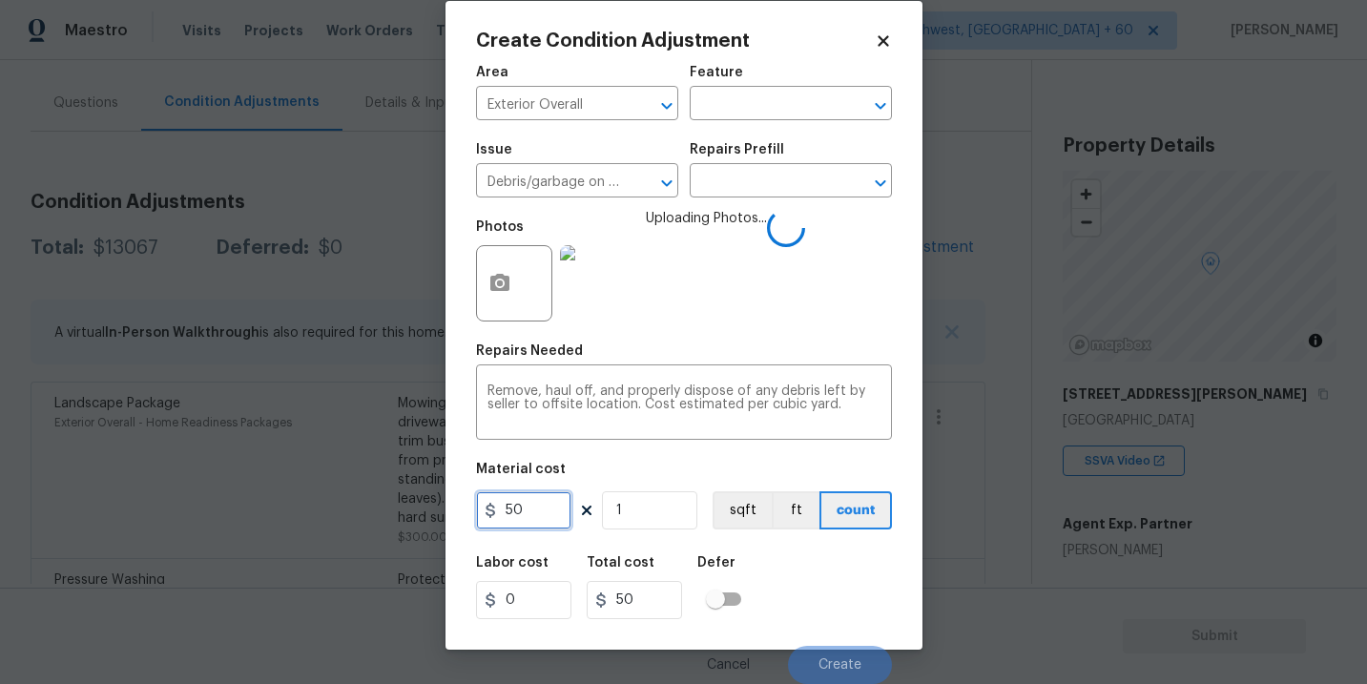
drag, startPoint x: 536, startPoint y: 505, endPoint x: 319, endPoint y: 491, distance: 217.9
click at [319, 491] on div "Create Condition Adjustment Area Exterior Overall ​ Feature ​ Issue Debris/garb…" at bounding box center [683, 342] width 1367 height 684
type input "1000"
click at [832, 599] on div "Labor cost 0 Total cost 1000 Defer" at bounding box center [684, 588] width 416 height 86
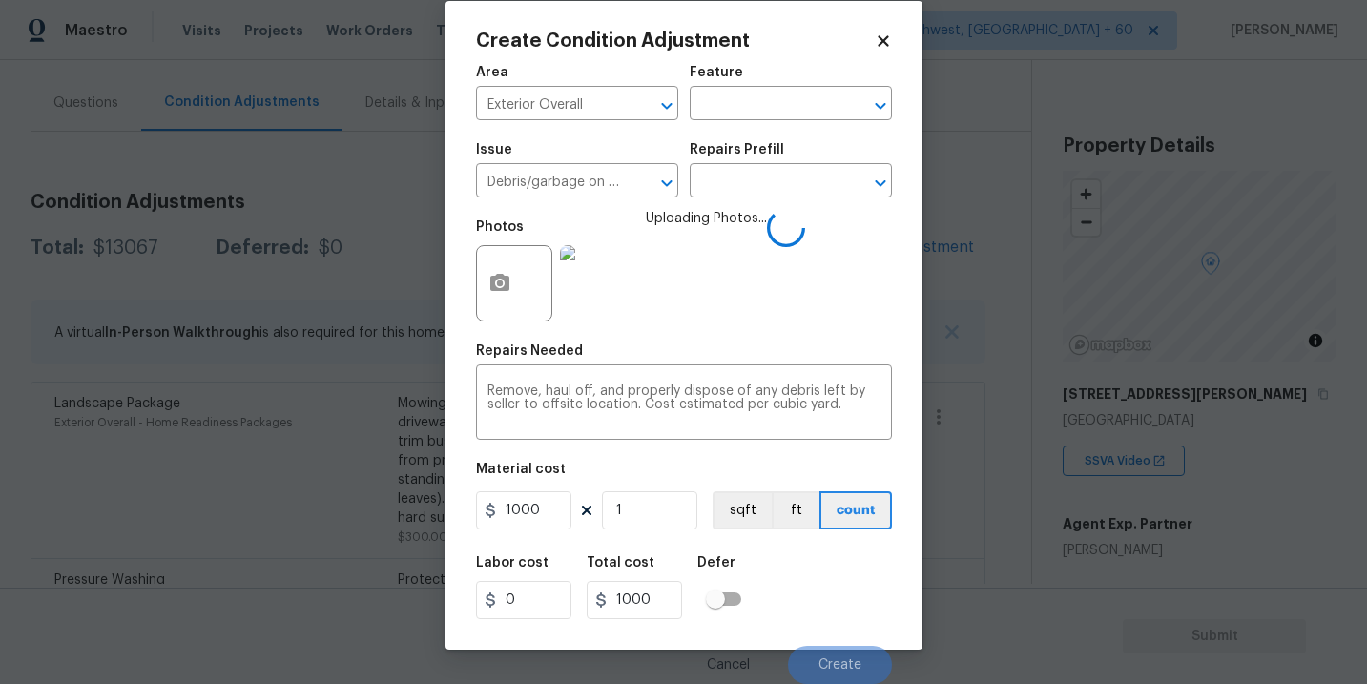
click at [832, 599] on div "Labor cost 0 Total cost 1000 Defer" at bounding box center [684, 588] width 416 height 86
click at [837, 609] on div "Labor cost 0 Total cost 1000 Defer" at bounding box center [684, 588] width 416 height 86
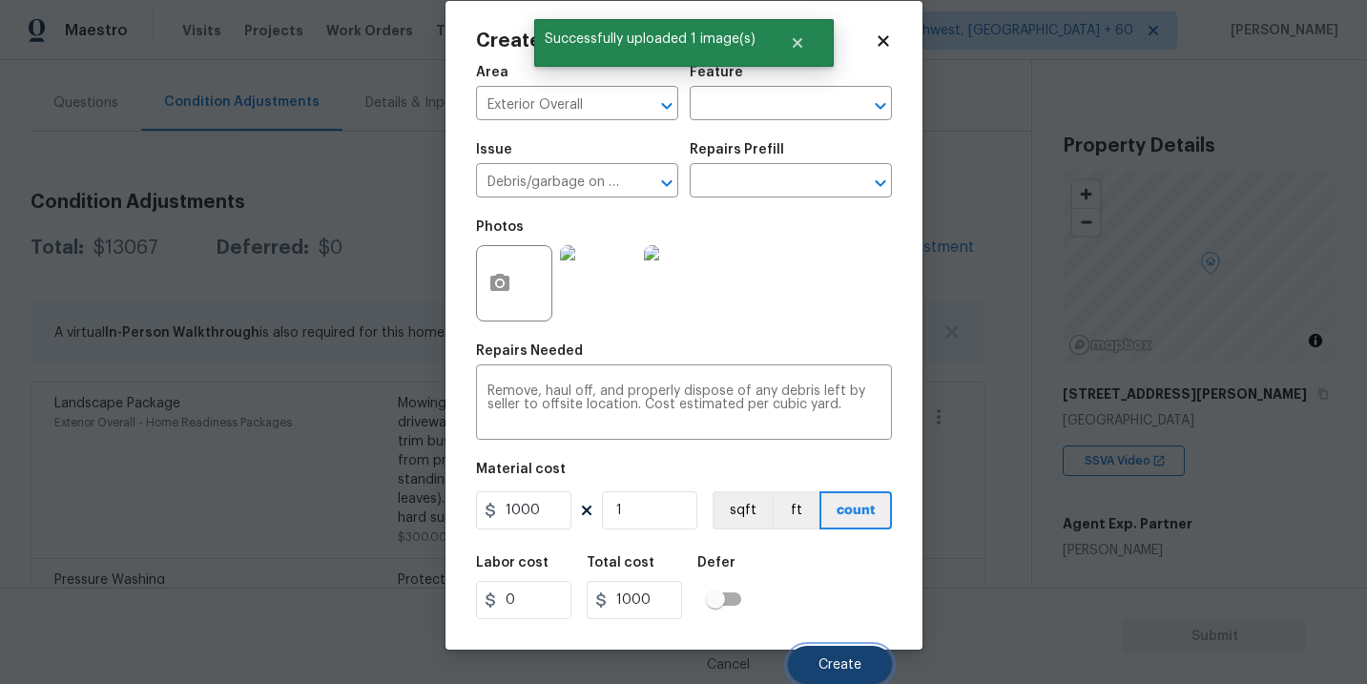
click at [850, 654] on button "Create" at bounding box center [840, 665] width 104 height 38
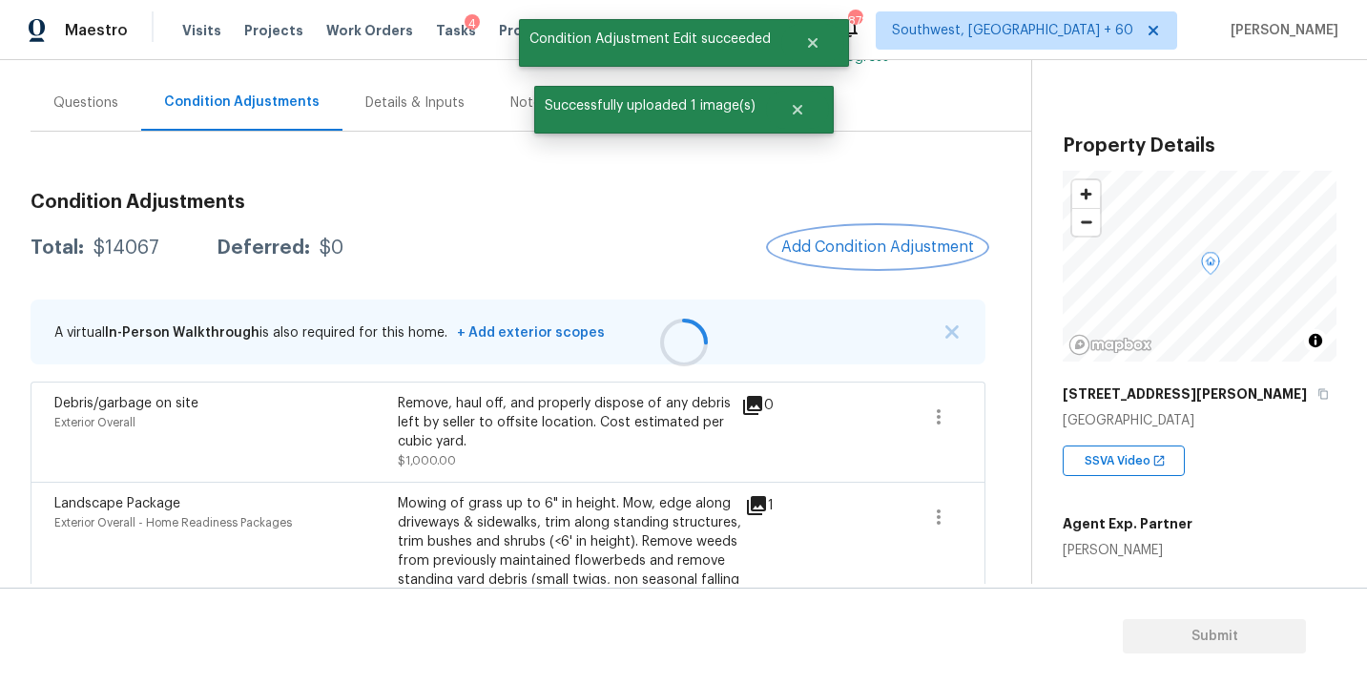
scroll to position [0, 0]
click at [831, 250] on span "Add Condition Adjustment" at bounding box center [877, 246] width 193 height 17
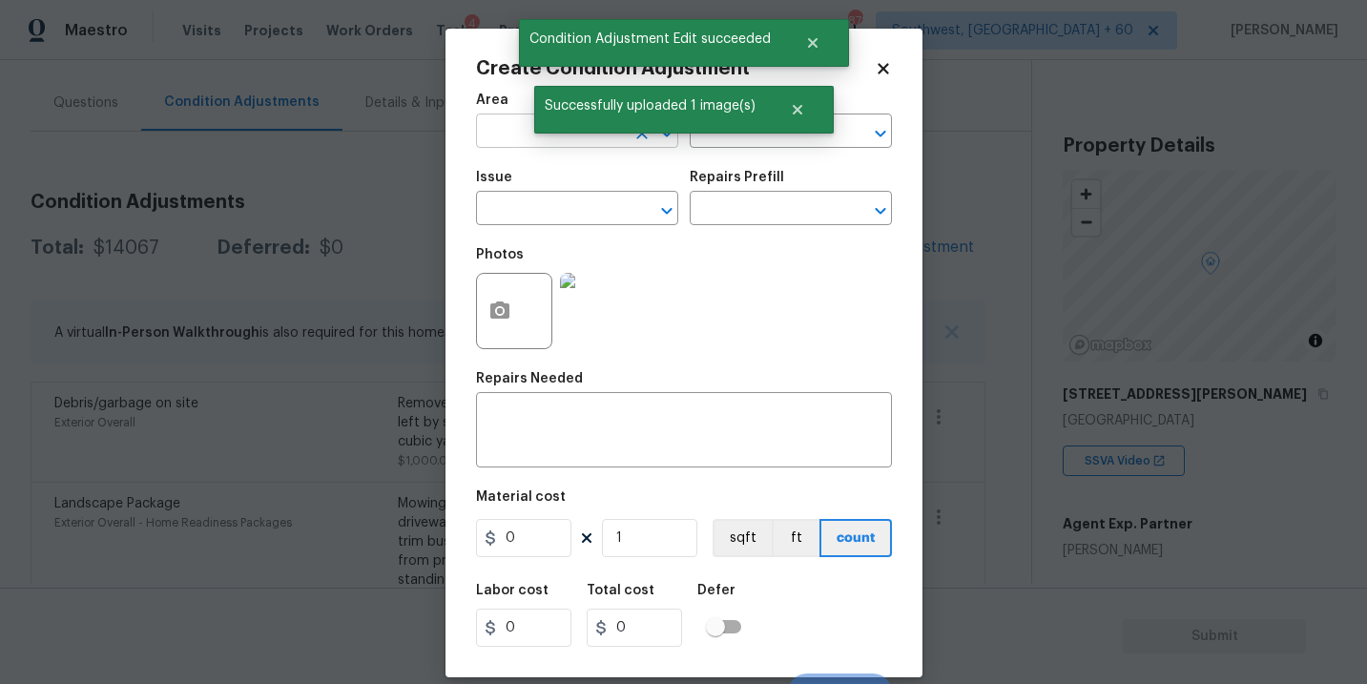
click at [506, 139] on input "text" at bounding box center [550, 133] width 149 height 30
click at [534, 222] on li "Interior Overall" at bounding box center [577, 207] width 202 height 31
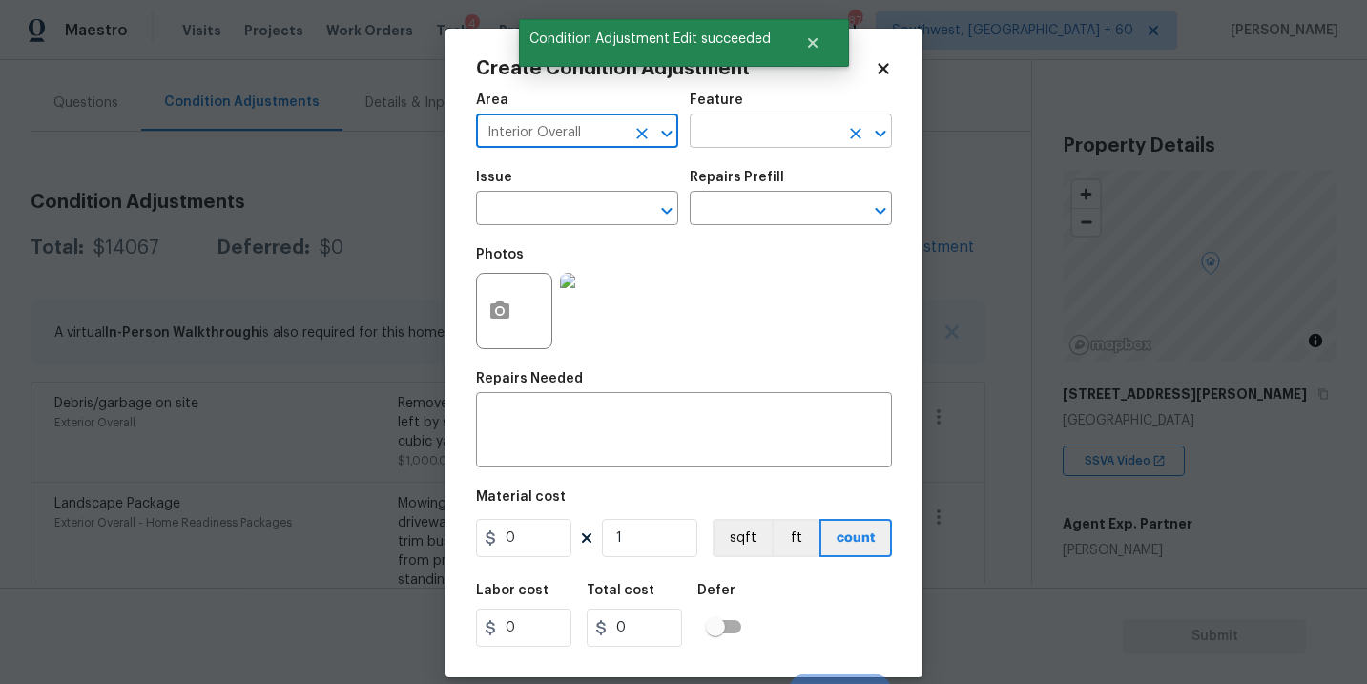
type input "Interior Overall"
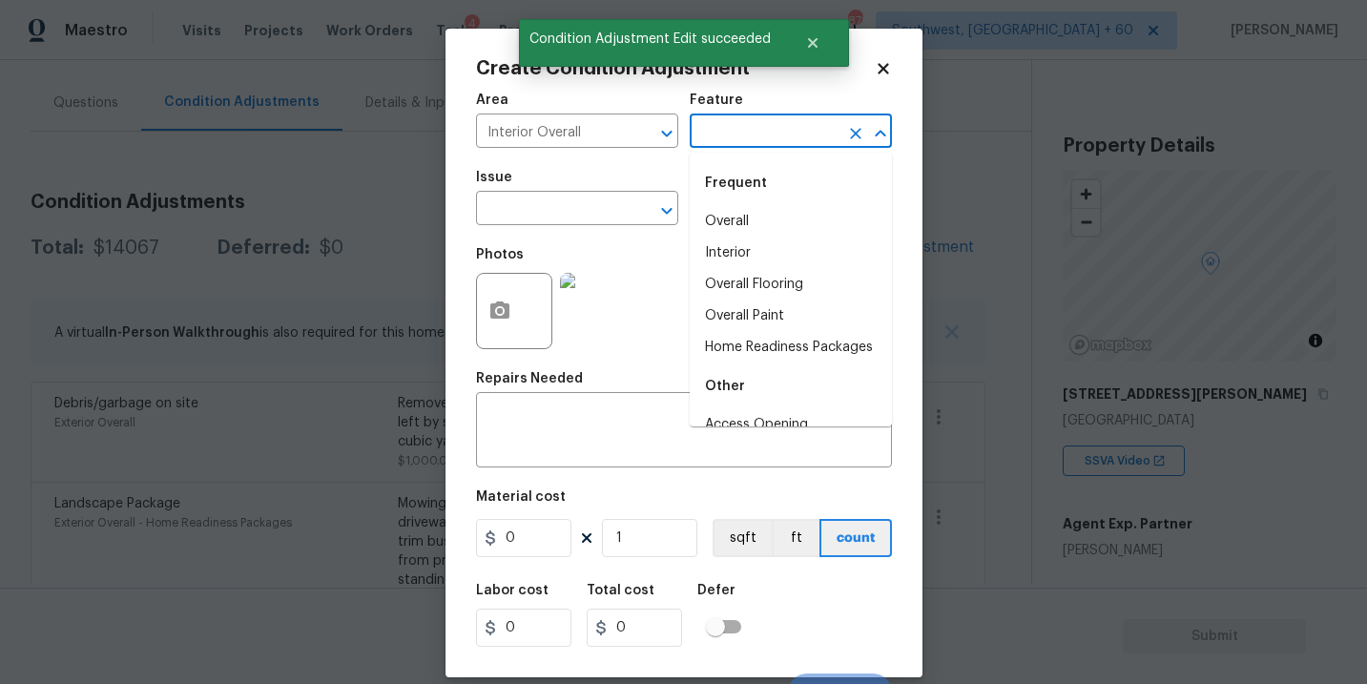
click at [746, 139] on input "text" at bounding box center [764, 133] width 149 height 30
click at [750, 305] on li "Overall Paint" at bounding box center [791, 315] width 202 height 31
type input "Overall Paint"
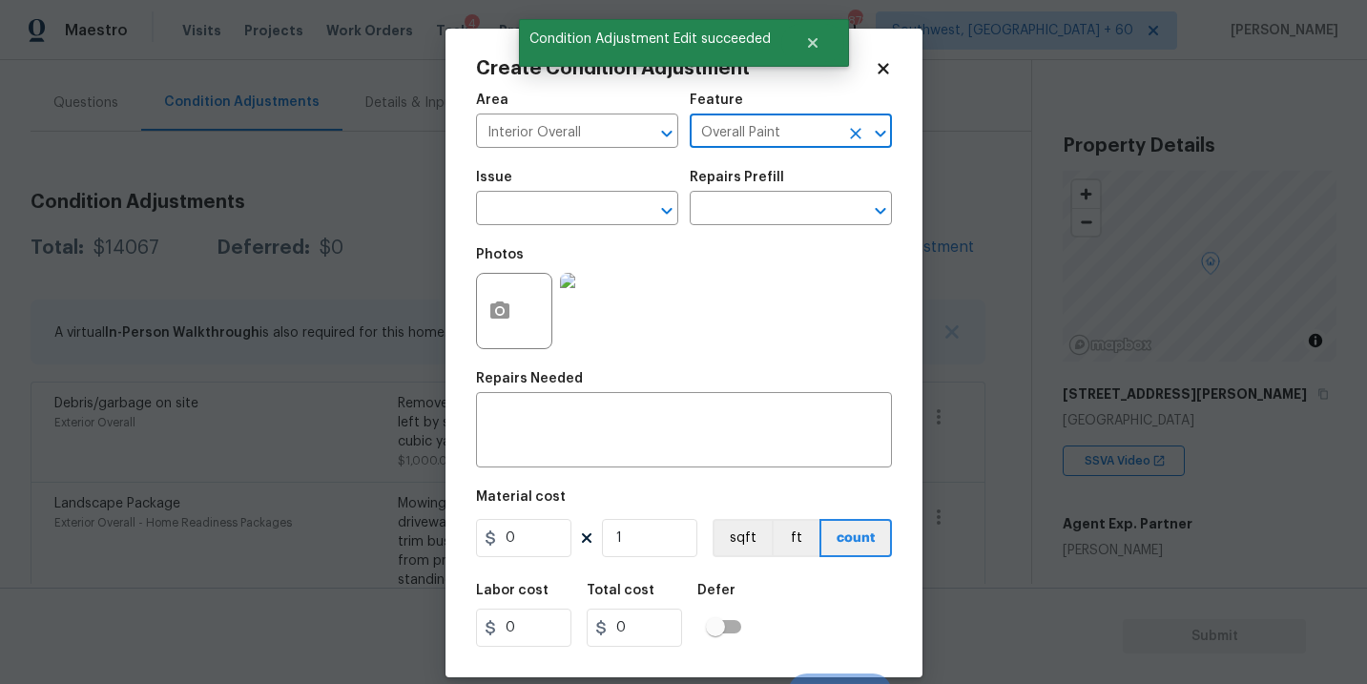
click at [620, 239] on div "Photos" at bounding box center [558, 299] width 164 height 124
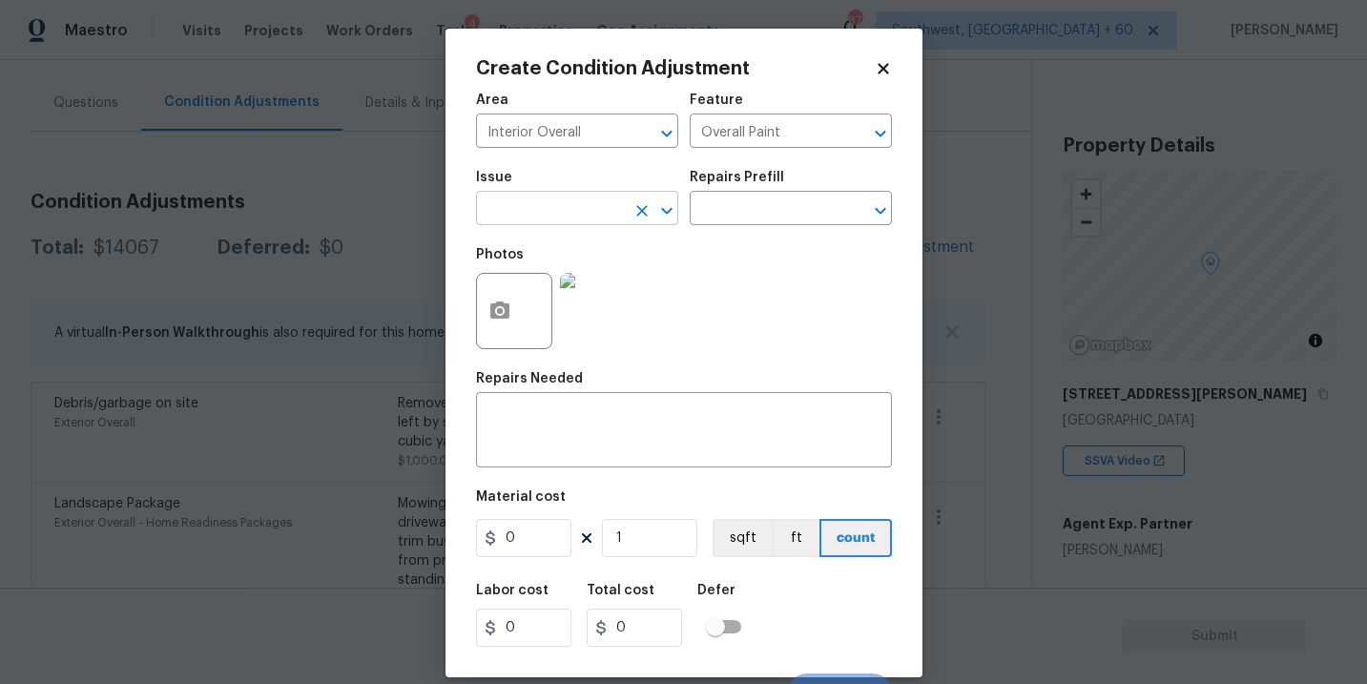
click at [576, 215] on input "text" at bounding box center [550, 211] width 149 height 30
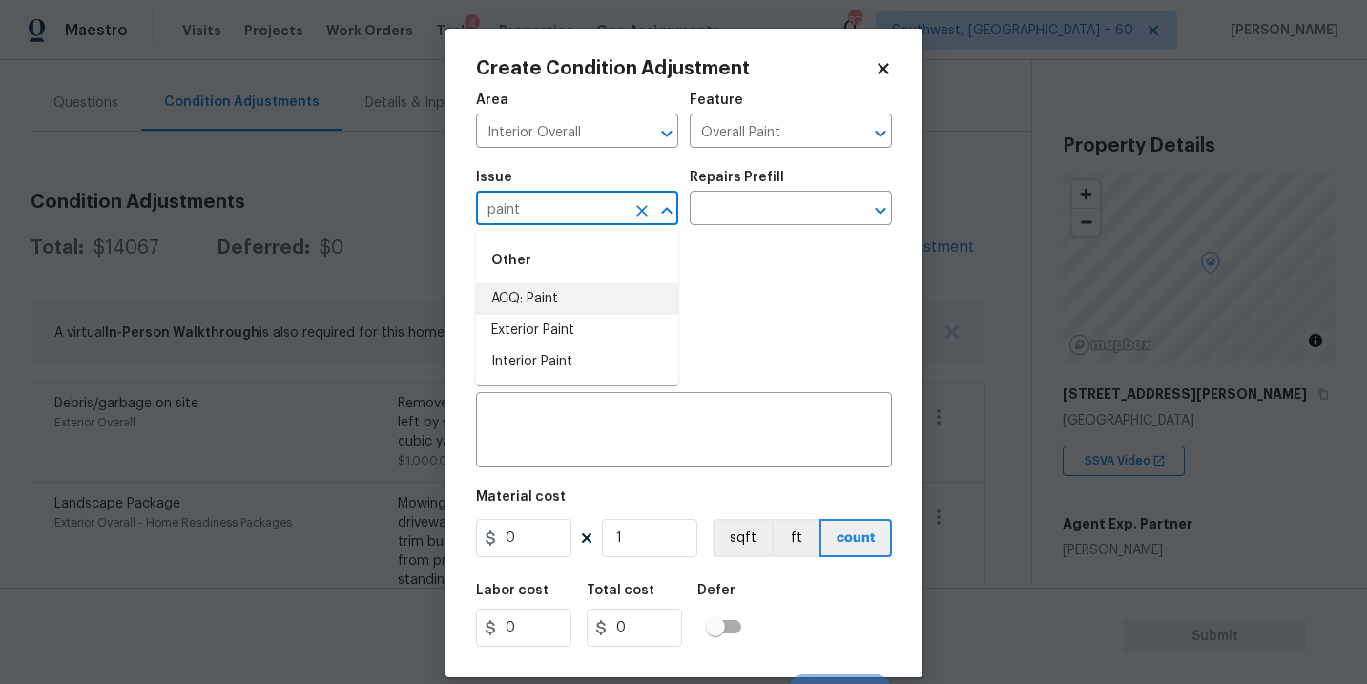
click at [566, 305] on li "ACQ: Paint" at bounding box center [577, 298] width 202 height 31
type input "ACQ: Paint"
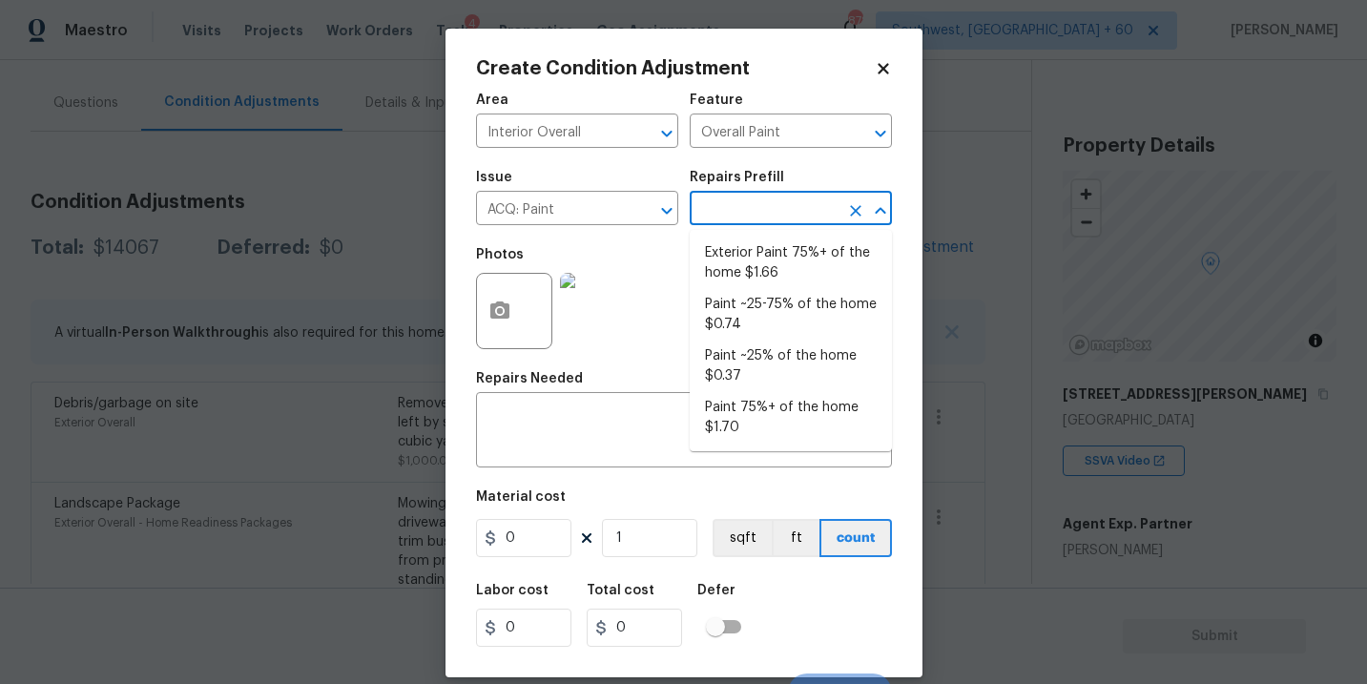
click at [715, 223] on input "text" at bounding box center [764, 211] width 149 height 30
click at [788, 426] on li "Paint 75%+ of the home $1.70" at bounding box center [791, 418] width 202 height 52
type input "Acquisition"
type textarea "Acquisition Scope: 75%+ of the home will likely require interior paint"
type input "1.7"
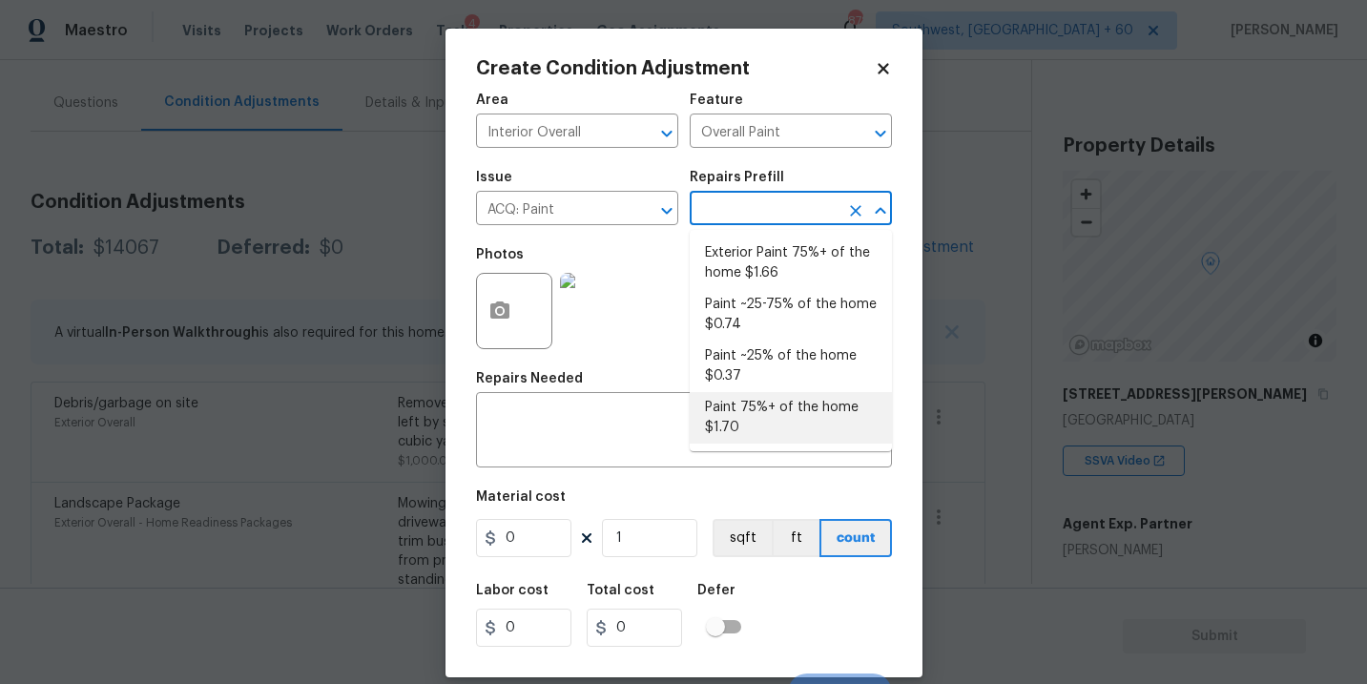
type input "1.7"
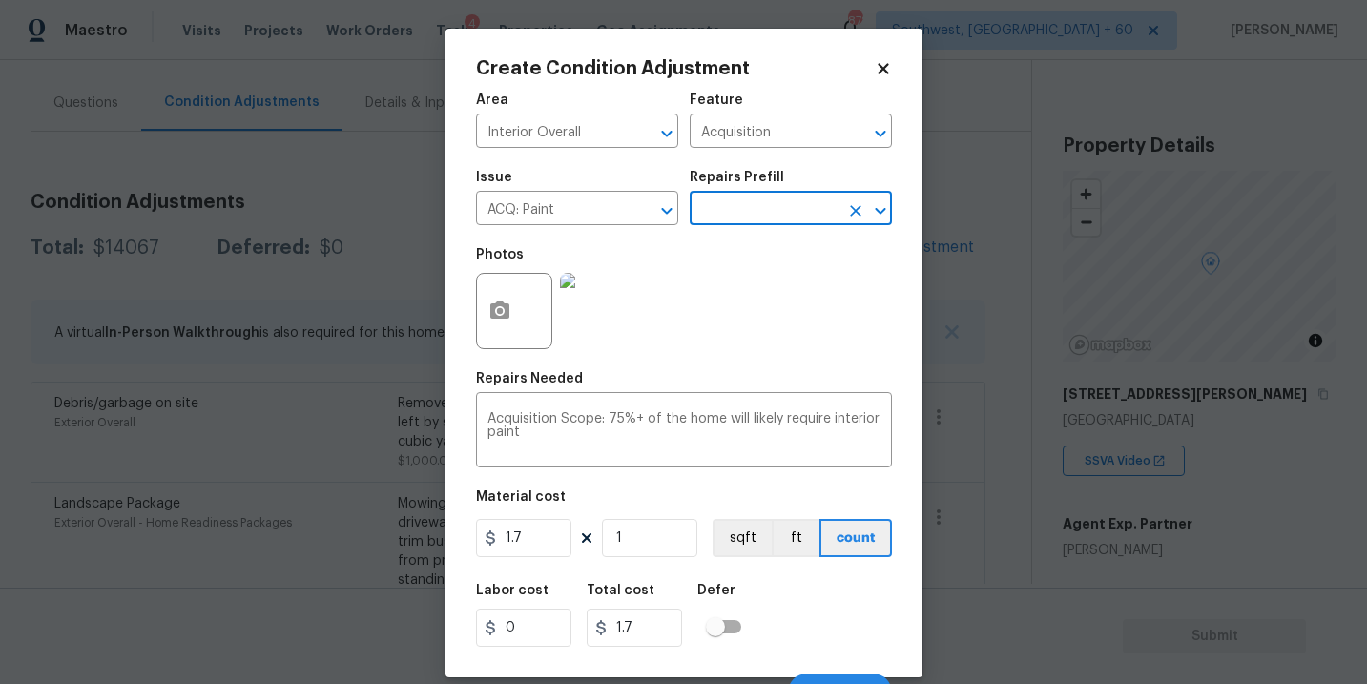
click at [520, 333] on div at bounding box center [514, 311] width 76 height 76
click at [514, 316] on button "button" at bounding box center [500, 311] width 46 height 74
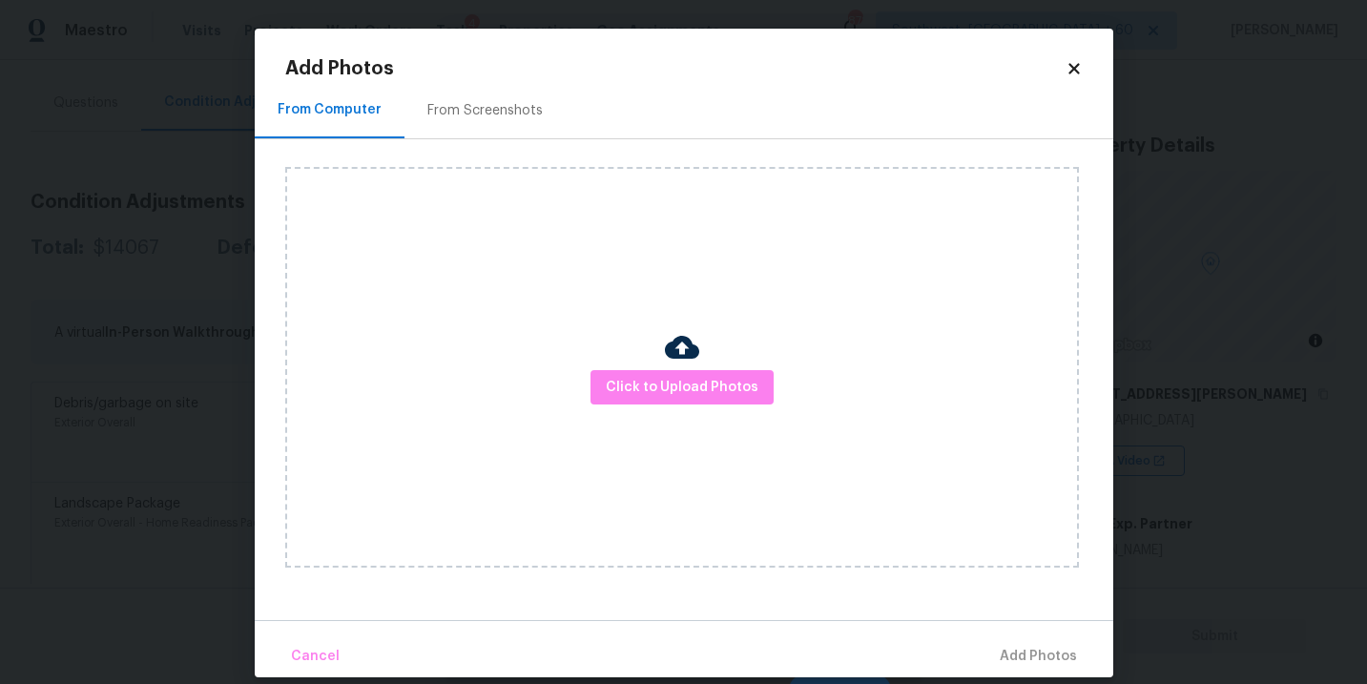
drag, startPoint x: 514, startPoint y: 316, endPoint x: 698, endPoint y: 359, distance: 189.0
click at [698, 359] on div "Click to Upload Photos" at bounding box center [682, 367] width 794 height 401
click at [696, 385] on span "Click to Upload Photos" at bounding box center [682, 388] width 153 height 24
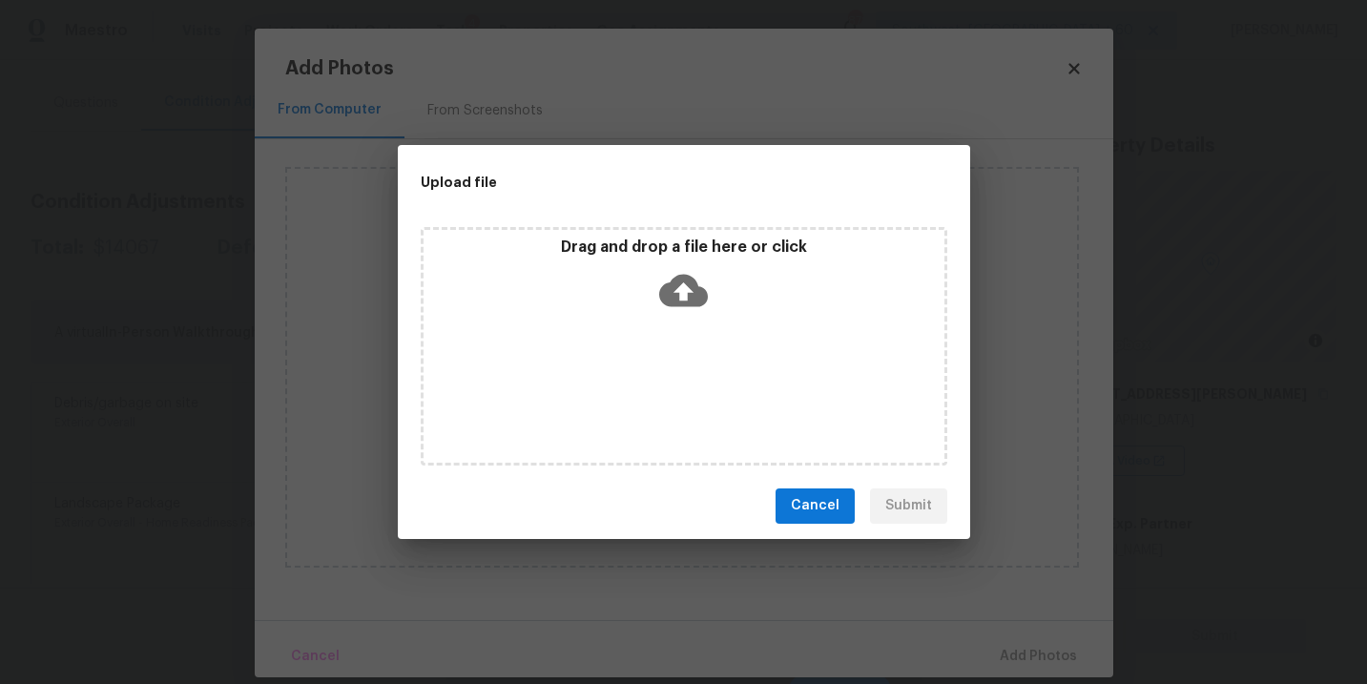
click at [696, 297] on icon at bounding box center [683, 290] width 49 height 32
